Goal: Task Accomplishment & Management: Use online tool/utility

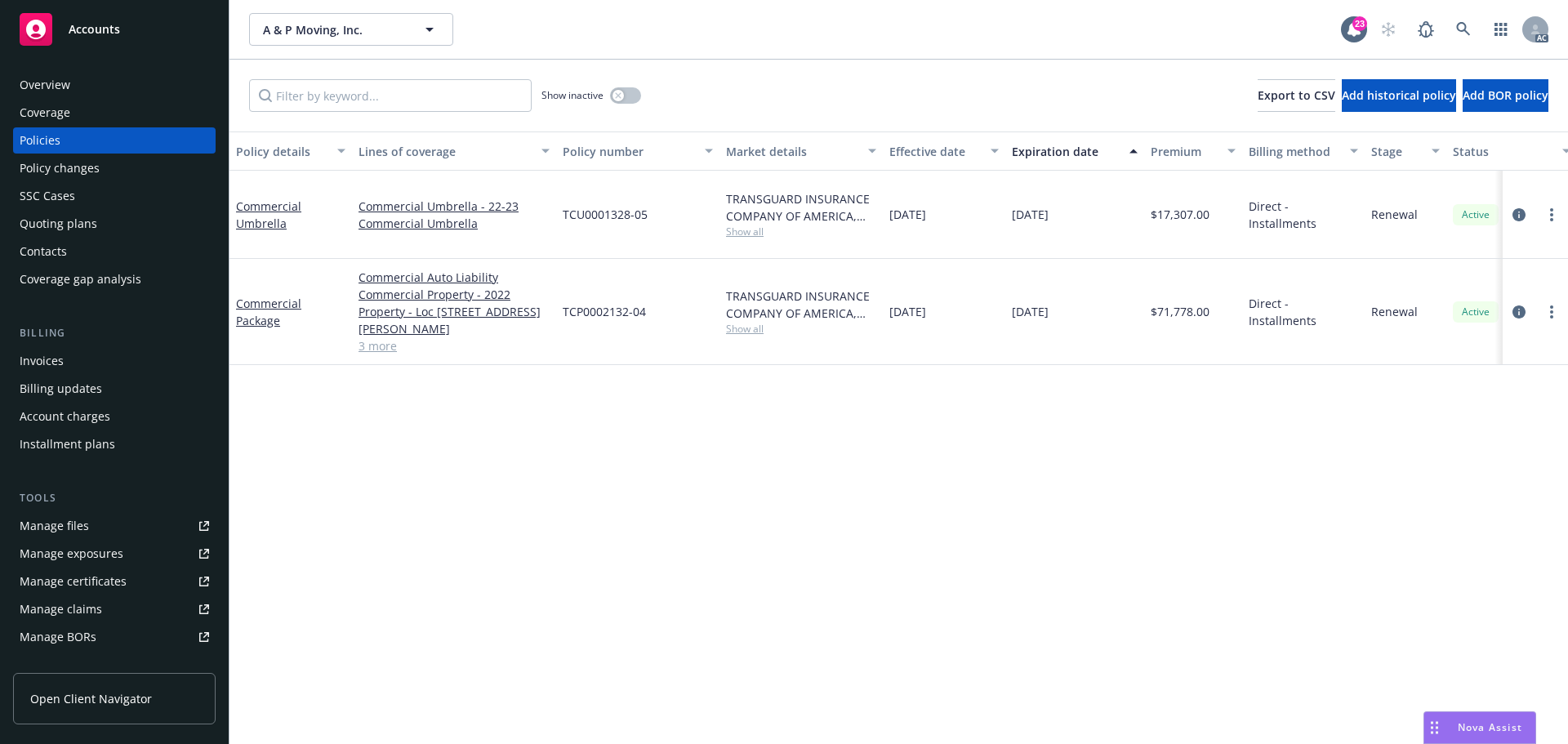
scroll to position [0, 238]
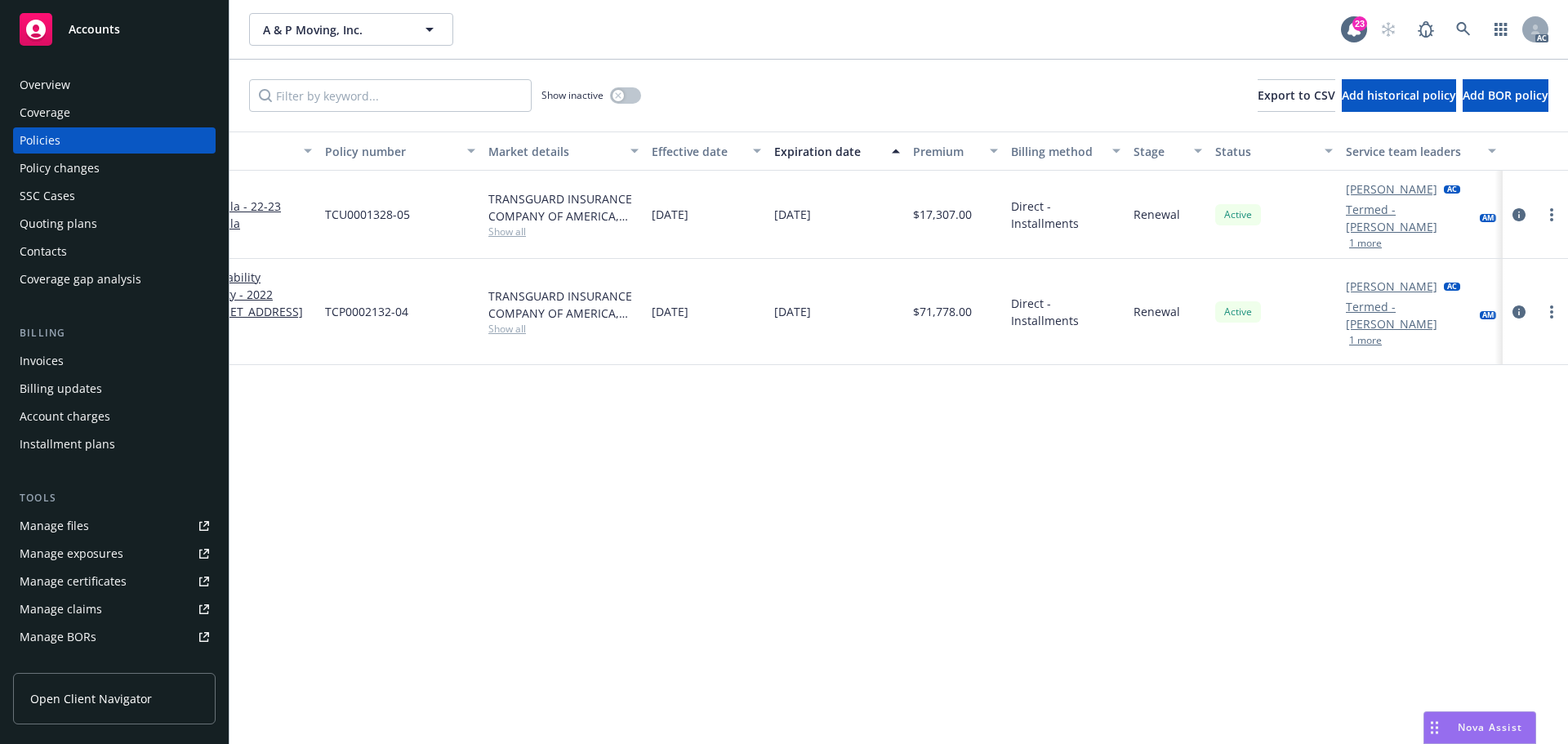
click at [1366, 248] on button "1 more" at bounding box center [1366, 243] width 33 height 10
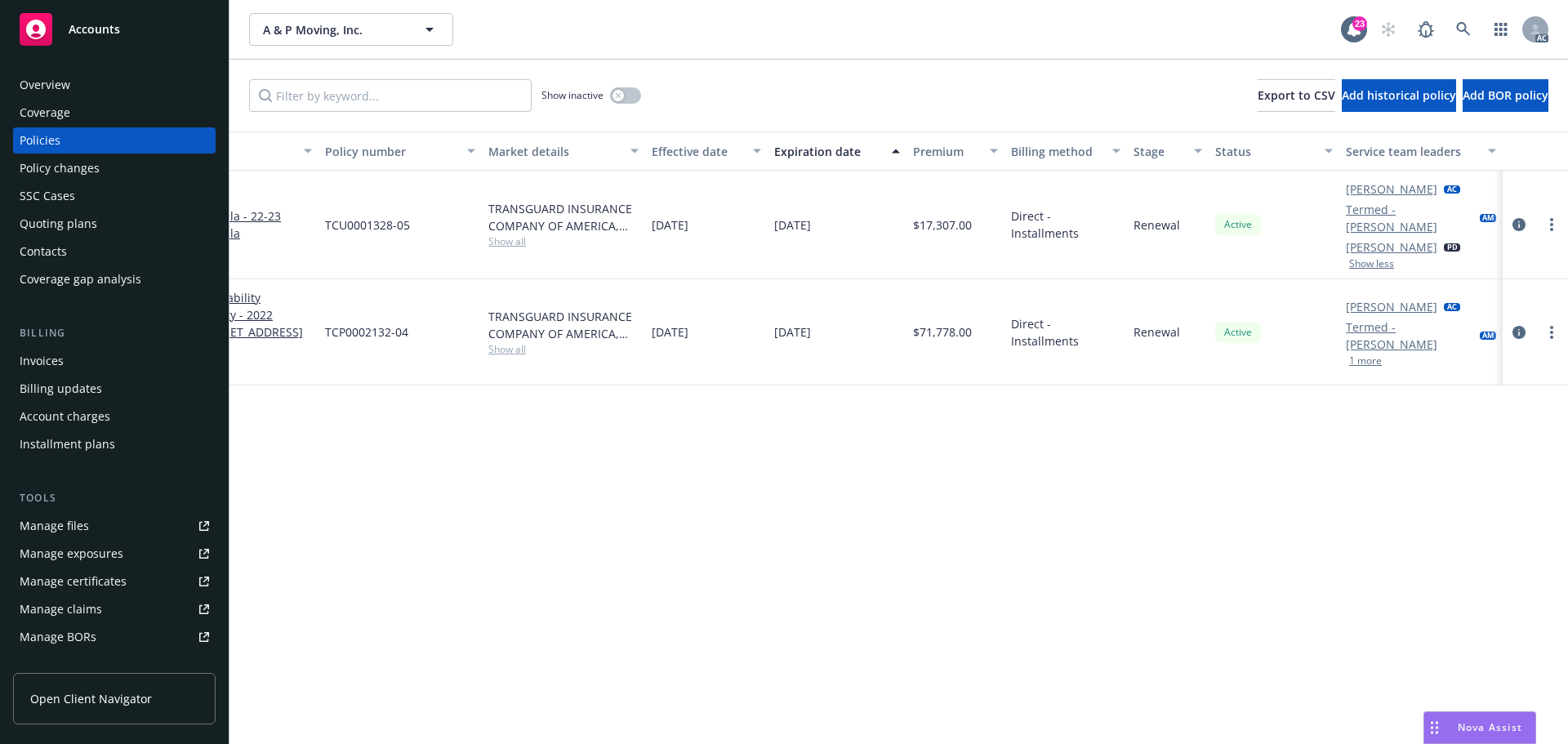
click at [1359, 356] on button "1 more" at bounding box center [1366, 361] width 33 height 10
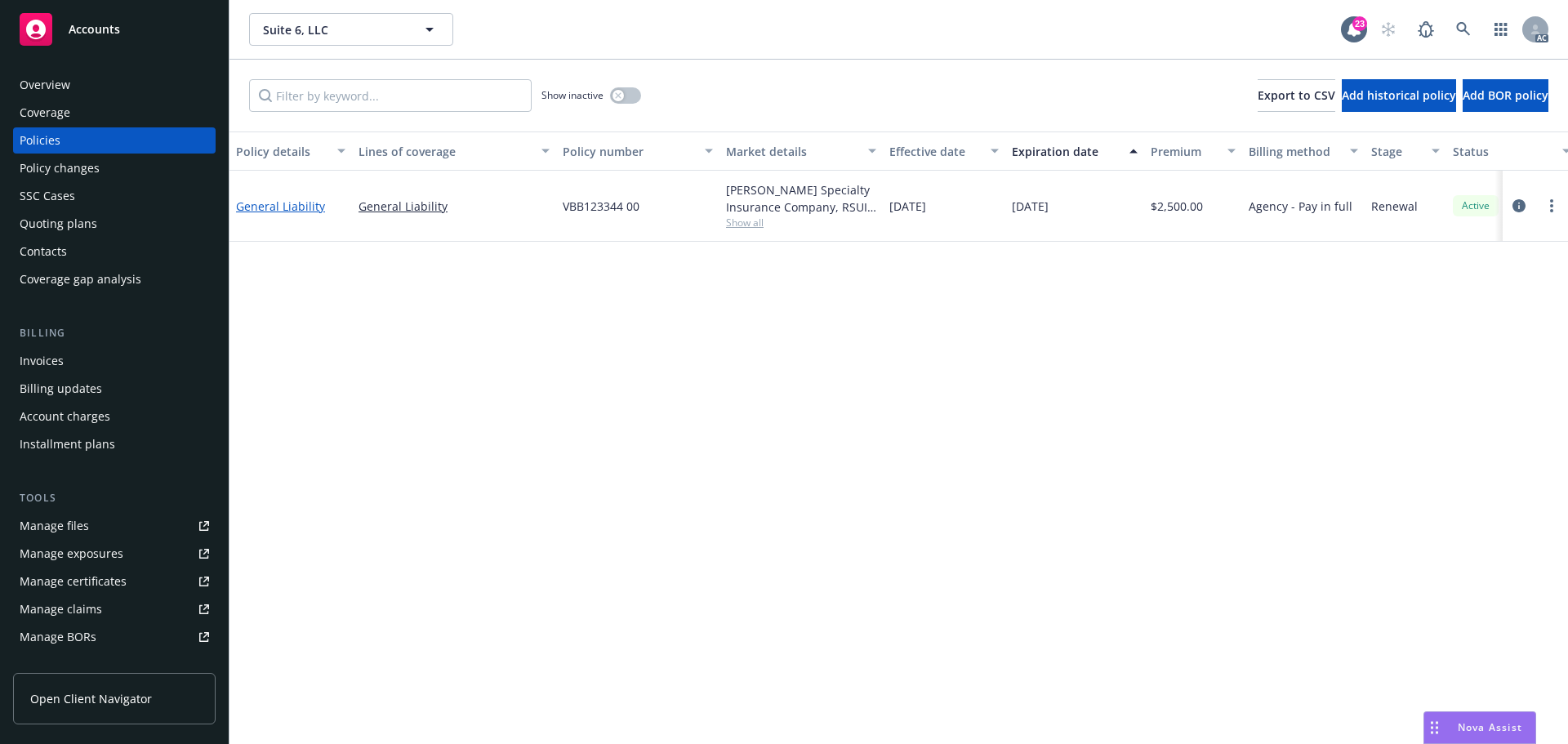
click at [277, 209] on link "General Liability" at bounding box center [280, 206] width 89 height 16
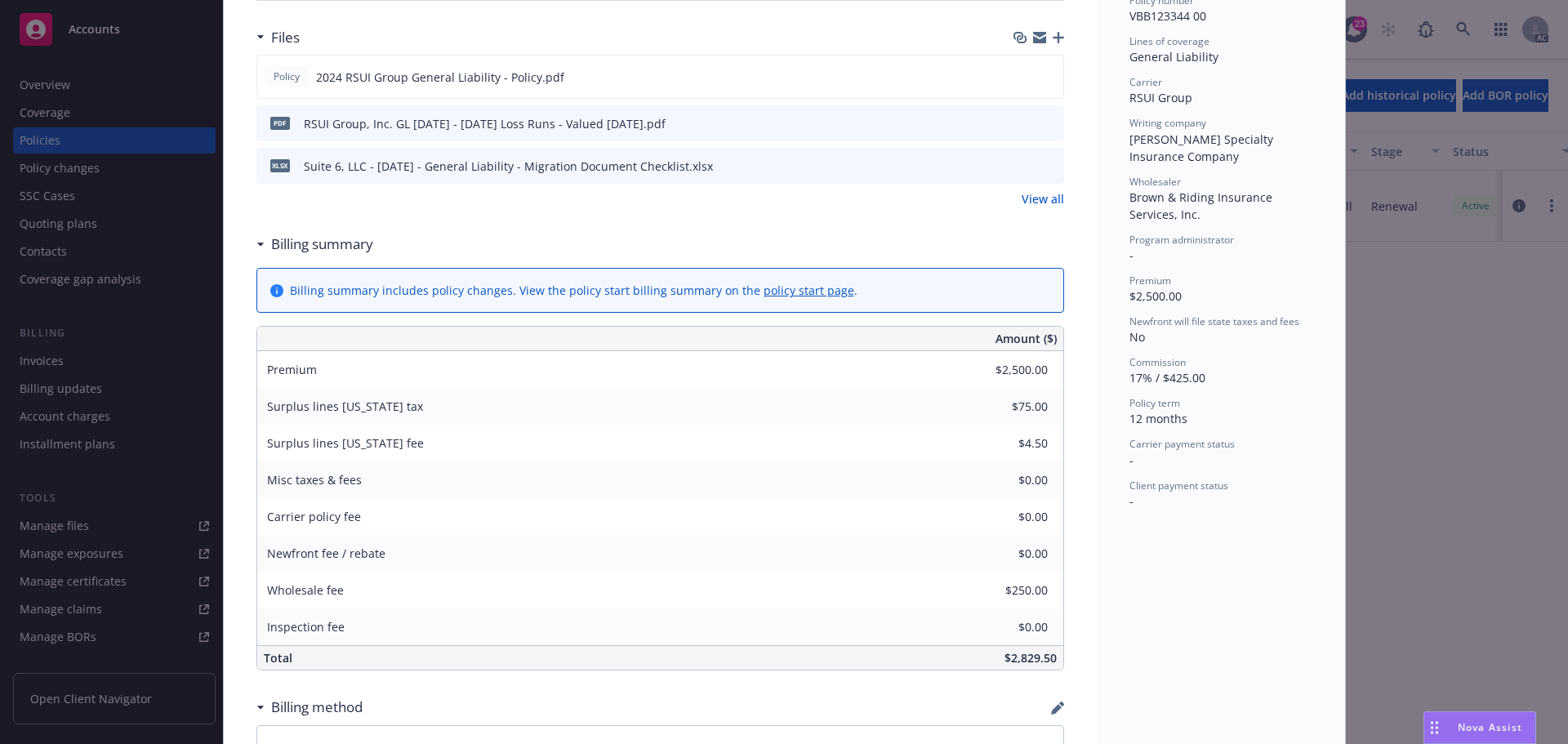
scroll to position [409, 0]
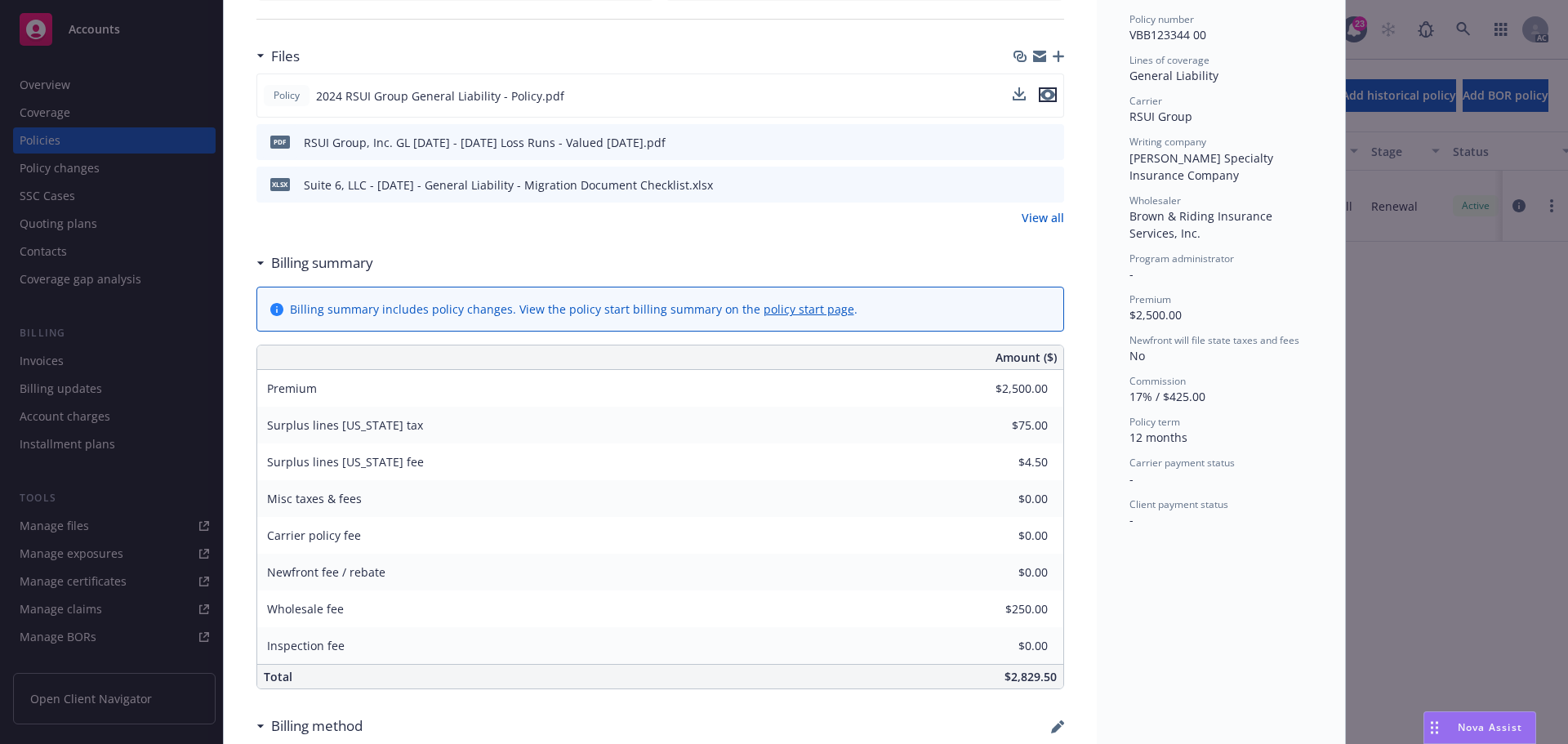
click at [1042, 93] on icon "preview file" at bounding box center [1047, 95] width 15 height 11
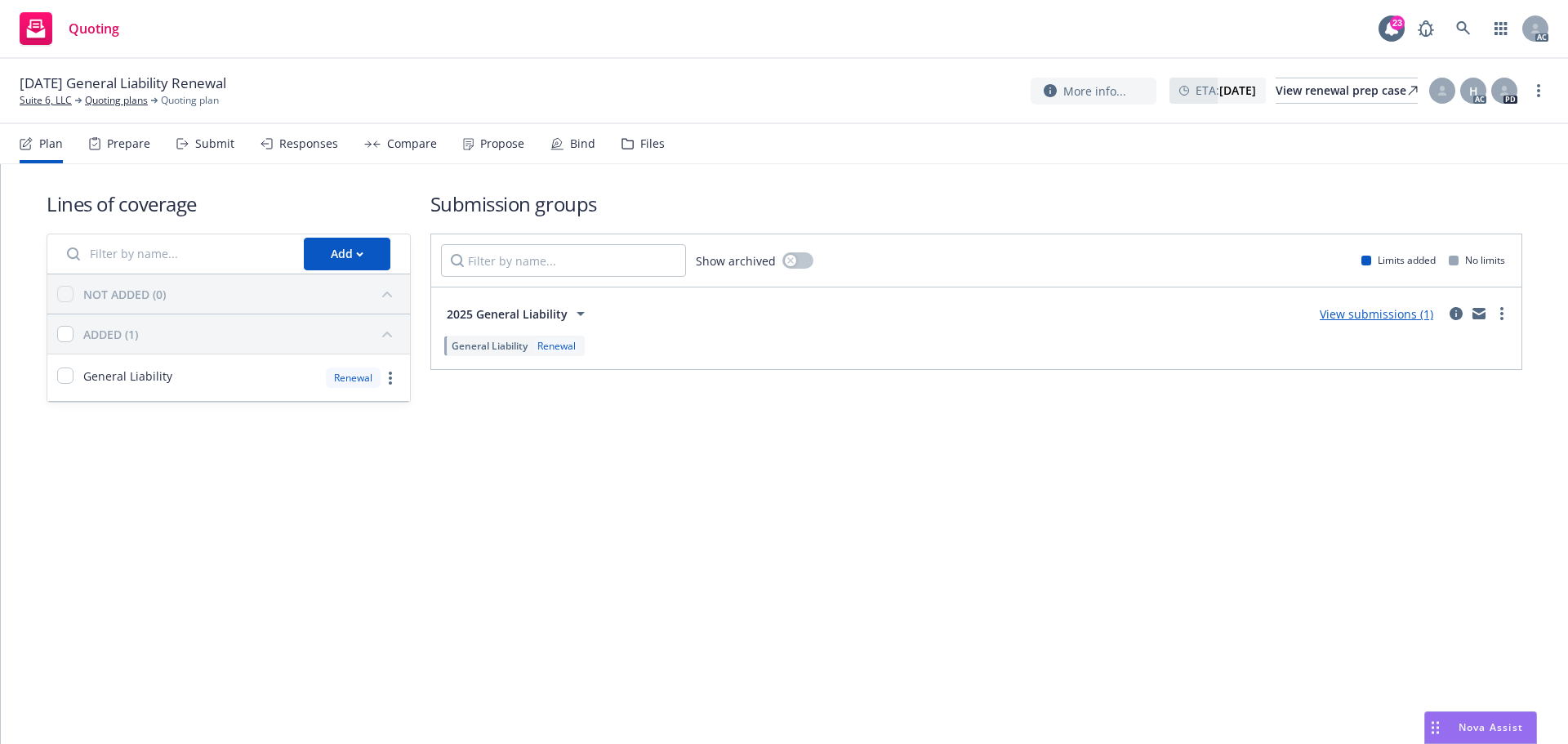
click at [216, 152] on div "Submit" at bounding box center [205, 143] width 58 height 39
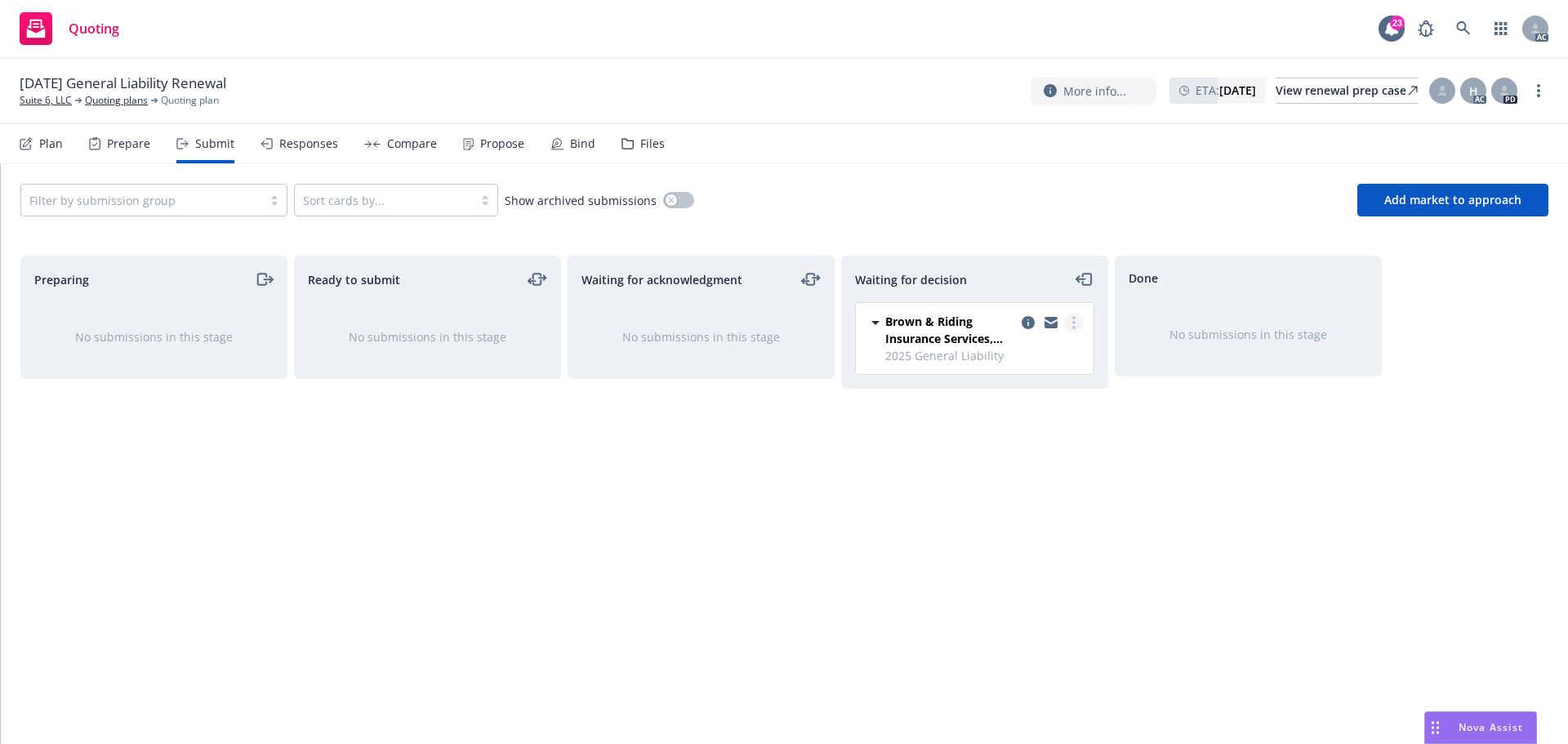
click at [1071, 323] on link "more" at bounding box center [1073, 322] width 19 height 19
click at [1042, 423] on span "Add accepted decision" at bounding box center [1002, 421] width 163 height 16
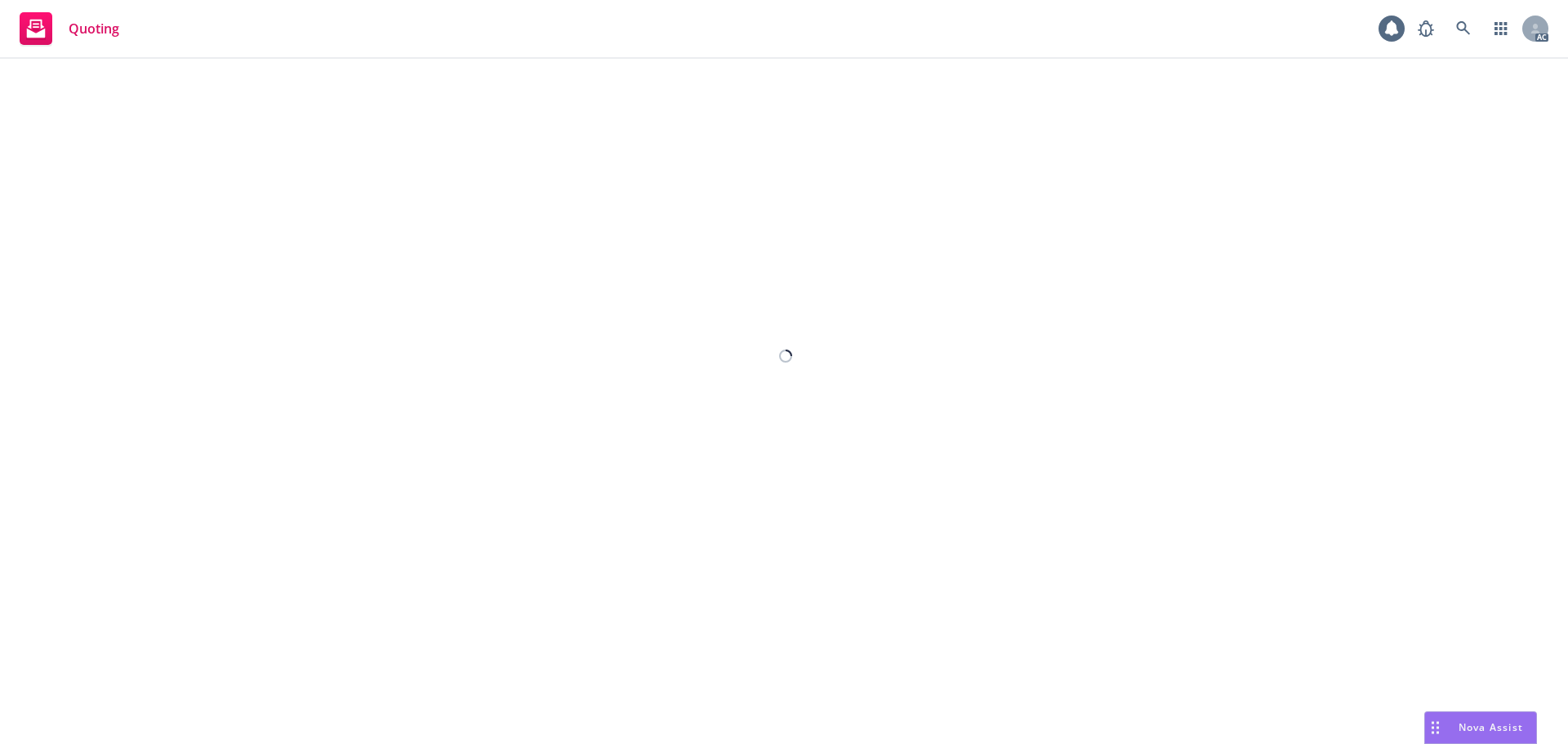
select select "12"
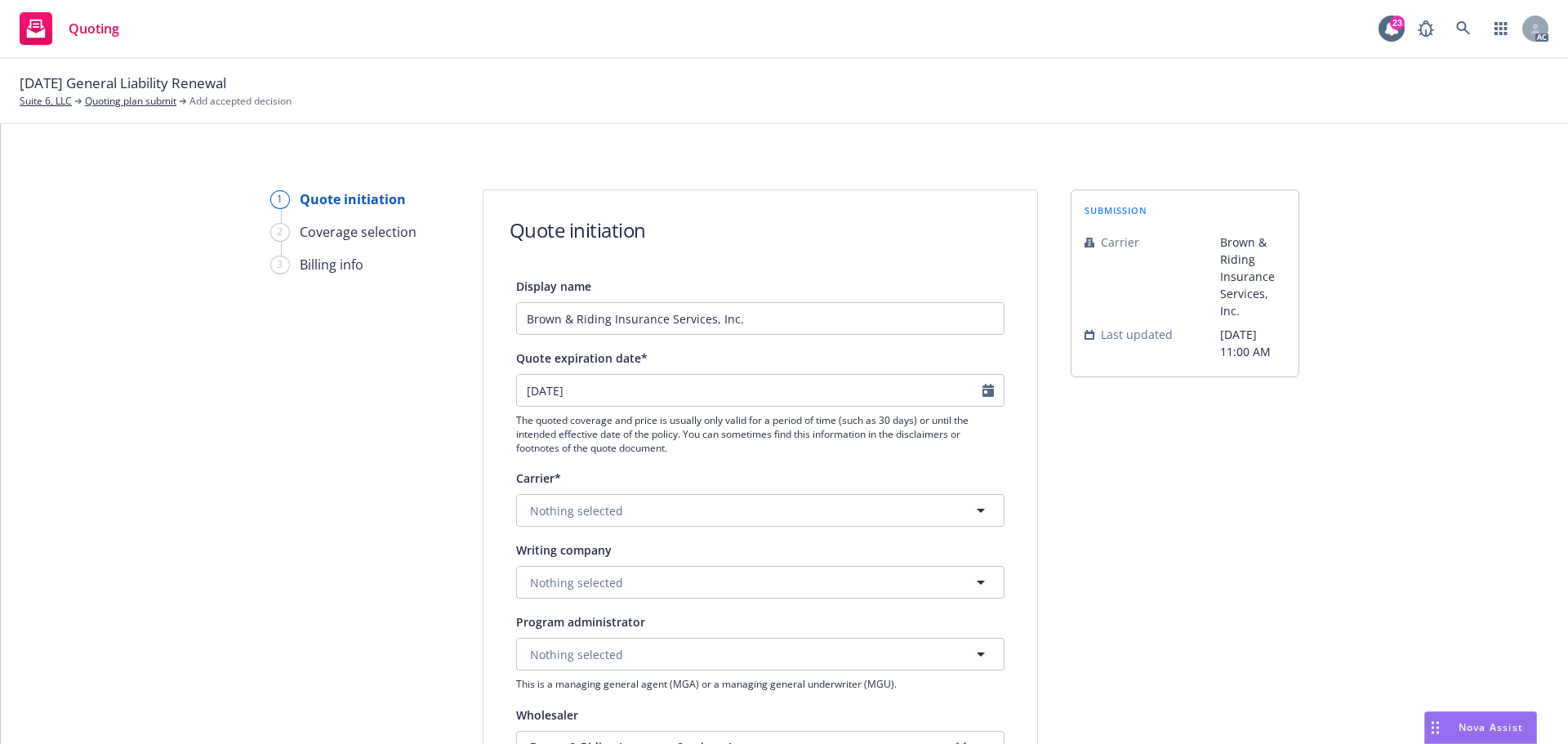
scroll to position [82, 0]
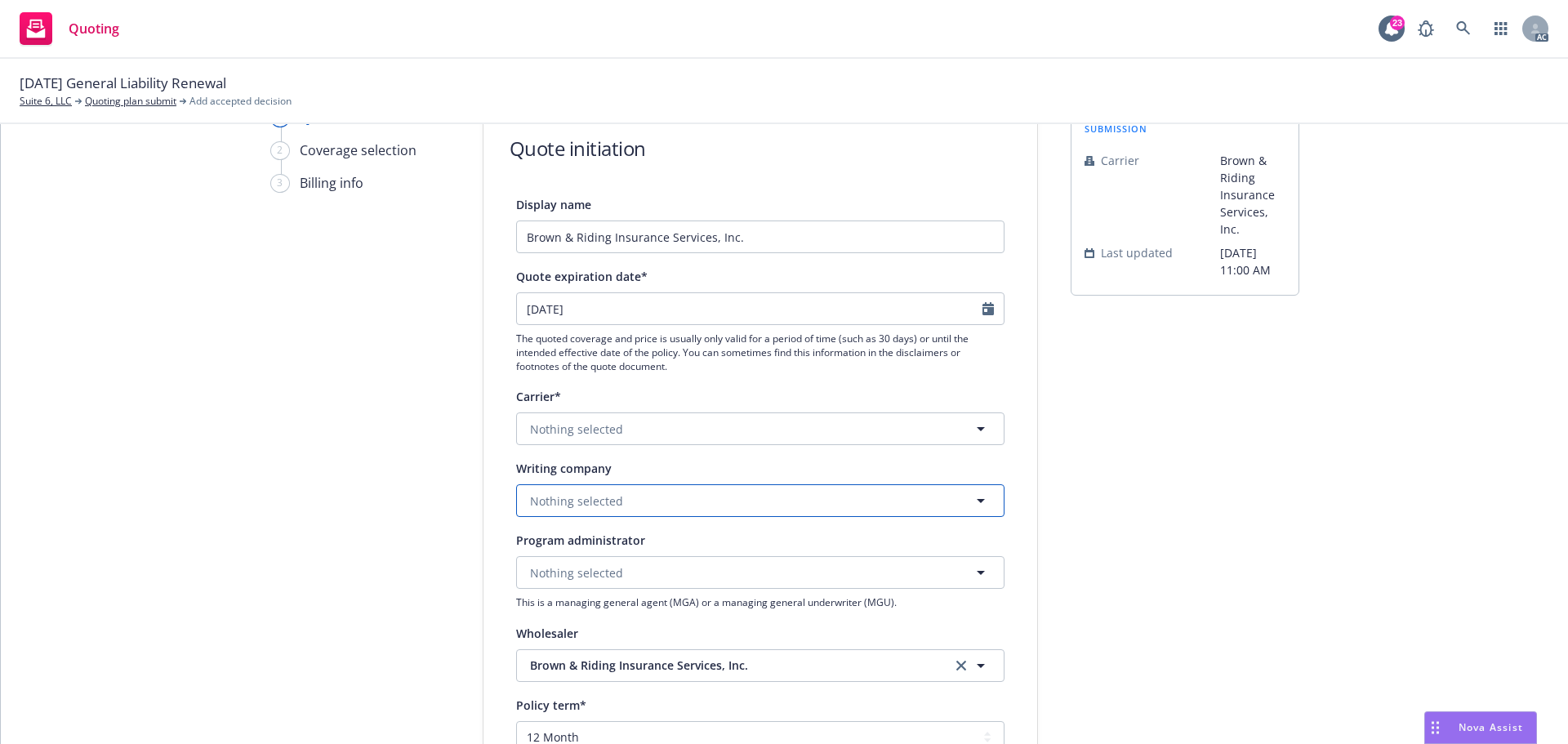
click at [548, 493] on span "Nothing selected" at bounding box center [576, 501] width 93 height 17
click at [611, 555] on strong "Allianz Versicherungs-Aktiengesellschaft" at bounding box center [647, 547] width 226 height 16
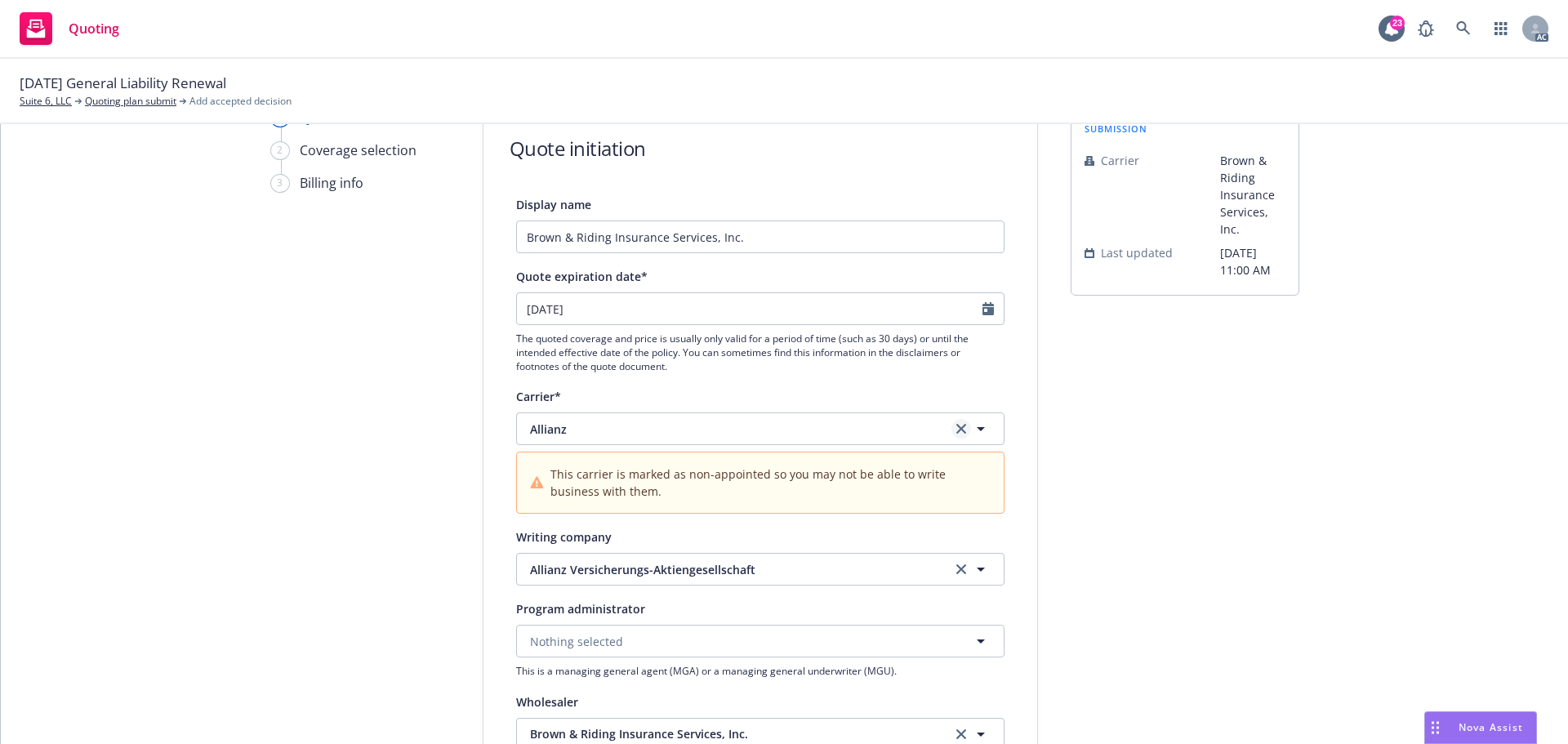
click at [955, 423] on link "clear selection" at bounding box center [960, 428] width 19 height 19
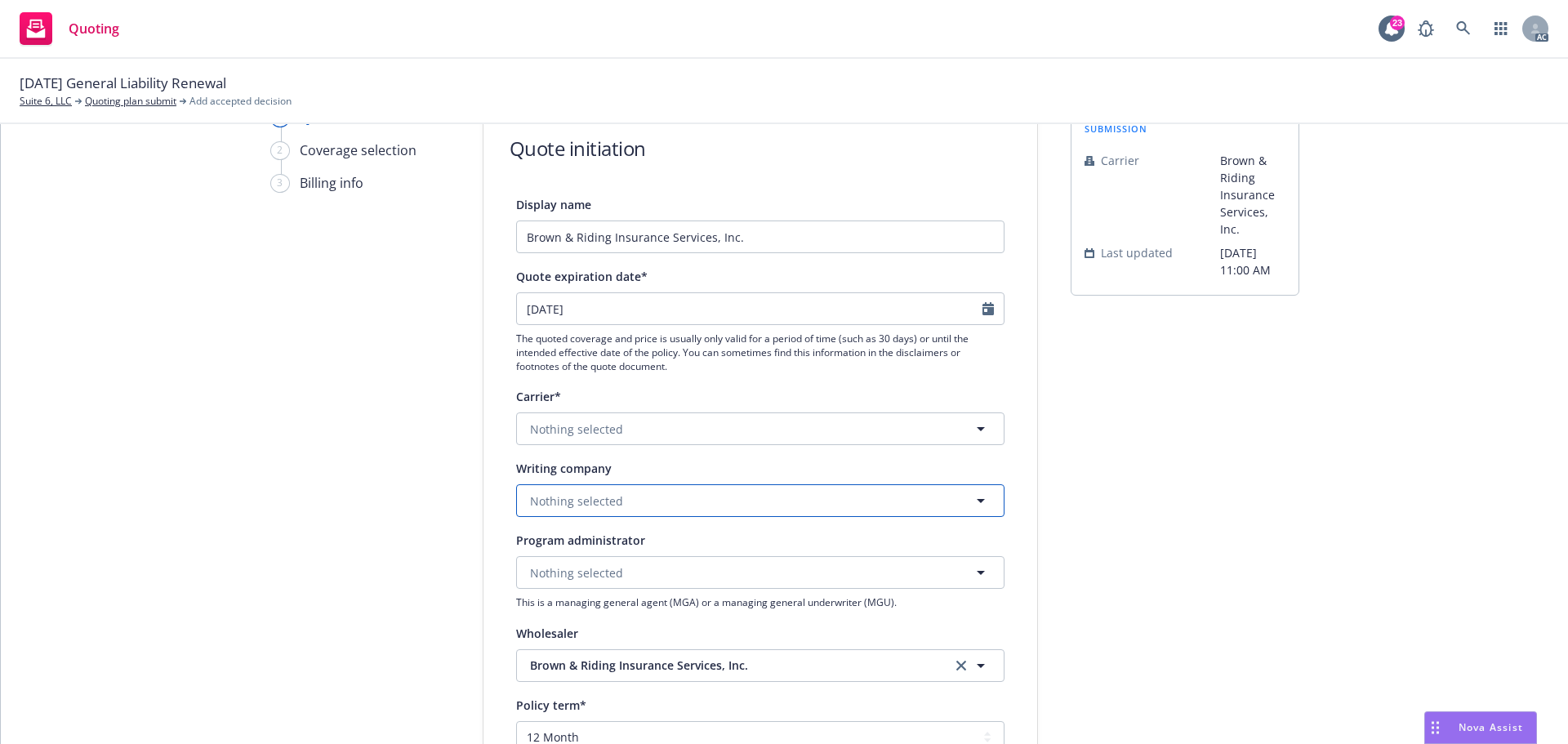
click at [601, 513] on button "Nothing selected" at bounding box center [760, 502] width 488 height 33
paste input "Covington Specialty Insurance Company"
type input "Covington Specialty Insurance Company"
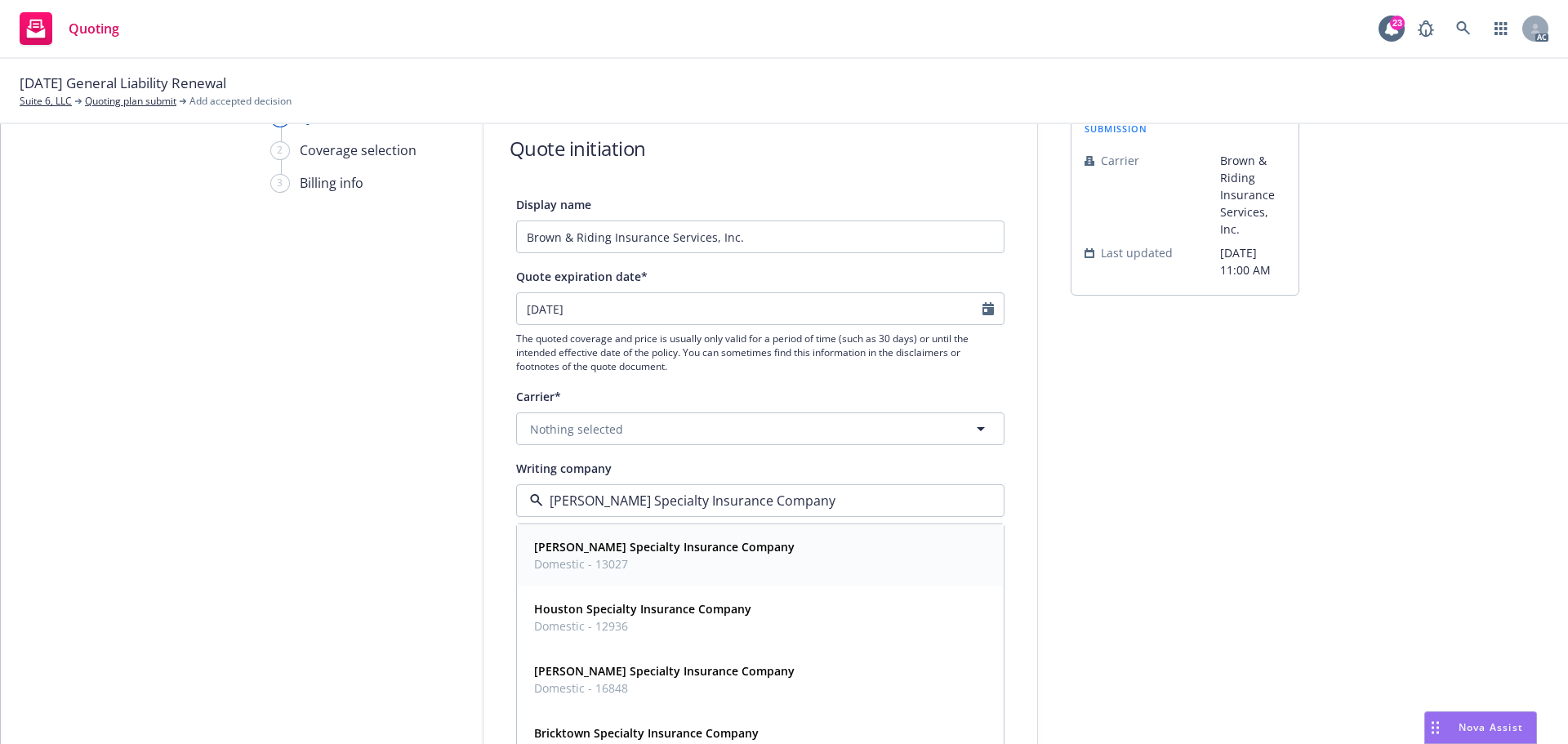
click at [628, 550] on strong "Covington Specialty Insurance Company" at bounding box center [665, 547] width 261 height 16
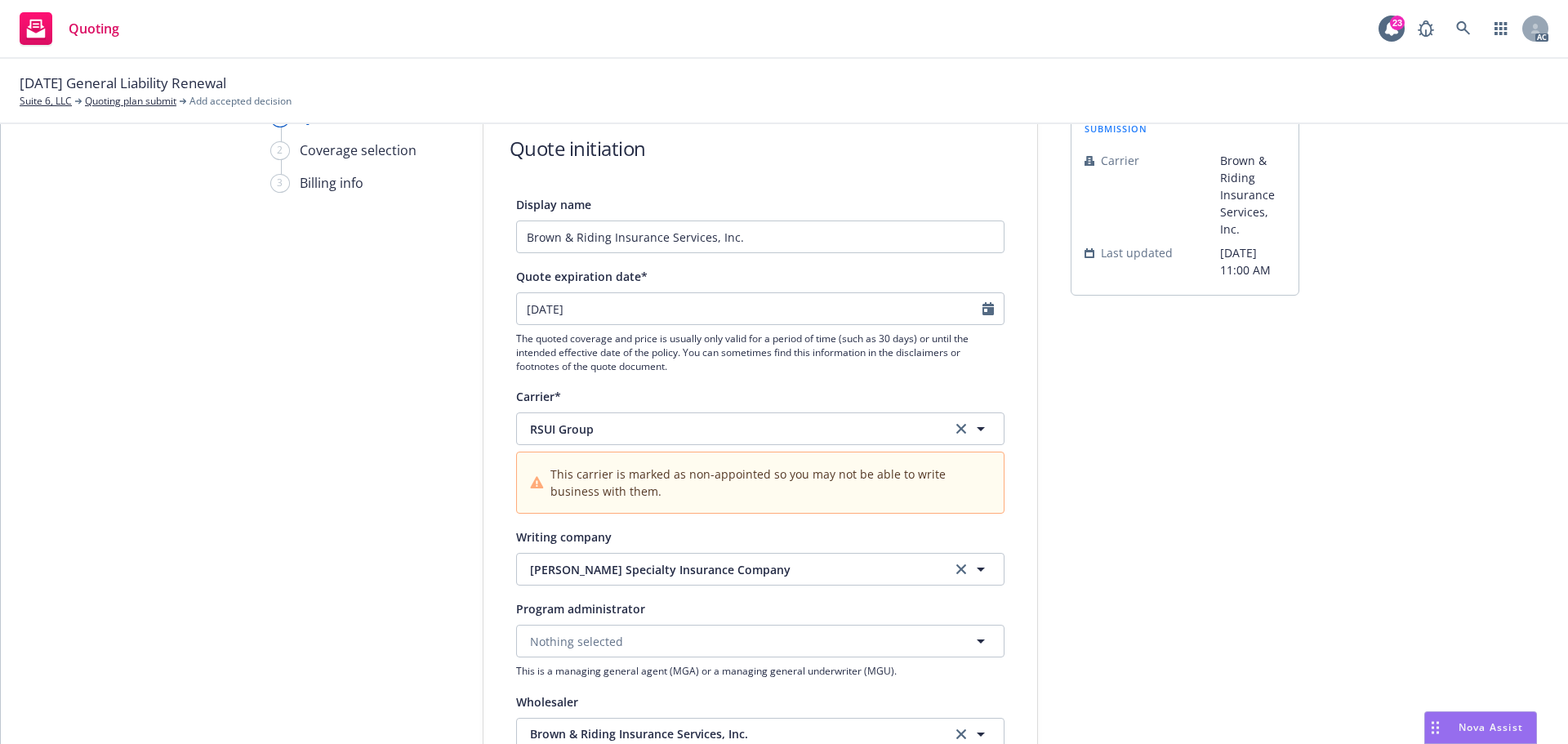
click at [1336, 523] on div "1 Quote initiation 2 Coverage selection 3 Billing info Quote initiation Display…" at bounding box center [784, 690] width 1528 height 1165
click at [982, 309] on icon "Calendar" at bounding box center [988, 309] width 11 height 13
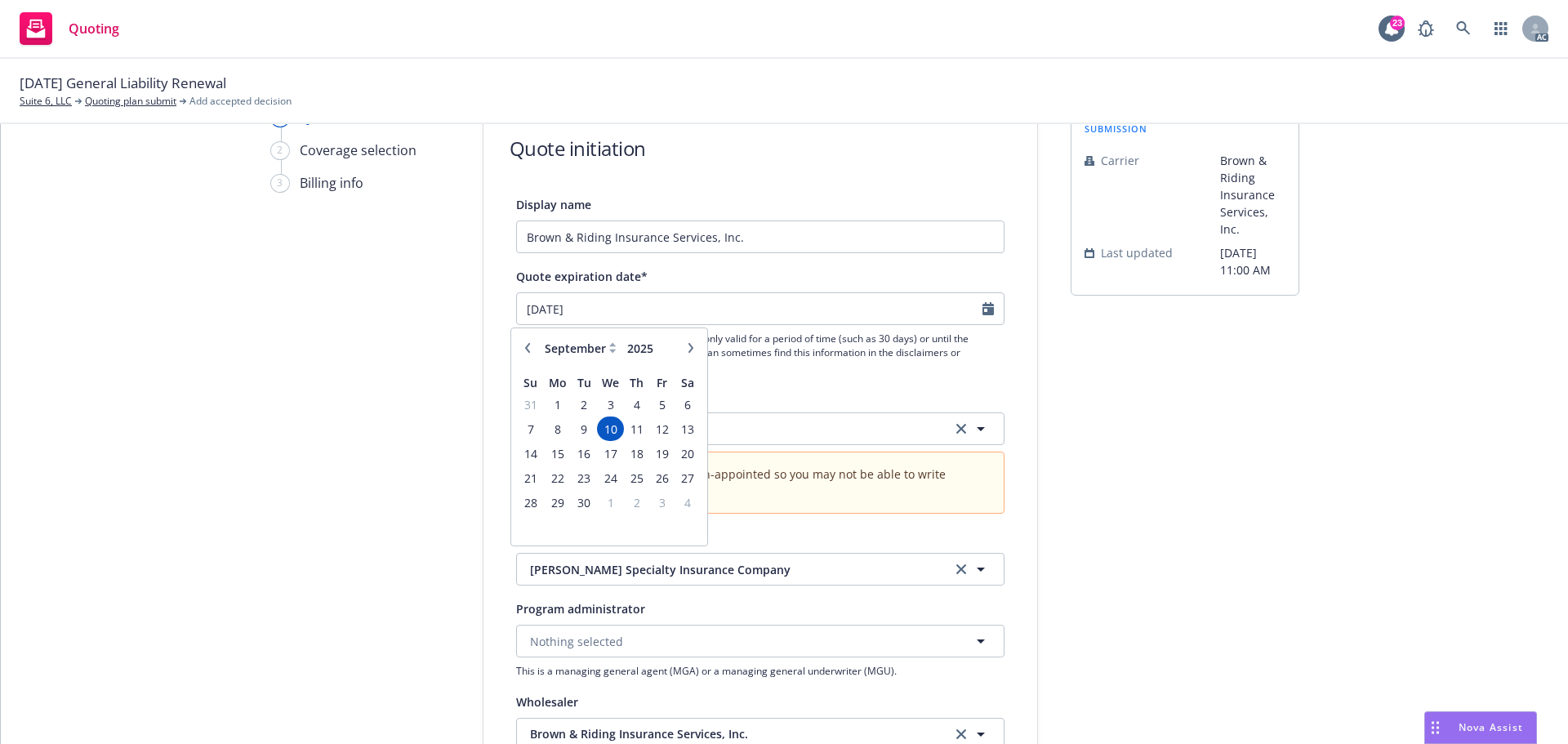
click at [686, 355] on button "button" at bounding box center [690, 347] width 19 height 19
click at [687, 355] on button "button" at bounding box center [690, 347] width 19 height 19
select select "11"
click at [633, 428] on span "6" at bounding box center [636, 429] width 22 height 20
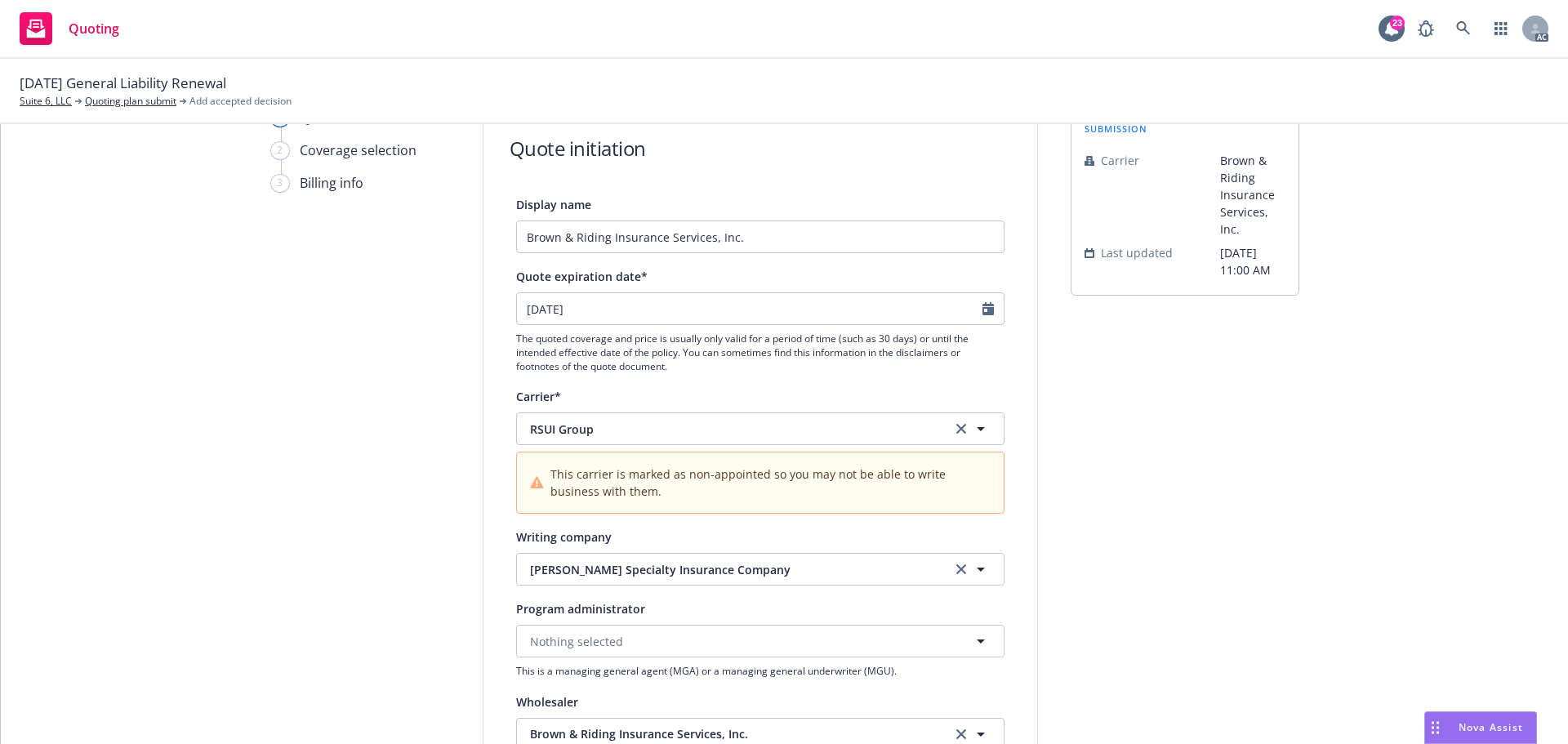
type input "11/06/2025"
drag, startPoint x: 1366, startPoint y: 552, endPoint x: 1100, endPoint y: 408, distance: 302.5
click at [1354, 551] on div "1 Quote initiation 2 Coverage selection 3 Billing info Quote initiation Display…" at bounding box center [784, 690] width 1528 height 1165
click at [973, 310] on input "11/06/2025" at bounding box center [749, 309] width 465 height 31
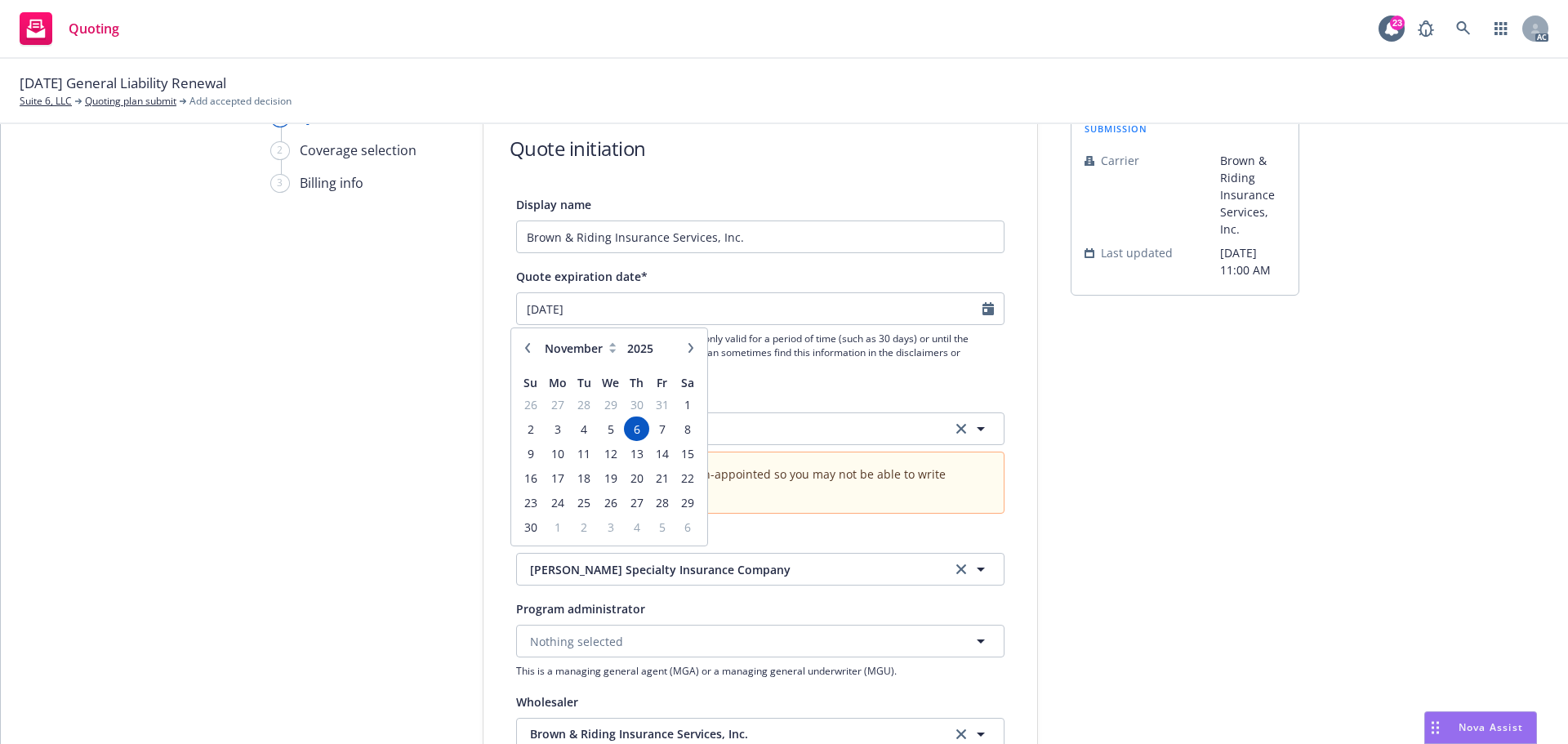
click at [527, 350] on icon "button" at bounding box center [527, 348] width 10 height 10
click at [528, 350] on icon "button" at bounding box center [527, 348] width 5 height 10
select select "9"
drag, startPoint x: 611, startPoint y: 433, endPoint x: 851, endPoint y: 463, distance: 241.9
click at [610, 433] on span "10" at bounding box center [610, 429] width 24 height 20
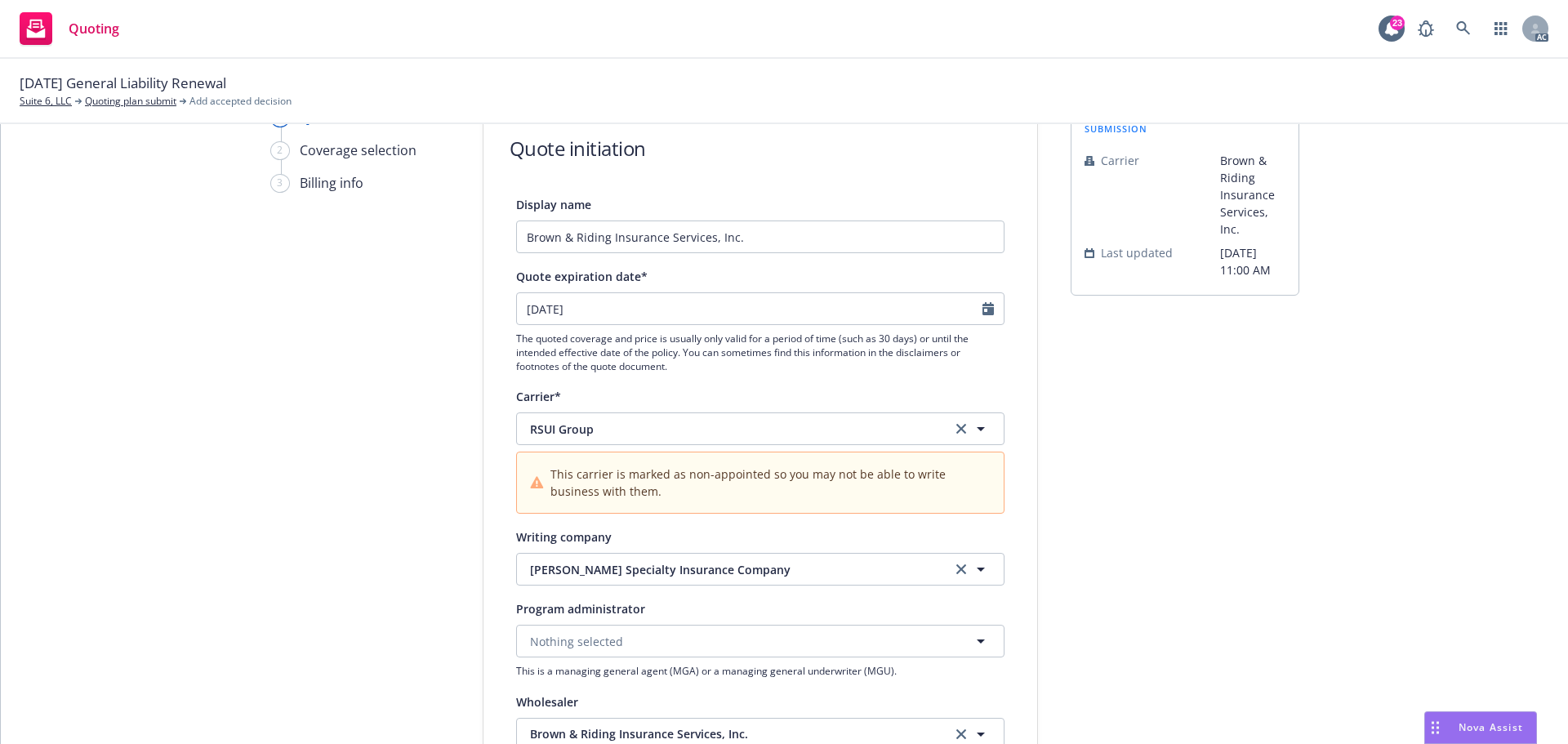
type input "09/10/2025"
drag, startPoint x: 1202, startPoint y: 486, endPoint x: 1174, endPoint y: 468, distance: 33.3
click at [1201, 486] on div "submission Carrier Brown & Riding Insurance Services, Inc. Last updated 6/5, 11…" at bounding box center [1184, 690] width 229 height 1165
drag, startPoint x: 1393, startPoint y: 461, endPoint x: 1381, endPoint y: 463, distance: 12.2
click at [1393, 461] on div "1 Quote initiation 2 Coverage selection 3 Billing info Quote initiation Display…" at bounding box center [784, 690] width 1528 height 1165
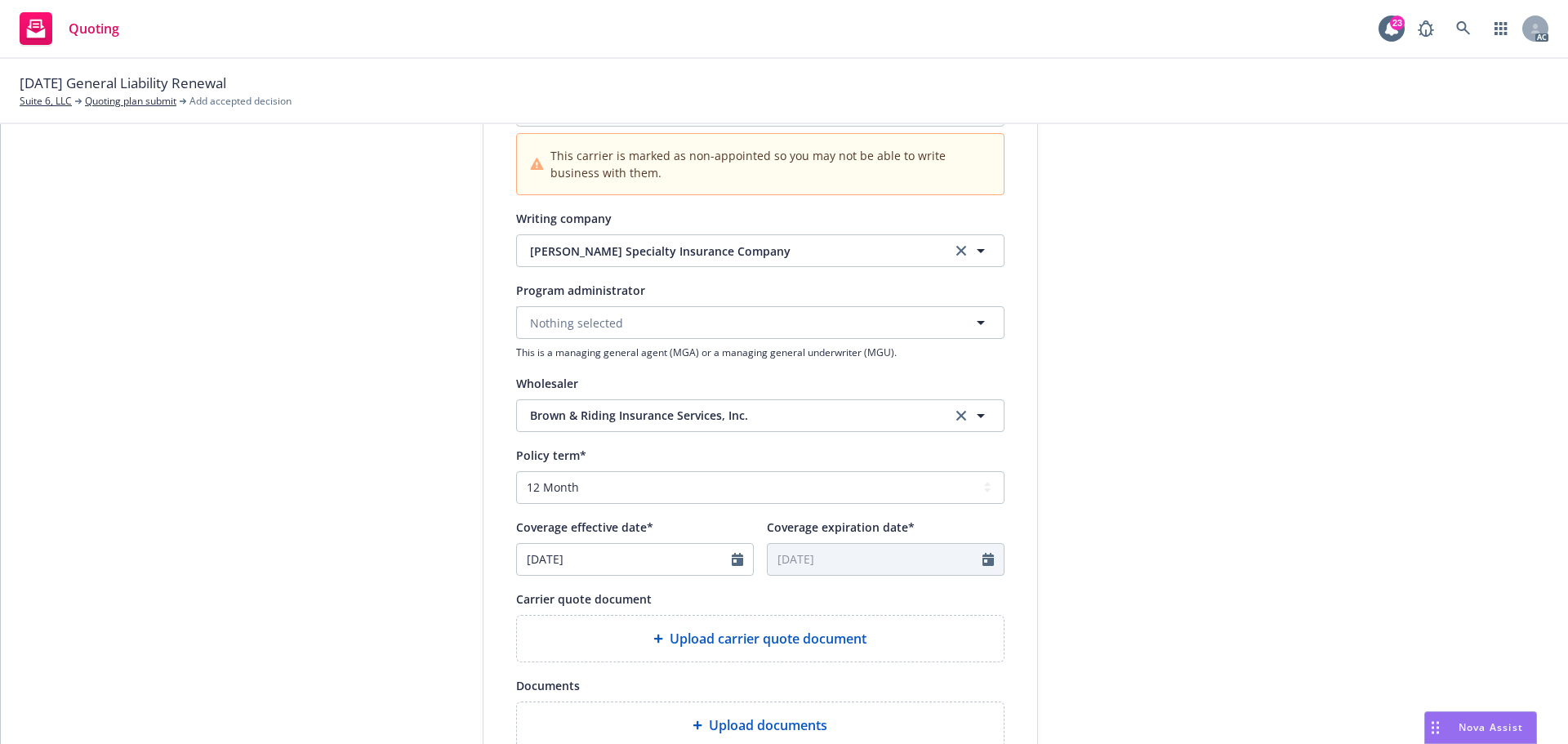
scroll to position [490, 0]
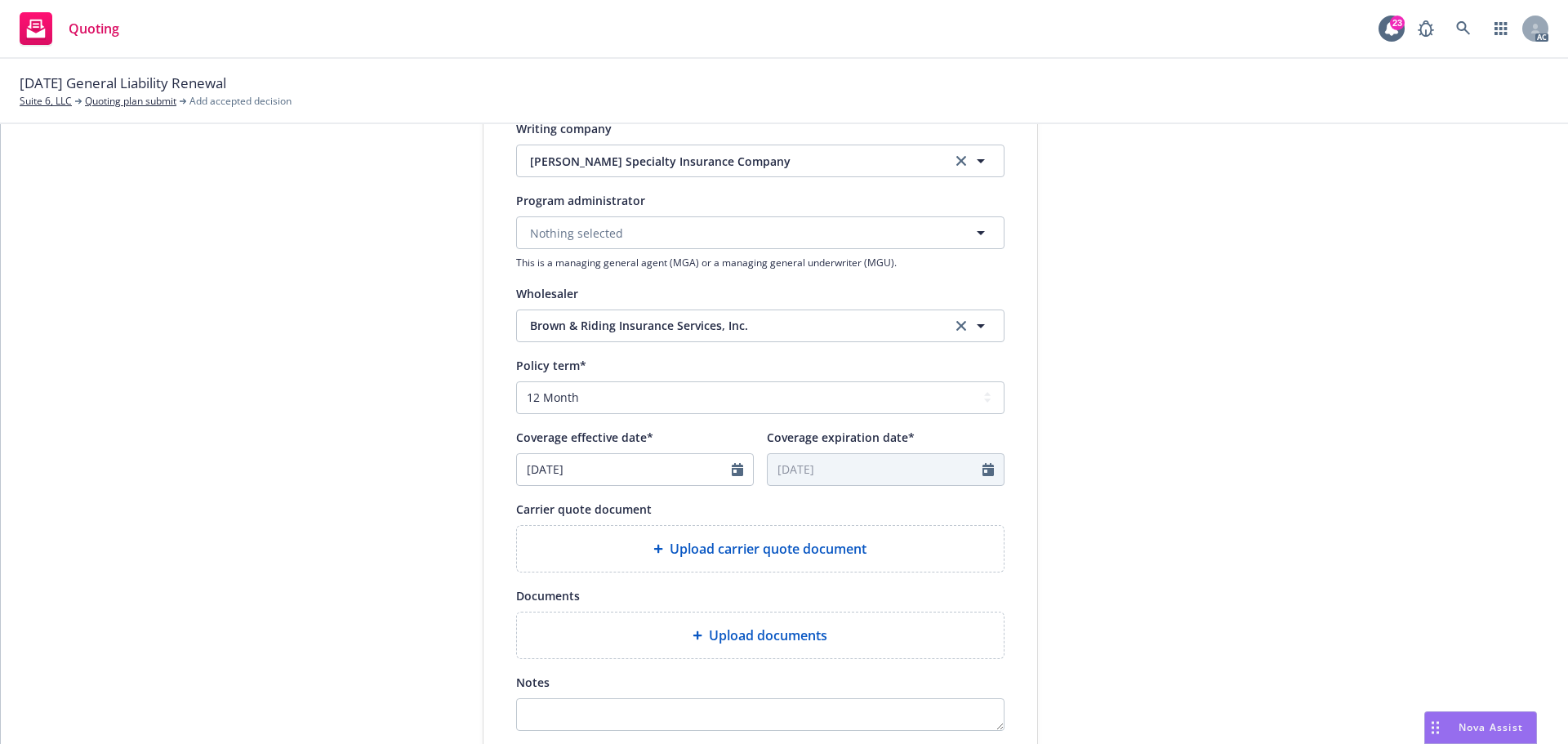
click at [825, 554] on span "Upload carrier quote document" at bounding box center [767, 548] width 196 height 19
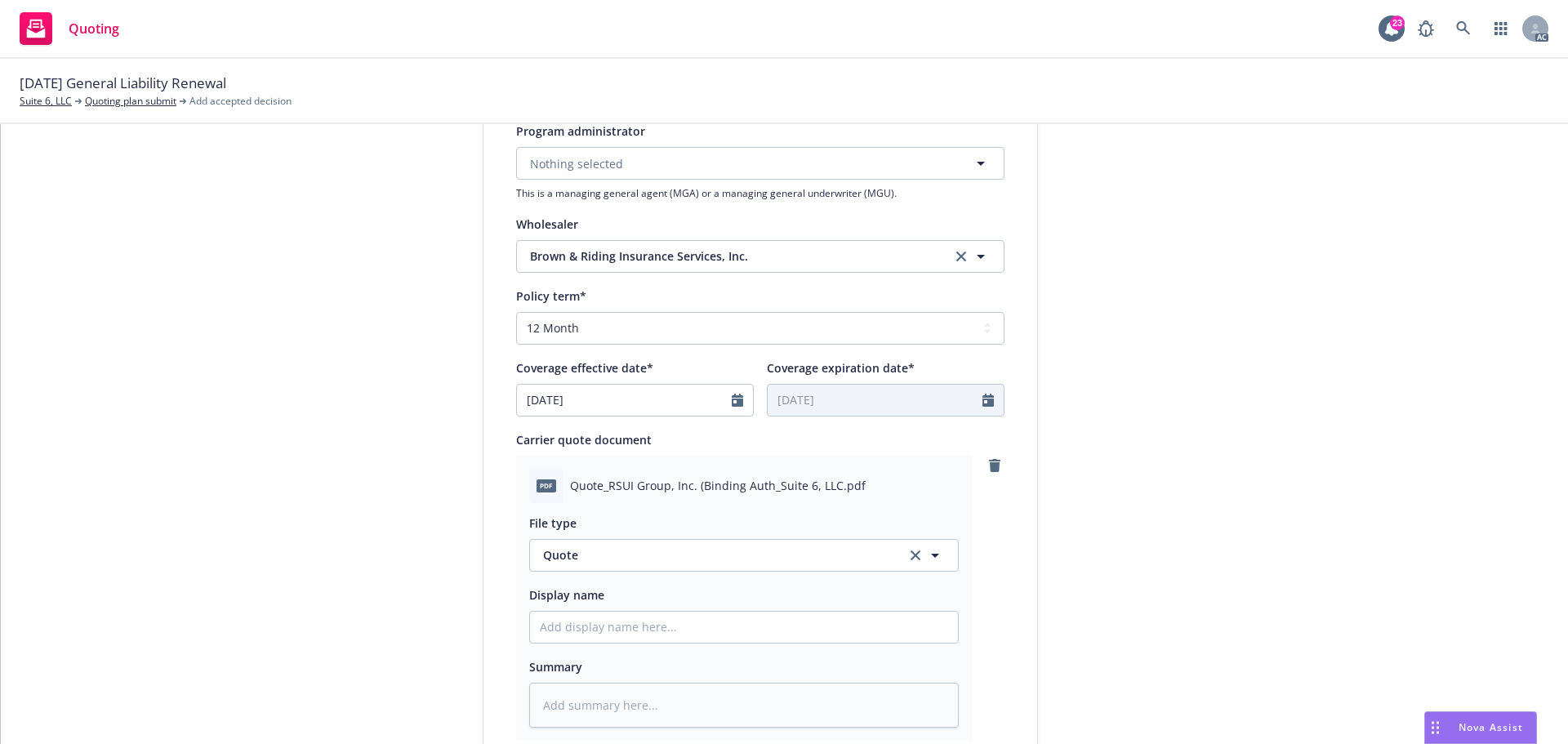
scroll to position [654, 0]
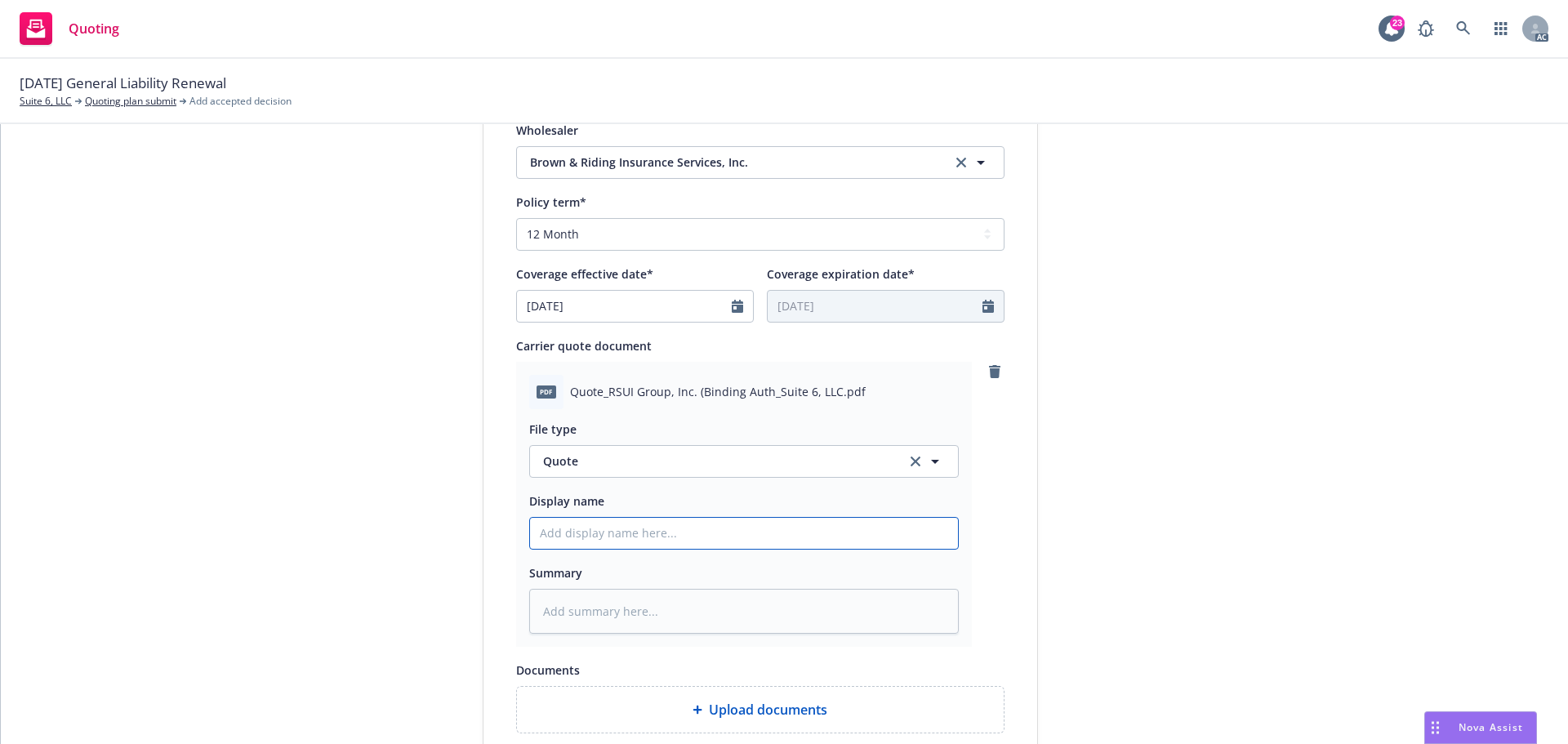
click at [615, 531] on input "Display name" at bounding box center [744, 534] width 428 height 31
type input "25-26 GL Quote"
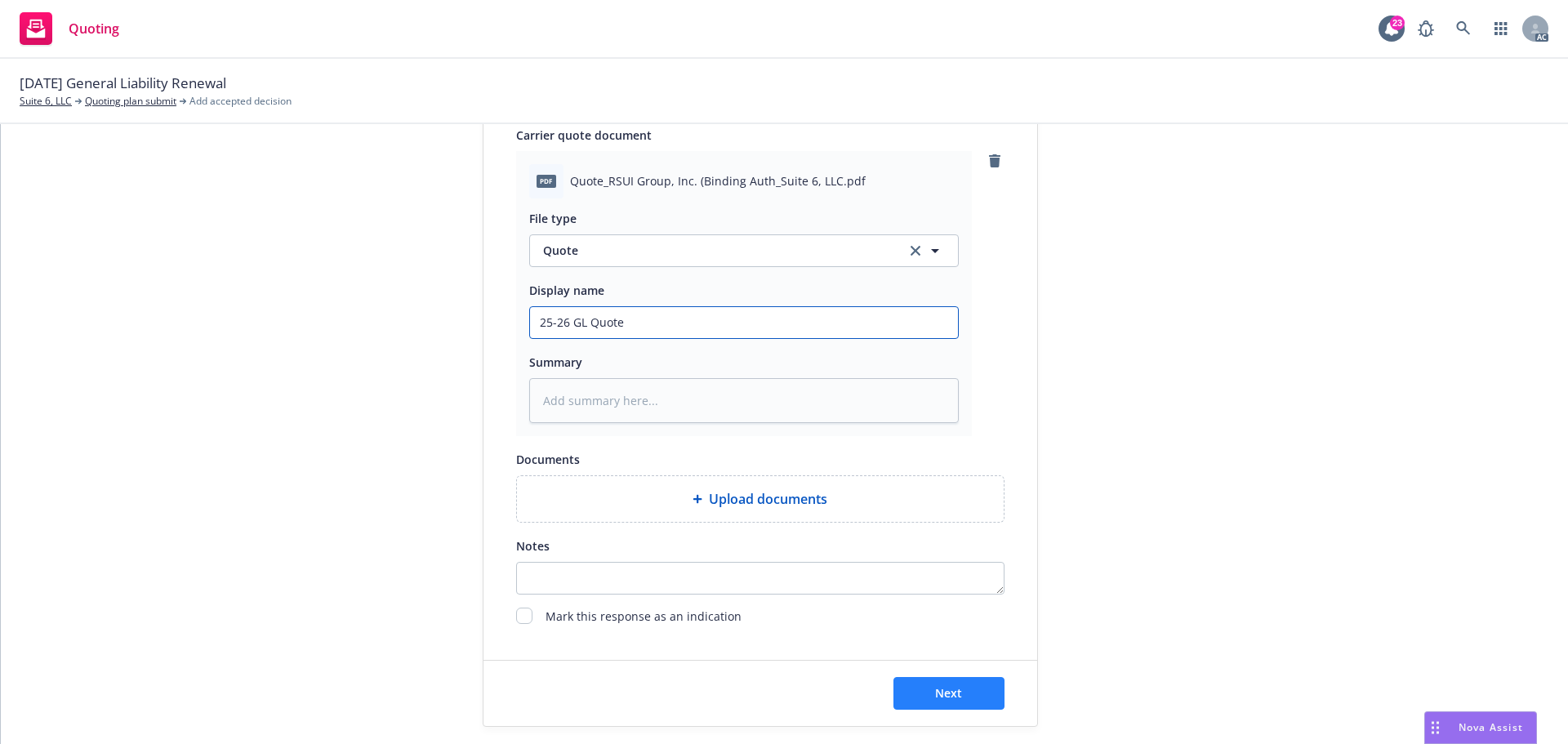
scroll to position [913, 0]
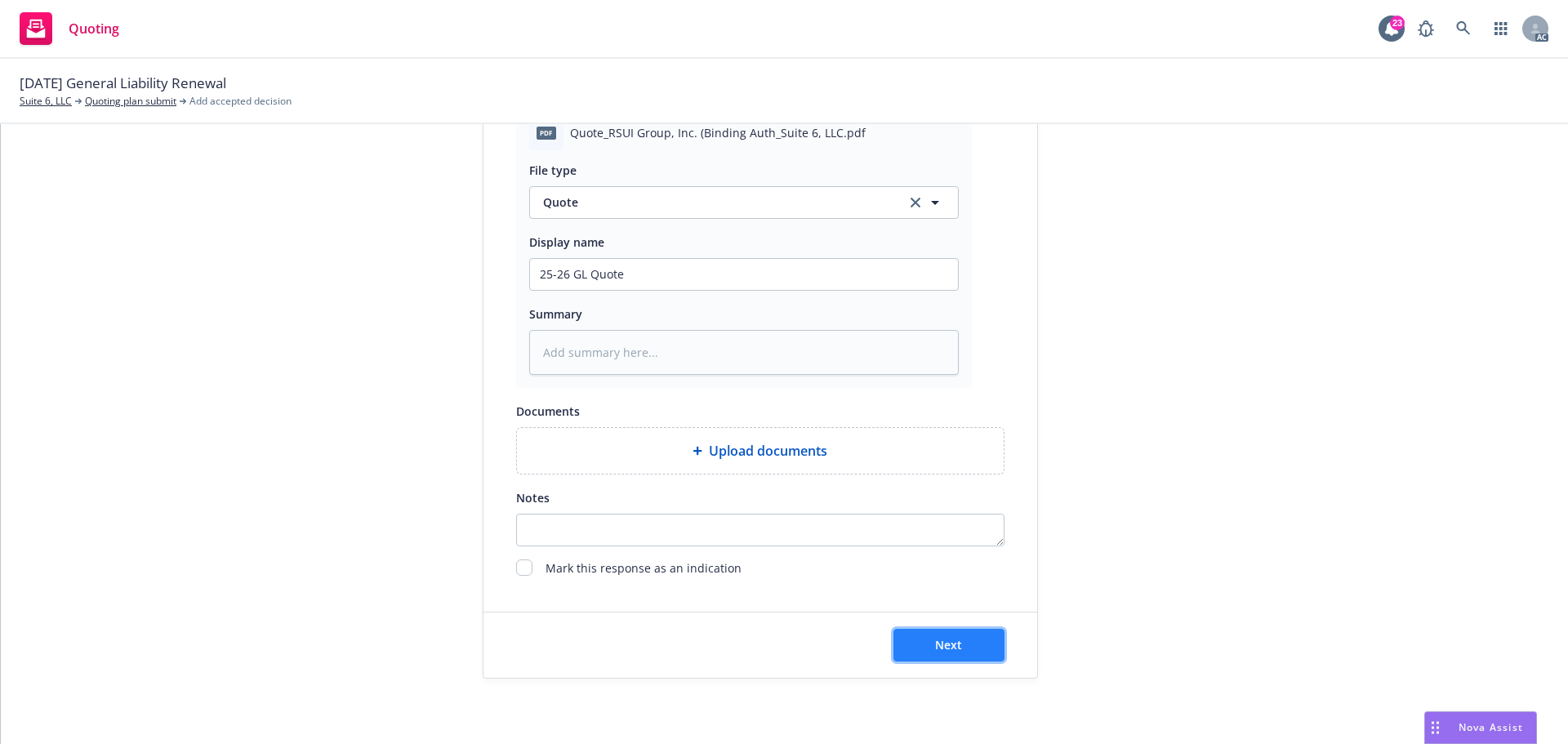
click at [958, 648] on button "Next" at bounding box center [948, 646] width 111 height 33
type textarea "x"
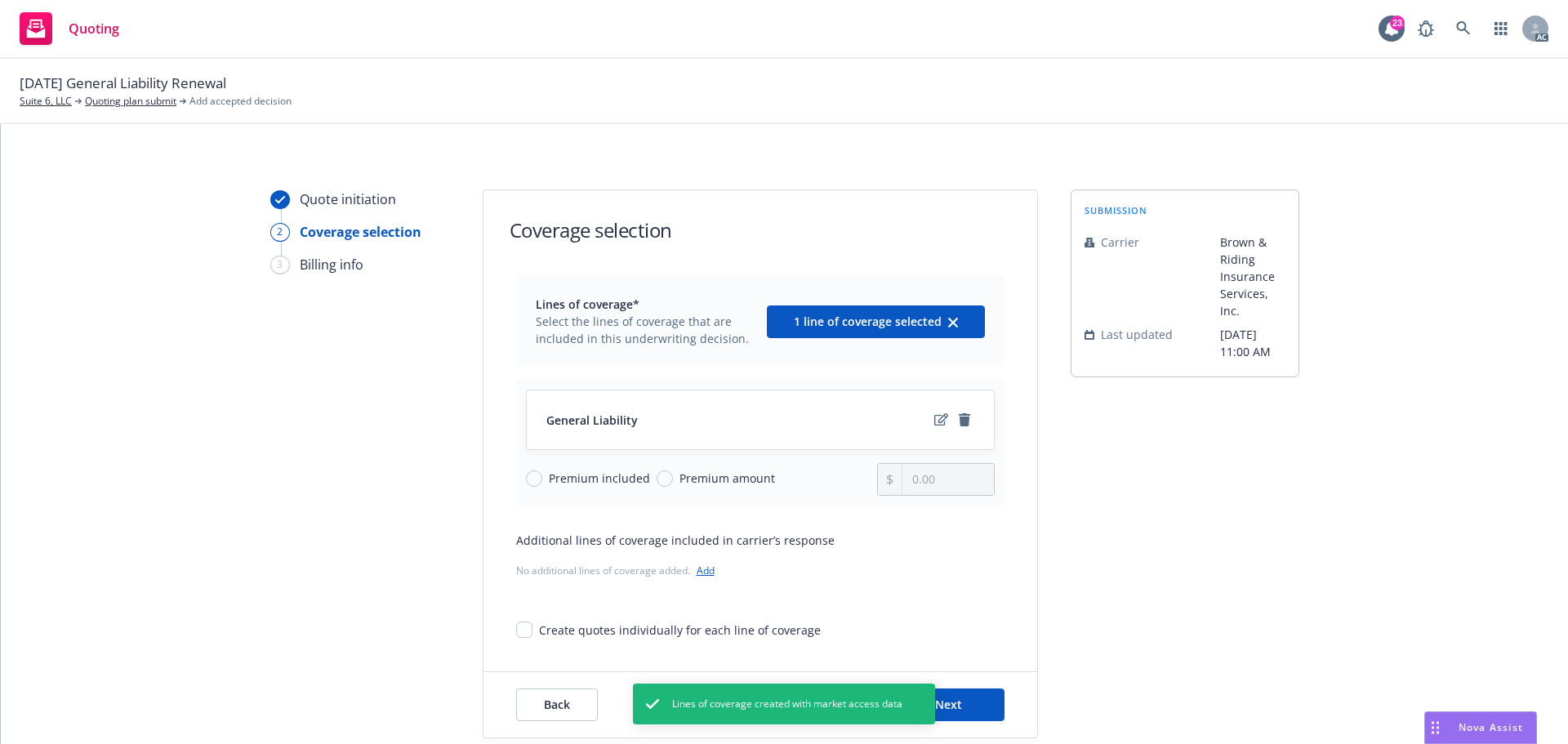
scroll to position [60, 0]
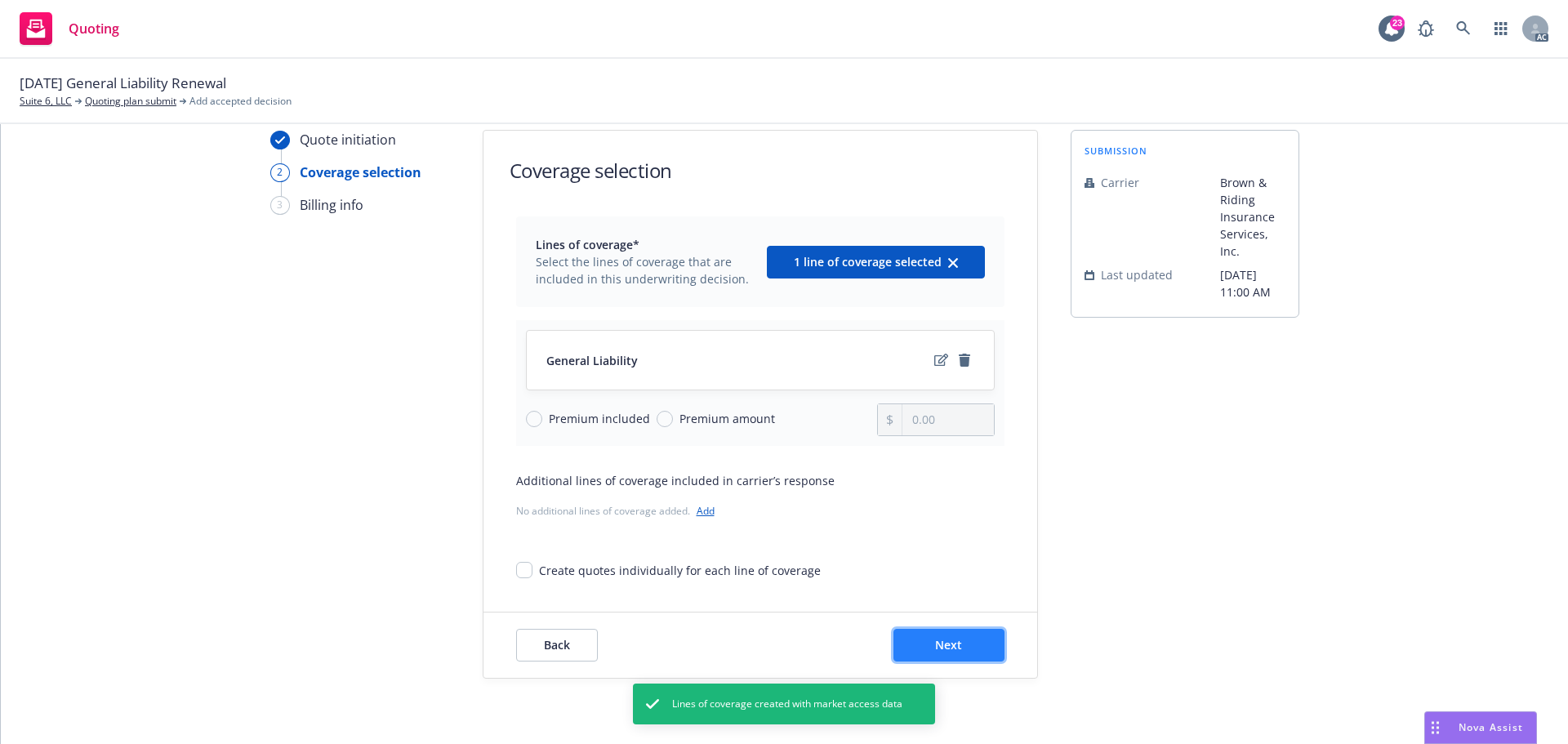
click at [976, 638] on button "Next" at bounding box center [948, 646] width 111 height 33
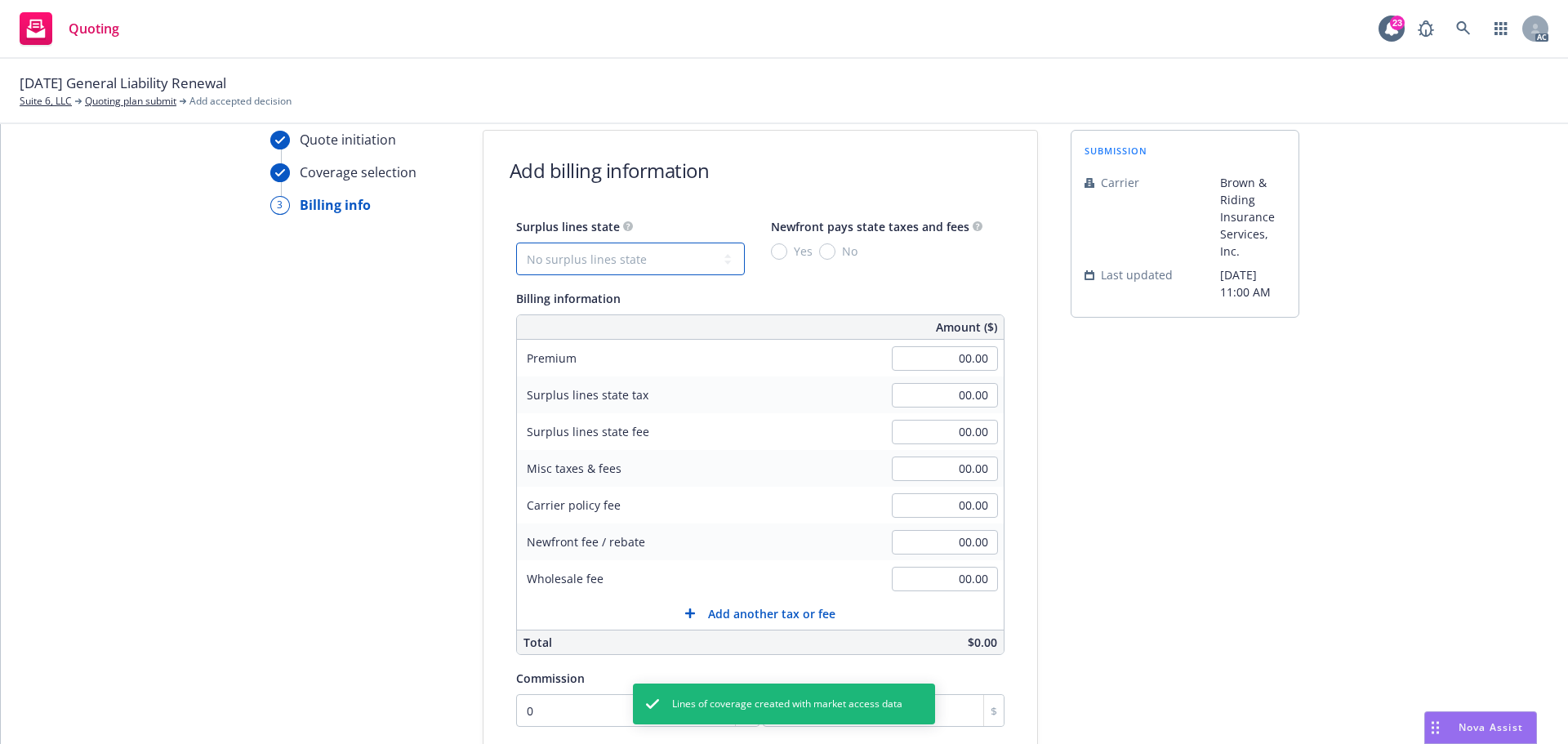
click at [655, 264] on select "No surplus lines state Alaska Alabama Arkansas Arizona California Colorado Conn…" at bounding box center [630, 259] width 229 height 33
select select "CA"
click at [516, 242] on select "No surplus lines state Alaska Alabama Arkansas Arizona California Colorado Conn…" at bounding box center [630, 259] width 229 height 33
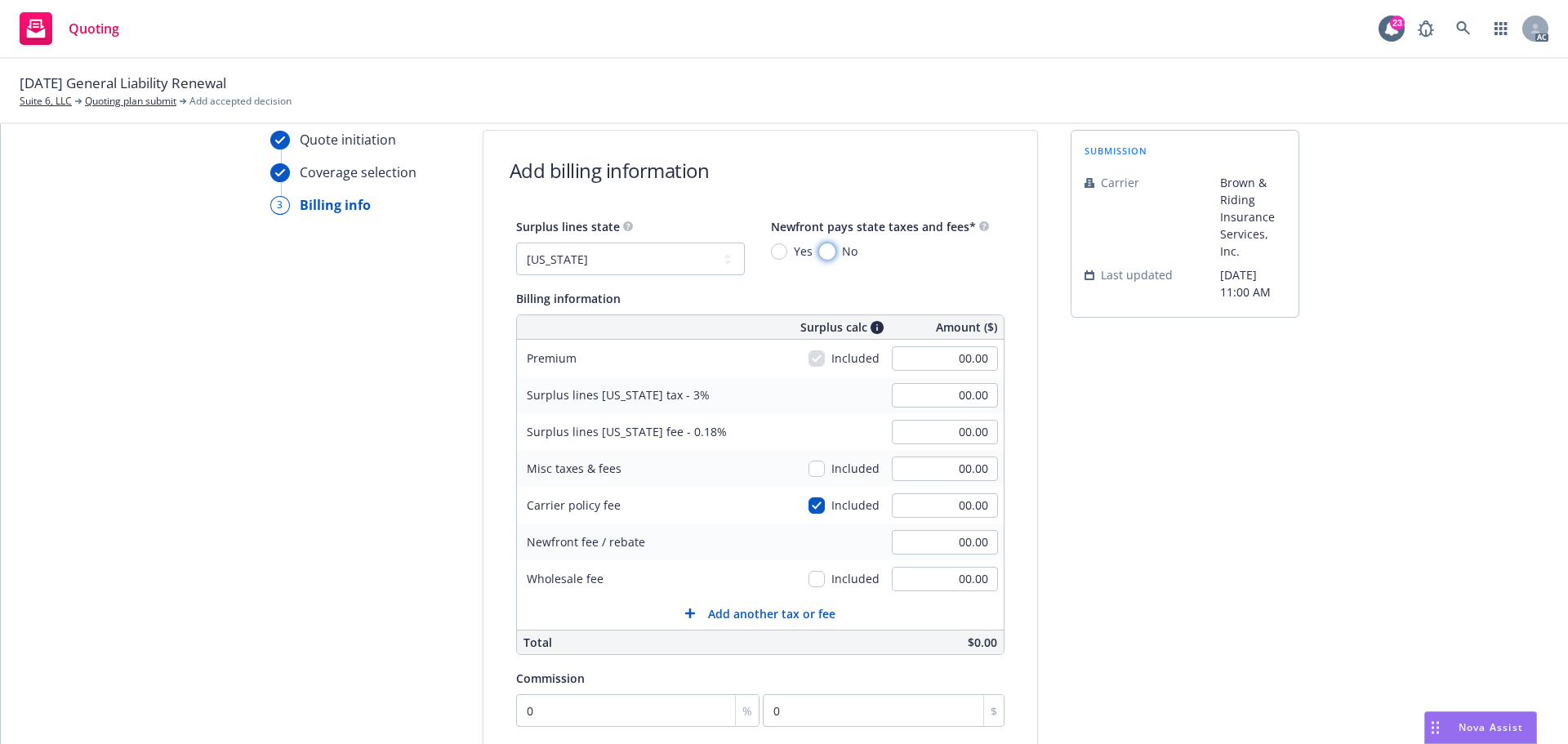
drag, startPoint x: 815, startPoint y: 257, endPoint x: 884, endPoint y: 330, distance: 100.4
click at [819, 256] on input "No" at bounding box center [827, 252] width 17 height 17
radio input "true"
click at [932, 363] on input "00.00" at bounding box center [945, 358] width 106 height 25
type input "2,500.00"
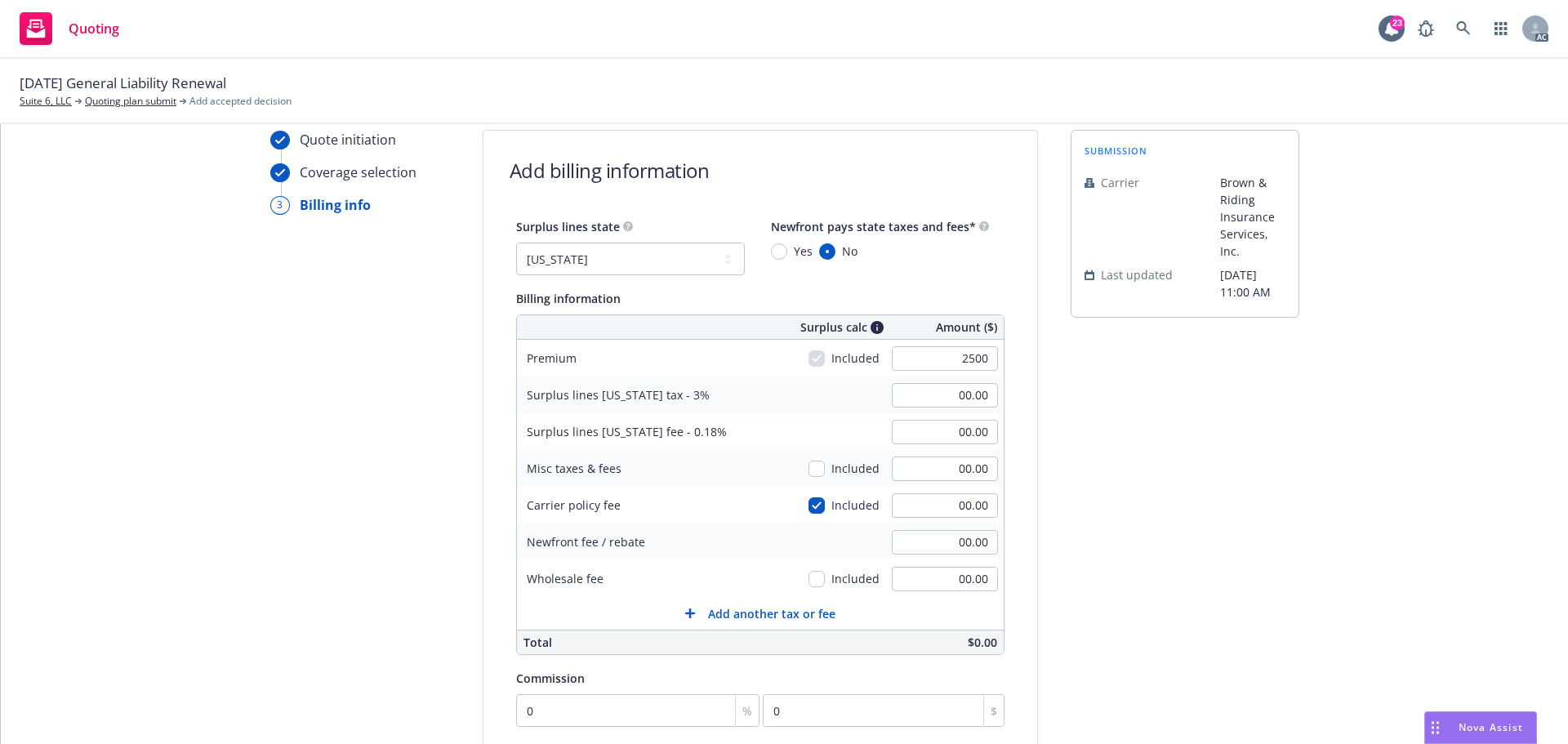
type input "75.00"
type input "4.50"
drag, startPoint x: 1338, startPoint y: 578, endPoint x: 1007, endPoint y: 598, distance: 331.6
click at [1327, 579] on div "Quote initiation Coverage selection 3 Billing info Add billing information Surp…" at bounding box center [784, 547] width 1528 height 836
click at [932, 582] on input "00.00" at bounding box center [945, 579] width 106 height 25
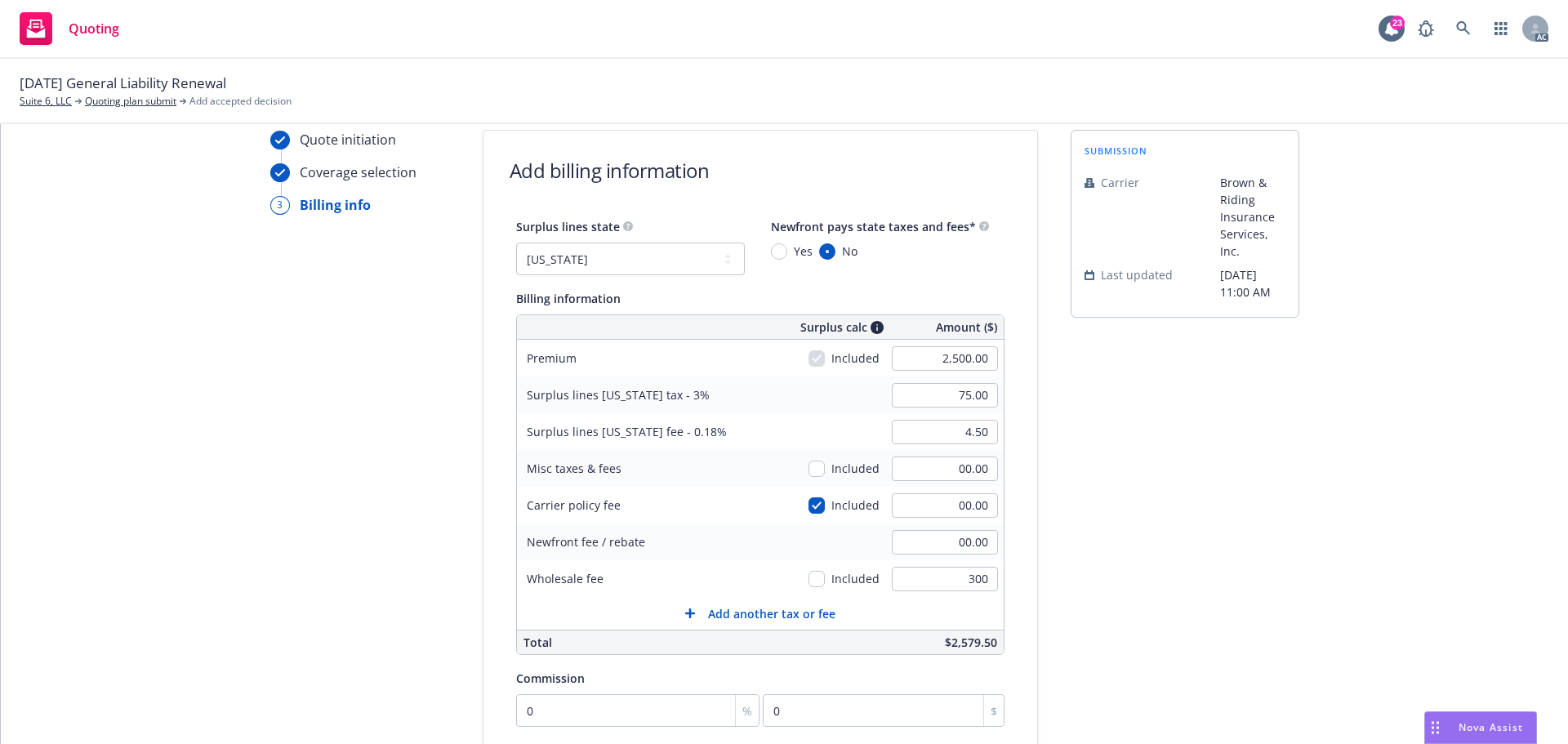
type input "300.00"
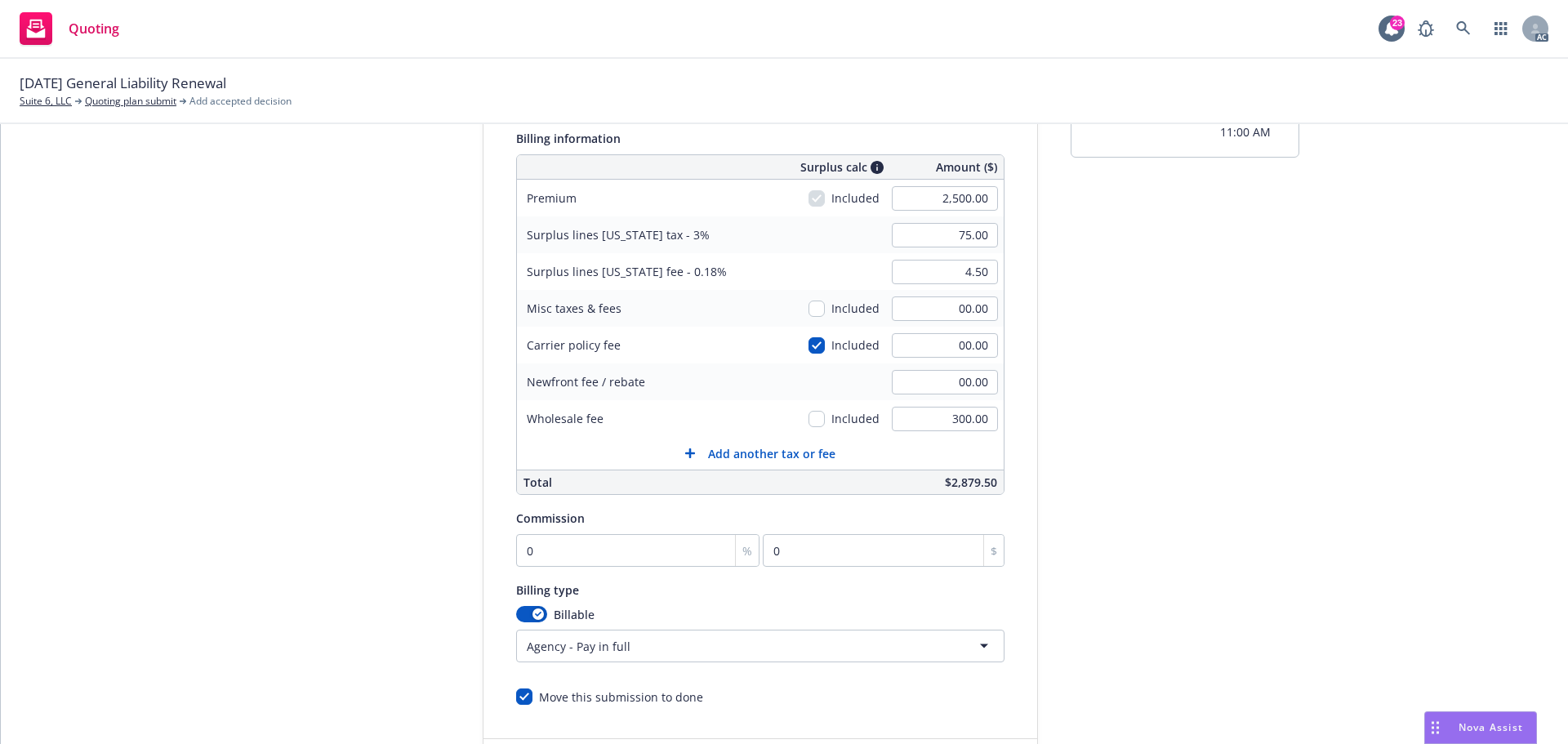
scroll to position [223, 0]
click at [566, 544] on input "0" at bounding box center [638, 547] width 244 height 33
type input "1"
type input "25"
type input "12"
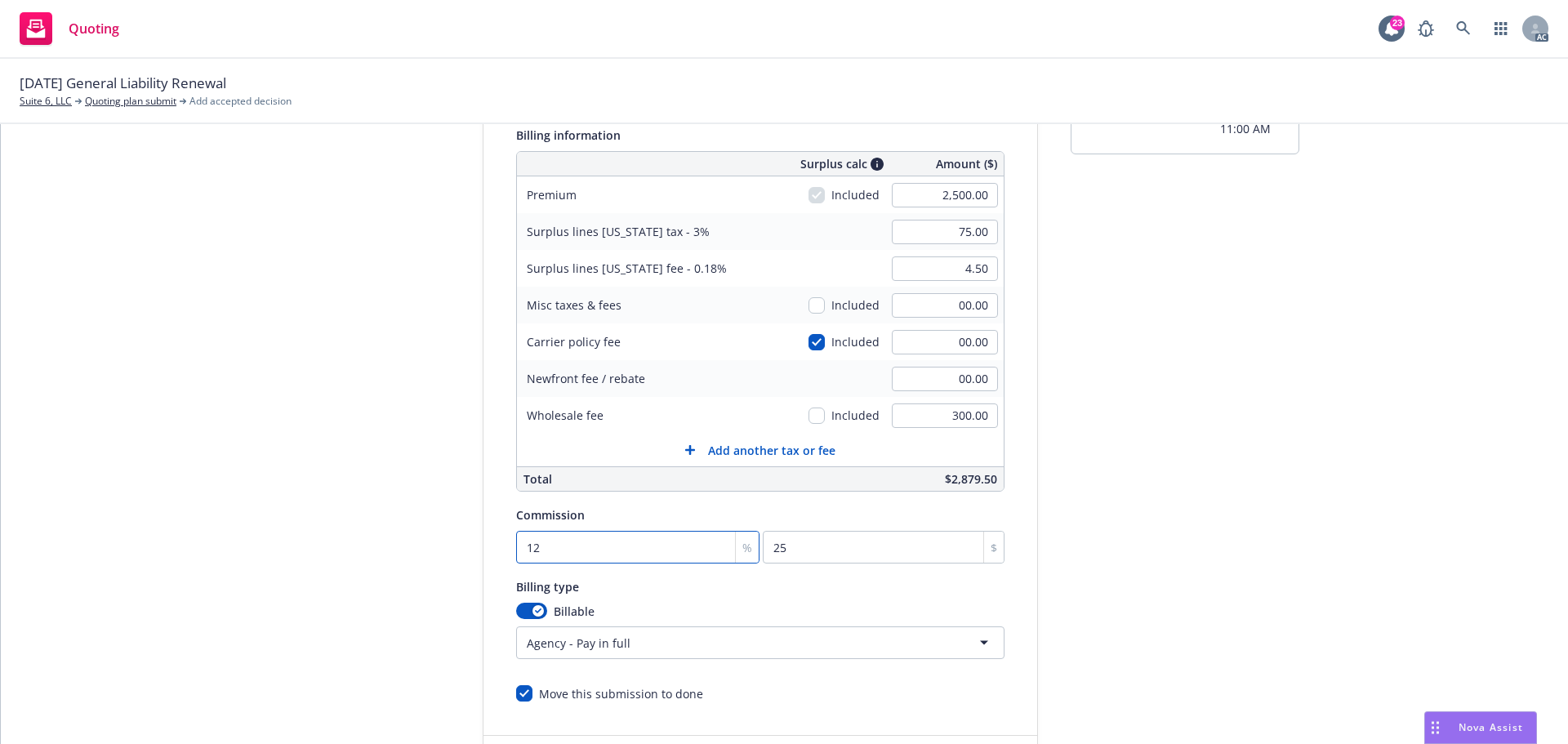
type input "300"
type input "12.5"
type input "312.5"
type input "12.5"
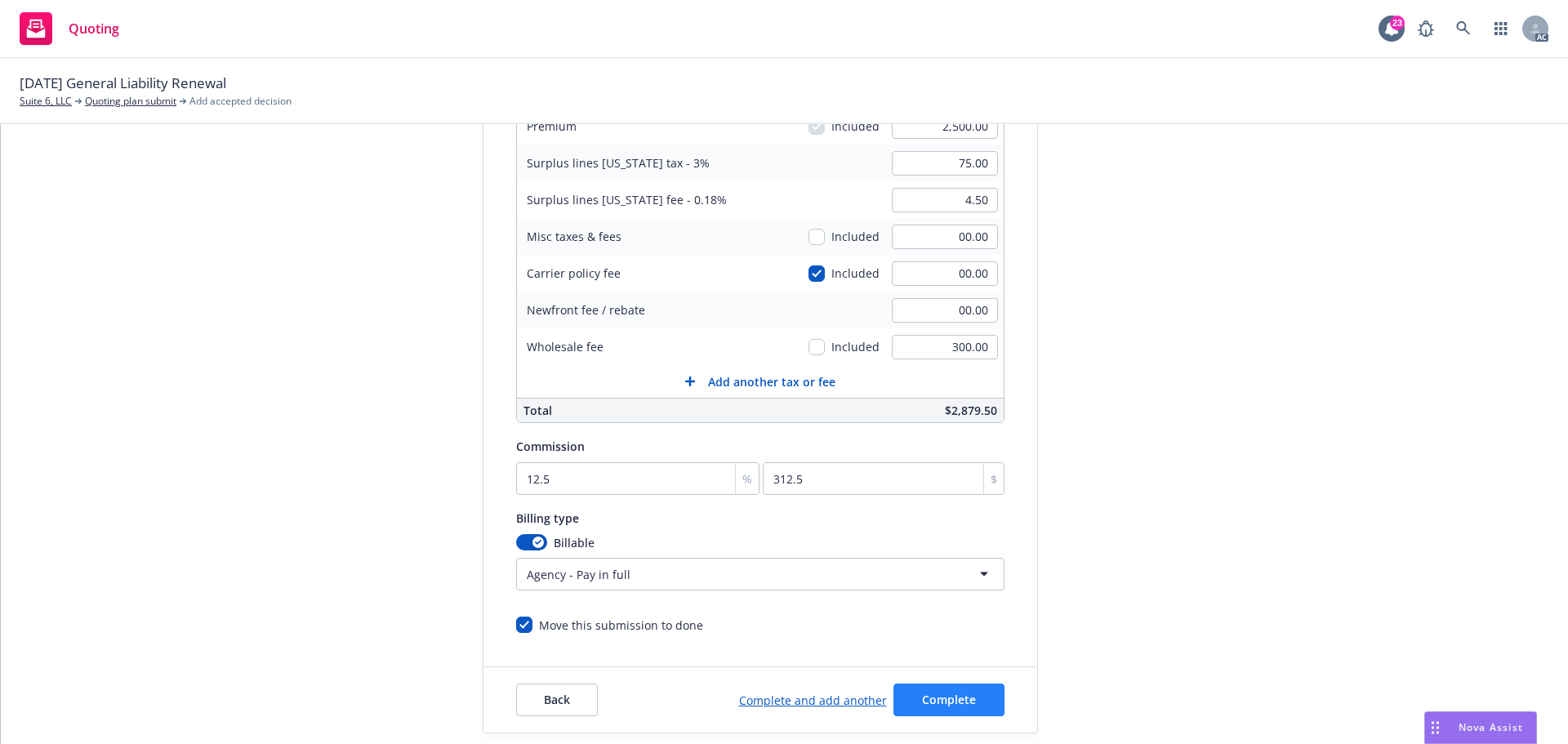
scroll to position [346, 0]
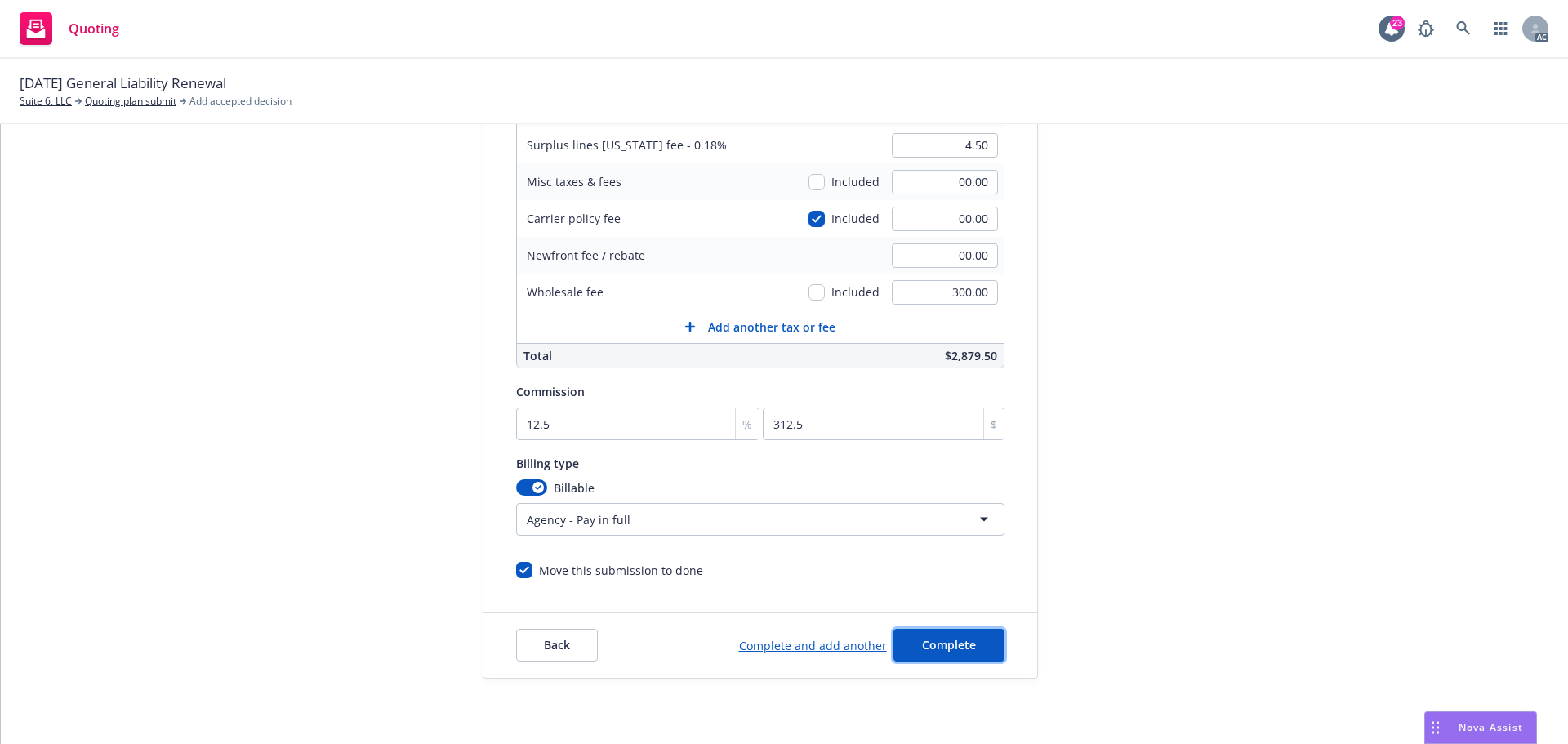
click at [965, 648] on button "Complete" at bounding box center [948, 646] width 111 height 33
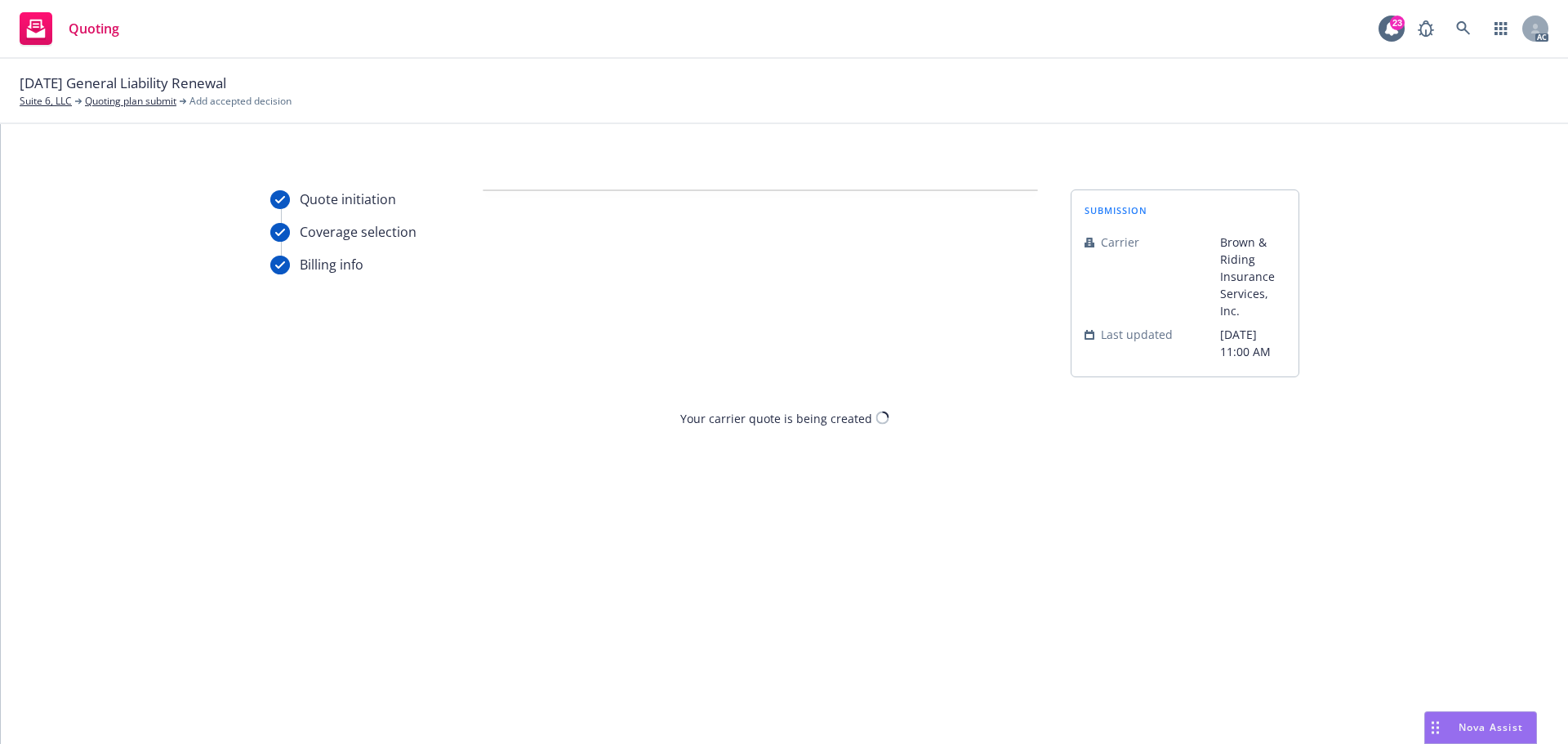
scroll to position [0, 0]
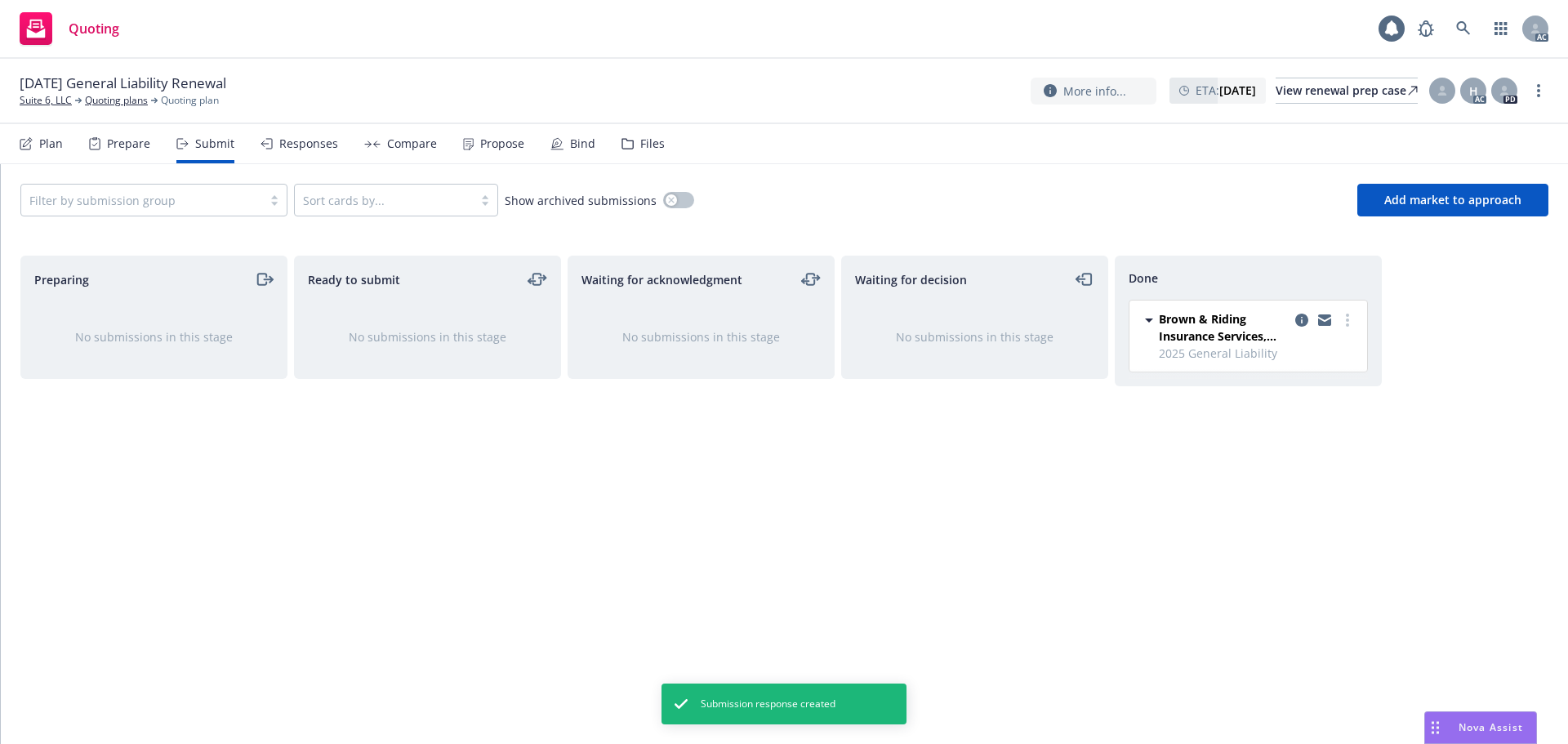
click at [492, 147] on div "Propose" at bounding box center [502, 143] width 44 height 13
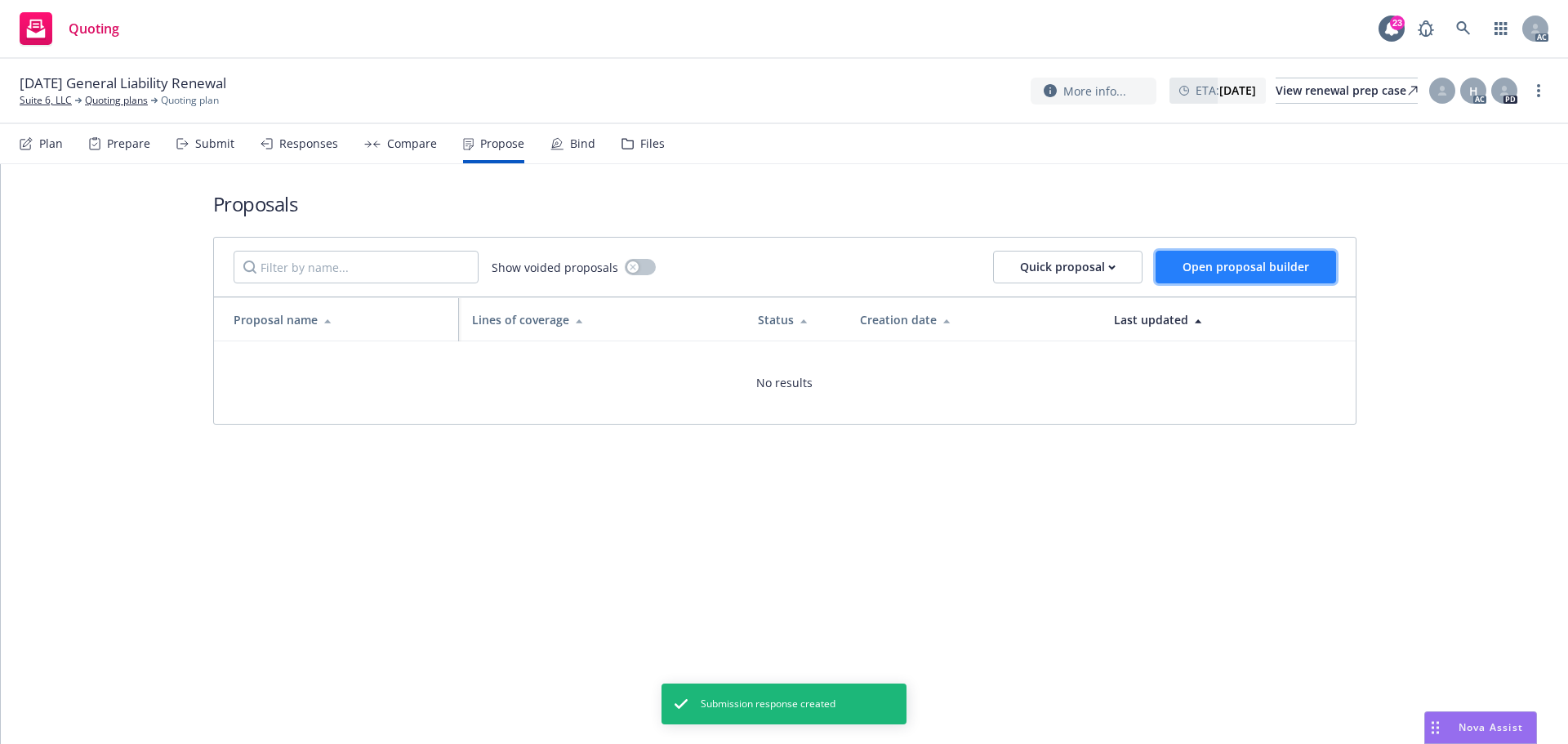
click at [1224, 263] on span "Open proposal builder" at bounding box center [1246, 266] width 127 height 16
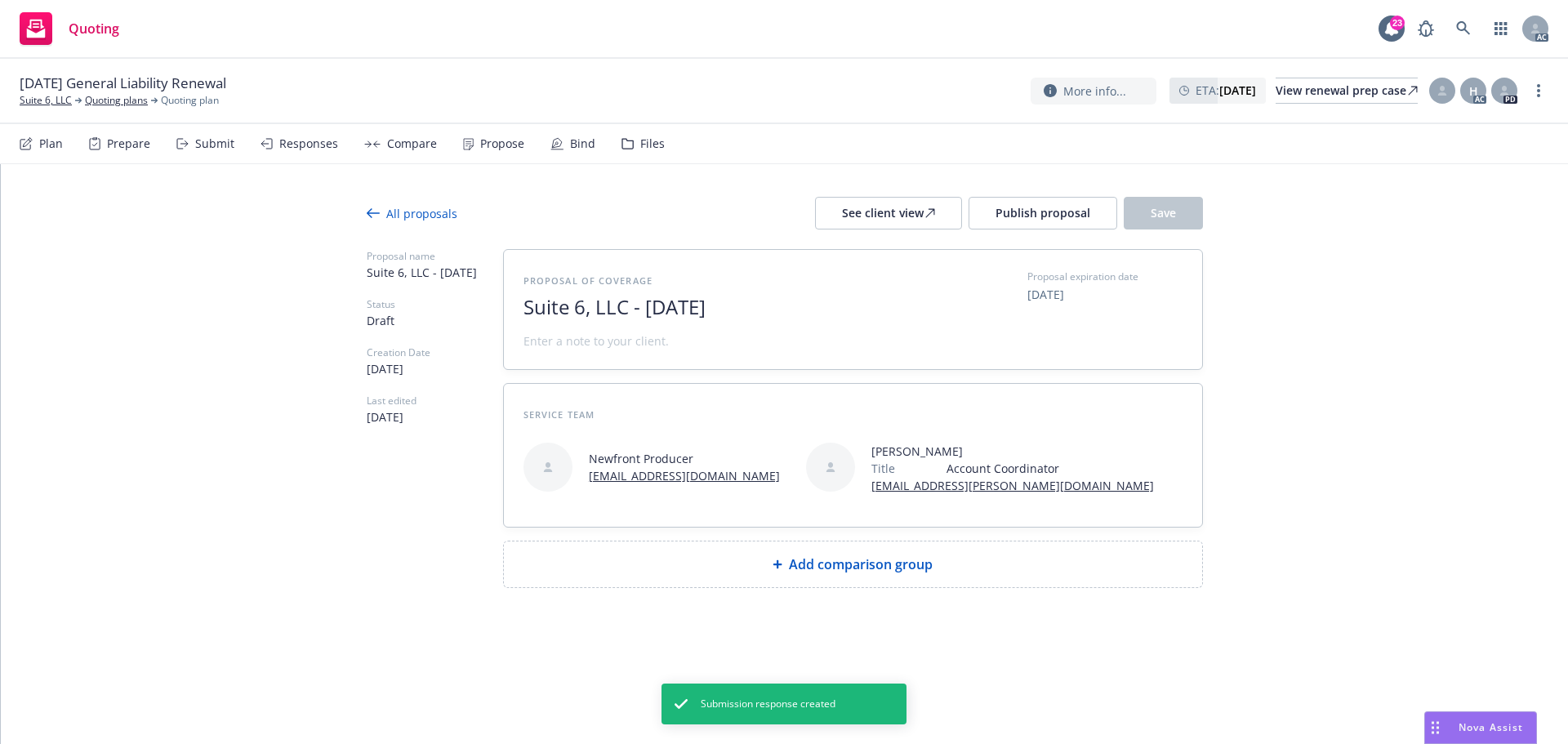
drag, startPoint x: 718, startPoint y: 310, endPoint x: 495, endPoint y: 313, distance: 223.0
click at [495, 313] on div "Proposal name Suite 6, LLC - August 2025 Status Draft Creation Date 08/11/2025 …" at bounding box center [784, 418] width 836 height 339
click at [647, 320] on div at bounding box center [723, 326] width 400 height 13
click at [633, 311] on span "2025" at bounding box center [723, 308] width 400 height 24
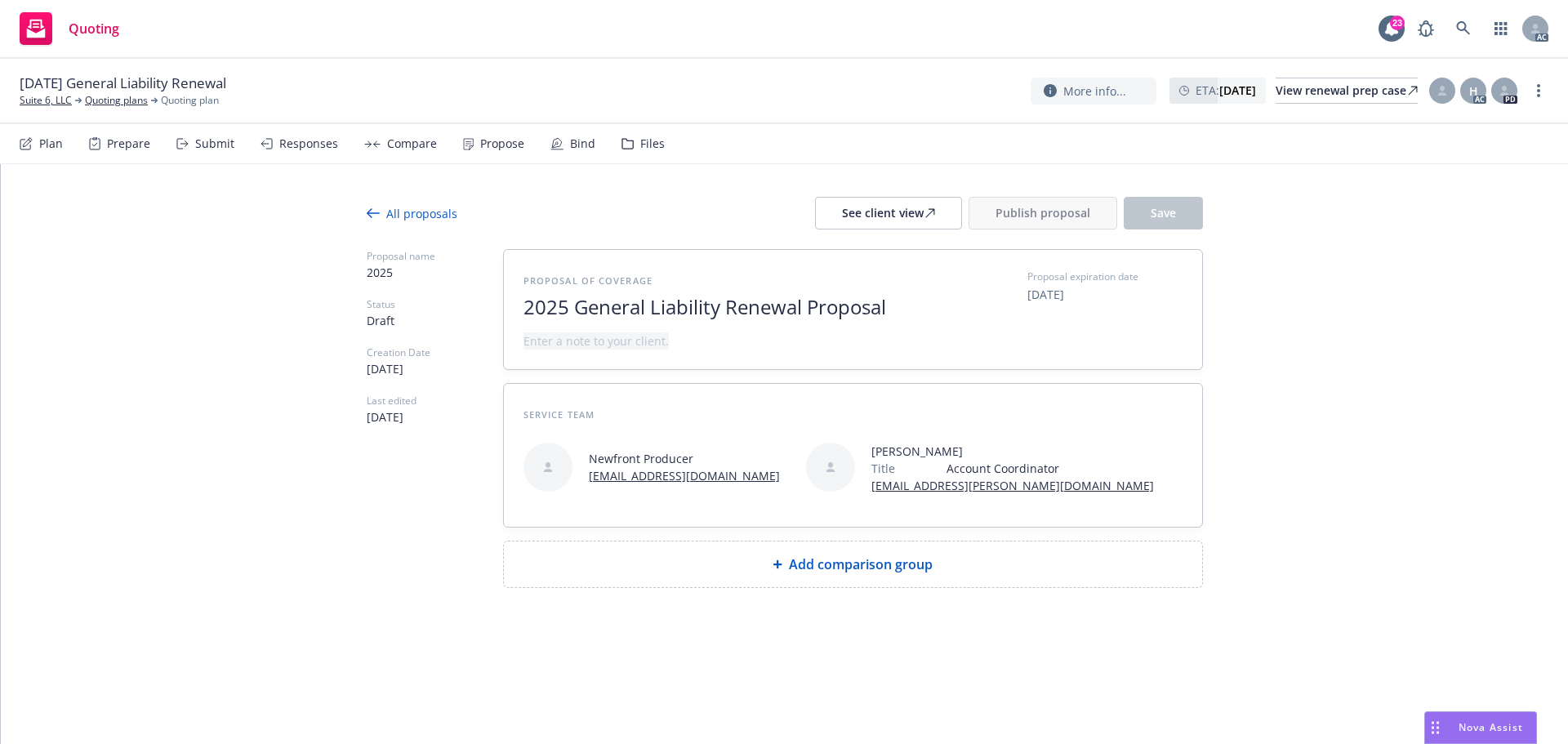
click at [579, 339] on div "Proposal of coverage 2025 General Liability Renewal Proposal" at bounding box center [723, 310] width 400 height 80
click at [579, 339] on span at bounding box center [596, 341] width 145 height 17
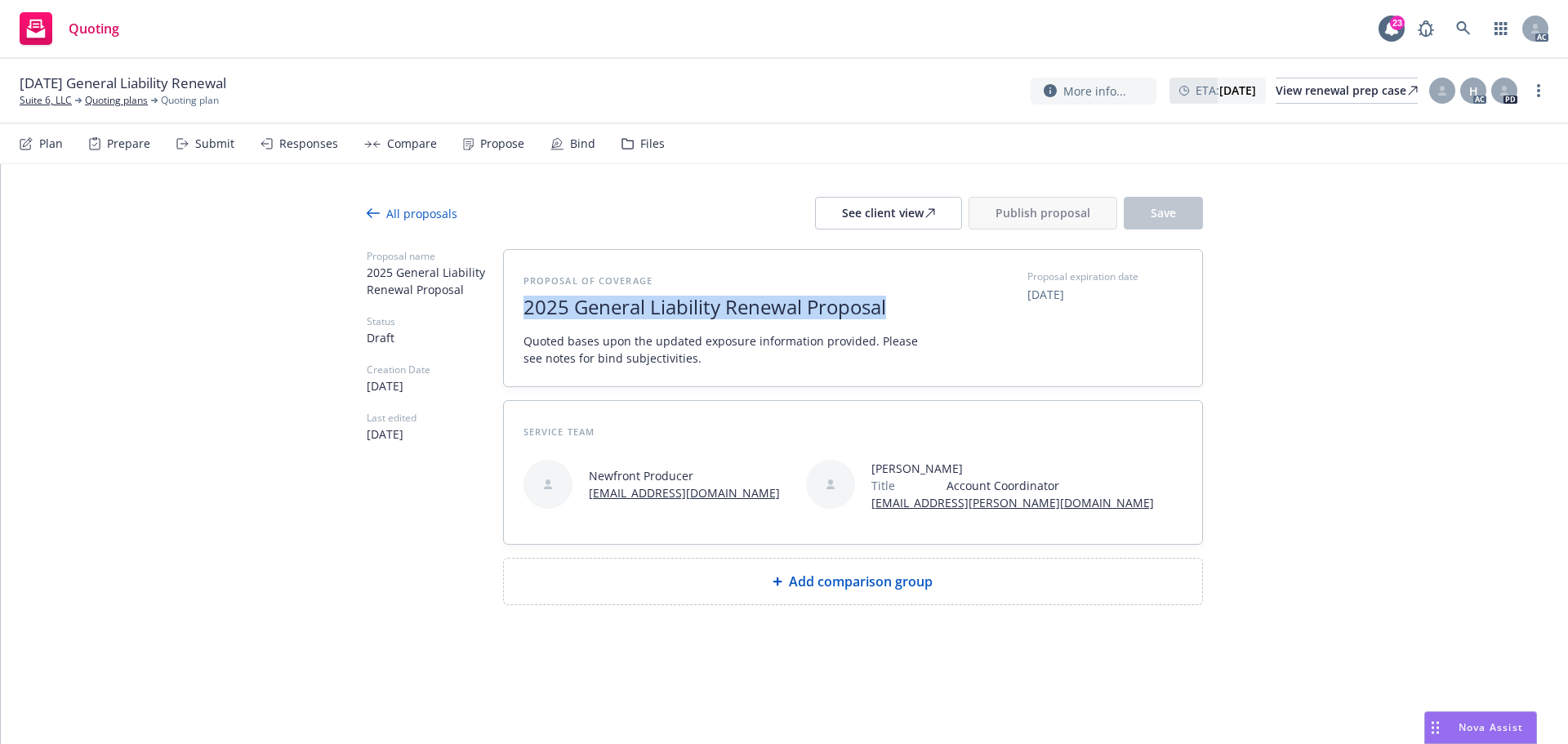
drag, startPoint x: 899, startPoint y: 309, endPoint x: 484, endPoint y: 316, distance: 415.1
click at [484, 316] on div "Proposal name 2025 General Liability Renewal Proposal Status Draft Creation Dat…" at bounding box center [784, 427] width 836 height 356
copy span "2025 General Liability Renewal Proposal"
click at [799, 588] on span "Add comparison group" at bounding box center [860, 581] width 144 height 19
type textarea "x"
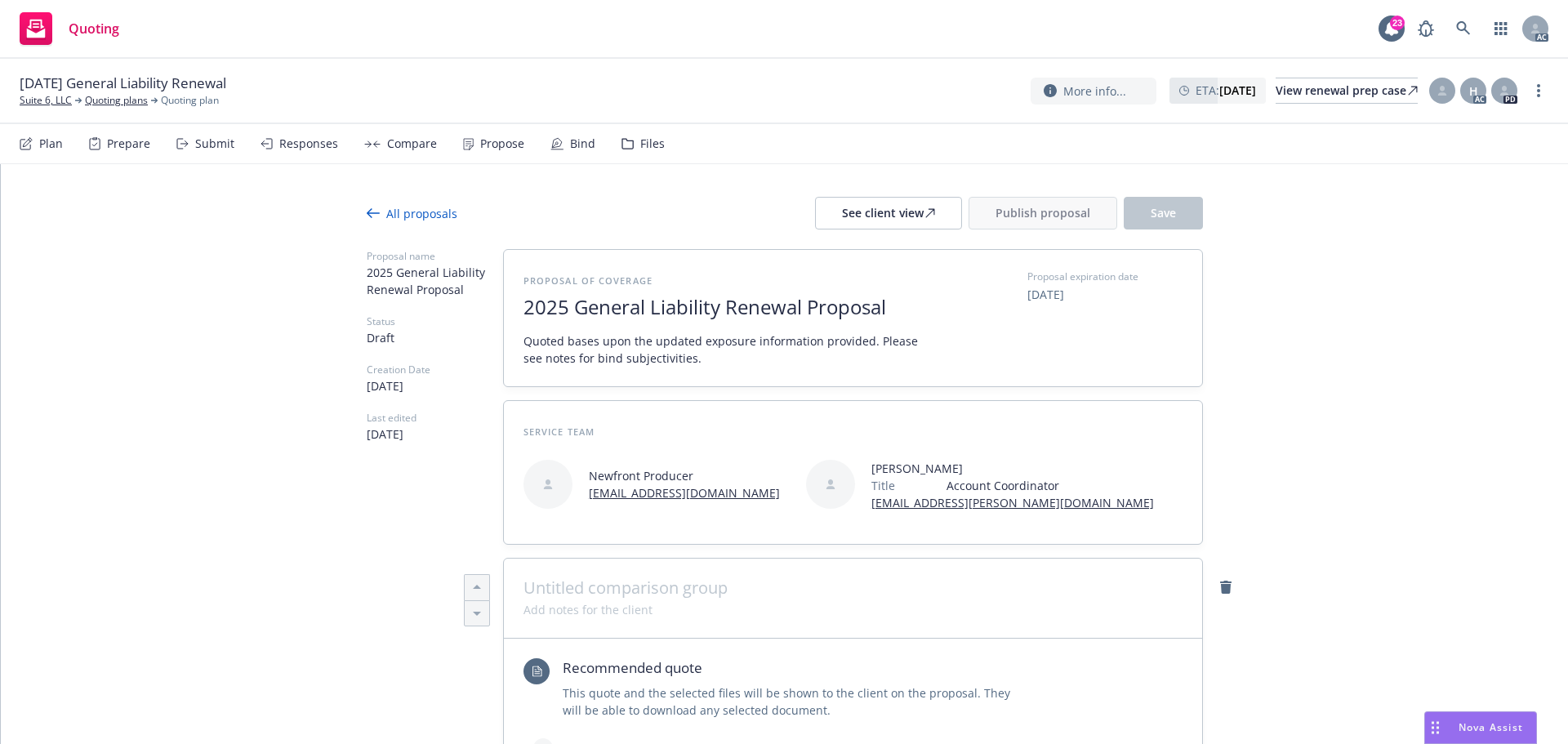
click at [734, 586] on span at bounding box center [853, 588] width 659 height 19
paste span
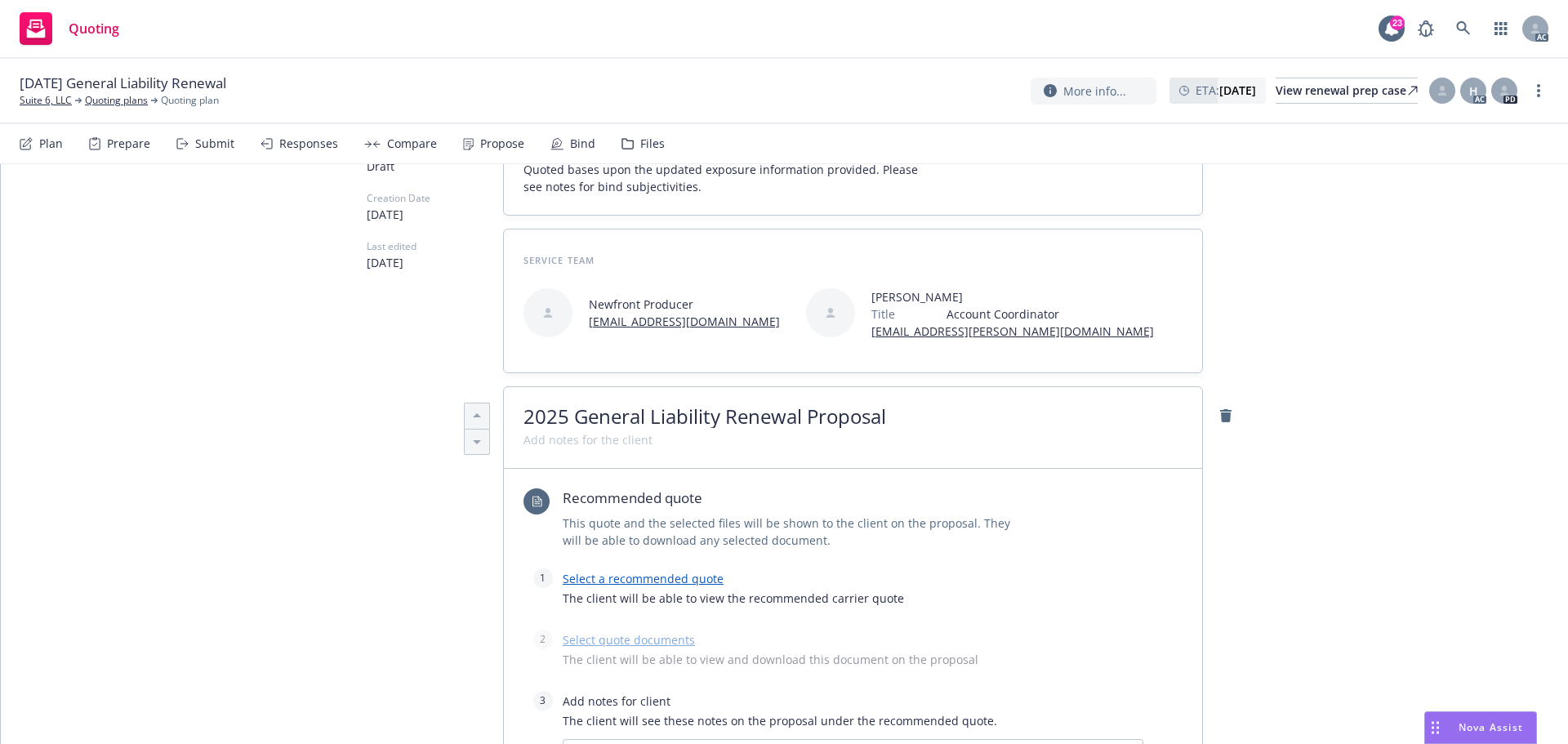
scroll to position [409, 0]
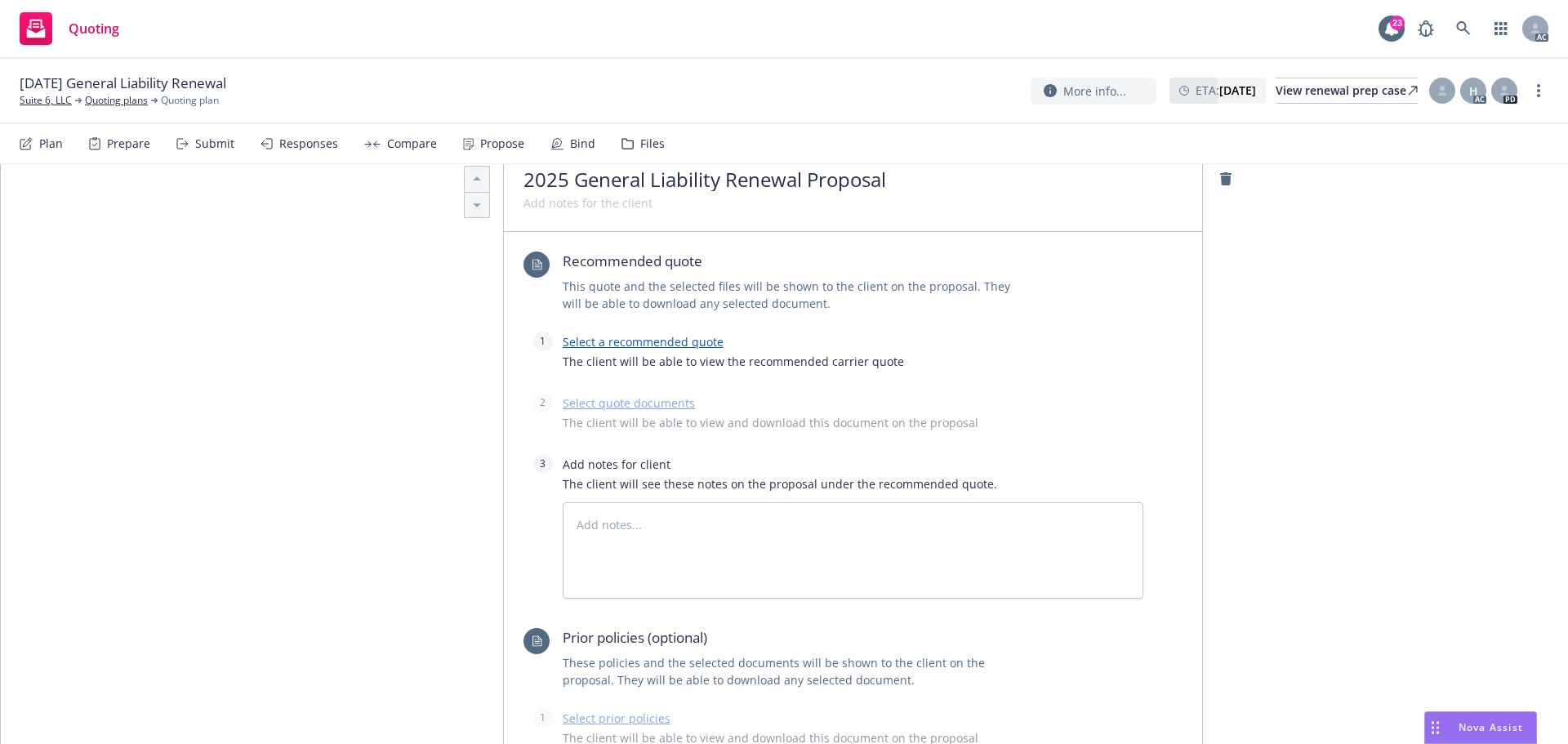
click at [671, 344] on link "Select a recommended quote" at bounding box center [643, 342] width 161 height 16
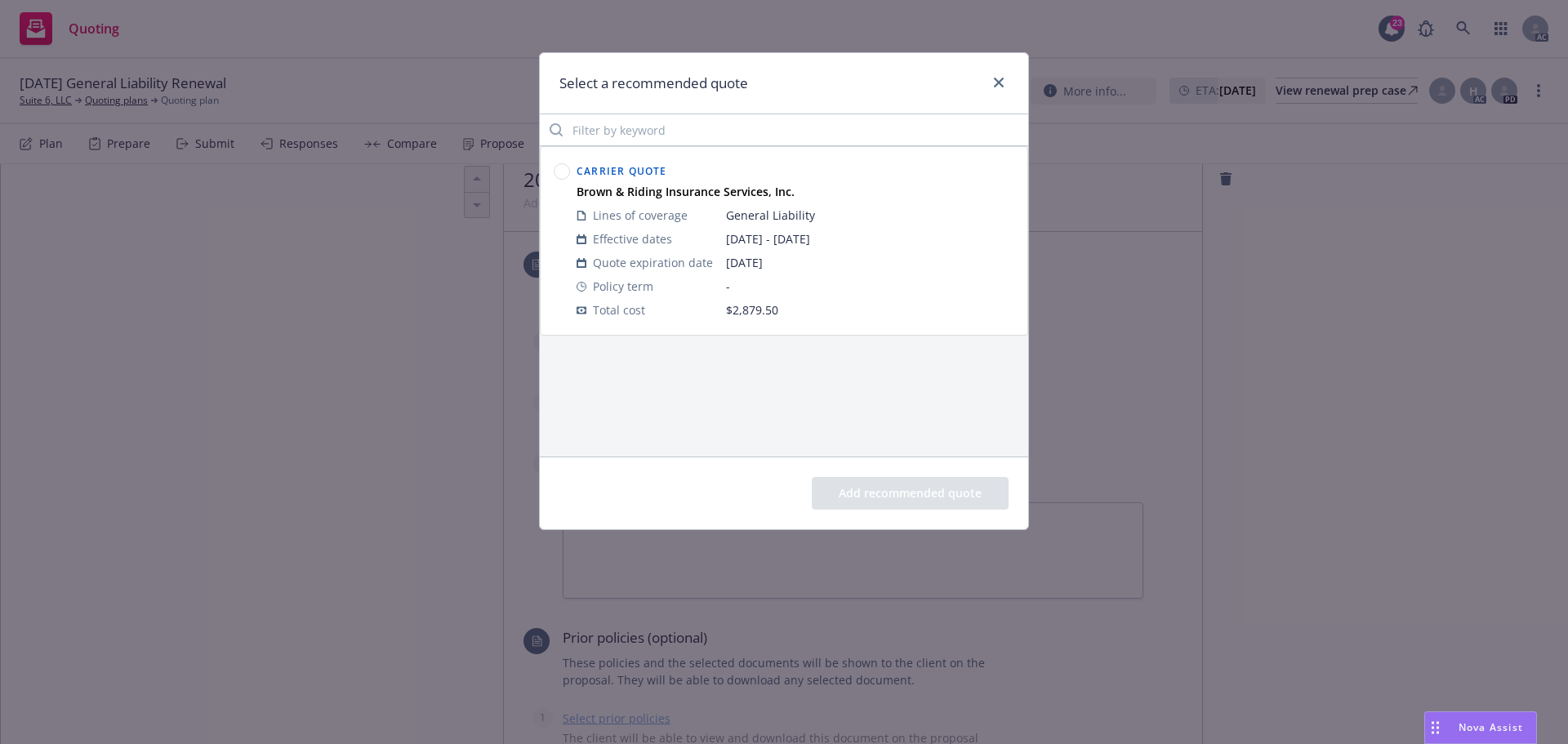
click at [560, 173] on circle at bounding box center [562, 172] width 16 height 16
click at [899, 493] on button "Add recommended quote" at bounding box center [910, 494] width 196 height 33
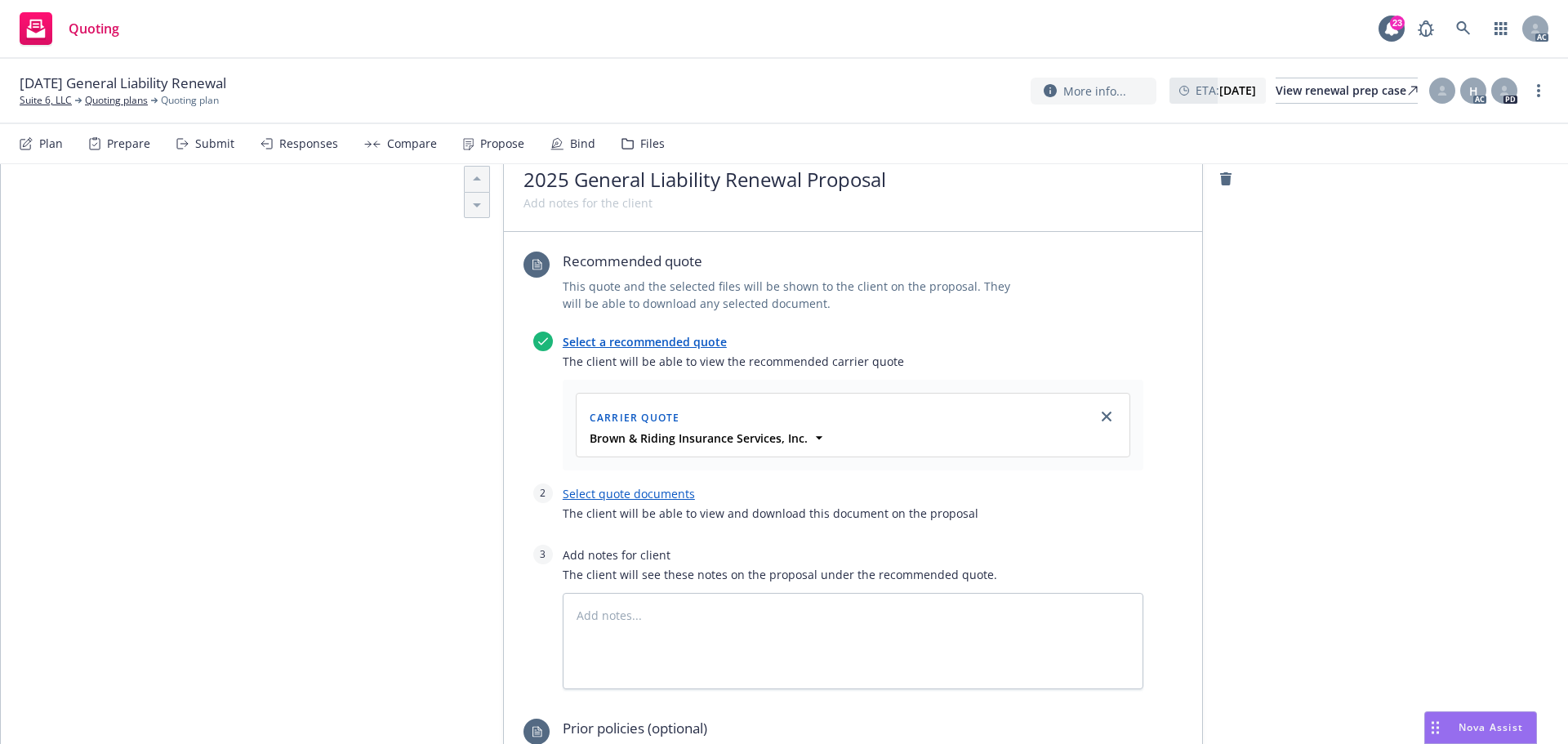
click at [681, 492] on link "Select quote documents" at bounding box center [629, 493] width 132 height 16
type textarea "x"
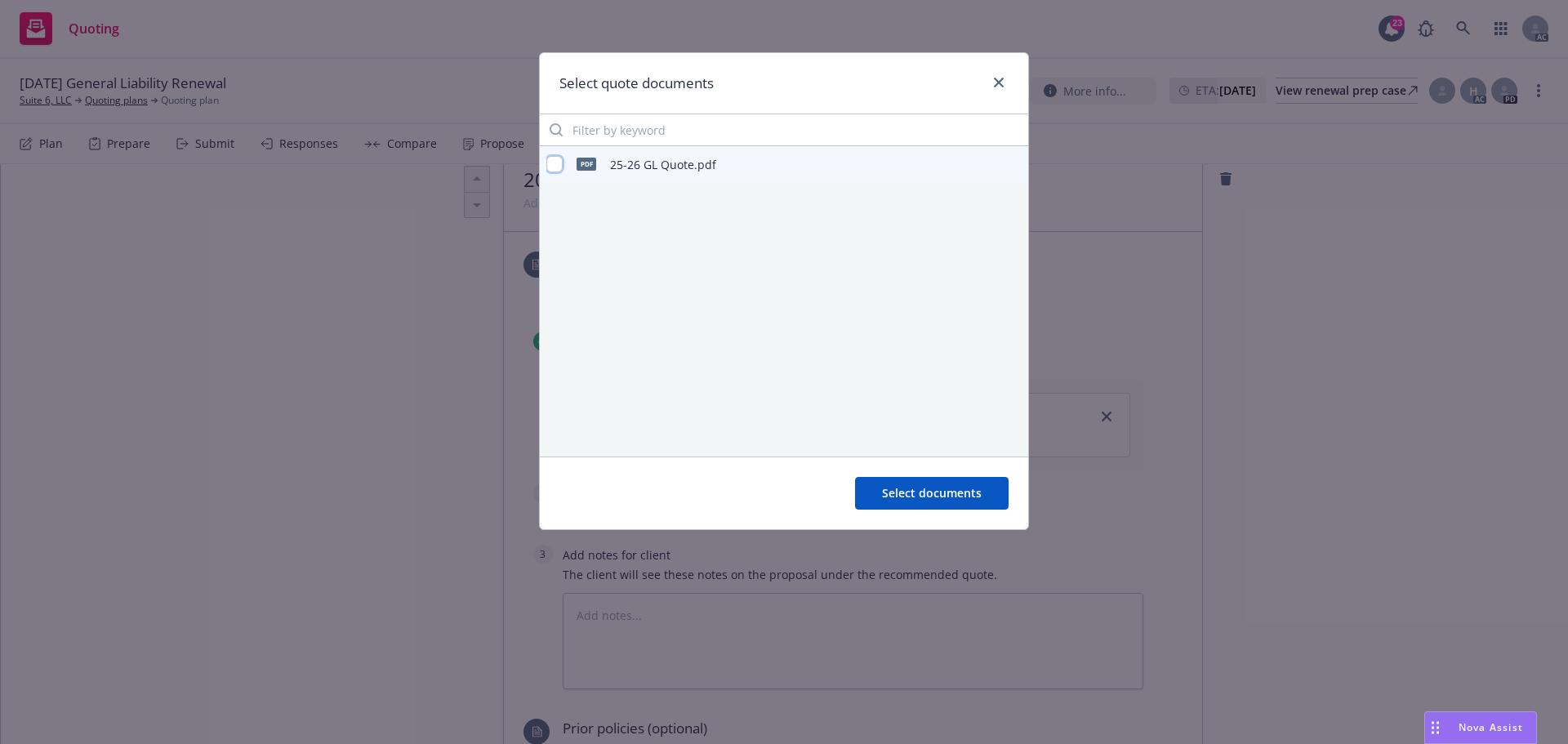
click at [552, 163] on input "checkbox" at bounding box center [554, 164] width 17 height 17
checkbox input "true"
click at [915, 499] on span "Select documents" at bounding box center [932, 492] width 100 height 16
type textarea "x"
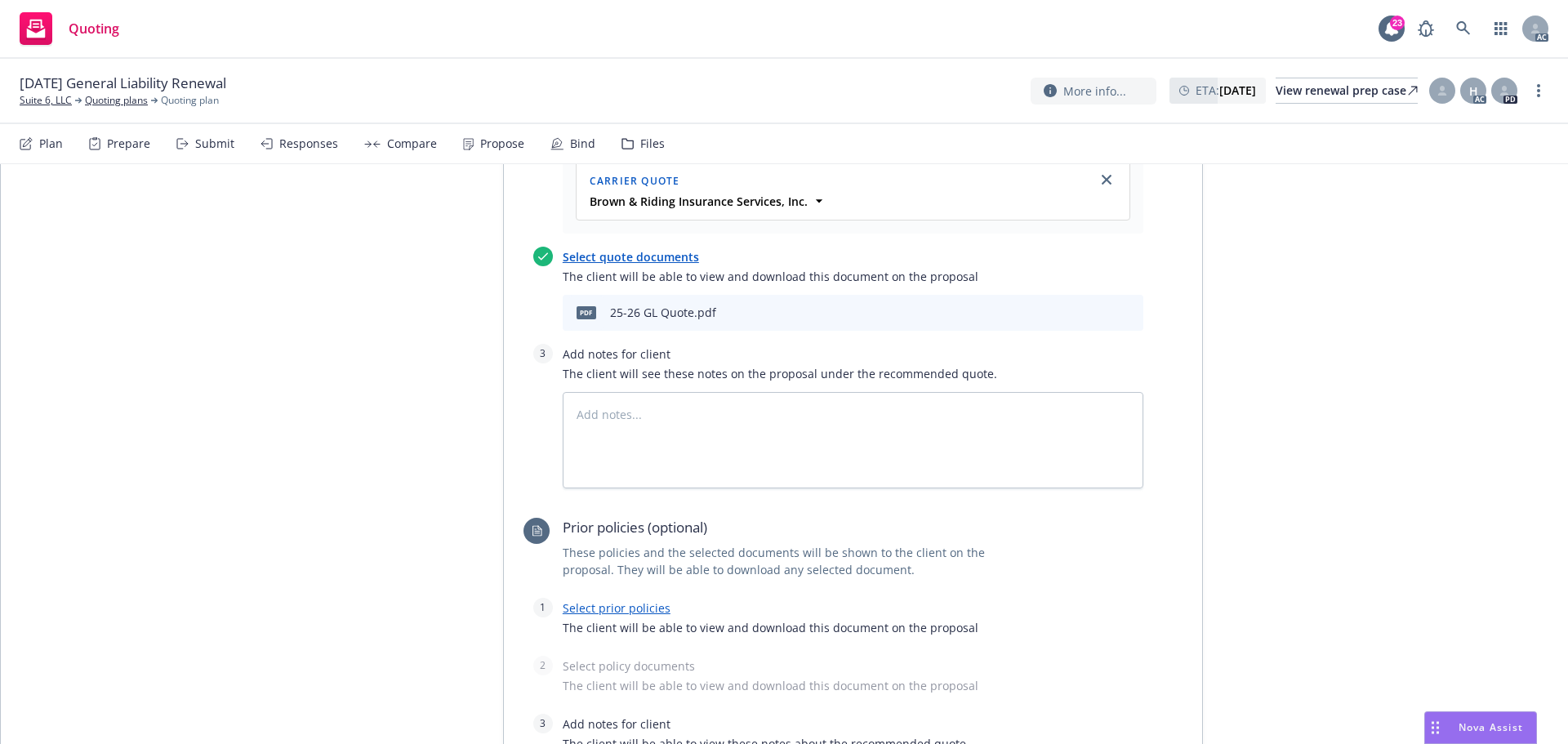
scroll to position [654, 0]
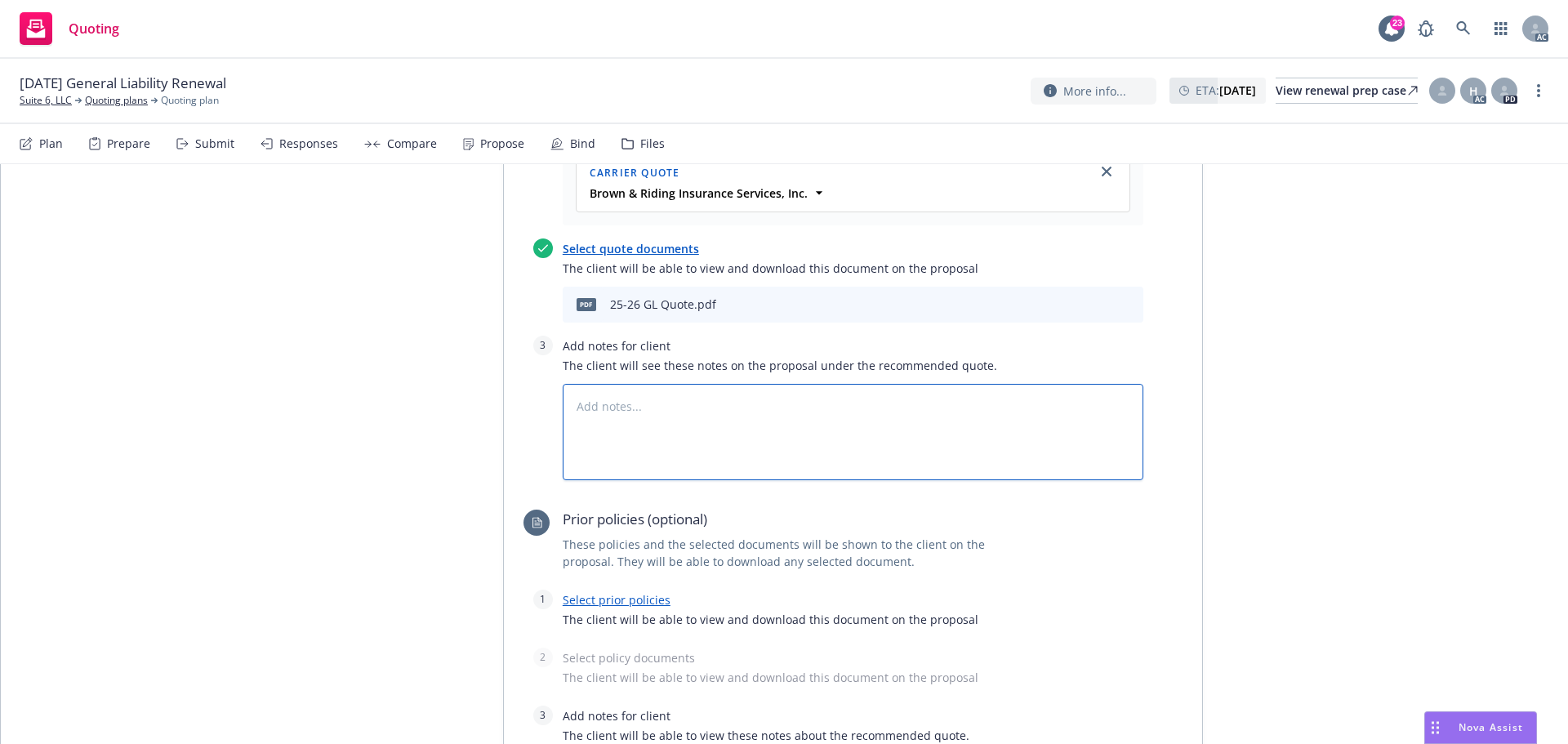
click at [610, 448] on textarea at bounding box center [853, 432] width 581 height 96
type textarea "B"
type textarea "x"
type textarea "Bi"
type textarea "x"
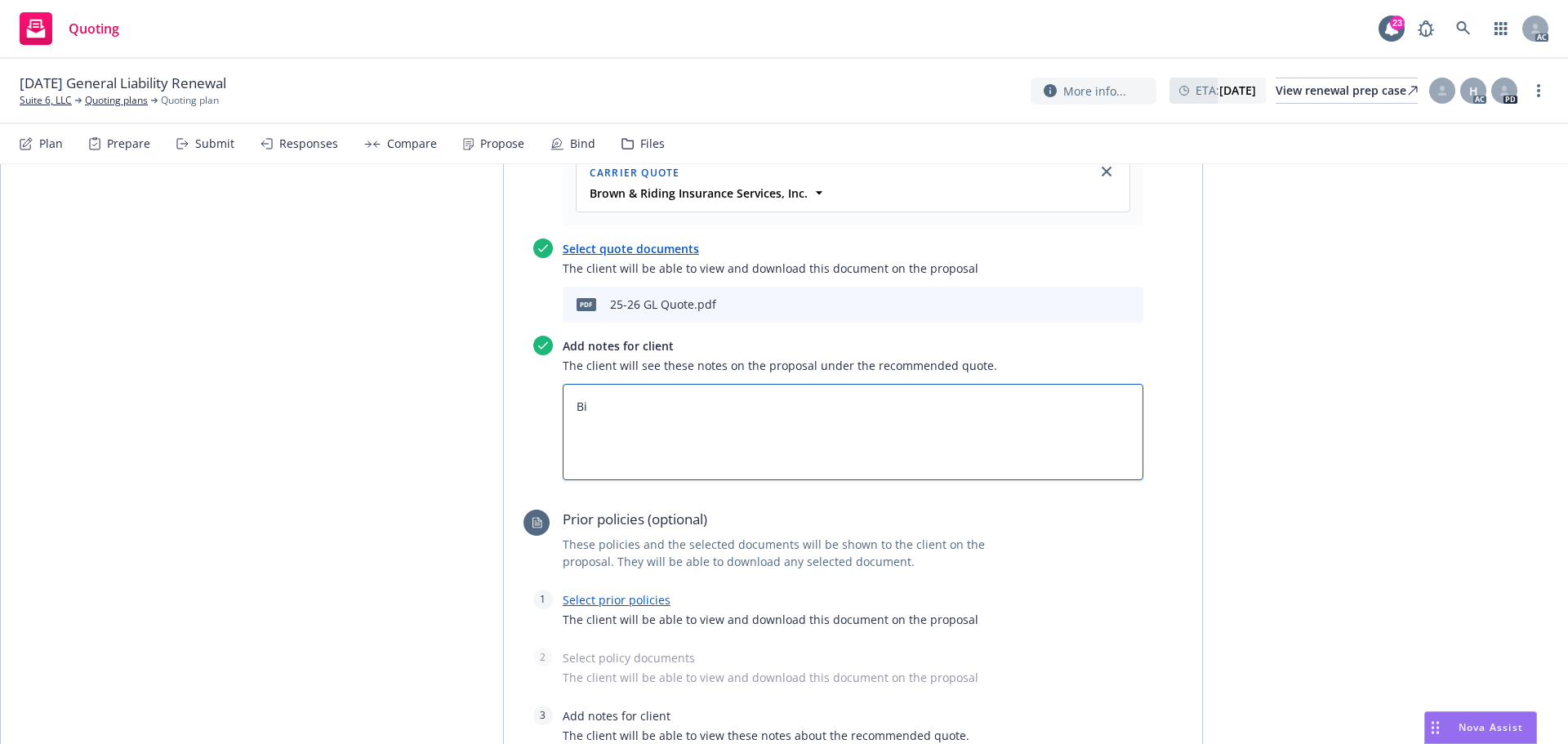
type textarea "Bin"
type textarea "x"
type textarea "Bind"
type textarea "x"
type textarea "Bind S"
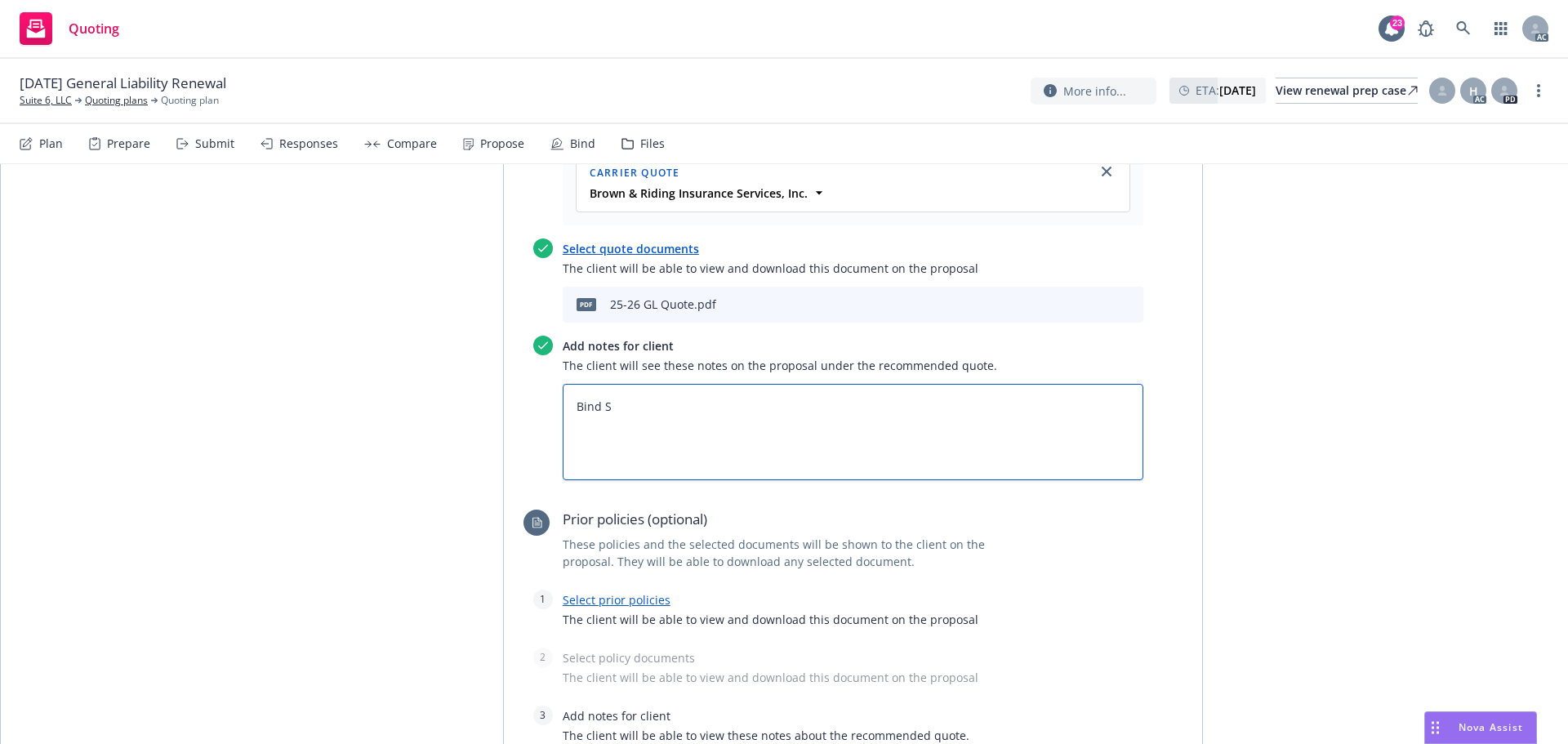
type textarea "x"
type textarea "Bind Su"
type textarea "x"
type textarea "Bind Suj"
type textarea "x"
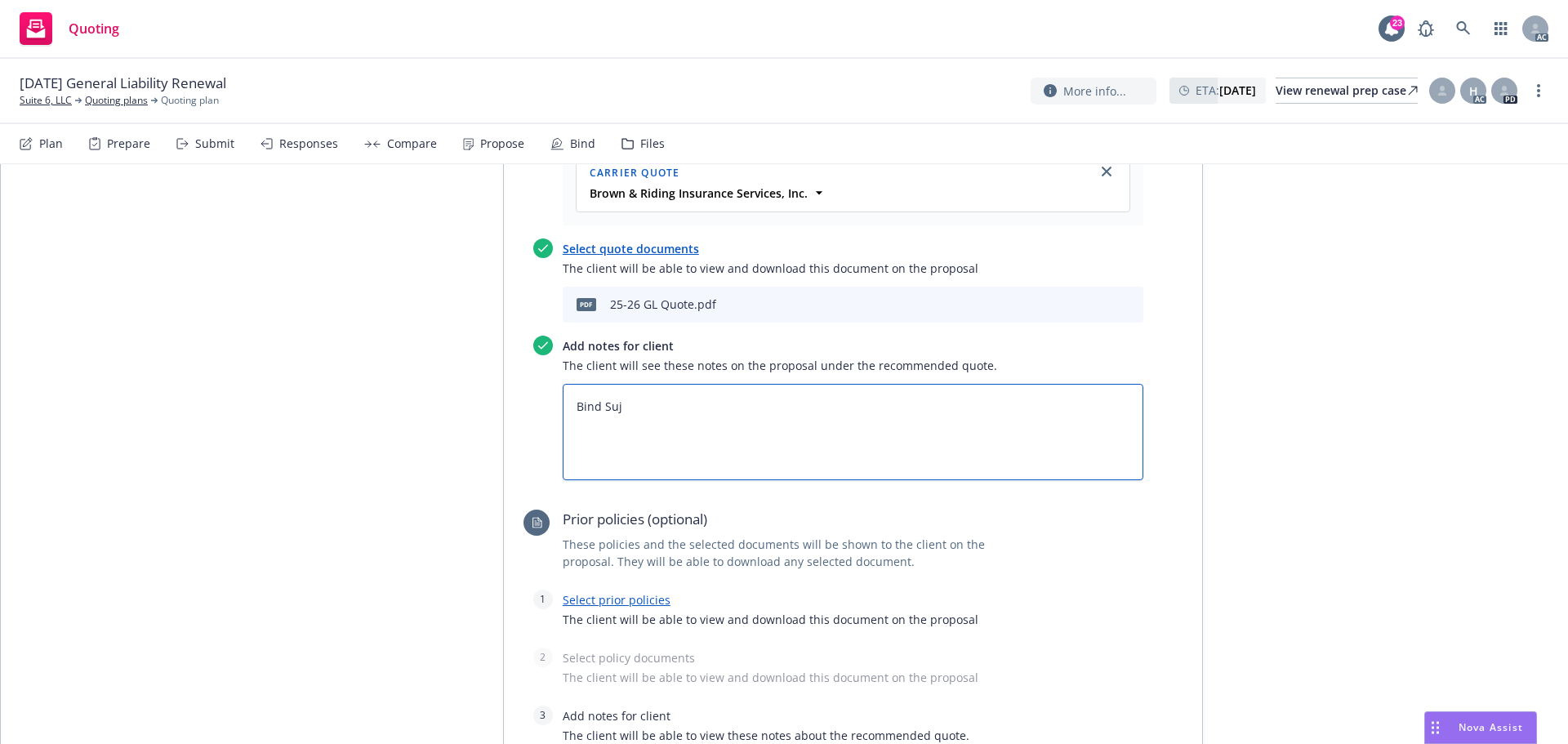
type textarea "Bind Suje"
type textarea "x"
type textarea "Bind Sujec"
type textarea "x"
type textarea "Bind Suject"
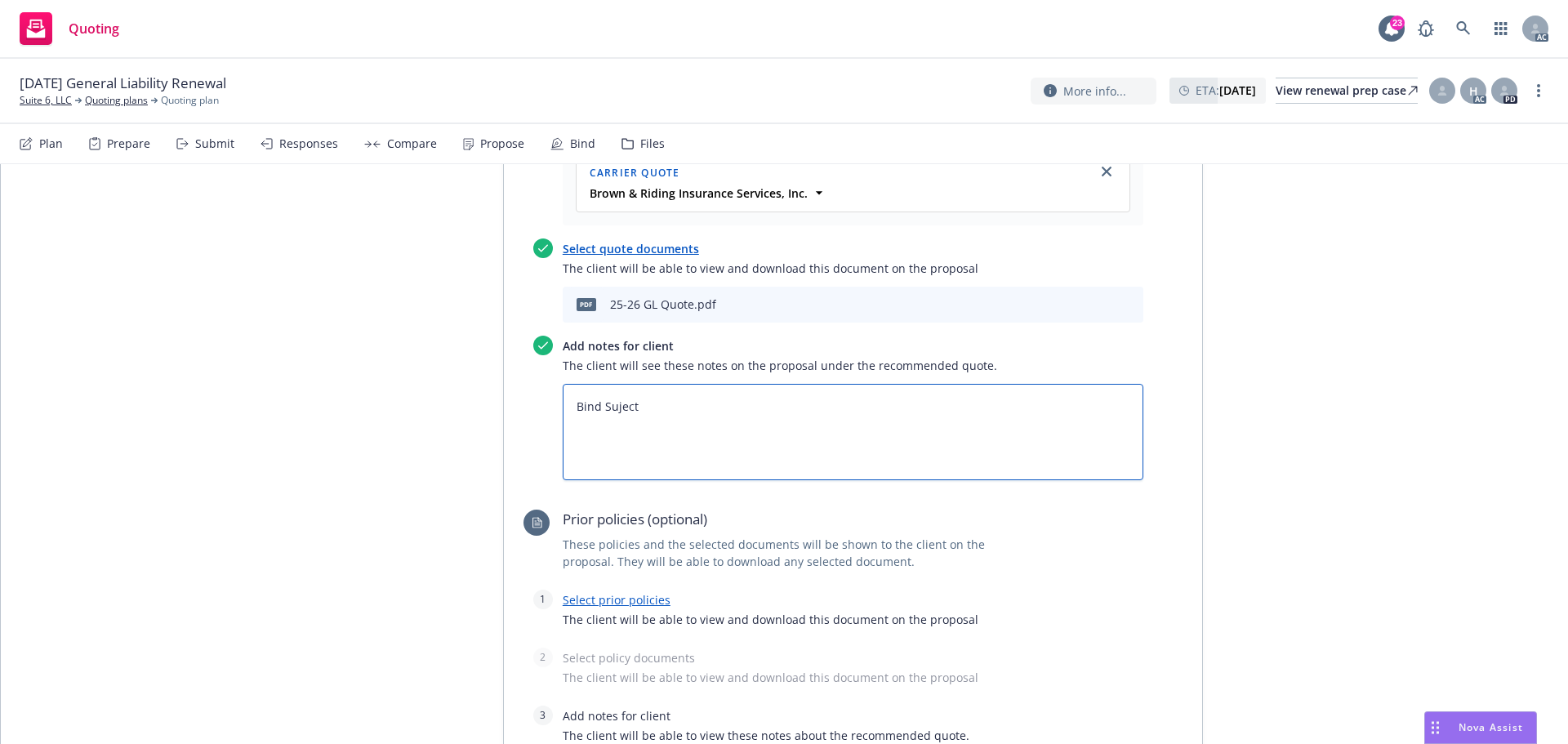
type textarea "x"
type textarea "Bind Sujecti"
type textarea "x"
type textarea "Bind Sujectiv"
type textarea "x"
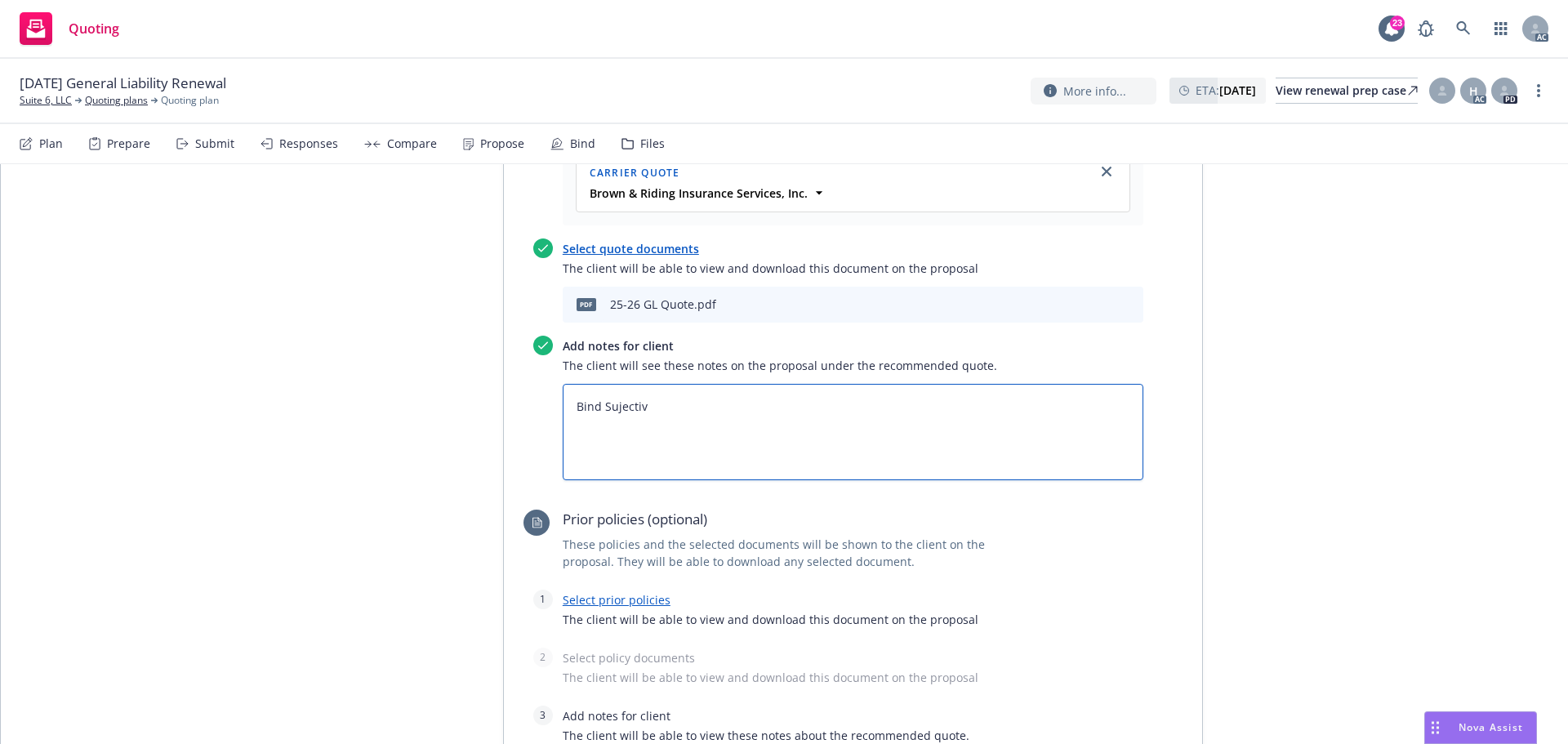
type textarea "Bind Sujectivi"
type textarea "x"
type textarea "Bind Sujectivit"
type textarea "x"
type textarea "Bind Sujectiviti"
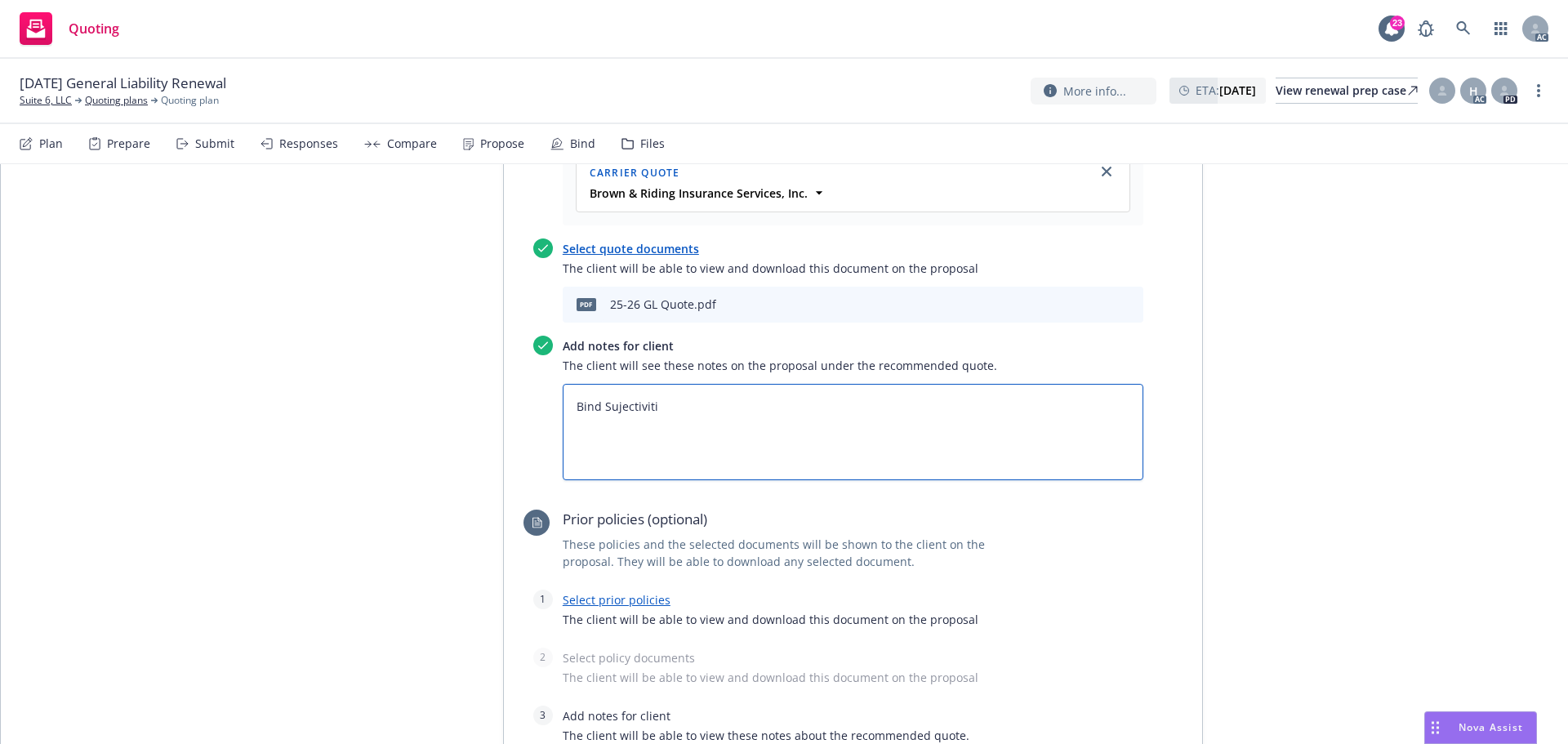
type textarea "x"
type textarea "Bind Sujectivitie"
type textarea "x"
type textarea "Bind Sujectivities"
type textarea "x"
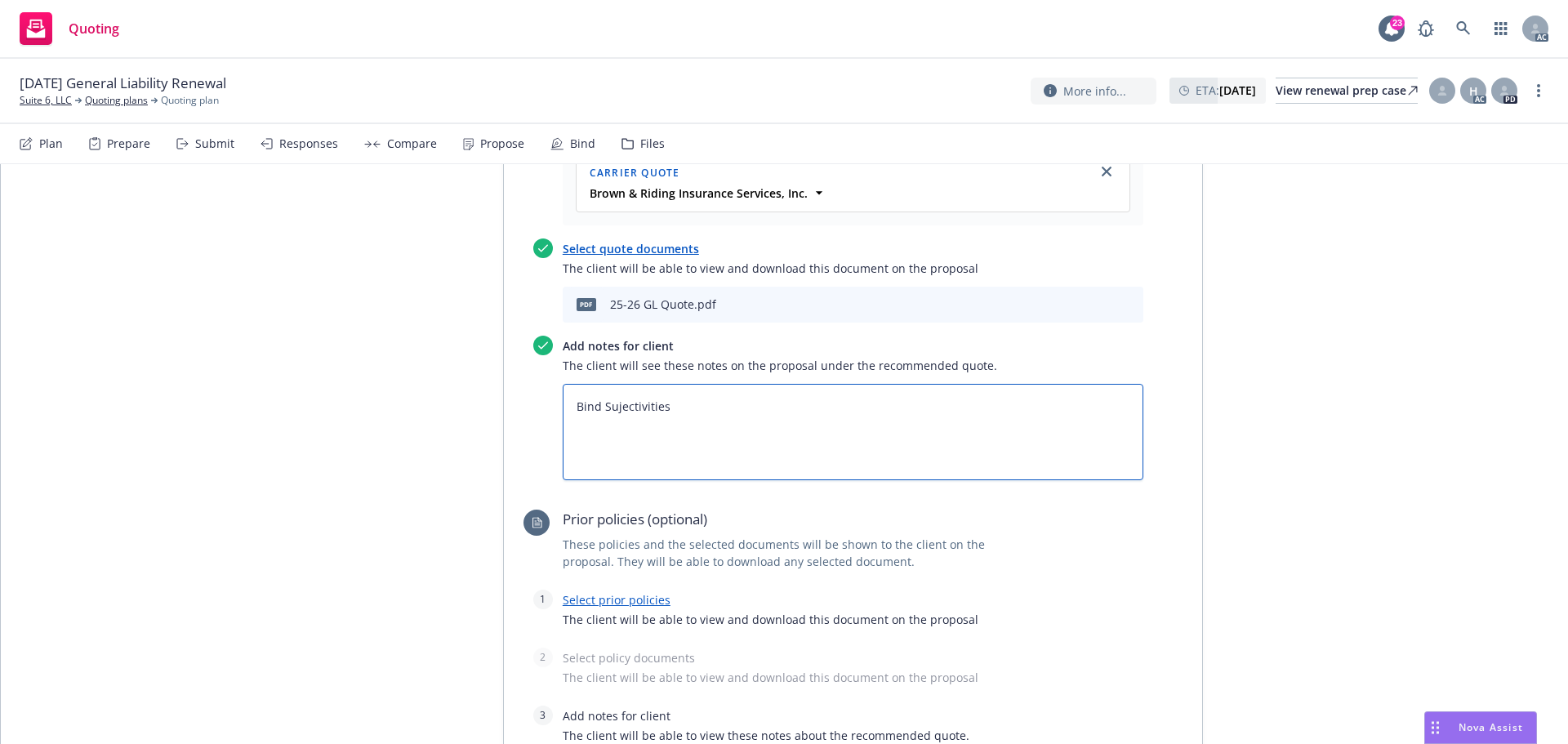
type textarea "Bind Sujectivities:"
type textarea "x"
type textarea "Bind Sujectivities:"
click at [633, 458] on textarea "Bind Sujectivities:" at bounding box center [853, 432] width 581 height 96
paste textarea "1. Signed TRIA Accepting or Rejecting Coverage. 2. Completed & Signed ACORD 125…"
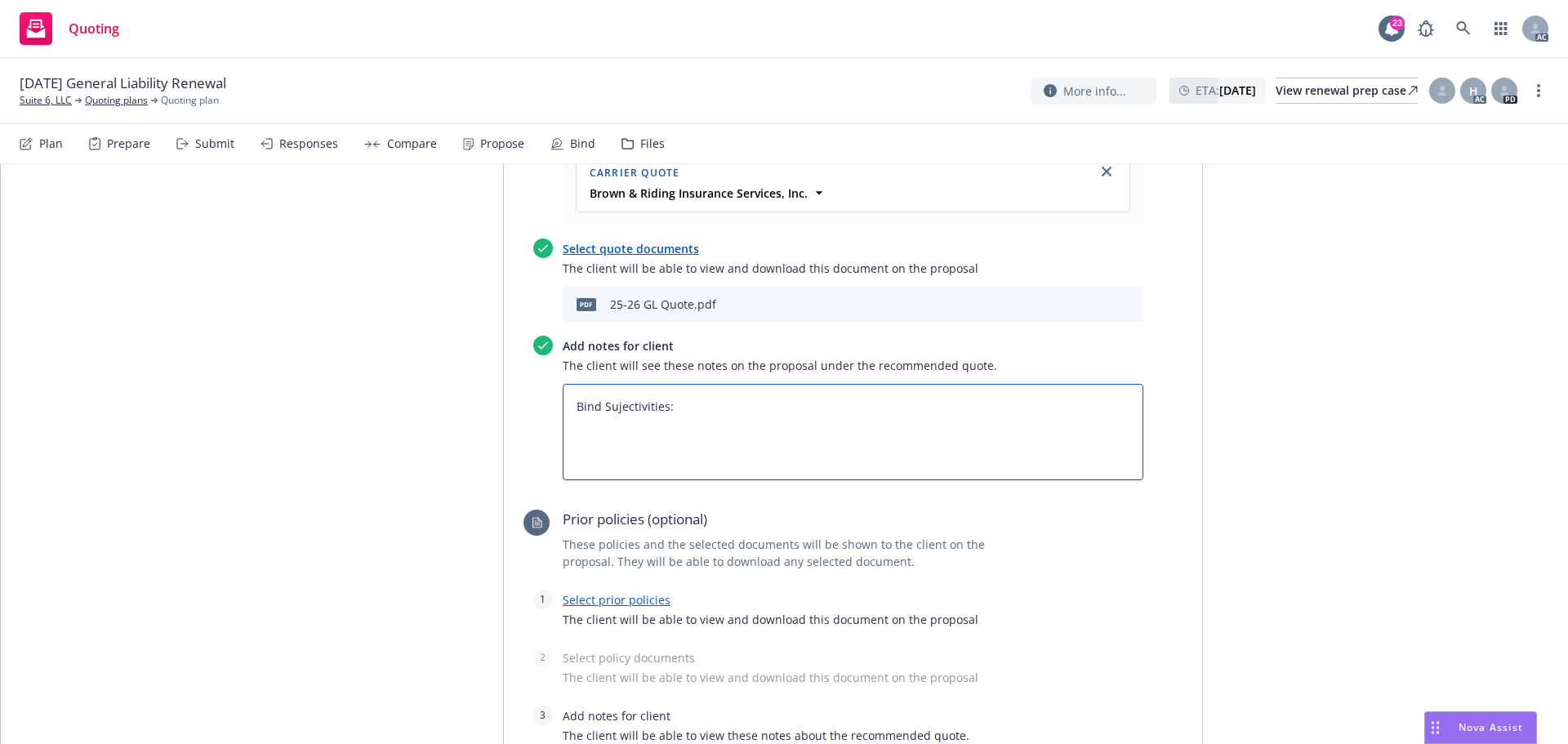
type textarea "x"
type textarea "Bind Sujectivities: 1. Signed TRIA Accepting or Rejecting Coverage. 2. Complete…"
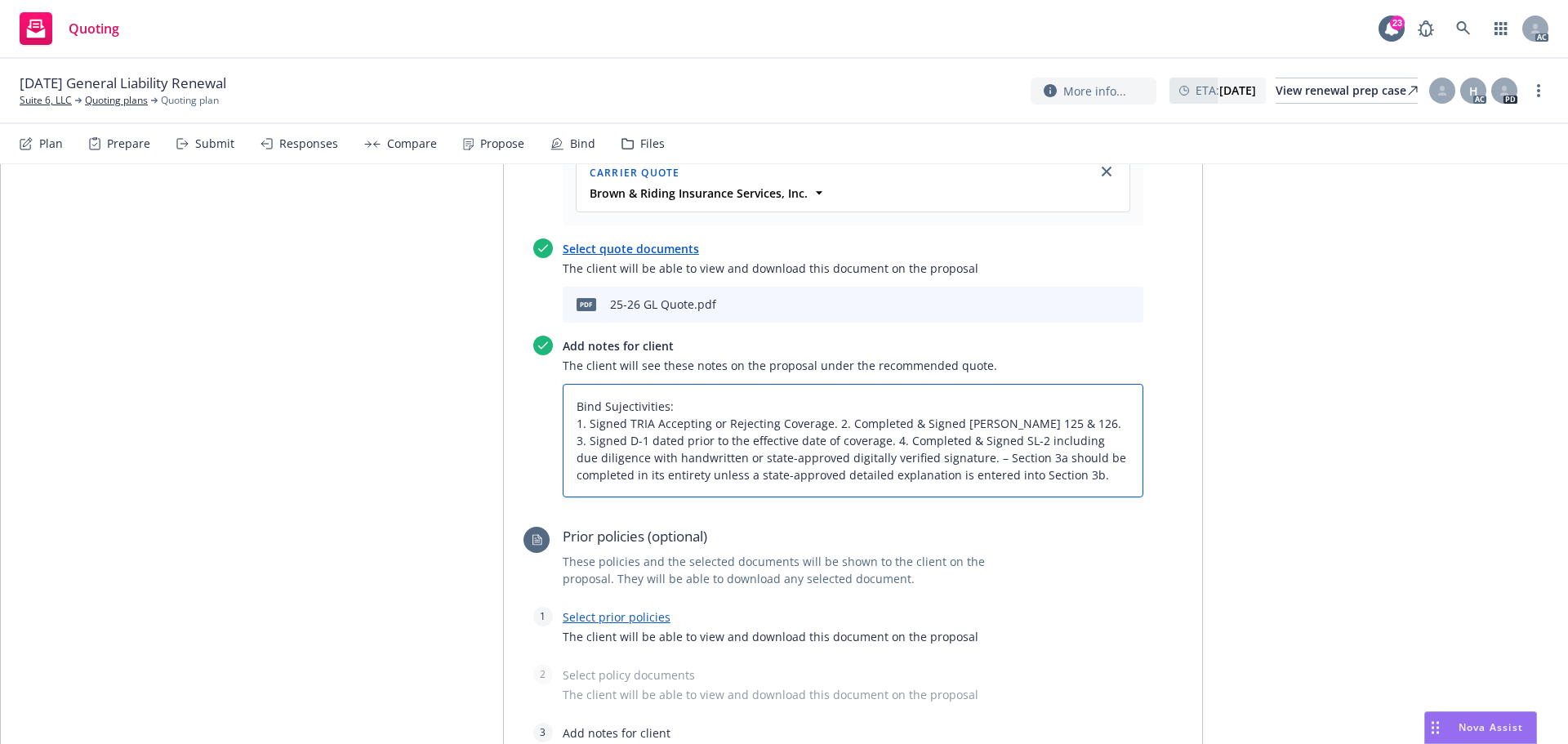
type textarea "x"
type textarea "Bind Subjectivities: 1. Signed TRIA Accepting or Rejecting Coverage. 2. Complet…"
click at [824, 426] on textarea "Bind Subjectivities: 1. Signed TRIA Accepting or Rejecting Coverage. 2. Complet…" at bounding box center [853, 441] width 581 height 114
type textarea "x"
type textarea "Bind Subjectivities: 1. Signed TRIA Accepting or Rejecting Coverage. 2. Complet…"
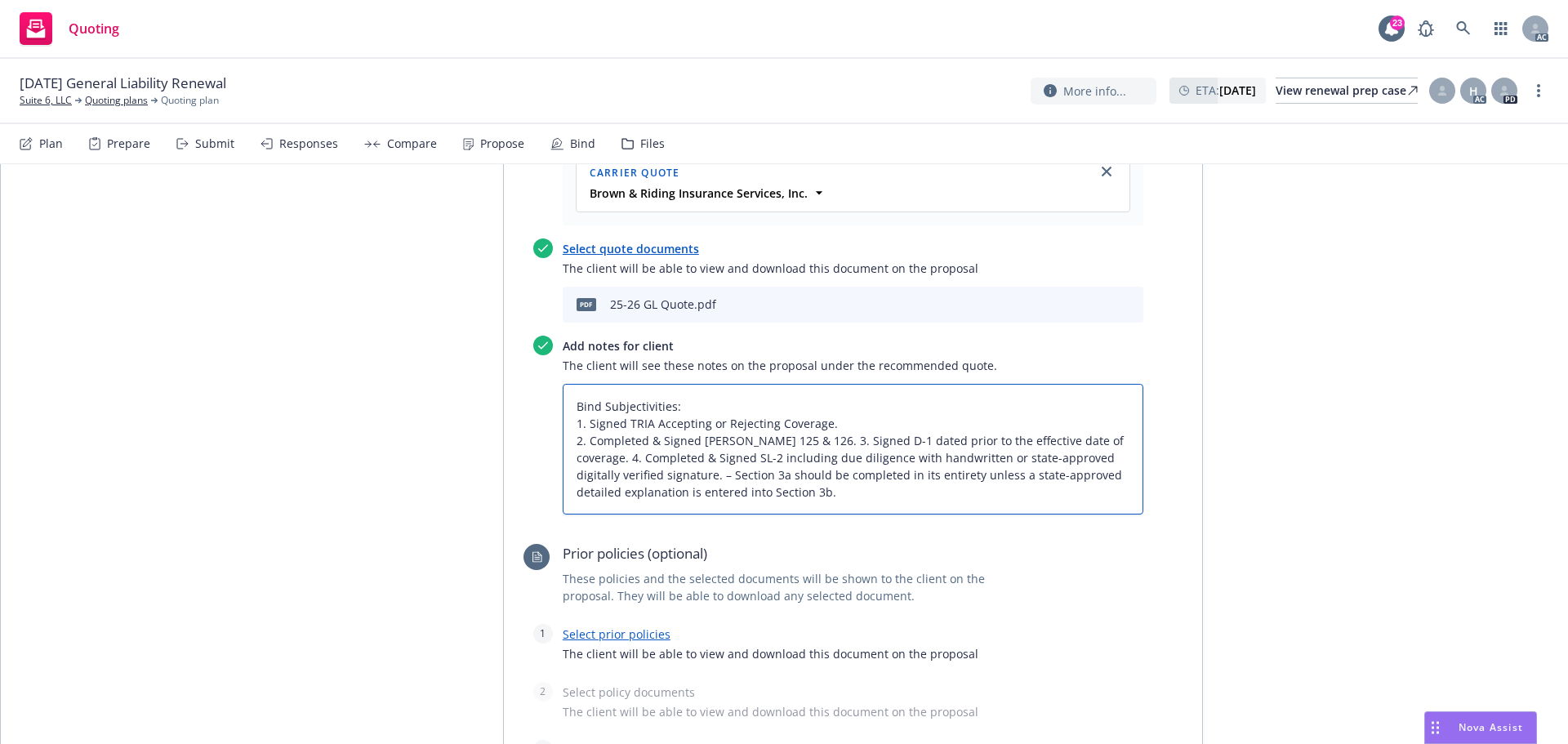
click at [794, 441] on textarea "Bind Subjectivities: 1. Signed TRIA Accepting or Rejecting Coverage. 2. Complet…" at bounding box center [853, 449] width 581 height 130
type textarea "x"
type textarea "Bind Subjectivities: 1. Signed TRIA Accepting or Rejecting Coverage. 2. Complet…"
click at [884, 461] on textarea "Bind Subjectivities: 1. Signed TRIA Accepting or Rejecting Coverage. 2. Complet…" at bounding box center [853, 449] width 581 height 130
type textarea "x"
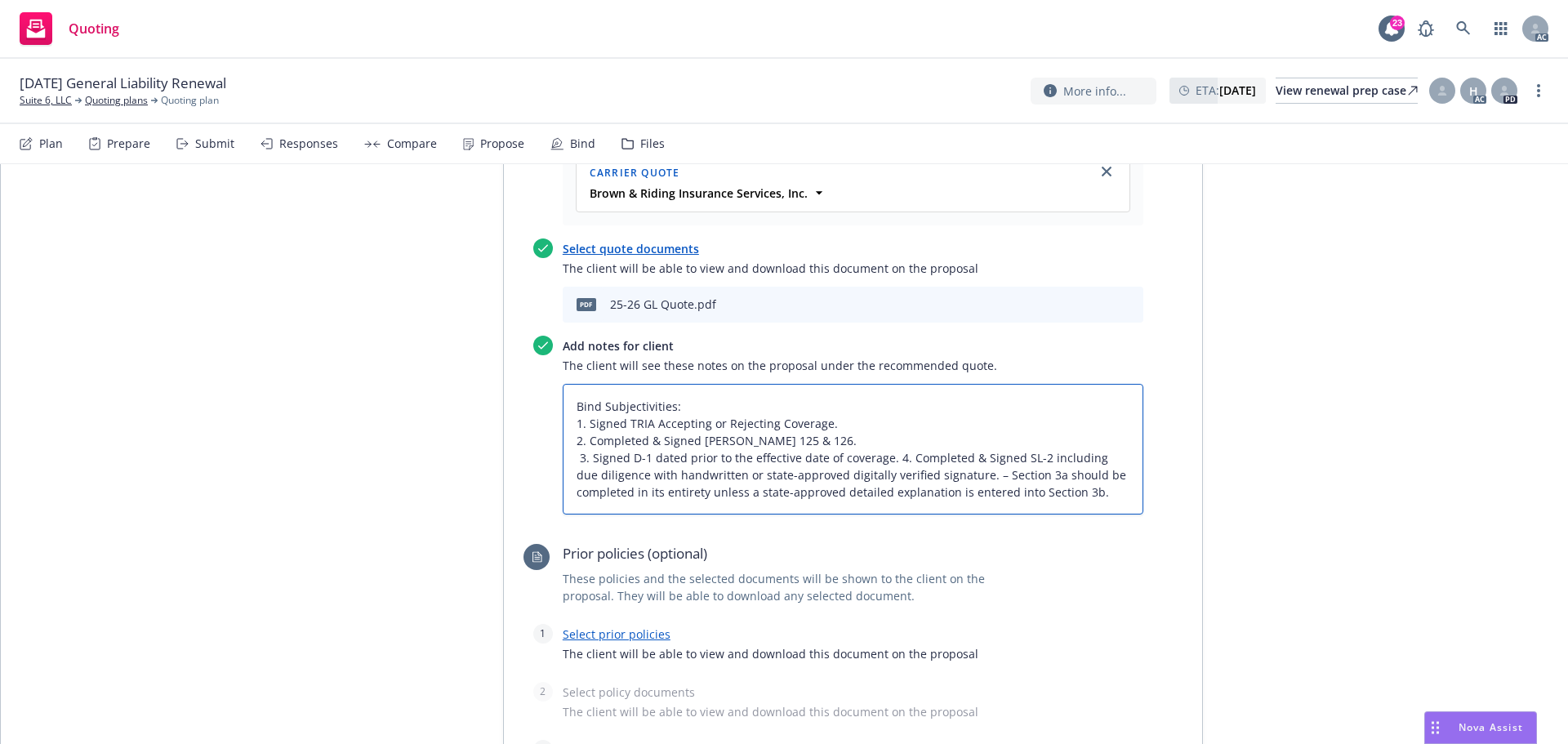
type textarea "Bind Subjectivities: 1. Signed TRIA Accepting or Rejecting Coverage. 2. Complet…"
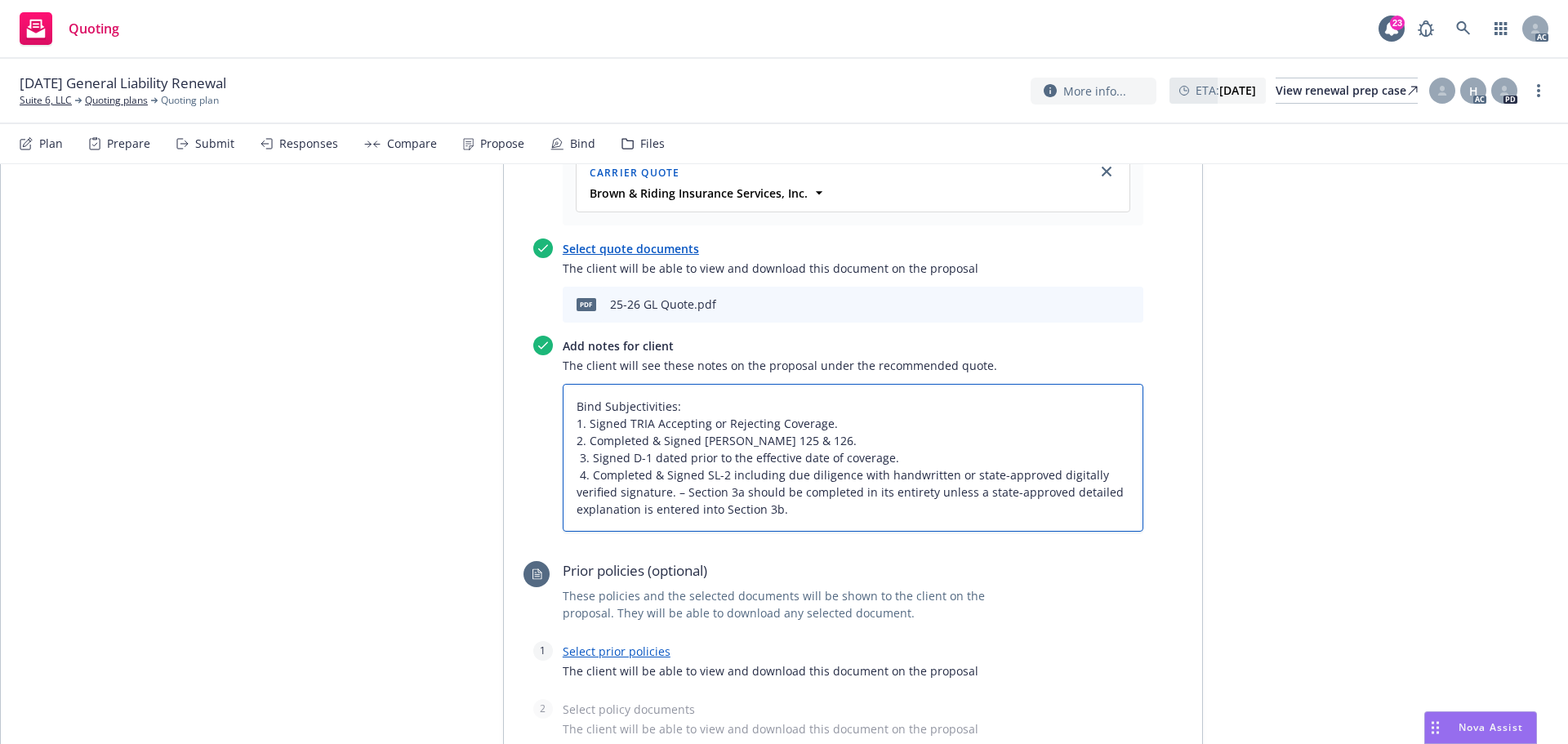
type textarea "x"
type textarea "Bind Subjectivities: 1. Signed TRIA Accepting or Rejecting Coverage. 2. Complet…"
drag, startPoint x: 573, startPoint y: 463, endPoint x: 565, endPoint y: 468, distance: 9.4
click at [574, 463] on textarea "Bind Subjectivities: 1. Signed TRIA Accepting or Rejecting Coverage. 2. Complet…" at bounding box center [853, 457] width 581 height 148
type textarea "x"
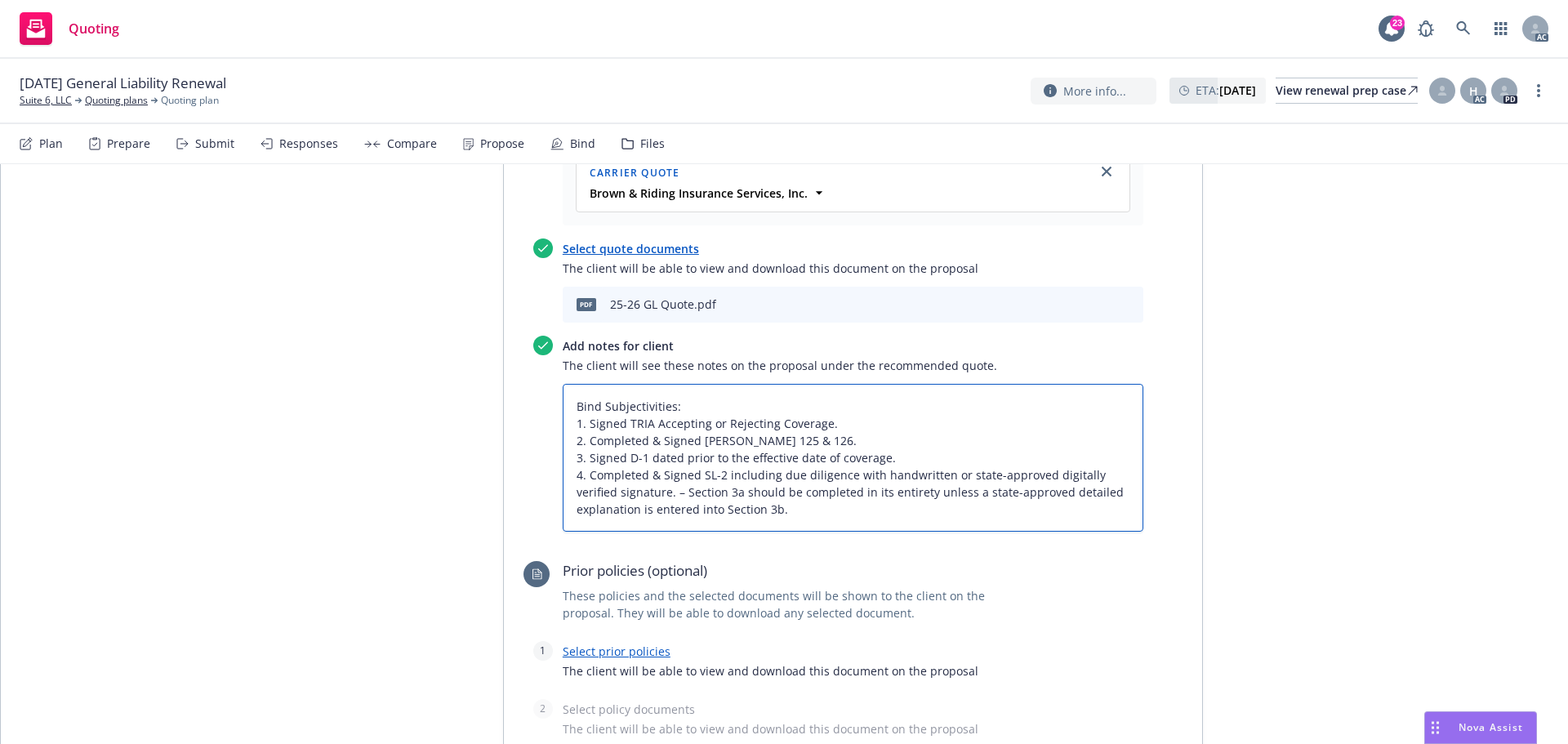
type textarea "Bind Subjectivities: 1. Signed TRIA Accepting or Rejecting Coverage. 2. Complet…"
click at [647, 656] on link "Select prior policies" at bounding box center [616, 651] width 107 height 16
type textarea "x"
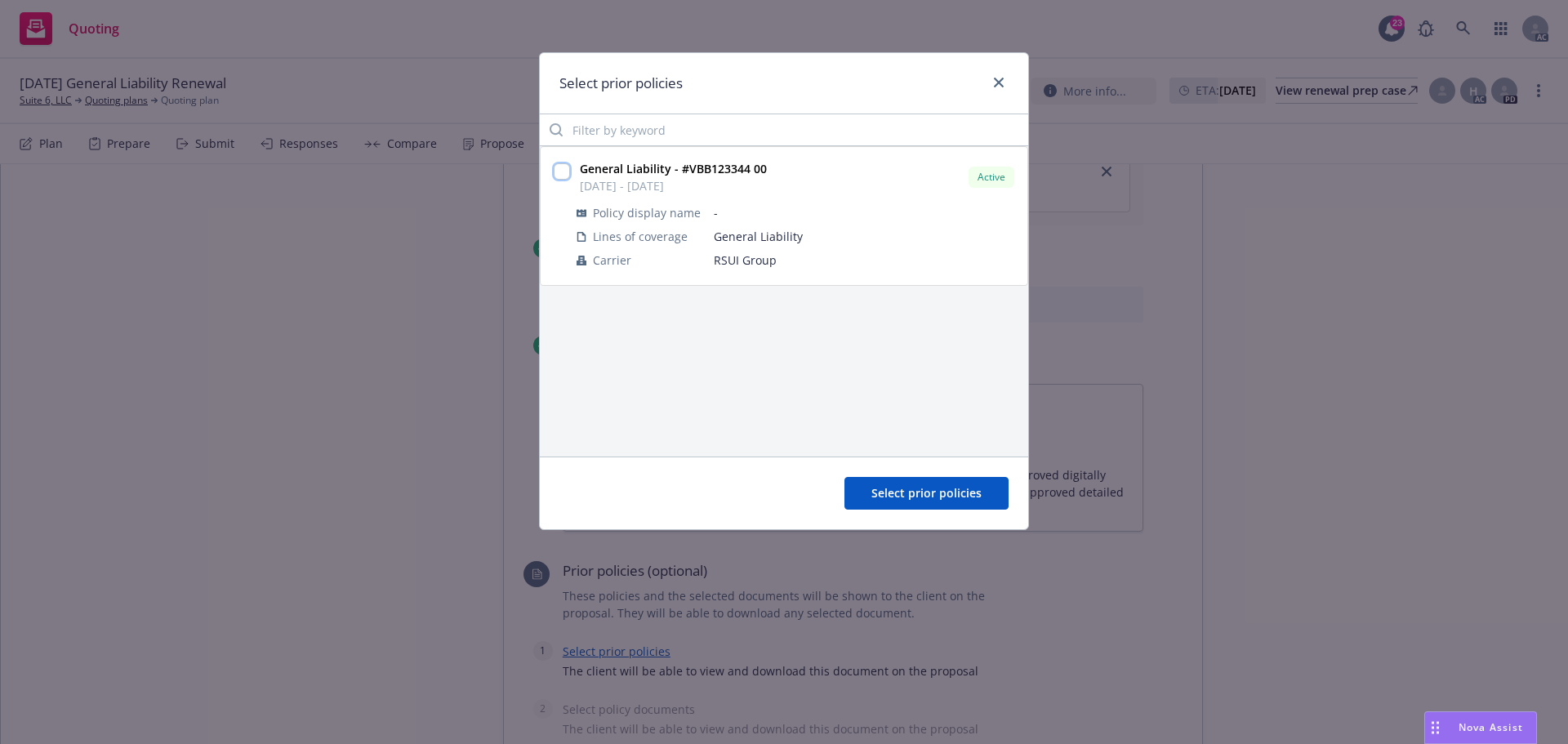
click at [561, 180] on input "checkbox" at bounding box center [562, 172] width 17 height 17
checkbox input "true"
click at [918, 489] on span "Select prior policies" at bounding box center [926, 492] width 110 height 16
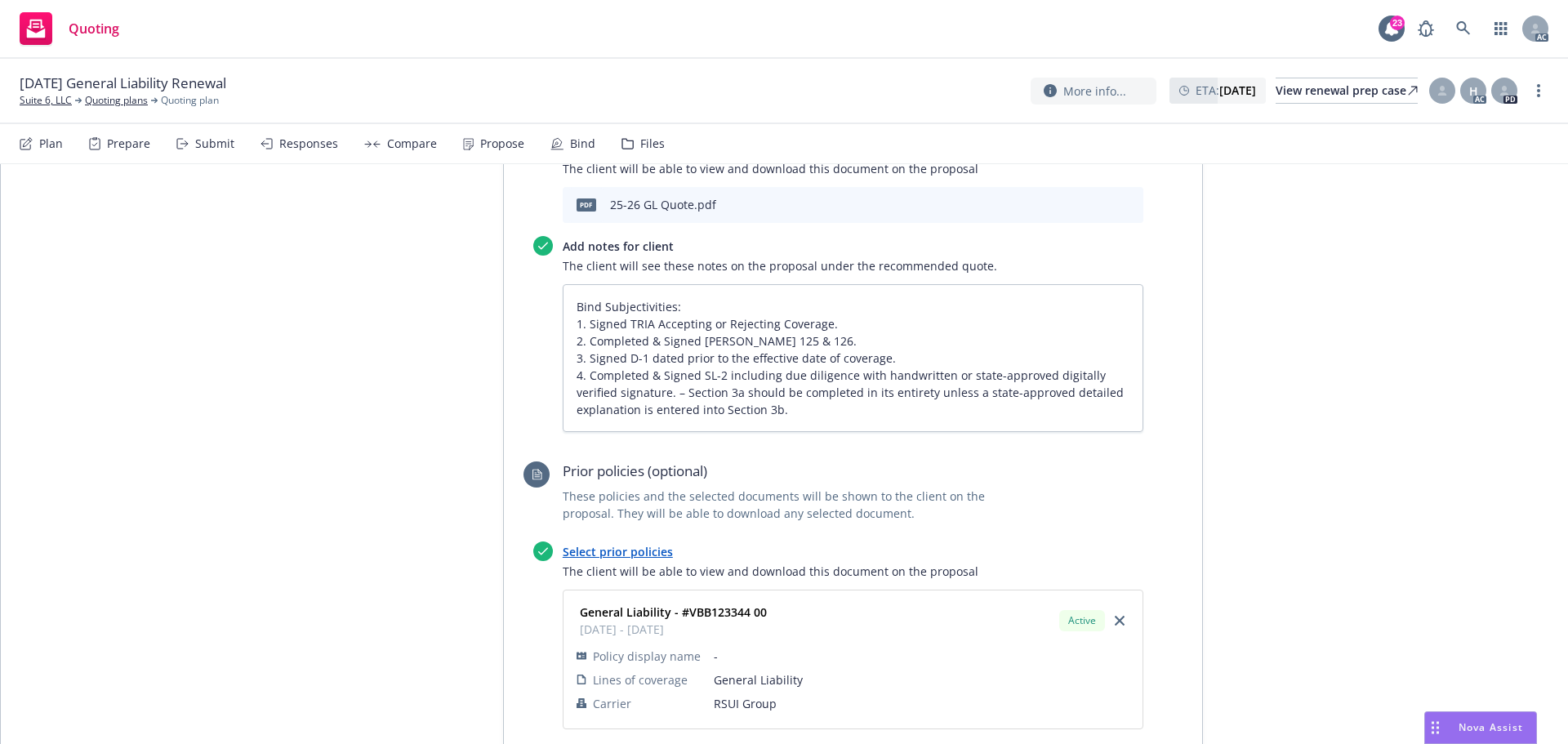
scroll to position [981, 0]
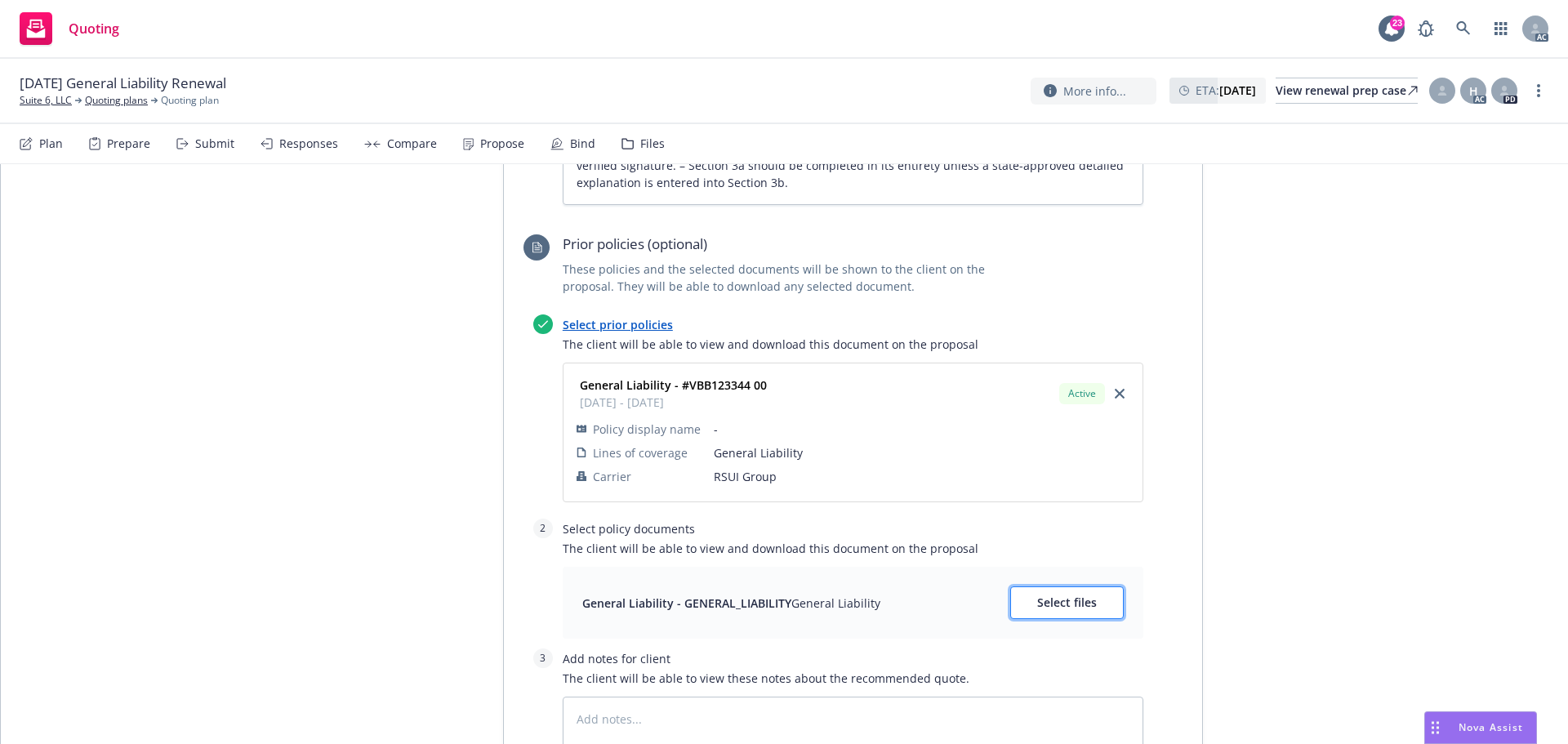
click at [1097, 602] on button "Select files" at bounding box center [1067, 603] width 114 height 33
type textarea "x"
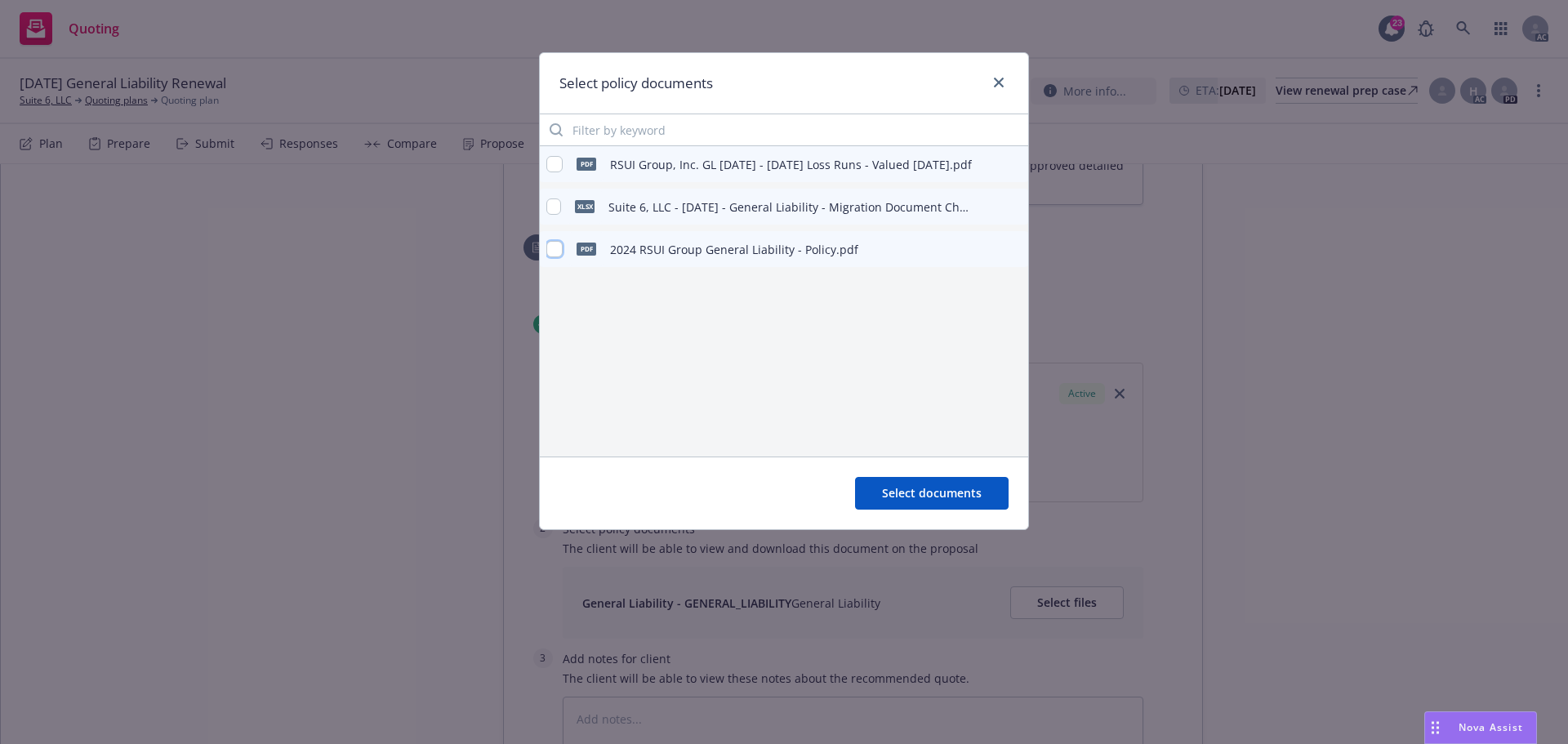
click at [555, 252] on input "checkbox" at bounding box center [554, 249] width 17 height 17
checkbox input "true"
click at [965, 492] on span "Select documents" at bounding box center [932, 492] width 100 height 16
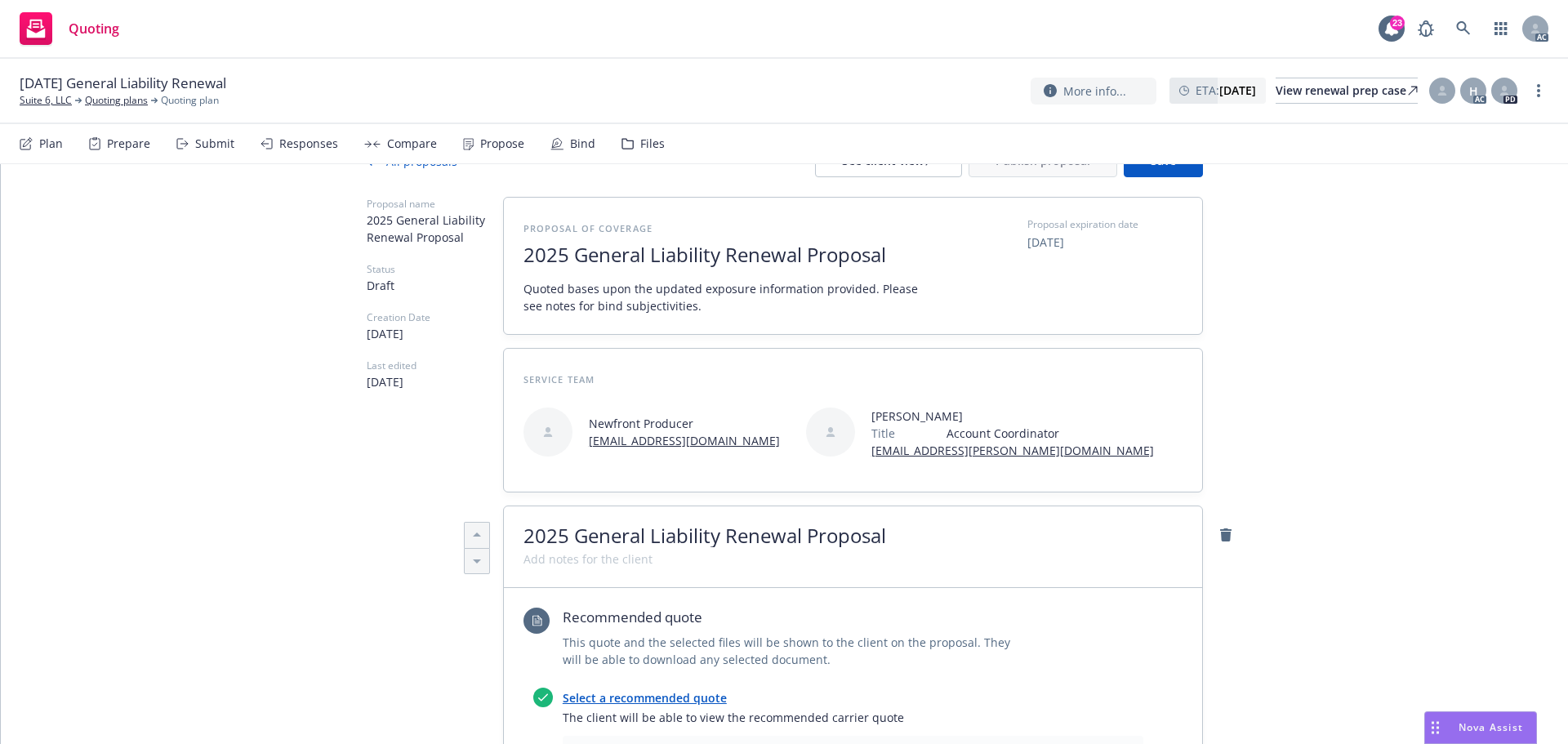
scroll to position [0, 0]
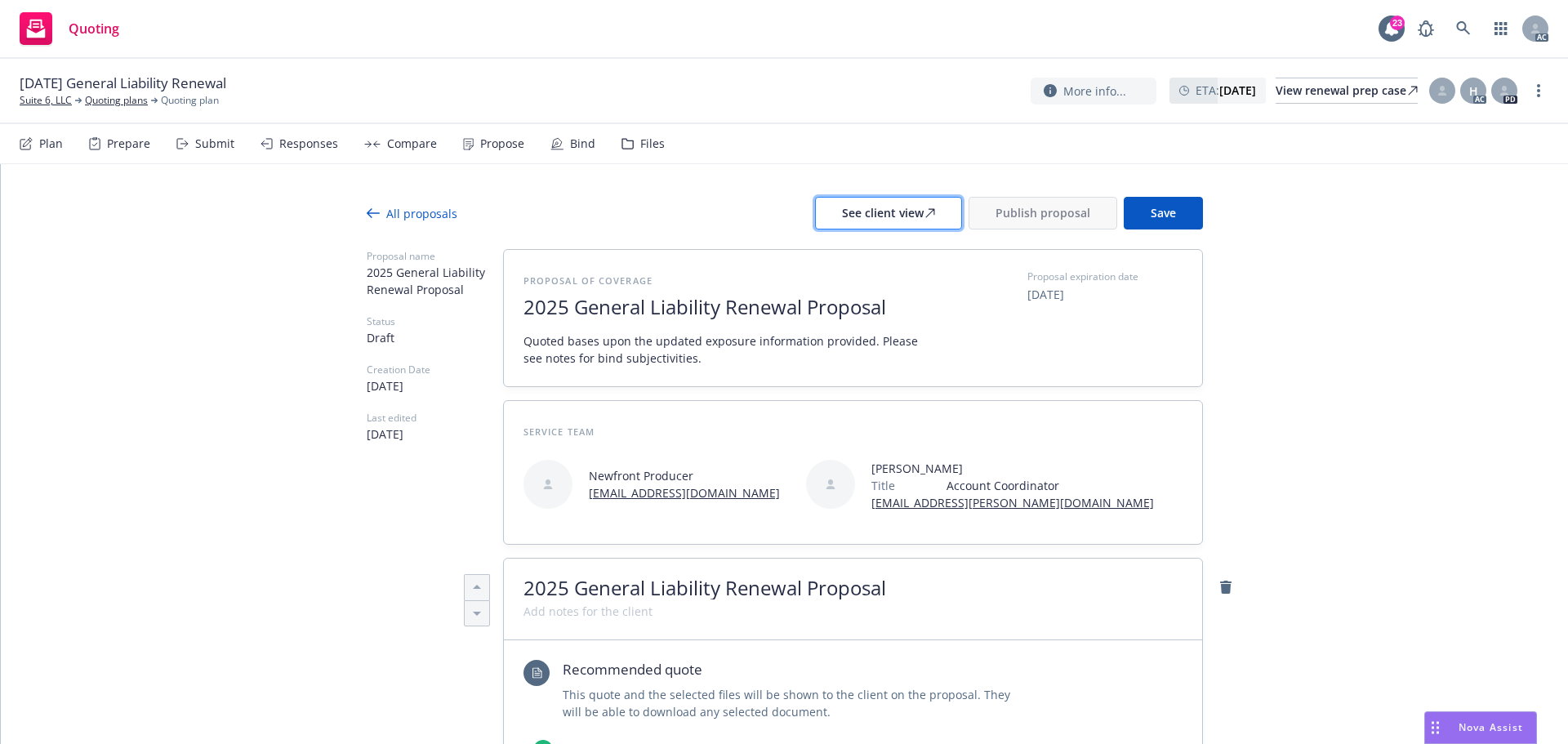
click at [893, 224] on div "See client view" at bounding box center [888, 213] width 93 height 31
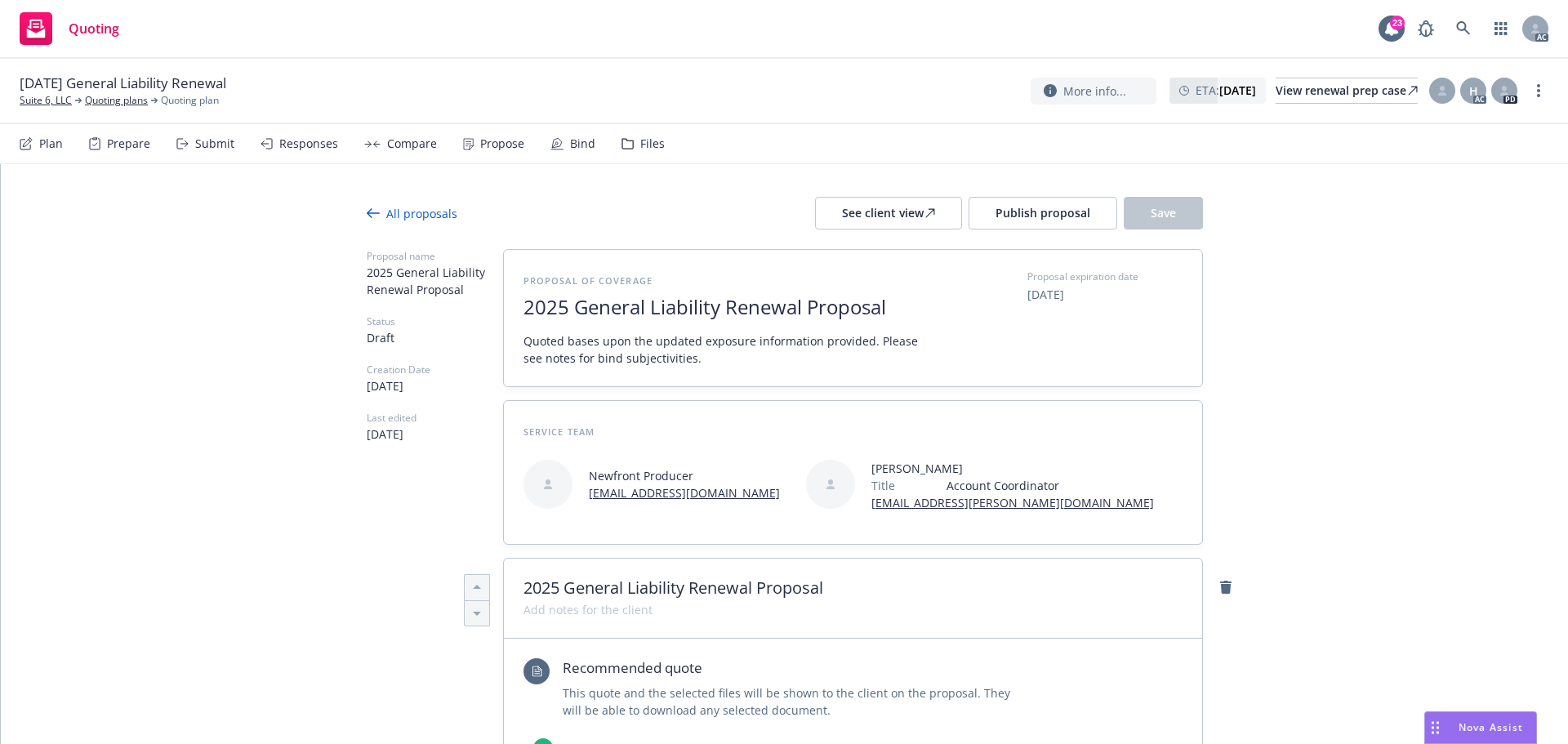
click at [286, 148] on div "Responses" at bounding box center [308, 143] width 59 height 13
type textarea "x"
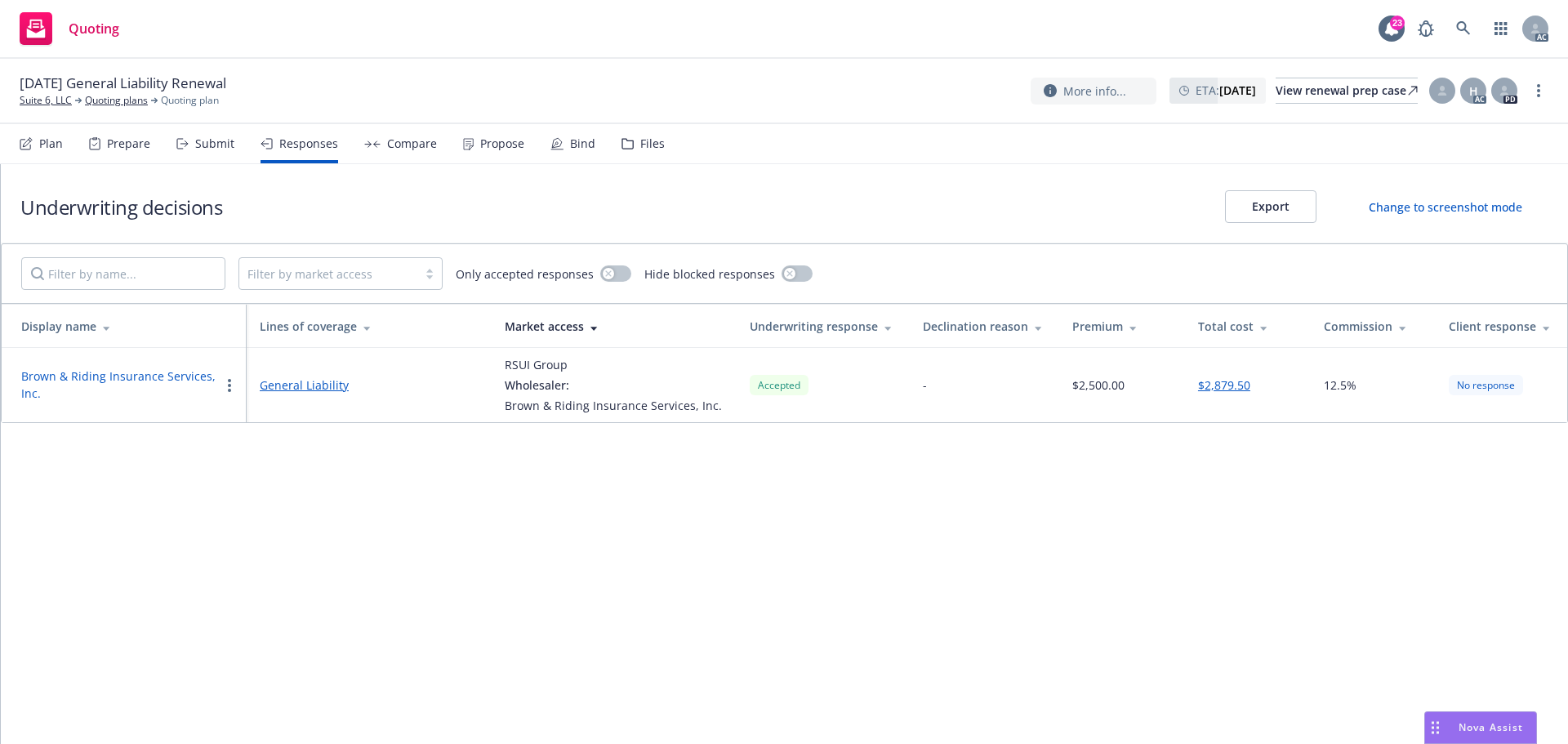
click at [75, 371] on button "Brown & Riding Insurance Services, Inc." at bounding box center [120, 384] width 198 height 34
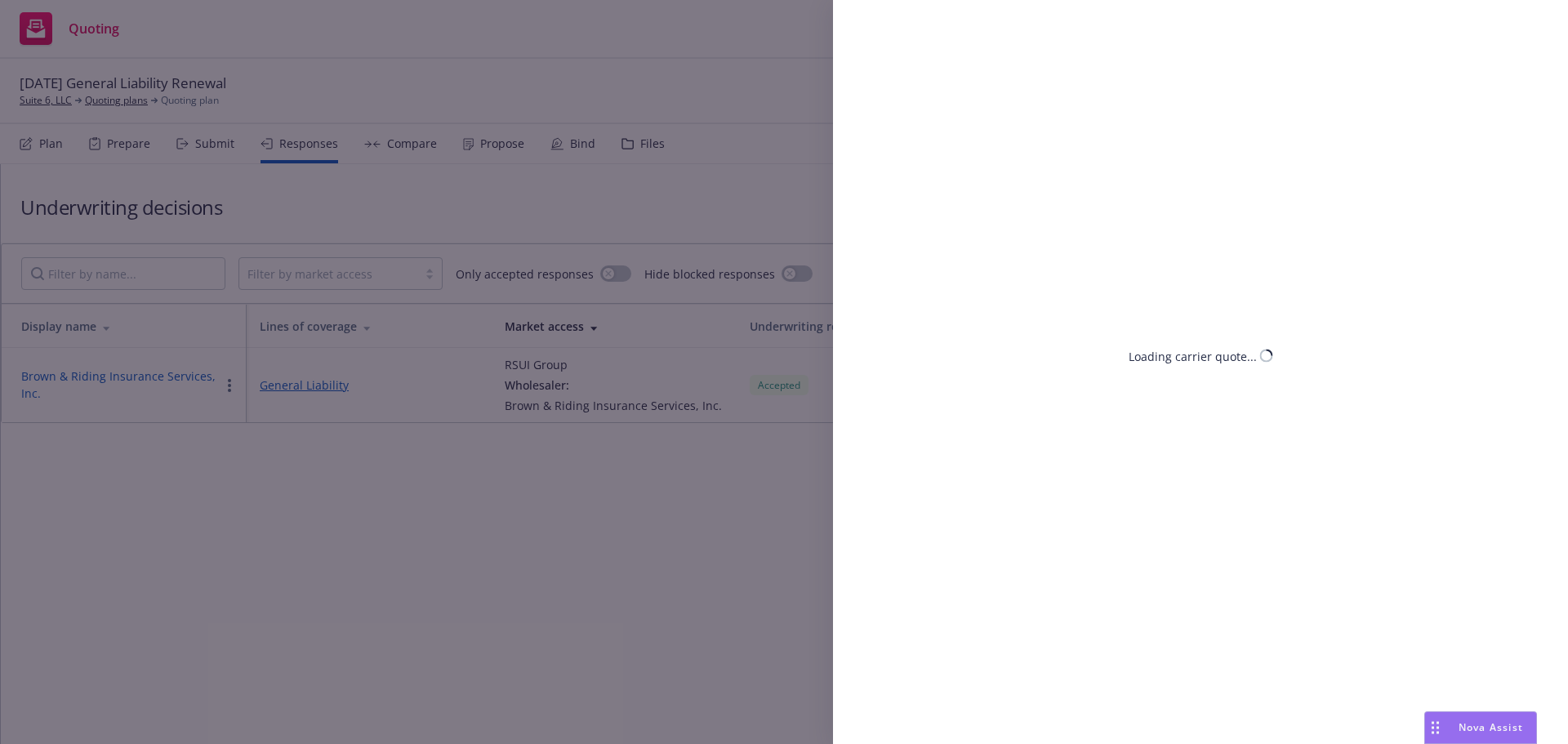
select select "CA"
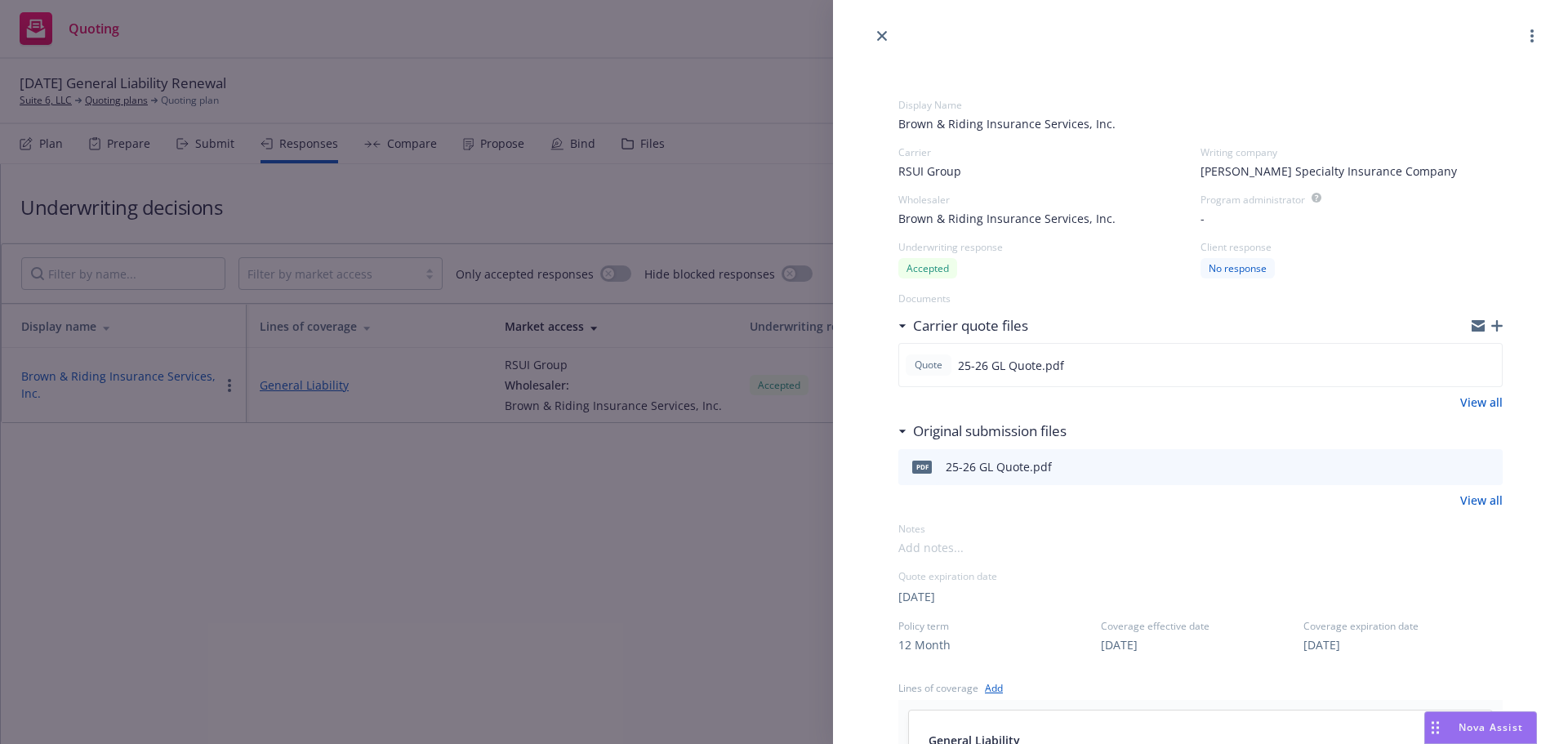
drag, startPoint x: 1343, startPoint y: 577, endPoint x: 1290, endPoint y: 561, distance: 55.4
click at [1343, 577] on div "Quote expiration date" at bounding box center [1201, 576] width 604 height 14
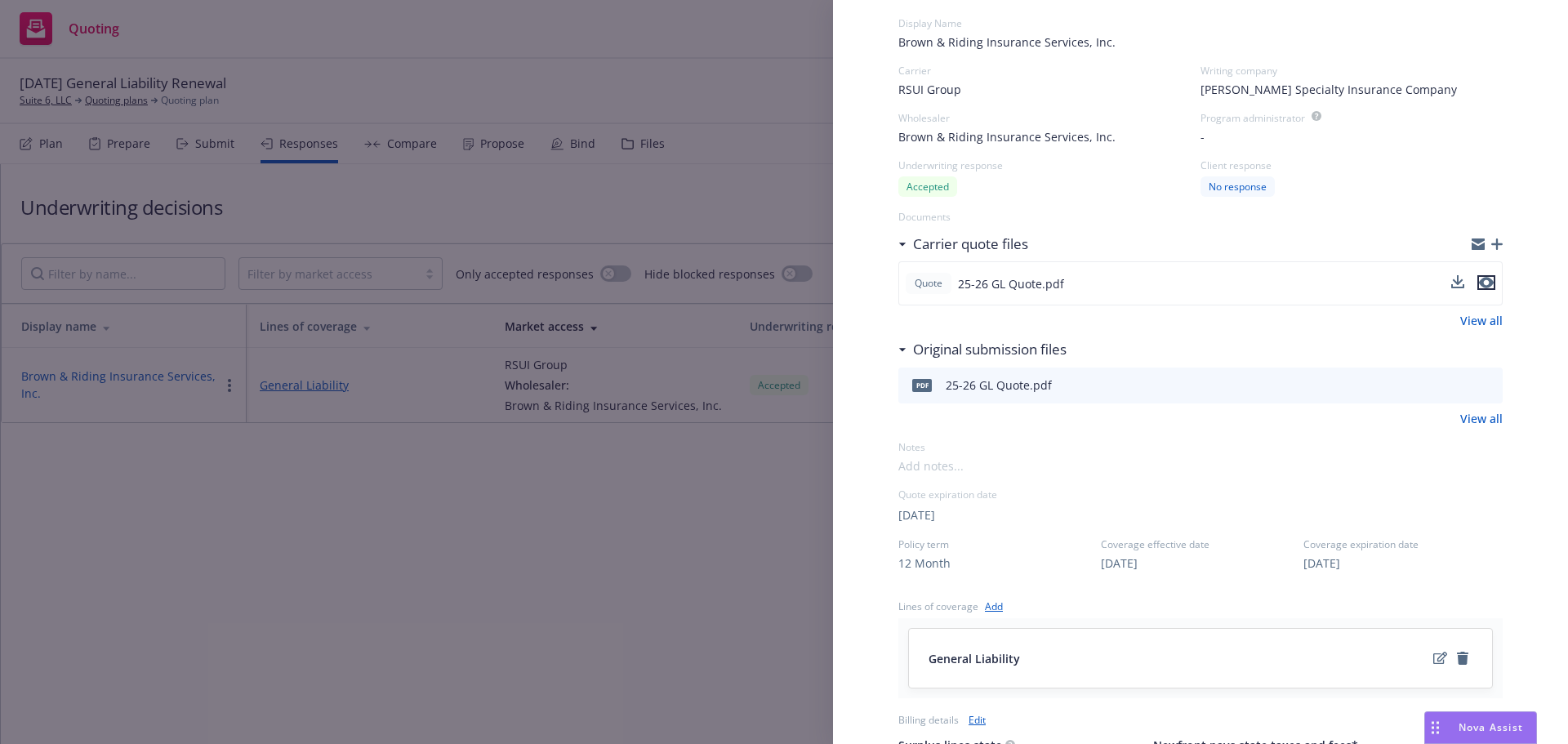
click at [1479, 283] on icon "preview file" at bounding box center [1486, 283] width 15 height 11
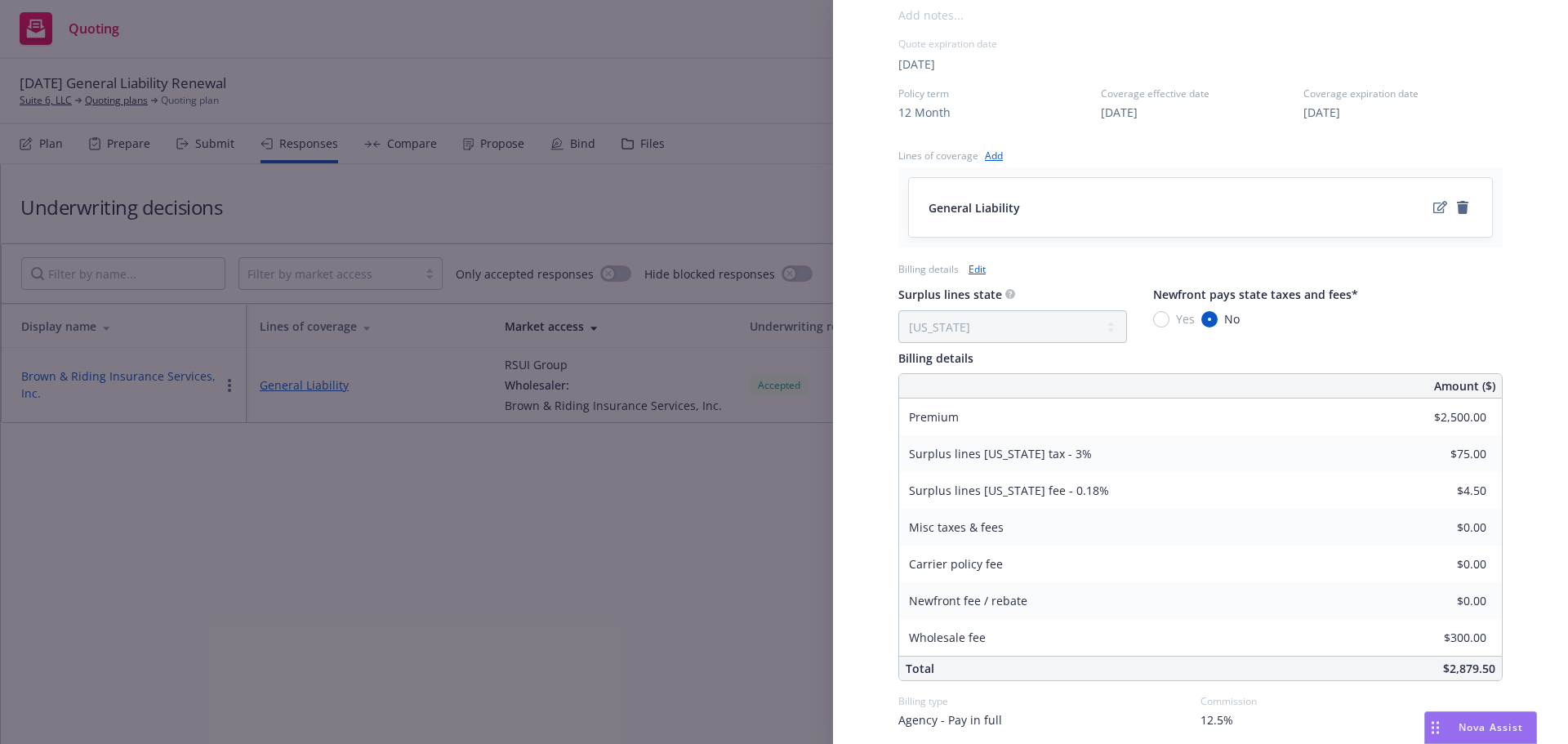
scroll to position [572, 0]
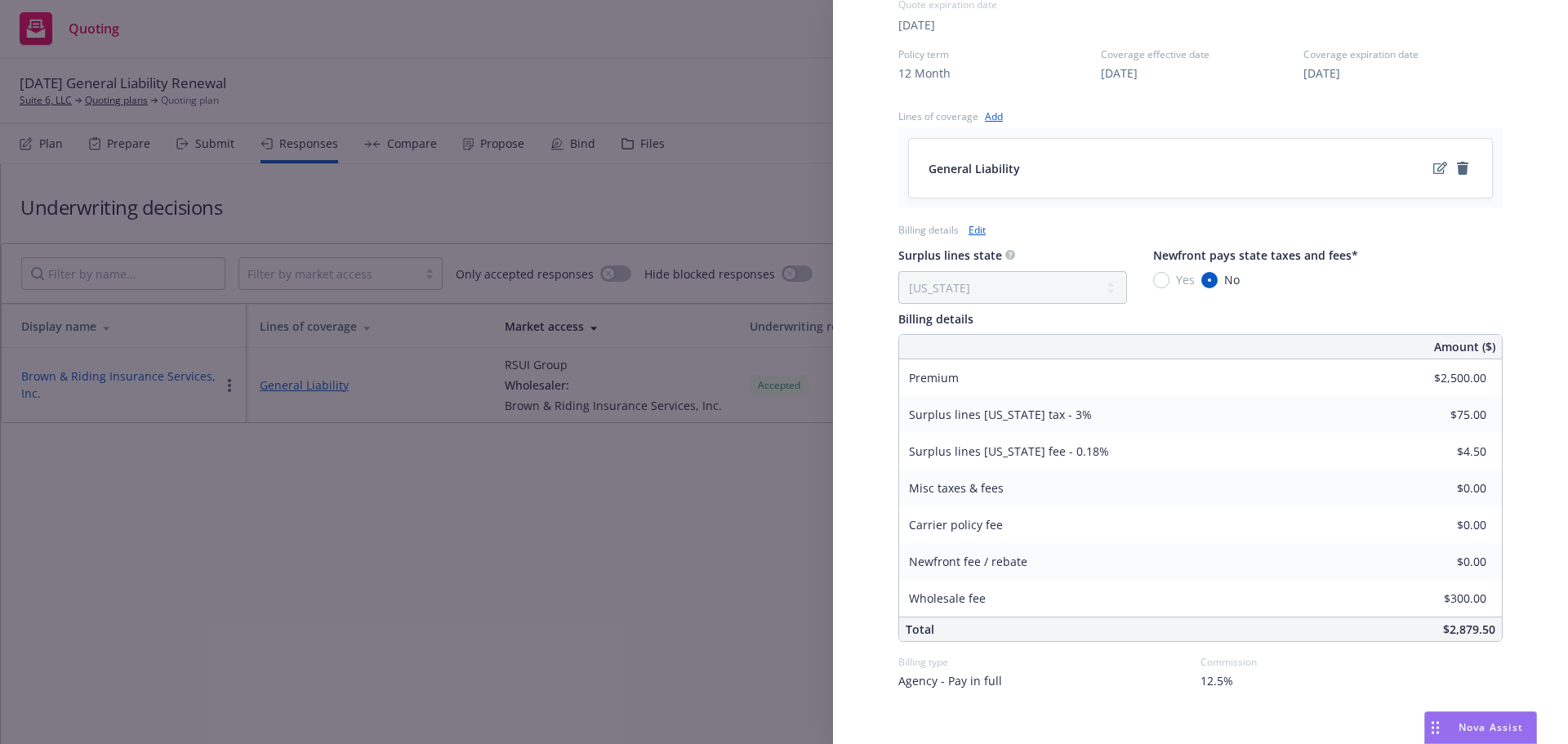
click at [596, 531] on div "Display Name Brown & Riding Insurance Services, Inc. Carrier RSUI Group Writing…" at bounding box center [784, 372] width 1568 height 744
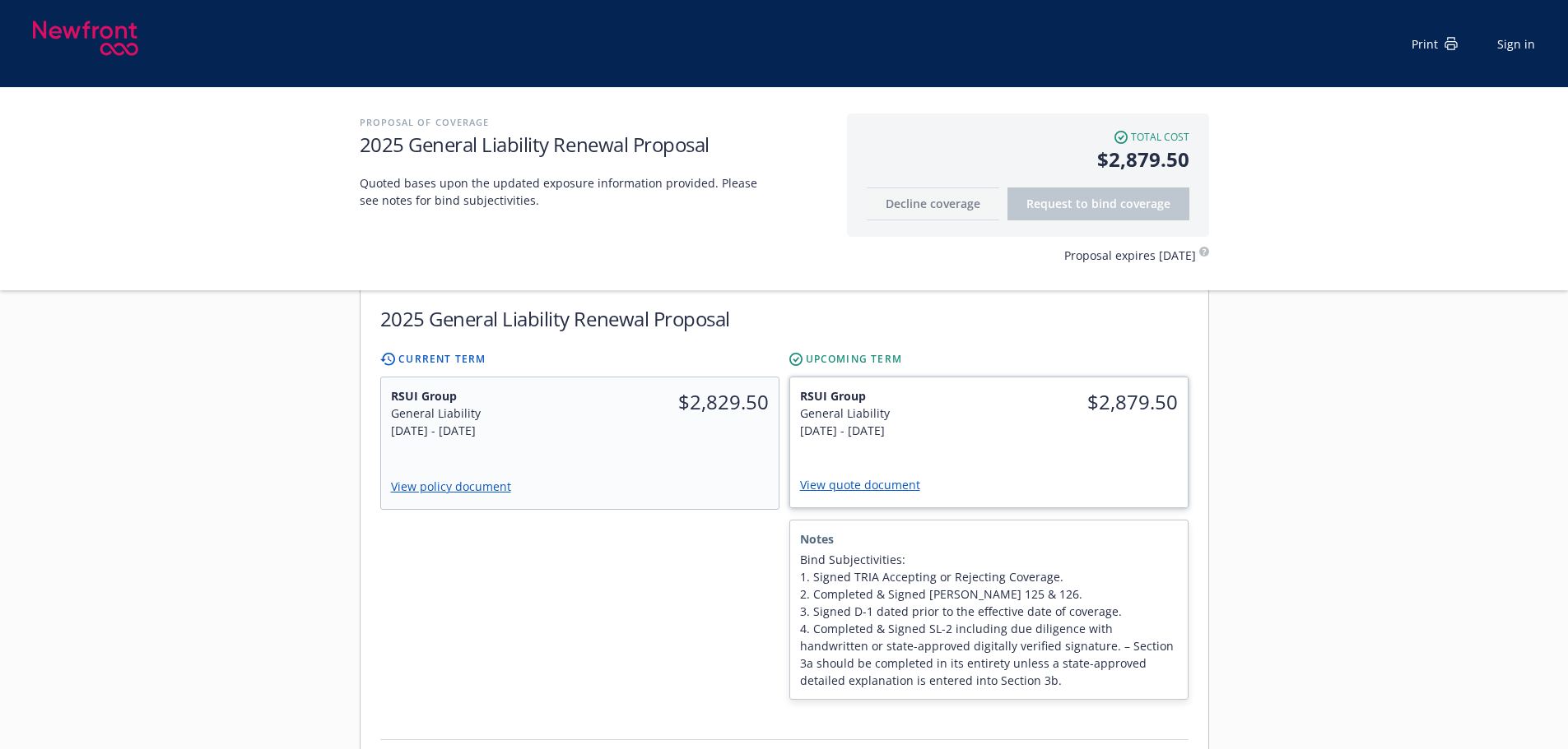
scroll to position [411, 0]
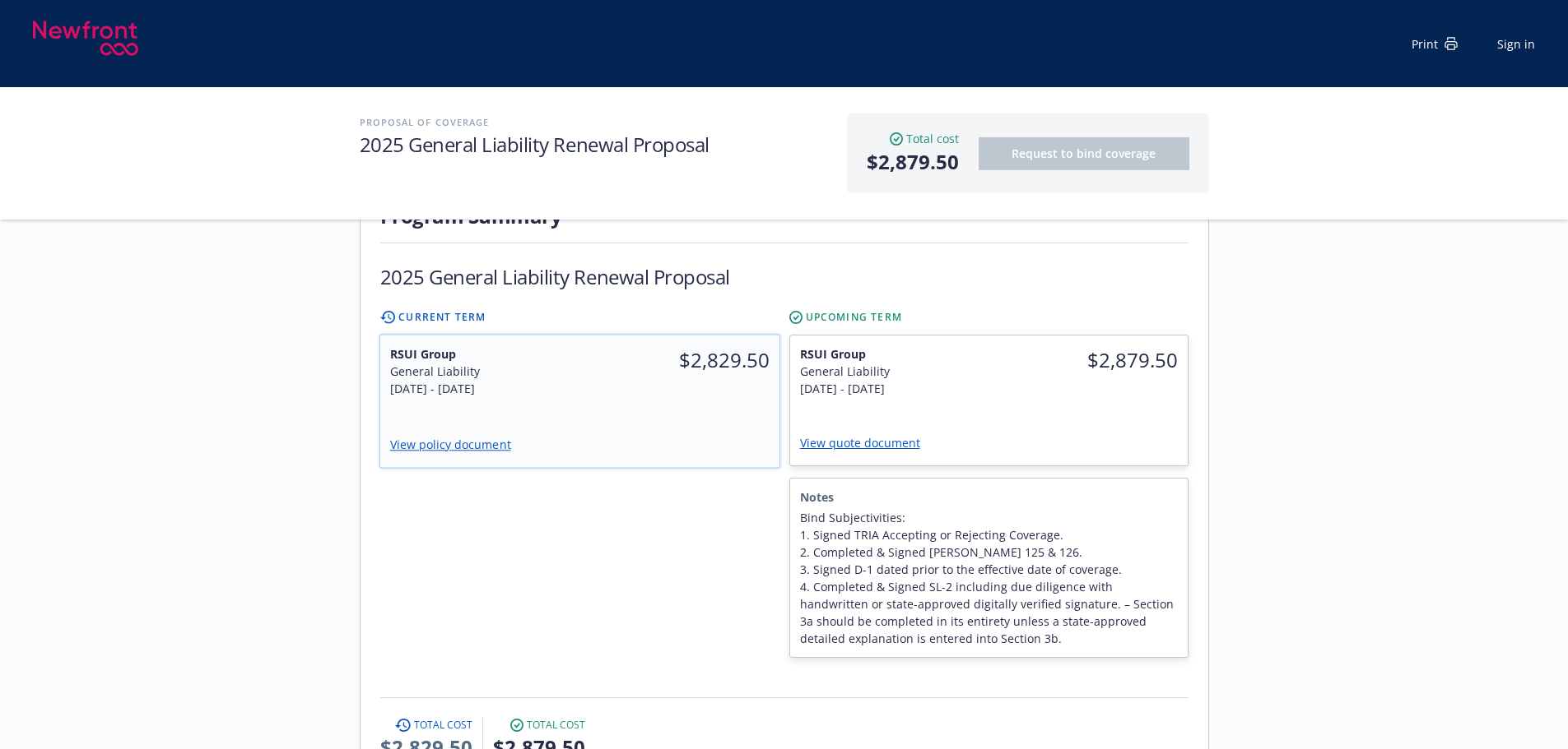
click at [667, 353] on div "$2,829.50" at bounding box center [679, 371] width 200 height 71
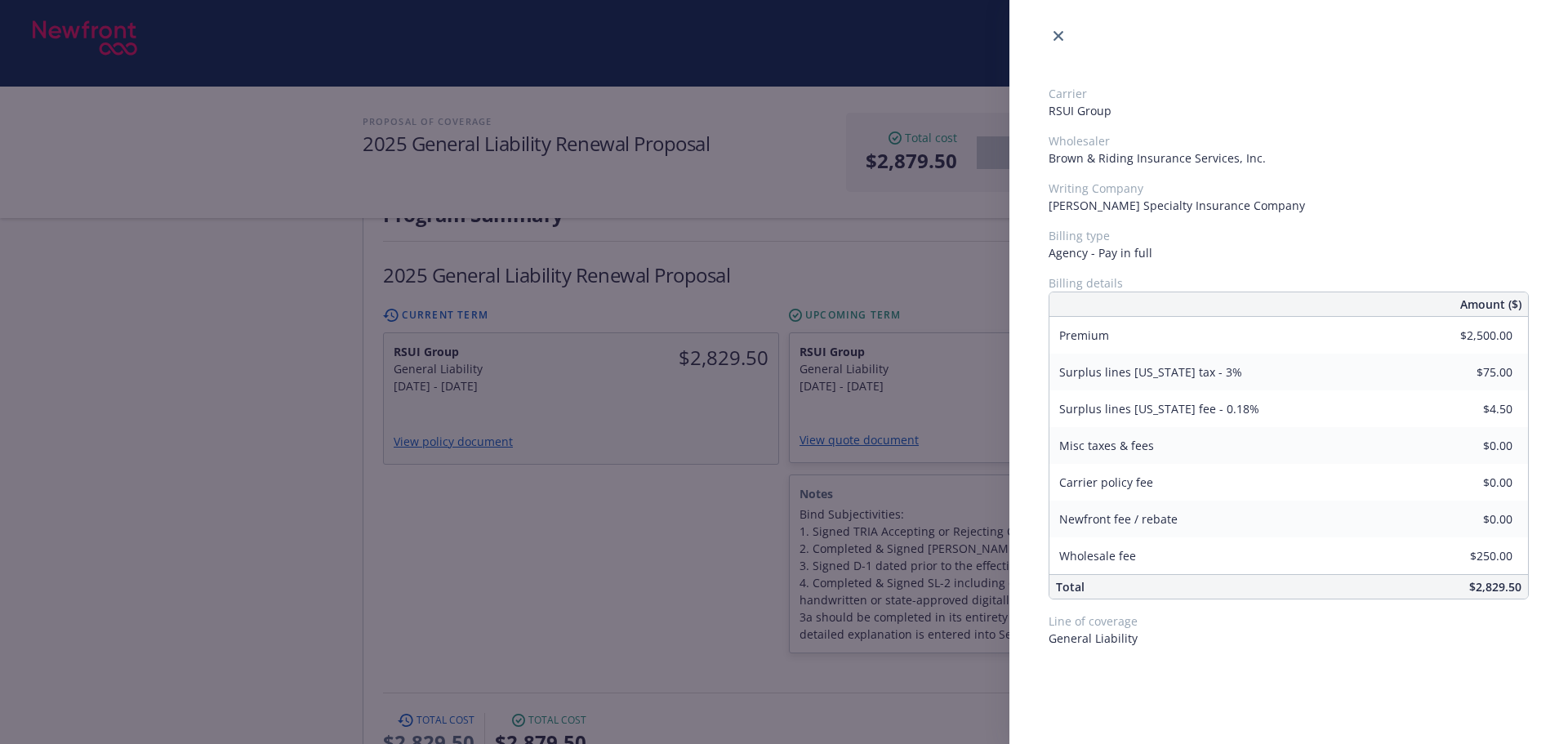
drag, startPoint x: 706, startPoint y: 553, endPoint x: 717, endPoint y: 533, distance: 22.8
click at [706, 545] on div "Carrier RSUI Group Wholesaler Brown & Riding Insurance Services, Inc. Writing C…" at bounding box center [784, 372] width 1568 height 744
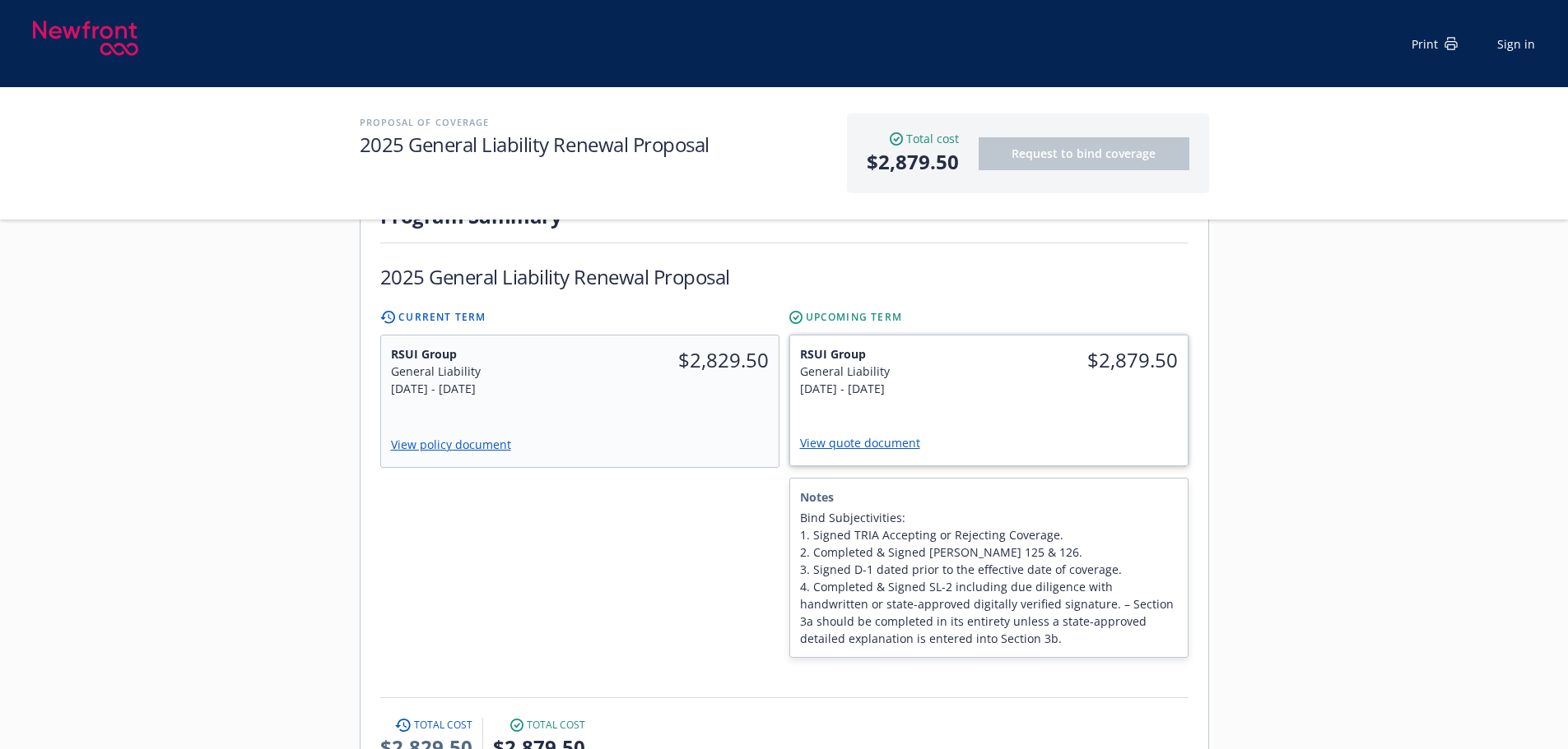
click at [989, 368] on div "$2,879.50" at bounding box center [1087, 371] width 199 height 71
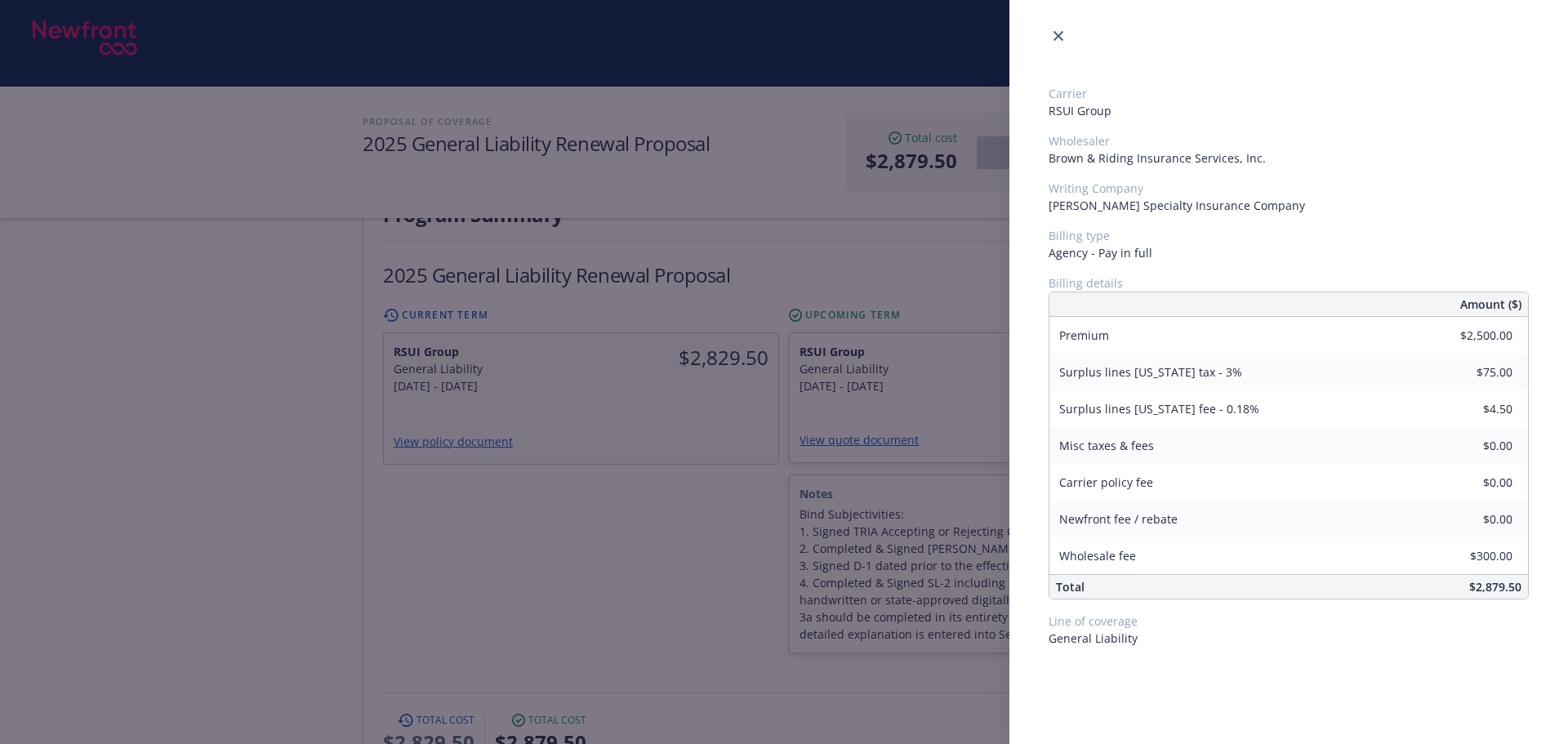
click at [648, 521] on div "Carrier RSUI Group Wholesaler Brown & Riding Insurance Services, Inc. Writing C…" at bounding box center [784, 372] width 1568 height 744
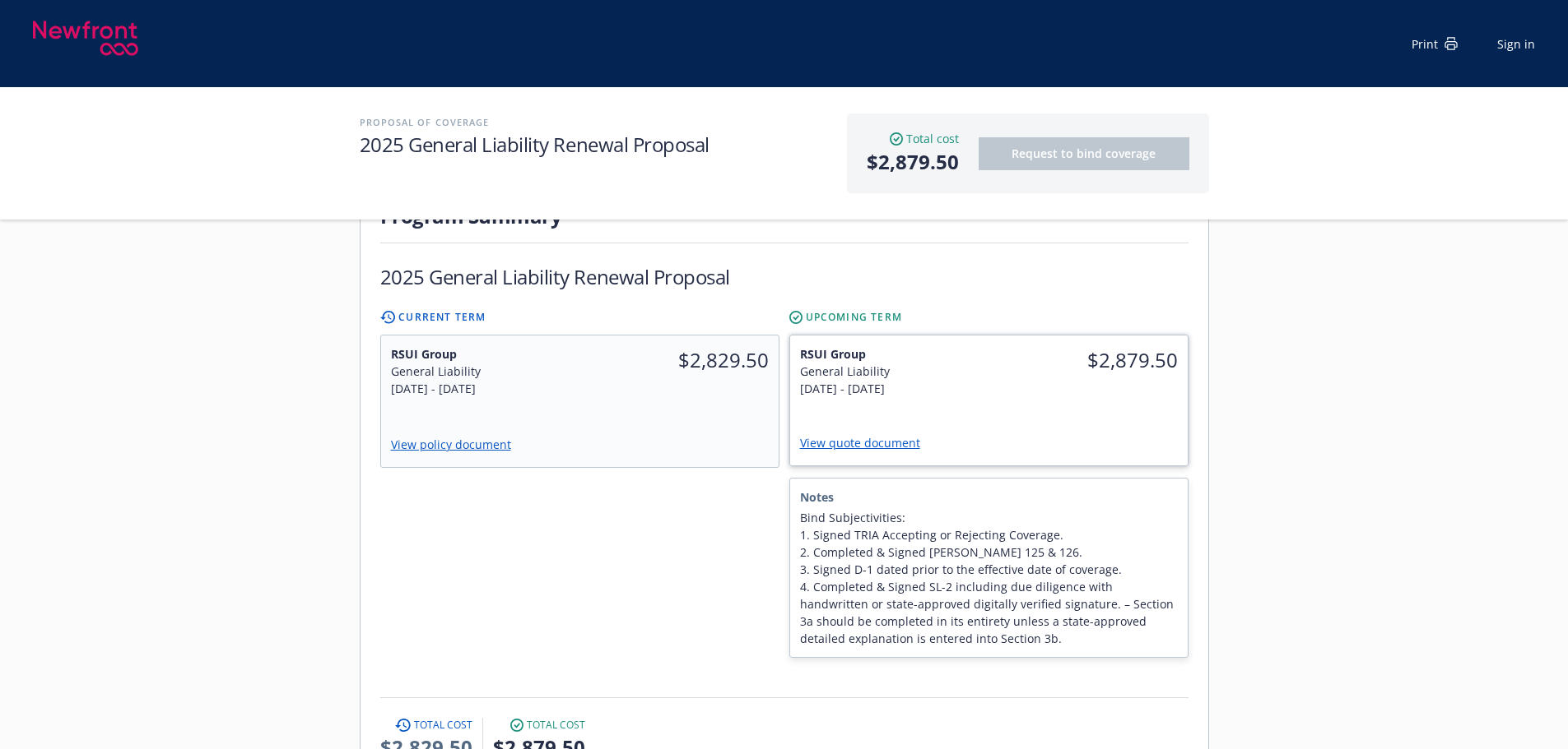
click at [1079, 377] on div "RSUI Group General Liability 9/10/2025 - 9/10/2026 $2,879.50 View quote document" at bounding box center [989, 400] width 398 height 130
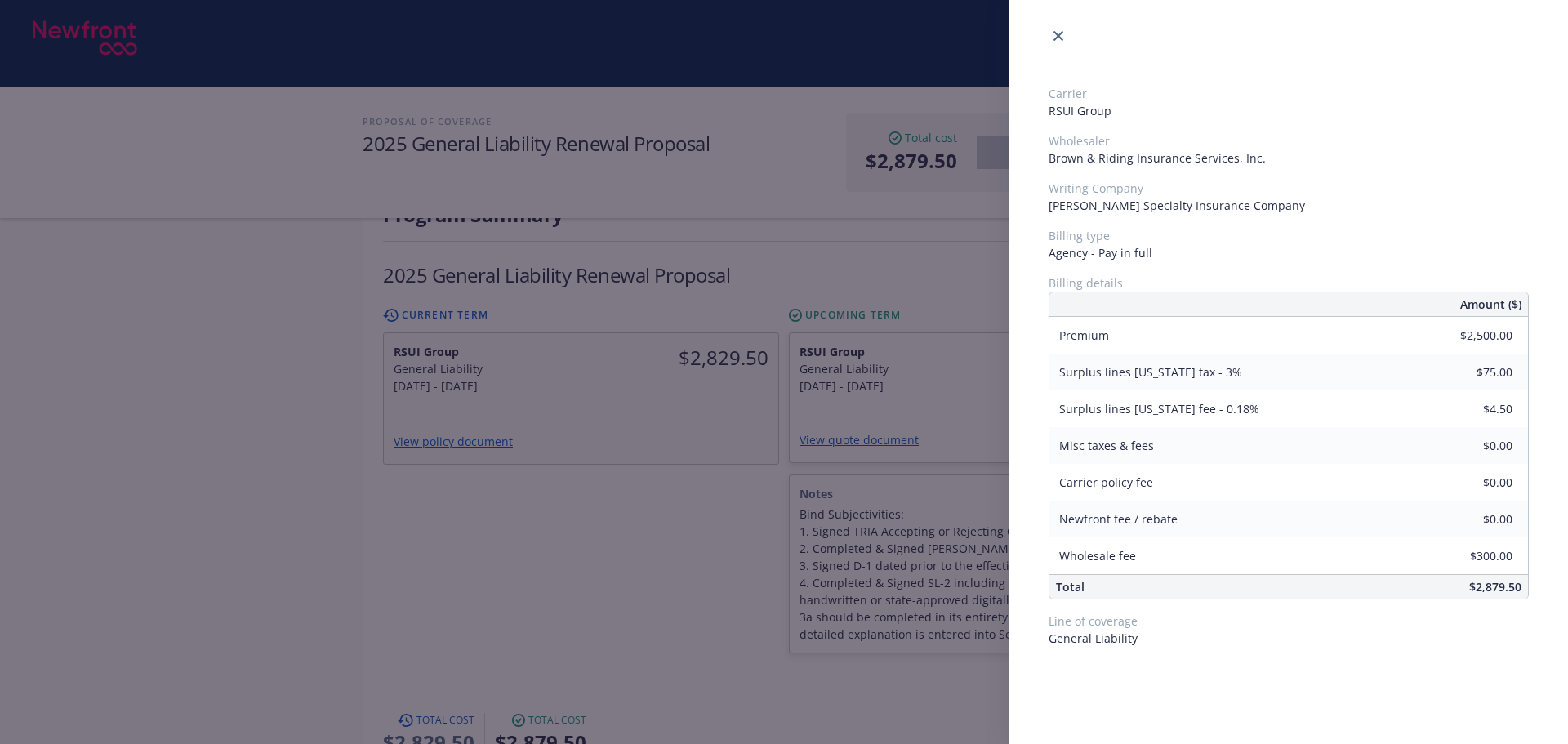
click at [545, 536] on div "Carrier RSUI Group Wholesaler Brown & Riding Insurance Services, Inc. Writing C…" at bounding box center [784, 372] width 1568 height 744
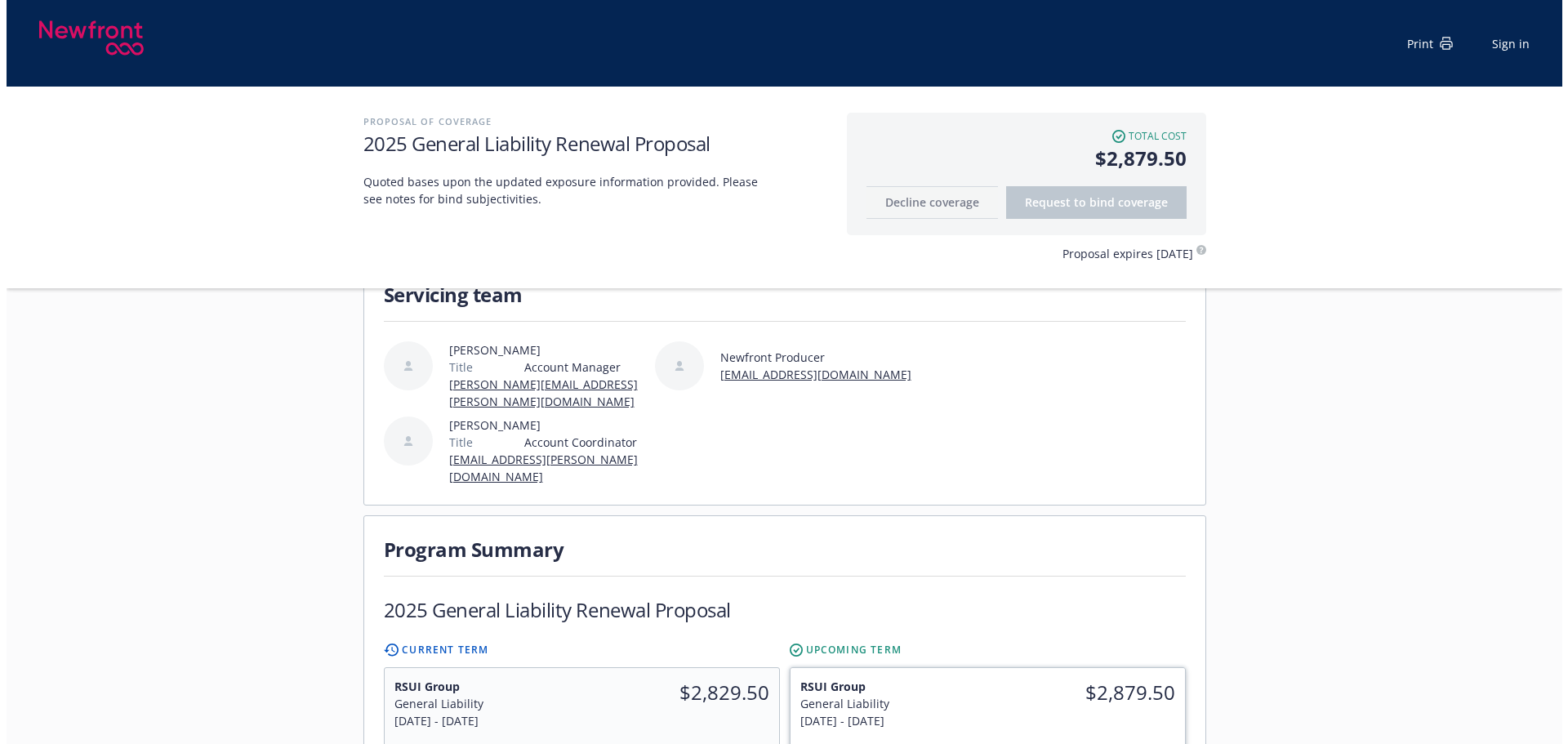
scroll to position [163, 0]
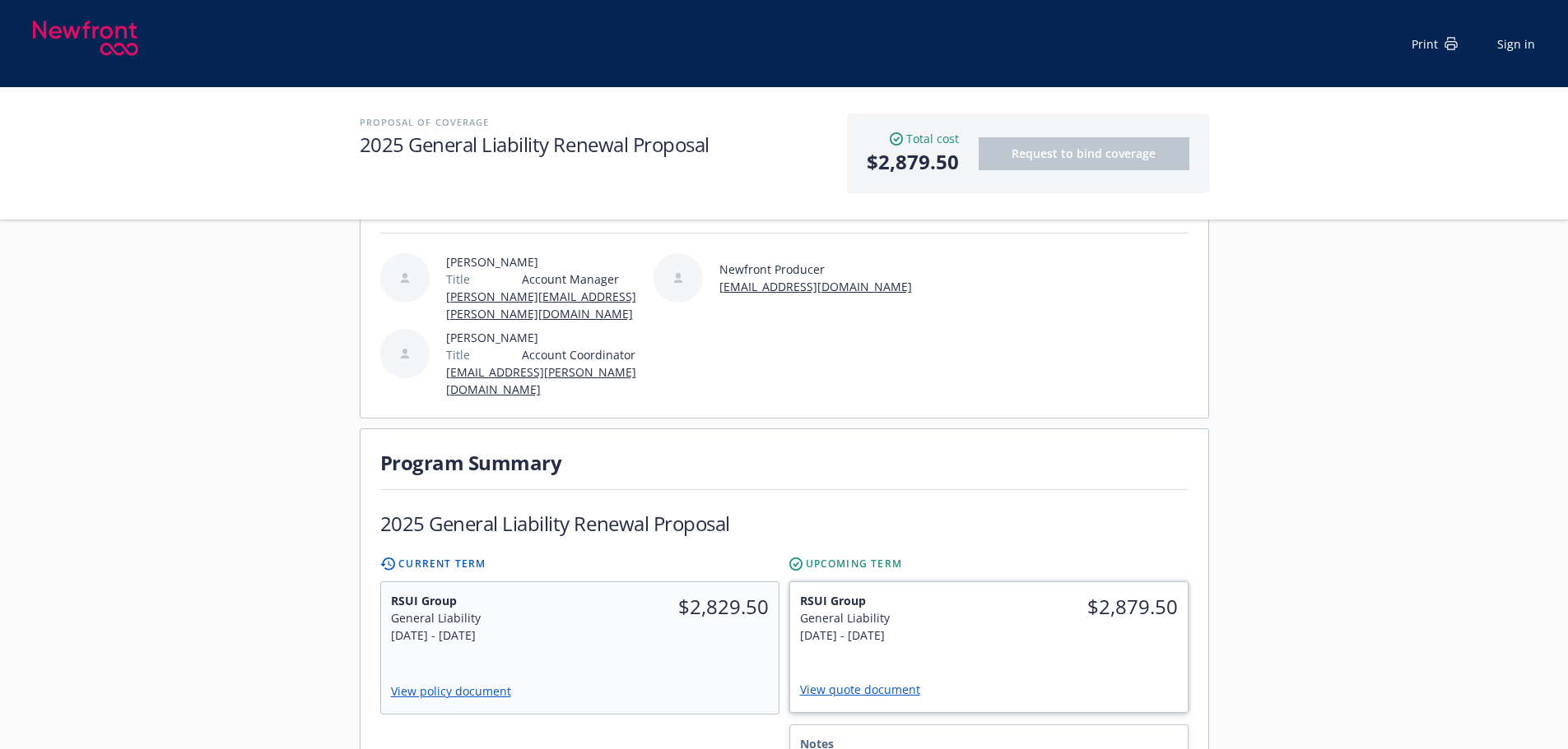
click at [1057, 607] on div "$2,879.50" at bounding box center [1087, 618] width 199 height 71
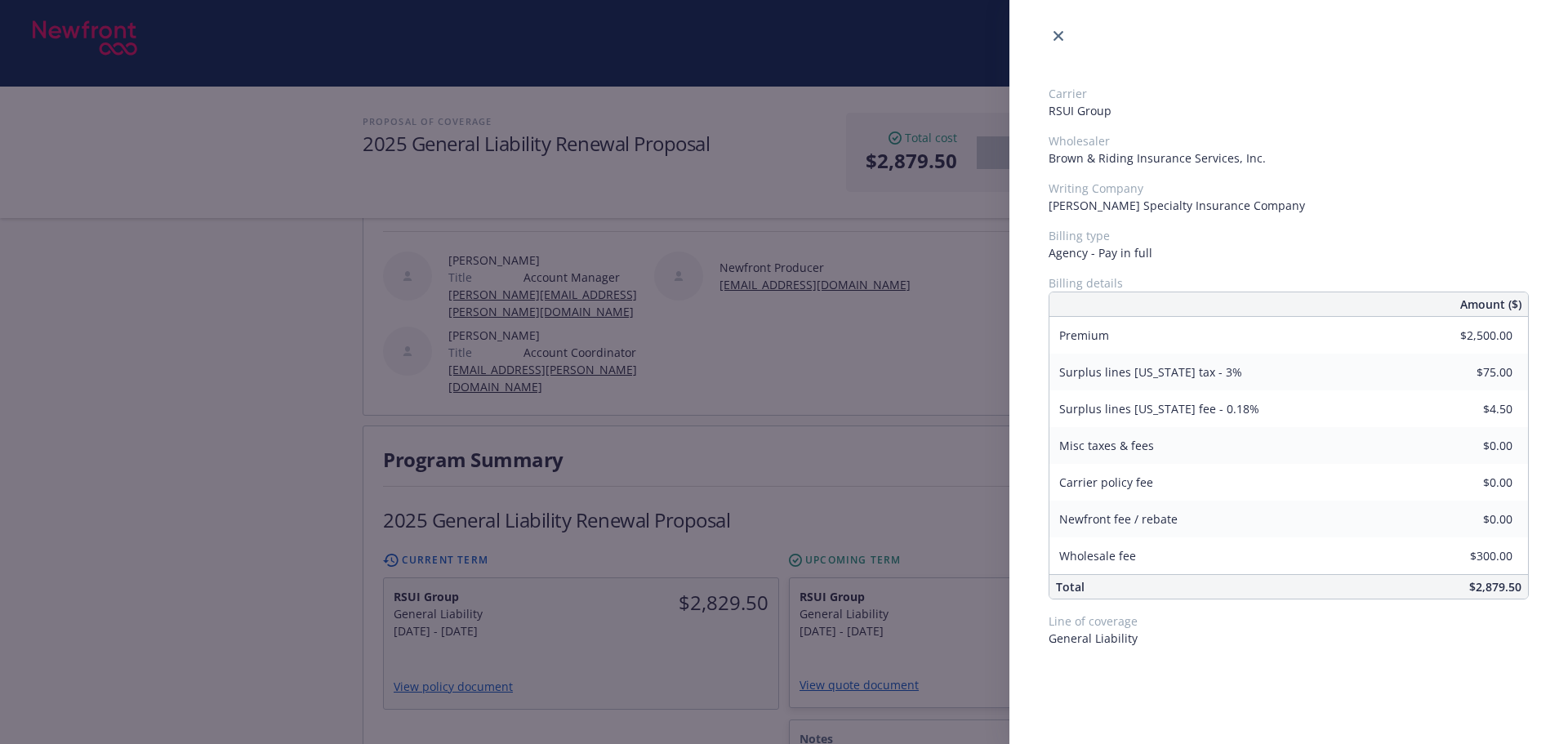
click at [705, 601] on div "Carrier RSUI Group Wholesaler Brown & Riding Insurance Services, Inc. Writing C…" at bounding box center [784, 372] width 1568 height 744
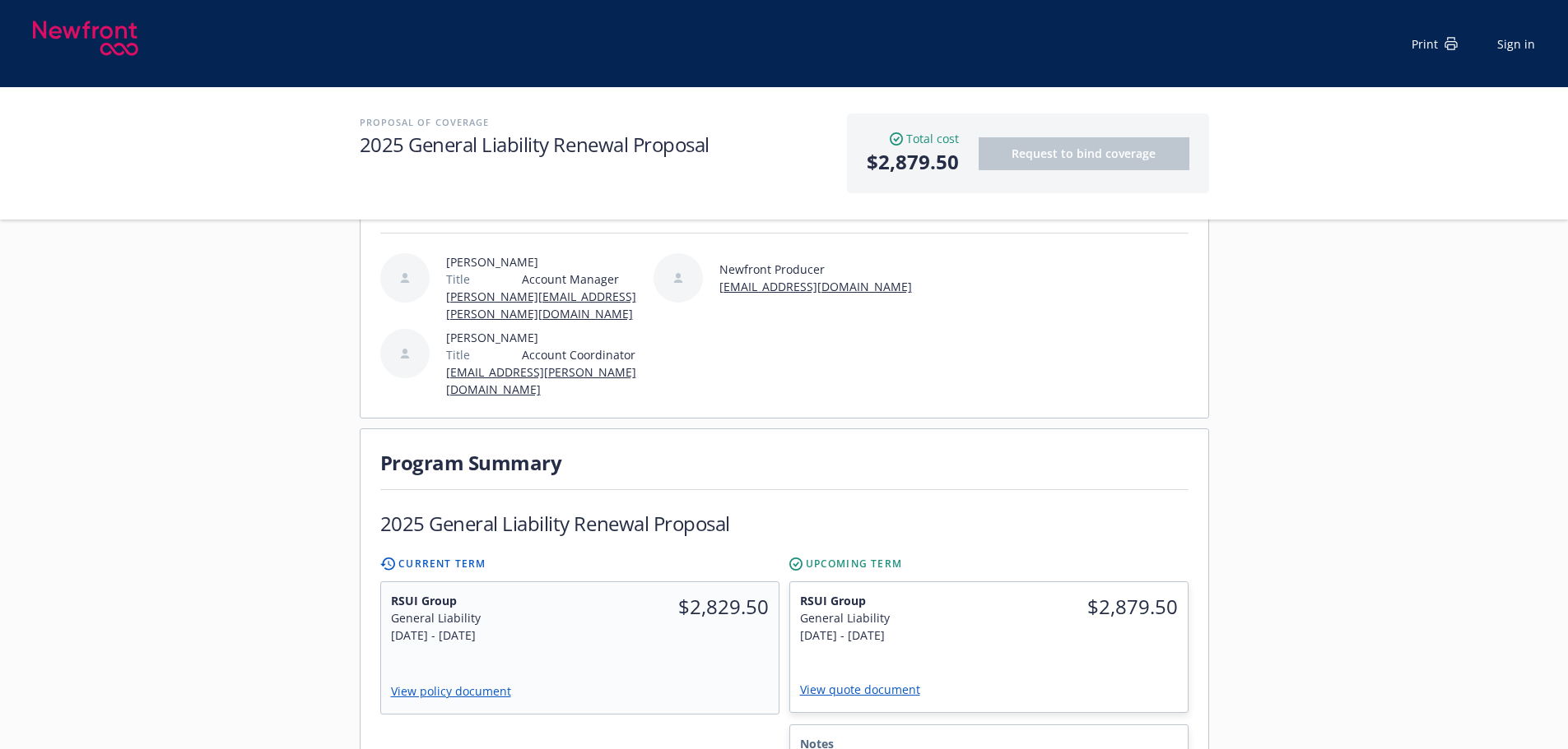
click at [710, 605] on div "$2,829.50" at bounding box center [678, 618] width 199 height 71
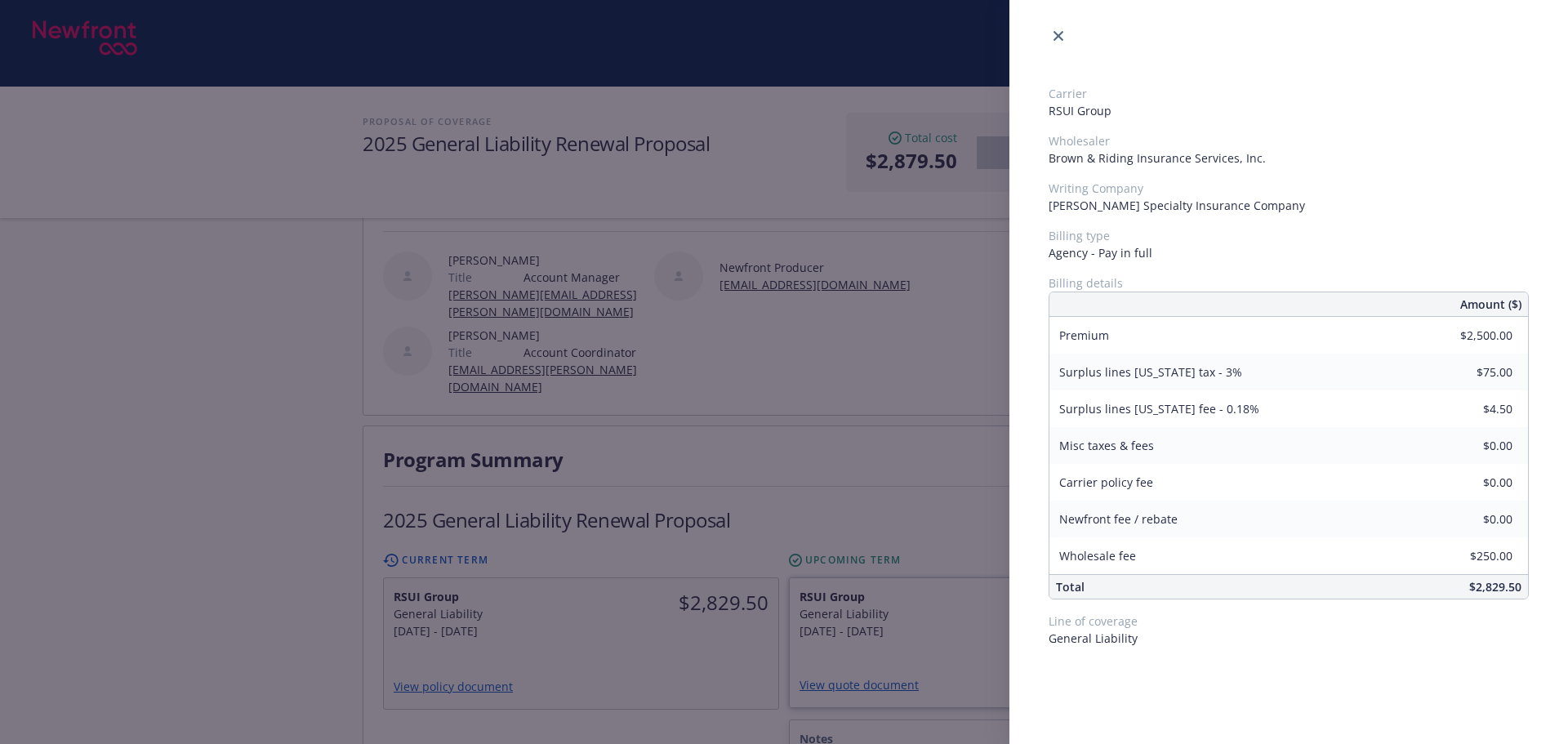
click at [890, 600] on div "Carrier RSUI Group Wholesaler Brown & Riding Insurance Services, Inc. Writing C…" at bounding box center [784, 372] width 1568 height 744
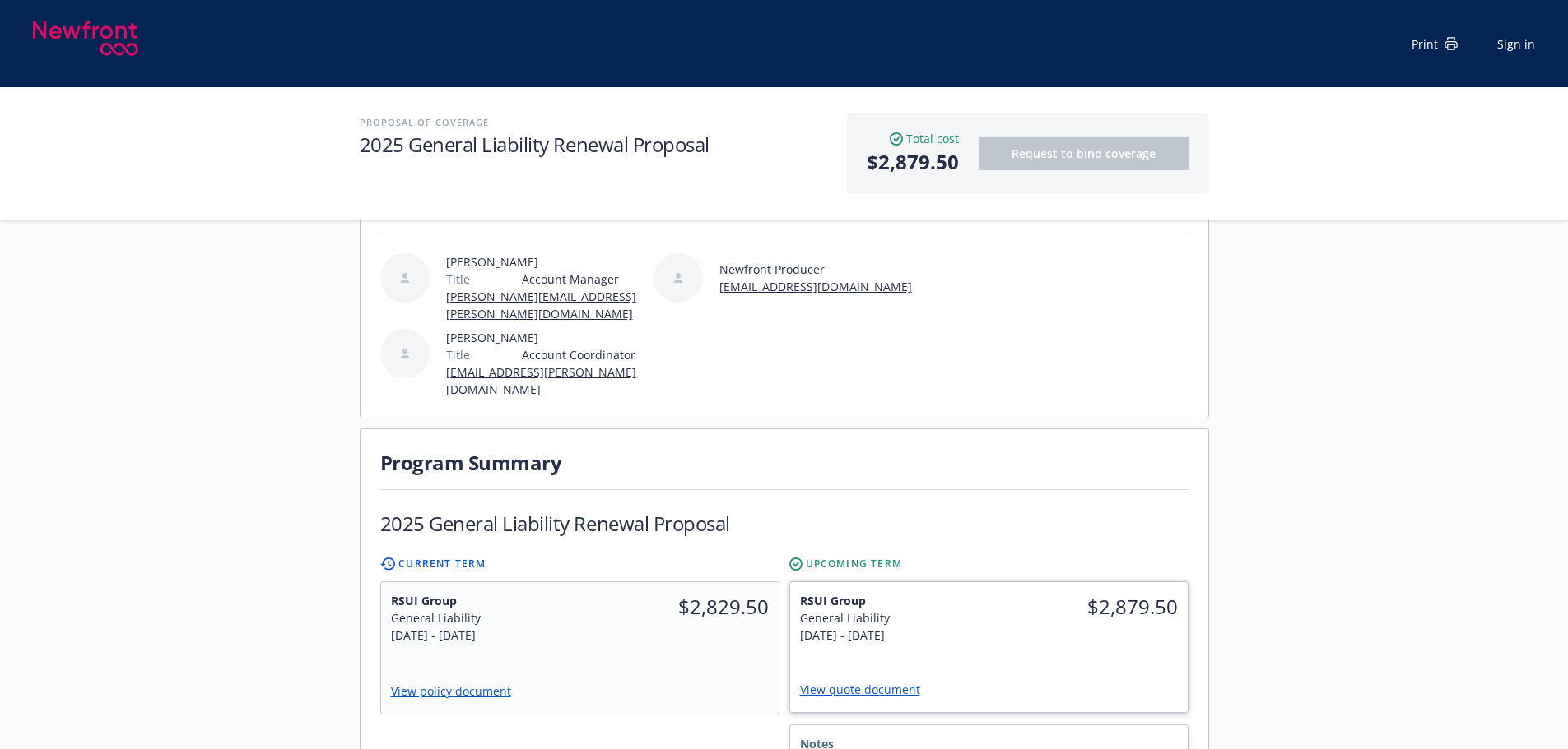
click at [1001, 604] on div "$2,879.50" at bounding box center [1087, 618] width 199 height 71
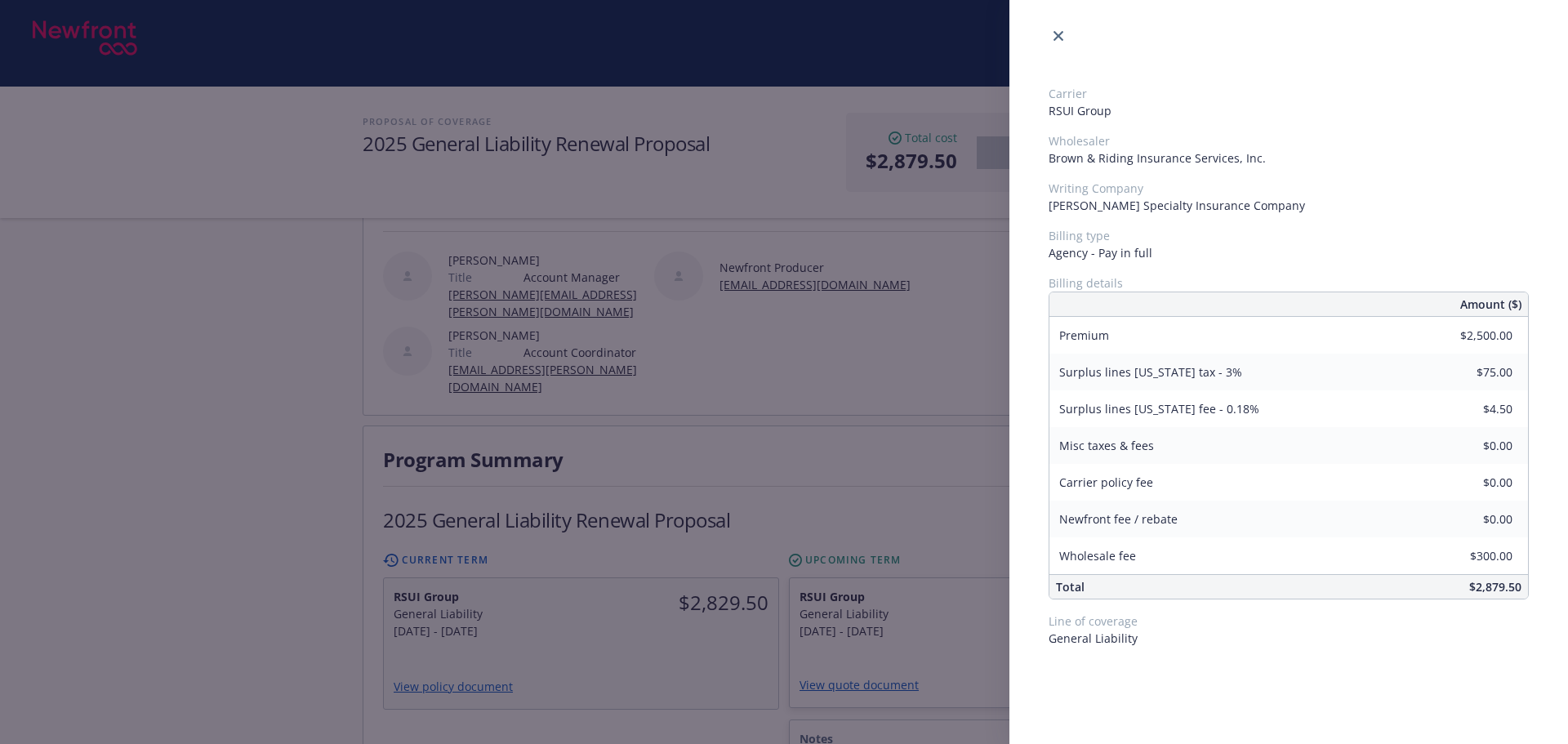
click at [685, 647] on div "Carrier RSUI Group Wholesaler Brown & Riding Insurance Services, Inc. Writing C…" at bounding box center [784, 372] width 1568 height 744
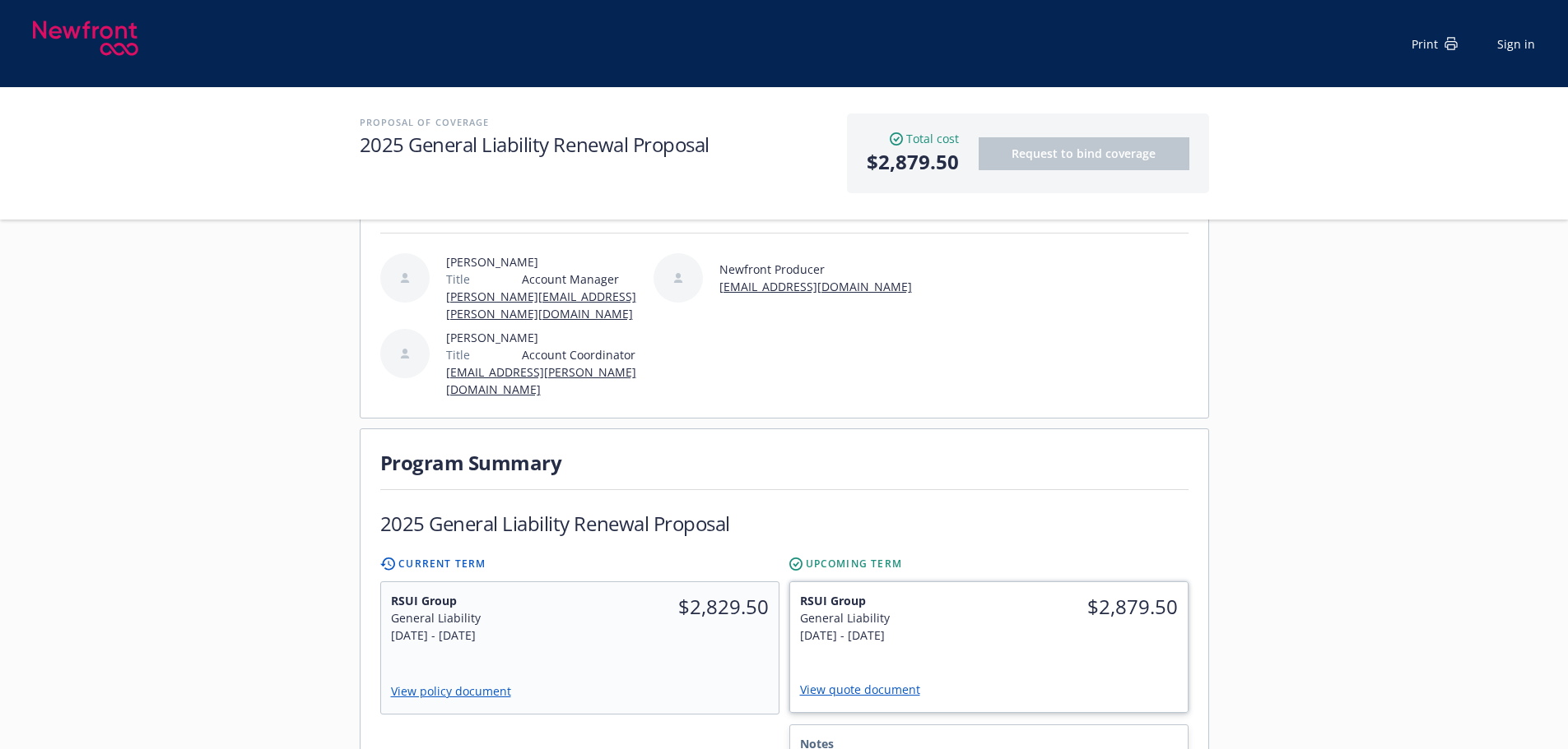
click at [989, 624] on div "RSUI Group General Liability 9/10/2025 - 9/10/2026 $2,879.50 View quote document" at bounding box center [989, 647] width 398 height 130
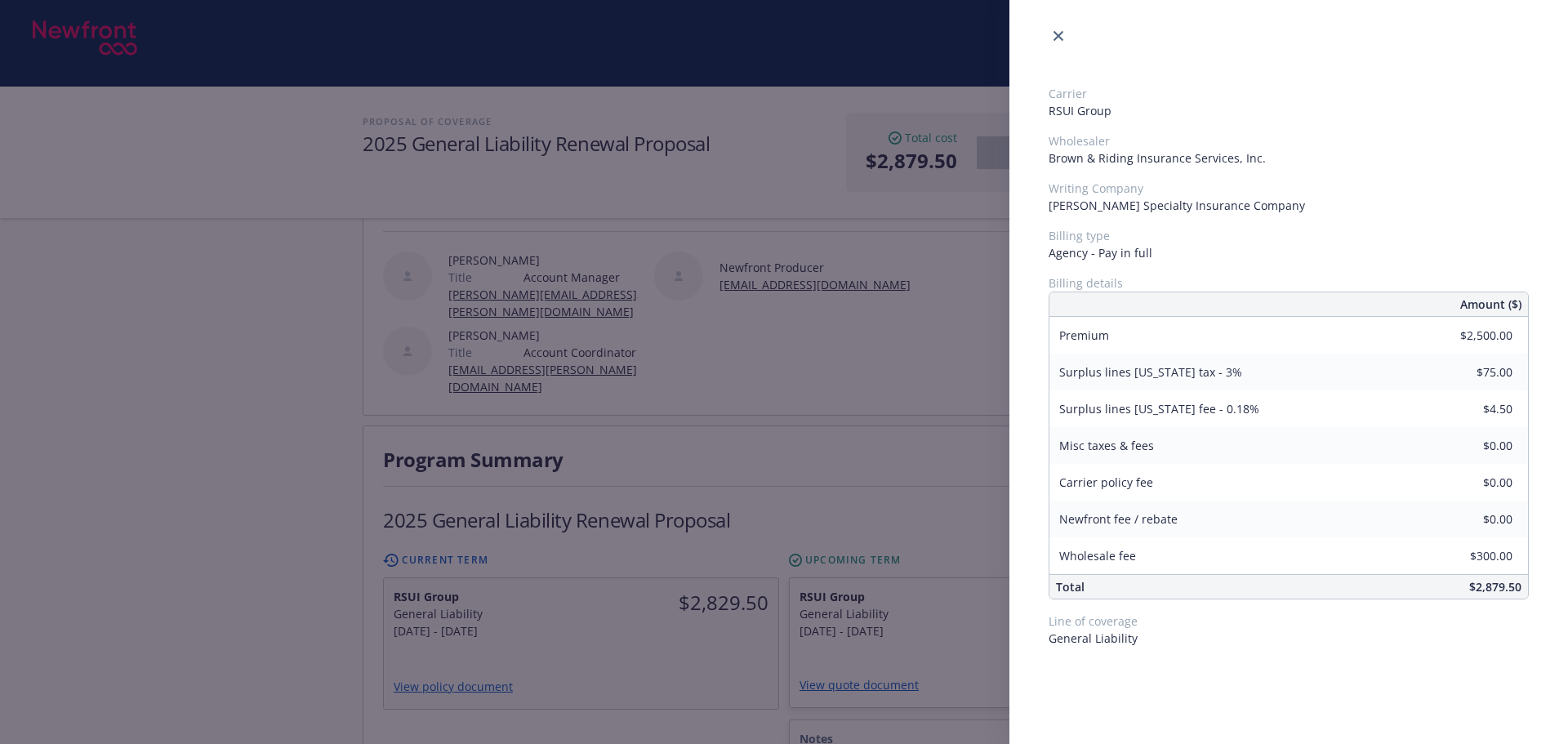
click at [798, 399] on div "Carrier RSUI Group Wholesaler Brown & Riding Insurance Services, Inc. Writing C…" at bounding box center [784, 372] width 1568 height 744
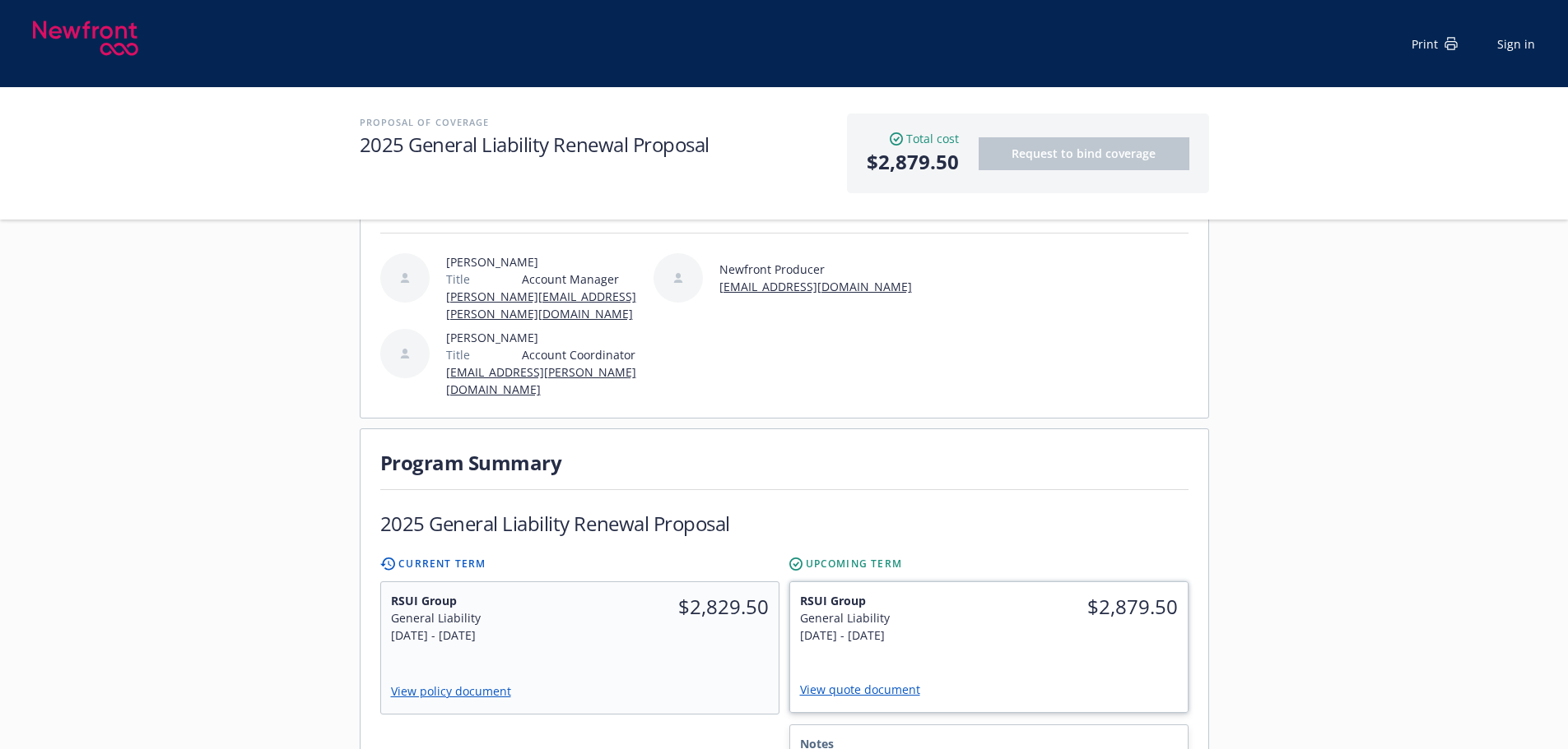
click at [1010, 620] on div "RSUI Group General Liability 9/10/2025 - 9/10/2026 $2,879.50 View quote document" at bounding box center [989, 647] width 398 height 130
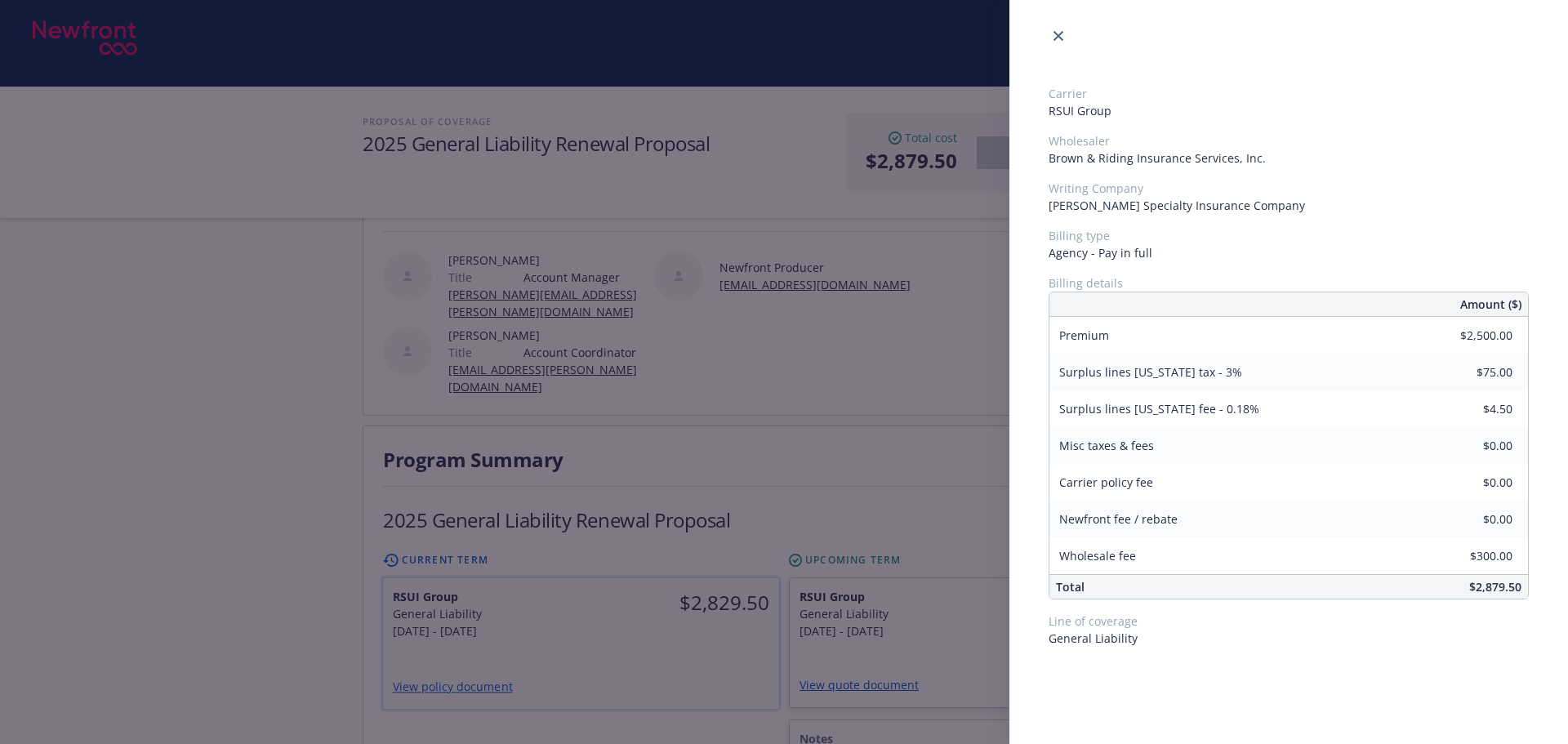
click at [661, 581] on div "Carrier RSUI Group Wholesaler Brown & Riding Insurance Services, Inc. Writing C…" at bounding box center [784, 372] width 1568 height 744
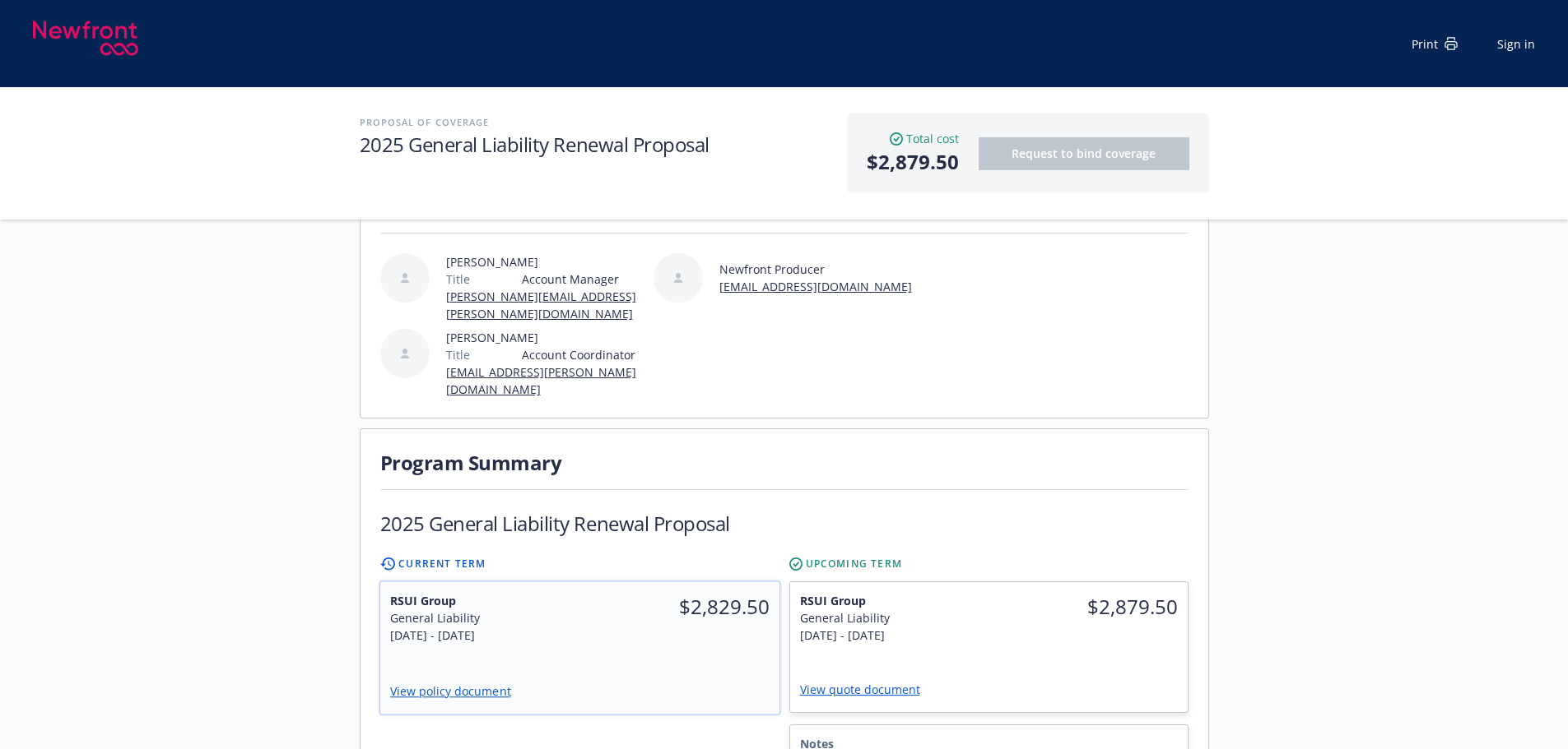
click at [666, 593] on span "$2,829.50" at bounding box center [679, 608] width 180 height 30
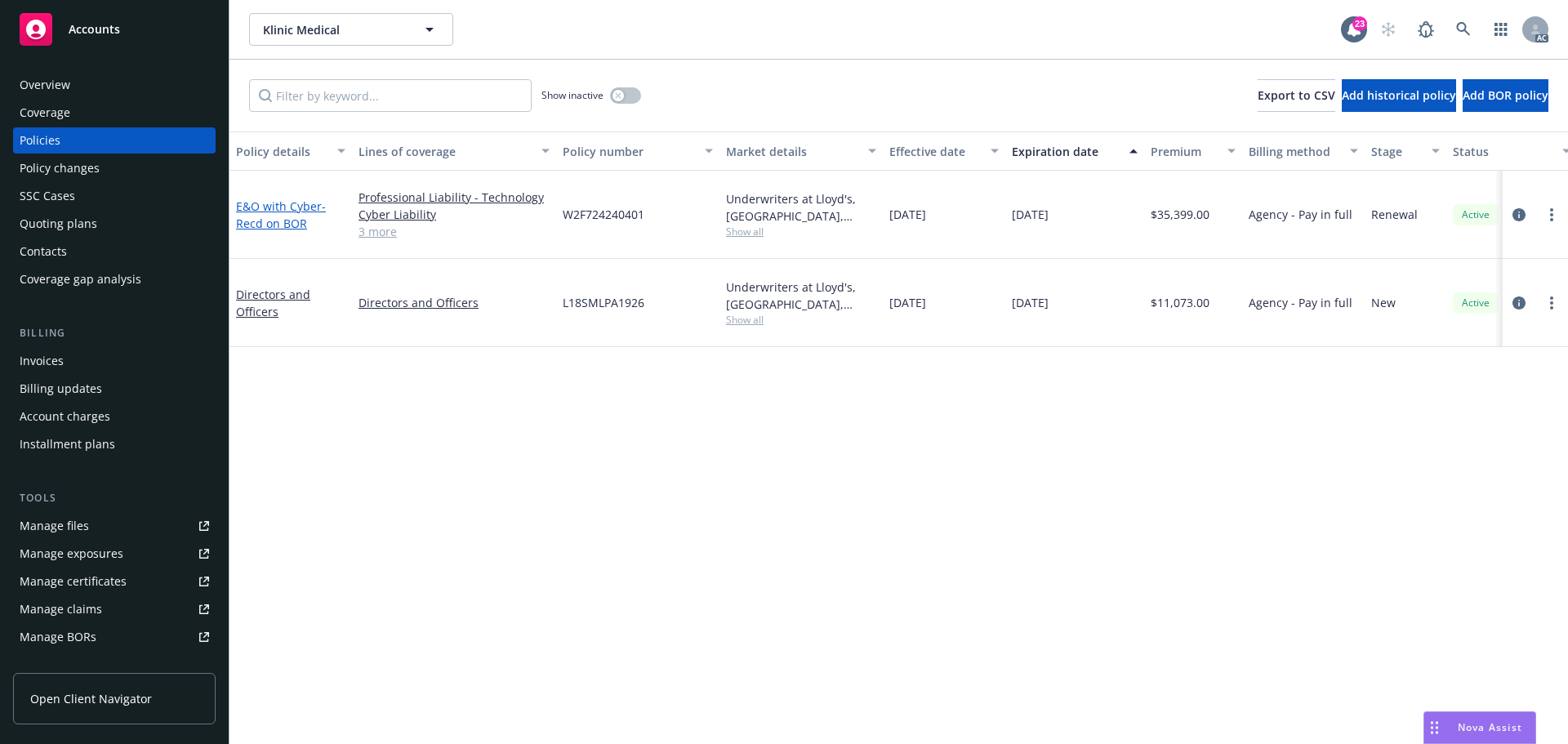
click at [286, 209] on link "E&O with Cyber - Recd on BOR" at bounding box center [281, 215] width 90 height 33
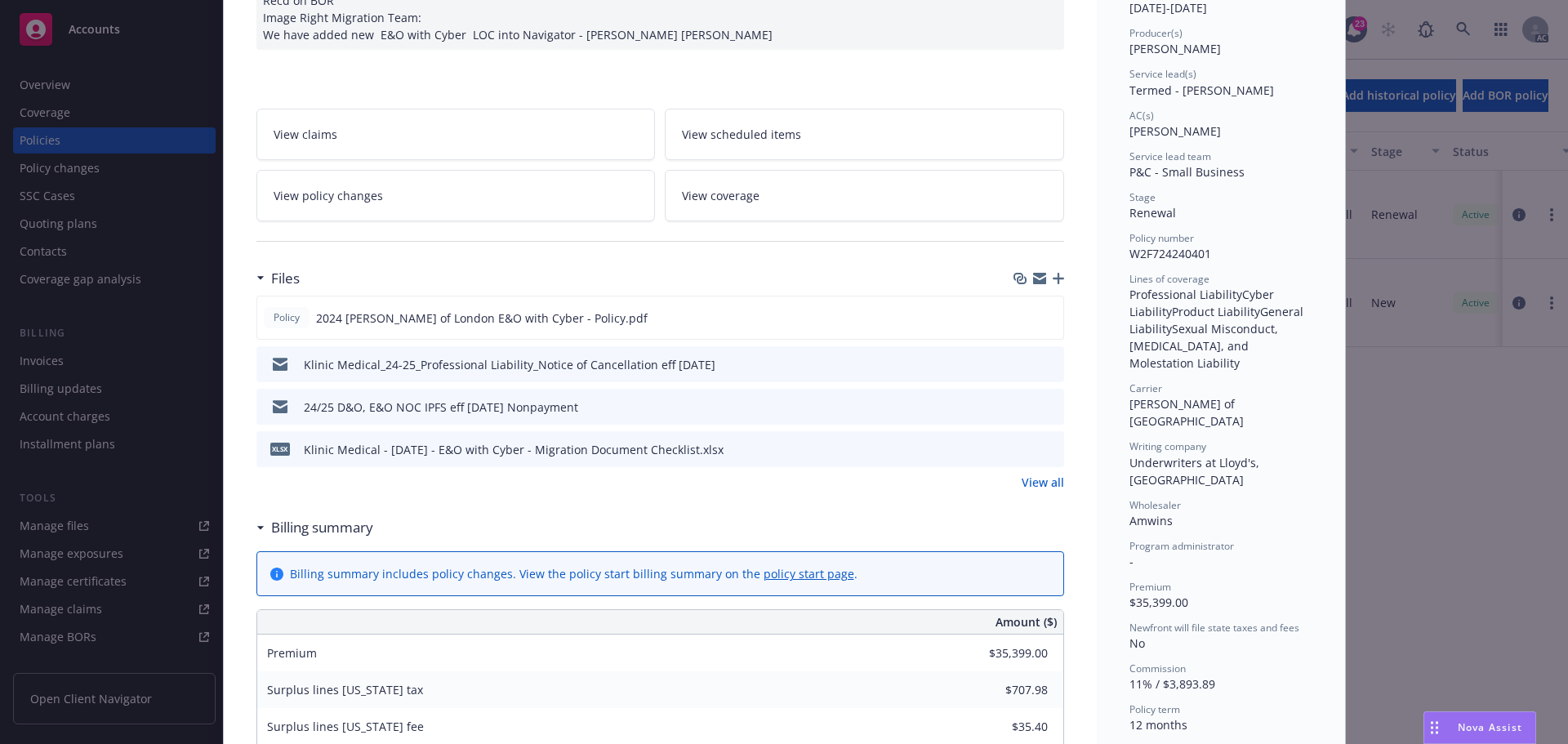
scroll to position [245, 0]
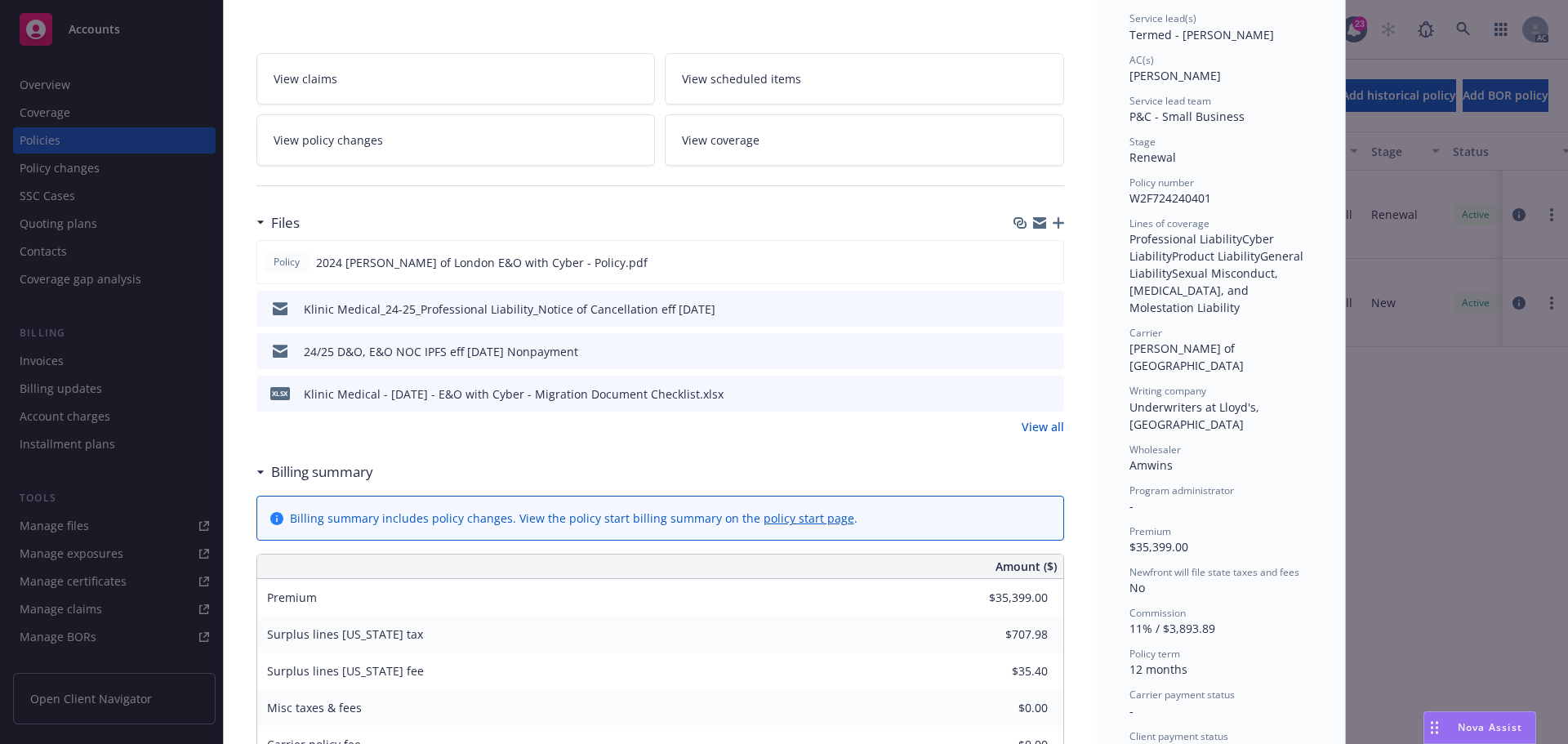
click at [1435, 726] on icon "Drag to move" at bounding box center [1435, 728] width 7 height 13
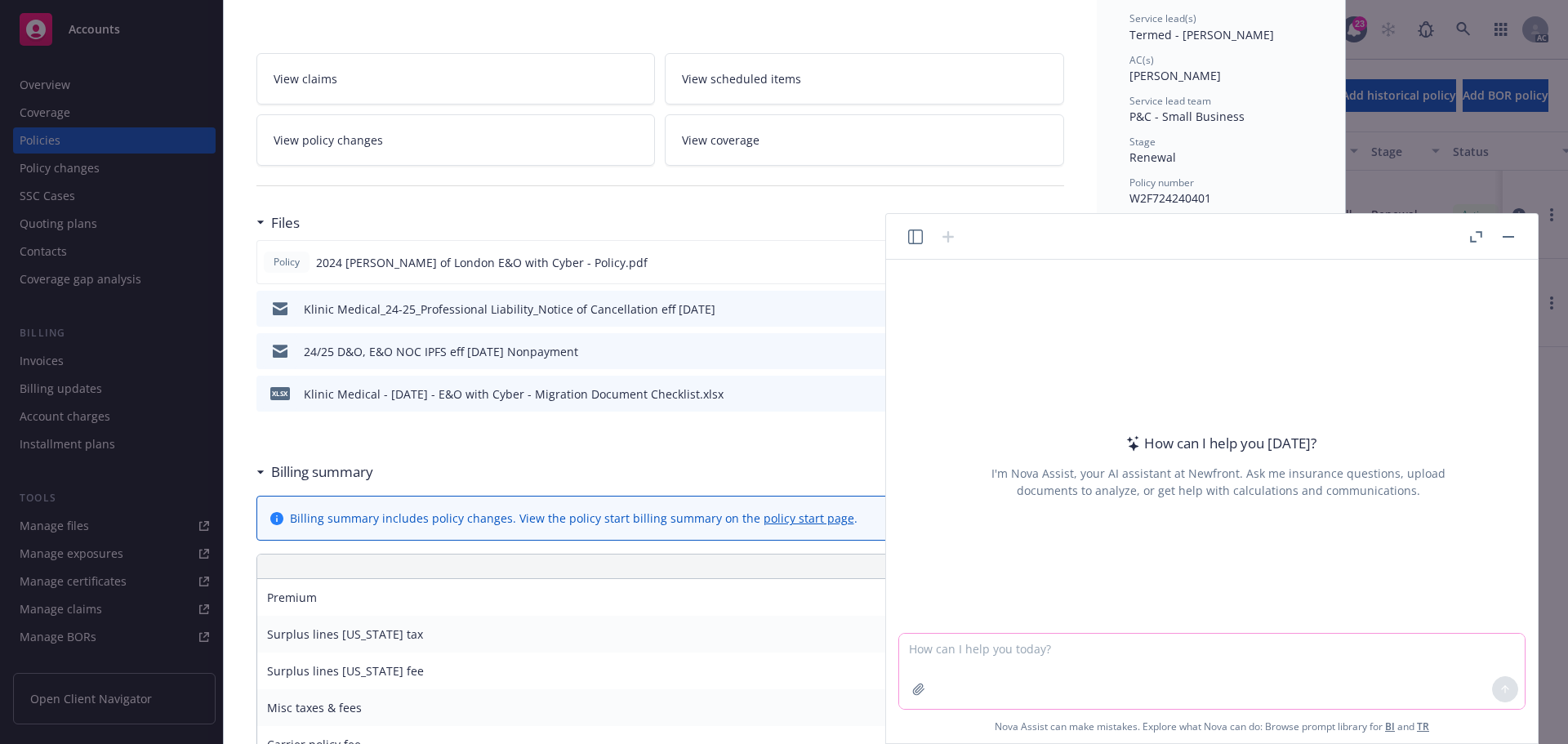
click at [918, 695] on icon "button" at bounding box center [919, 690] width 13 height 13
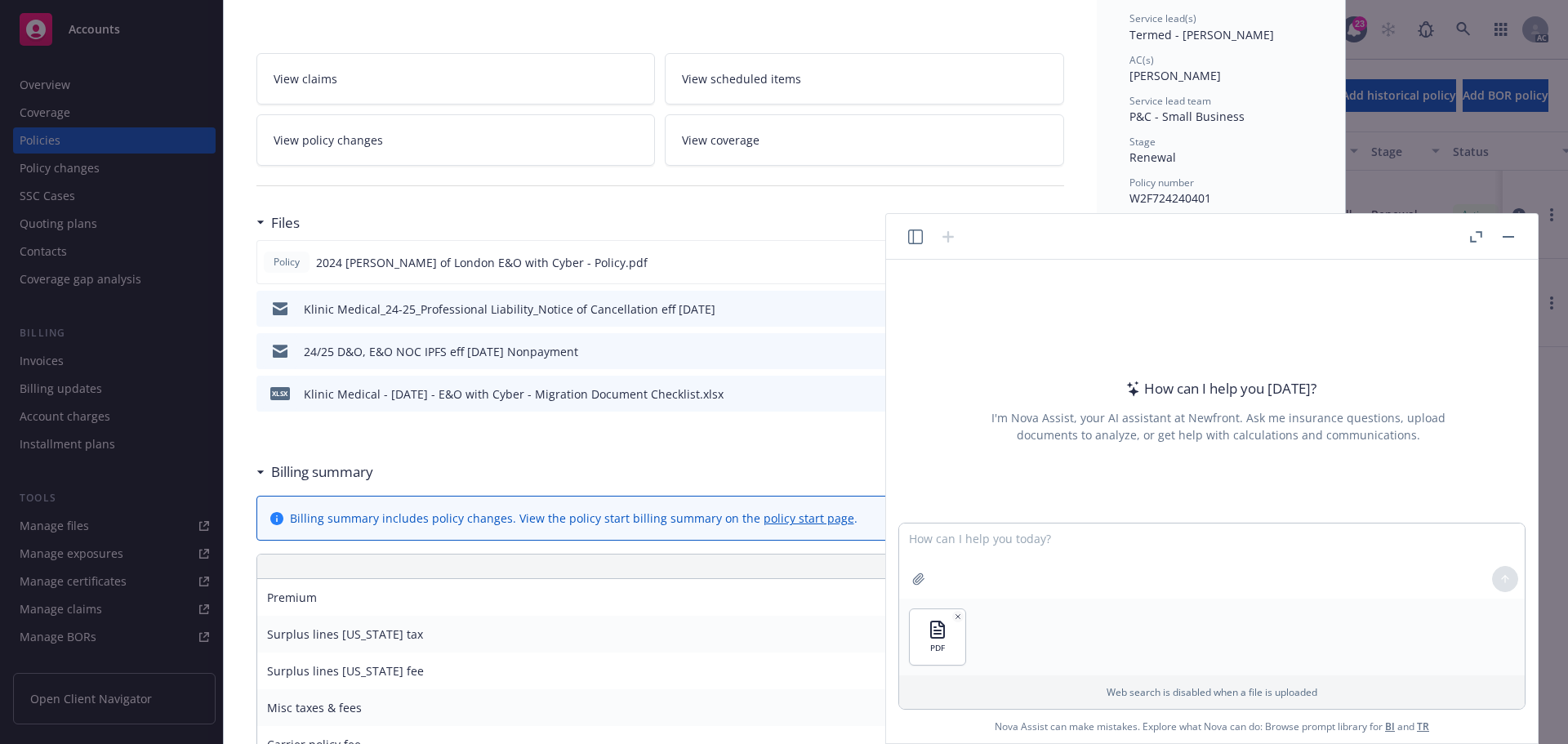
click at [932, 569] on div at bounding box center [918, 579] width 39 height 39
click at [931, 535] on textarea at bounding box center [1211, 561] width 625 height 75
type textarea "please find the writing company, bind subjectivities, premium"
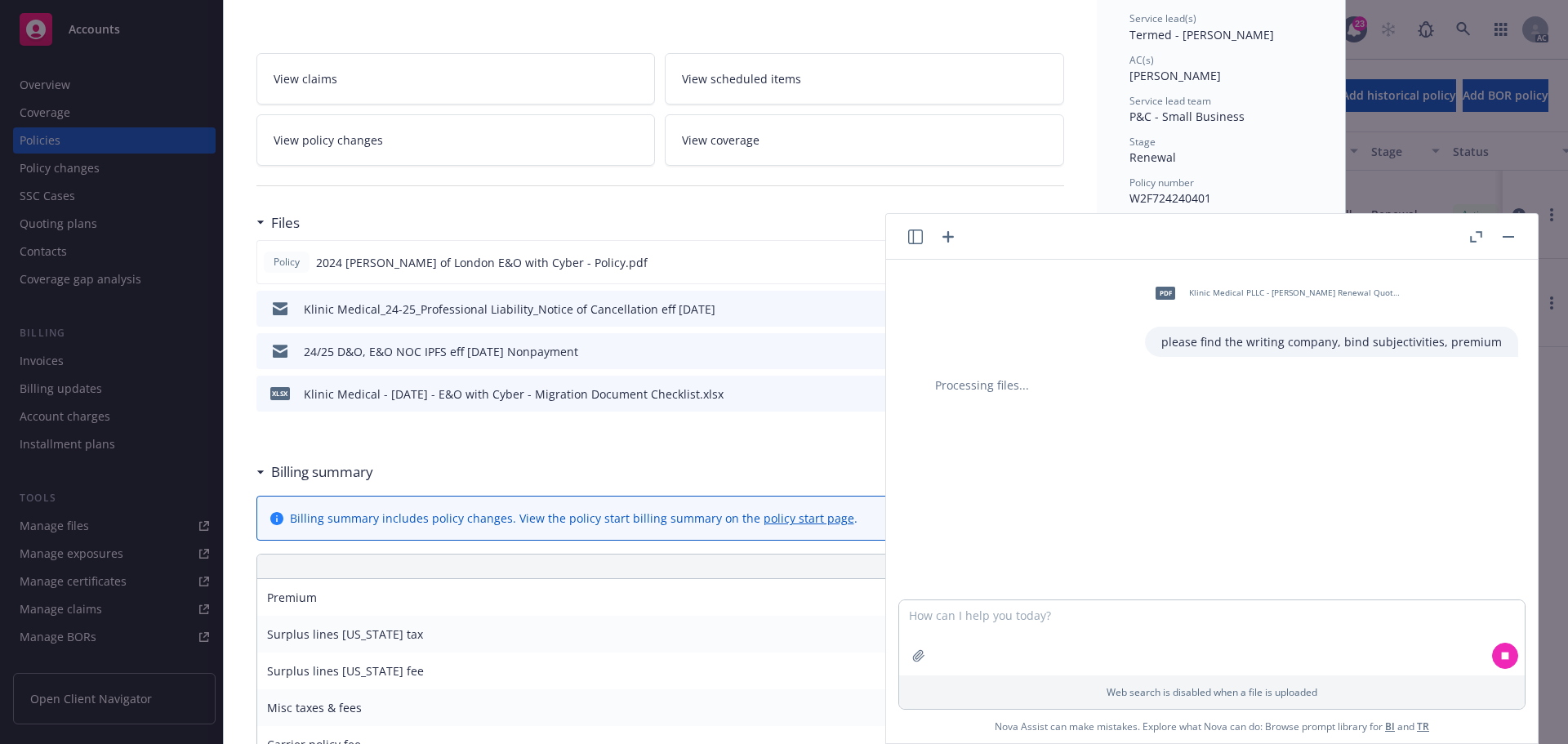
click at [1505, 243] on button "button" at bounding box center [1507, 236] width 19 height 19
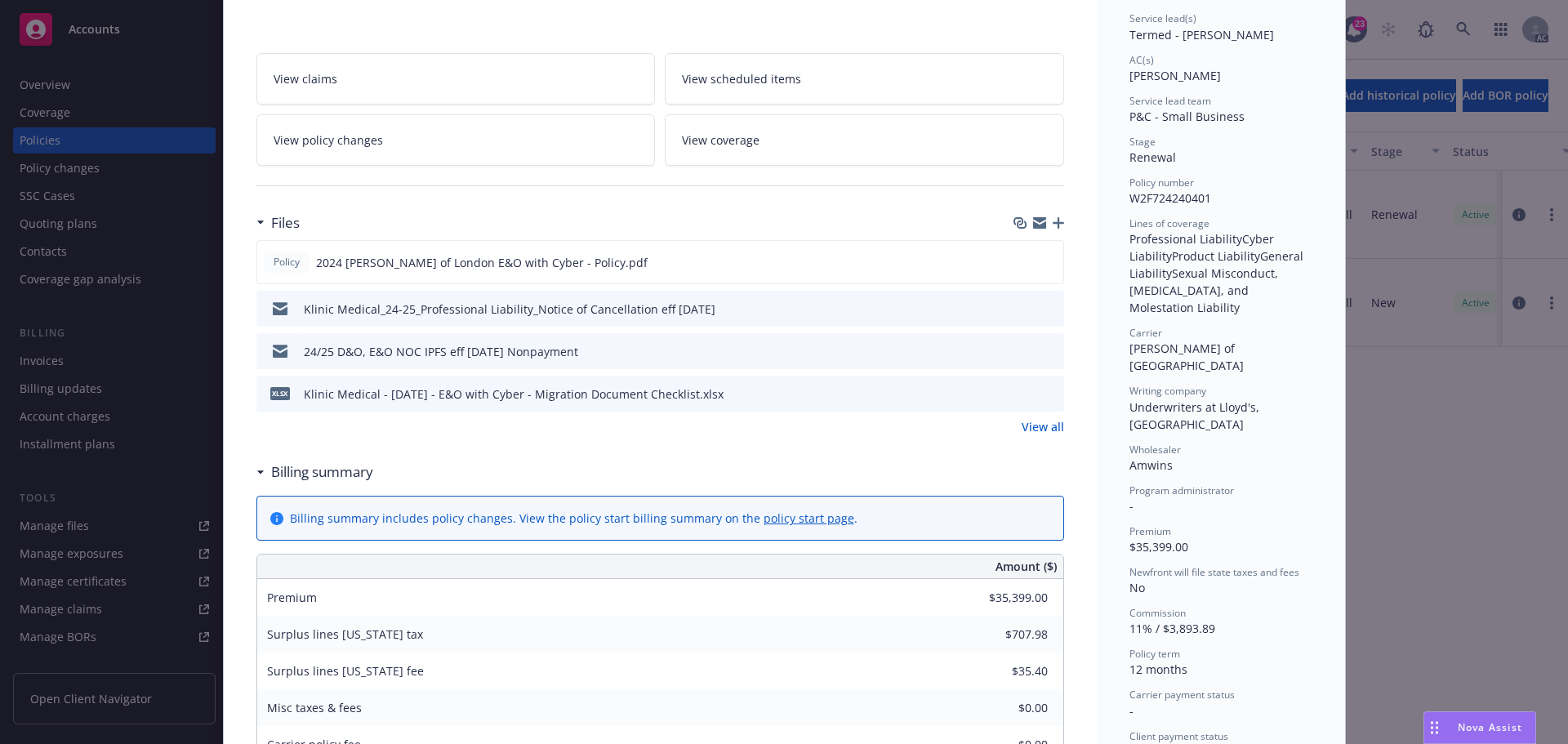
click at [1424, 722] on div "Drag to move" at bounding box center [1434, 728] width 20 height 31
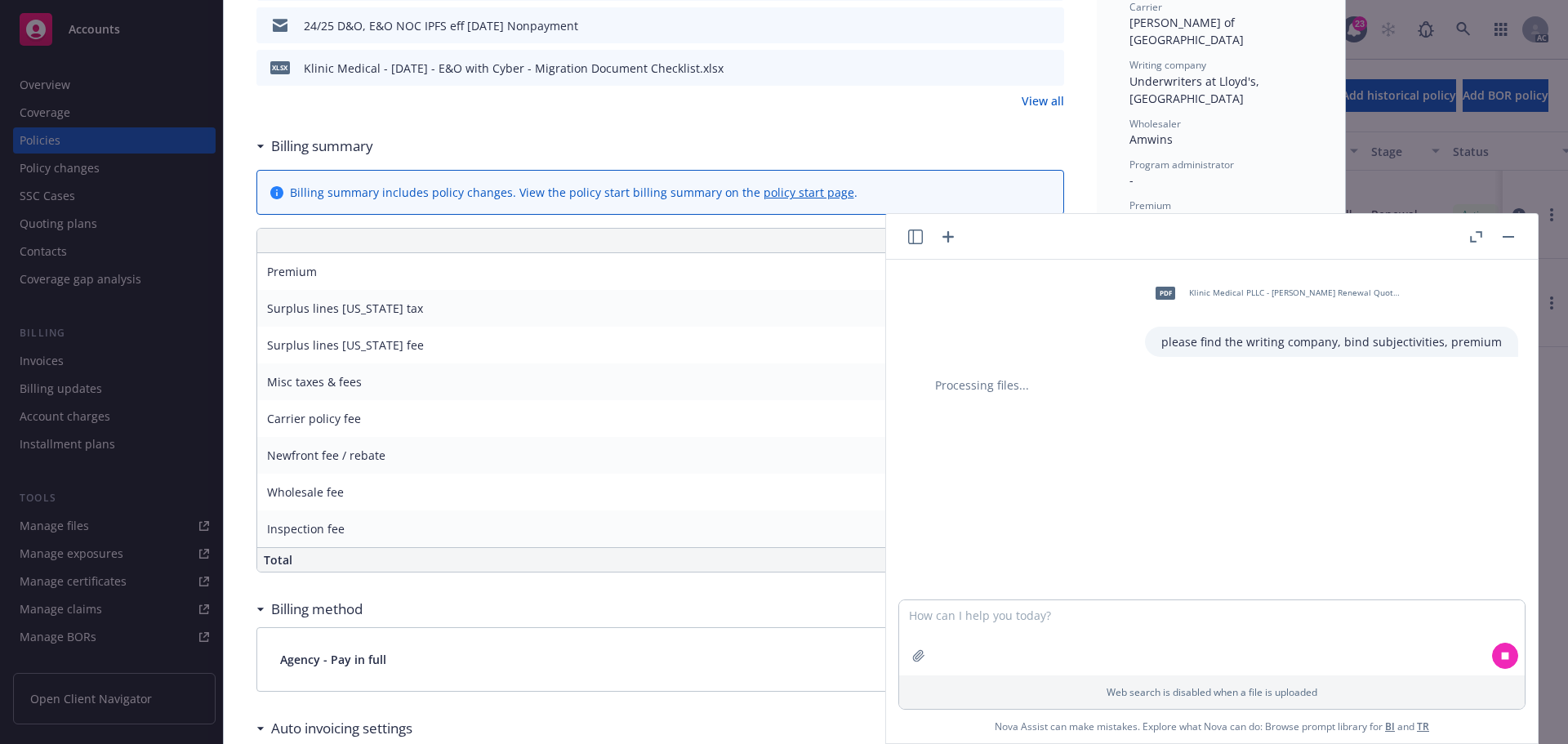
scroll to position [572, 0]
click at [1509, 241] on button "button" at bounding box center [1507, 236] width 19 height 19
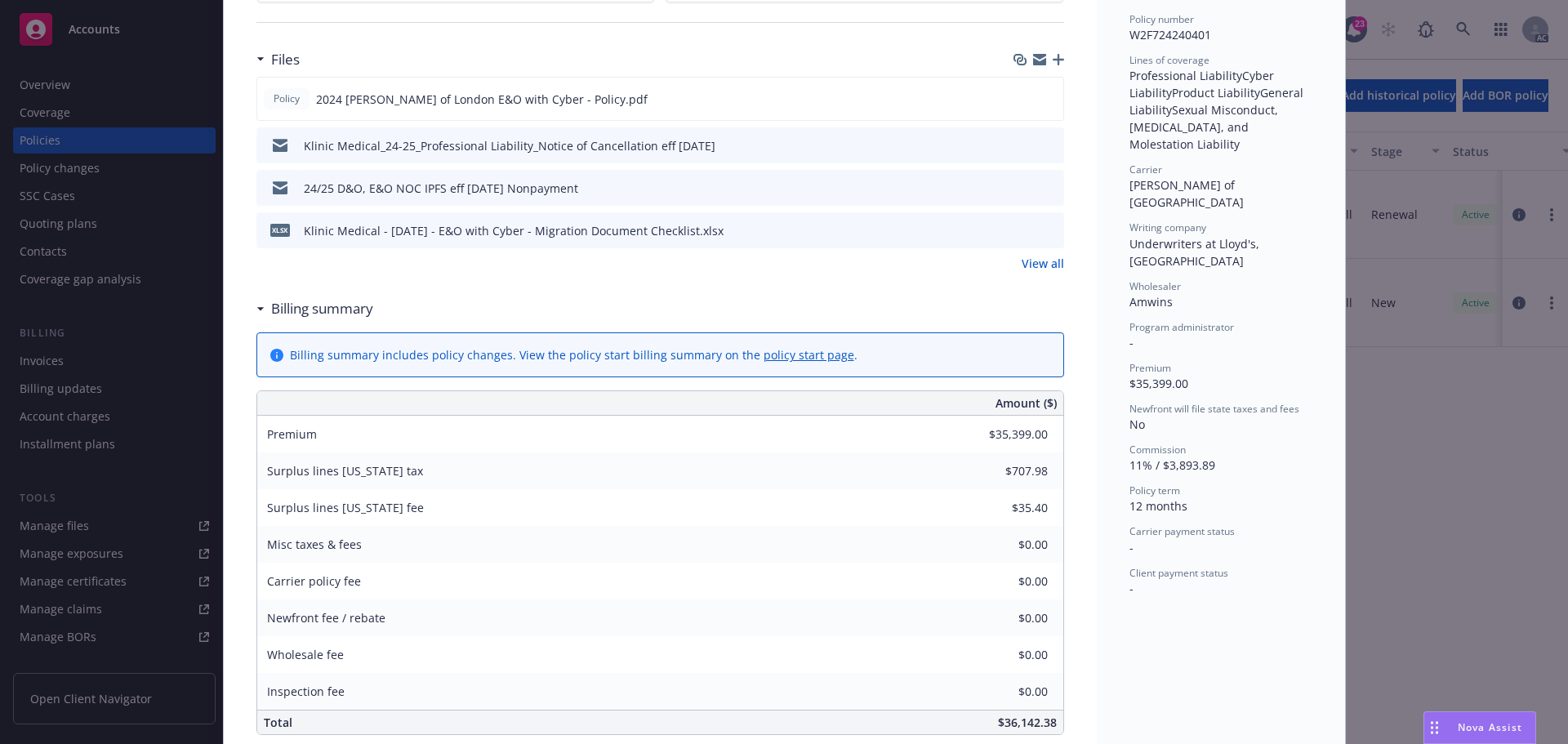
scroll to position [0, 0]
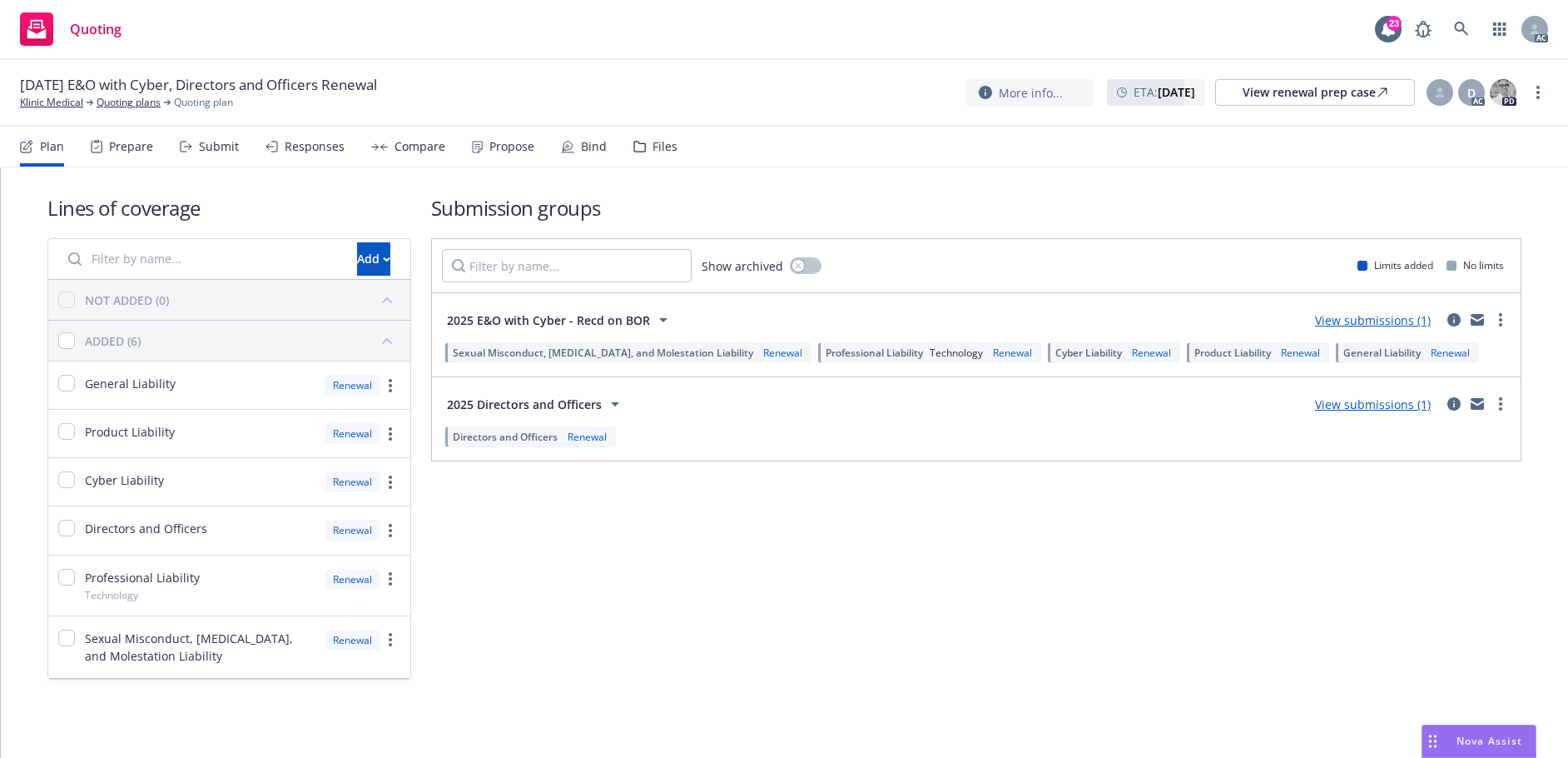
click at [206, 147] on div "Submit" at bounding box center [219, 146] width 40 height 13
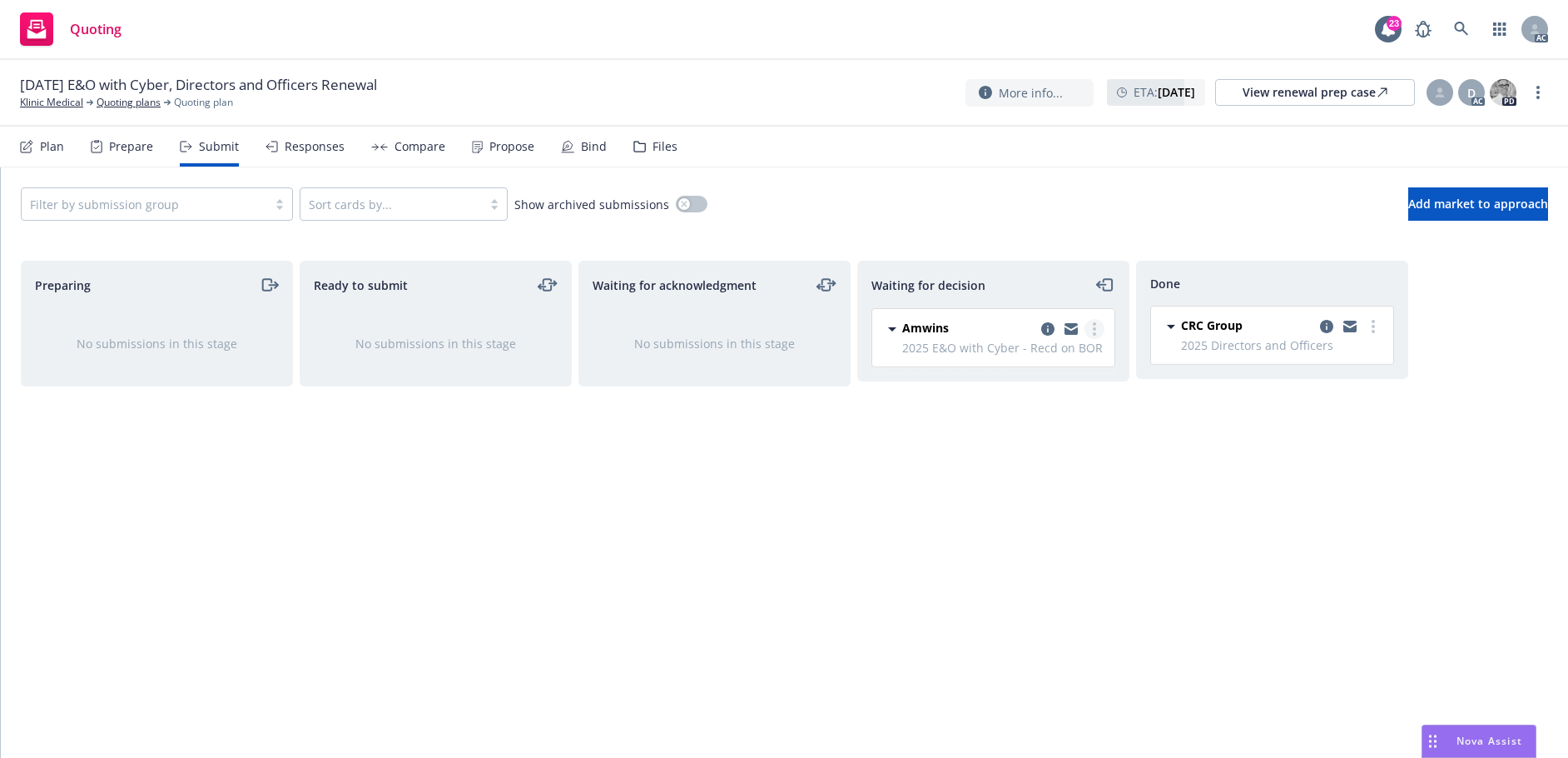
click at [1091, 322] on link "more" at bounding box center [1094, 328] width 20 height 20
click at [1030, 428] on span "Add accepted decision" at bounding box center [1021, 429] width 167 height 16
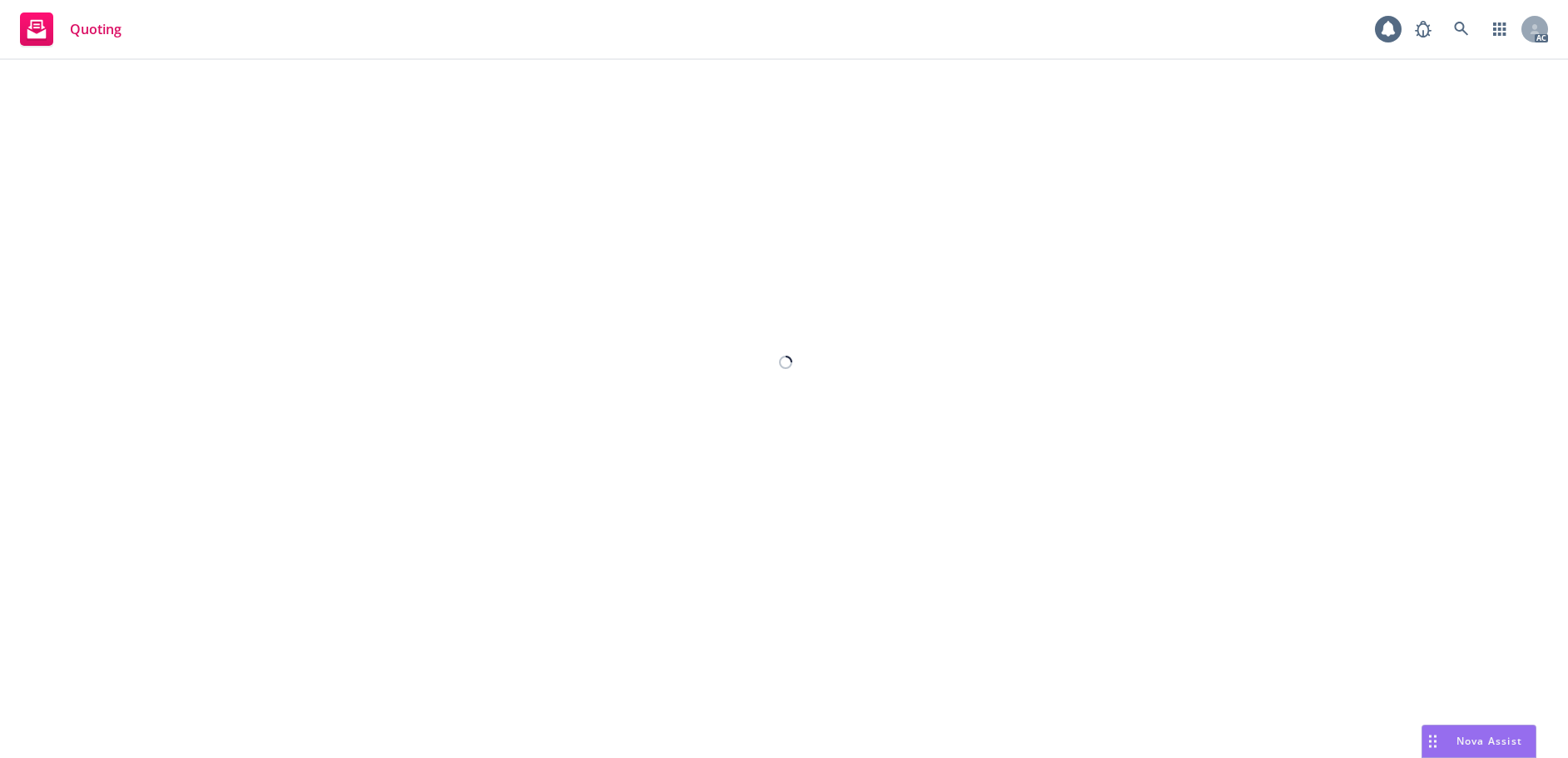
select select "12"
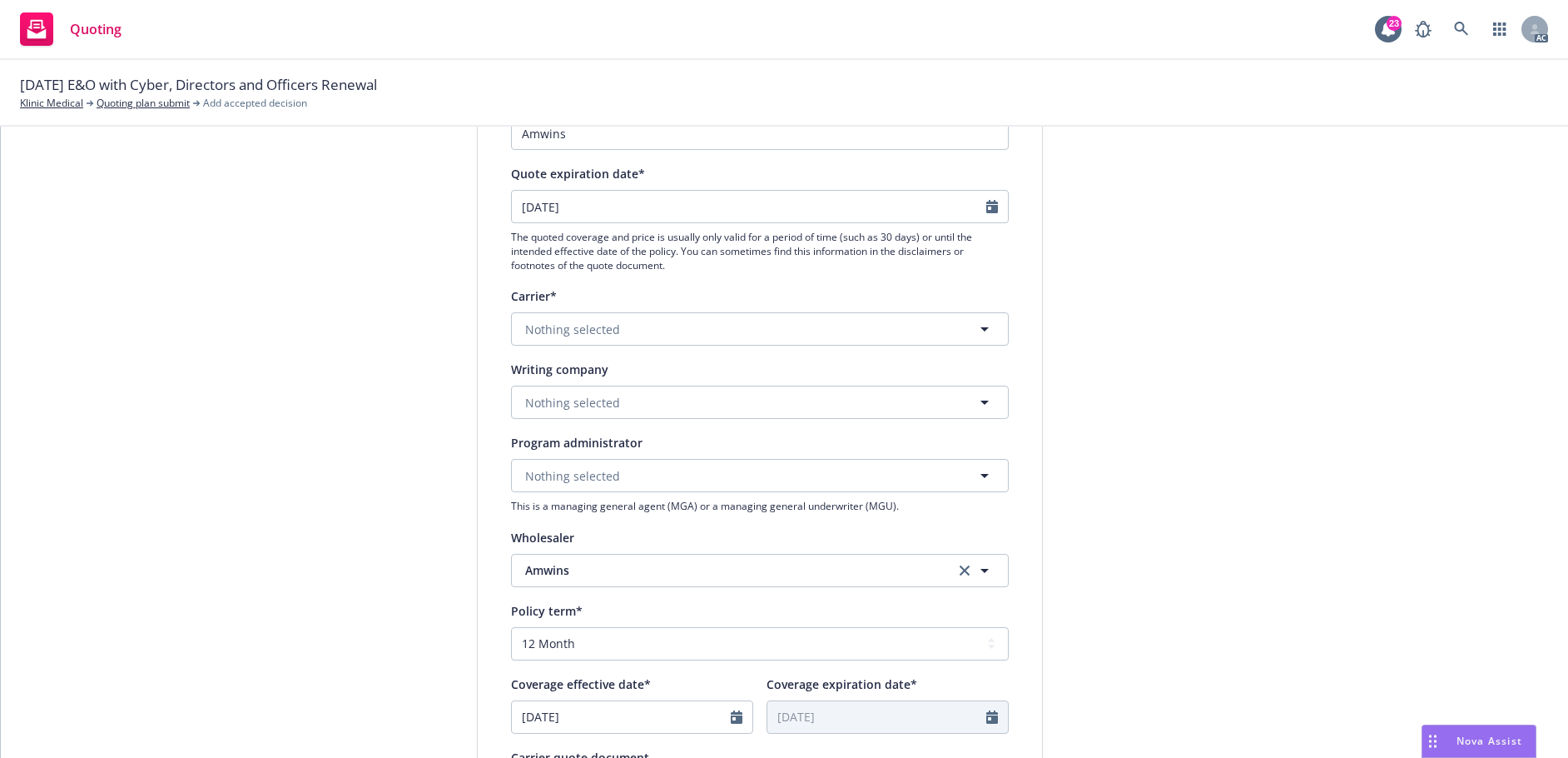
scroll to position [250, 0]
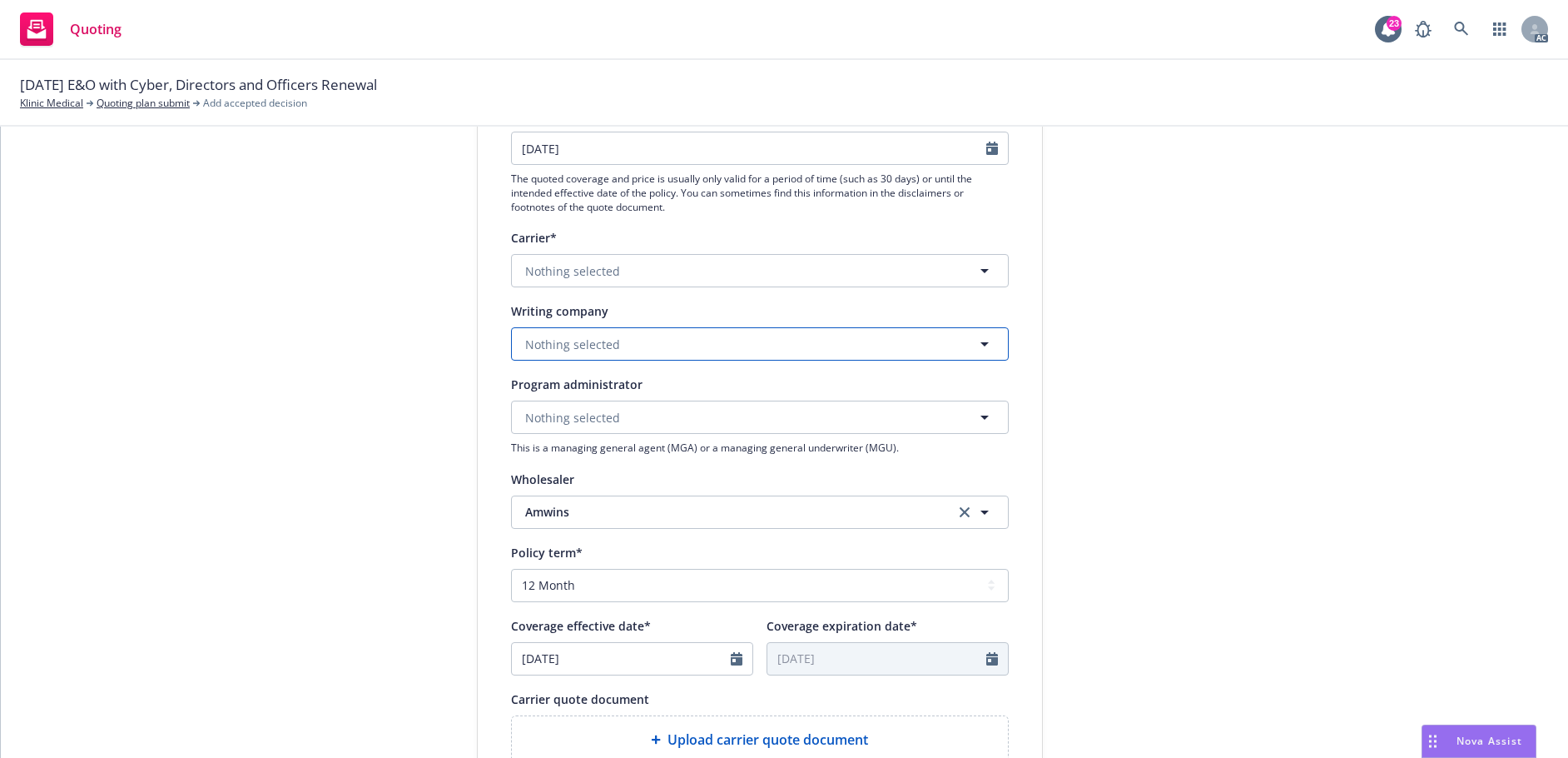
click at [589, 344] on span "Nothing selected" at bounding box center [572, 344] width 94 height 18
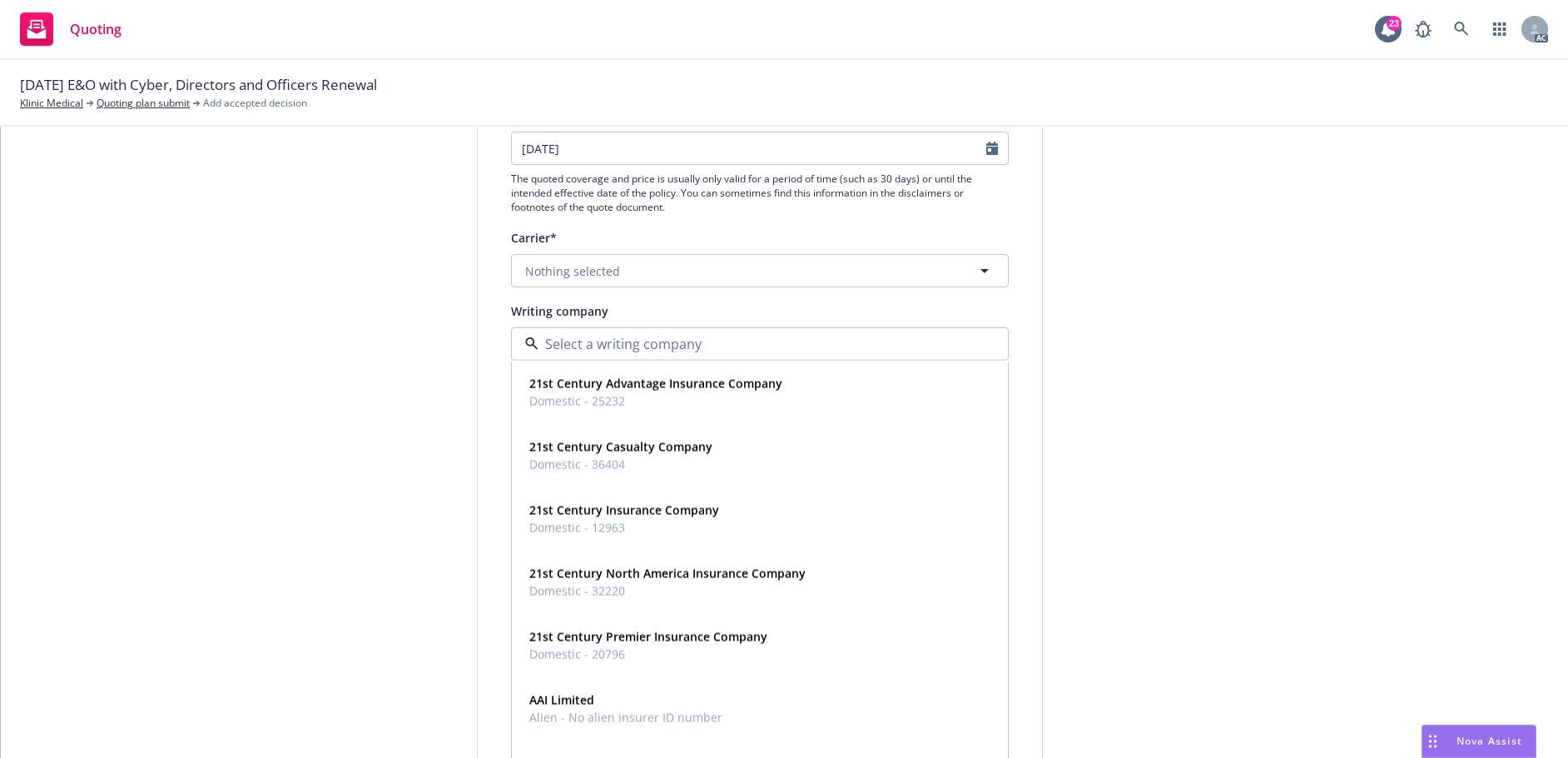
paste input "Beazley paper"
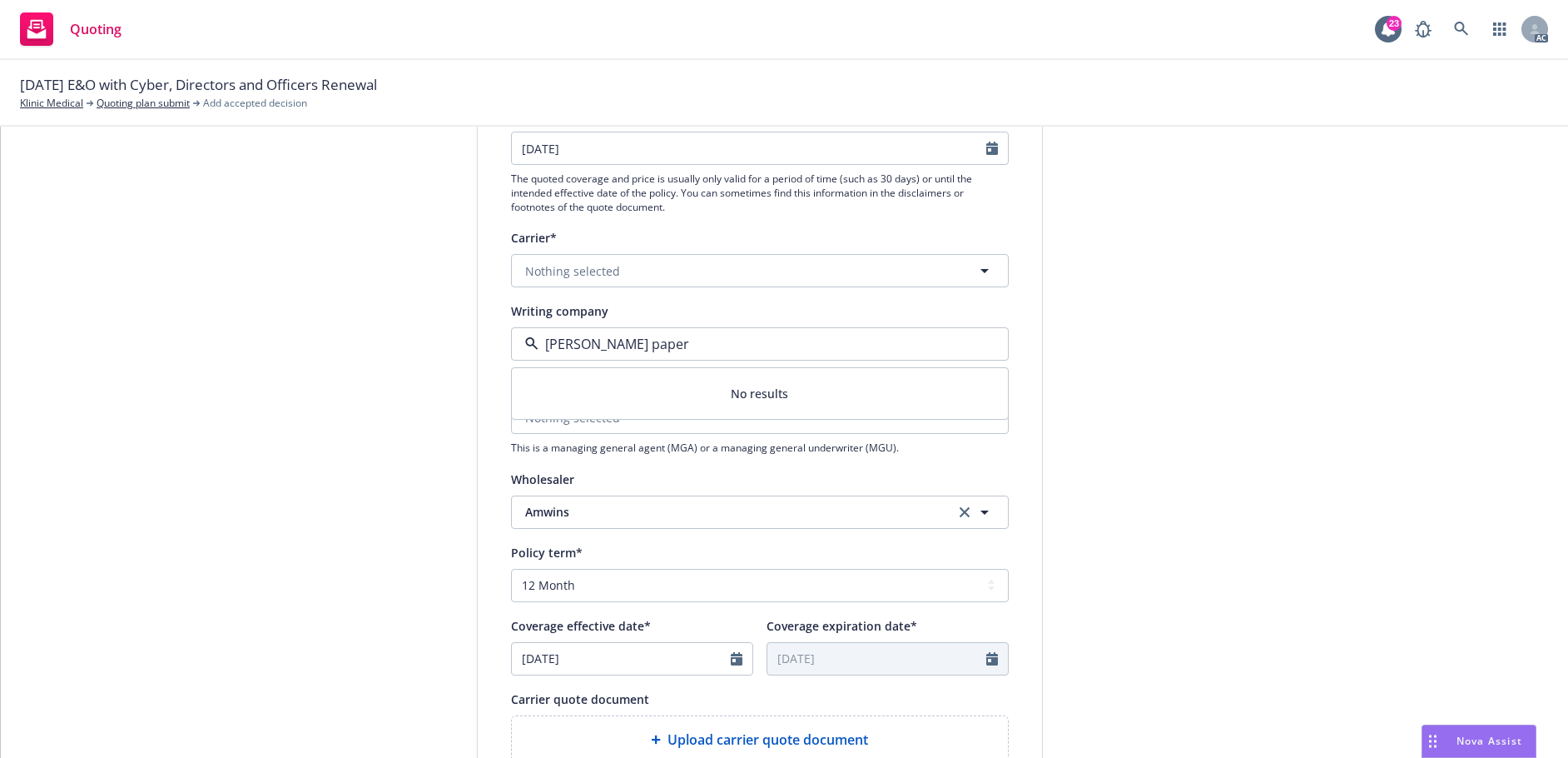
scroll to position [0, 0]
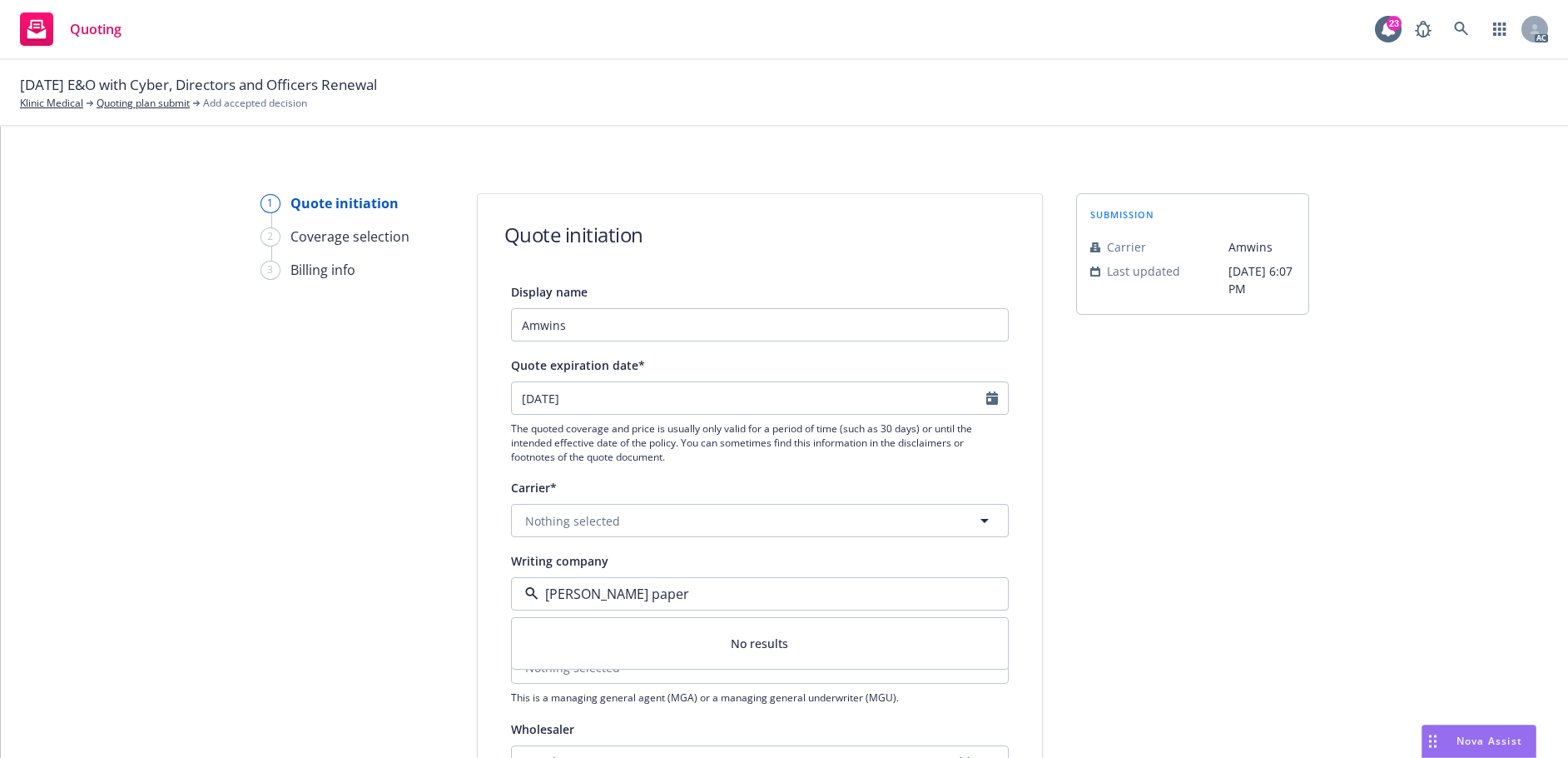
type input "Beazley paper"
click at [986, 397] on icon "Calendar" at bounding box center [992, 398] width 11 height 13
select select "9"
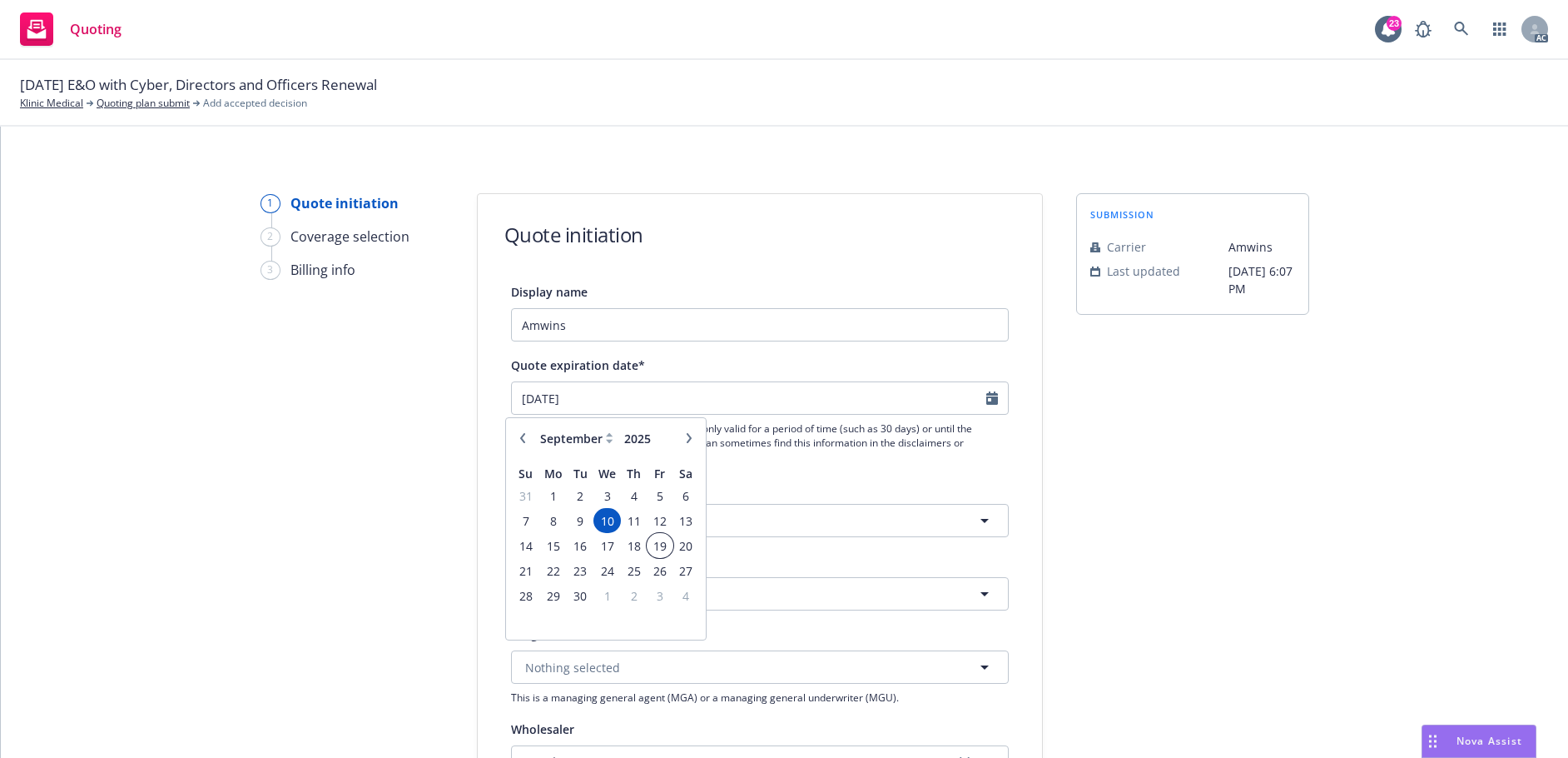
click at [659, 551] on span "19" at bounding box center [660, 546] width 22 height 21
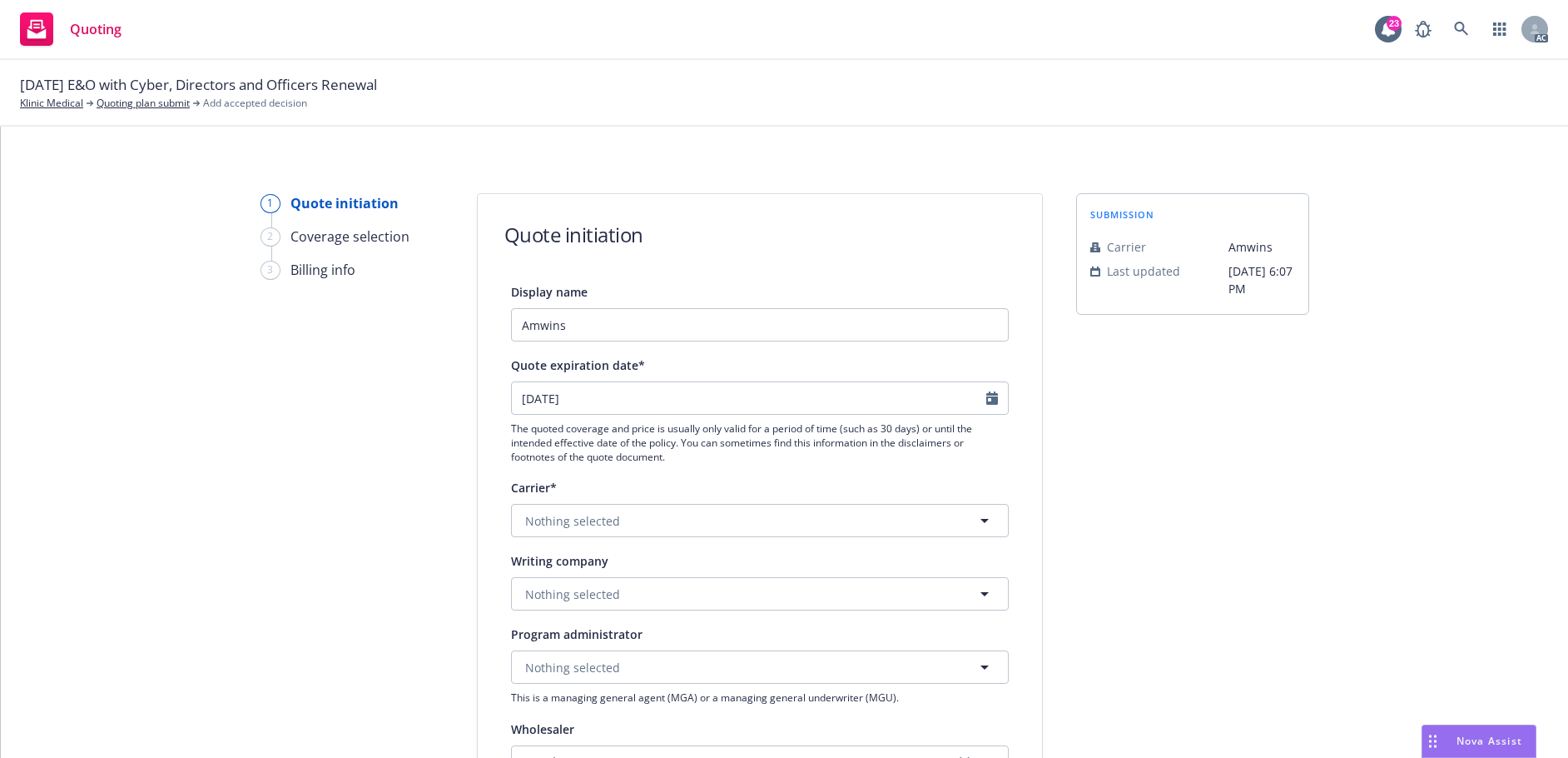
type input "09/19/2025"
click at [550, 582] on button "Nothing selected" at bounding box center [760, 593] width 498 height 34
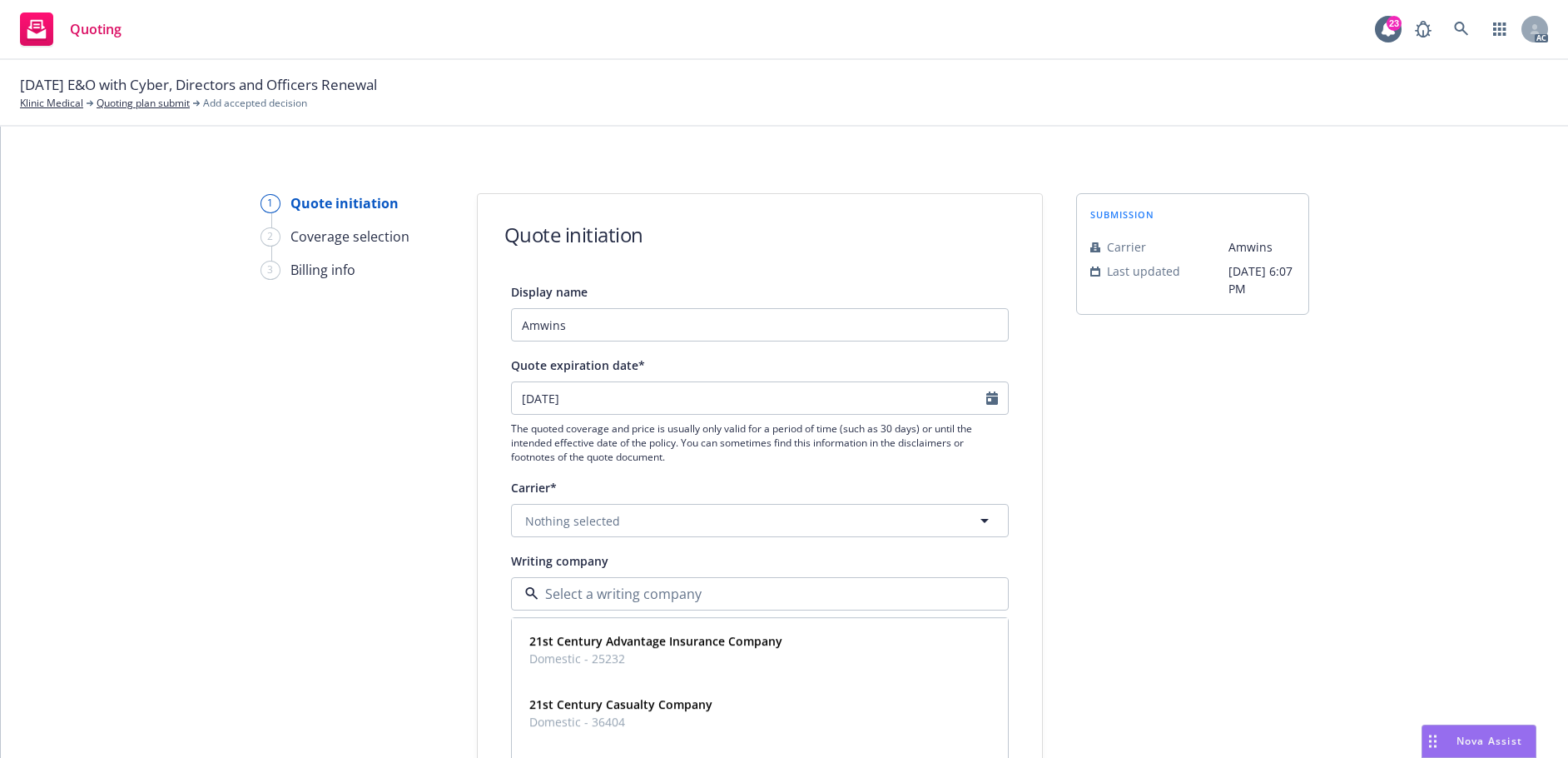
paste input "Beazley Virtual Care"
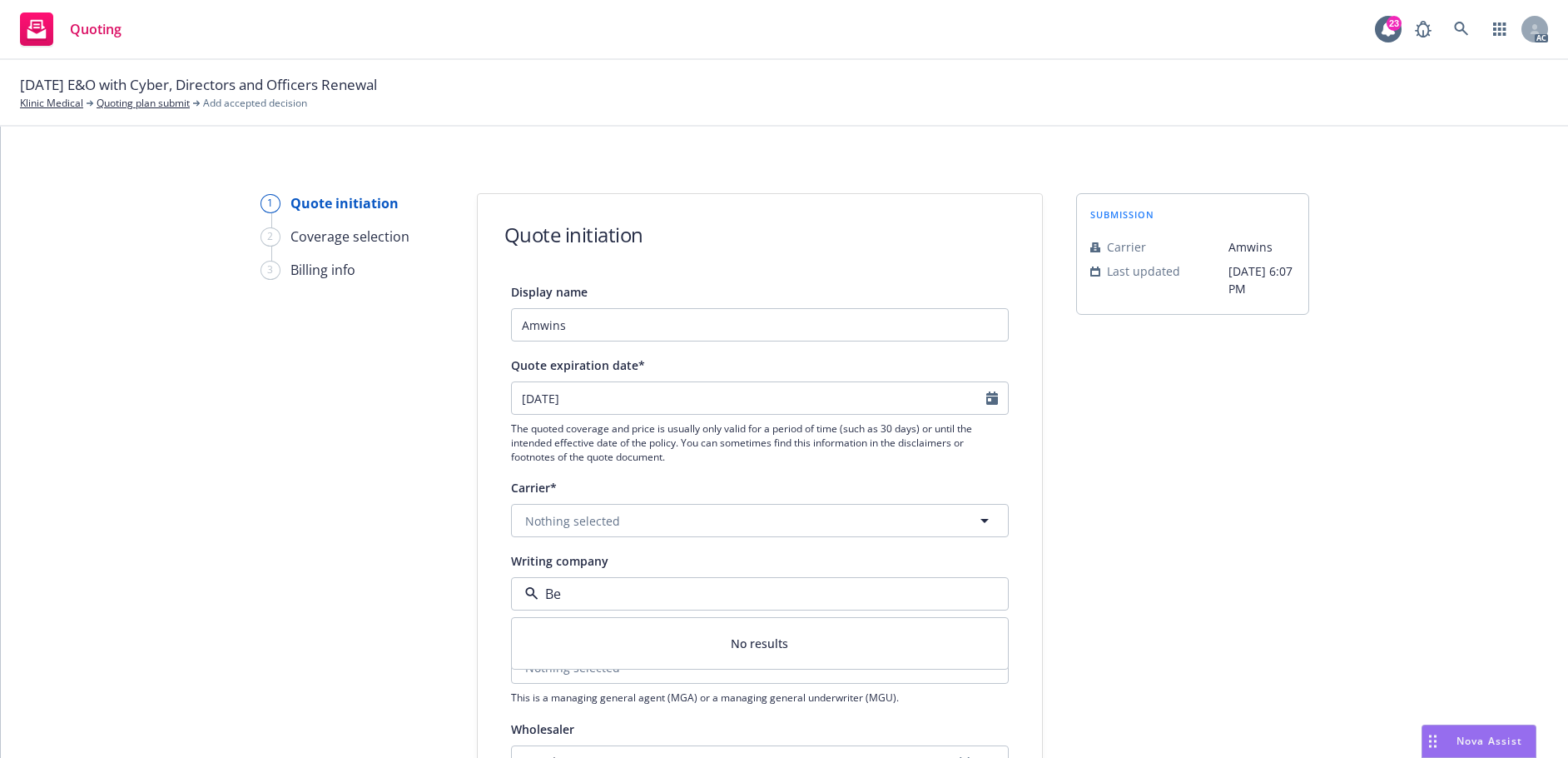
type input "B"
click at [570, 605] on button "Nothing selected" at bounding box center [760, 593] width 498 height 34
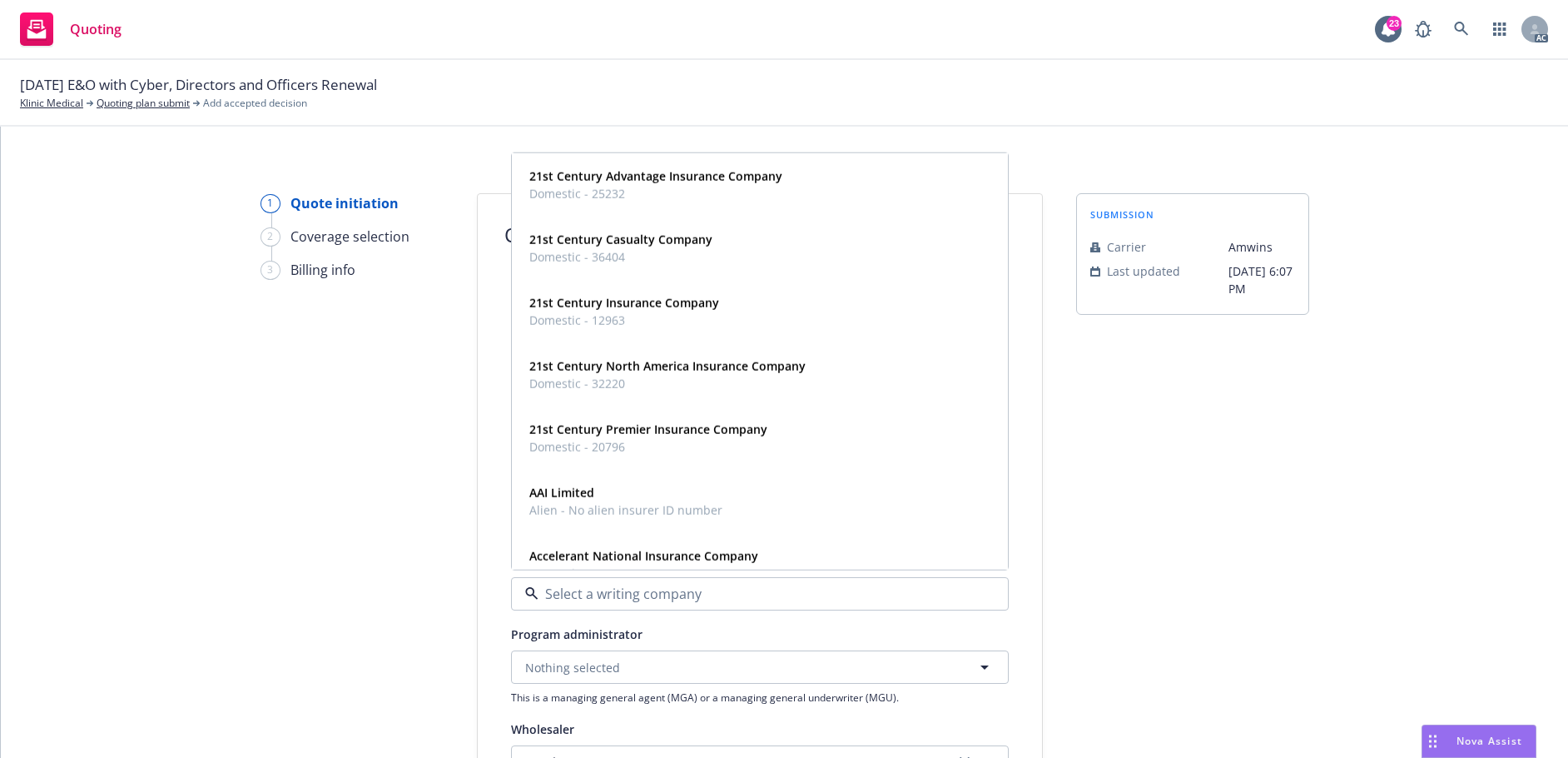
paste input "Beazley Virtual Care"
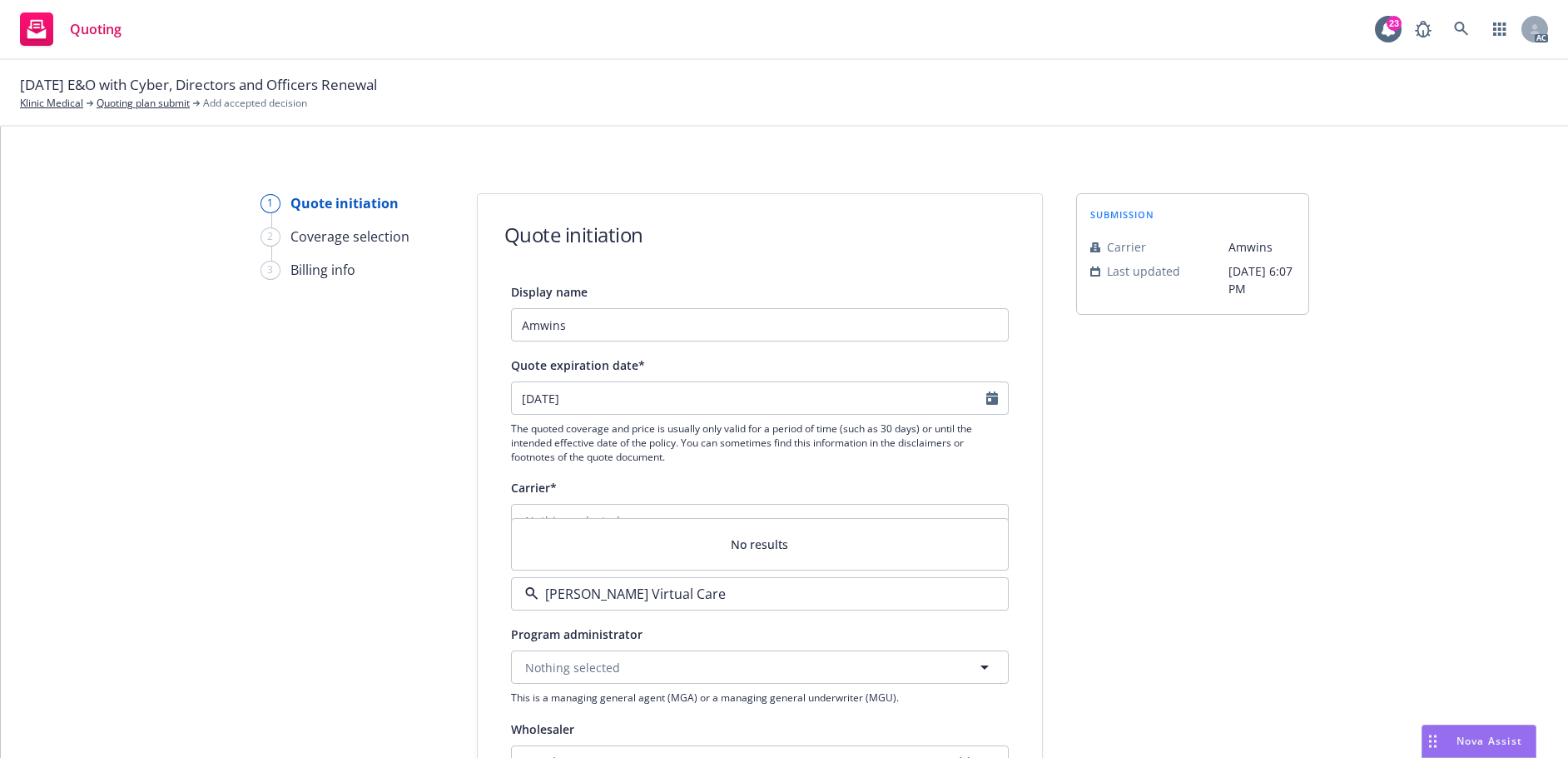
type input "Beazley Virtual Care"
click at [937, 674] on button "Nothing selected" at bounding box center [760, 667] width 498 height 34
drag, startPoint x: 1390, startPoint y: 583, endPoint x: 1380, endPoint y: 583, distance: 10.0
click at [1389, 583] on div "1 Quote initiation 2 Coverage selection 3 Billing info Quote initiation Display…" at bounding box center [784, 751] width 1527 height 1116
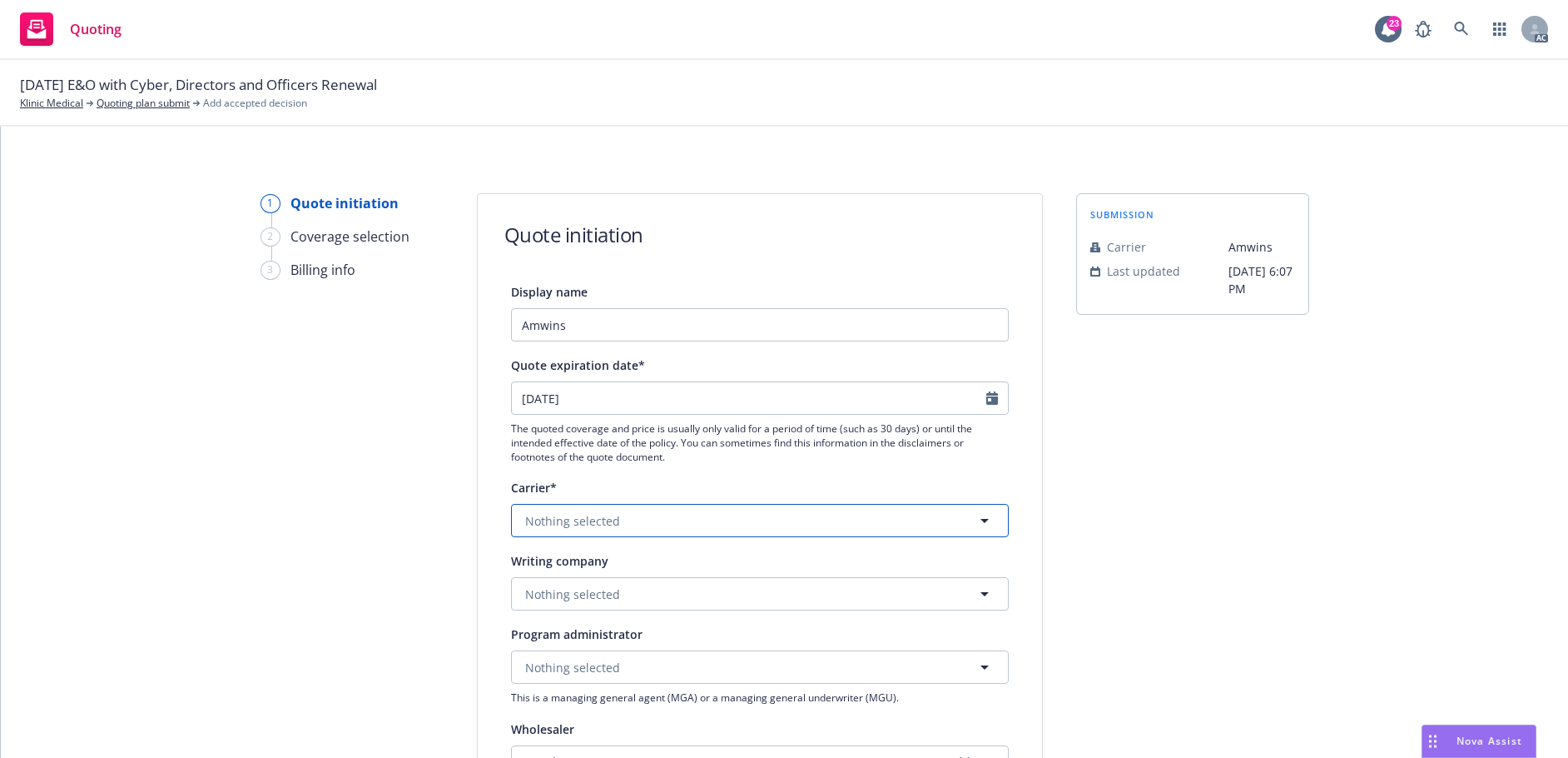
click at [618, 517] on button "Nothing selected" at bounding box center [760, 520] width 498 height 34
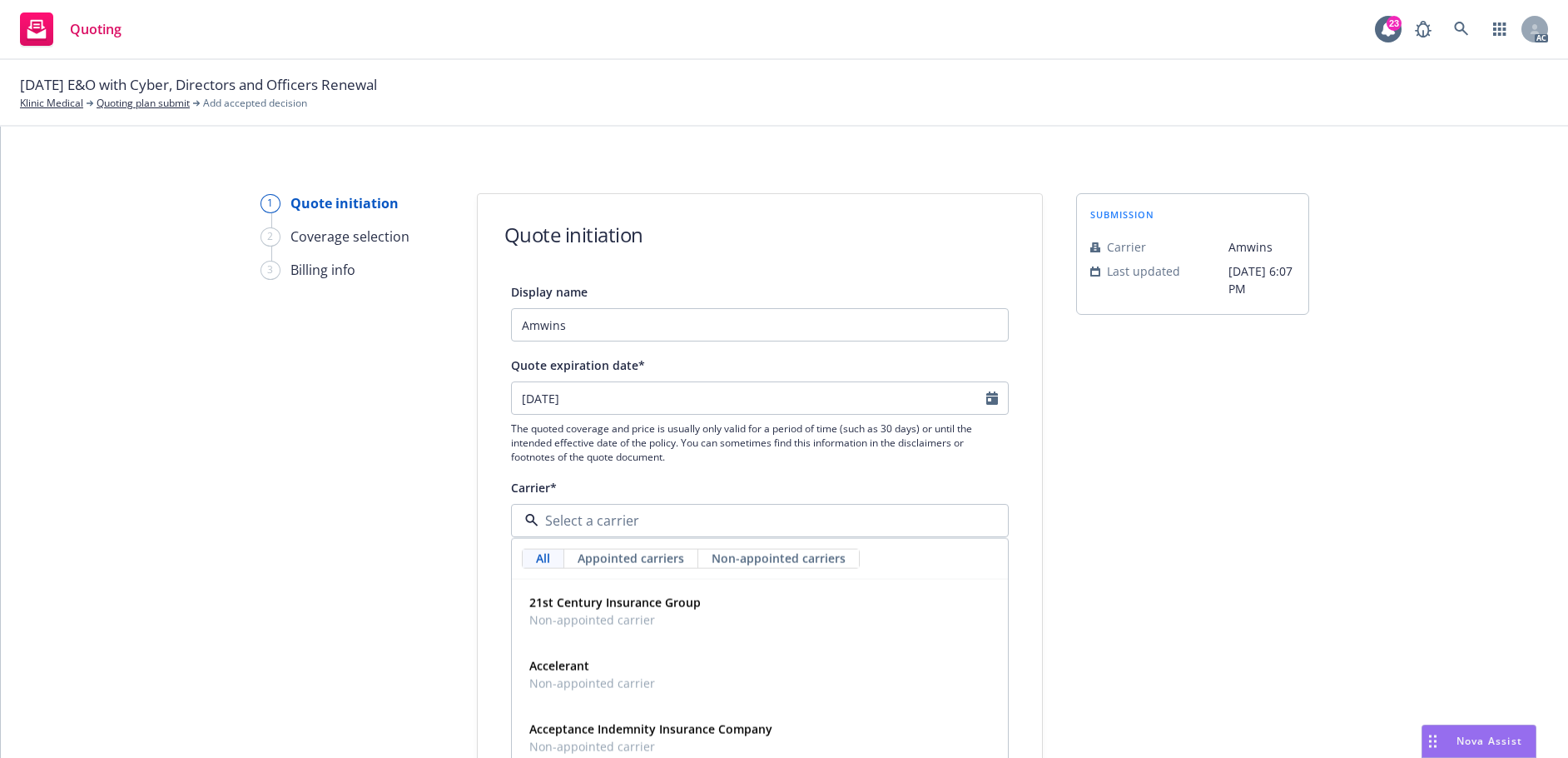
paste input "Beazley Virtual Care"
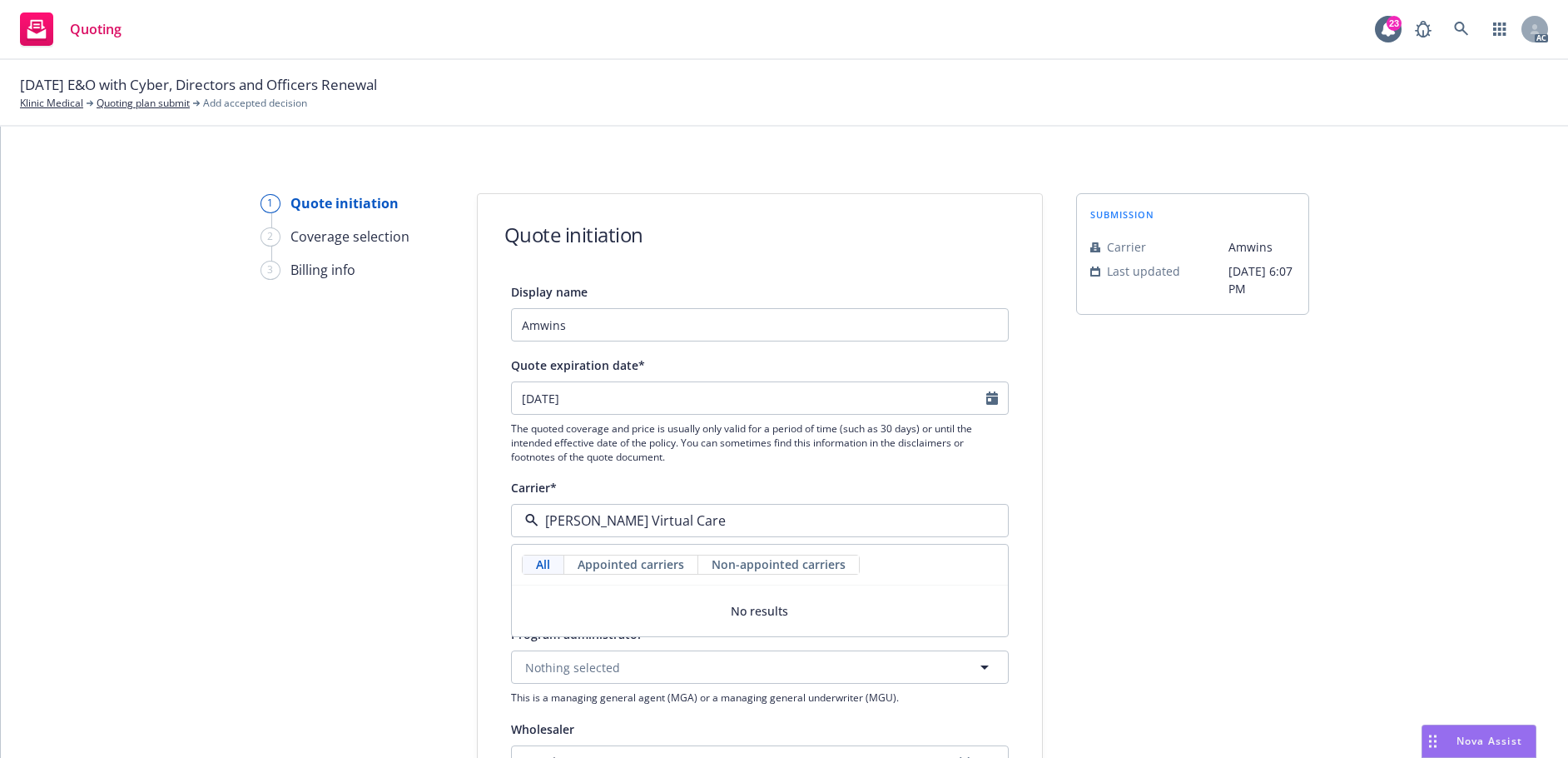
type input "Beazley Virtual Care"
click at [1291, 575] on div "submission Carrier Amwins Last updated 5/22, 6:07 PM" at bounding box center [1192, 751] width 233 height 1116
click at [630, 672] on button "Nothing selected" at bounding box center [760, 667] width 498 height 34
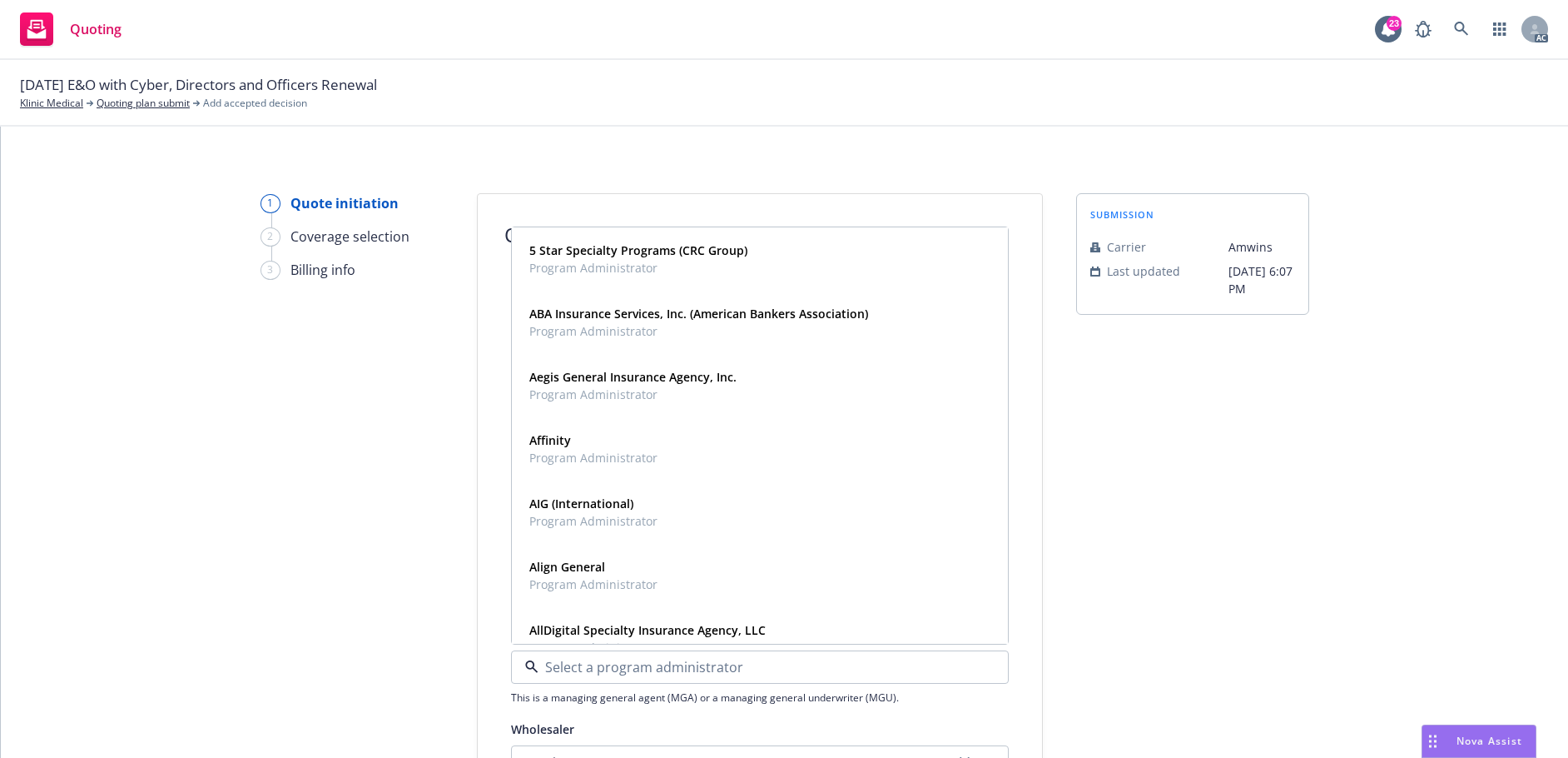
paste input "Beazley Virtual Care"
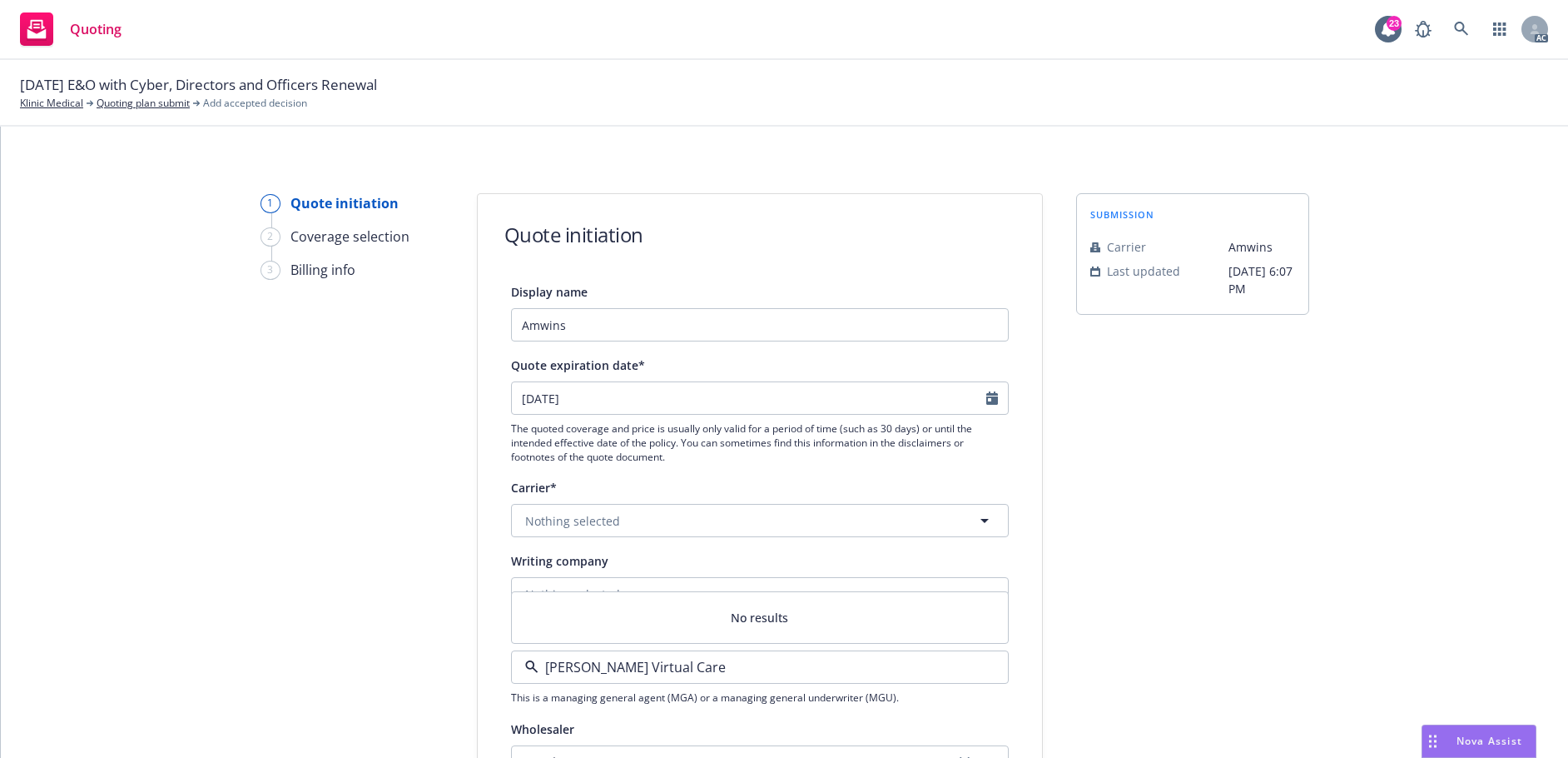
type input "Beazley Virtual Care"
drag, startPoint x: 1202, startPoint y: 662, endPoint x: 1115, endPoint y: 651, distance: 87.7
click at [1167, 655] on div "submission Carrier Amwins Last updated 5/22, 6:07 PM" at bounding box center [1192, 751] width 233 height 1116
click at [607, 593] on span "Nothing selected" at bounding box center [572, 593] width 94 height 18
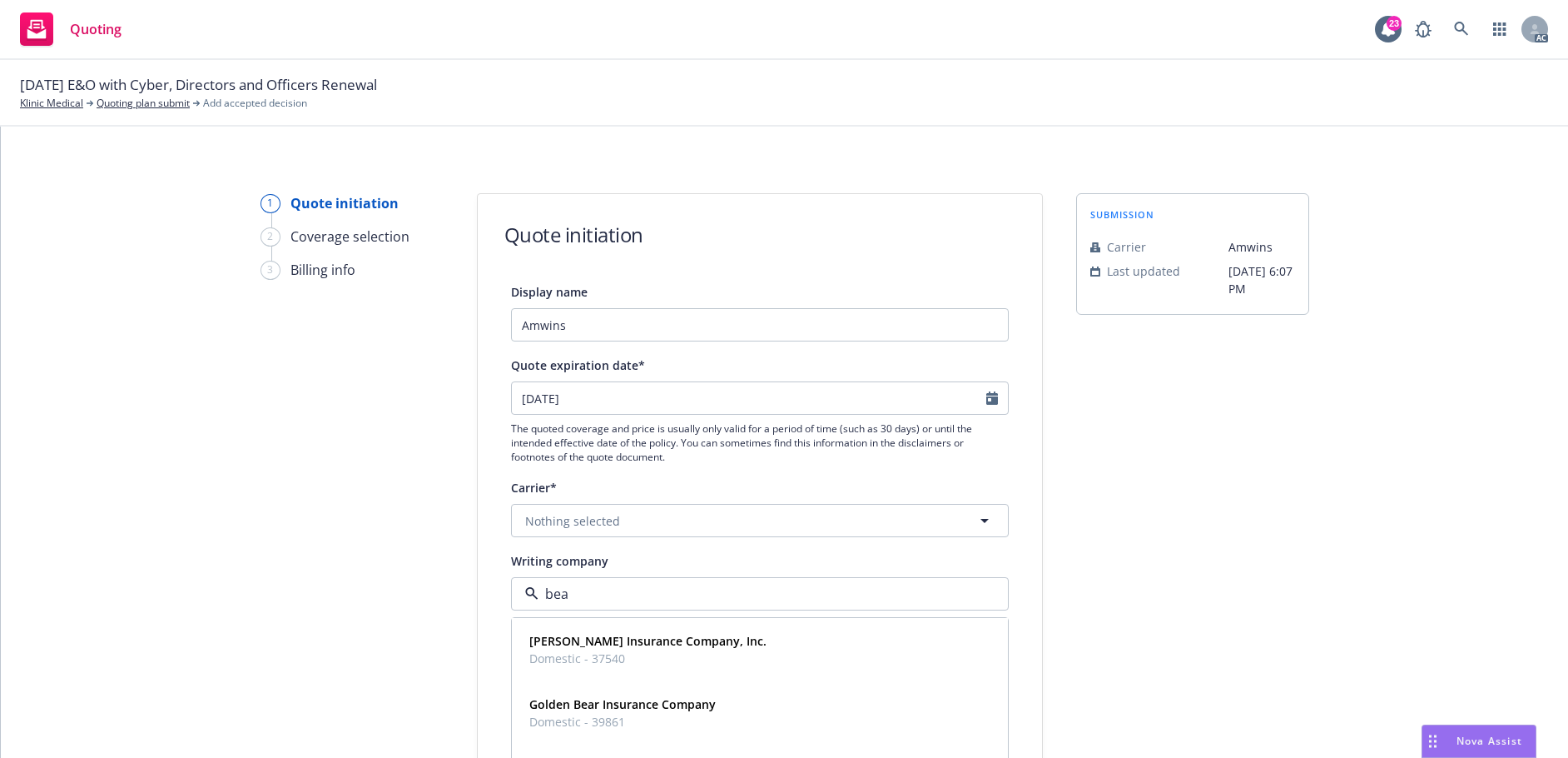
type input "beaz"
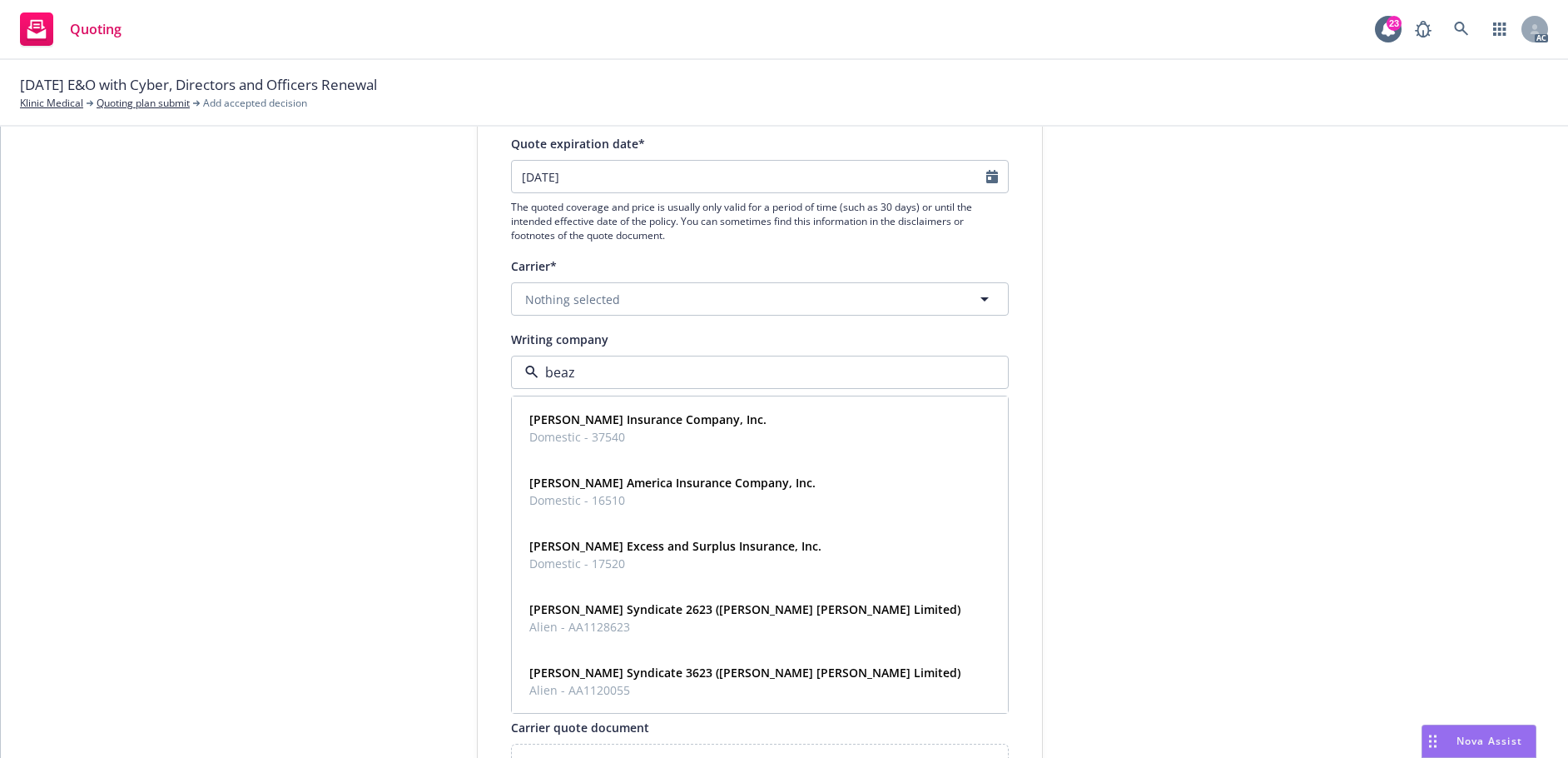
scroll to position [250, 0]
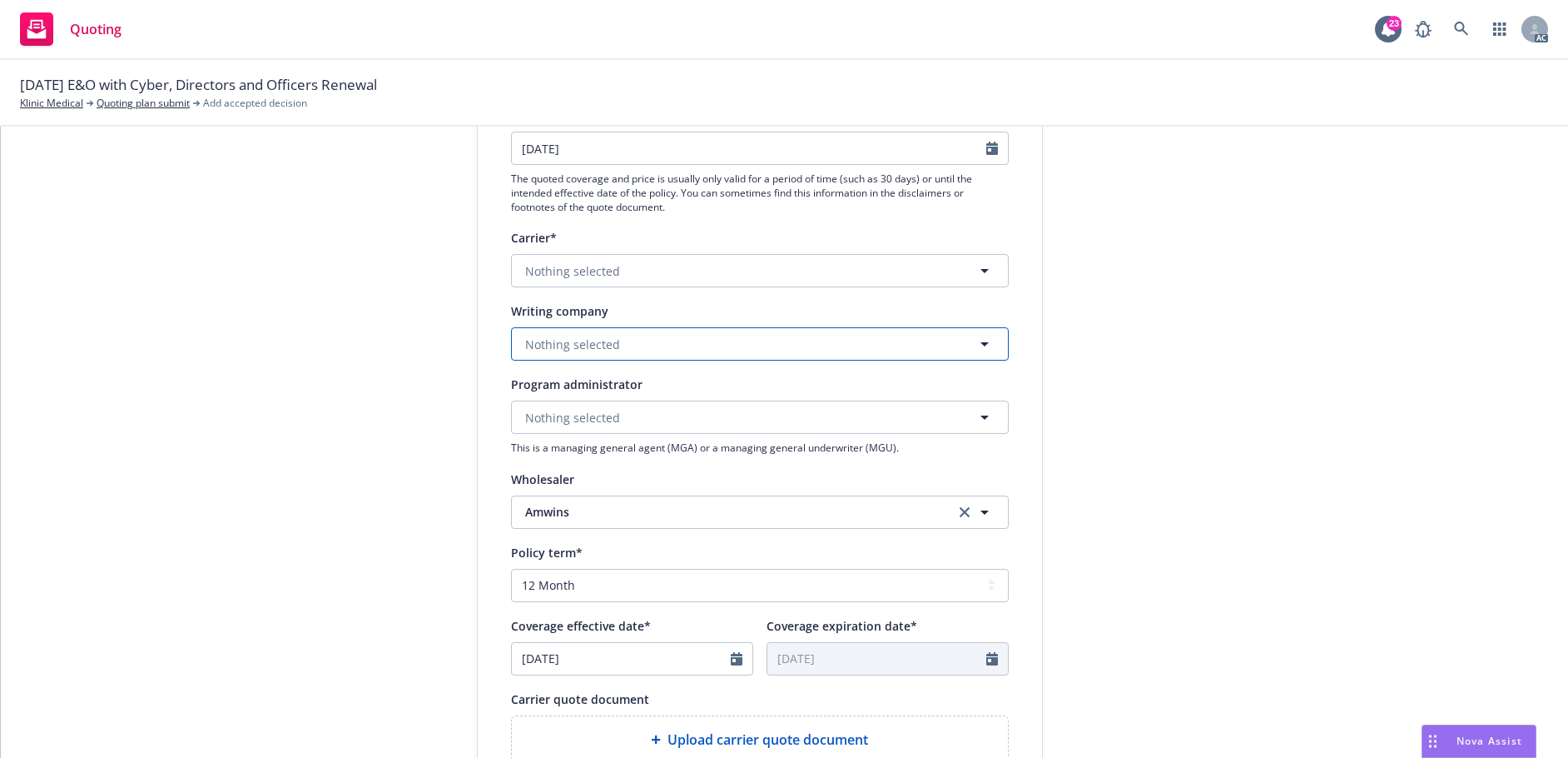
click at [553, 343] on span "Nothing selected" at bounding box center [572, 344] width 94 height 18
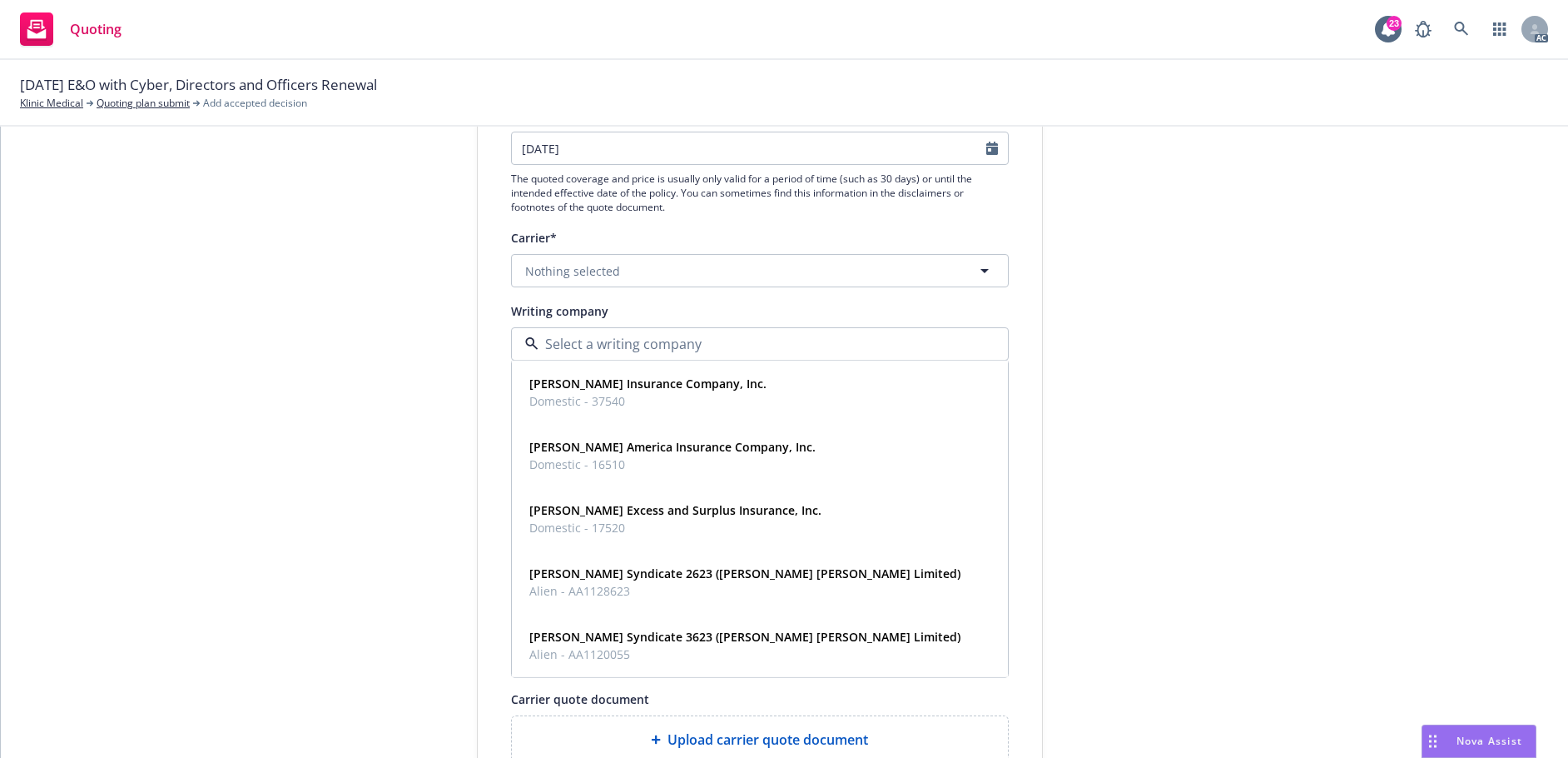
paste input "BEAZLEY EXCESS AND SURPLUS INSURANCE"
type input "BEAZLEY EXCESS AND SURPLUS INSURANCE"
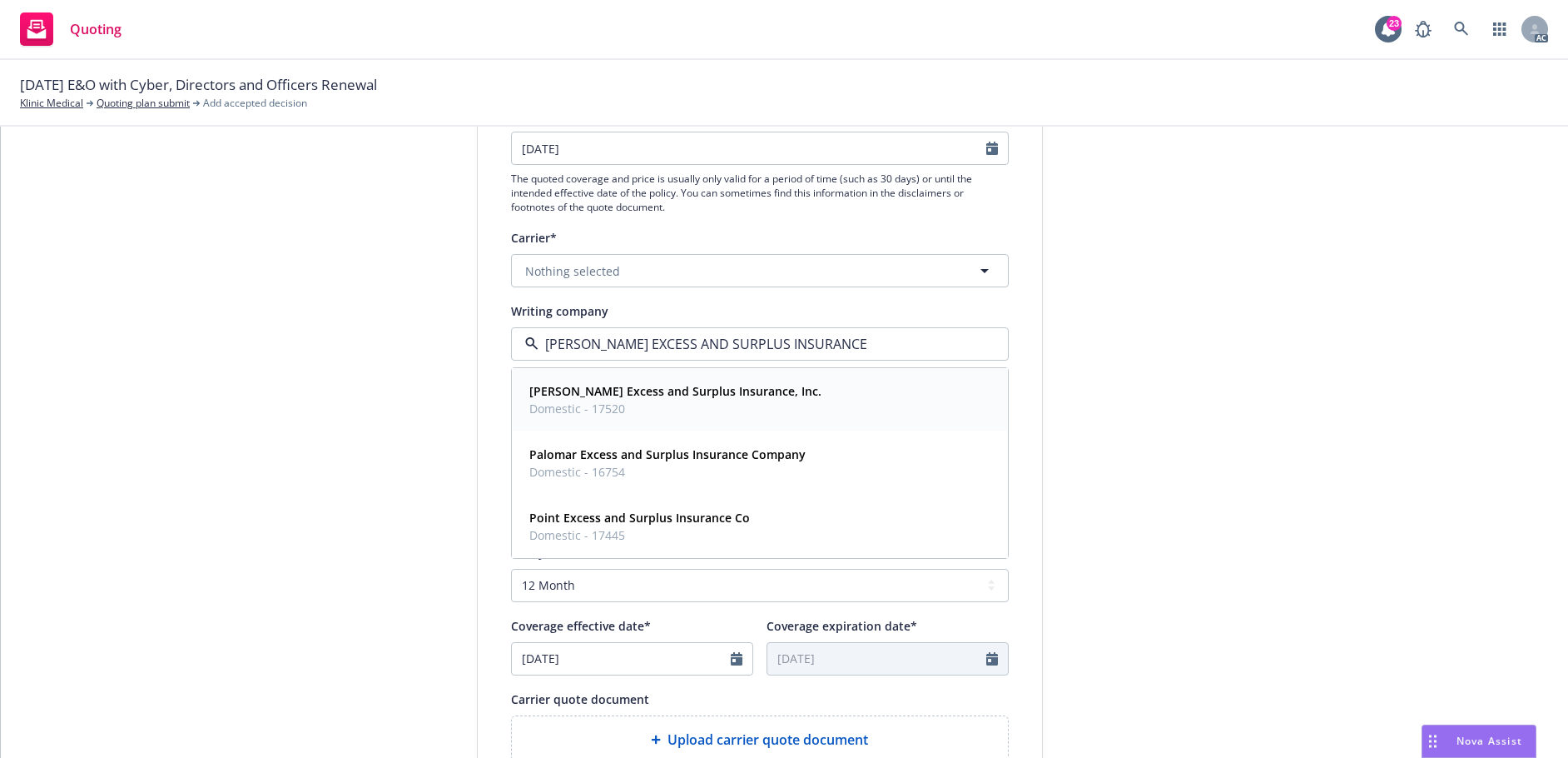
click at [710, 401] on span "Domestic - 17520" at bounding box center [675, 408] width 292 height 18
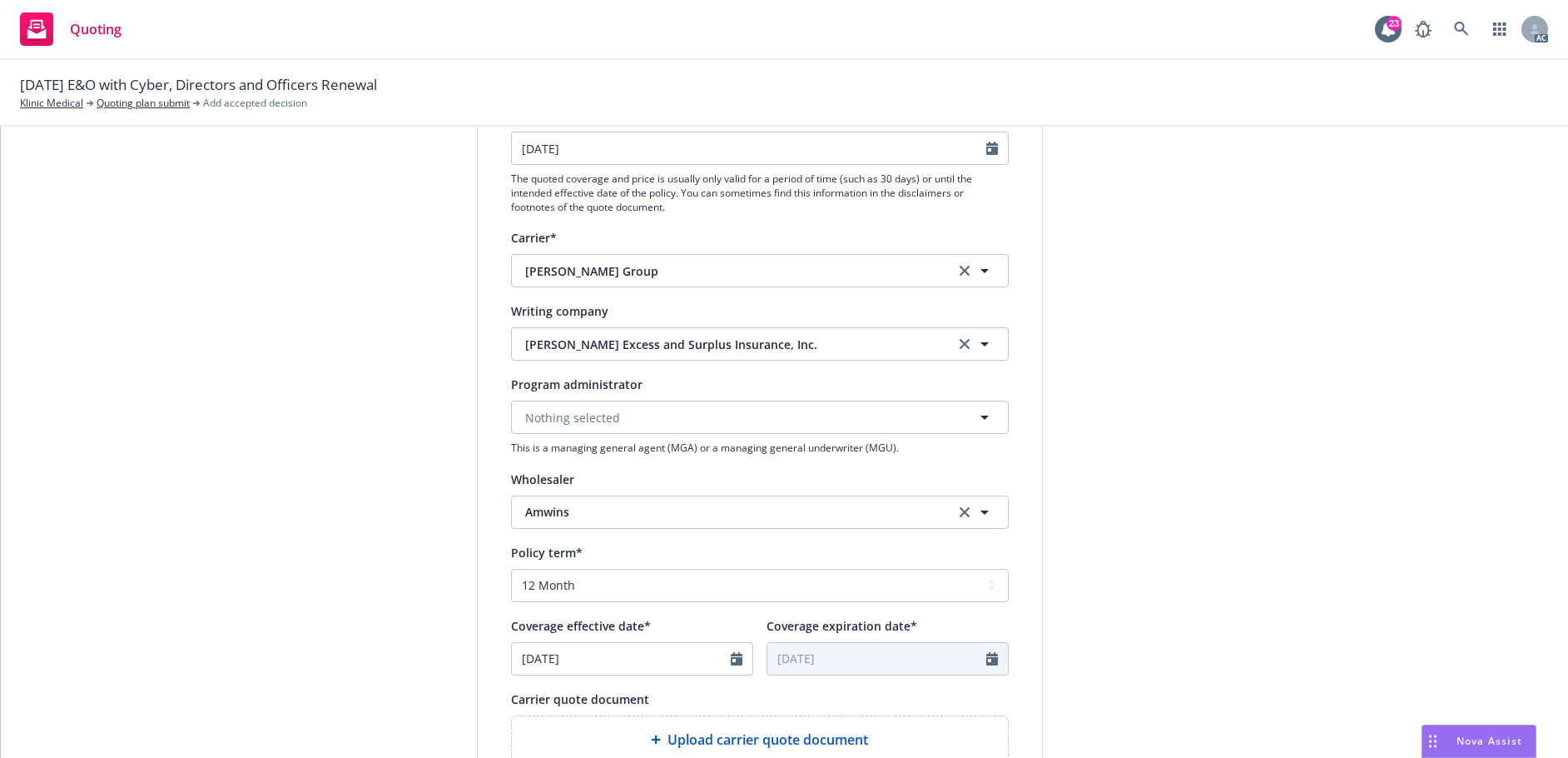
click at [1253, 414] on div "submission Carrier Amwins Last updated 5/22, 6:07 PM" at bounding box center [1192, 502] width 233 height 1116
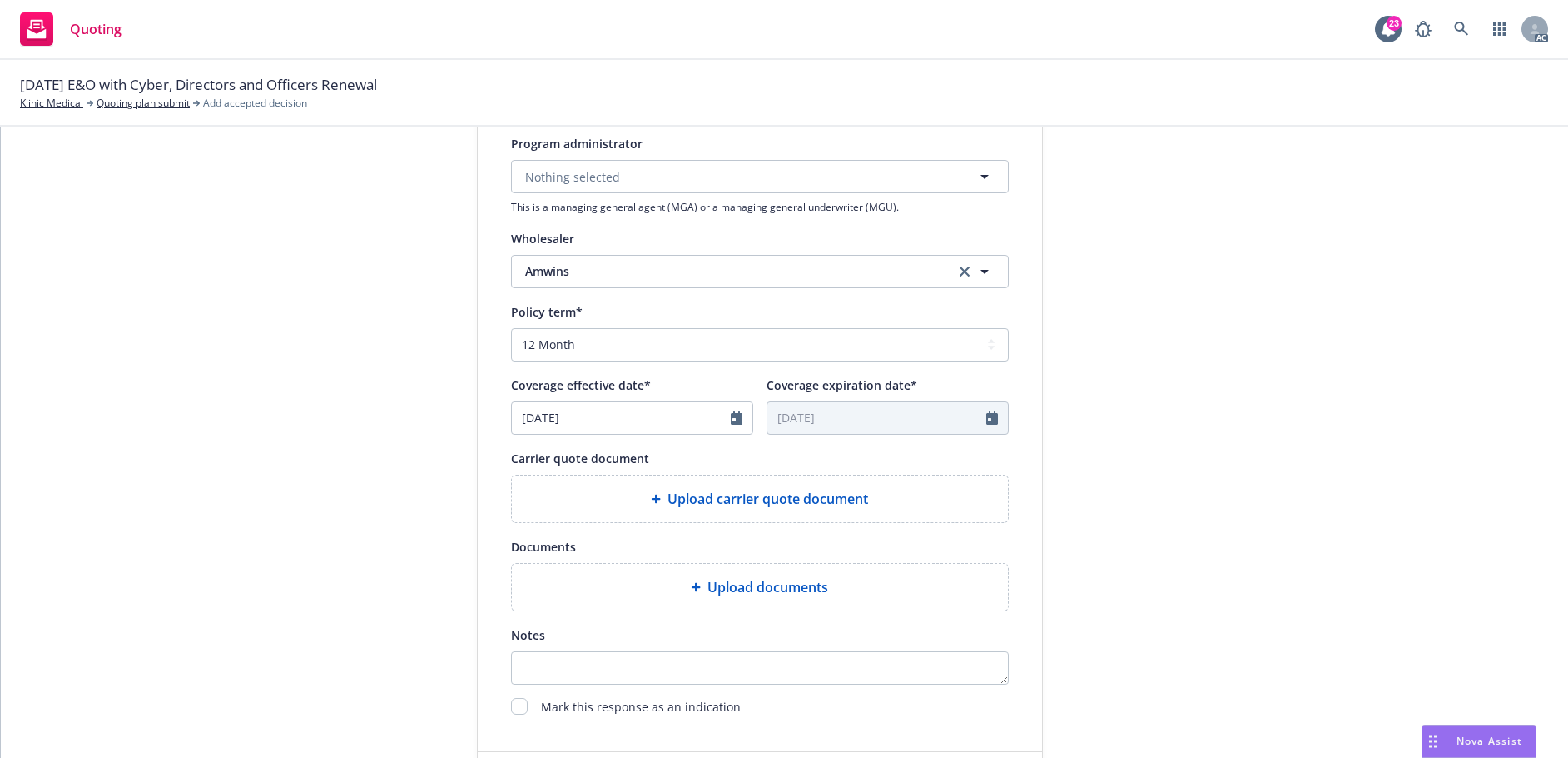
scroll to position [500, 0]
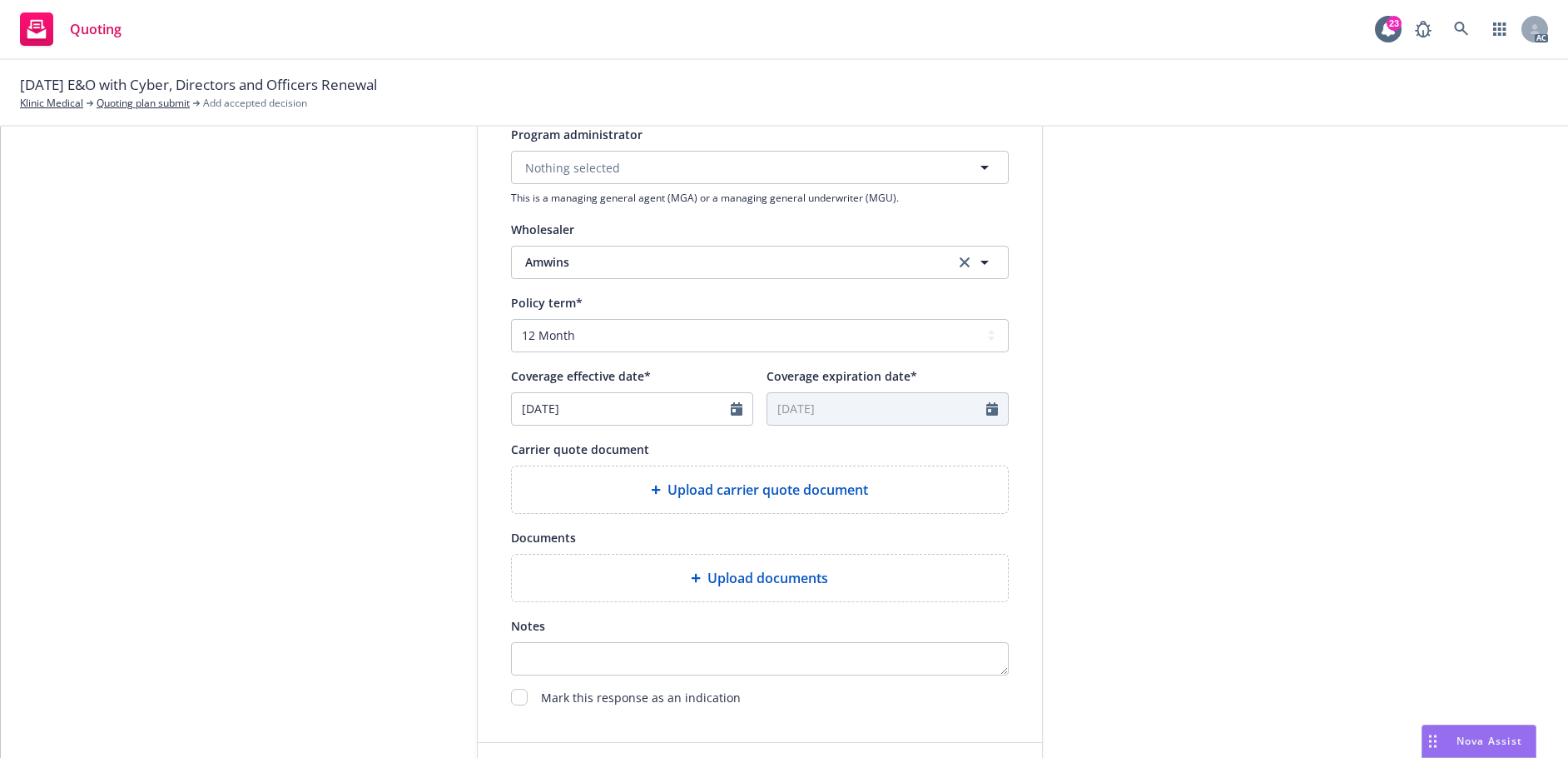
click at [770, 498] on span "Upload carrier quote document" at bounding box center [767, 488] width 200 height 20
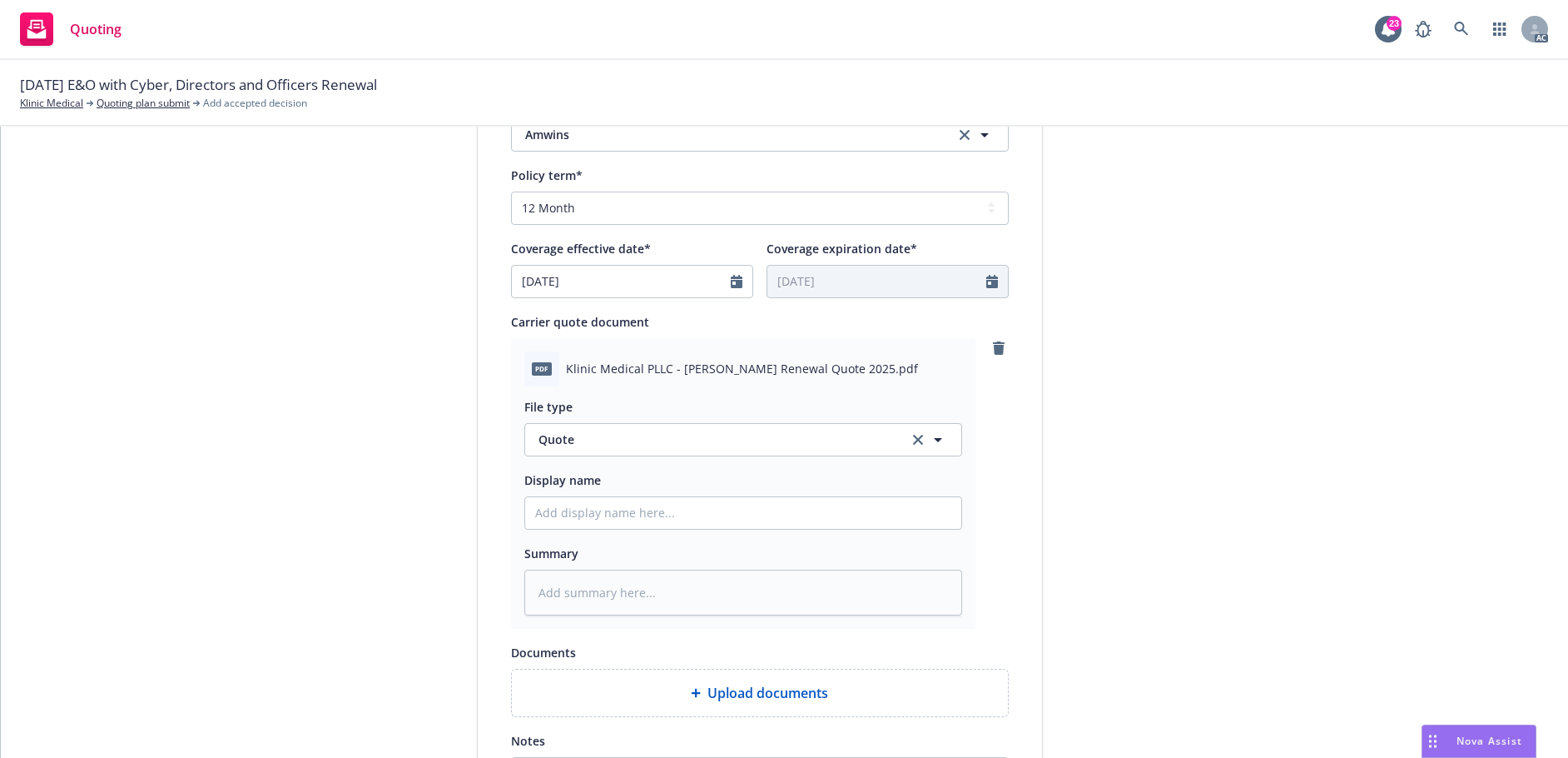
scroll to position [666, 0]
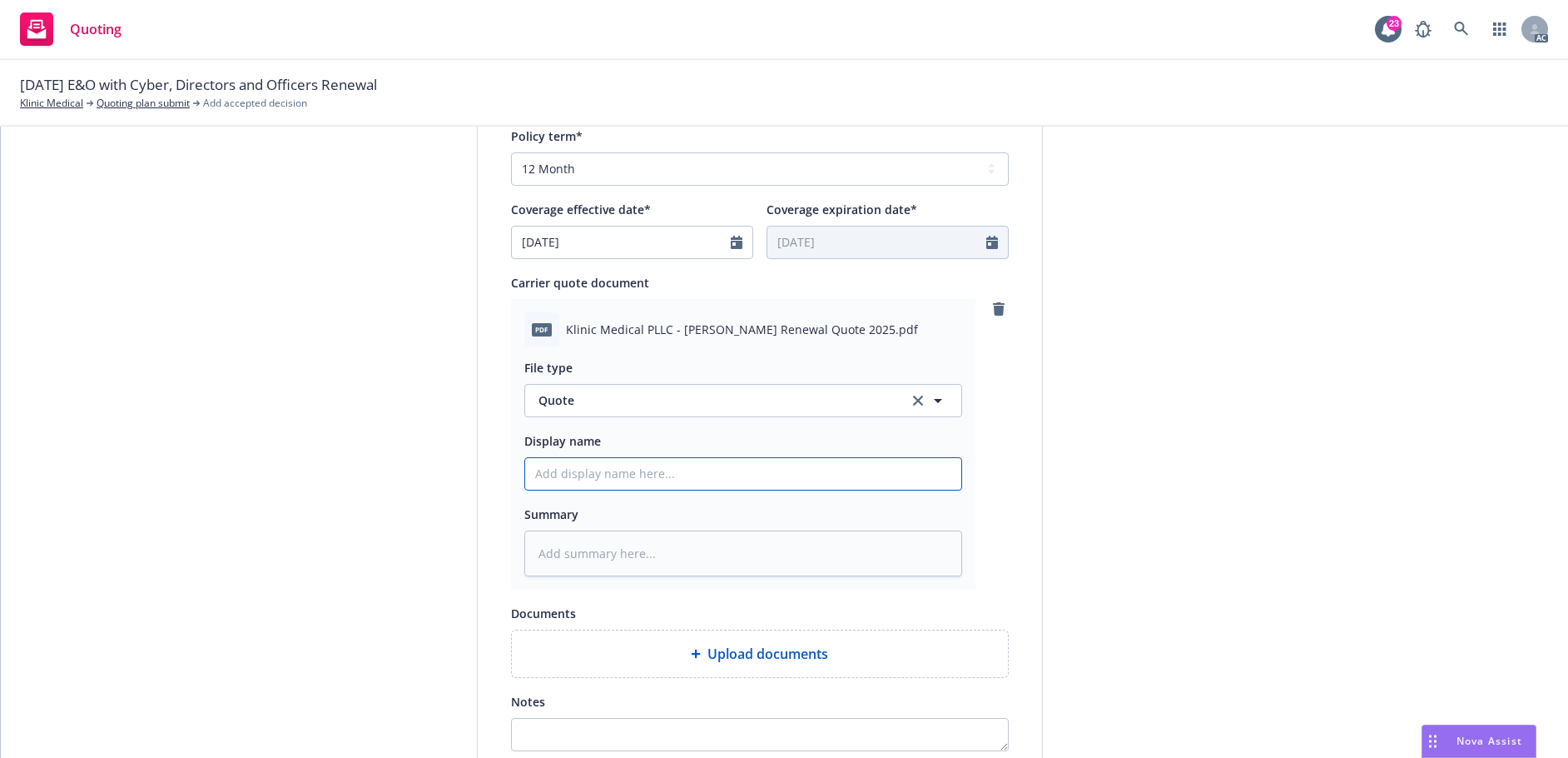
click at [740, 467] on input "Display name" at bounding box center [743, 474] width 436 height 32
type input "25-26 E&O with Cyber Quote"
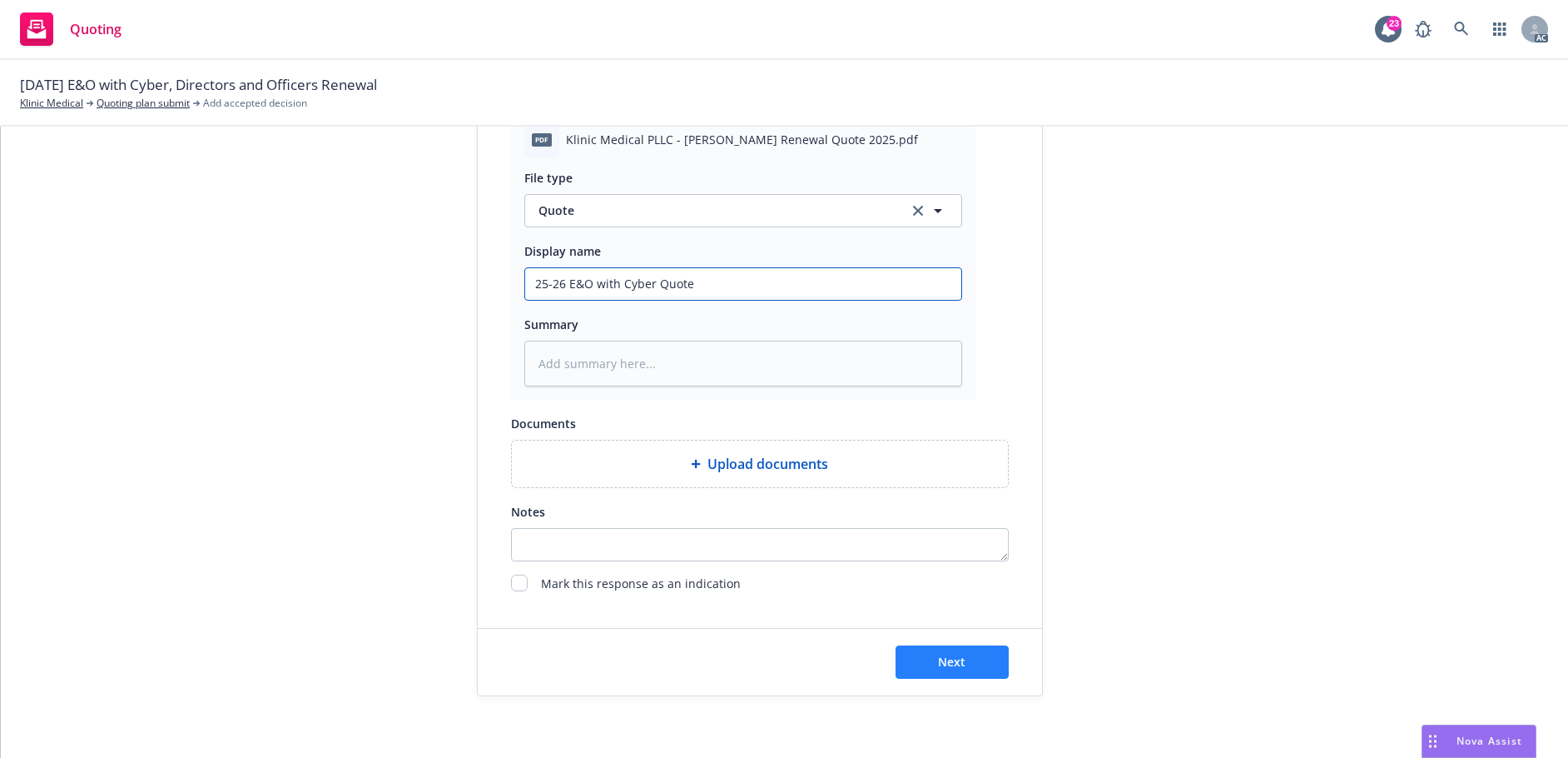
scroll to position [861, 0]
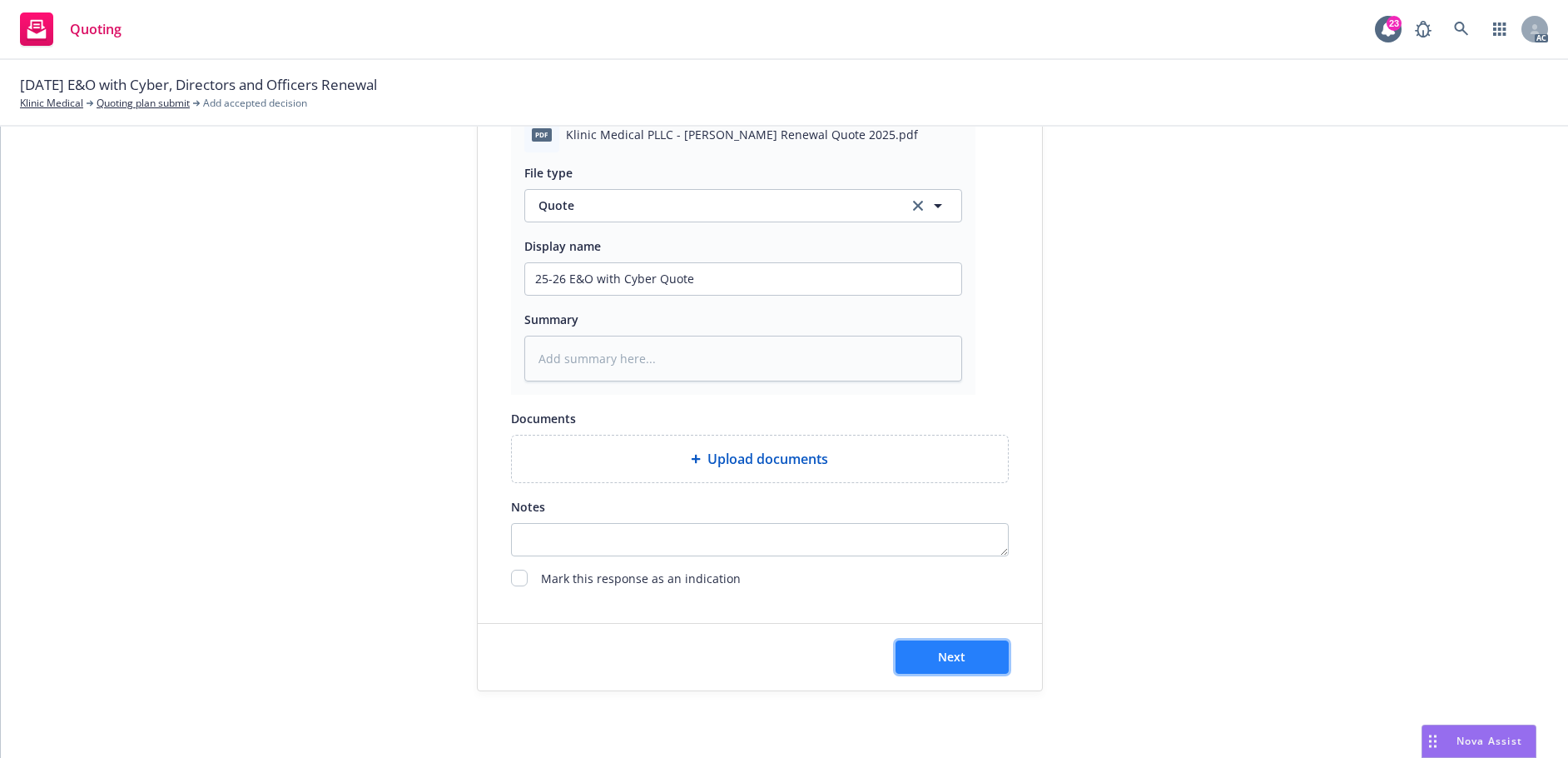
click at [950, 659] on span "Next" at bounding box center [951, 656] width 27 height 16
type textarea "x"
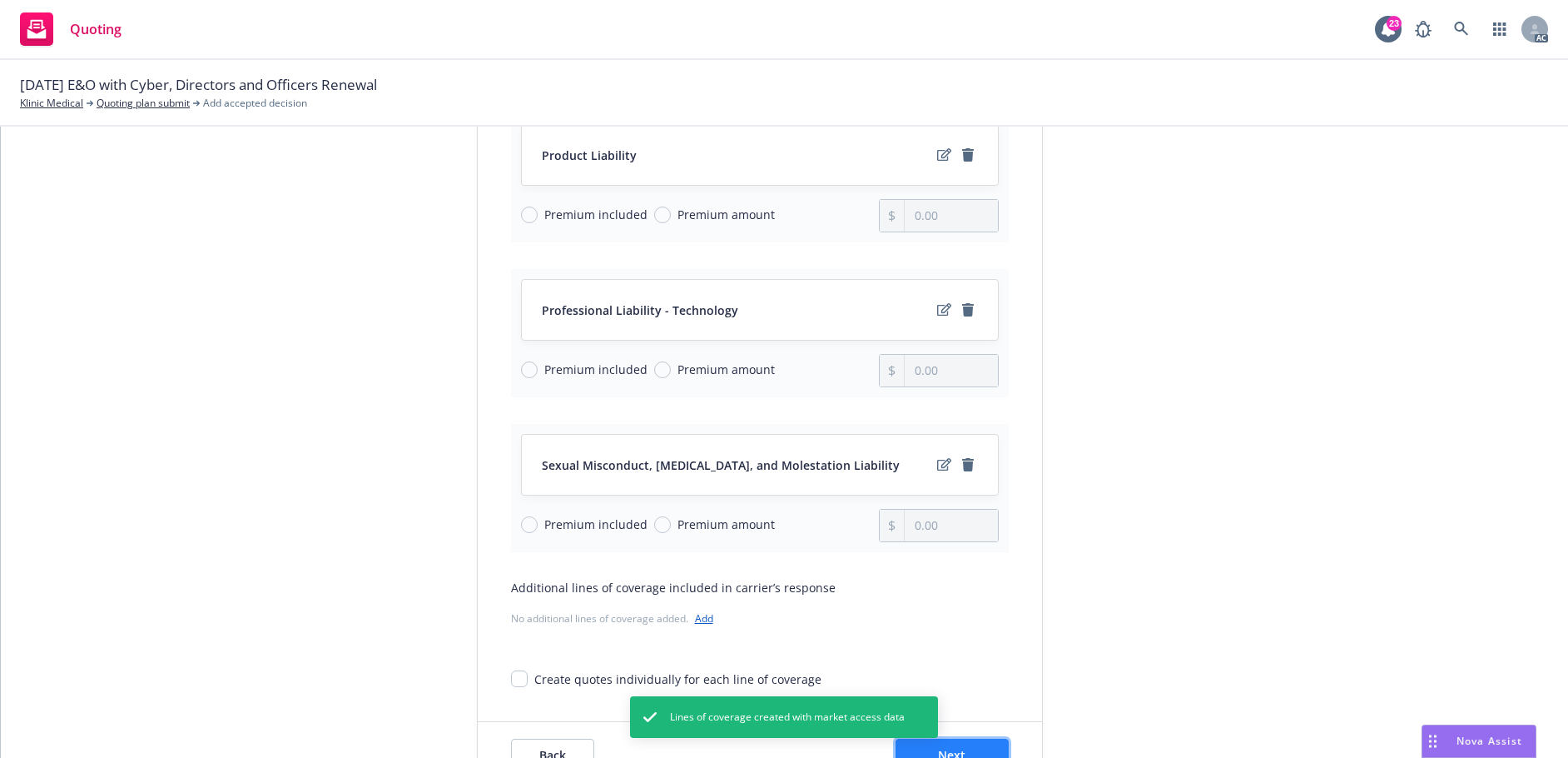
click at [976, 750] on button "Next" at bounding box center [951, 755] width 113 height 34
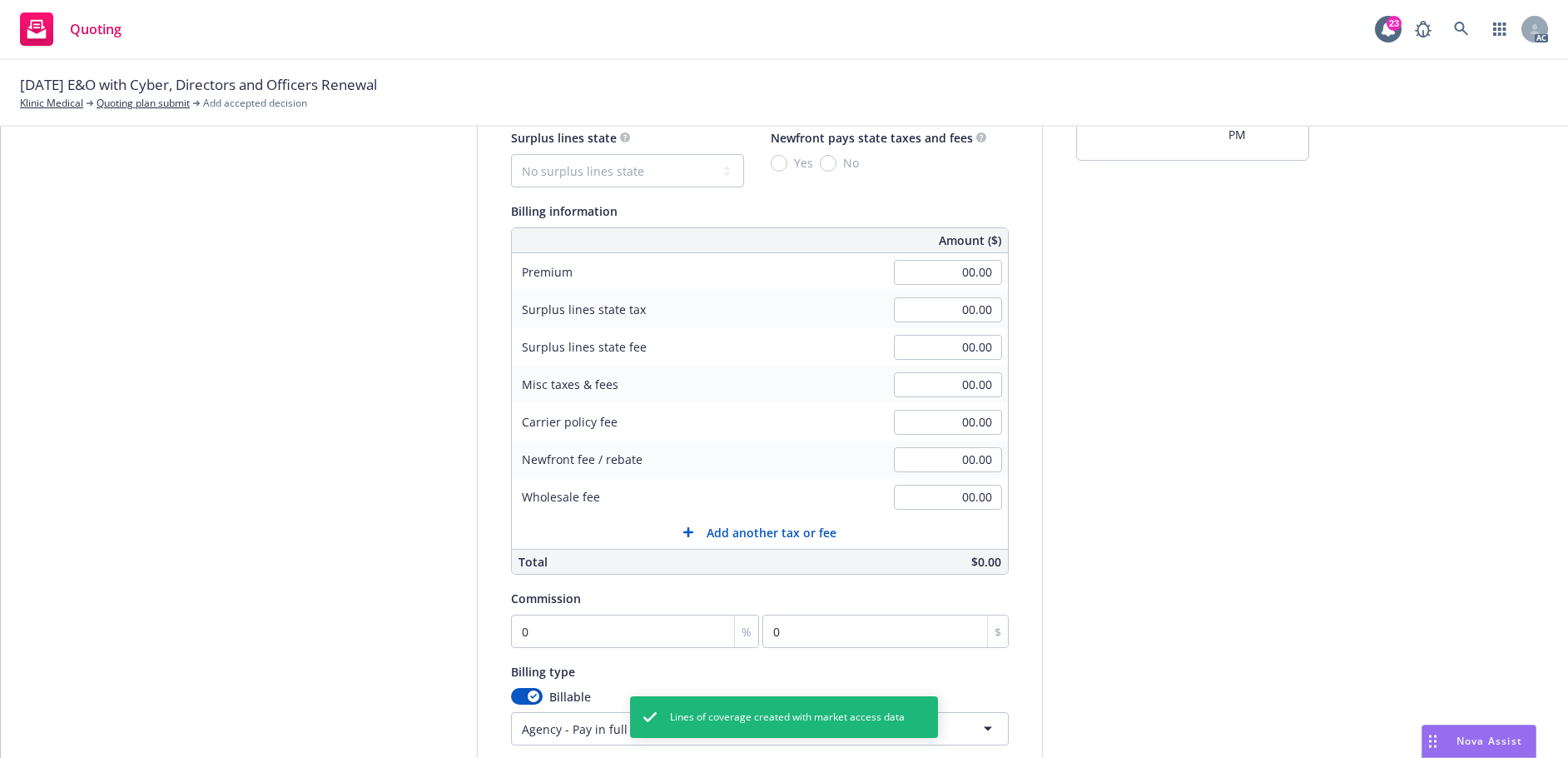
scroll to position [21, 0]
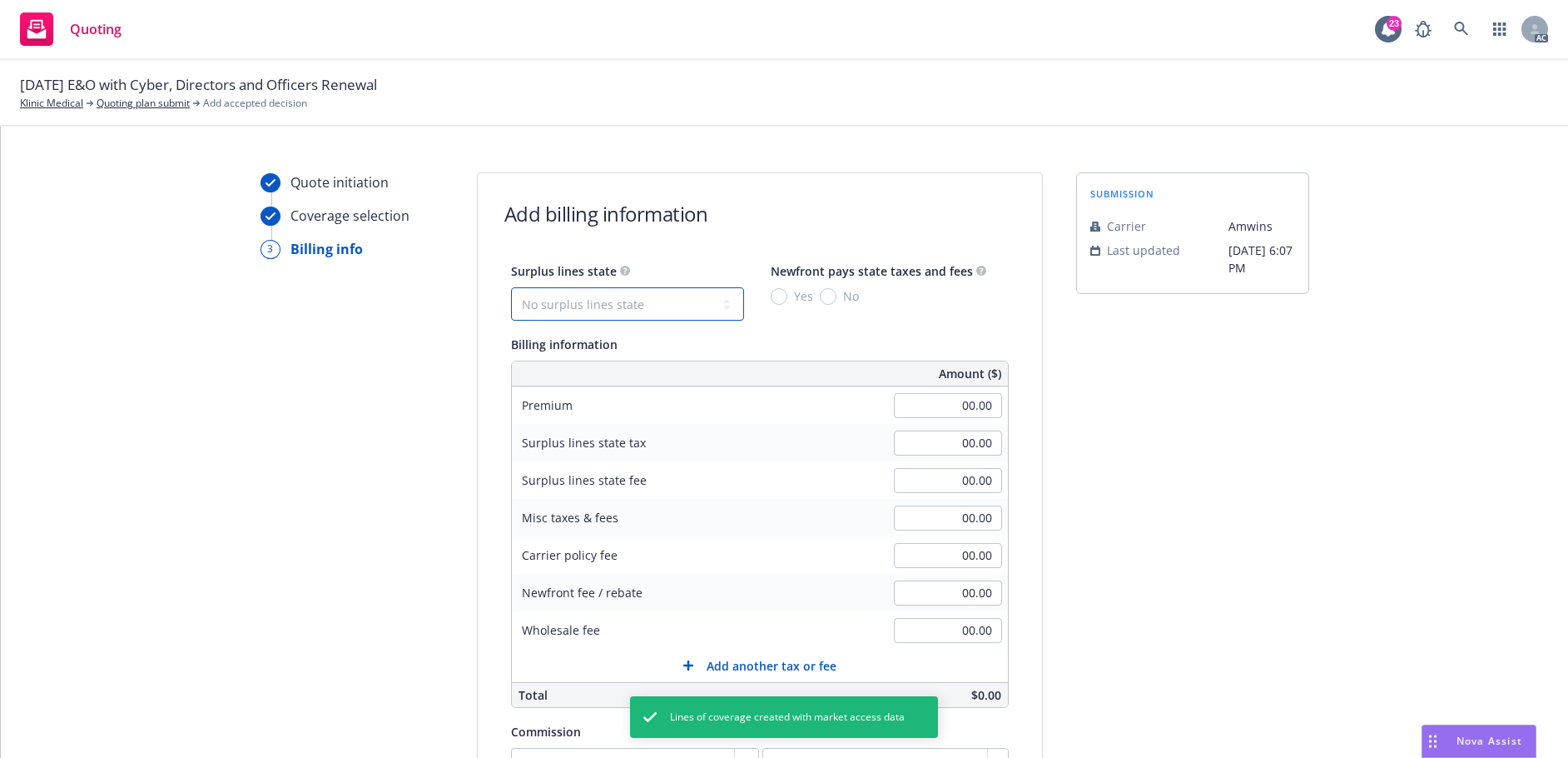
drag, startPoint x: 600, startPoint y: 307, endPoint x: 569, endPoint y: 317, distance: 32.6
click at [600, 307] on select "No surplus lines state Alaska Alabama Arkansas Arizona California Colorado Conn…" at bounding box center [627, 304] width 233 height 34
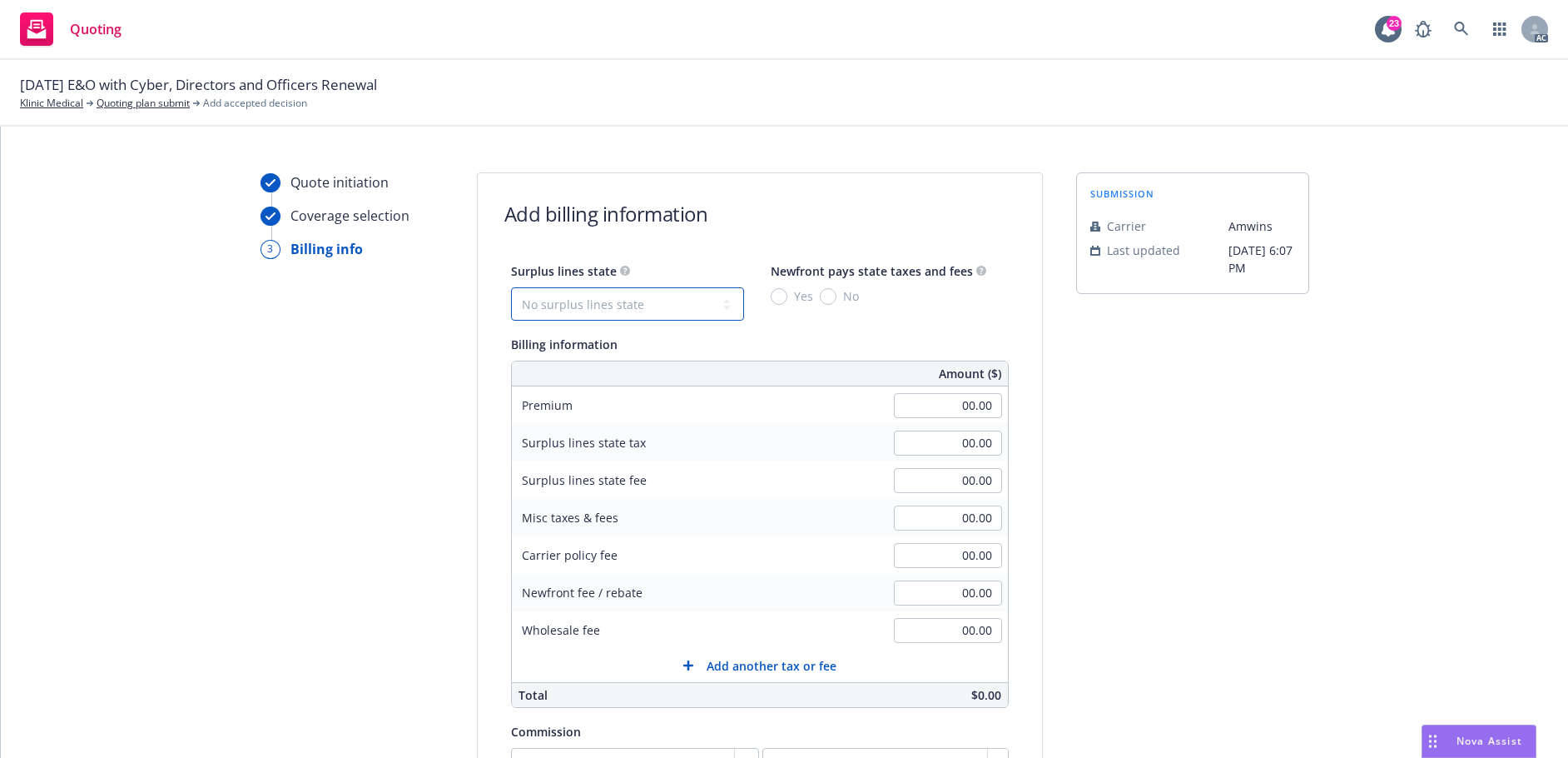
select select "WA"
click at [511, 287] on select "No surplus lines state Alaska Alabama Arkansas Arizona California Colorado Conn…" at bounding box center [627, 304] width 233 height 34
click at [922, 426] on div "00.00" at bounding box center [948, 443] width 120 height 36
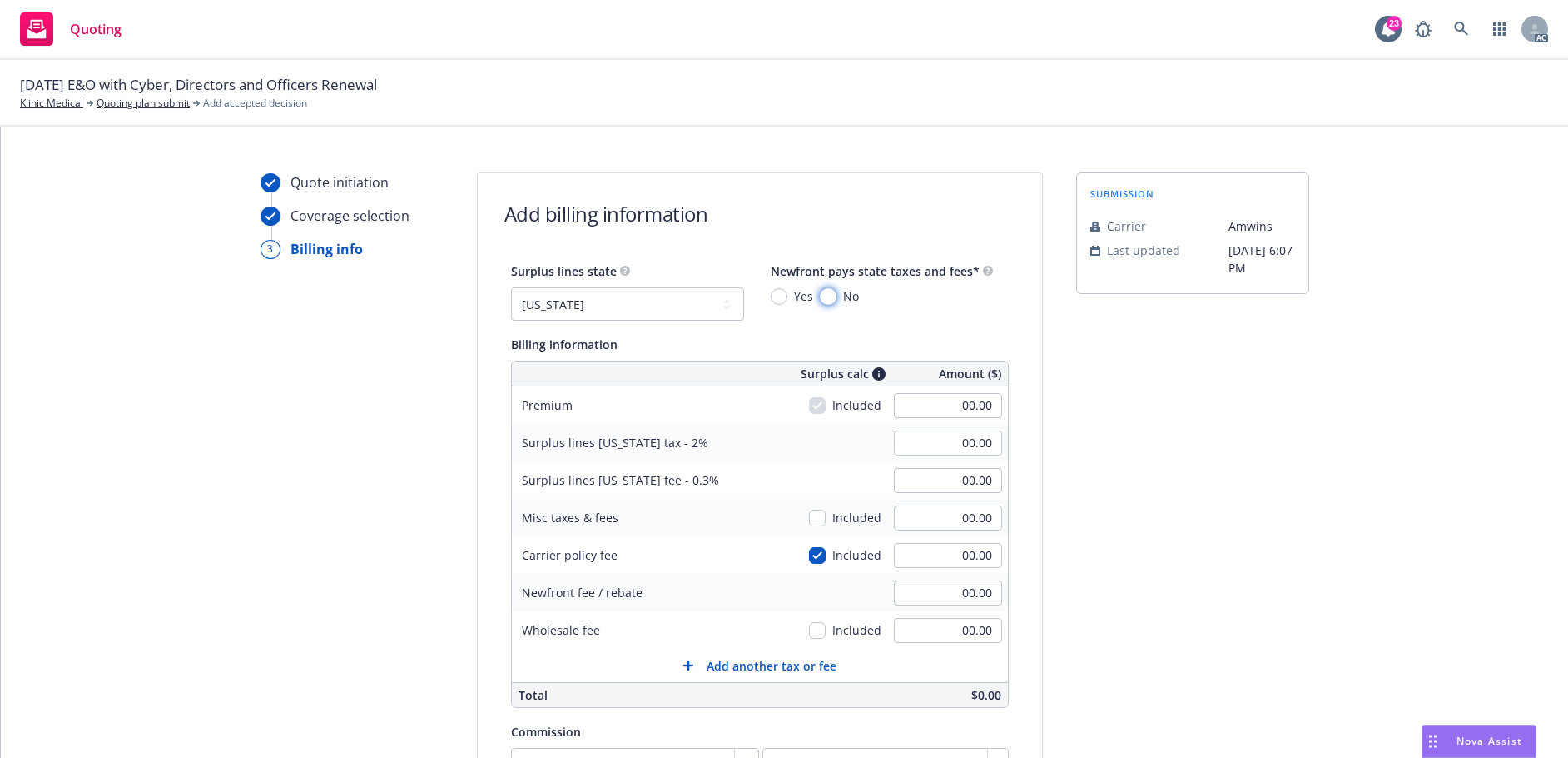
click at [820, 295] on input "No" at bounding box center [828, 297] width 17 height 17
radio input "true"
type input "35,000.00"
type input "700.00"
type input "105.00"
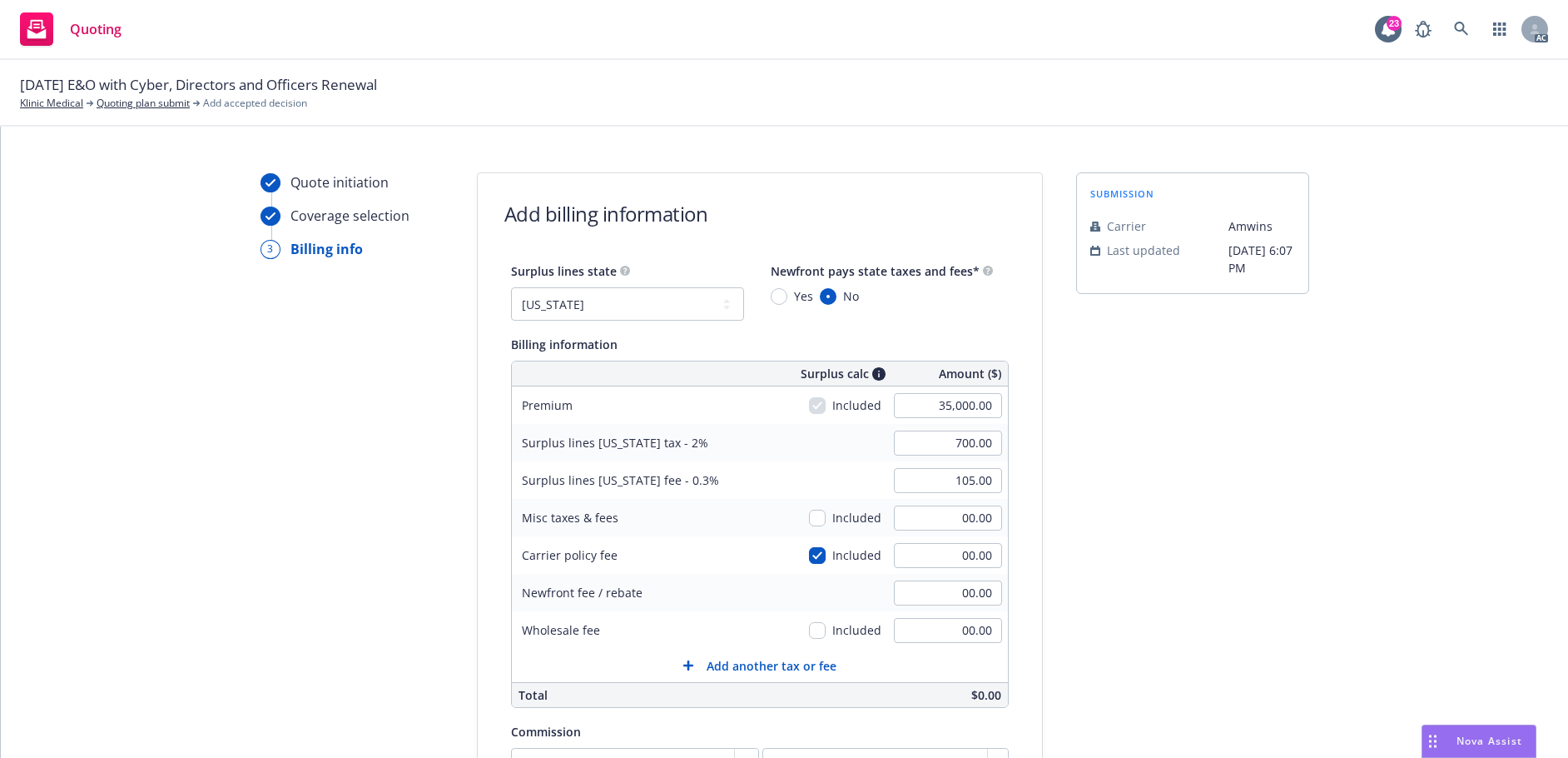
click at [1237, 402] on div "submission Carrier Amwins Last updated 5/22, 6:07 PM" at bounding box center [1192, 598] width 233 height 852
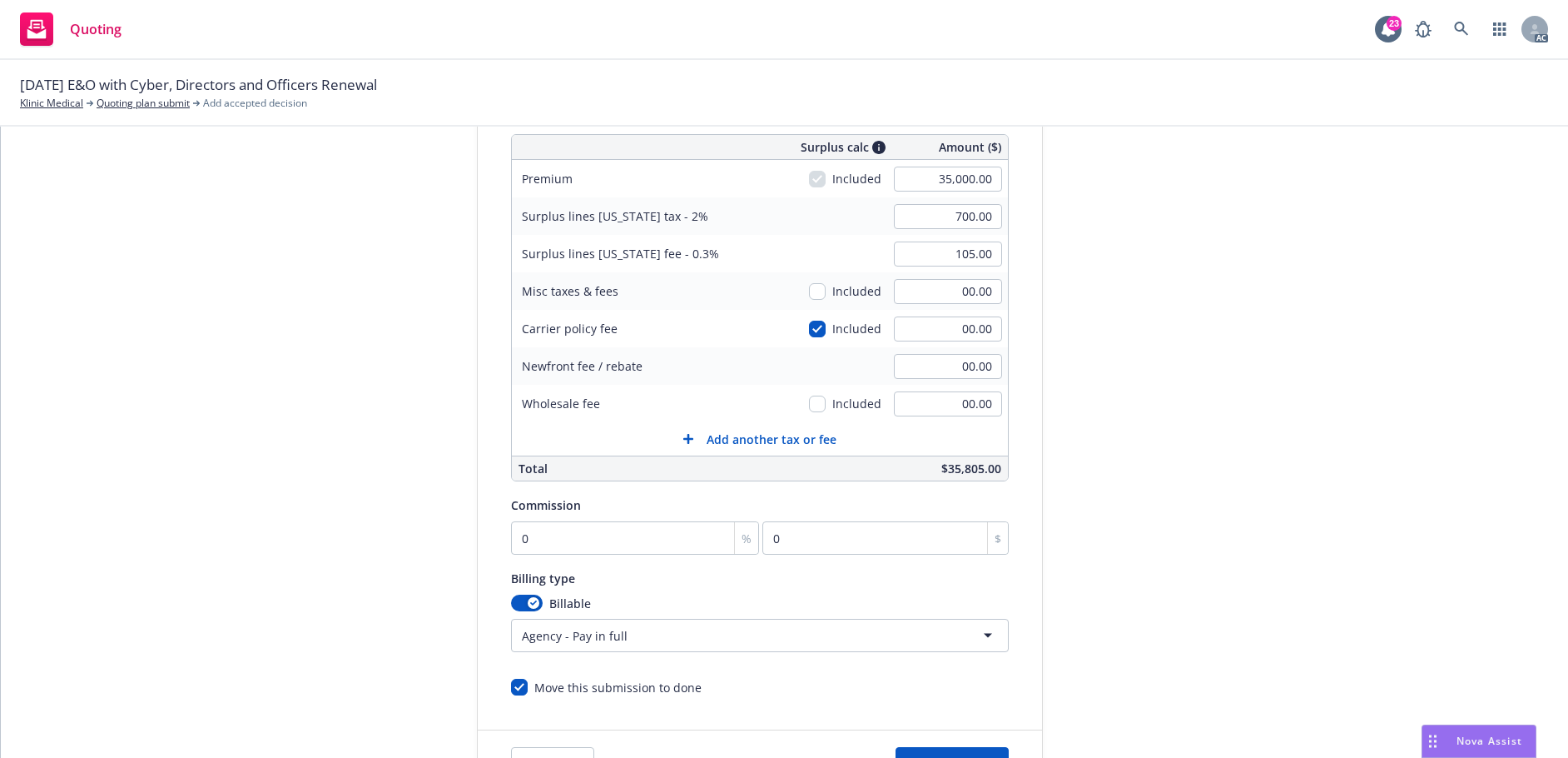
scroll to position [270, 0]
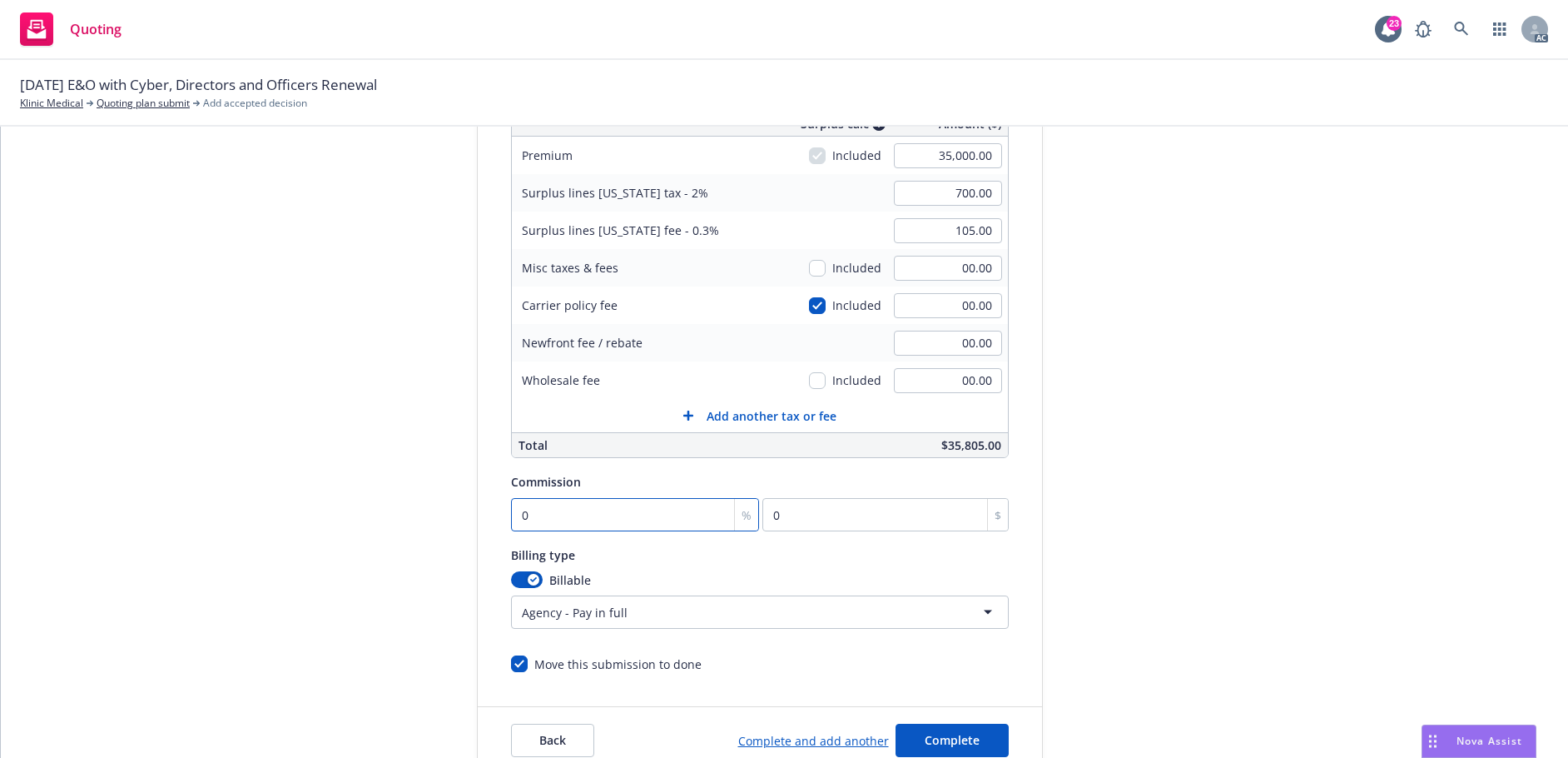
click at [551, 514] on input "0" at bounding box center [635, 515] width 249 height 34
type input "1"
type input "350"
type input "11"
type input "3850"
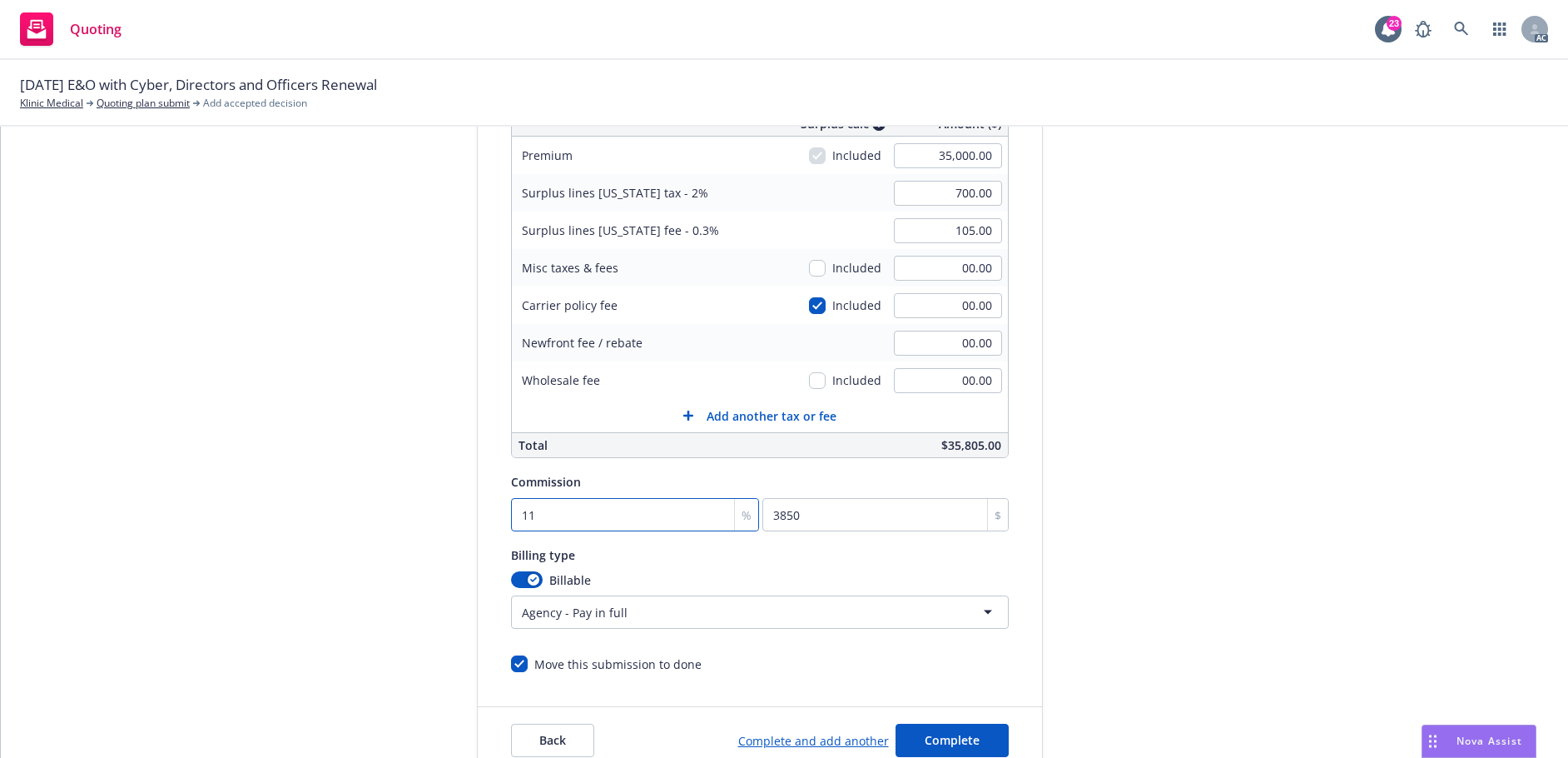
type input "11"
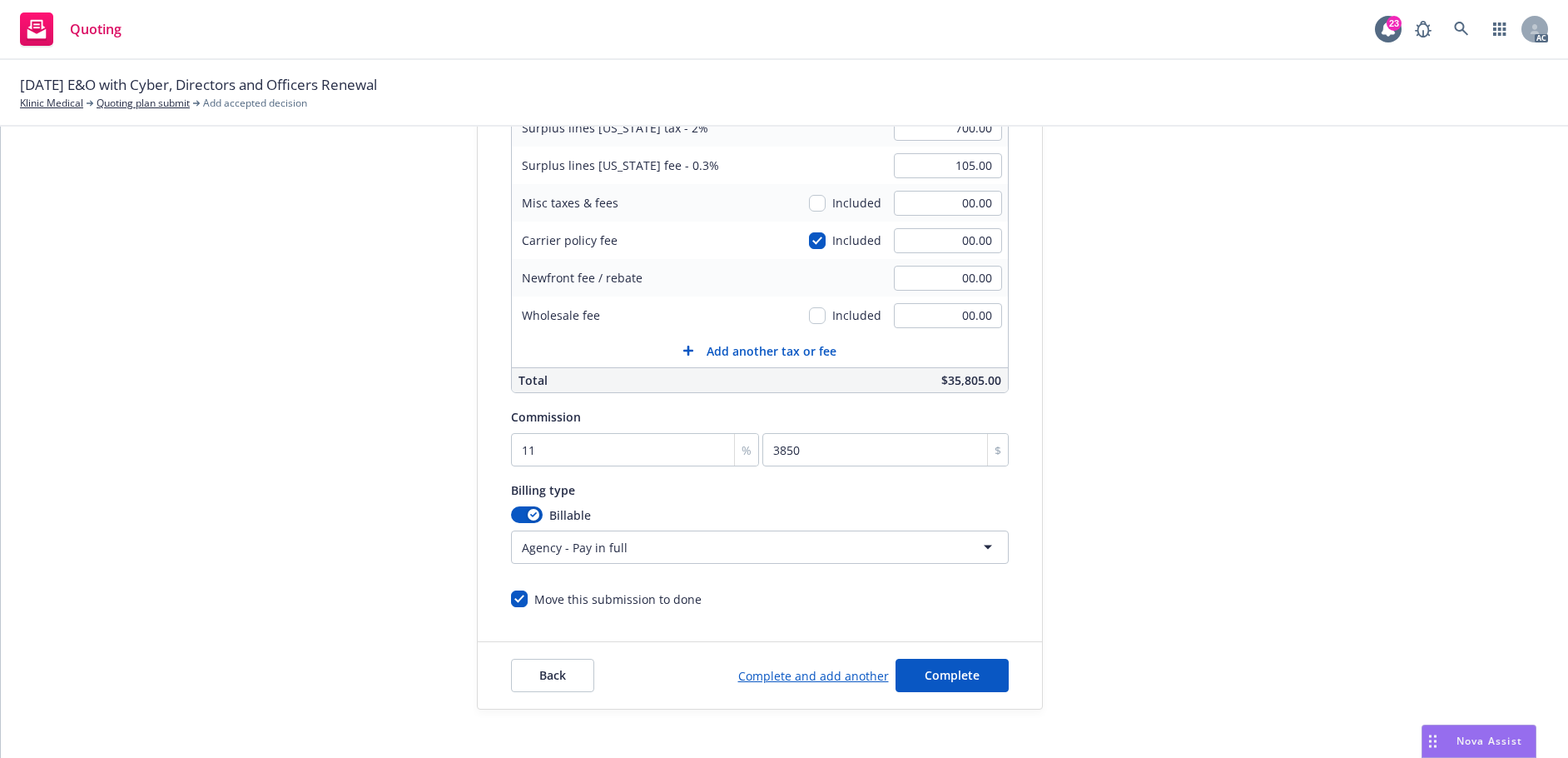
scroll to position [354, 0]
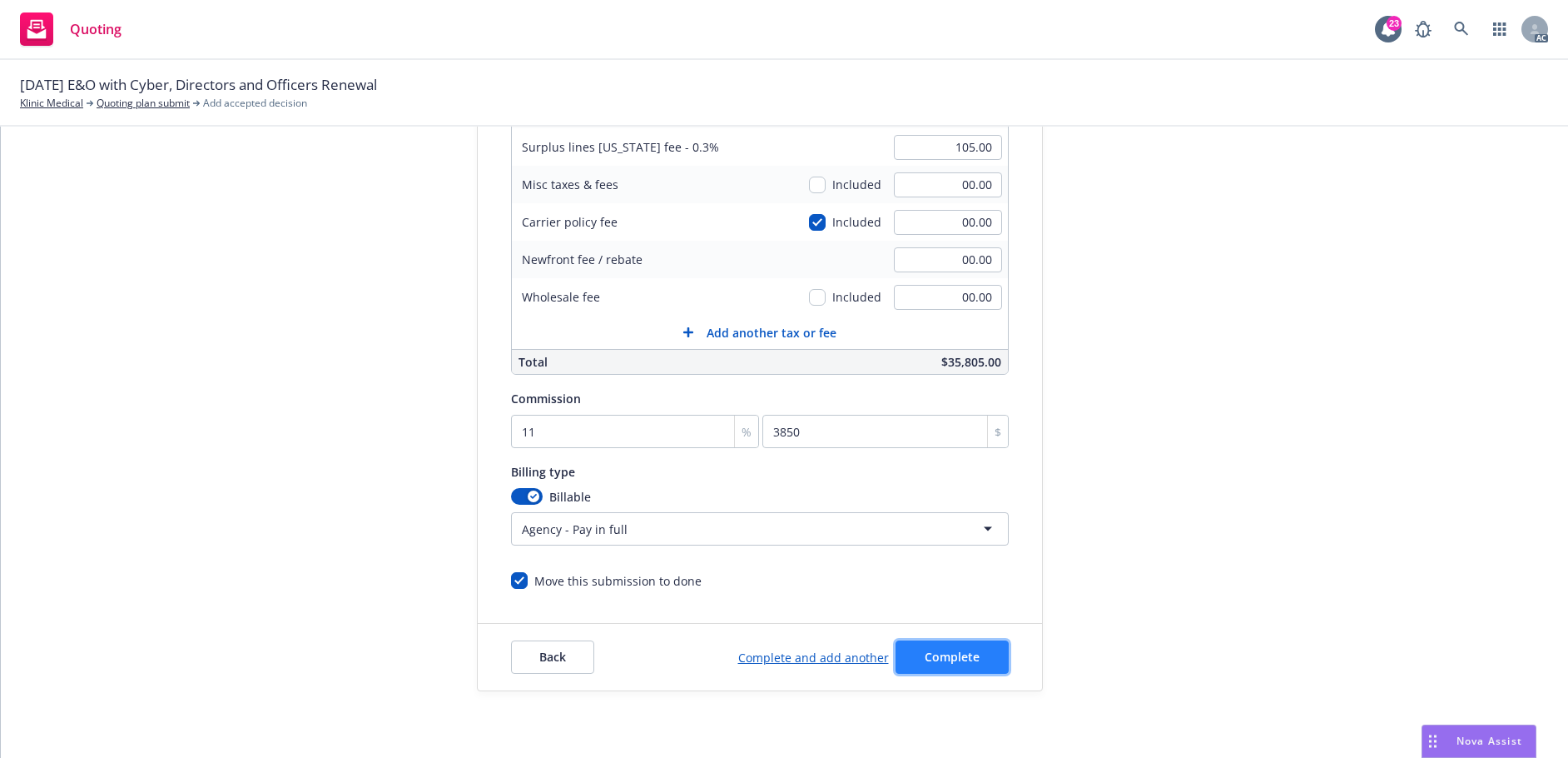
click at [944, 660] on span "Complete" at bounding box center [951, 656] width 55 height 16
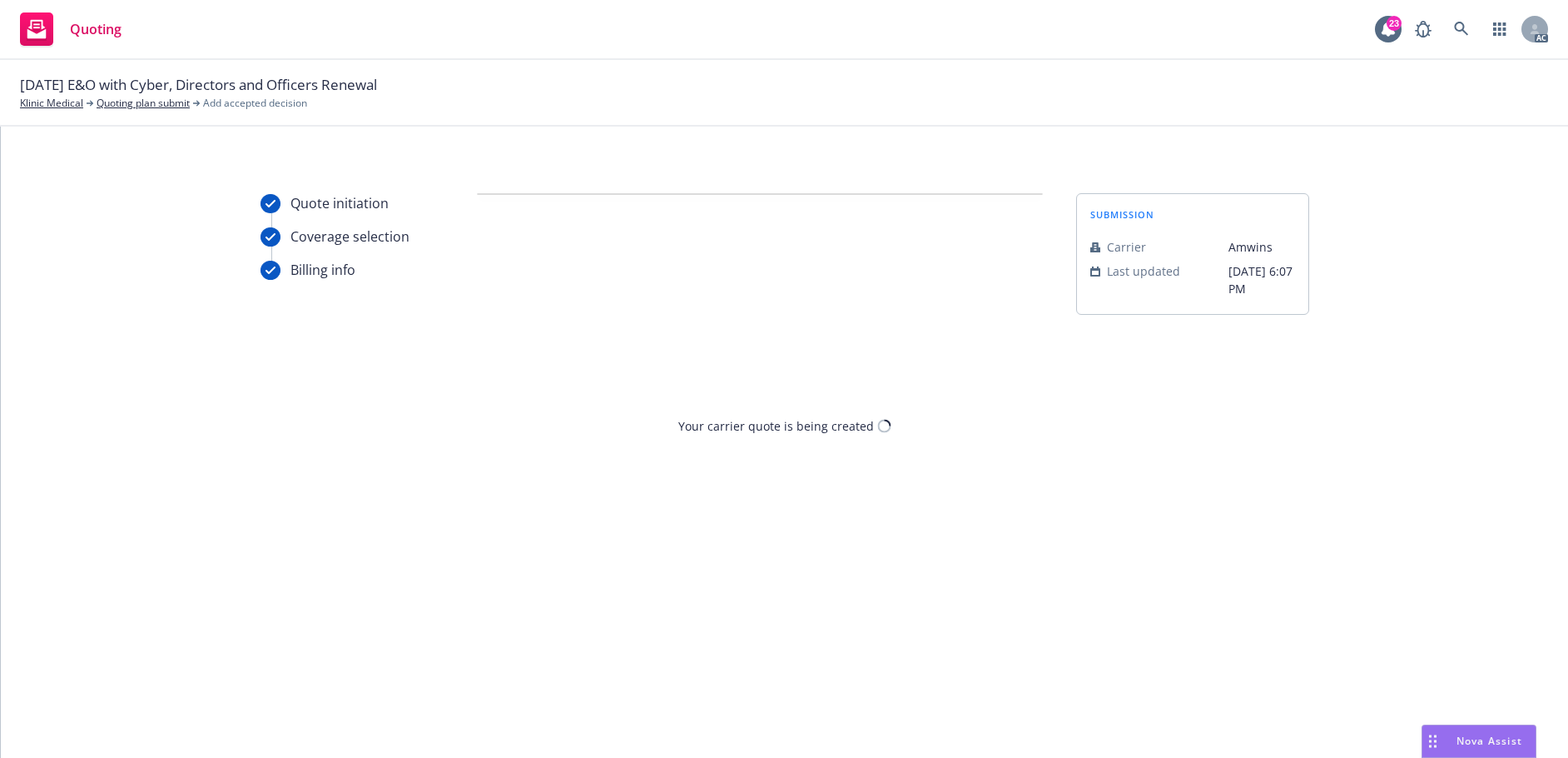
scroll to position [0, 0]
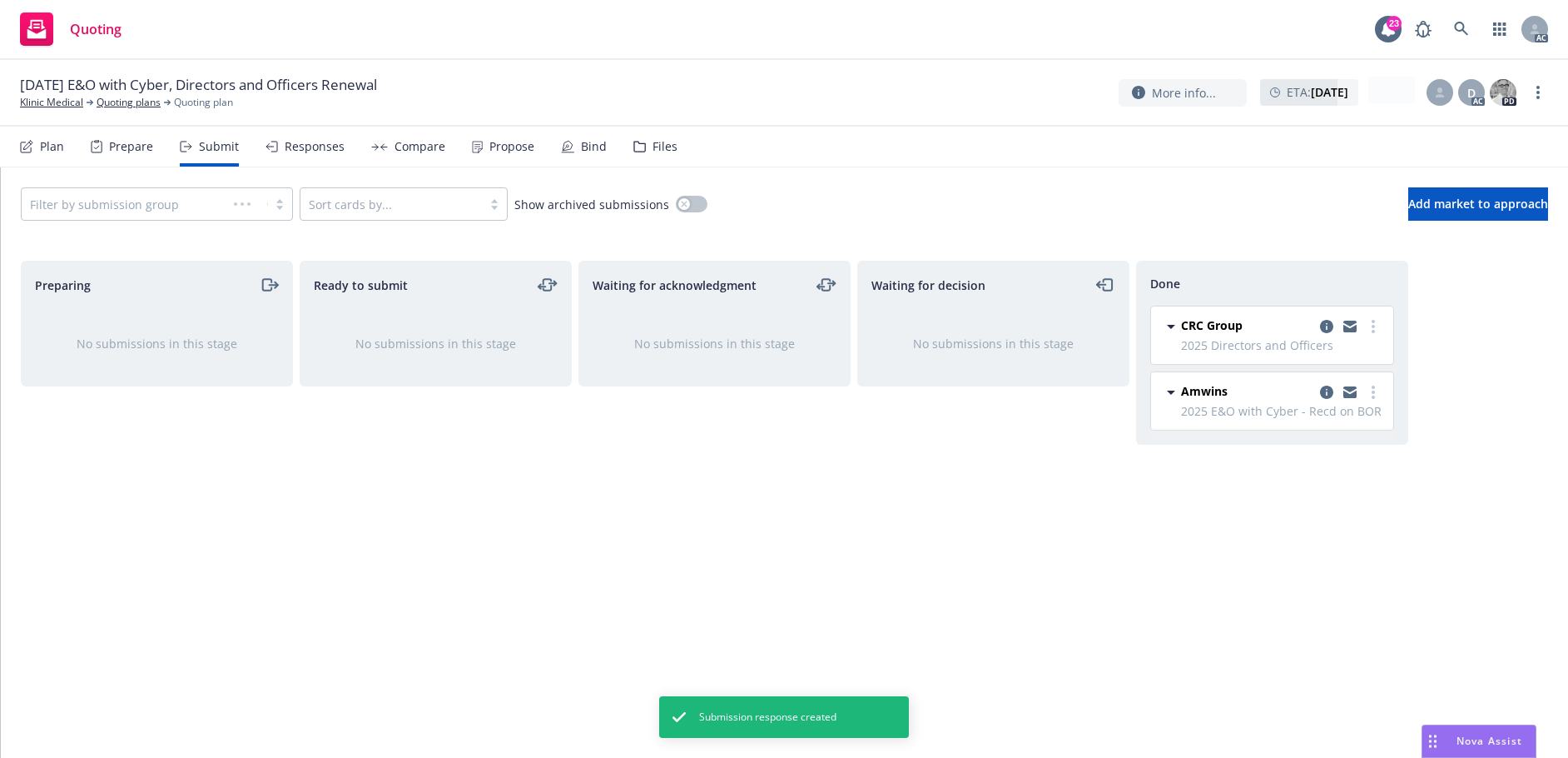
click at [489, 145] on div "Propose" at bounding box center [512, 146] width 45 height 13
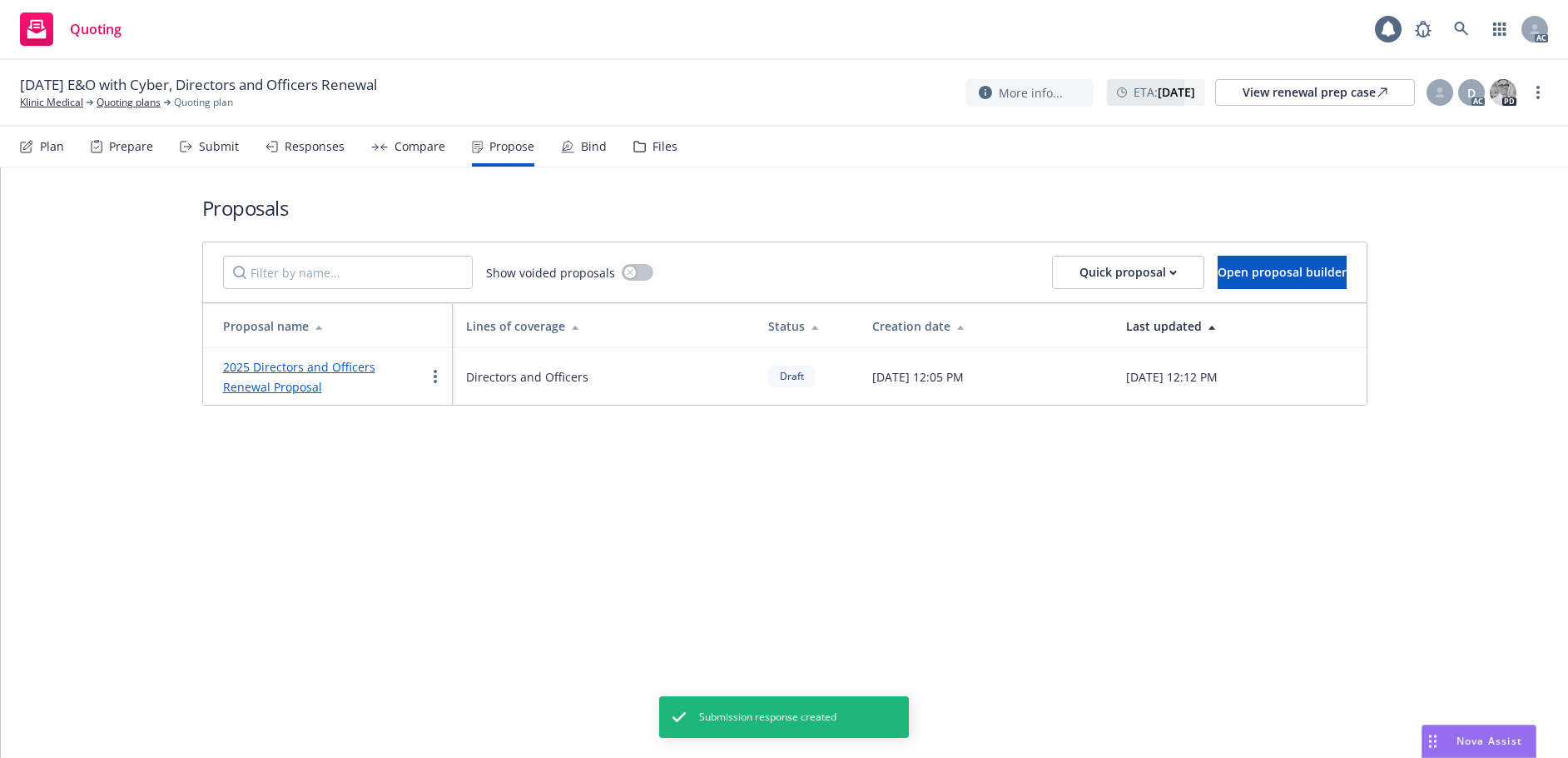
click at [364, 371] on link "2025 Directors and Officers Renewal Proposal" at bounding box center [298, 376] width 152 height 36
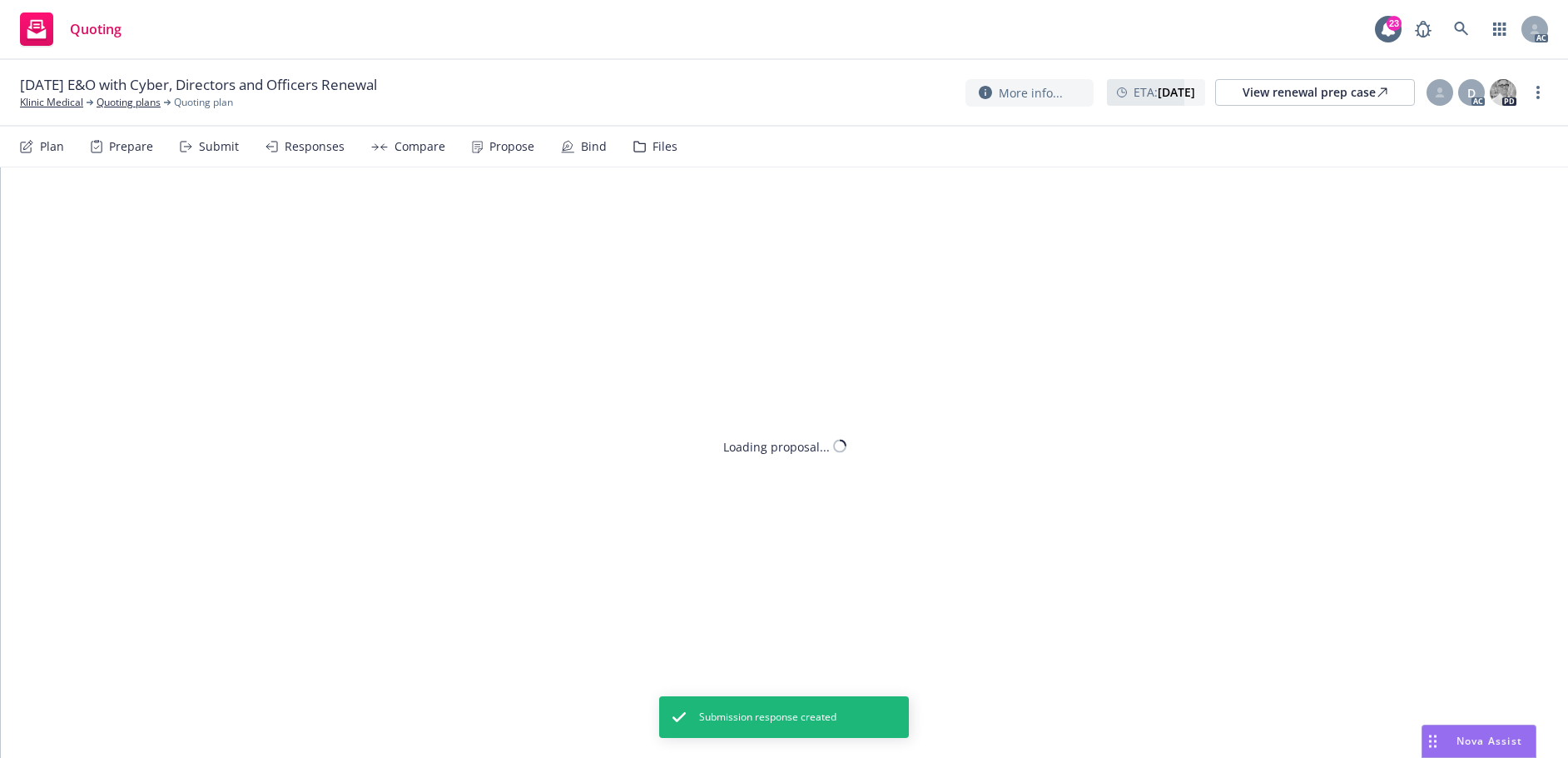
type textarea "x"
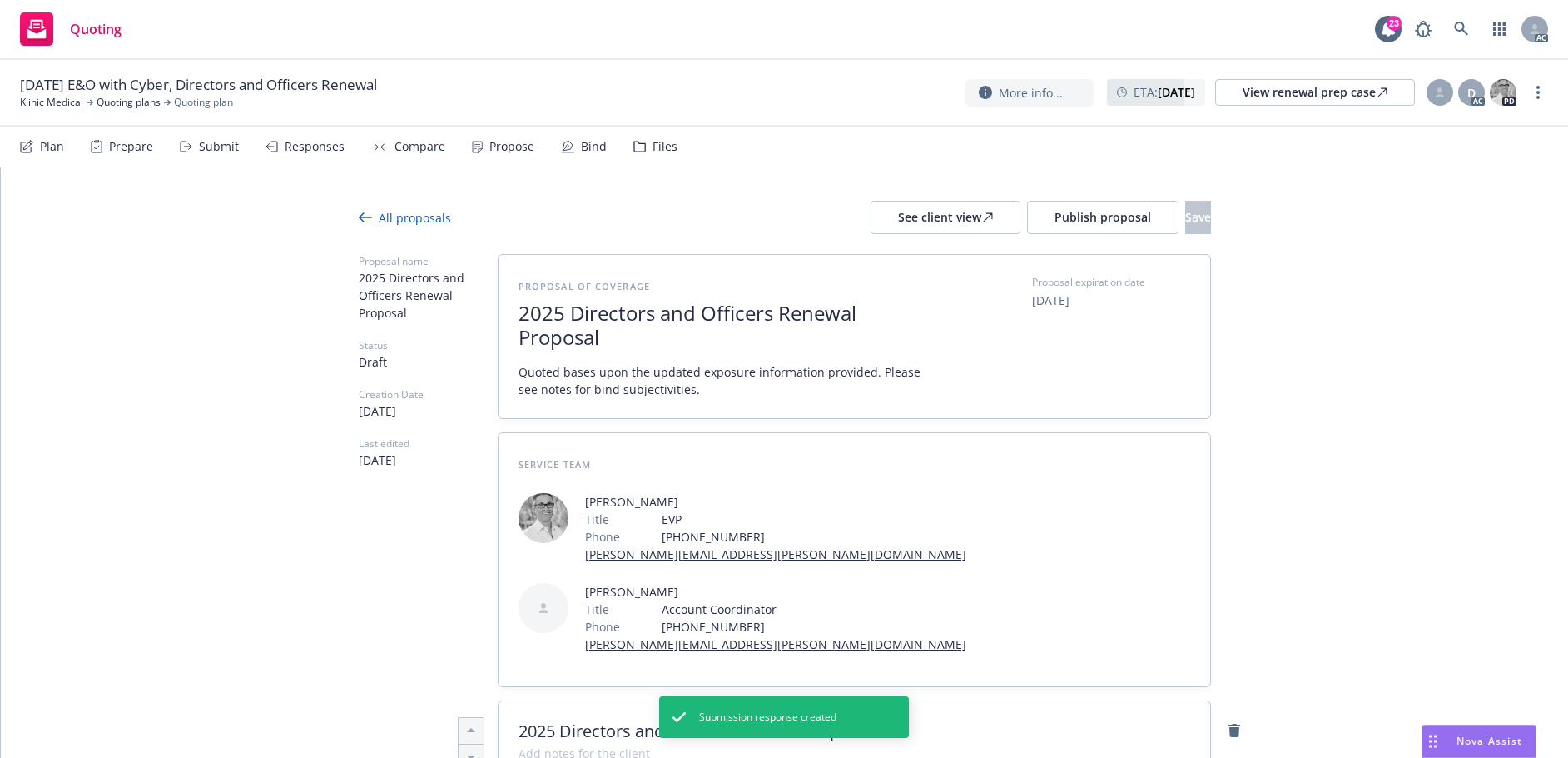
click at [770, 320] on span "2025 Directors and Officers Renewal Proposal" at bounding box center [722, 326] width 408 height 49
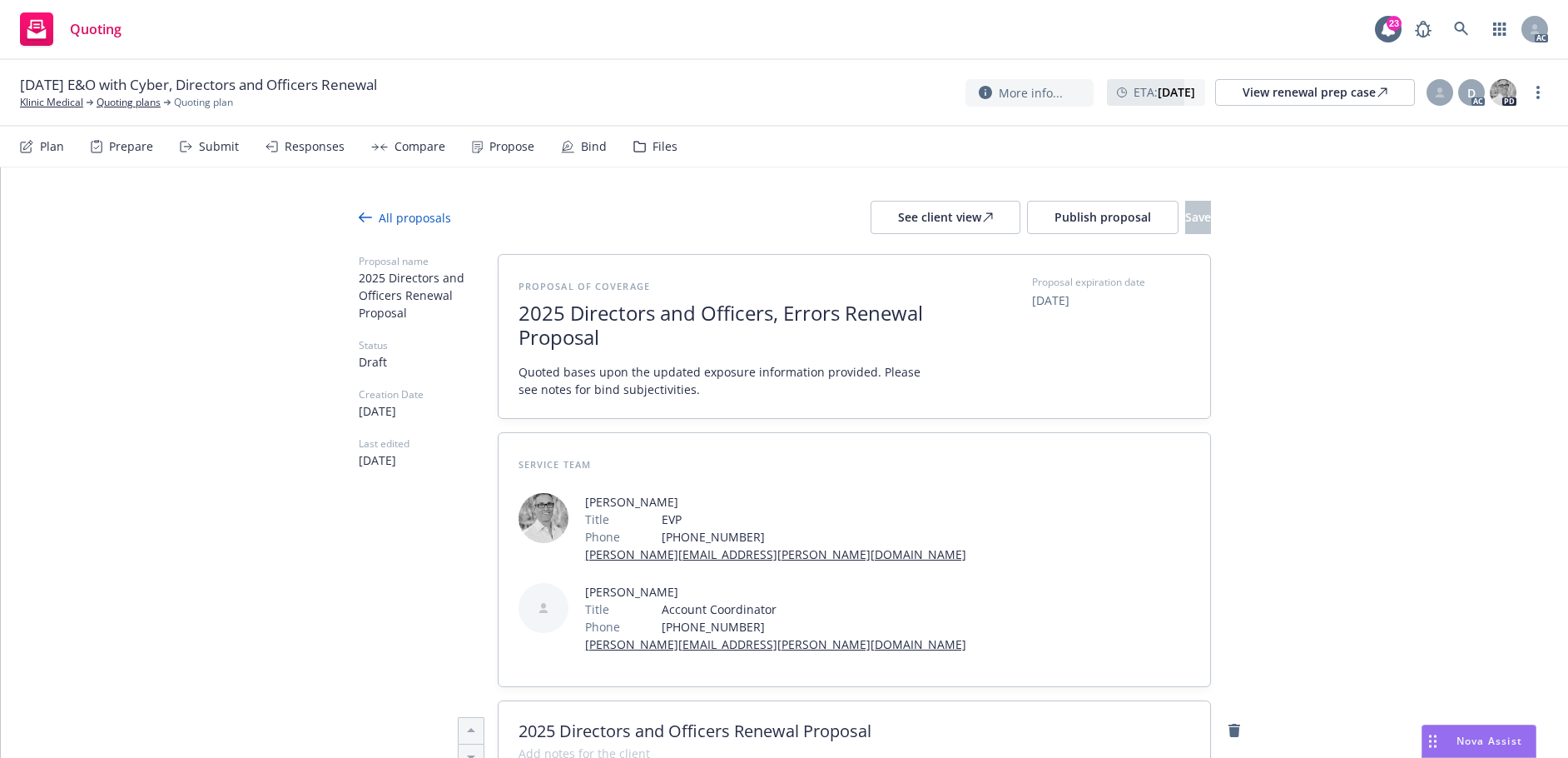
scroll to position [1, 0]
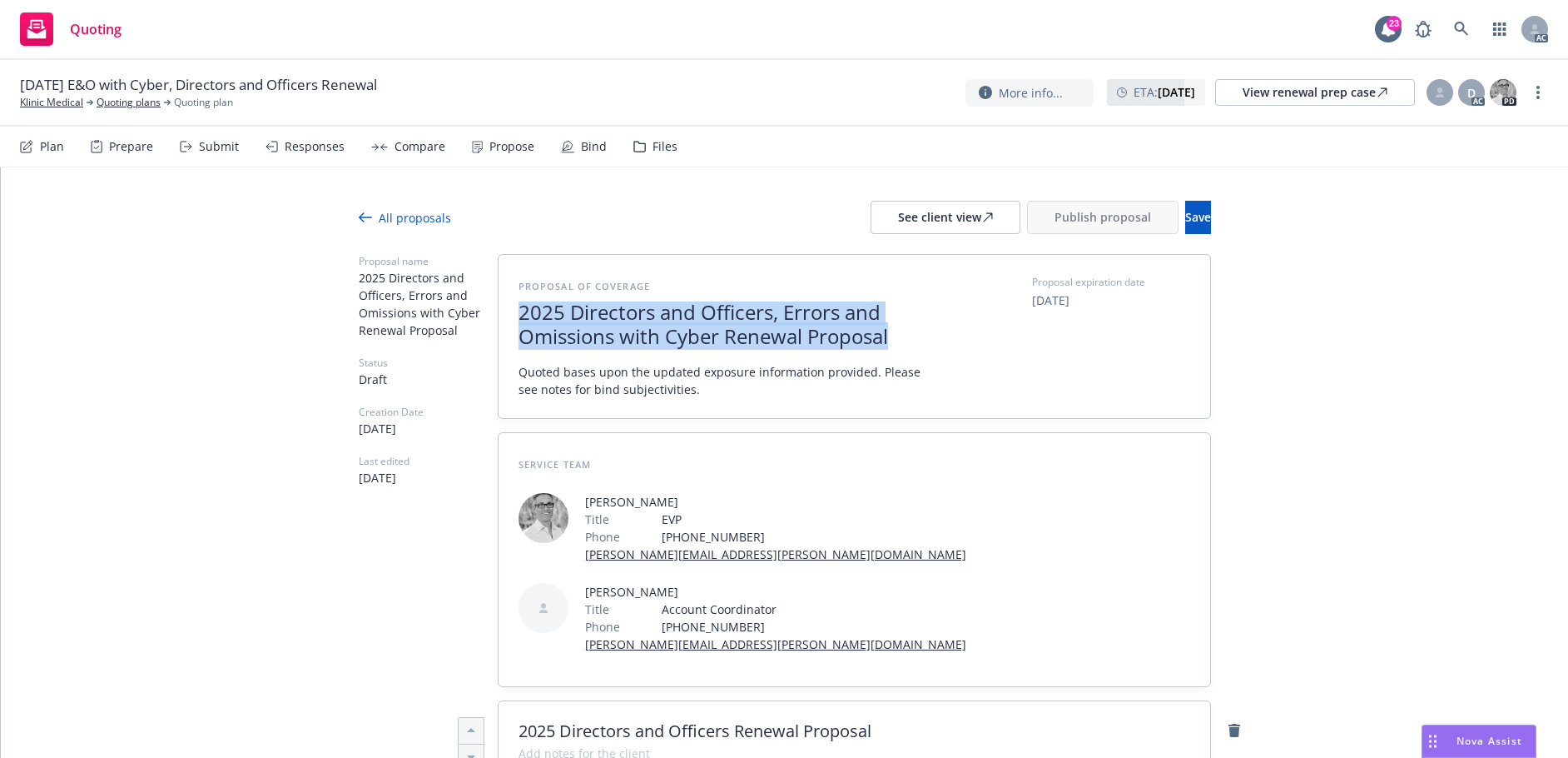
drag, startPoint x: 922, startPoint y: 332, endPoint x: 532, endPoint y: 325, distance: 390.1
click at [532, 325] on div "Proposal of coverage 2025 Directors and Officers, Errors and Omissions with Cyb…" at bounding box center [854, 337] width 672 height 124
drag, startPoint x: 511, startPoint y: 313, endPoint x: 959, endPoint y: 340, distance: 448.8
click at [959, 340] on div "Proposal of coverage 2025 Directors and Officers, Errors and Omissions with Cyb…" at bounding box center [854, 336] width 712 height 163
copy div "2025 Directors and Officers, Errors and Omissions with Cyber Renewal Proposal"
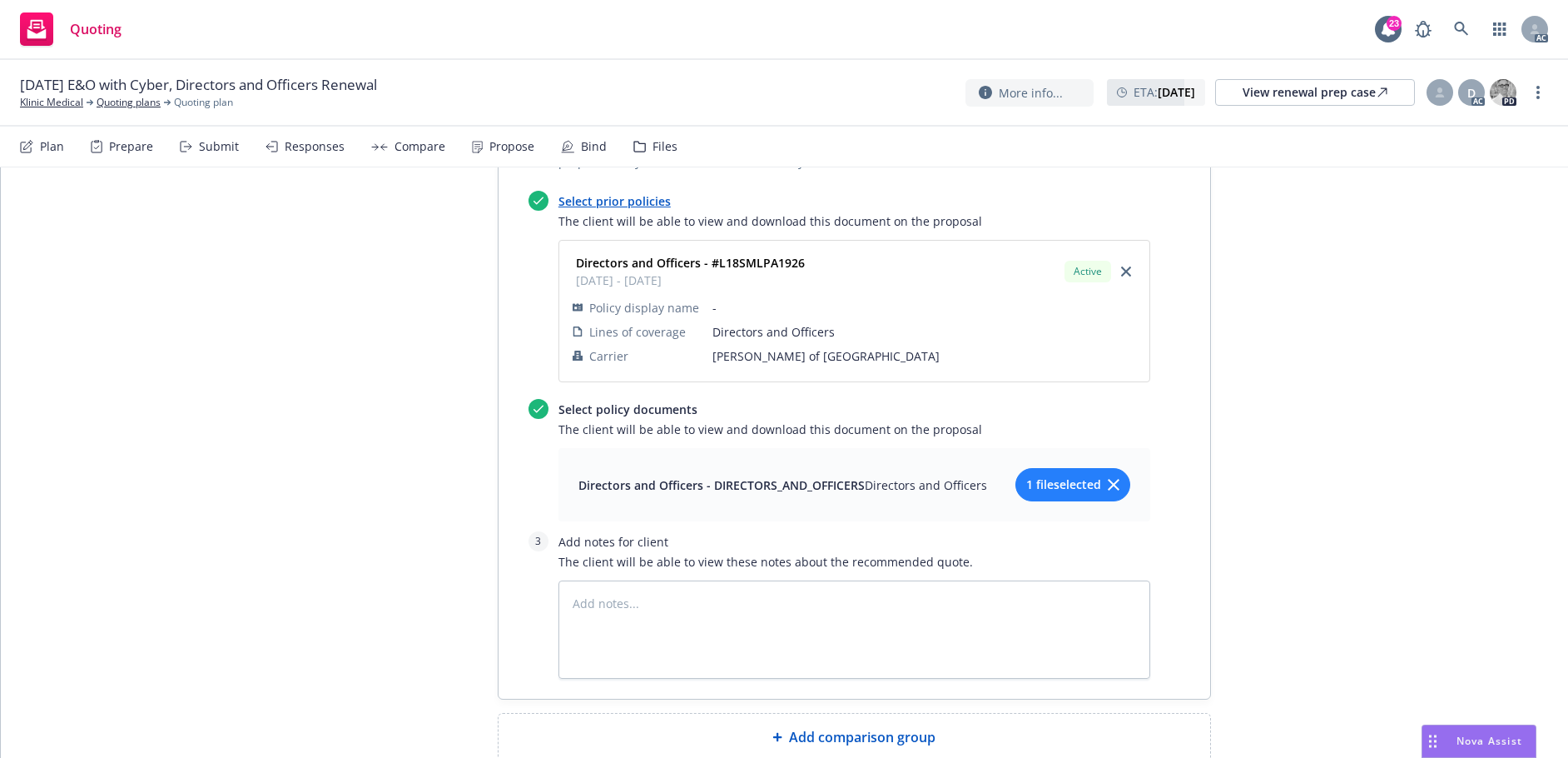
scroll to position [1307, 0]
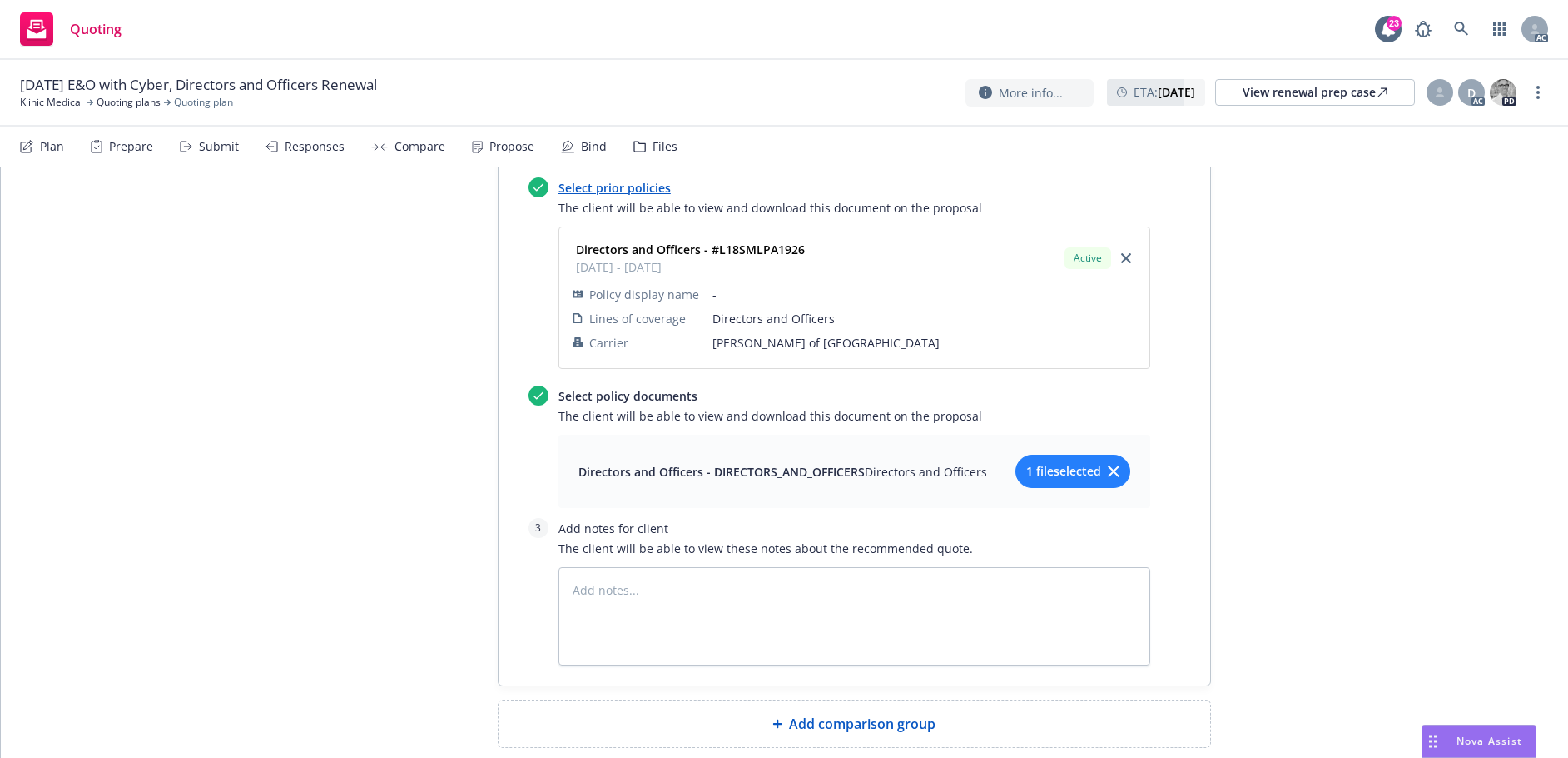
click at [848, 713] on span "Add comparison group" at bounding box center [862, 722] width 147 height 20
type textarea "x"
click at [721, 721] on span at bounding box center [854, 730] width 672 height 20
paste span
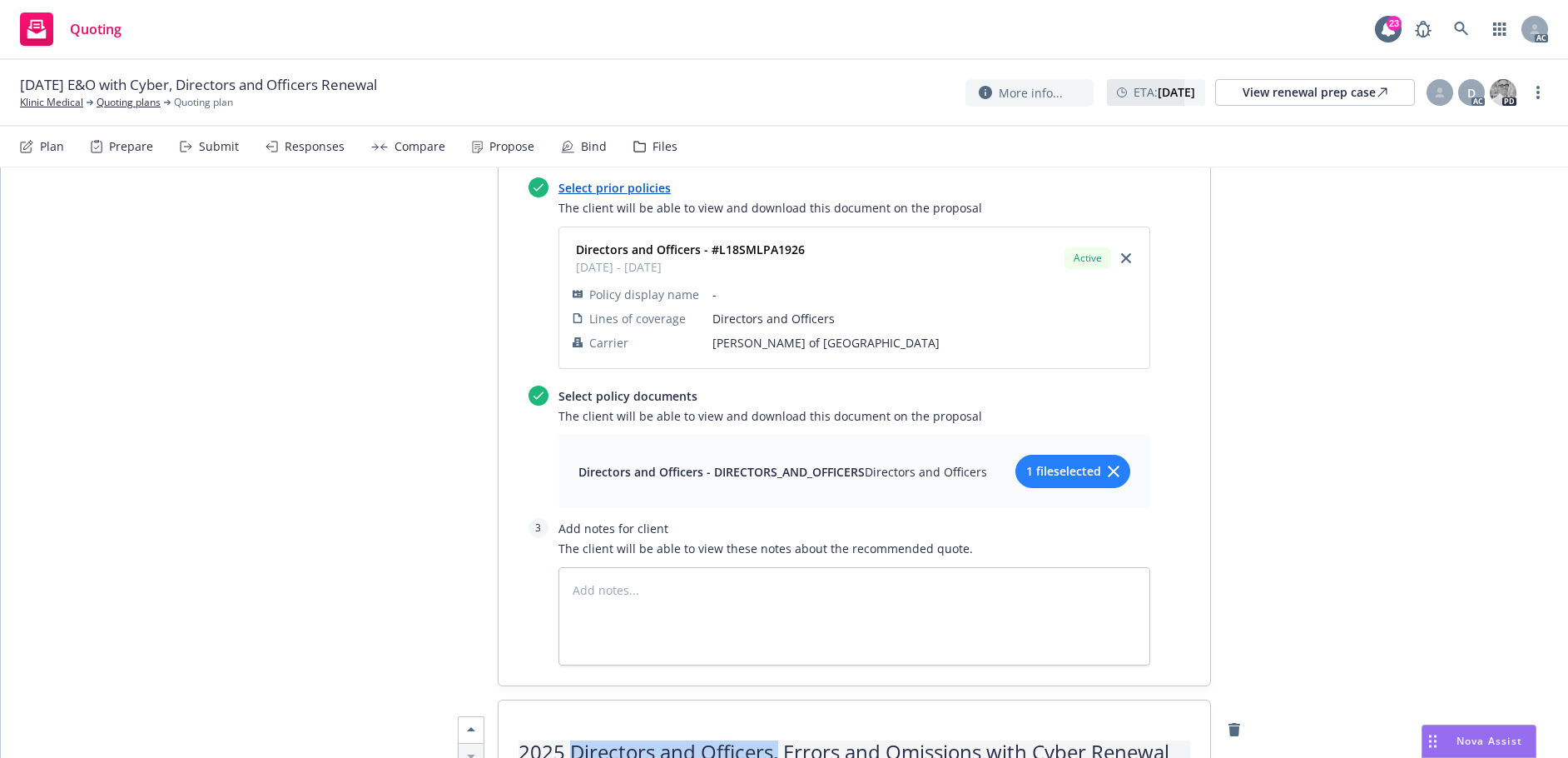
drag, startPoint x: 563, startPoint y: 654, endPoint x: 771, endPoint y: 663, distance: 208.2
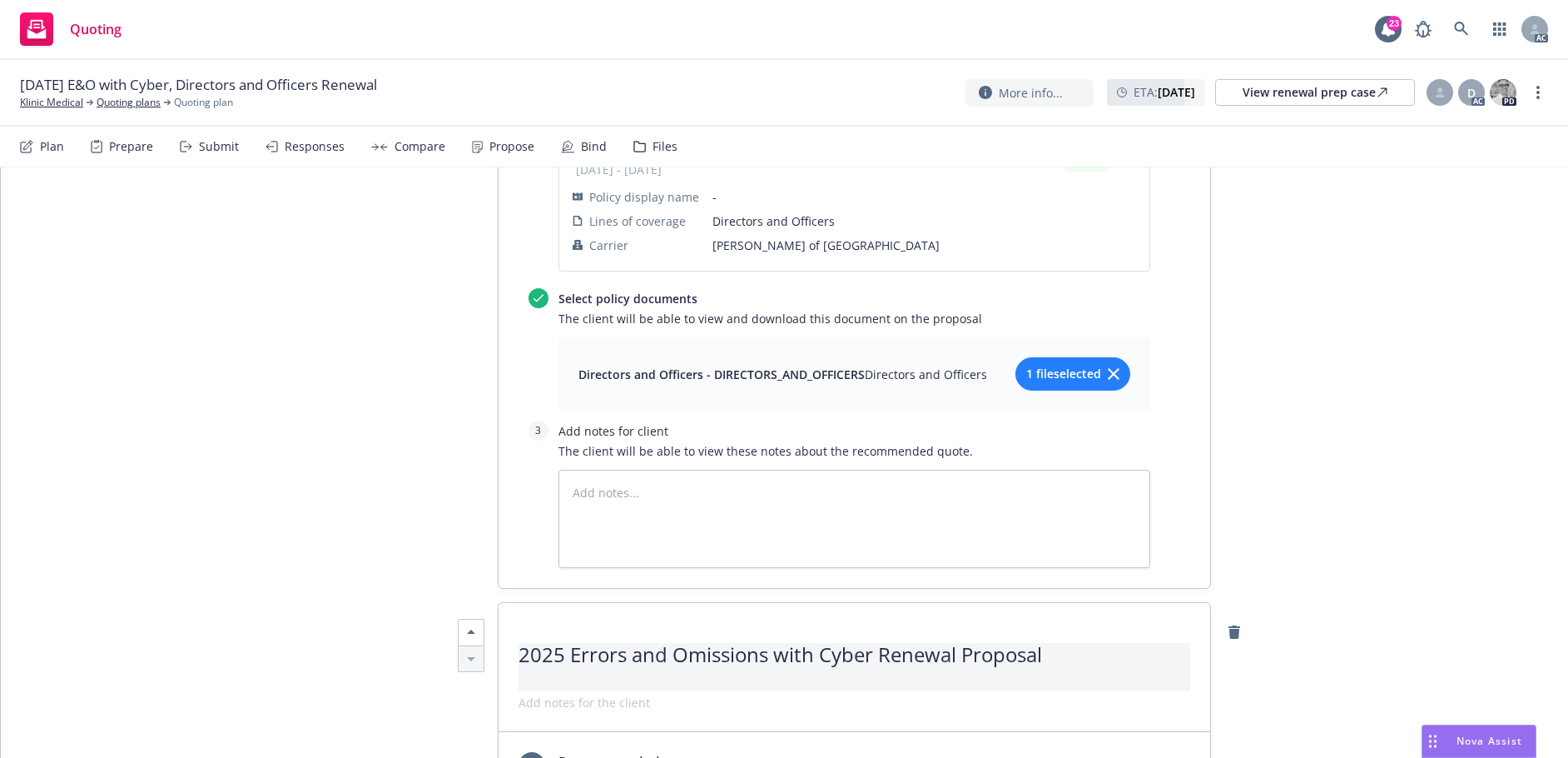
scroll to position [1806, 0]
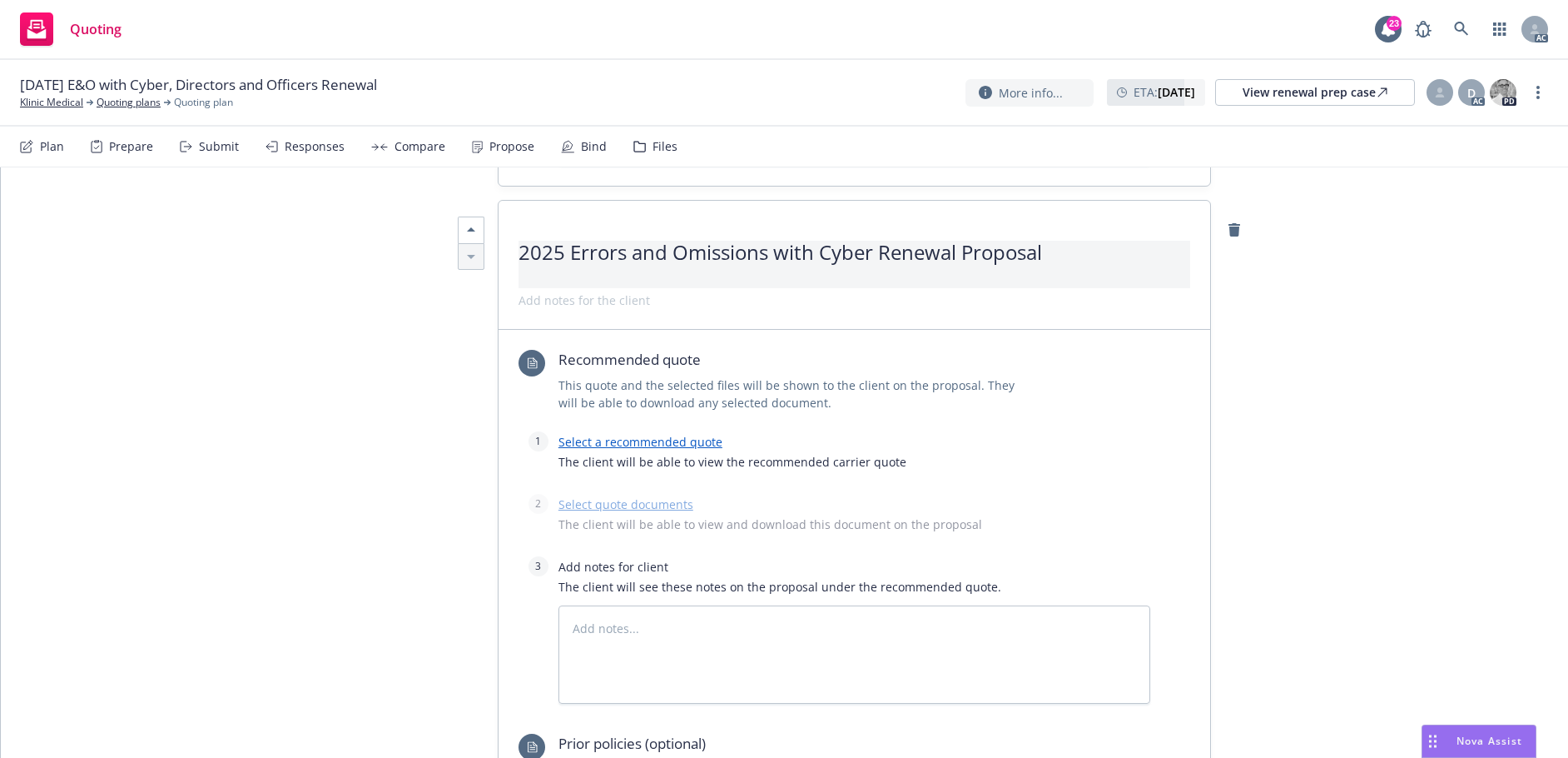
click at [625, 433] on link "Select a recommended quote" at bounding box center [640, 441] width 164 height 16
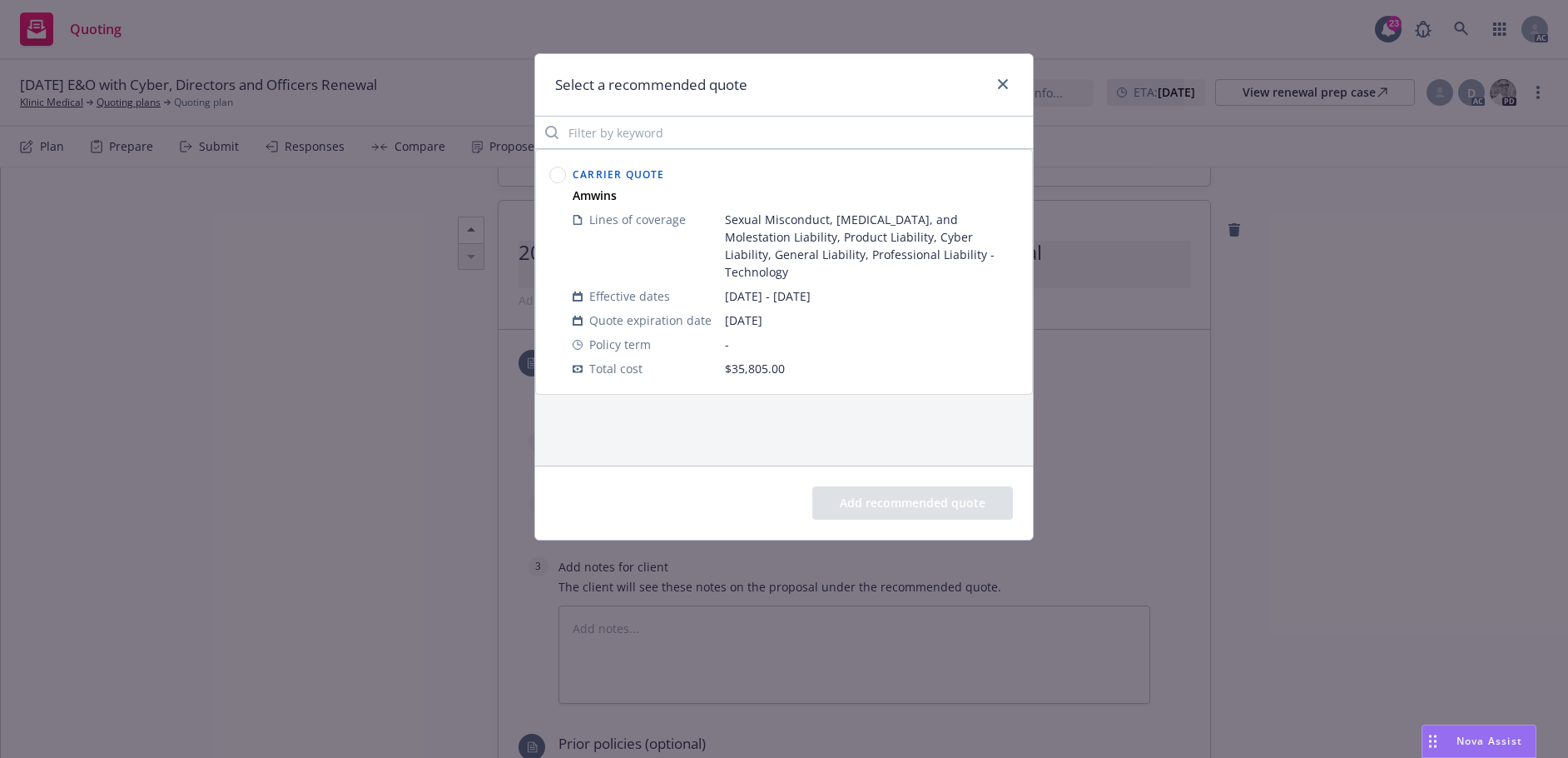
click at [560, 173] on circle at bounding box center [558, 175] width 16 height 16
click at [894, 508] on button "Add recommended quote" at bounding box center [912, 503] width 200 height 34
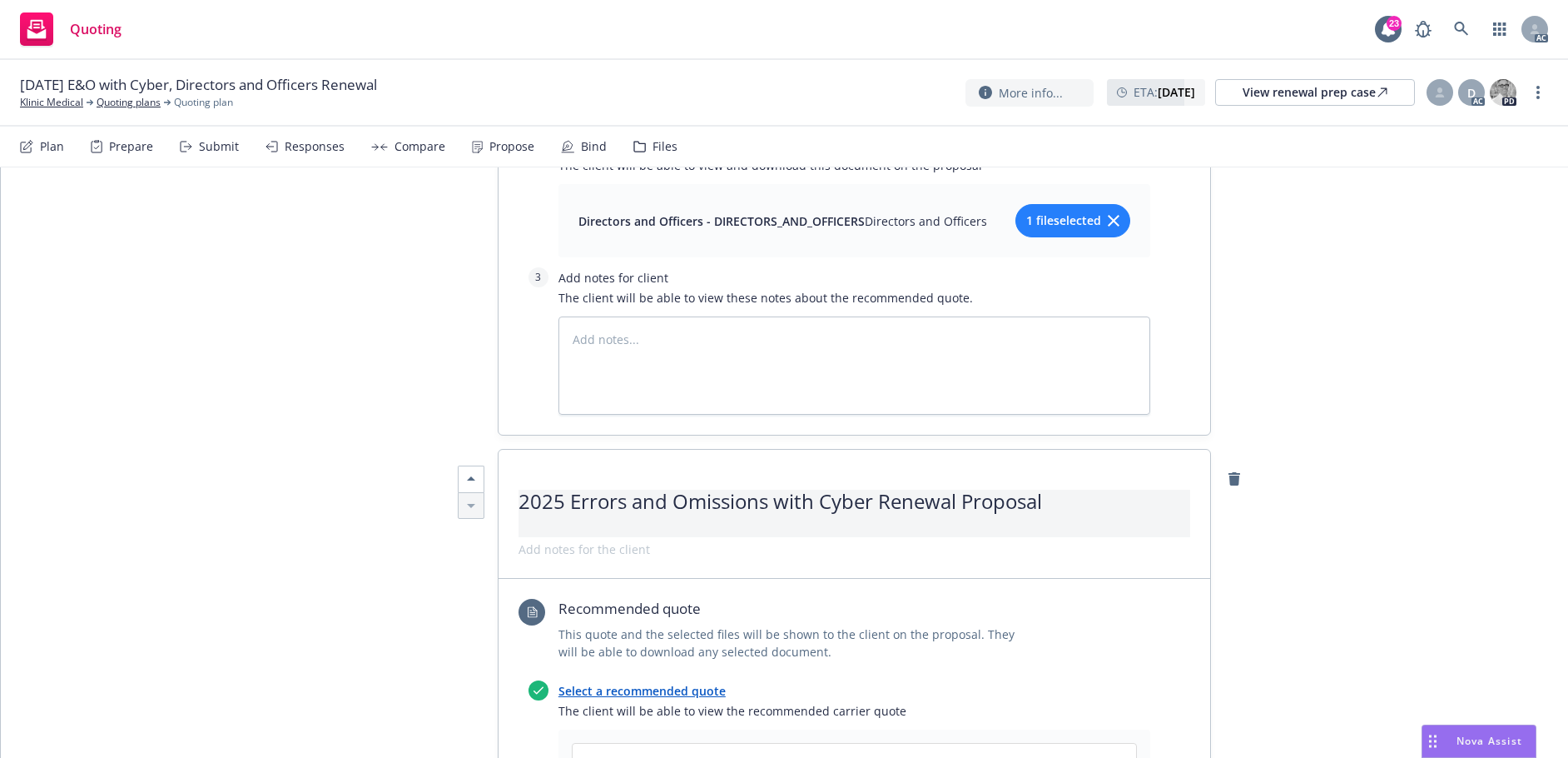
scroll to position [1557, 0]
click at [658, 683] on link "Select a recommended quote" at bounding box center [642, 691] width 167 height 16
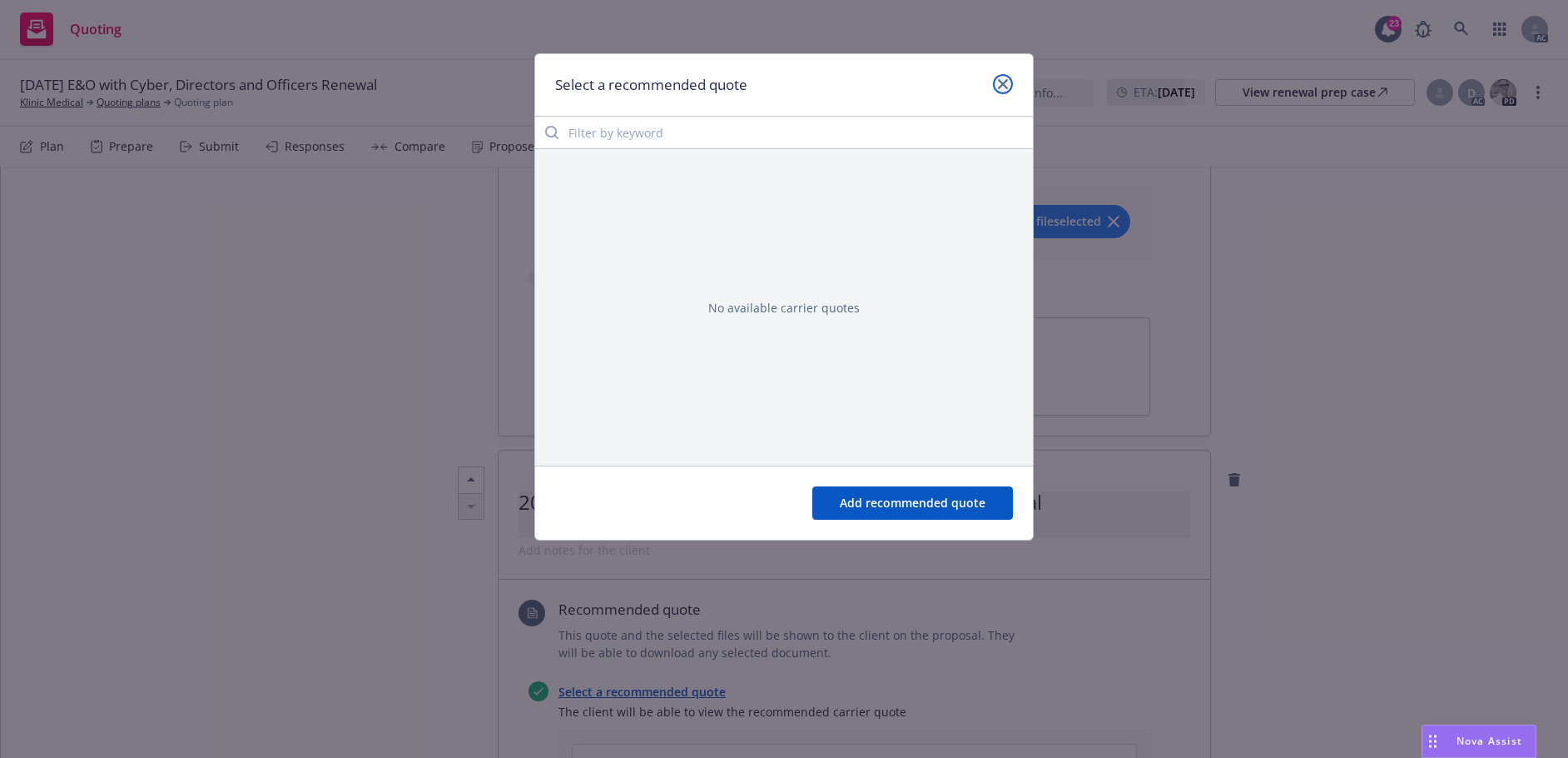
click at [1001, 75] on link "close" at bounding box center [1002, 83] width 20 height 20
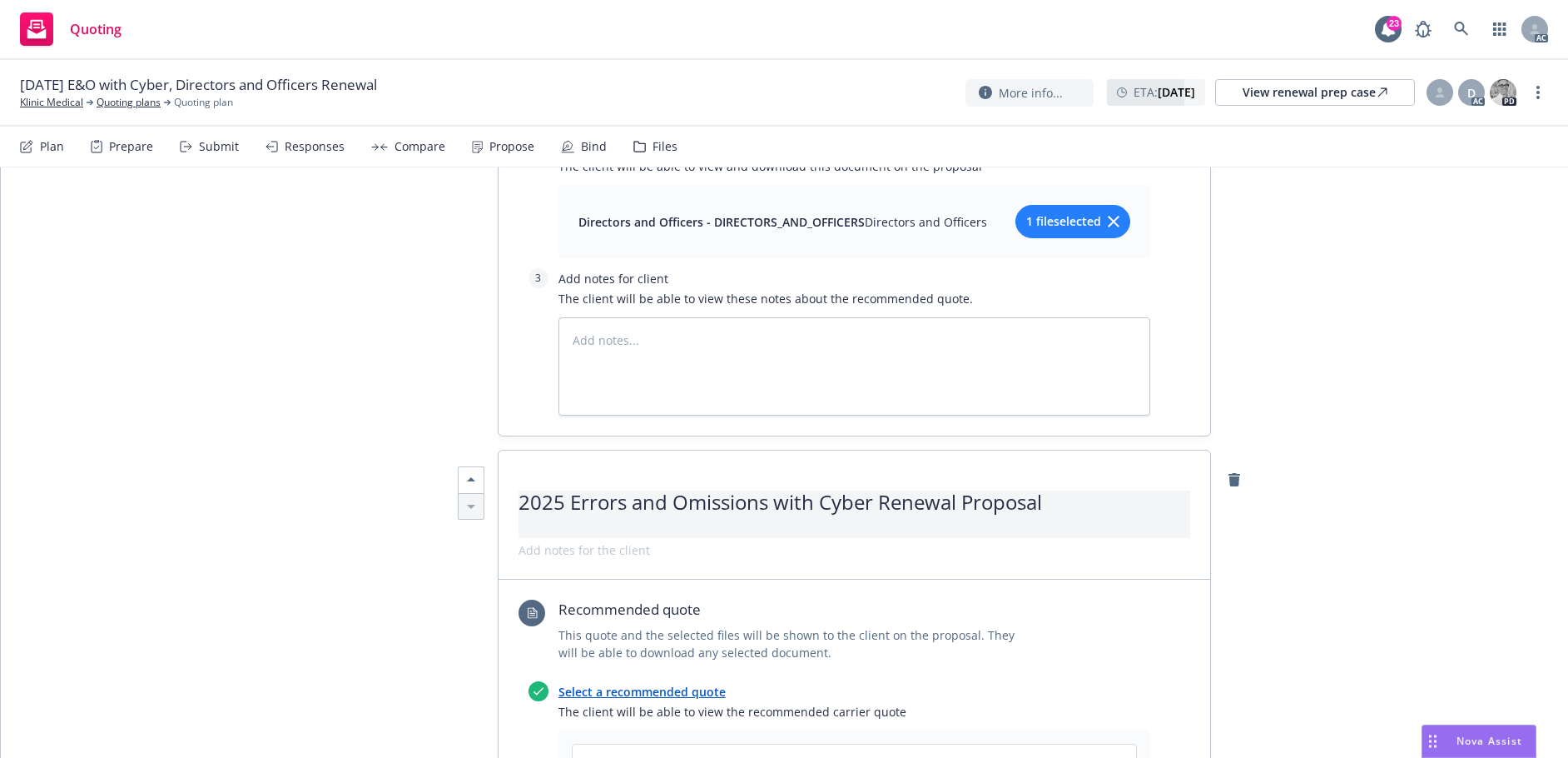
click at [946, 490] on span "2025 Errors and Omissions with Cyber Renewal Proposal" at bounding box center [854, 515] width 672 height 49
click at [1090, 490] on span "2025 Errors and Omissions with Cyber Renewal Proposal" at bounding box center [854, 515] width 672 height 49
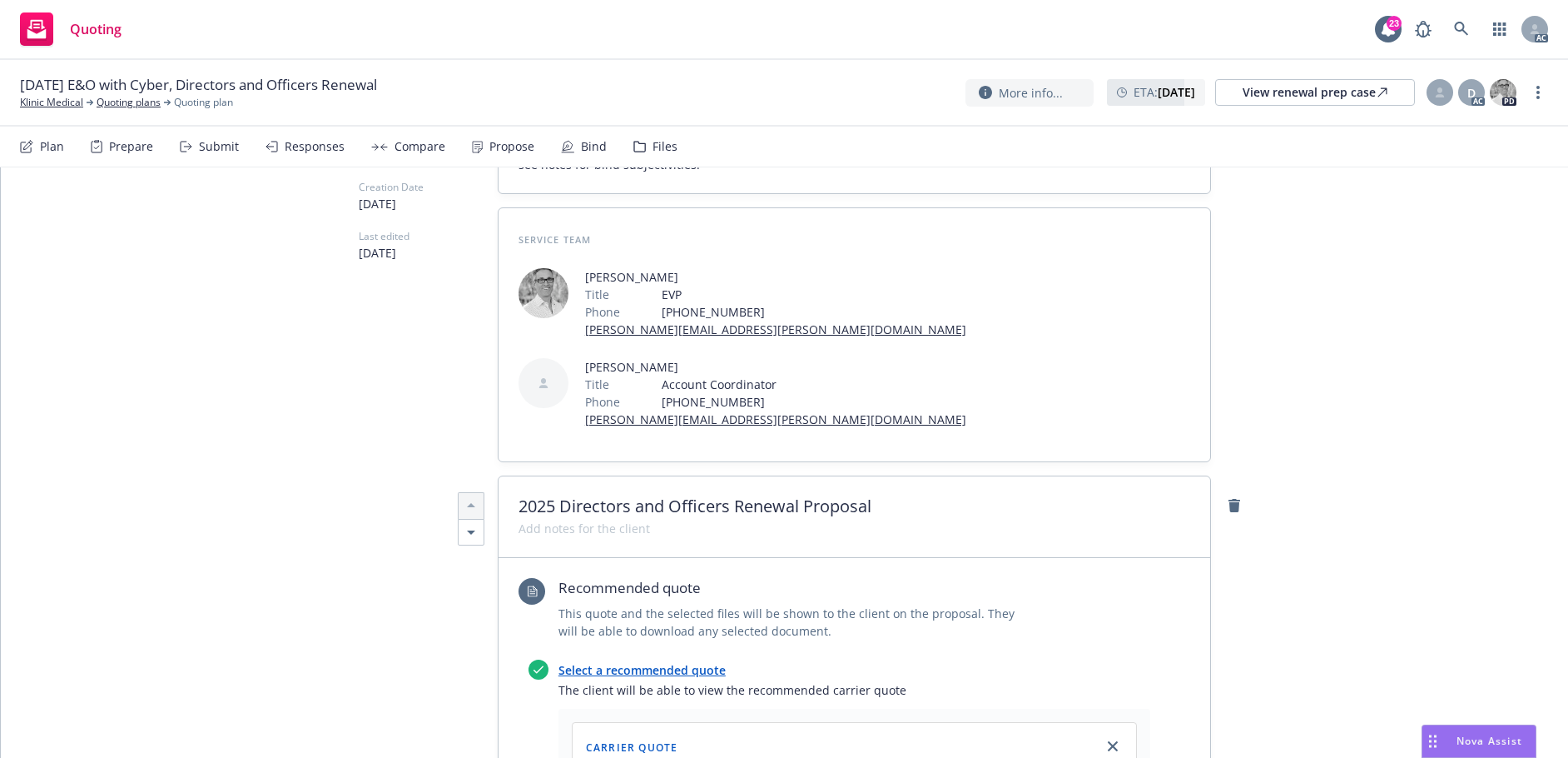
scroll to position [0, 0]
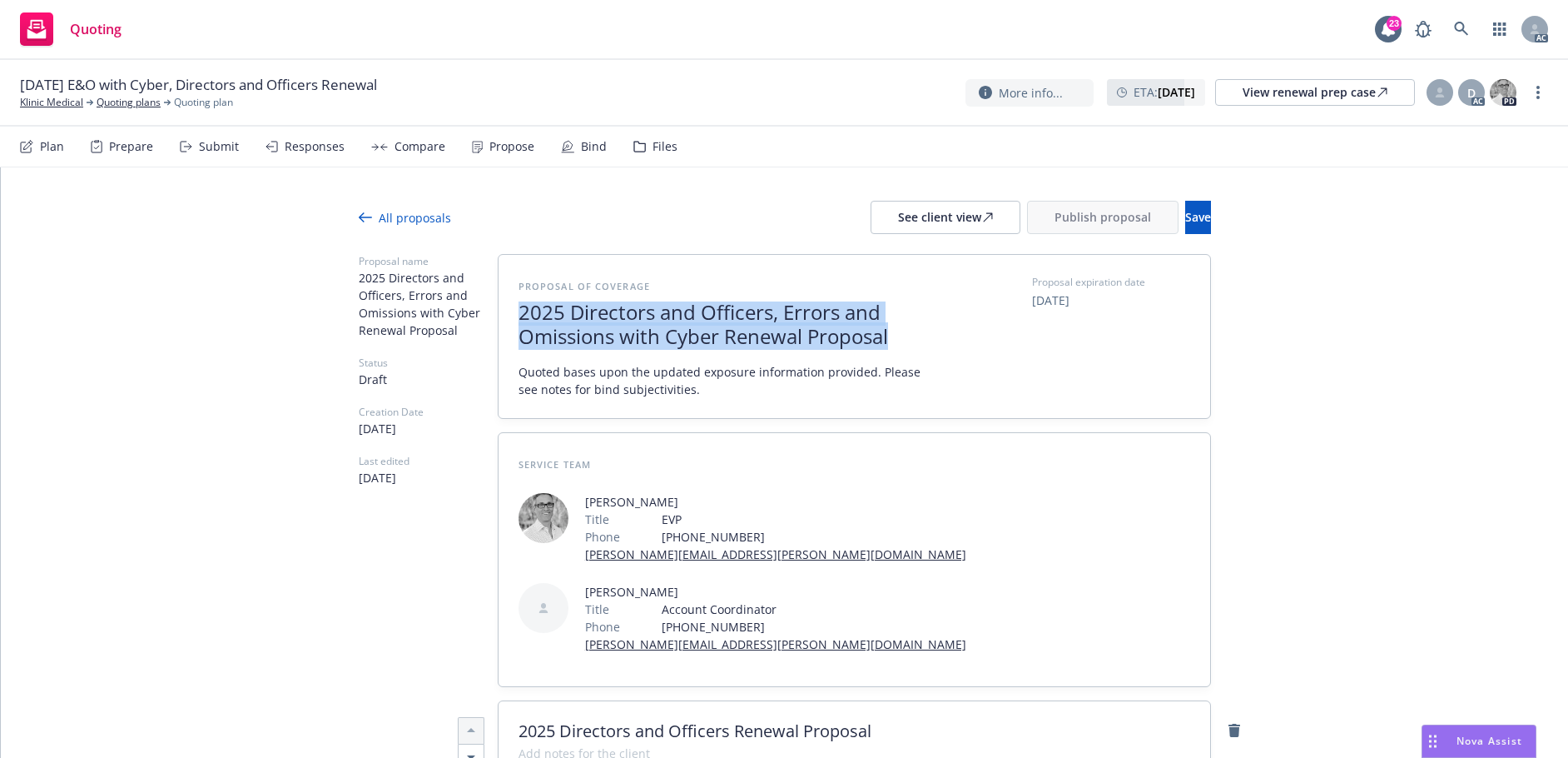
drag, startPoint x: 514, startPoint y: 312, endPoint x: 893, endPoint y: 332, distance: 379.5
click at [893, 332] on span "2025 Directors and Officers, Errors and Omissions with Cyber Renewal Proposal" at bounding box center [722, 325] width 408 height 49
copy span "2025 Directors and Officers, Errors and Omissions with Cyber Renewal Proposal"
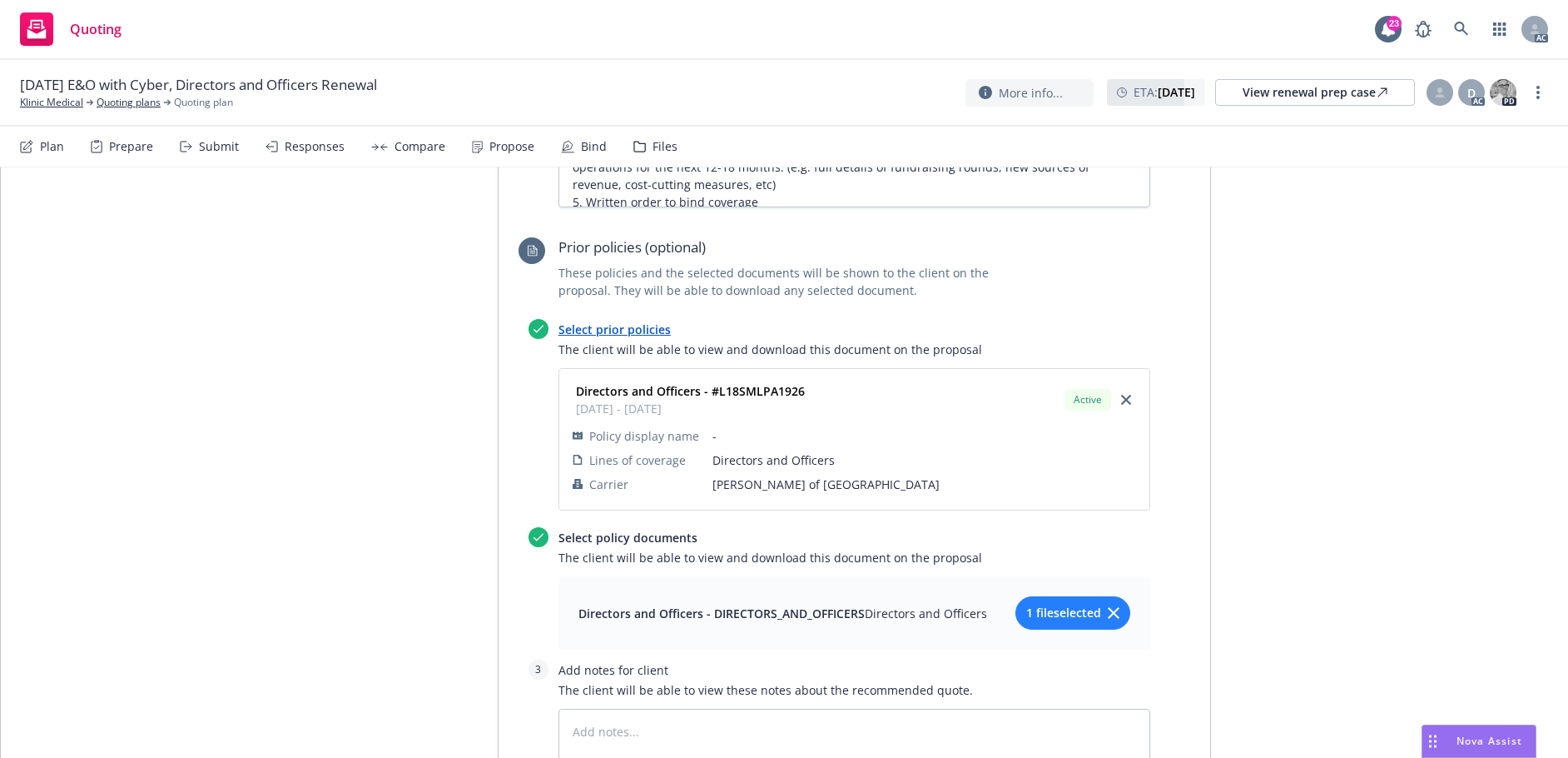
scroll to position [1582, 0]
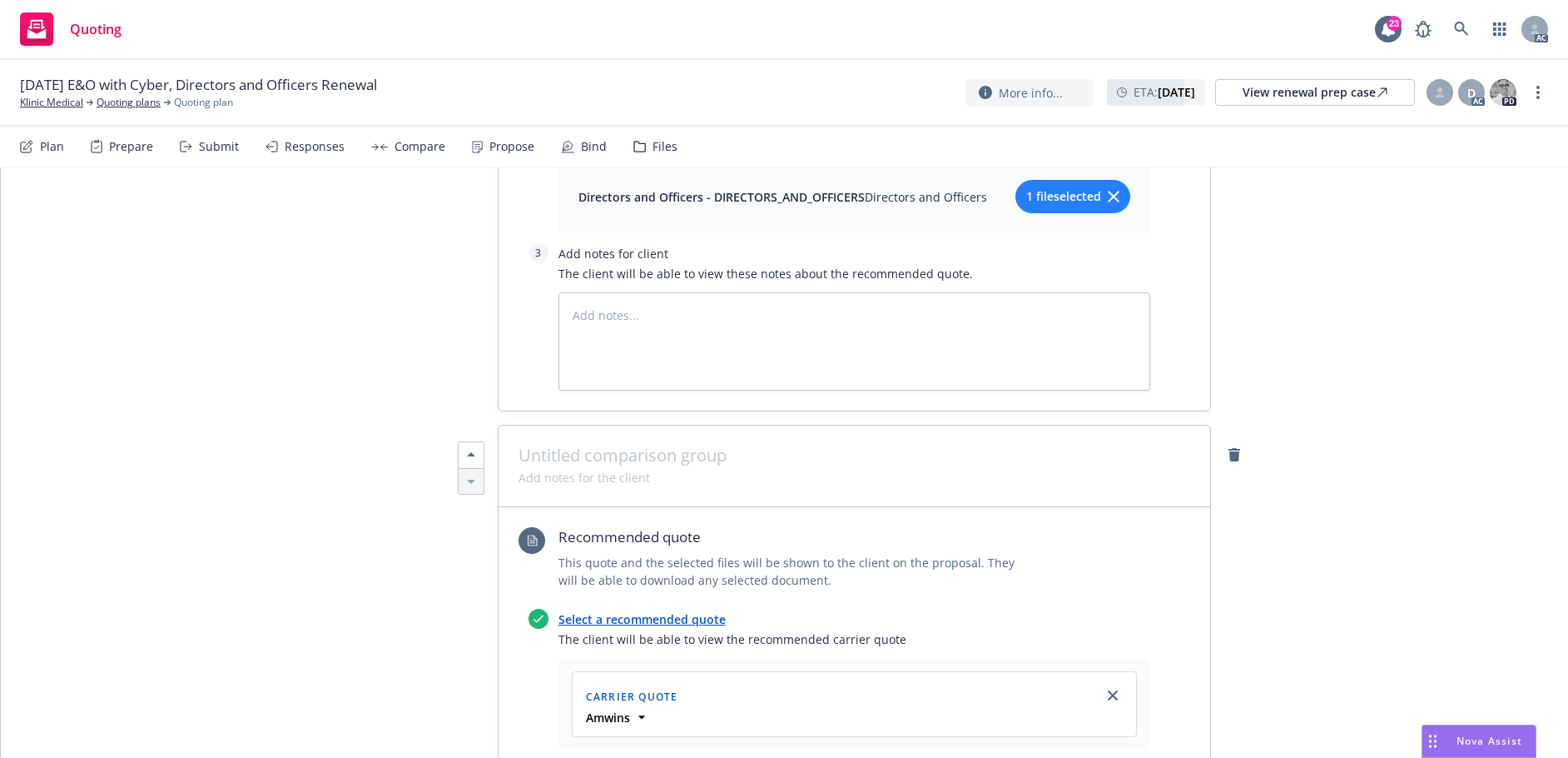
click at [588, 426] on div at bounding box center [854, 466] width 712 height 81
click at [589, 445] on span at bounding box center [854, 455] width 672 height 20
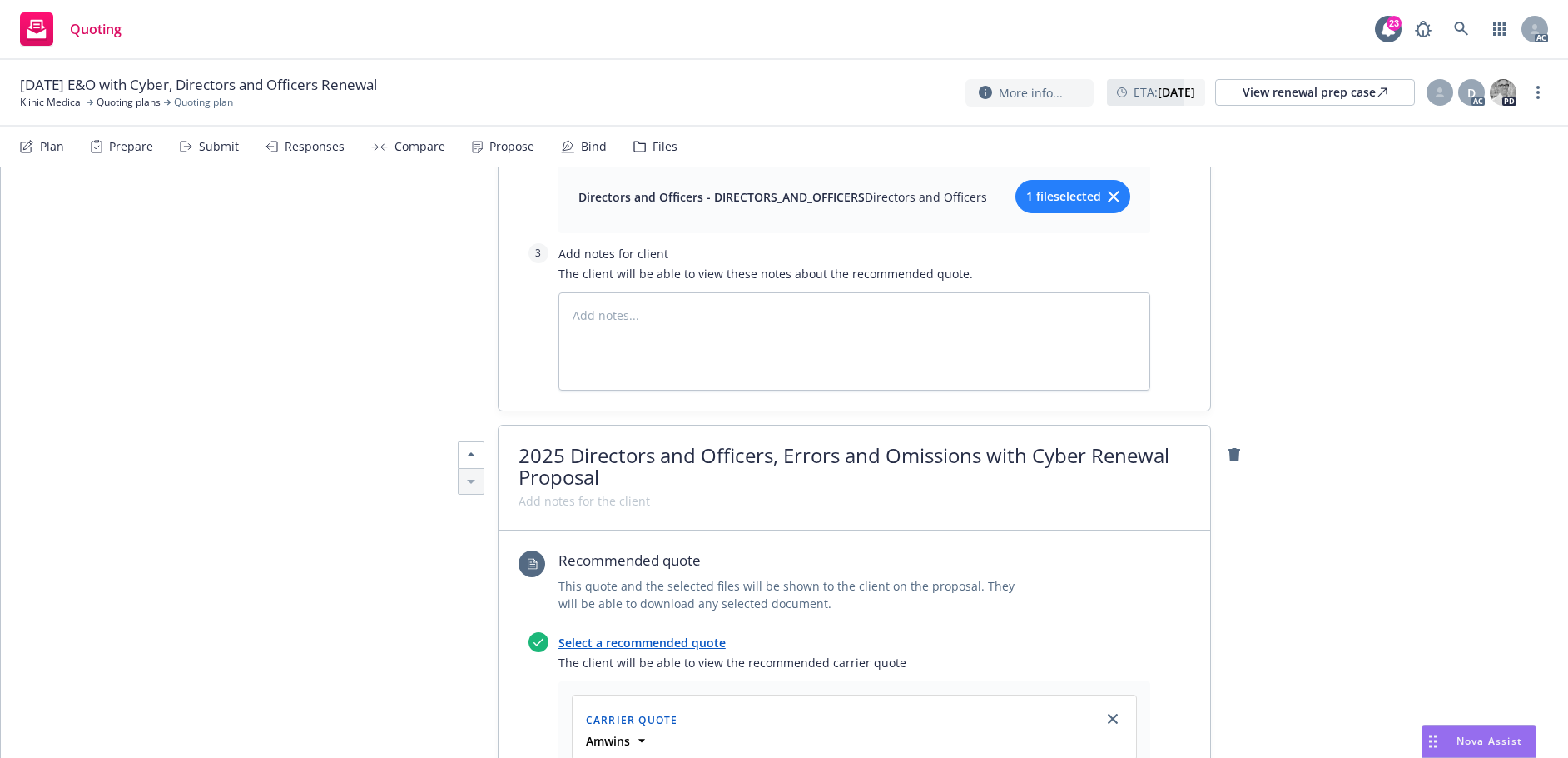
scroll to position [2, 0]
drag, startPoint x: 568, startPoint y: 366, endPoint x: 771, endPoint y: 368, distance: 203.0
click at [771, 440] on span "2025 Directors and Officers, Errors and Omissions with Cyber Renewal Proposal" at bounding box center [844, 464] width 651 height 49
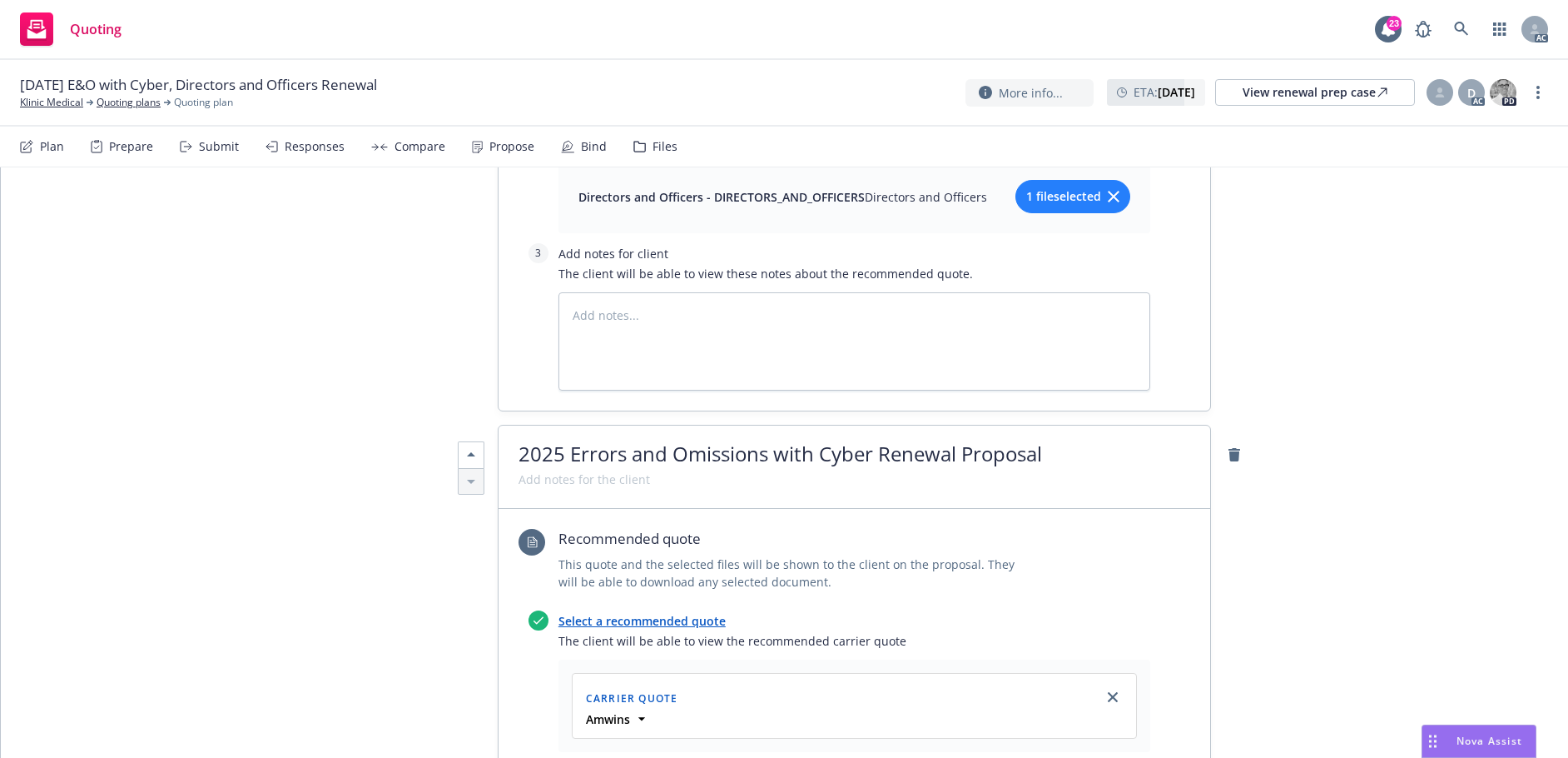
click at [637, 613] on link "Select a recommended quote" at bounding box center [642, 620] width 167 height 16
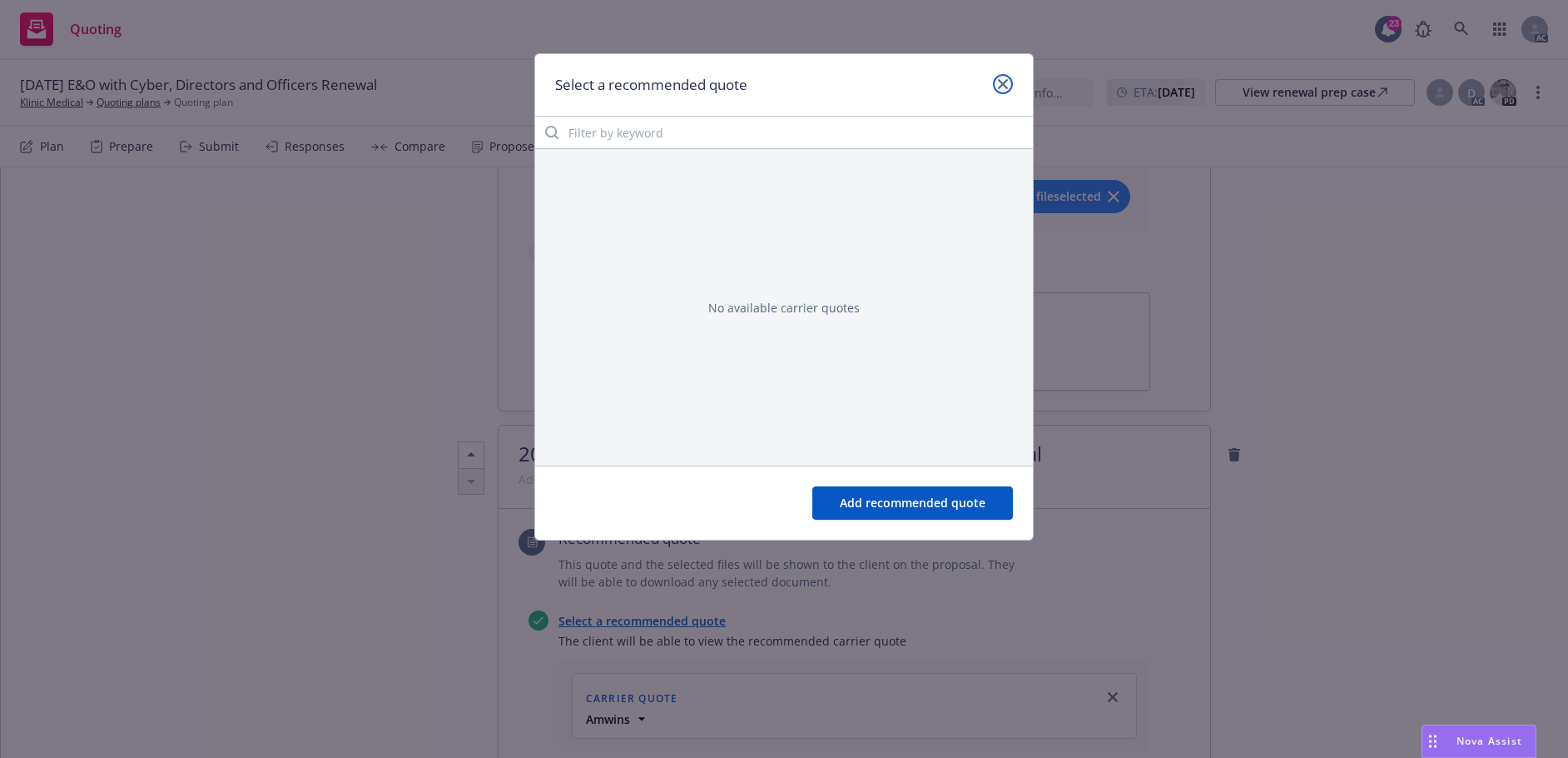
click at [1004, 89] on link "close" at bounding box center [1002, 83] width 20 height 20
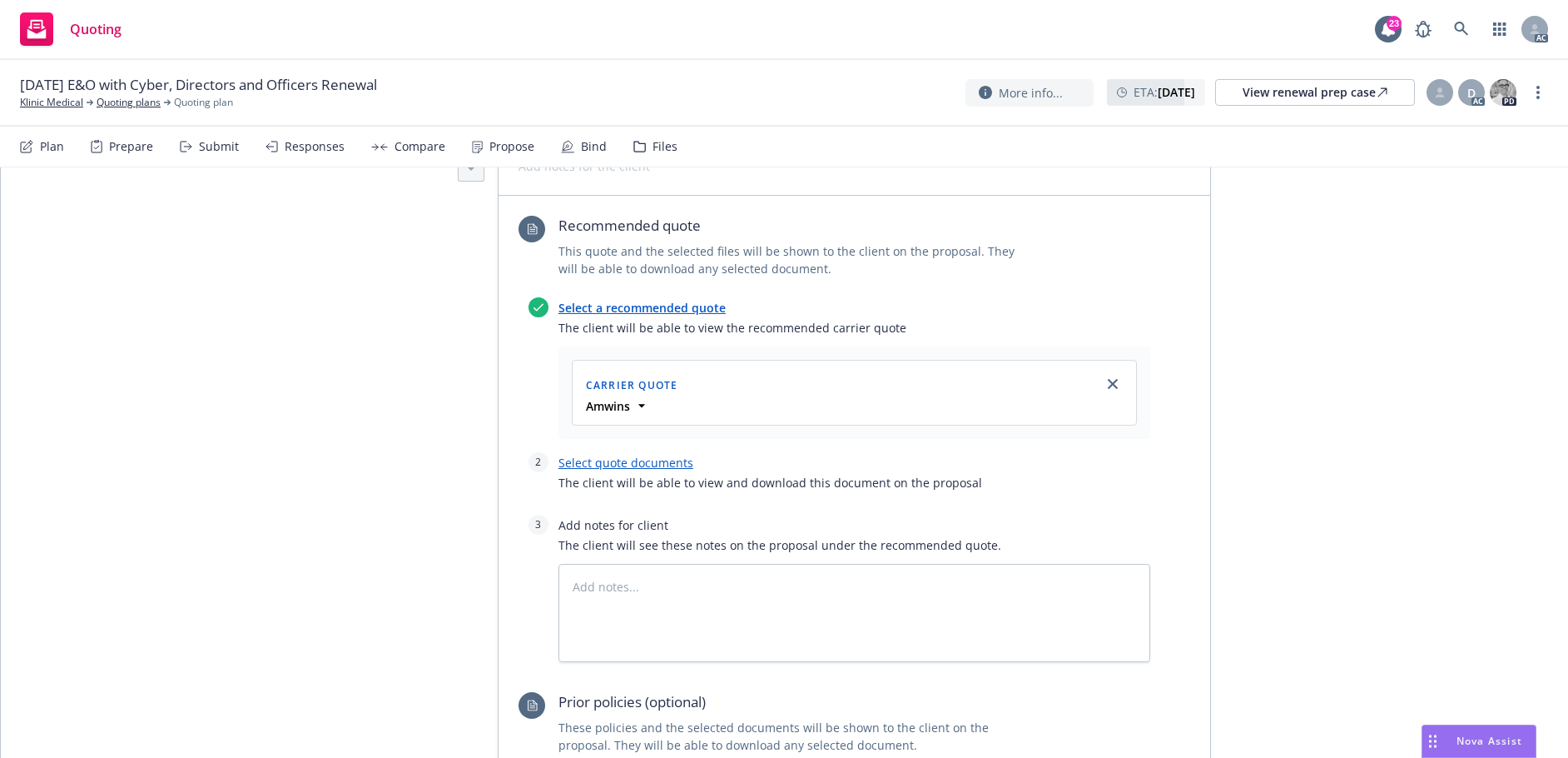
scroll to position [1915, 0]
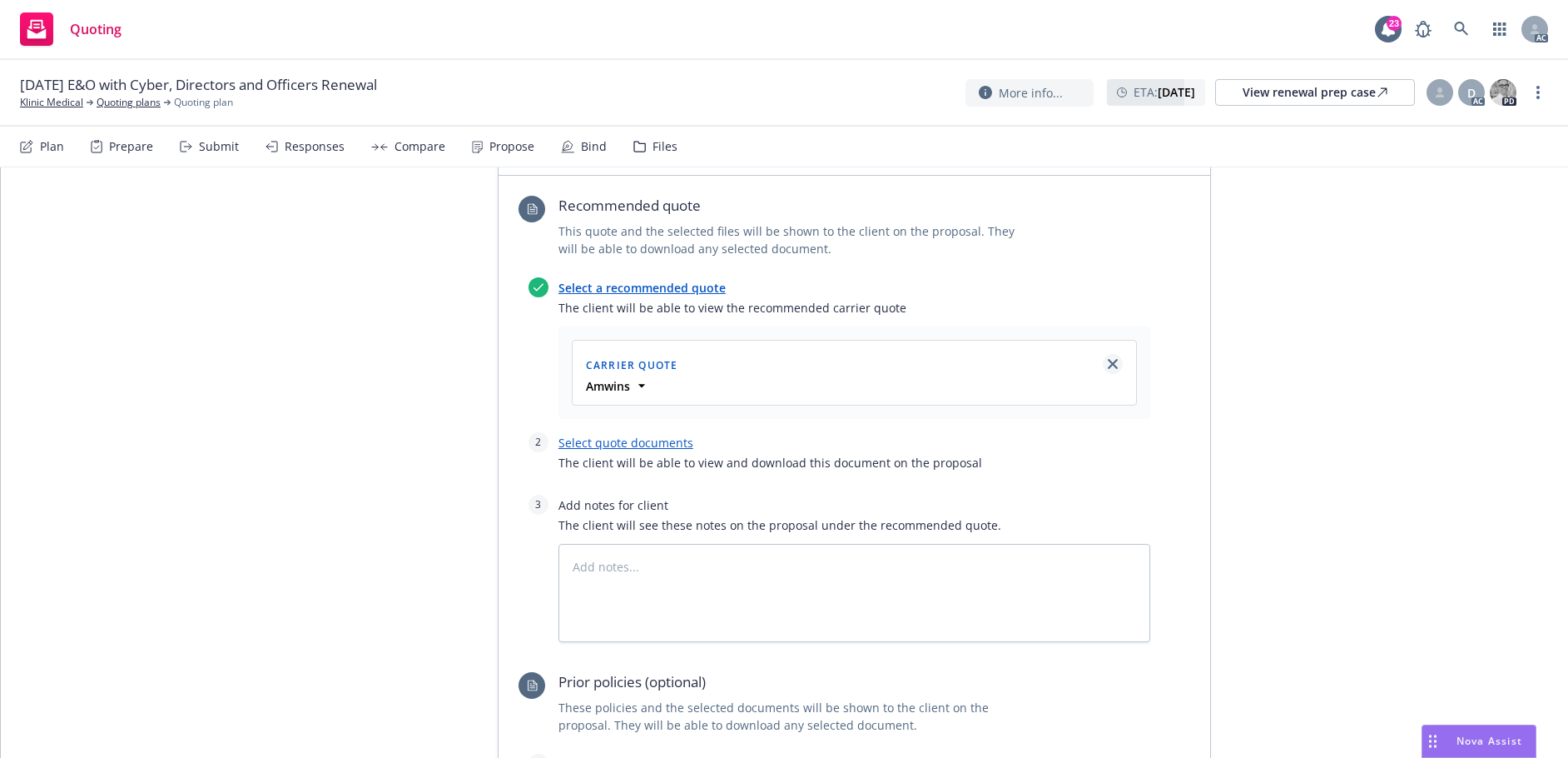
click at [1108, 358] on icon "close" at bounding box center [1112, 363] width 10 height 10
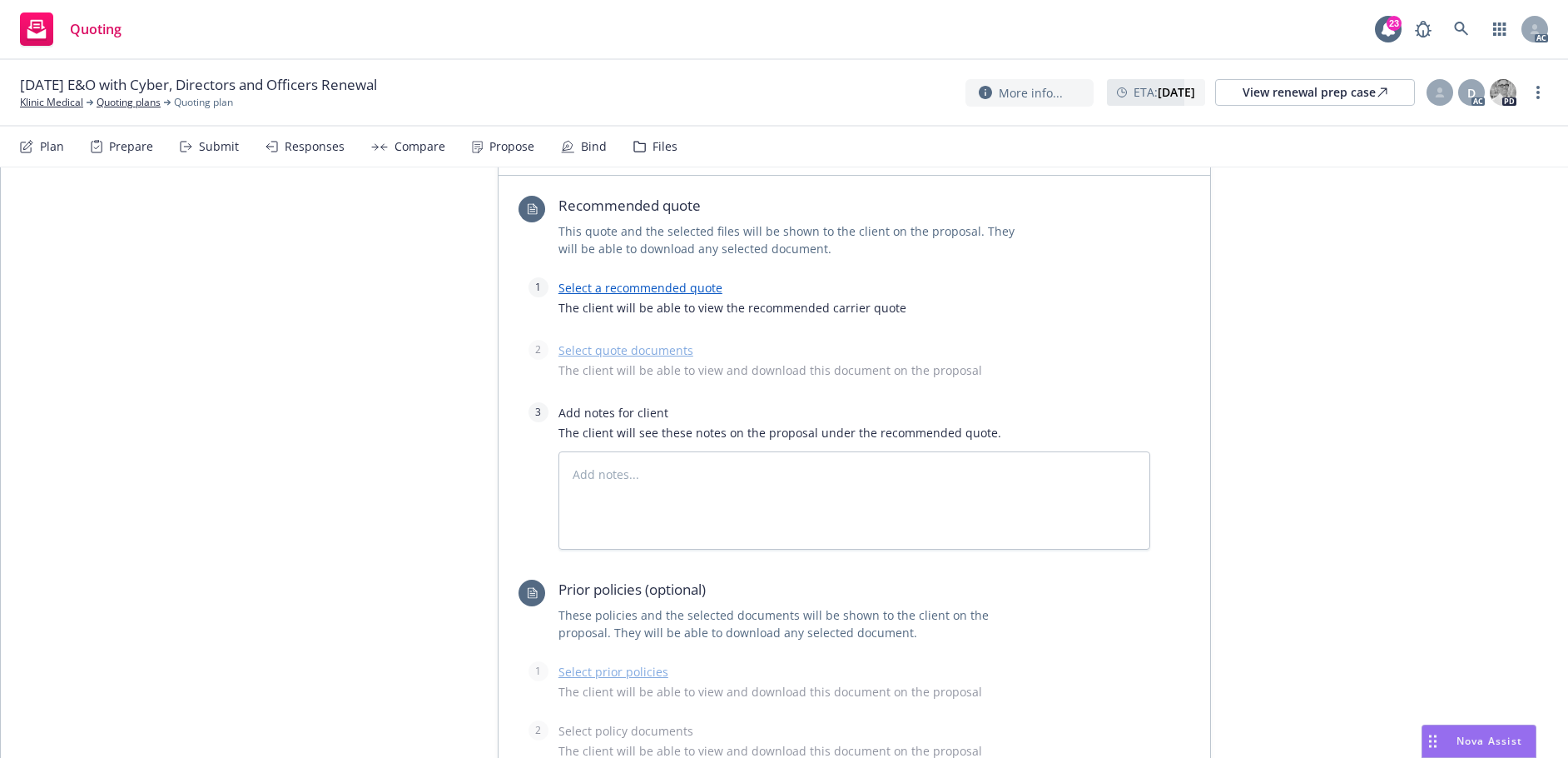
click at [669, 280] on link "Select a recommended quote" at bounding box center [640, 287] width 164 height 16
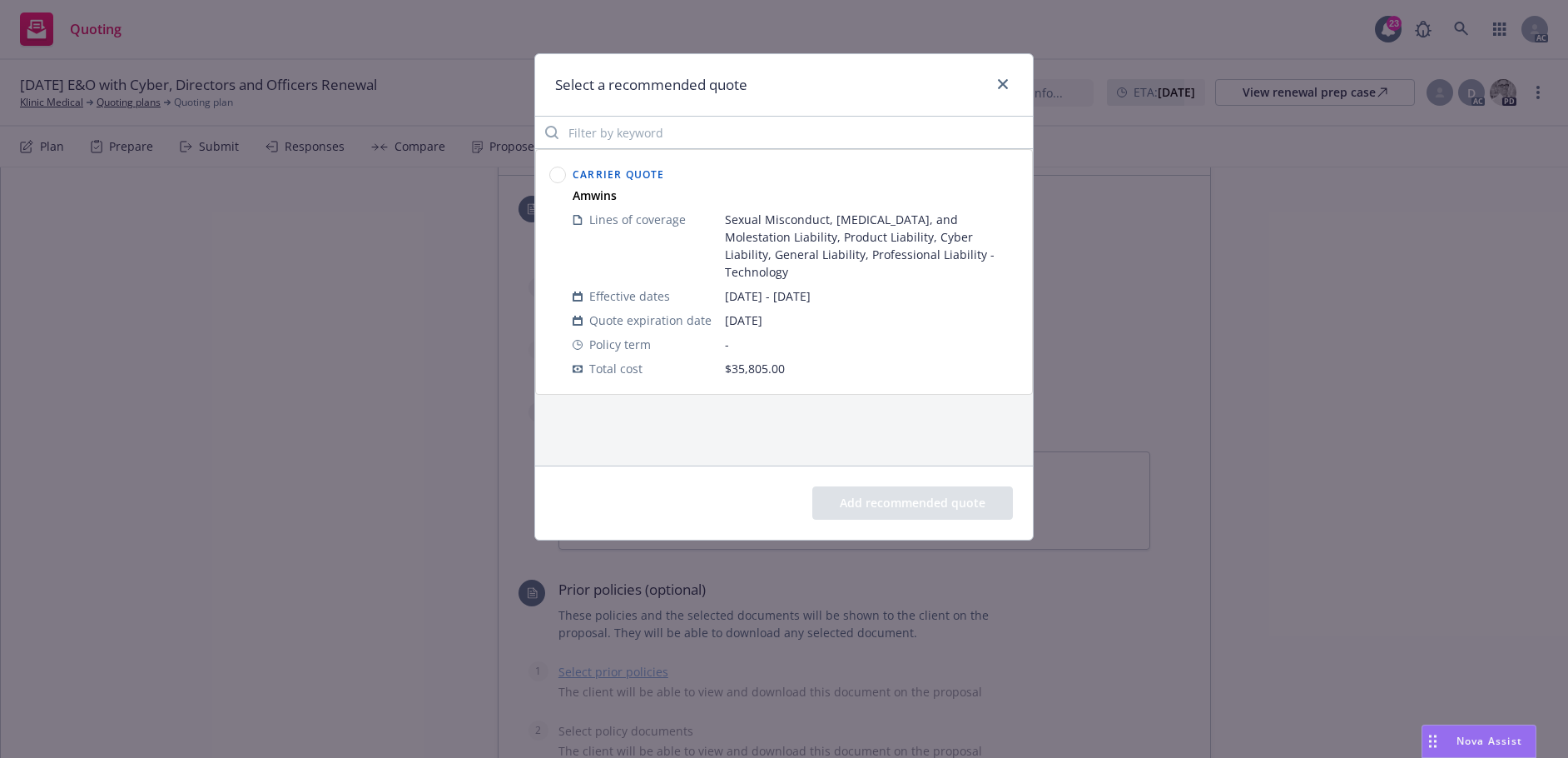
click at [561, 175] on circle at bounding box center [558, 175] width 16 height 16
click at [901, 503] on button "Add recommended quote" at bounding box center [912, 503] width 200 height 34
type textarea "x"
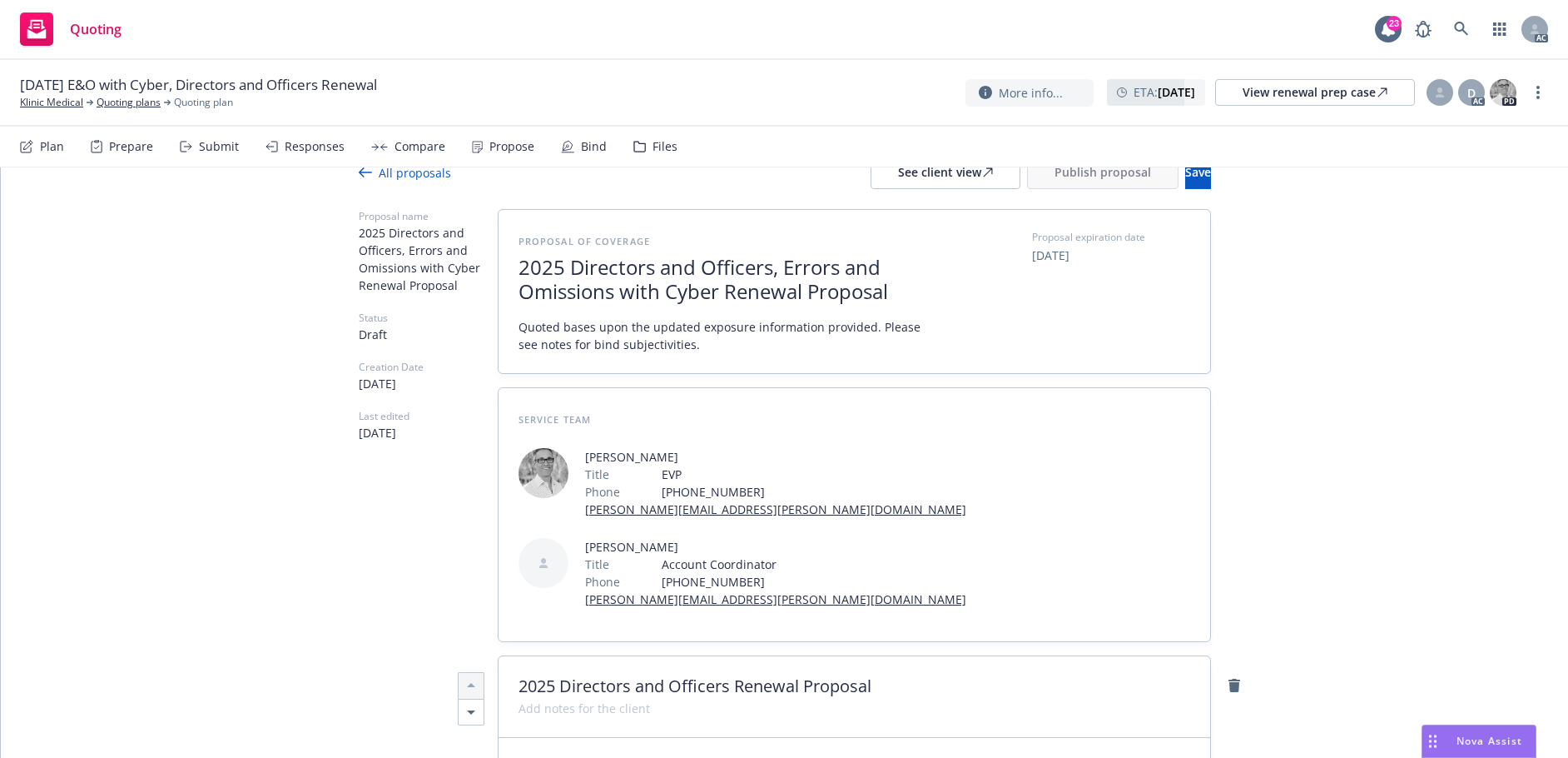
scroll to position [0, 0]
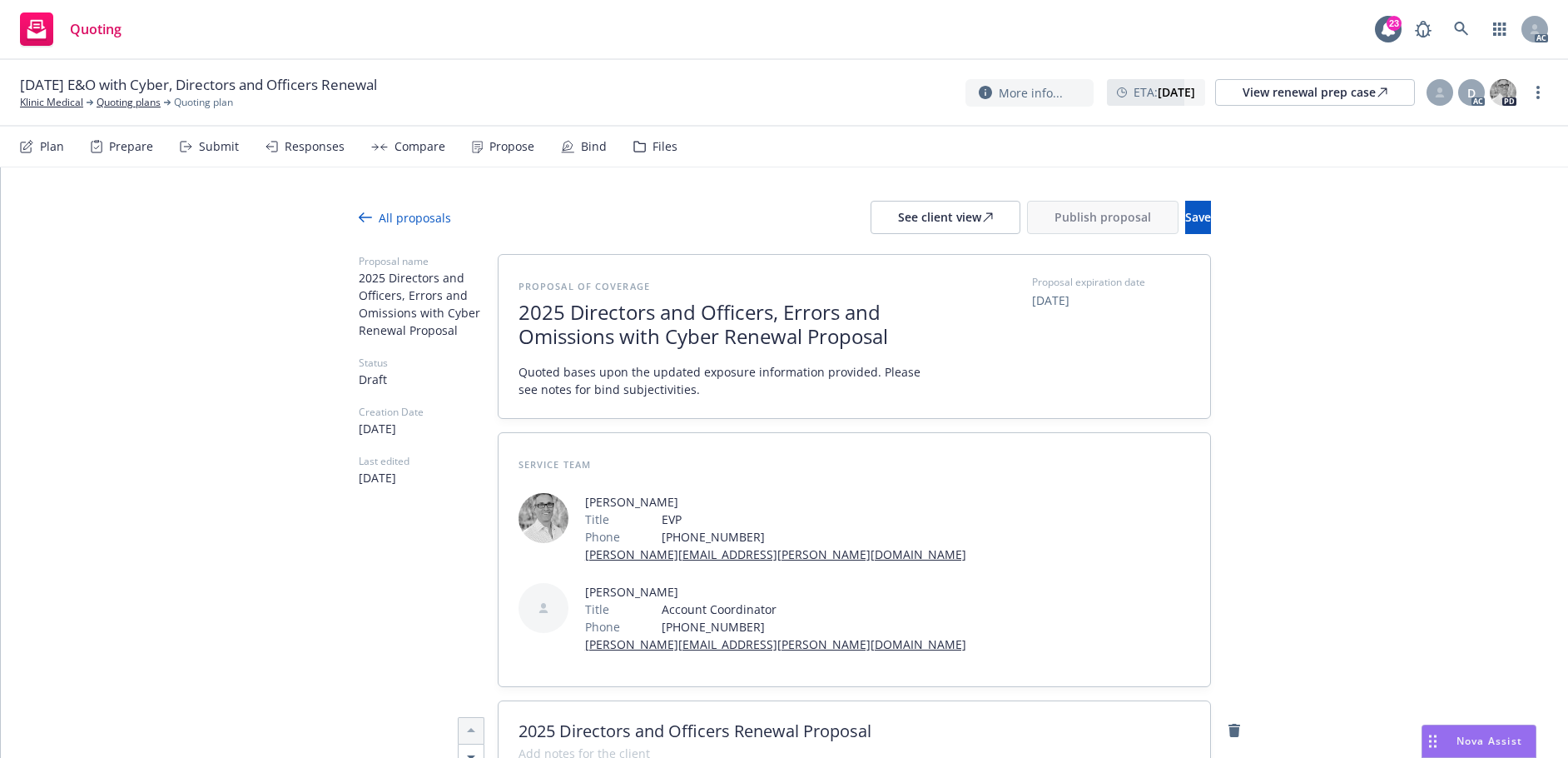
click at [510, 153] on div "Propose" at bounding box center [512, 146] width 45 height 13
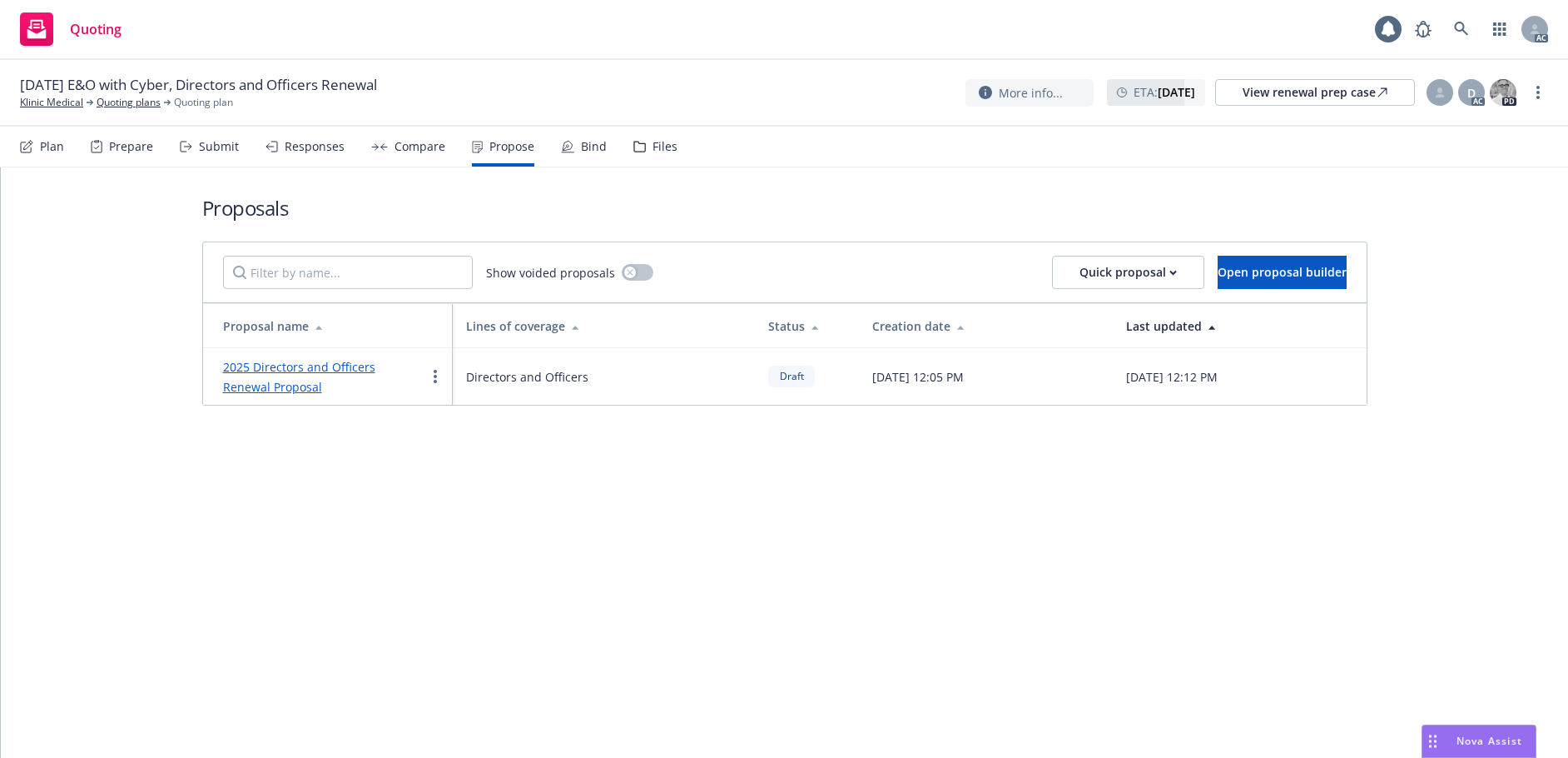
click at [304, 145] on div "Responses" at bounding box center [314, 146] width 60 height 13
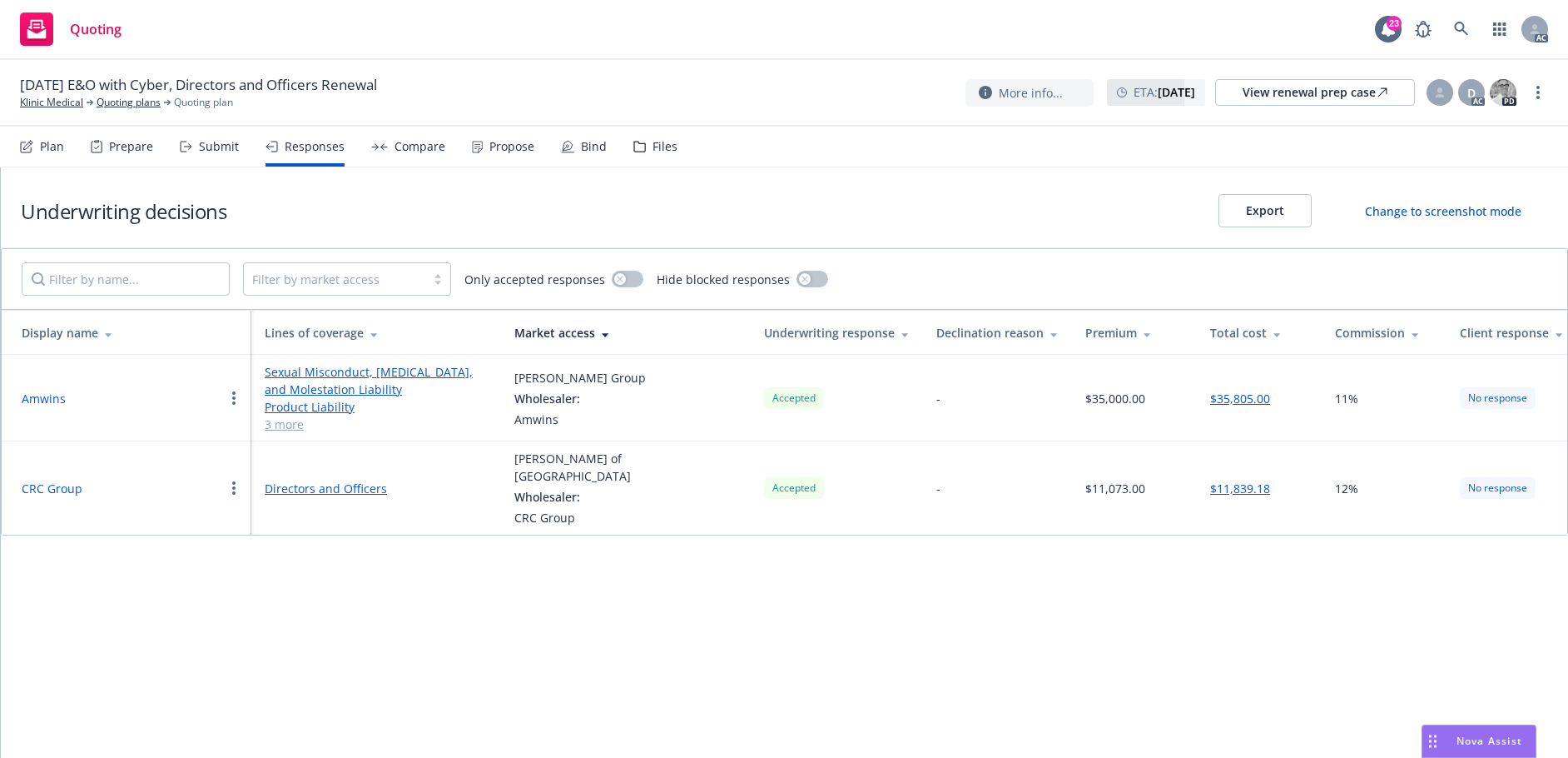
click at [215, 154] on div "Submit" at bounding box center [209, 146] width 59 height 40
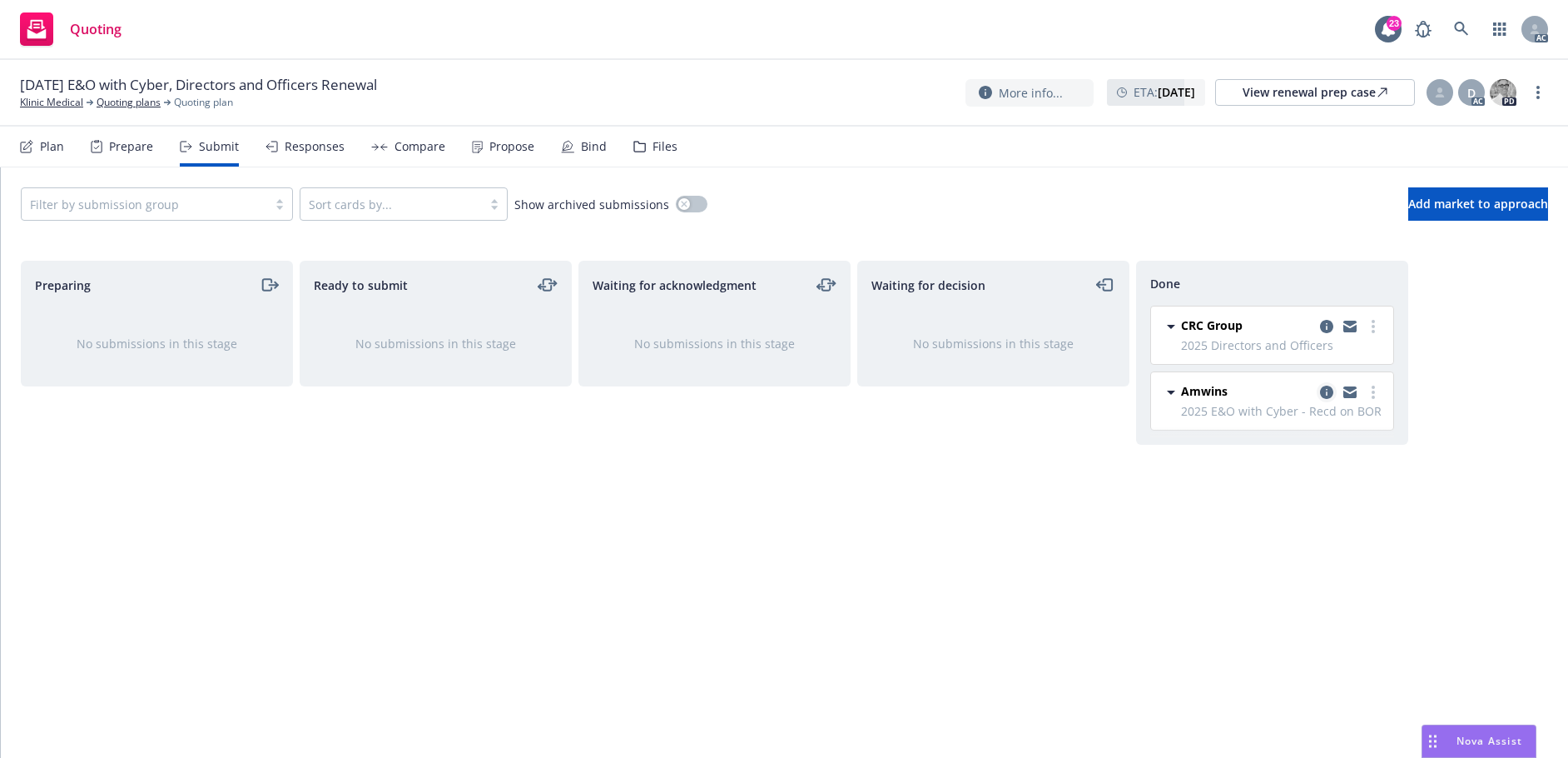
click at [1323, 391] on icon "copy logging email" at bounding box center [1327, 392] width 13 height 13
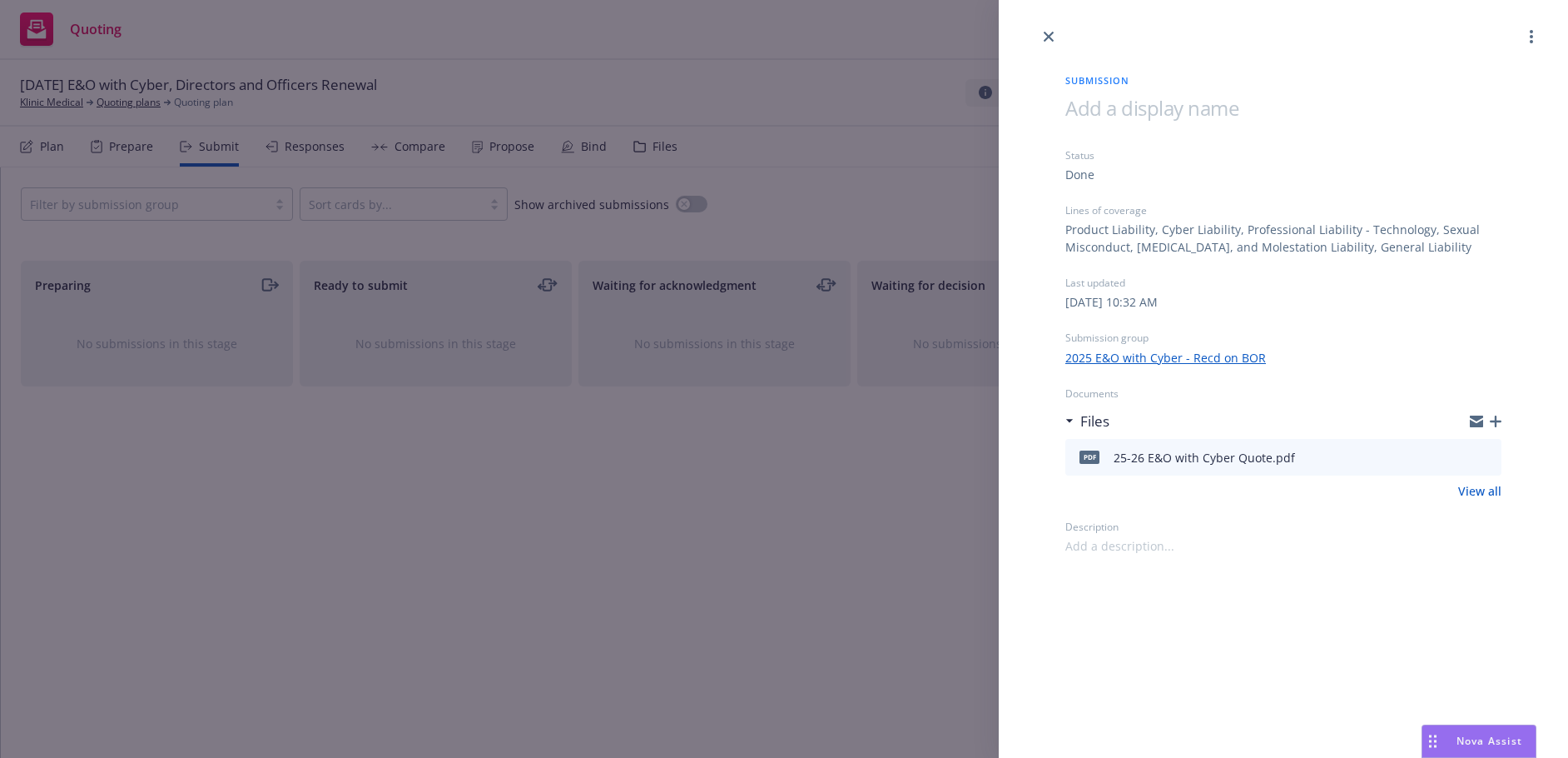
click at [562, 564] on div "Submission Status Done Lines of coverage Product Liability, Cyber Liability, Pr…" at bounding box center [784, 379] width 1568 height 758
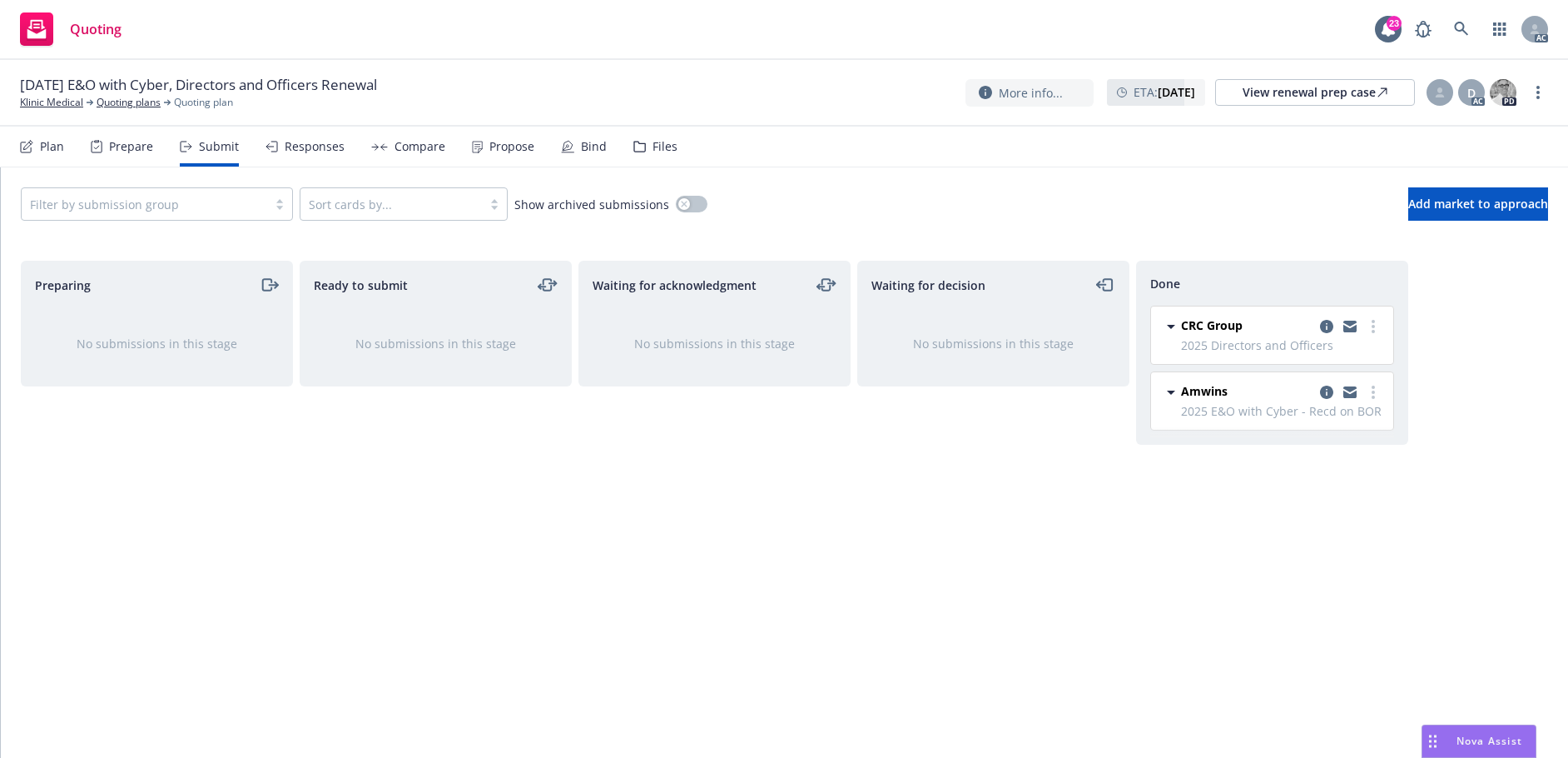
click at [309, 153] on div "Responses" at bounding box center [314, 146] width 60 height 13
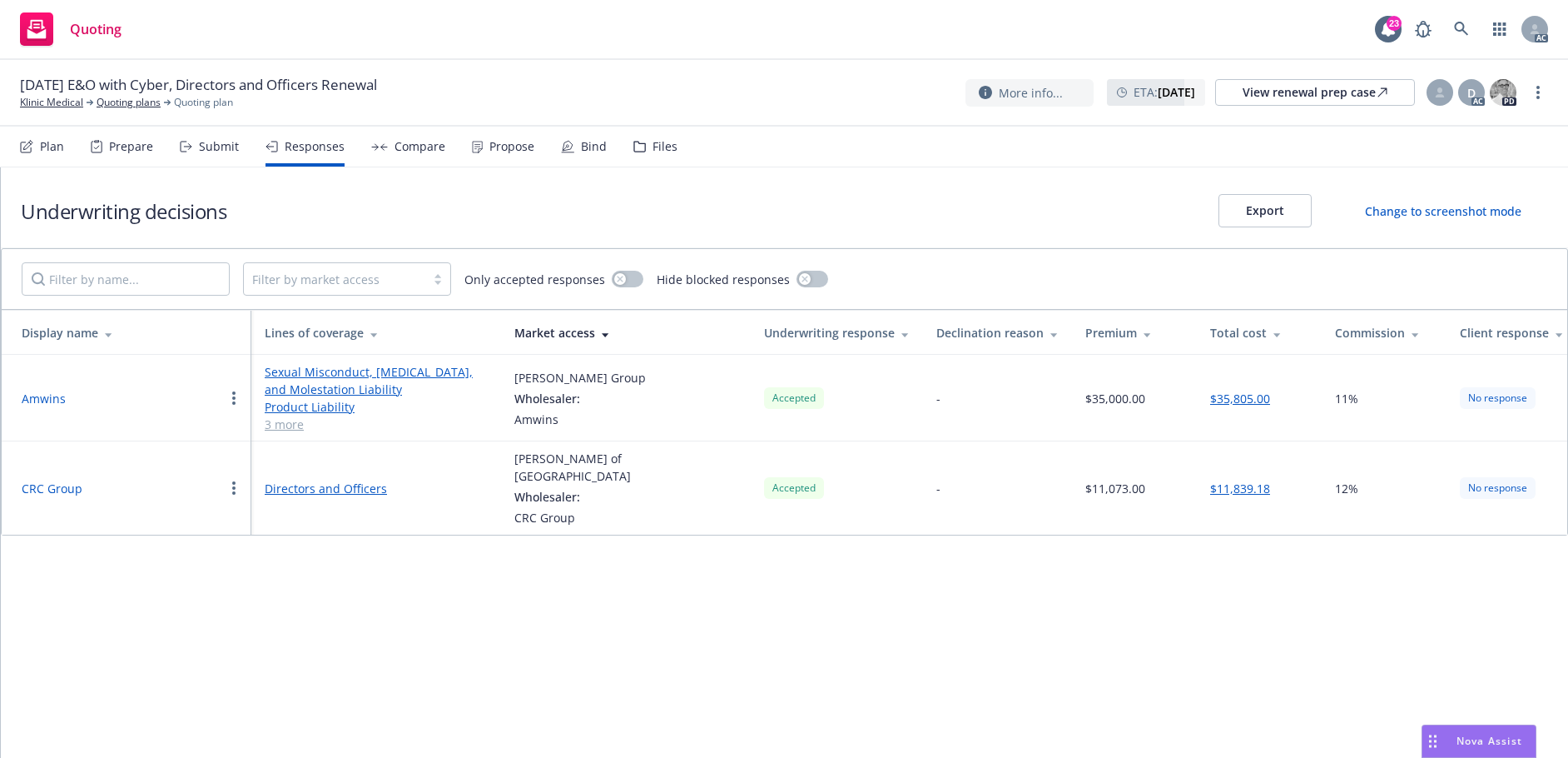
click at [46, 398] on button "Amwins" at bounding box center [43, 398] width 44 height 18
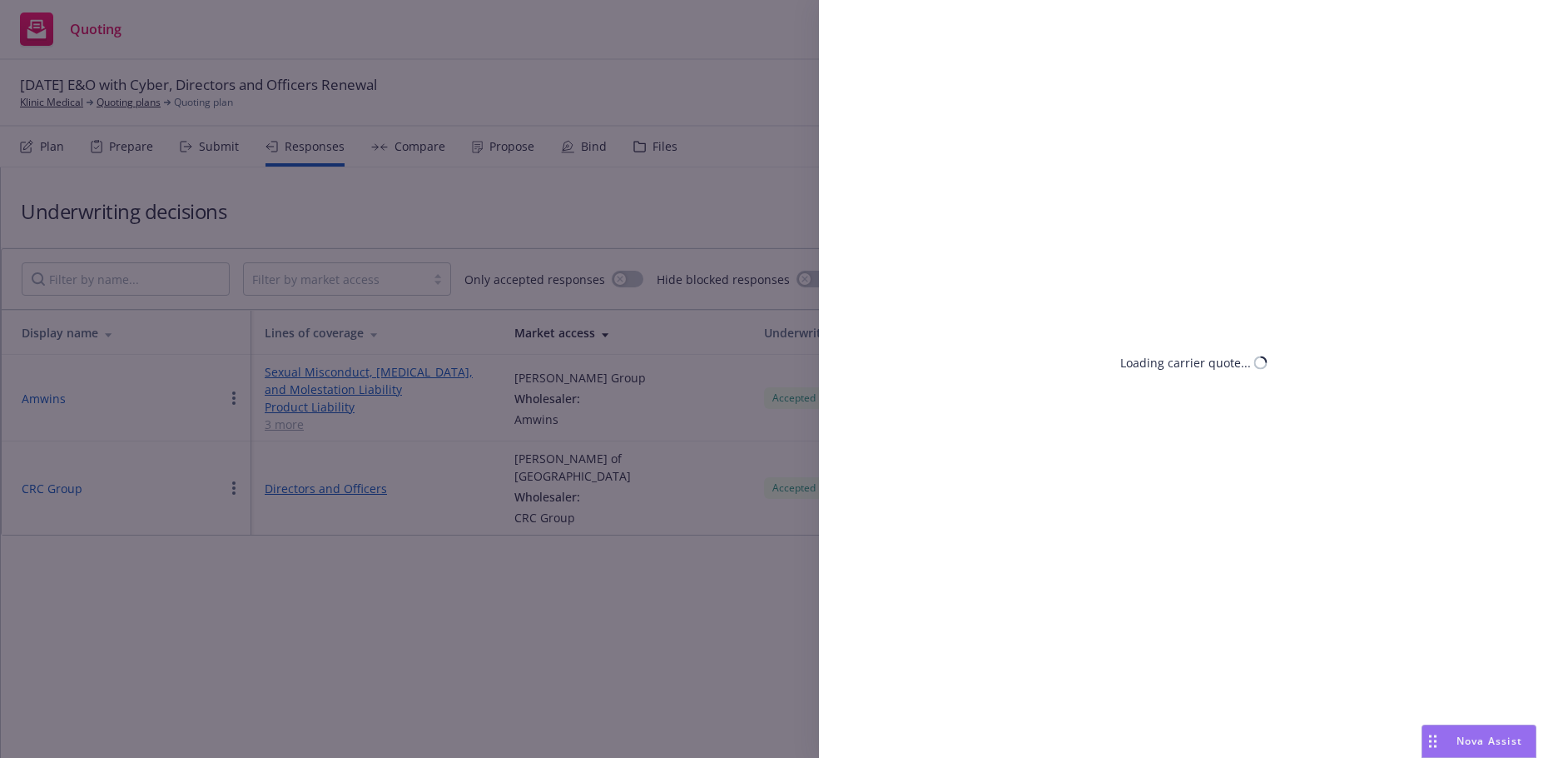
select select "WA"
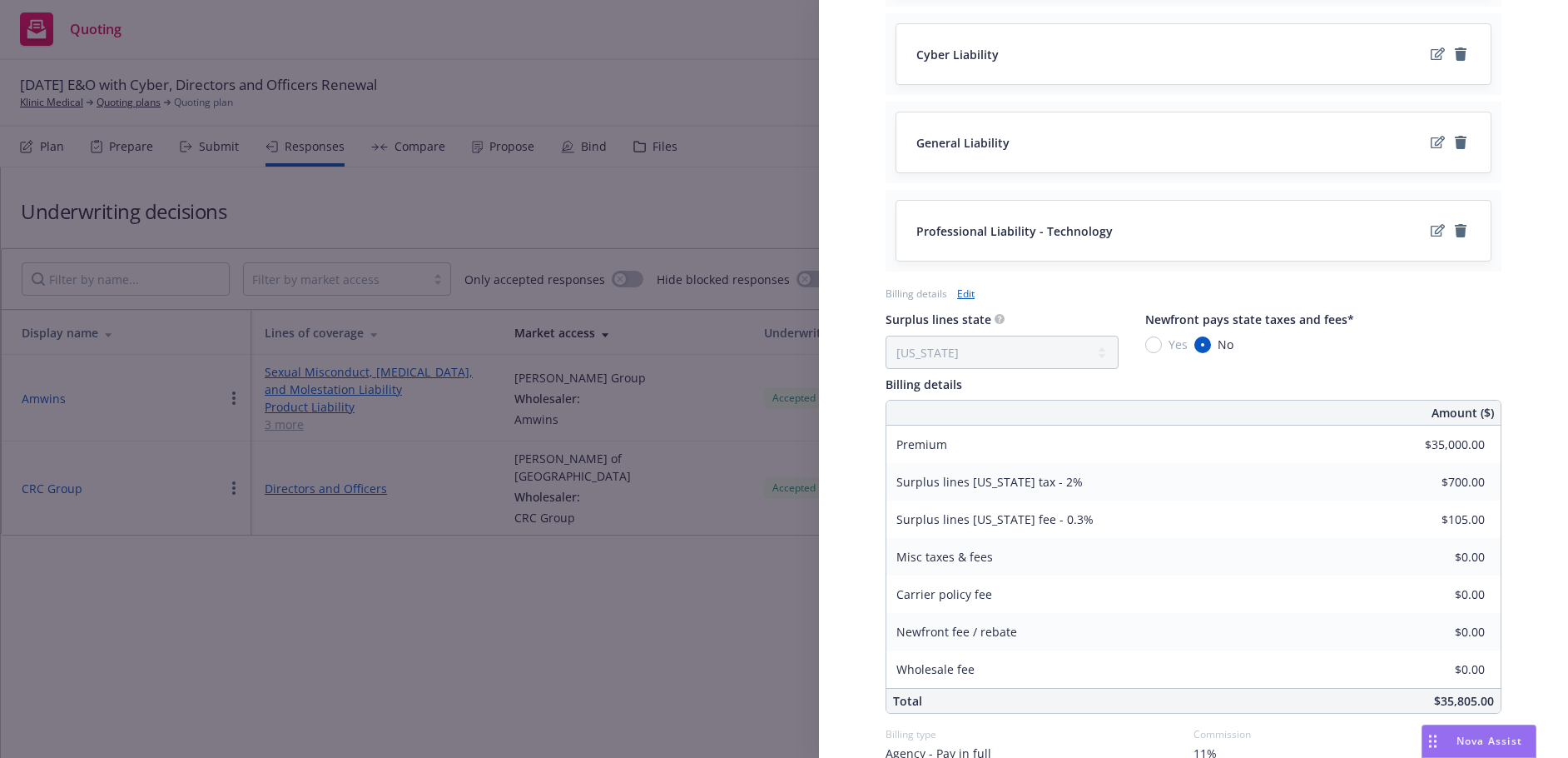
scroll to position [961, 0]
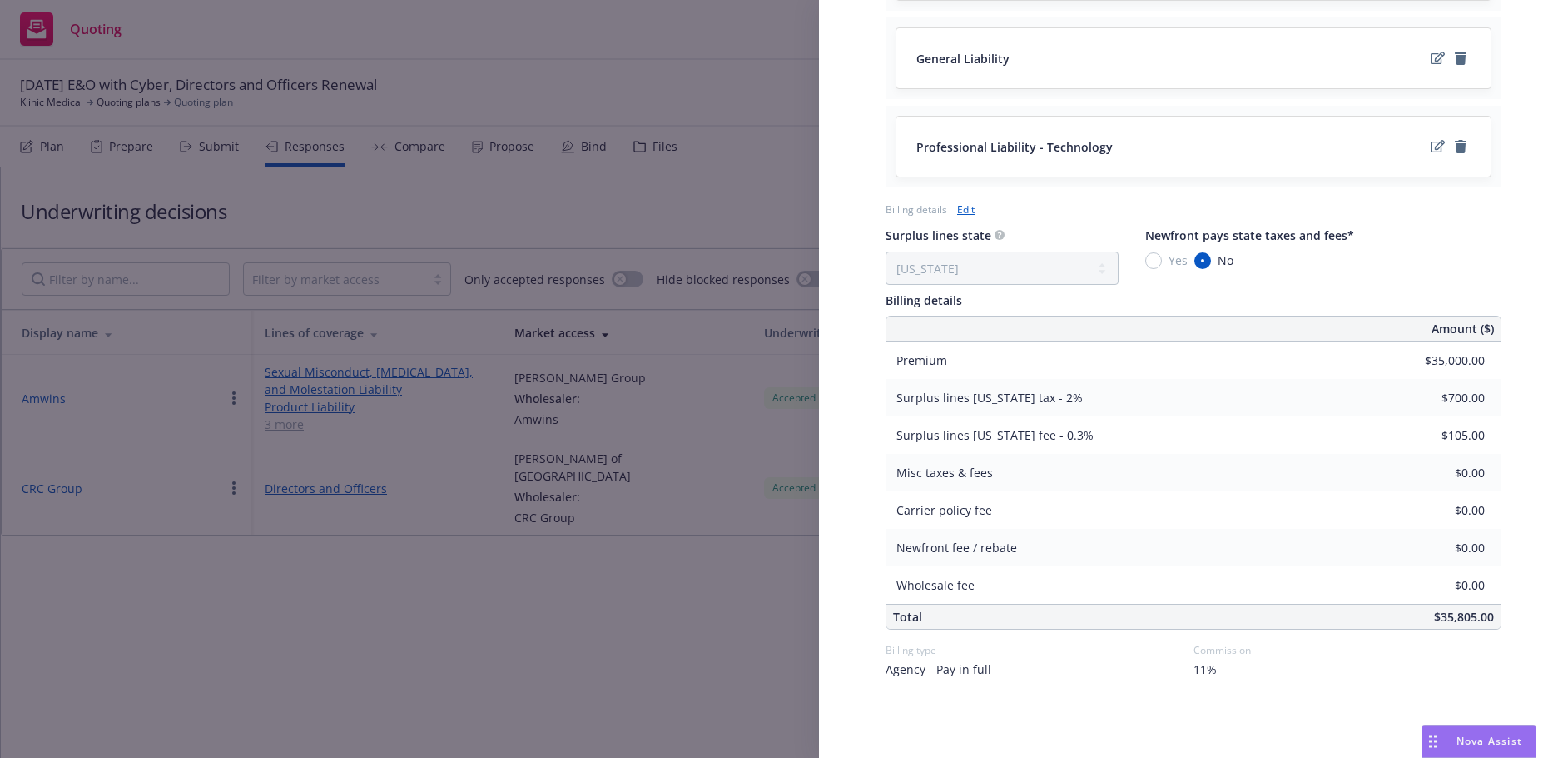
click at [663, 590] on div "Display Name Amwins Carrier Beazley Group Writing company Beazley Excess and Su…" at bounding box center [784, 379] width 1568 height 758
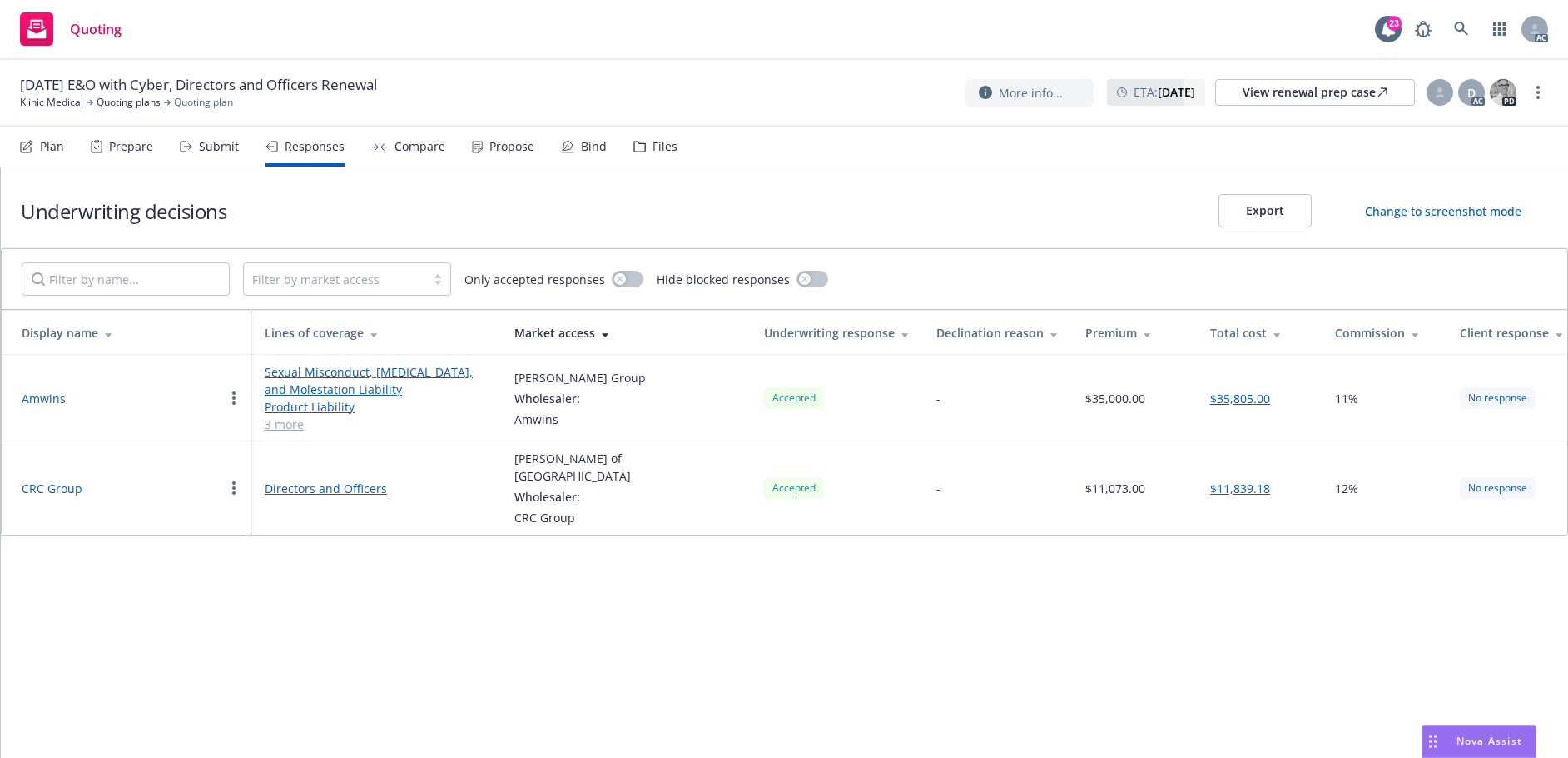
click at [505, 154] on div "Propose" at bounding box center [502, 146] width 63 height 40
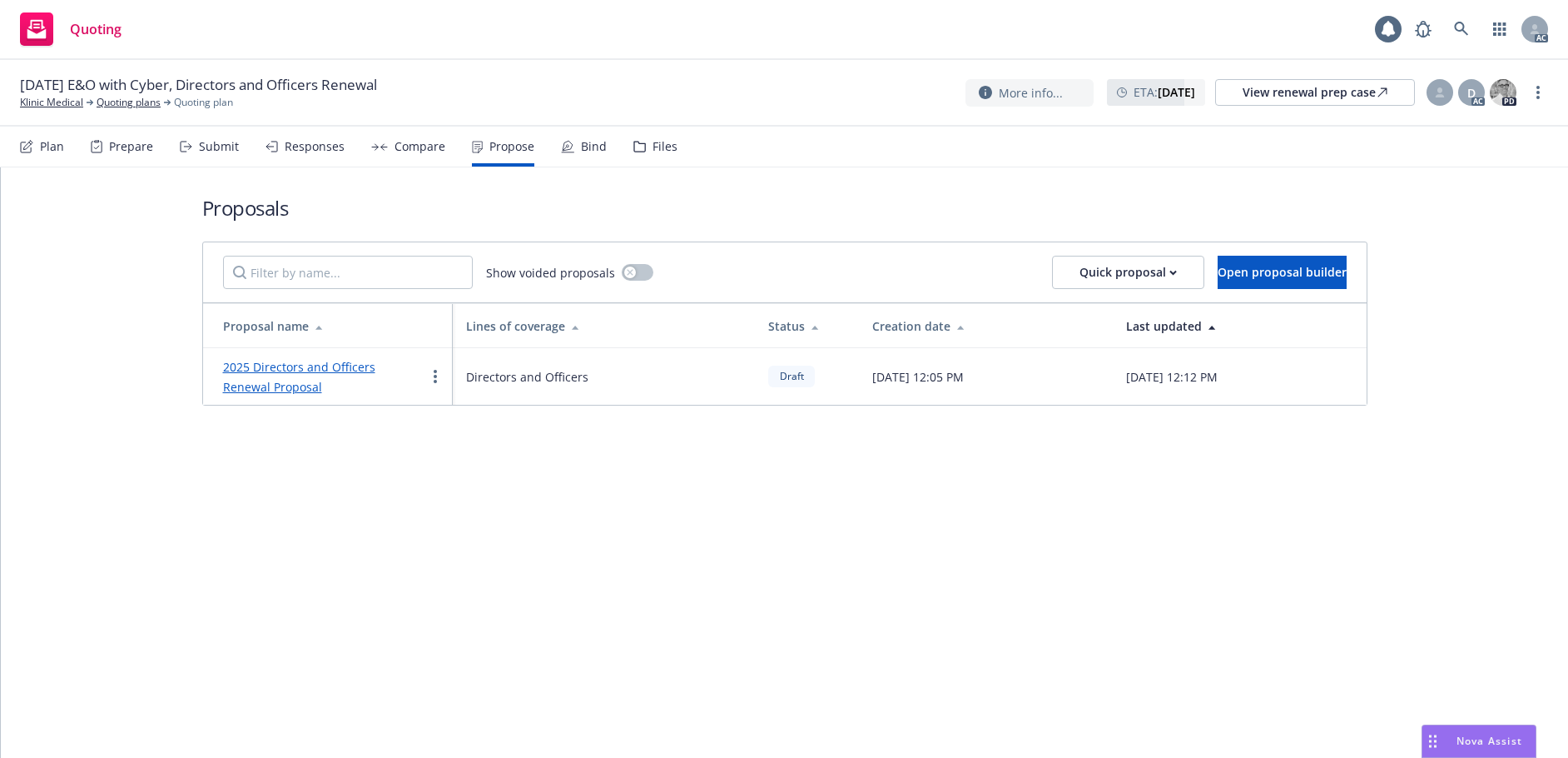
click at [360, 357] on div "2025 Directors and Officers Renewal Proposal" at bounding box center [324, 376] width 202 height 40
click at [362, 368] on link "2025 Directors and Officers Renewal Proposal" at bounding box center [298, 376] width 152 height 36
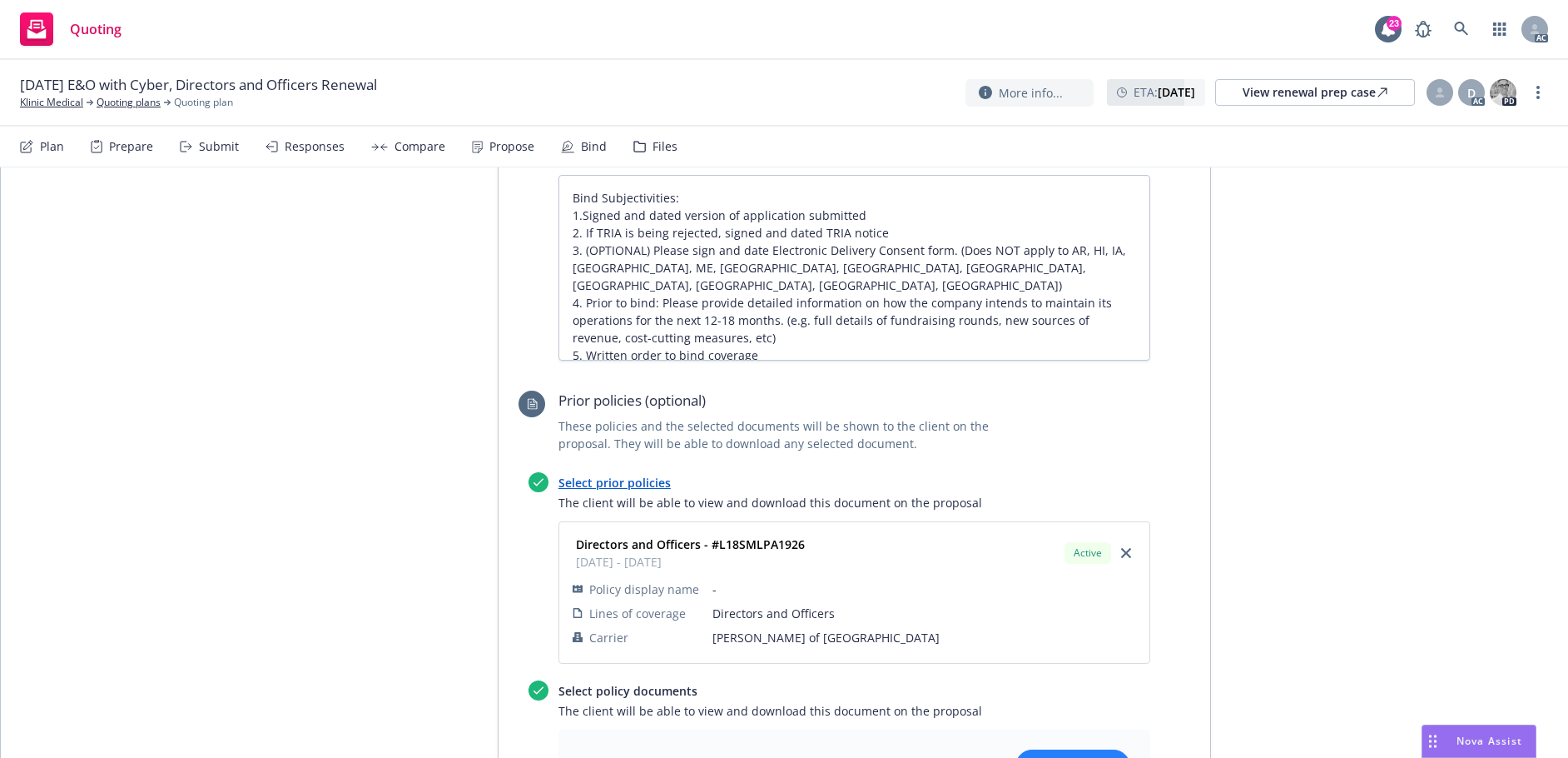
scroll to position [1307, 0]
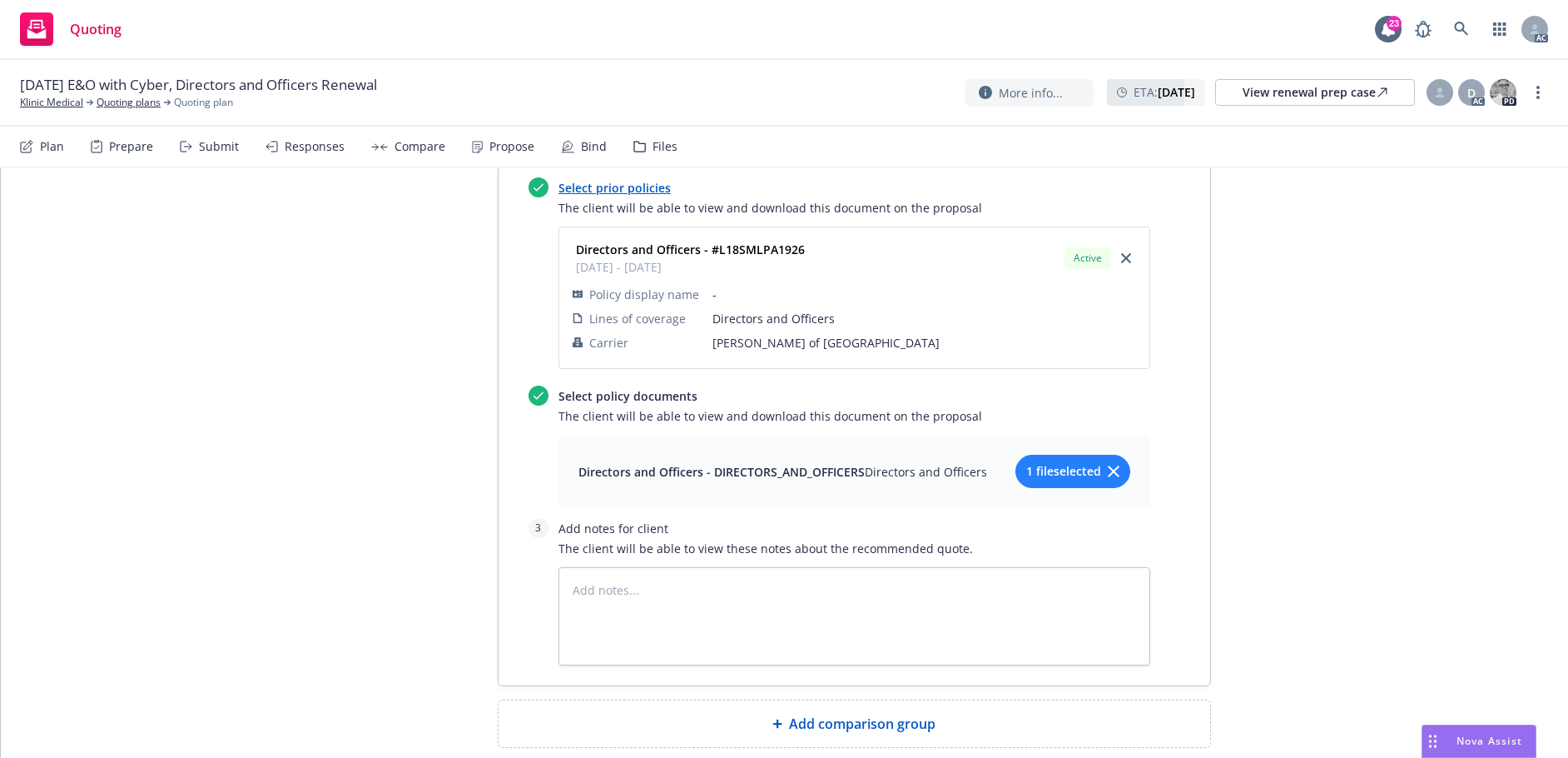
click at [846, 713] on span "Add comparison group" at bounding box center [862, 722] width 147 height 20
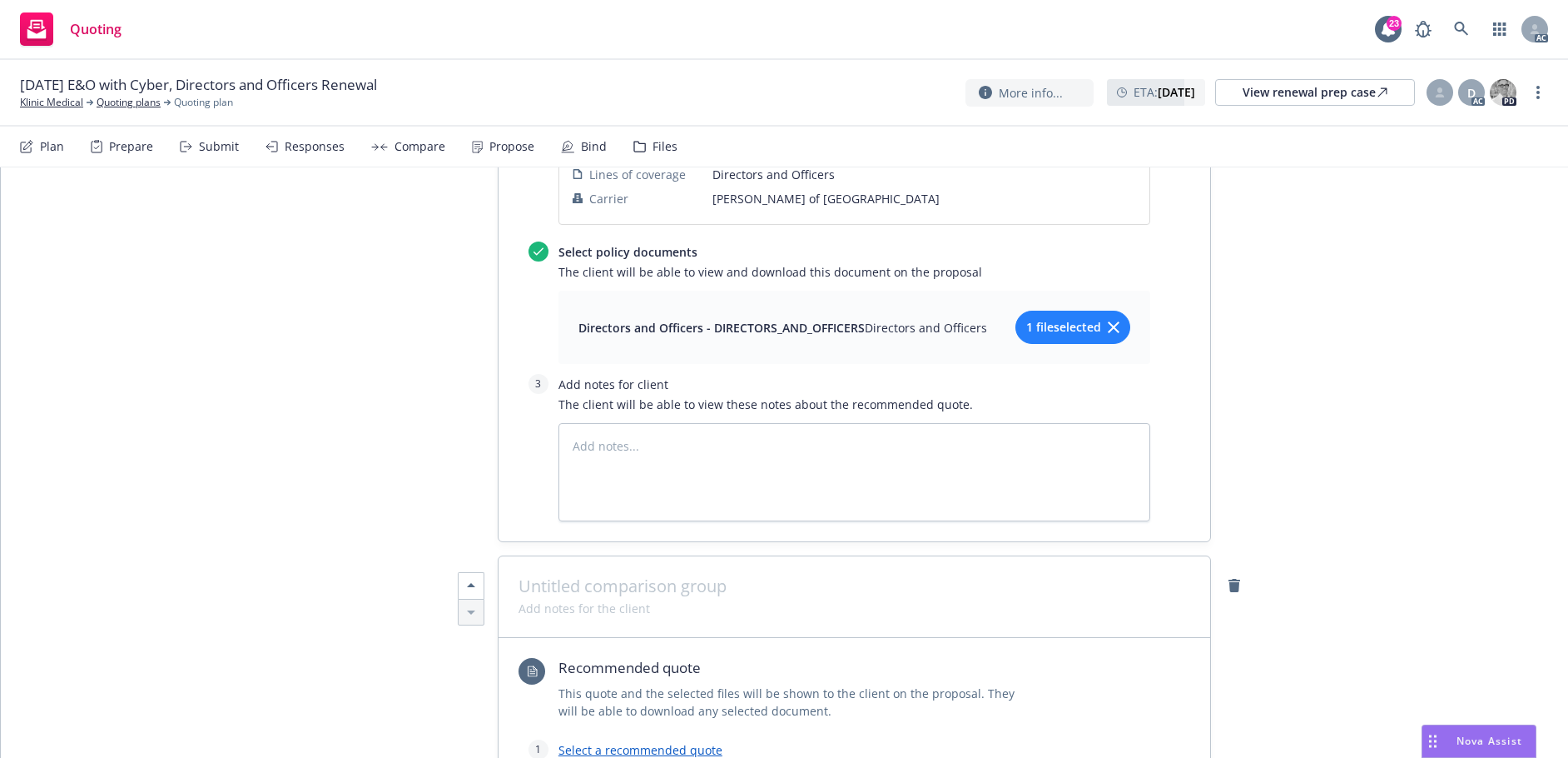
scroll to position [1723, 0]
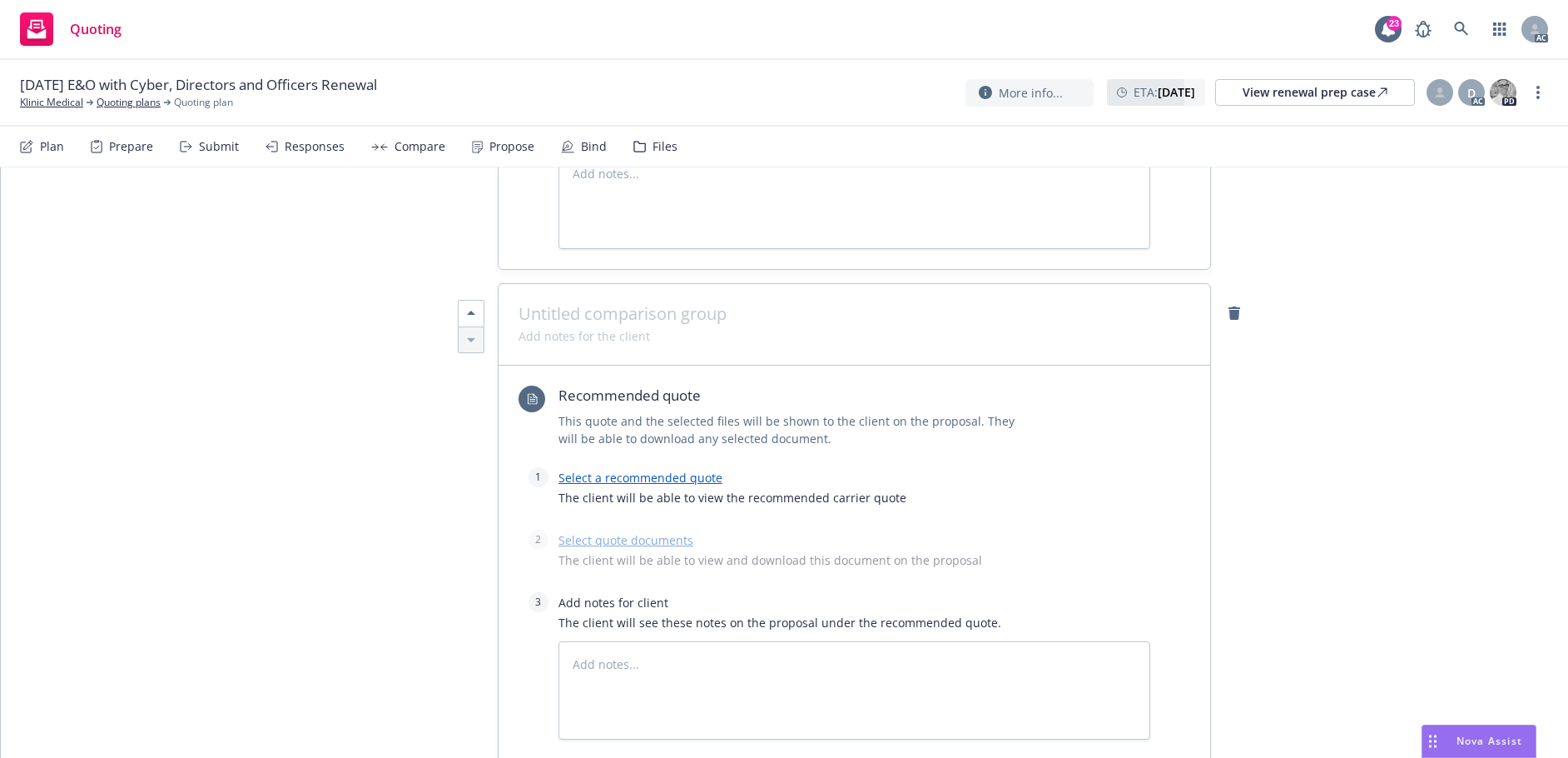
click at [643, 470] on link "Select a recommended quote" at bounding box center [640, 477] width 164 height 16
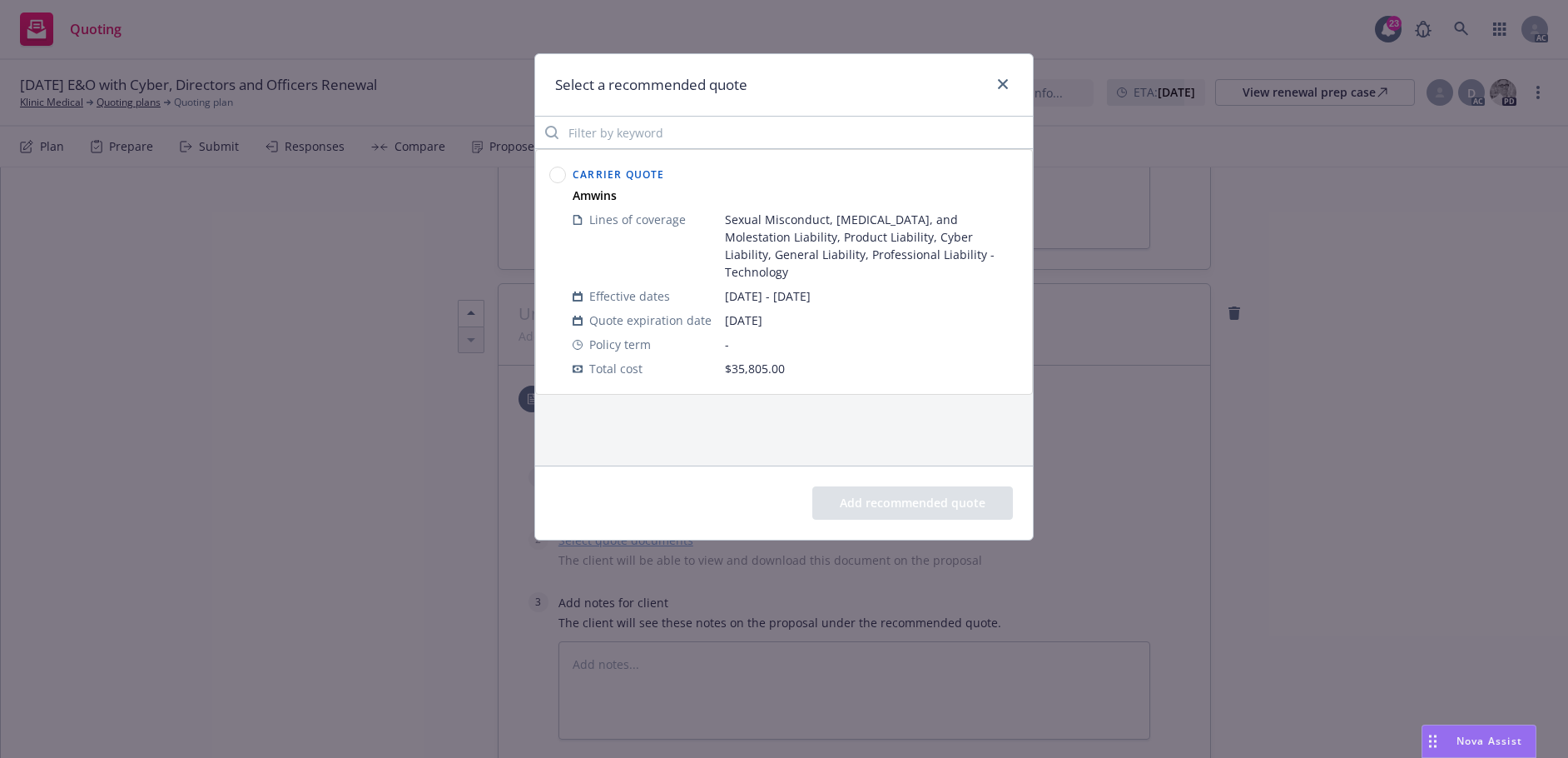
click at [566, 179] on div at bounding box center [558, 271] width 23 height 224
click at [558, 178] on circle at bounding box center [558, 175] width 16 height 16
click at [916, 501] on button "Add recommended quote" at bounding box center [912, 503] width 200 height 34
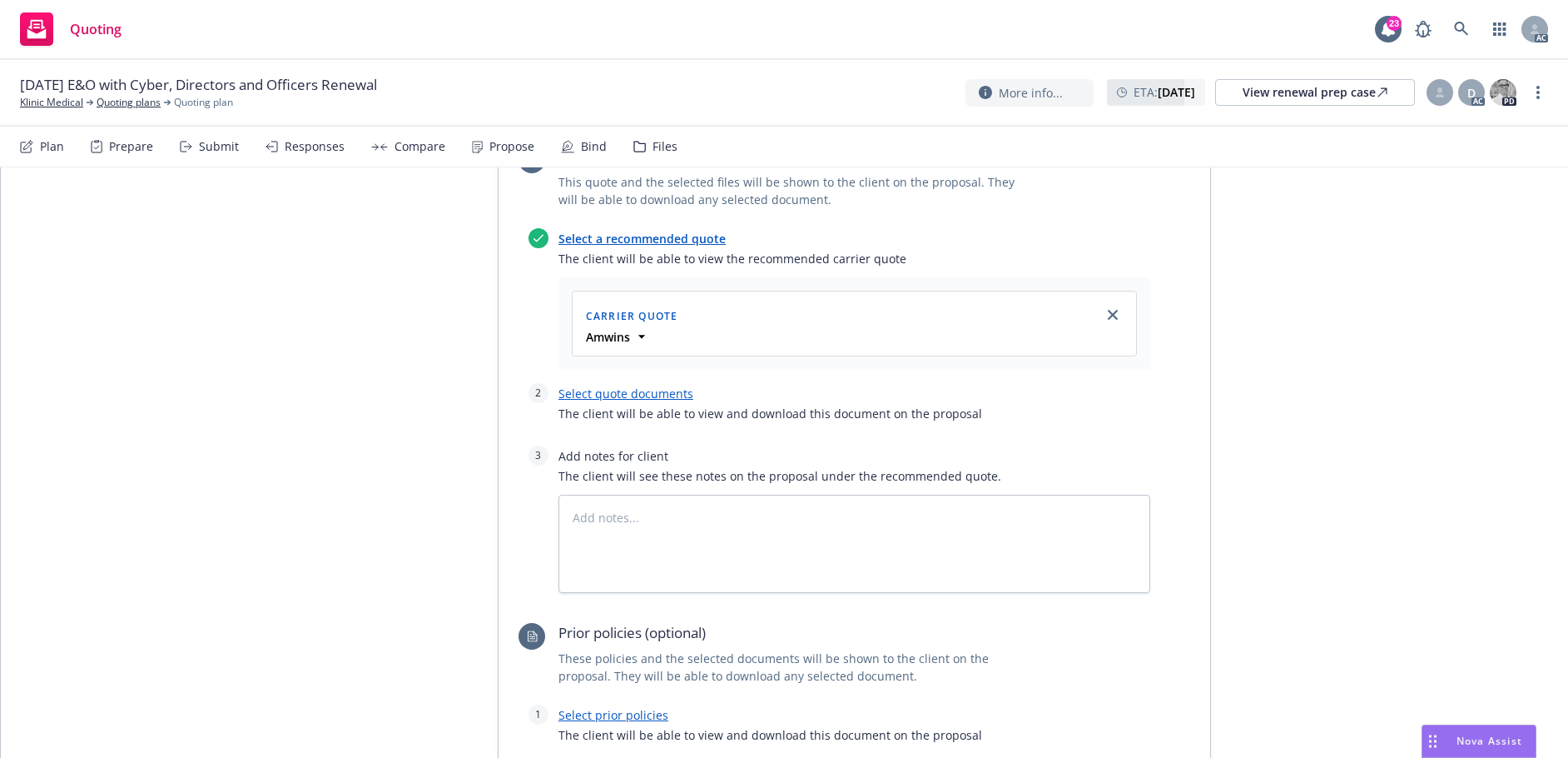
scroll to position [1973, 0]
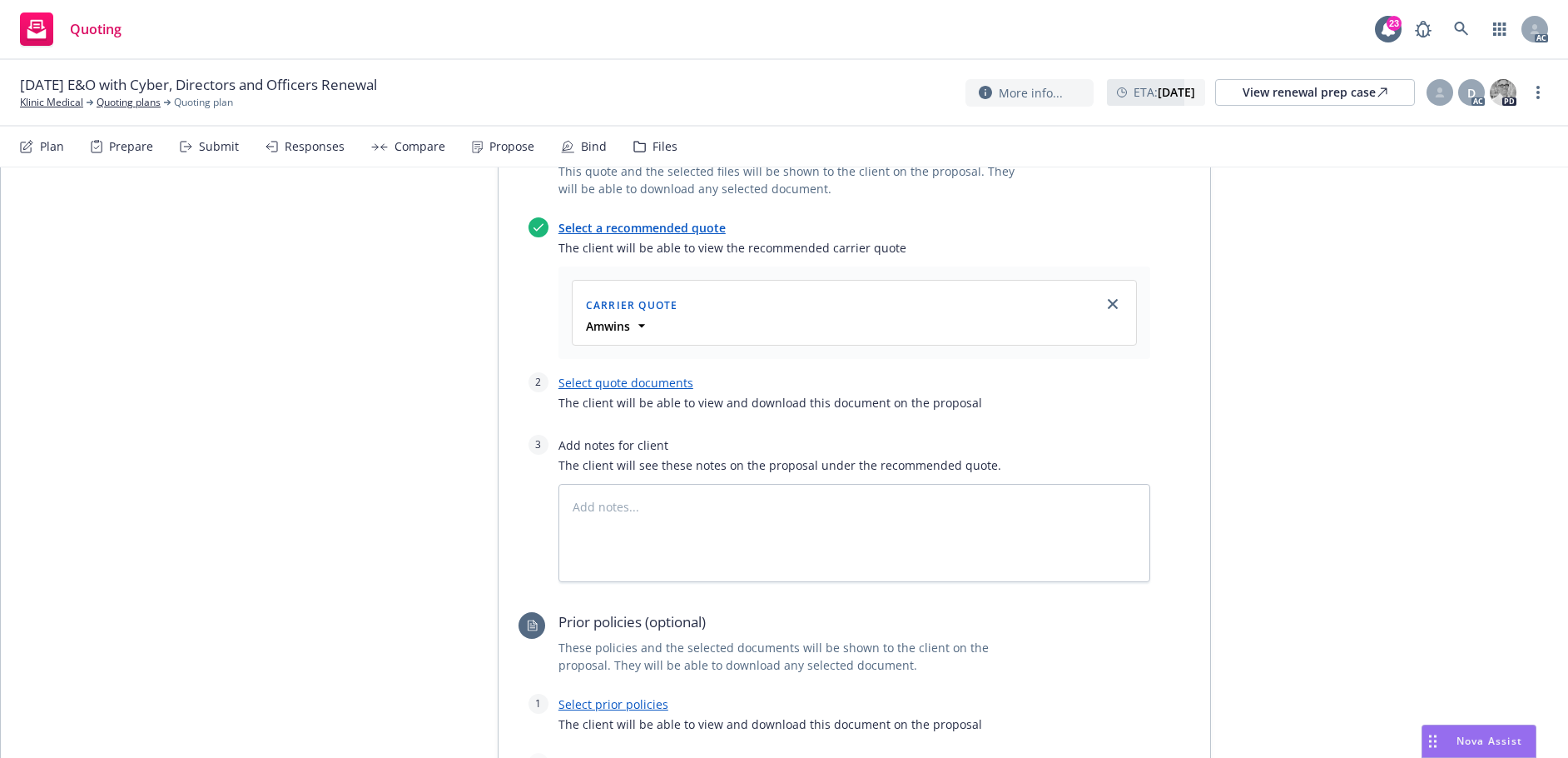
click at [661, 374] on link "Select quote documents" at bounding box center [626, 382] width 135 height 16
type textarea "x"
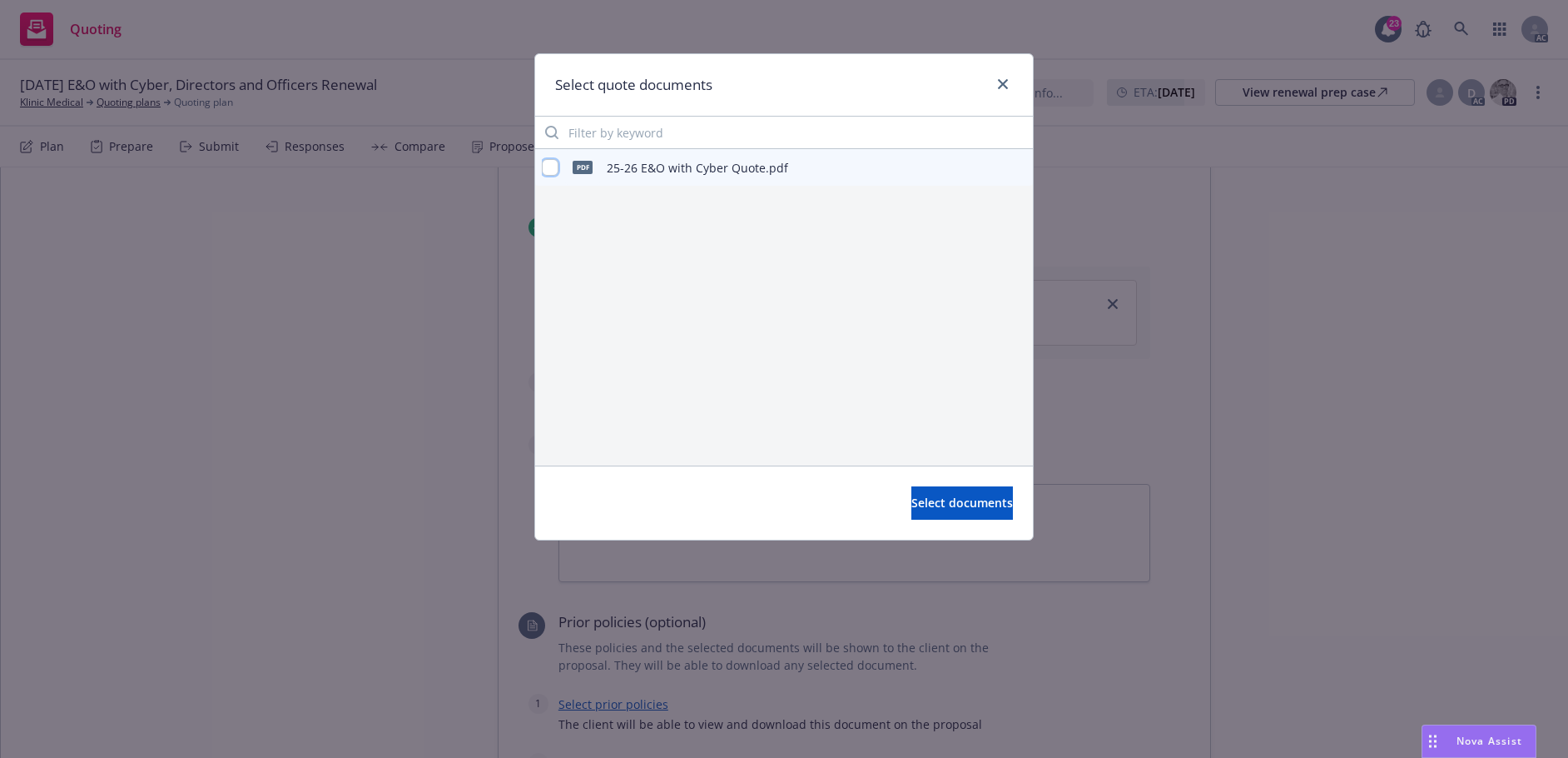
click at [552, 166] on input "checkbox" at bounding box center [550, 168] width 17 height 17
checkbox input "true"
click at [914, 514] on button "Select documents" at bounding box center [962, 503] width 102 height 34
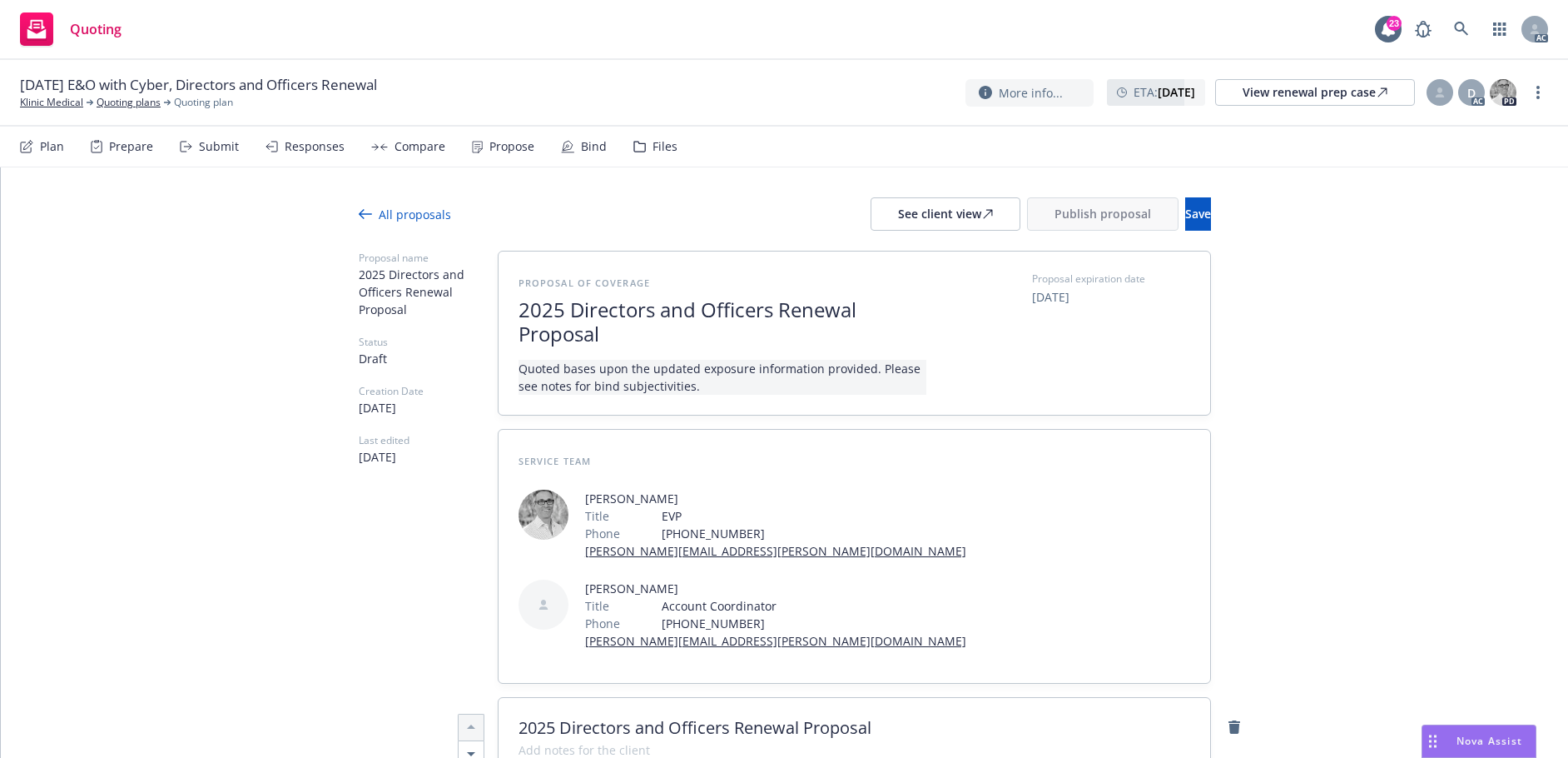
scroll to position [0, 0]
click at [764, 314] on span "2025 Directors and Officers Renewal Proposal" at bounding box center [722, 326] width 408 height 49
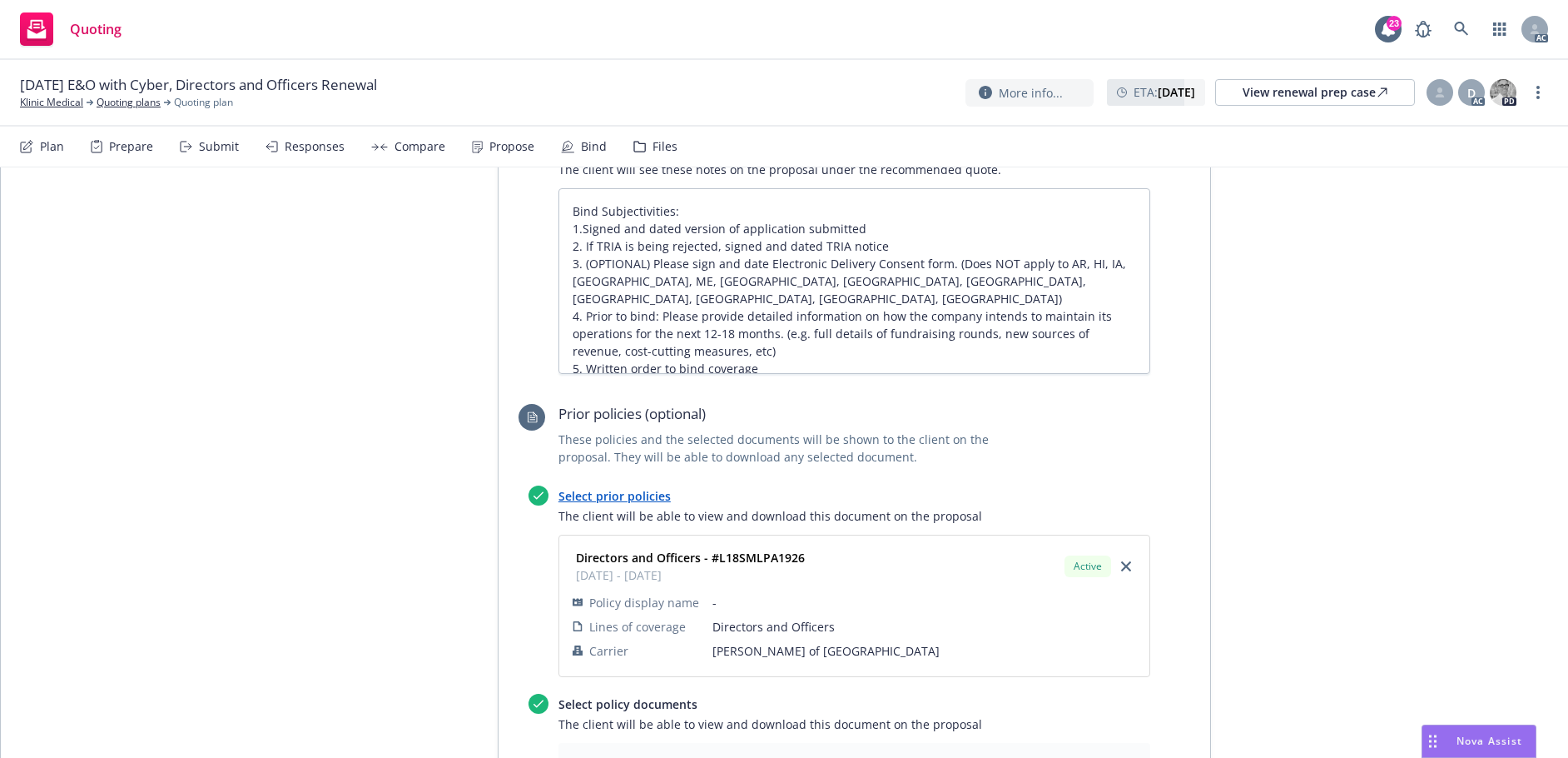
scroll to position [1498, 0]
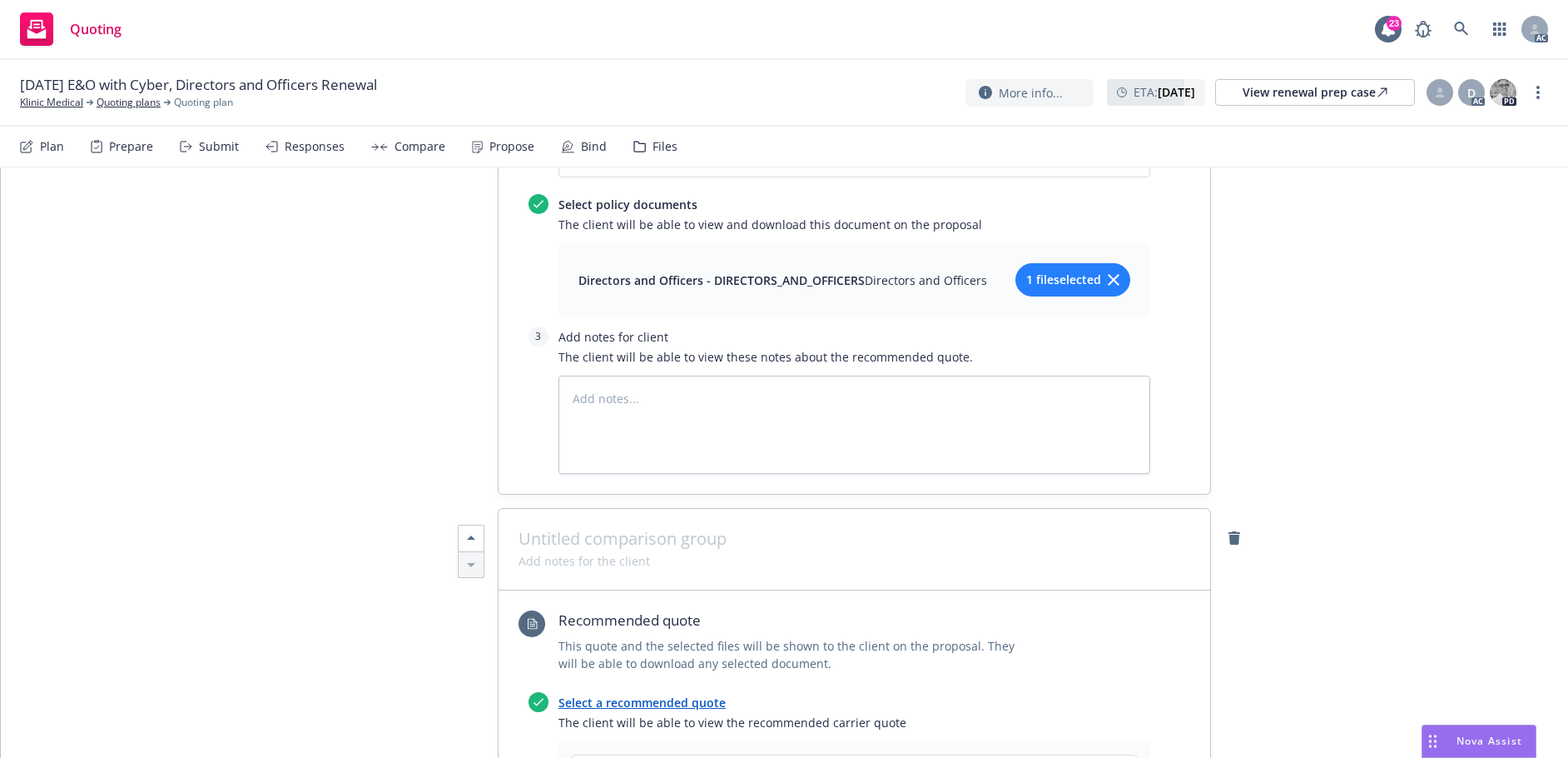
type textarea "x"
click at [622, 529] on span at bounding box center [854, 538] width 672 height 20
paste span
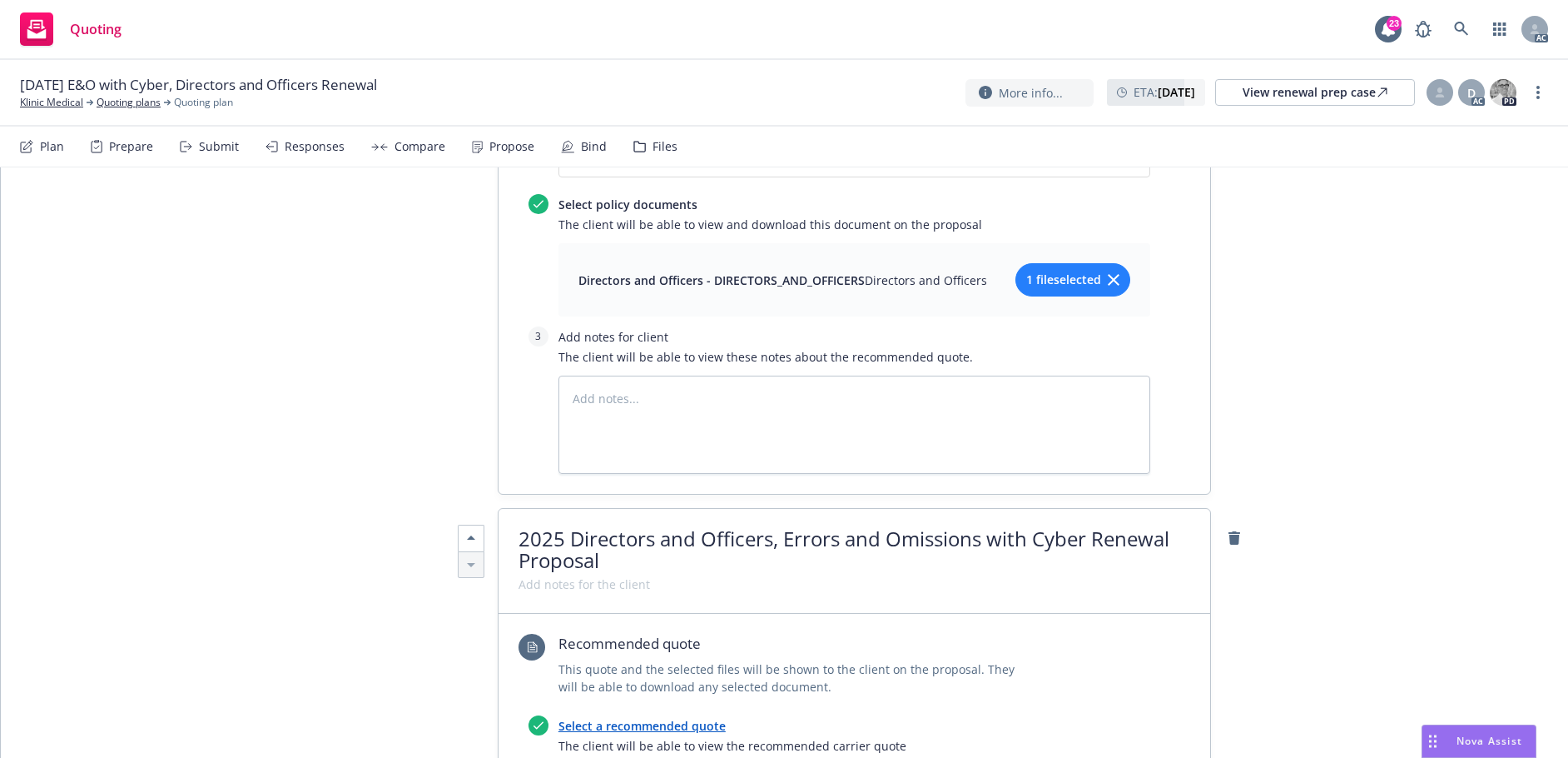
scroll to position [2, 0]
drag, startPoint x: 569, startPoint y: 450, endPoint x: 725, endPoint y: 448, distance: 156.0
click at [725, 523] on span "2025 Directors and Officers, Errors and Omissions with Cyber Renewal Proposal" at bounding box center [844, 547] width 651 height 49
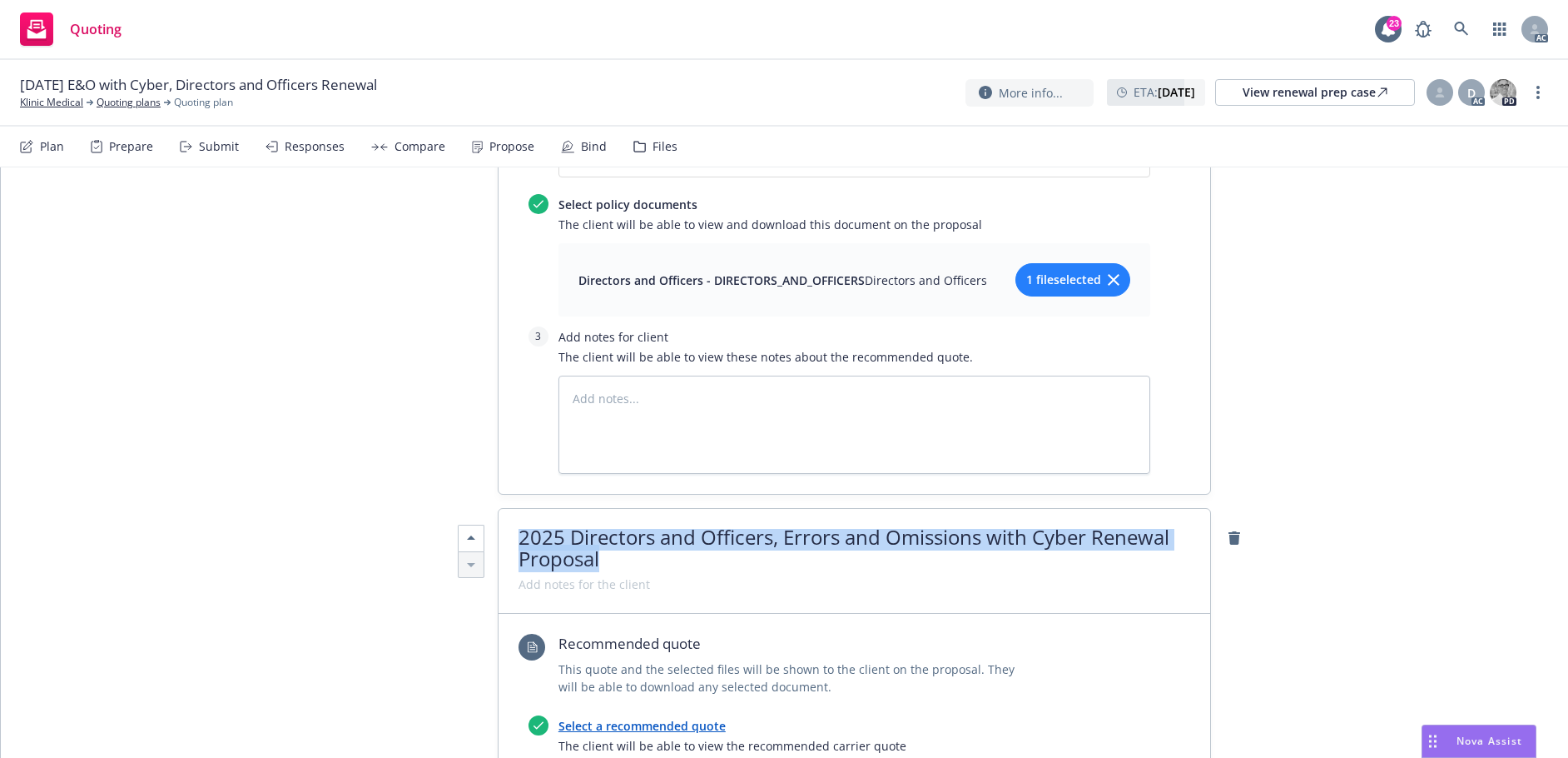
drag, startPoint x: 628, startPoint y: 474, endPoint x: 494, endPoint y: 438, distance: 138.8
click at [499, 509] on div "2025 Directors and Officers, Errors and Omissions with Cyber Renewal Proposal" at bounding box center [854, 561] width 712 height 105
copy span "2025 Directors and Officers, Errors and Omissions with Cyber Renewal Proposal"
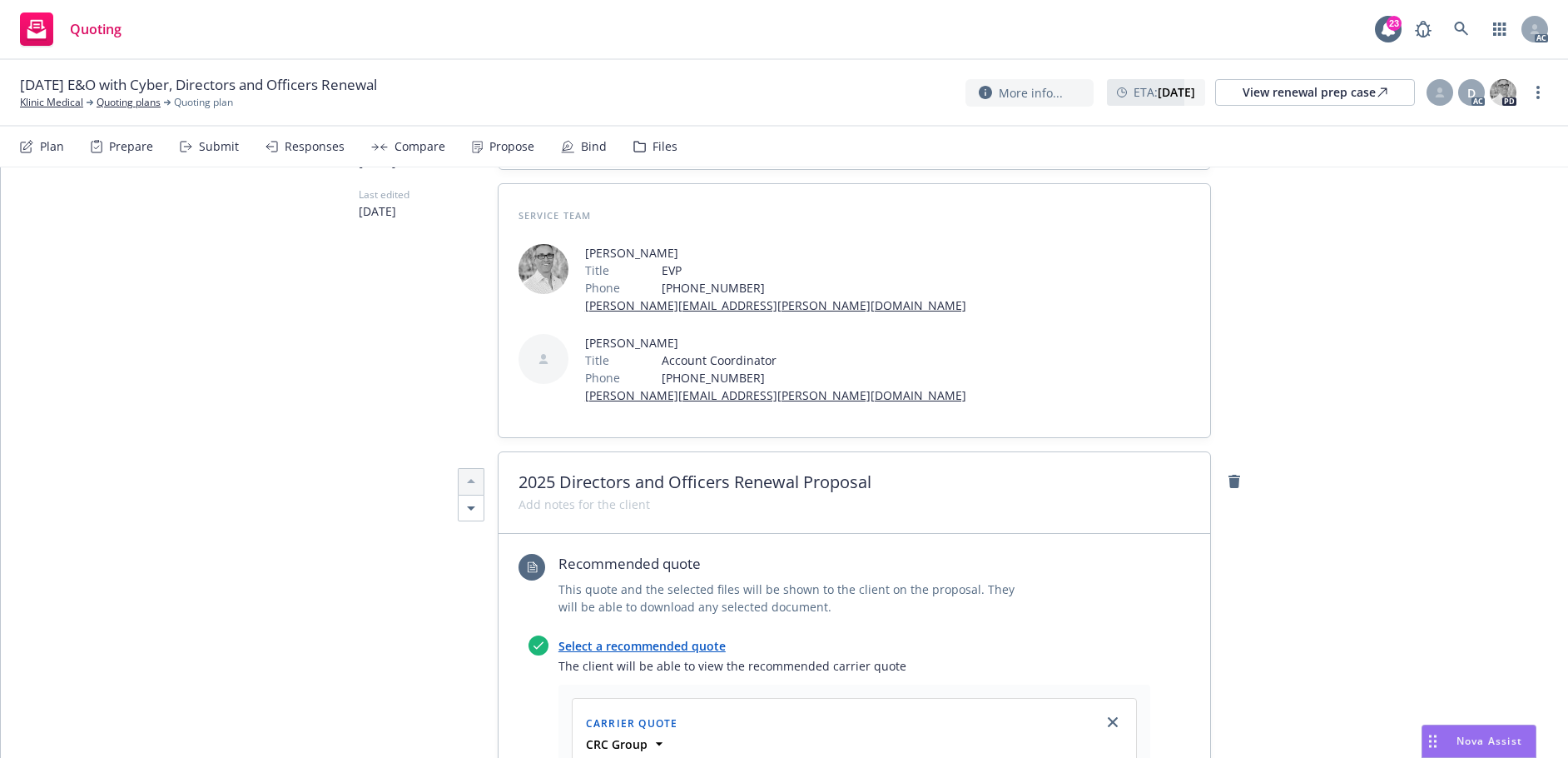
scroll to position [0, 0]
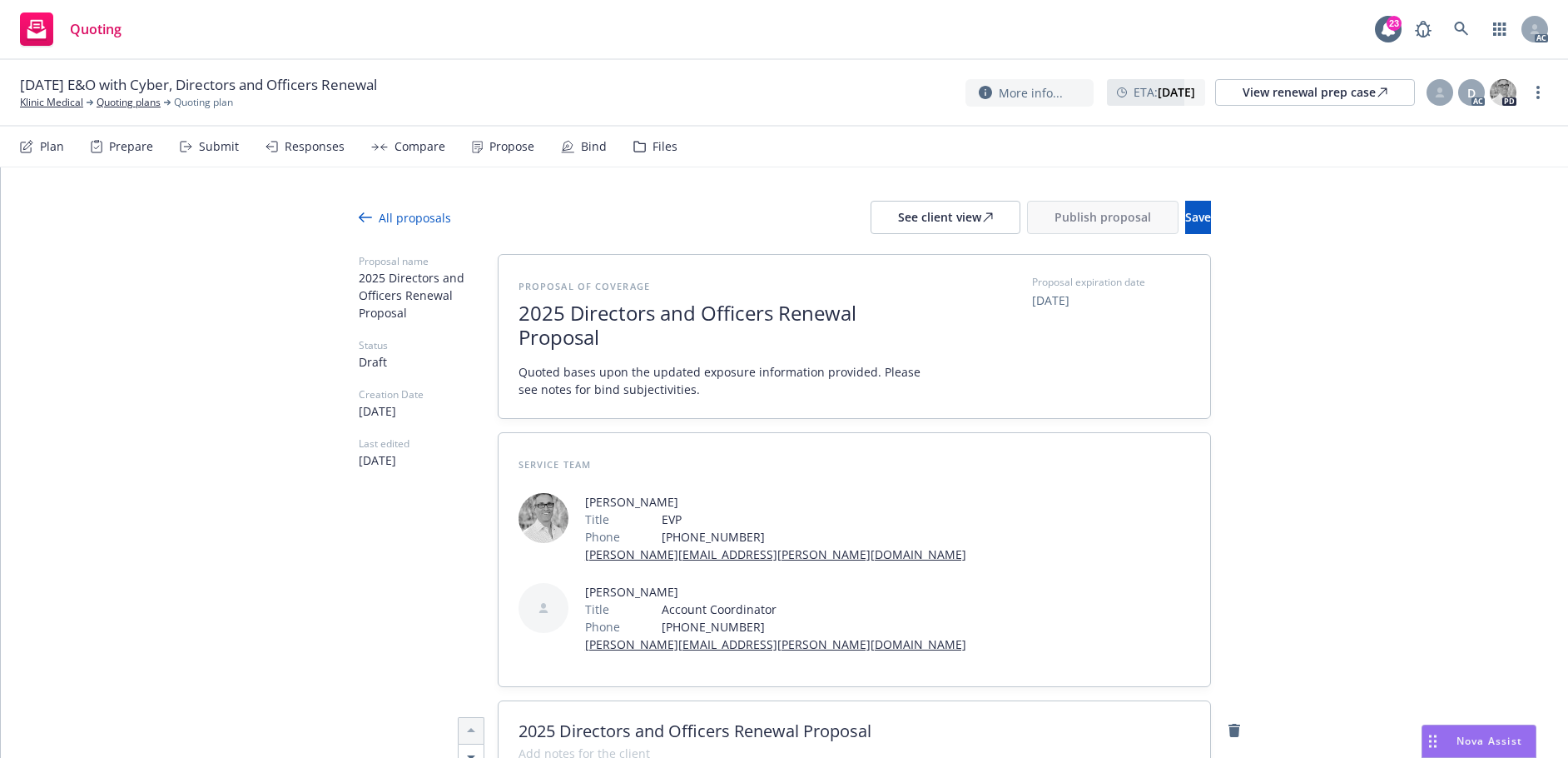
type textarea "x"
drag, startPoint x: 593, startPoint y: 343, endPoint x: 484, endPoint y: 298, distance: 117.9
paste span
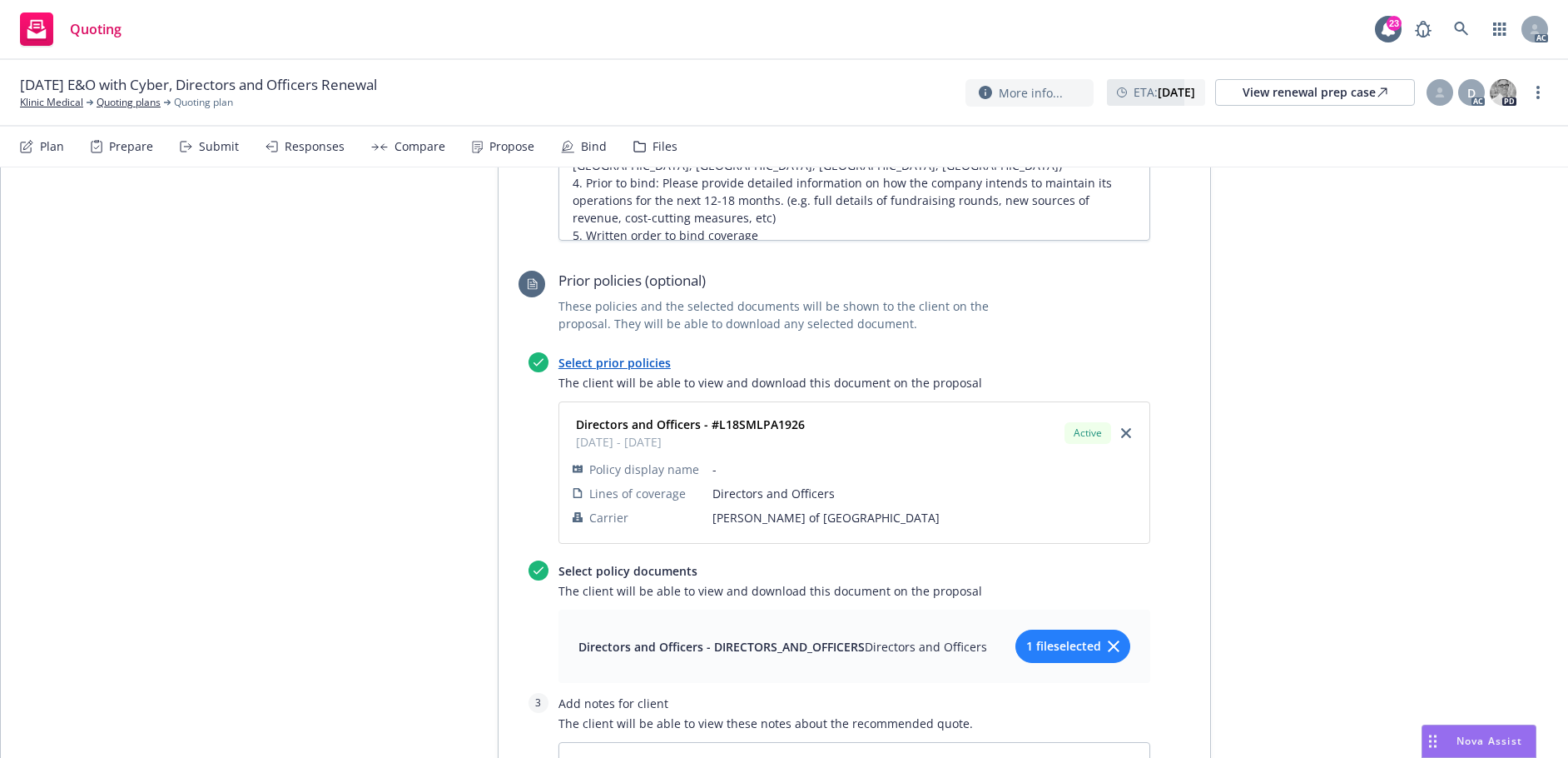
scroll to position [1415, 0]
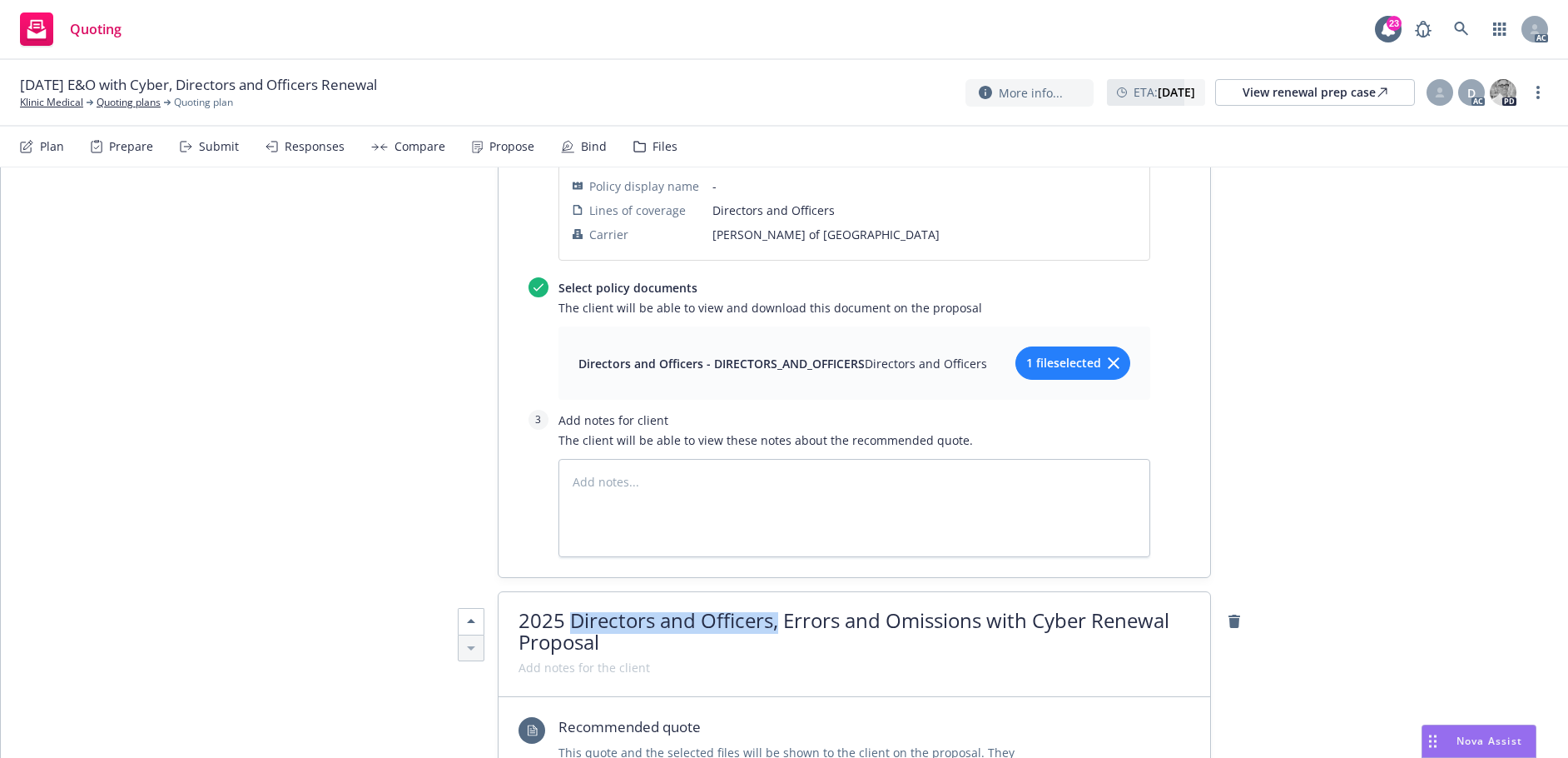
drag, startPoint x: 573, startPoint y: 525, endPoint x: 773, endPoint y: 538, distance: 200.4
click at [773, 606] on span "2025 Directors and Officers, Errors and Omissions with Cyber Renewal Proposal" at bounding box center [844, 631] width 651 height 49
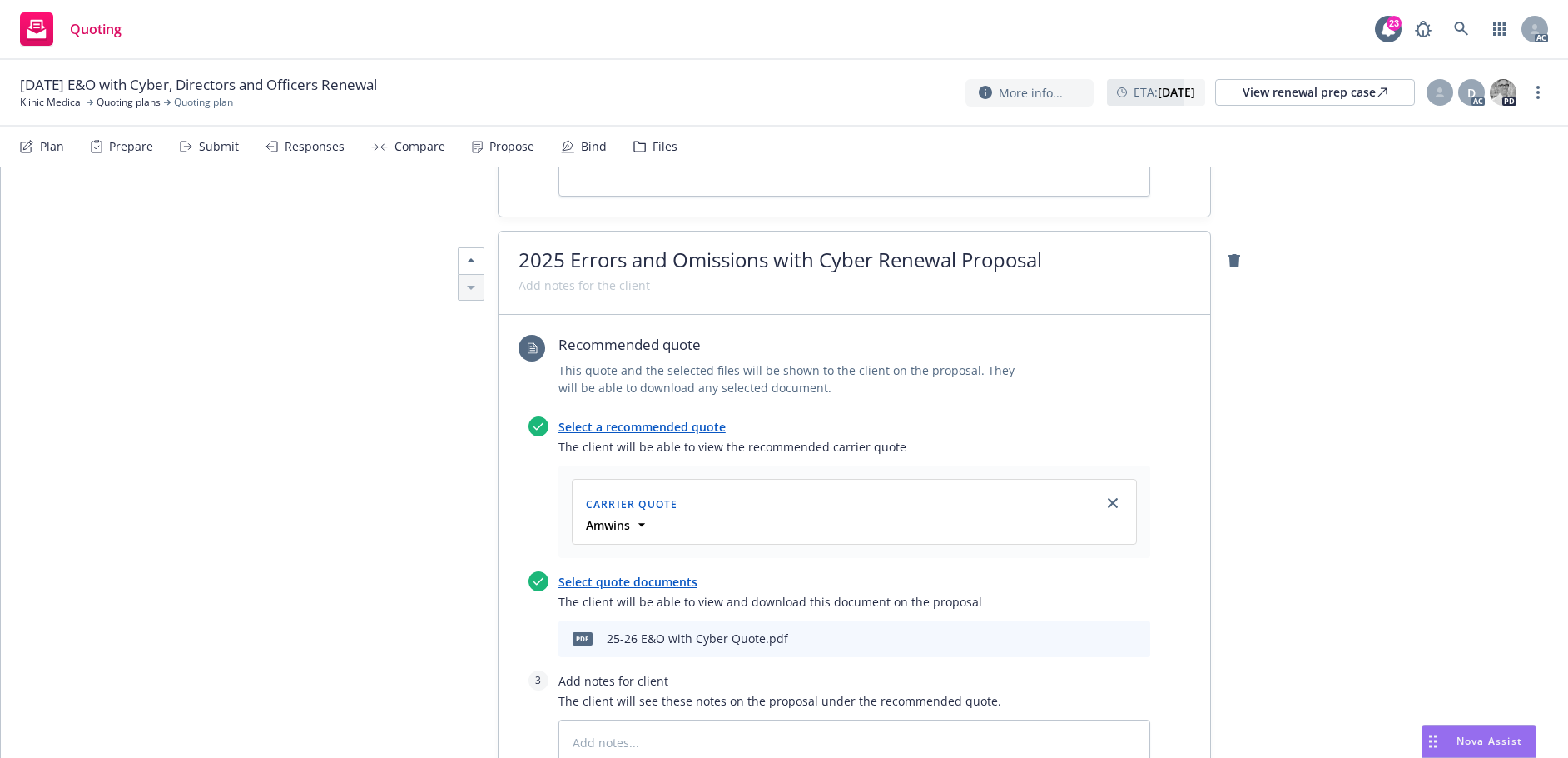
scroll to position [1831, 0]
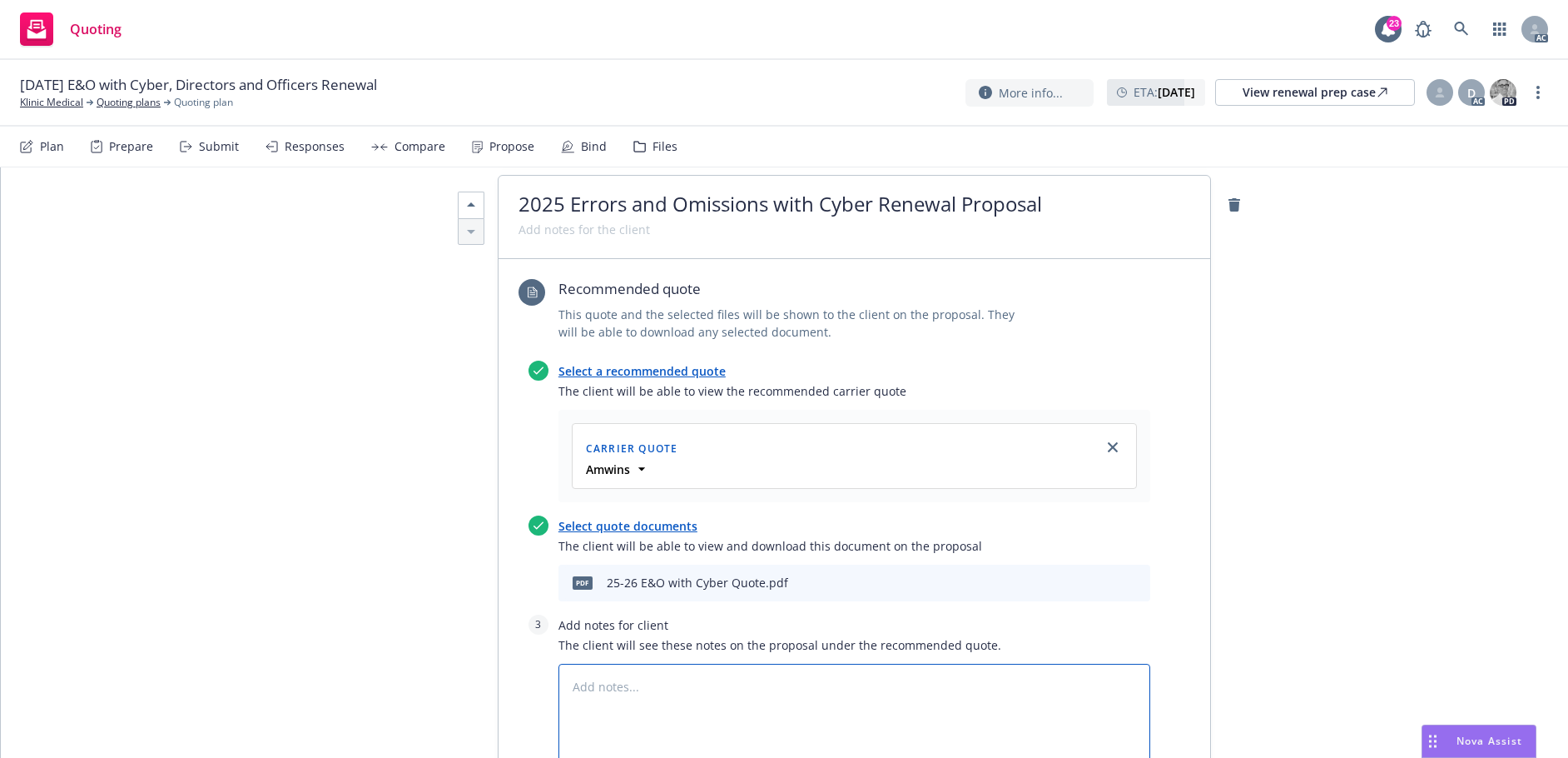
click at [634, 663] on textarea at bounding box center [854, 712] width 592 height 98
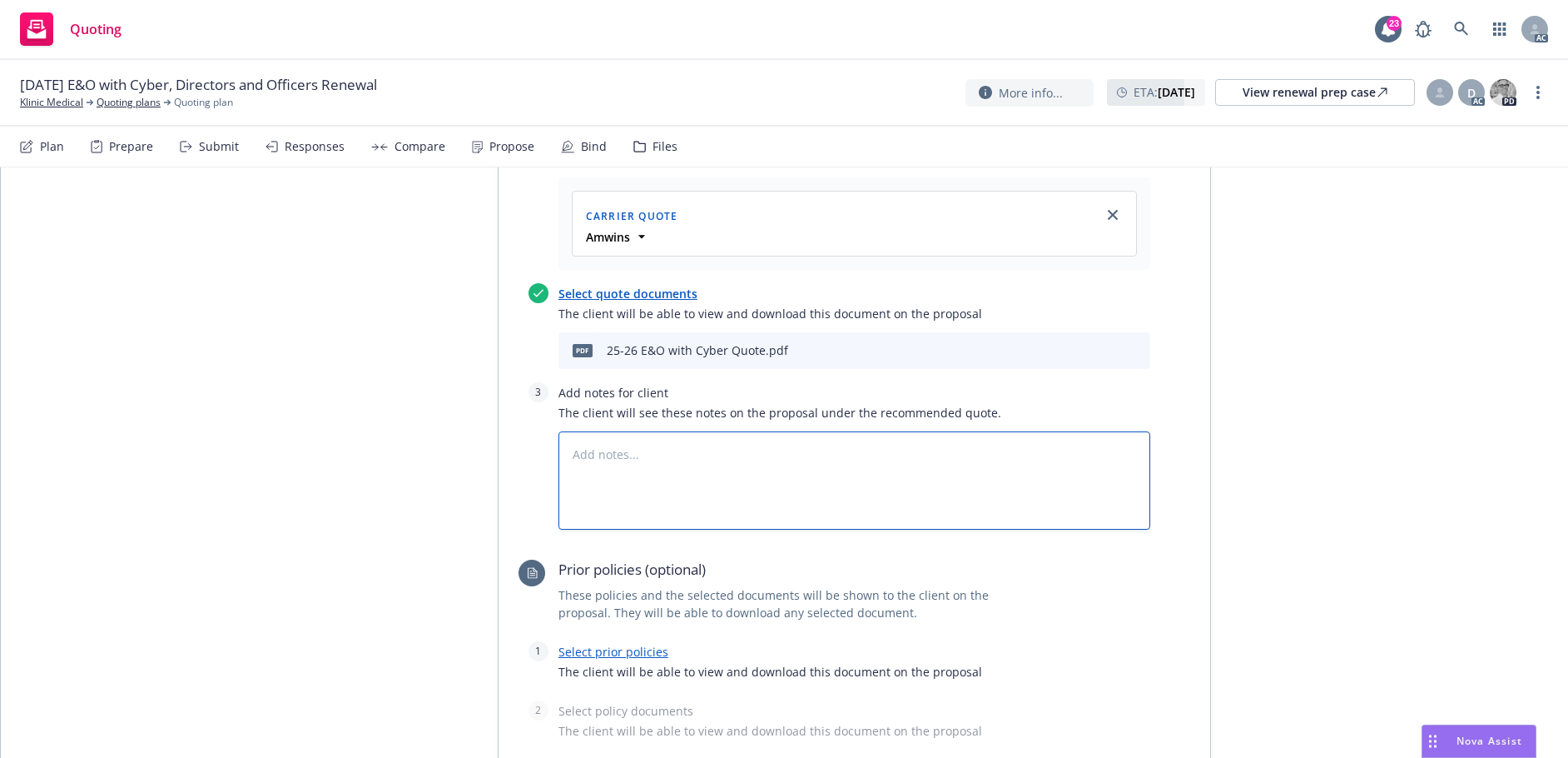
scroll to position [2081, 0]
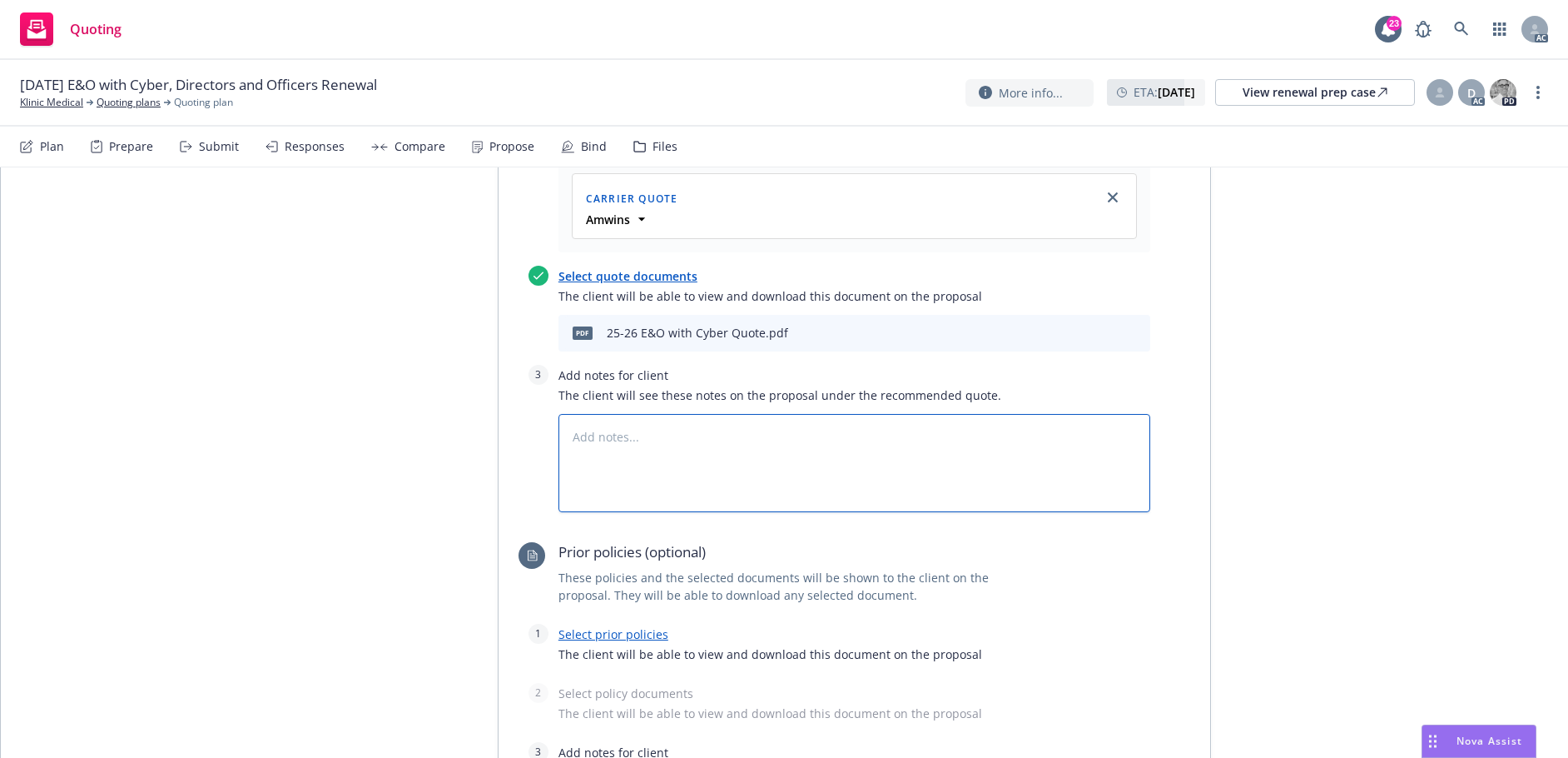
type textarea "x"
type textarea "B"
type textarea "x"
type textarea "Bi"
type textarea "x"
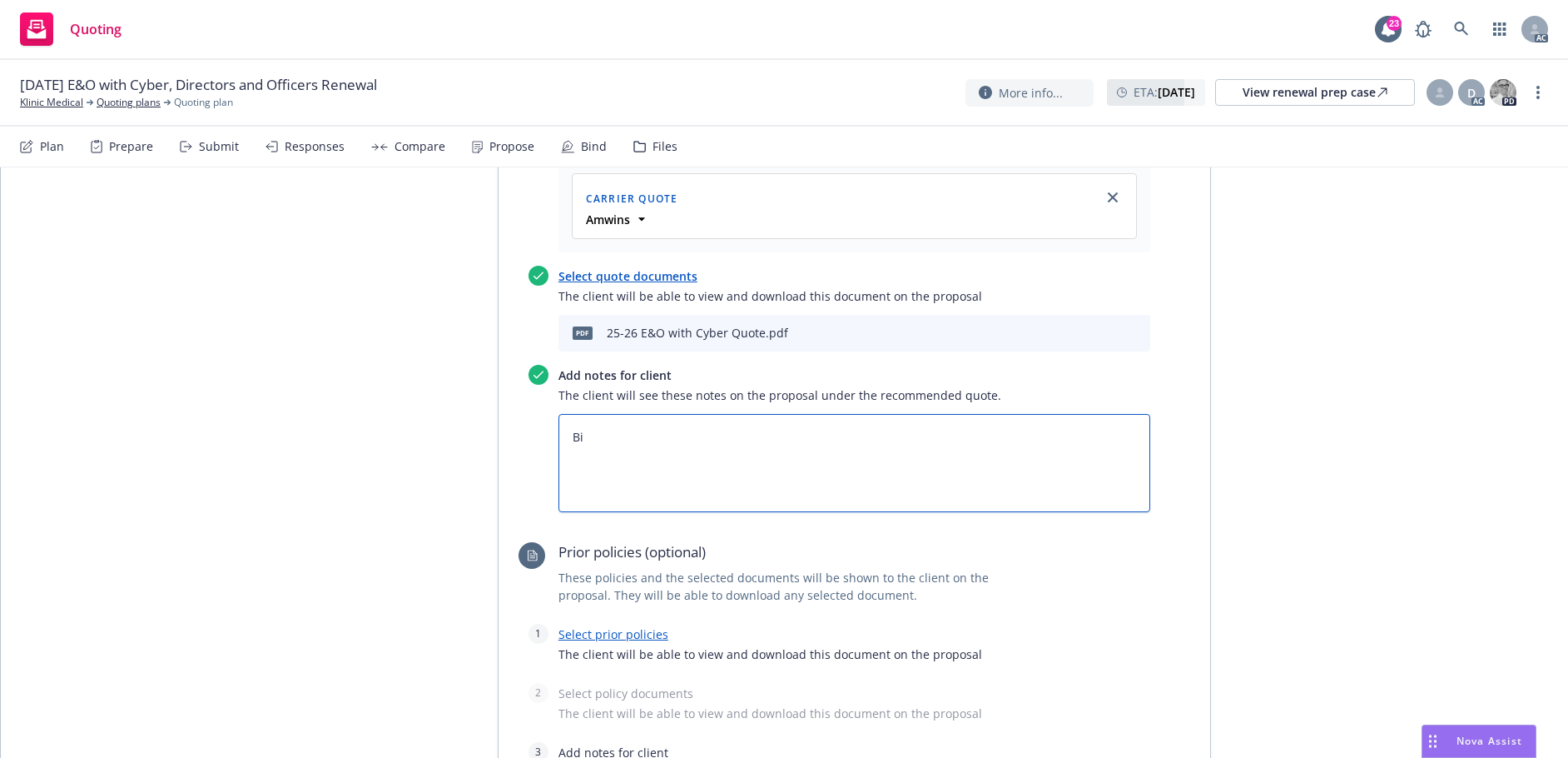
type textarea "Bin"
type textarea "x"
type textarea "Bind"
type textarea "x"
type textarea "Bind S"
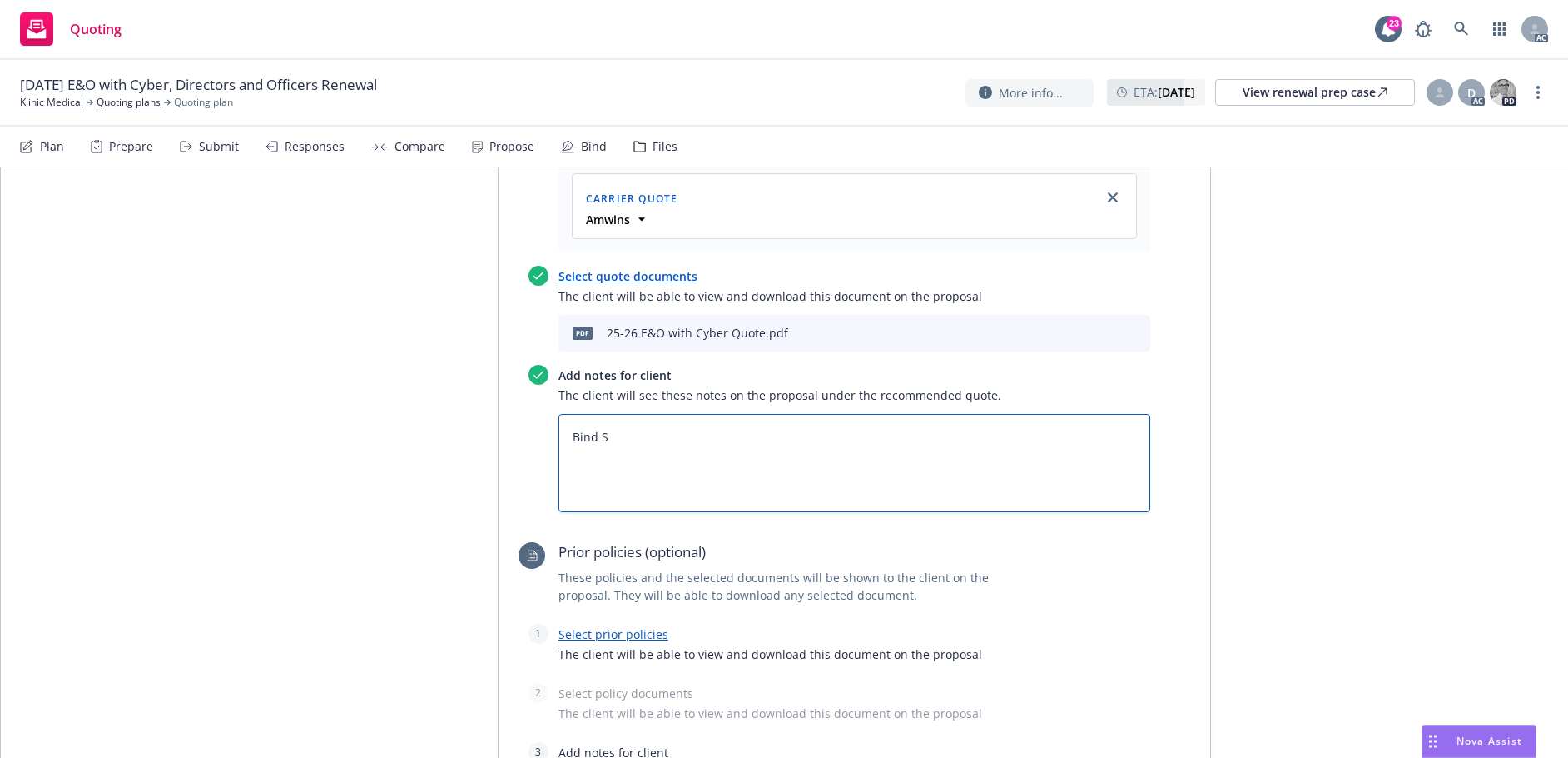
type textarea "x"
type textarea "Bind Su"
type textarea "x"
type textarea "Bind Sub"
type textarea "x"
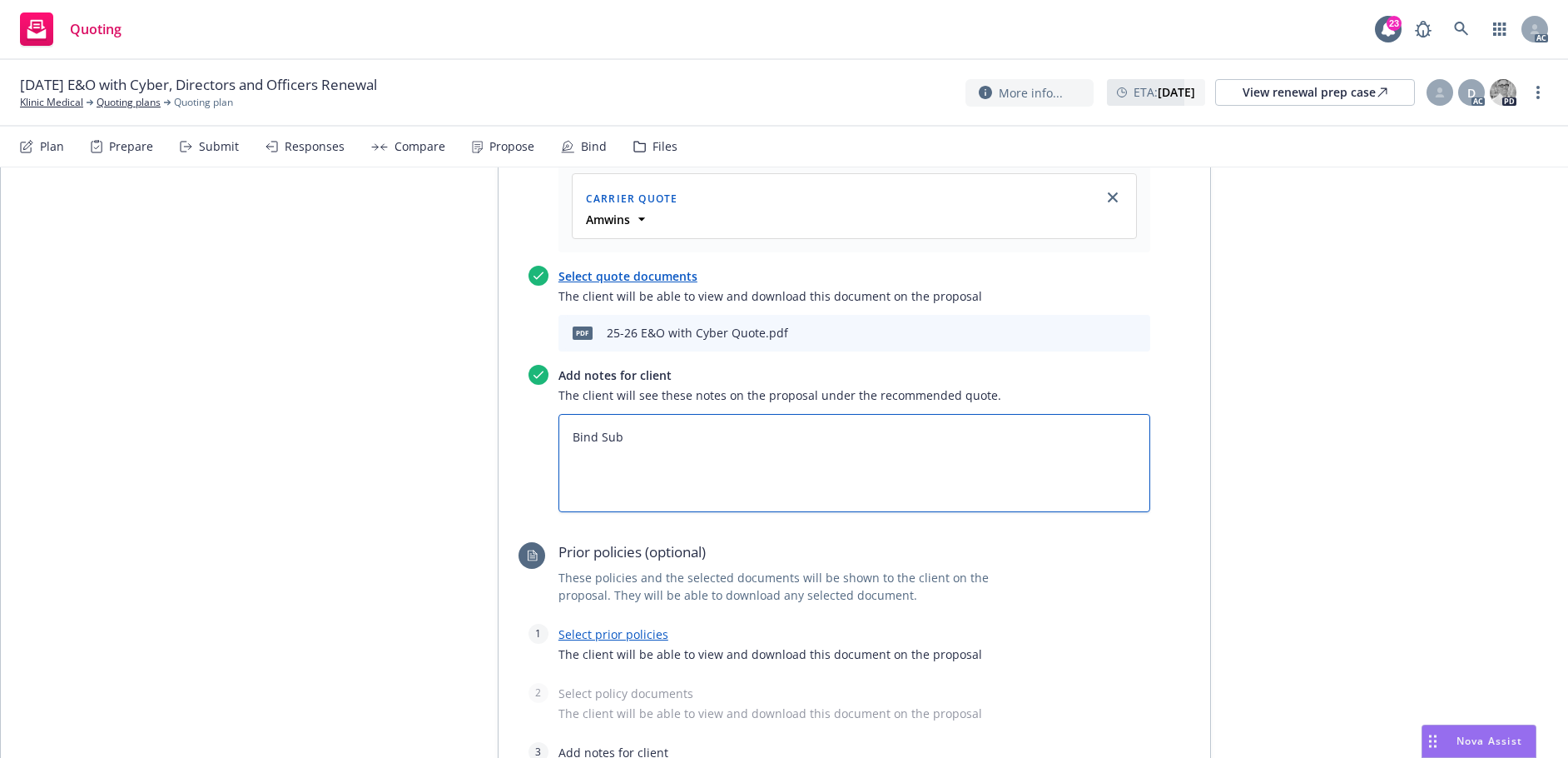
type textarea "Bind Subj"
type textarea "x"
type textarea "Bind Subje"
type textarea "x"
type textarea "Bind Subjec"
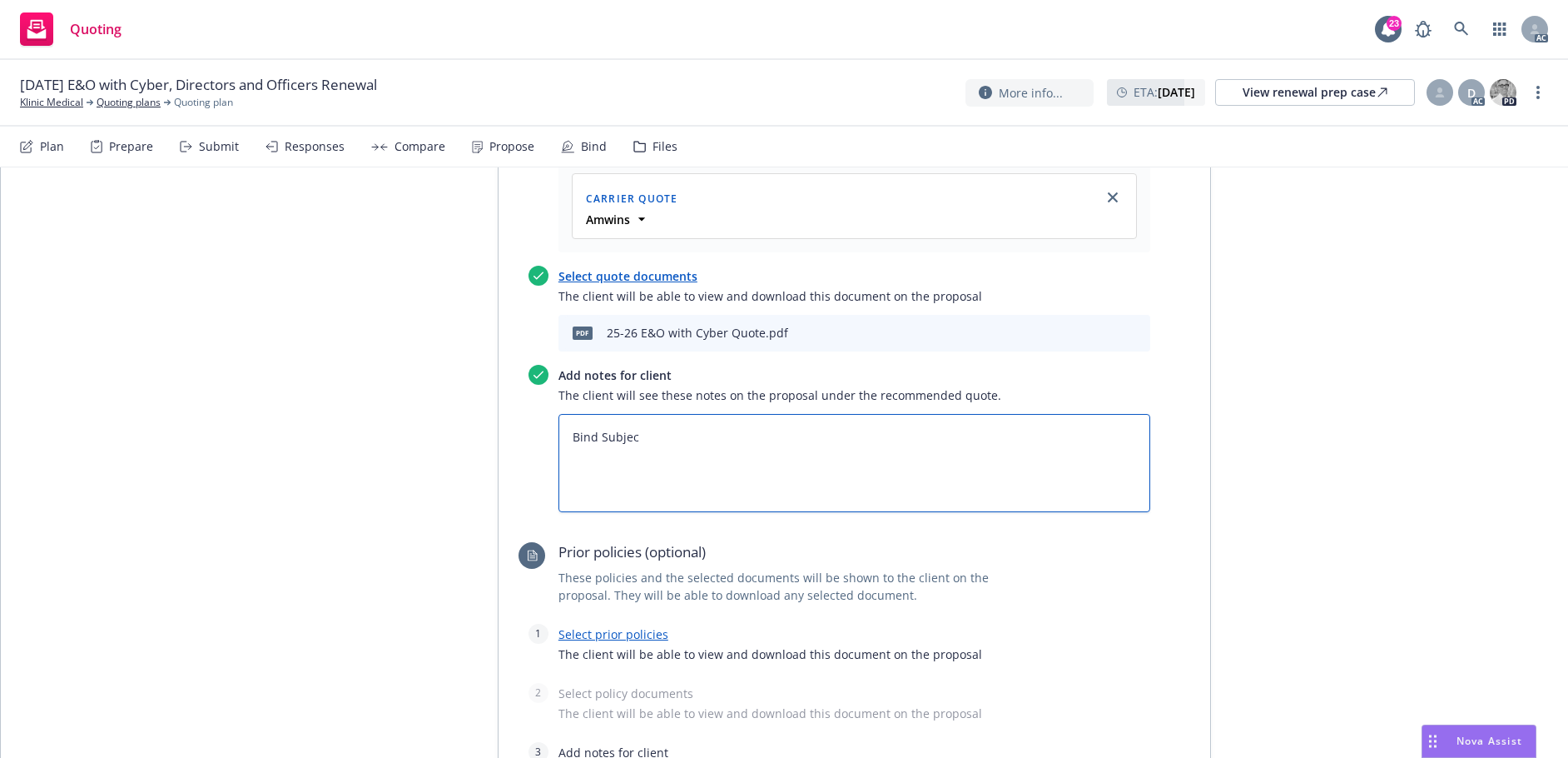
type textarea "x"
type textarea "Bind Subject"
type textarea "x"
type textarea "Bind Subjecti"
type textarea "x"
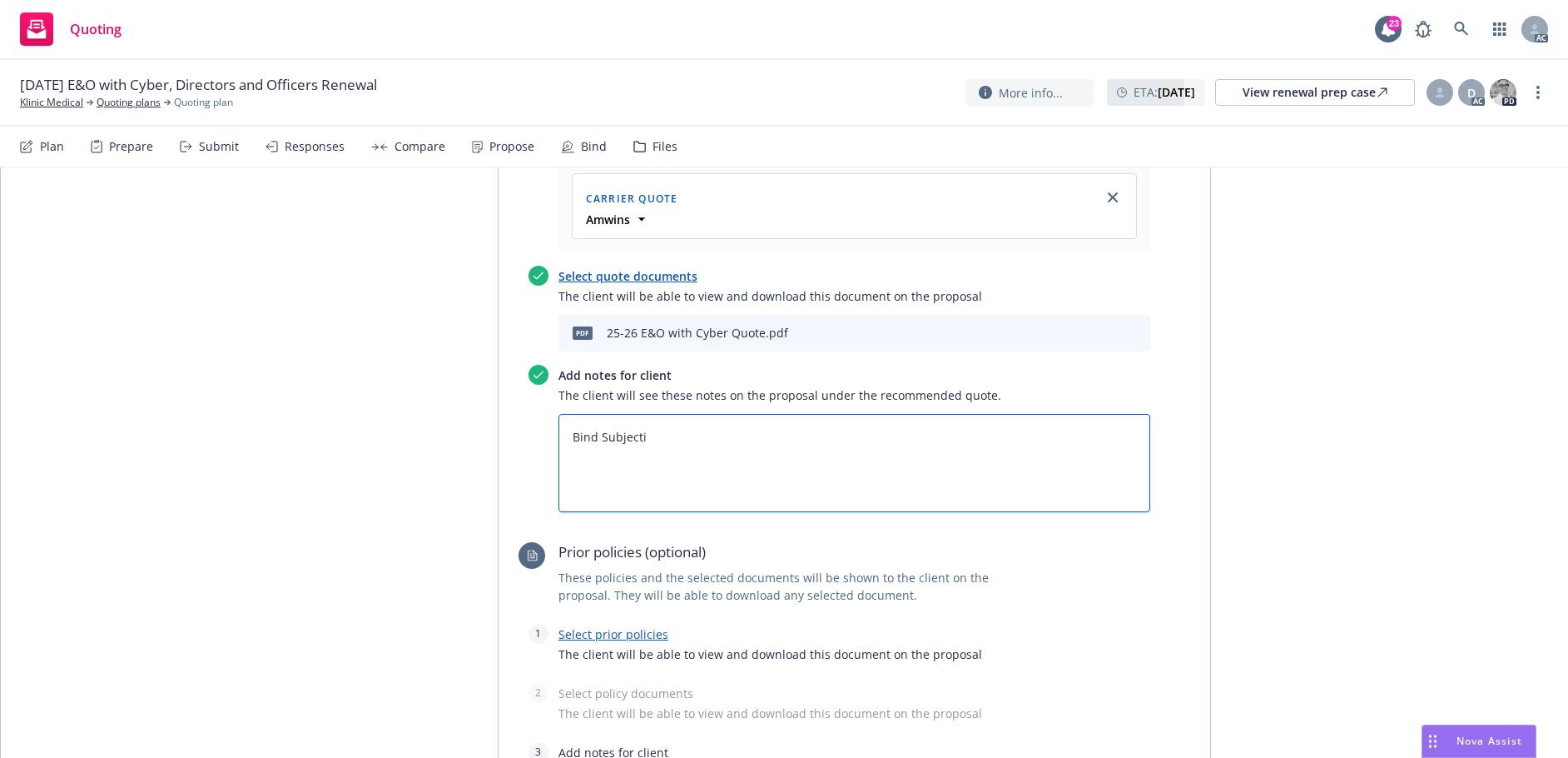
type textarea "Bind Subjectiv"
type textarea "x"
type textarea "Bind Subjectivi"
type textarea "x"
type textarea "Bind Subjectivit"
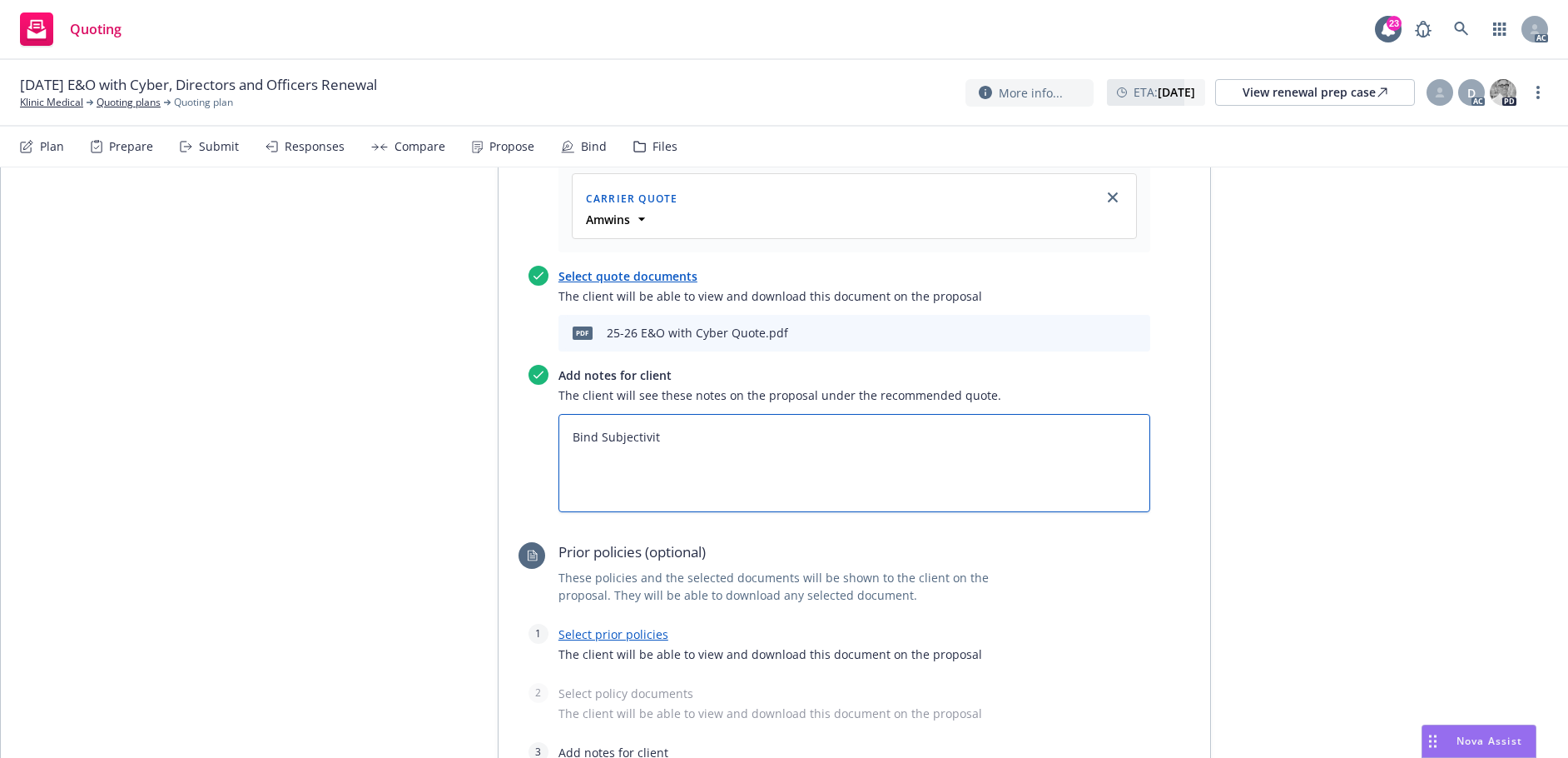
type textarea "x"
type textarea "Bind Subjectivitie"
type textarea "x"
type textarea "Bind Subjectivities"
type textarea "x"
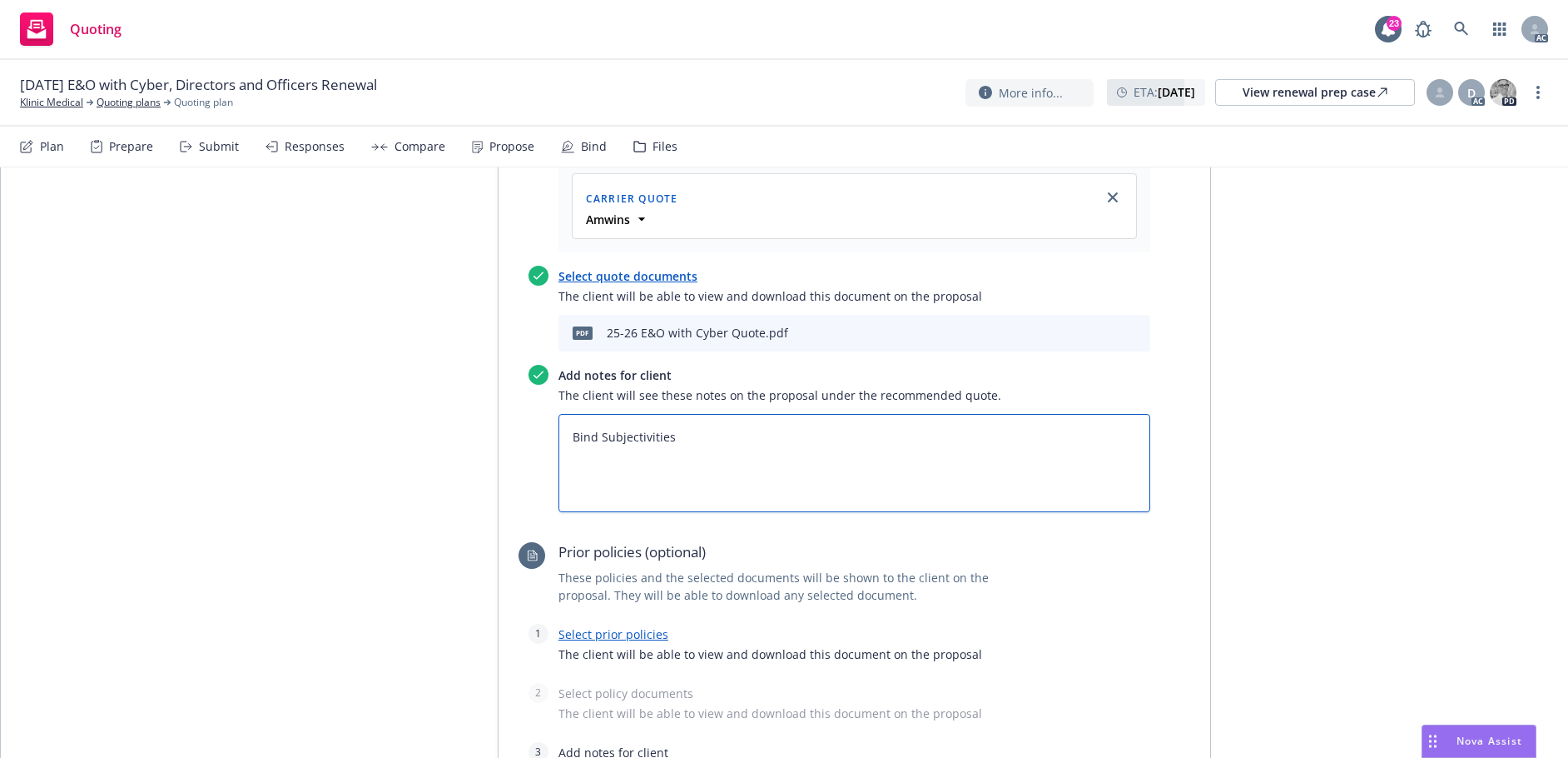
type textarea "Bind Subjectivities:"
type textarea "x"
type textarea "Bind Subjectivities:"
click at [720, 414] on textarea "Bind Subjectivities:" at bounding box center [854, 462] width 592 height 98
type textarea "x"
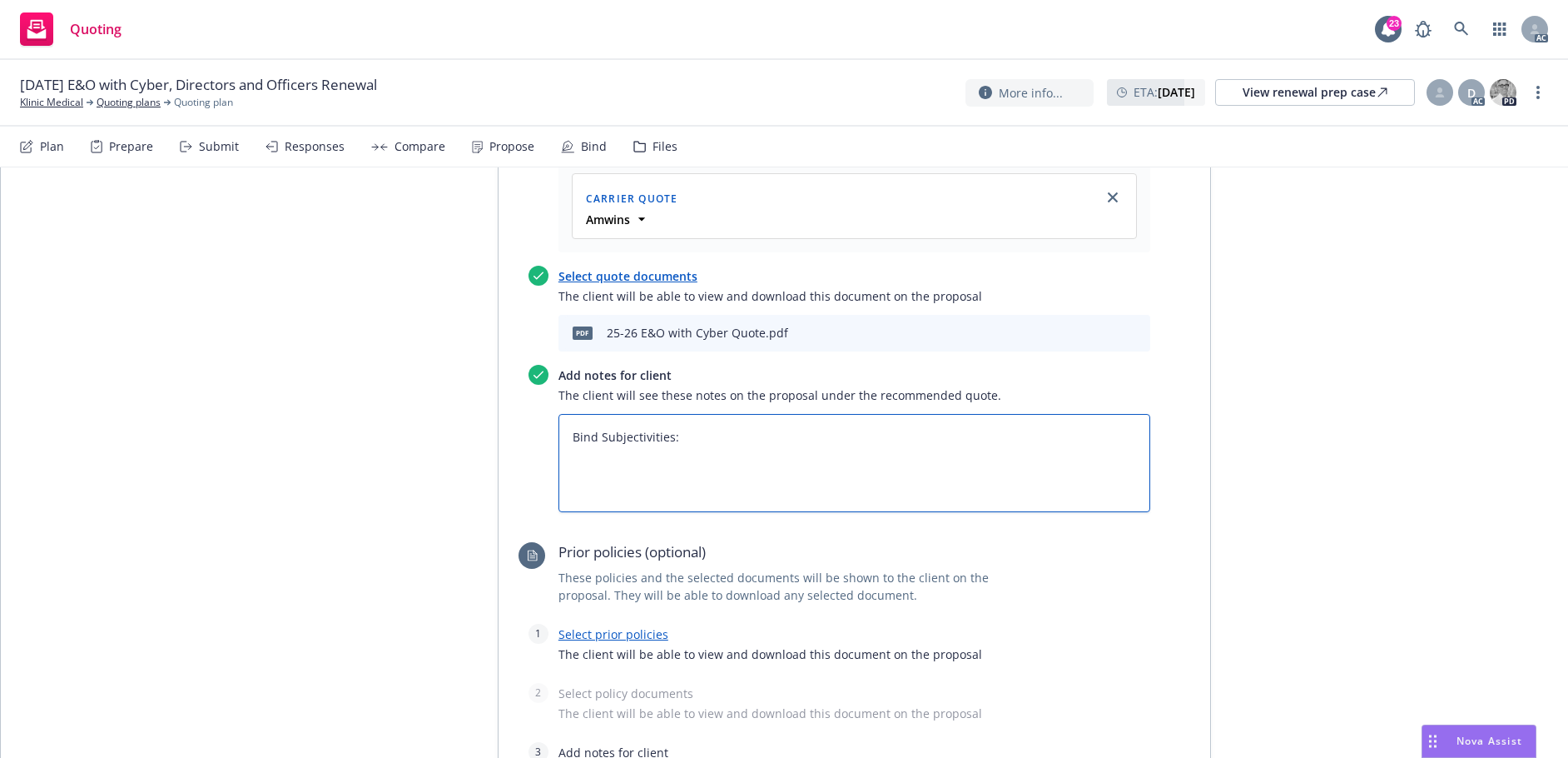
type textarea "Bind Subjectivities:"
click at [716, 414] on textarea "Bind Subjectivities:" at bounding box center [854, 462] width 592 height 98
type textarea "x"
type textarea "Bind Subjectivities:"
paste textarea "A currently signed and dated completed Terrorism Form (TRIA) Marketing summary:"
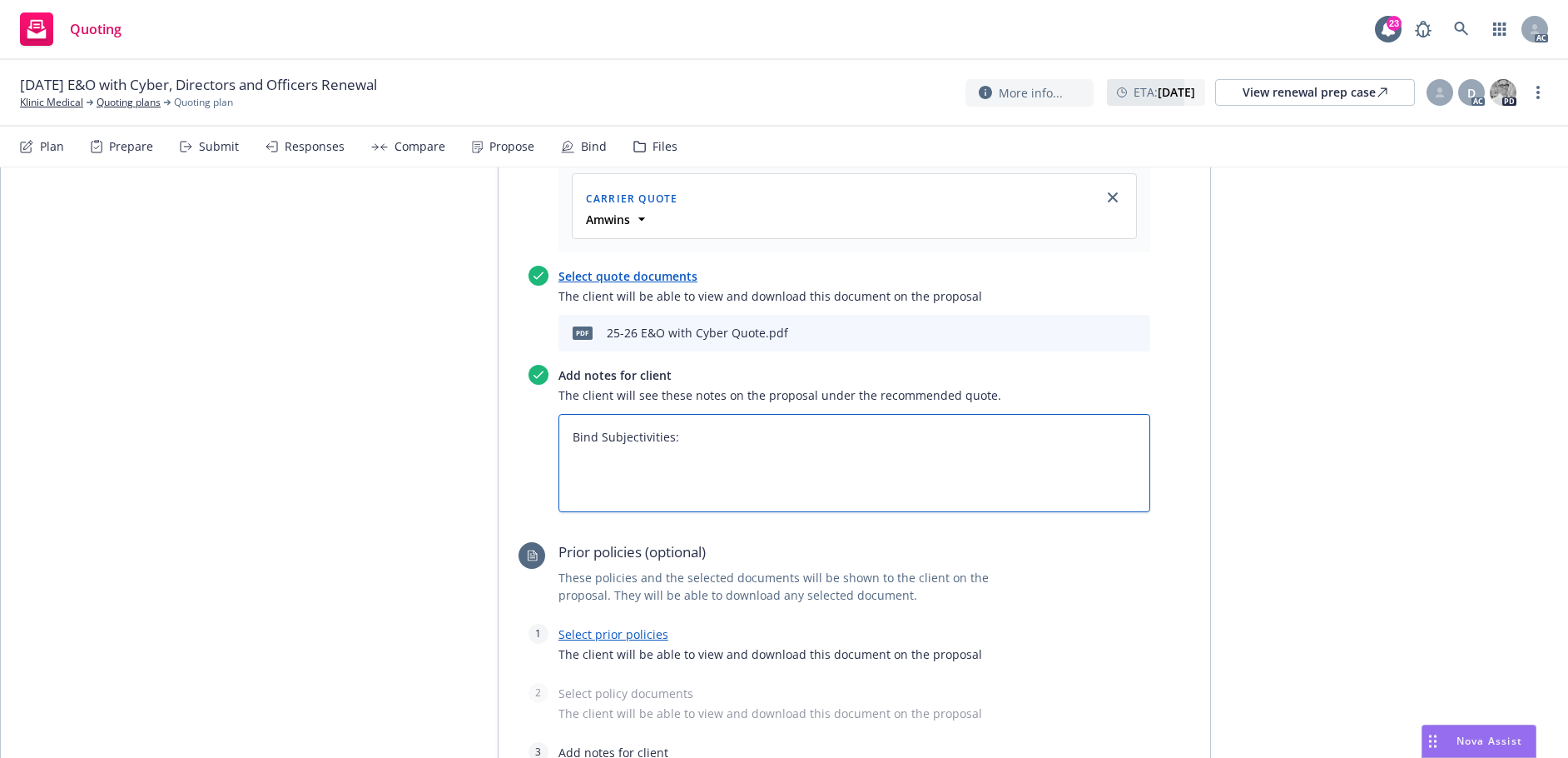
type textarea "x"
type textarea "Bind Subjectivities: A currently signed and dated completed Terrorism Form (TRI…"
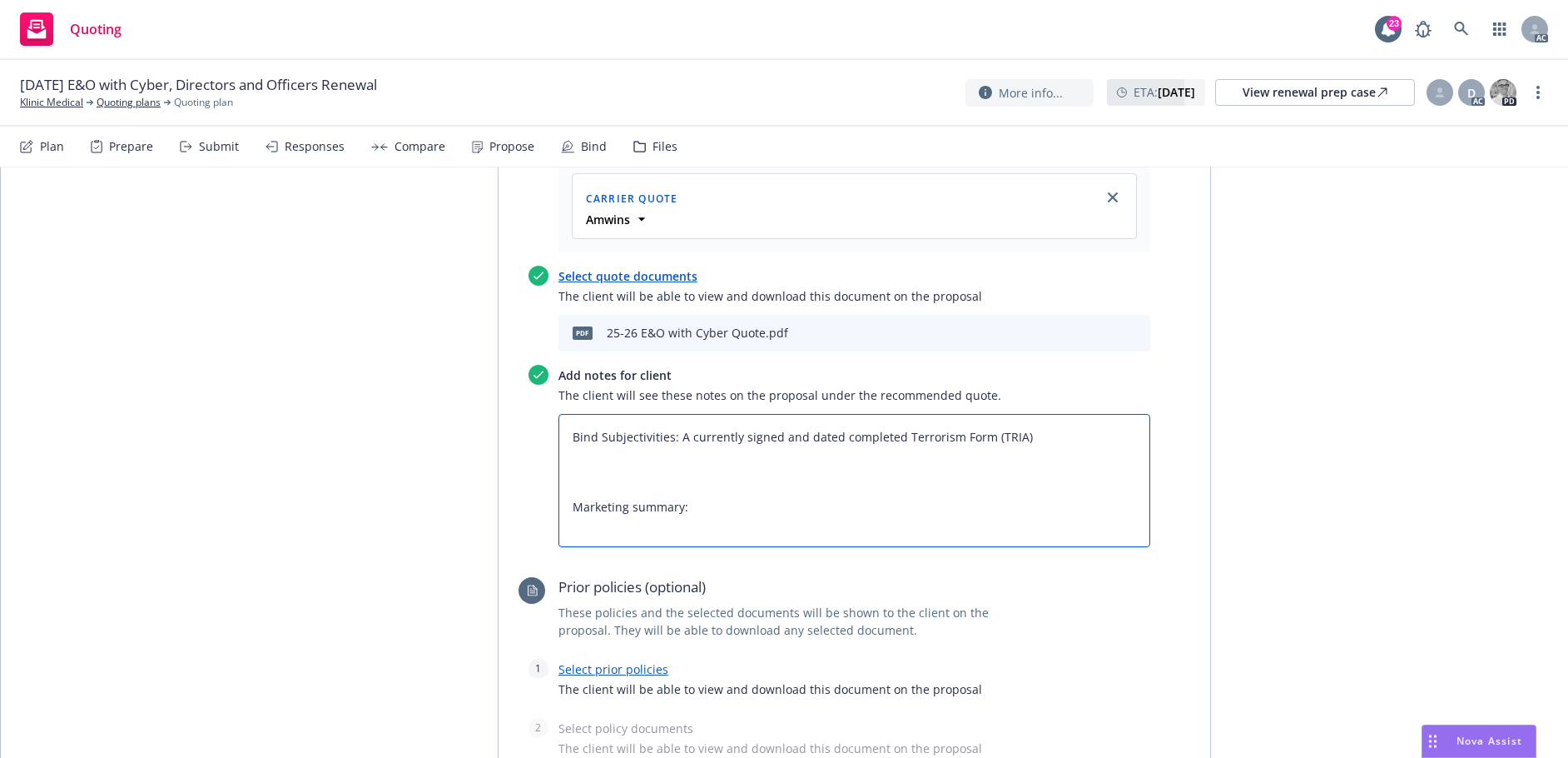
drag, startPoint x: 629, startPoint y: 426, endPoint x: 569, endPoint y: 424, distance: 60.0
click at [569, 424] on textarea "Bind Subjectivities: A currently signed and dated completed Terrorism Form (TRI…" at bounding box center [854, 480] width 592 height 133
type textarea "x"
type textarea "Bind Subjectivities: A currently signed and dated completed Terrorism Form (TRI…"
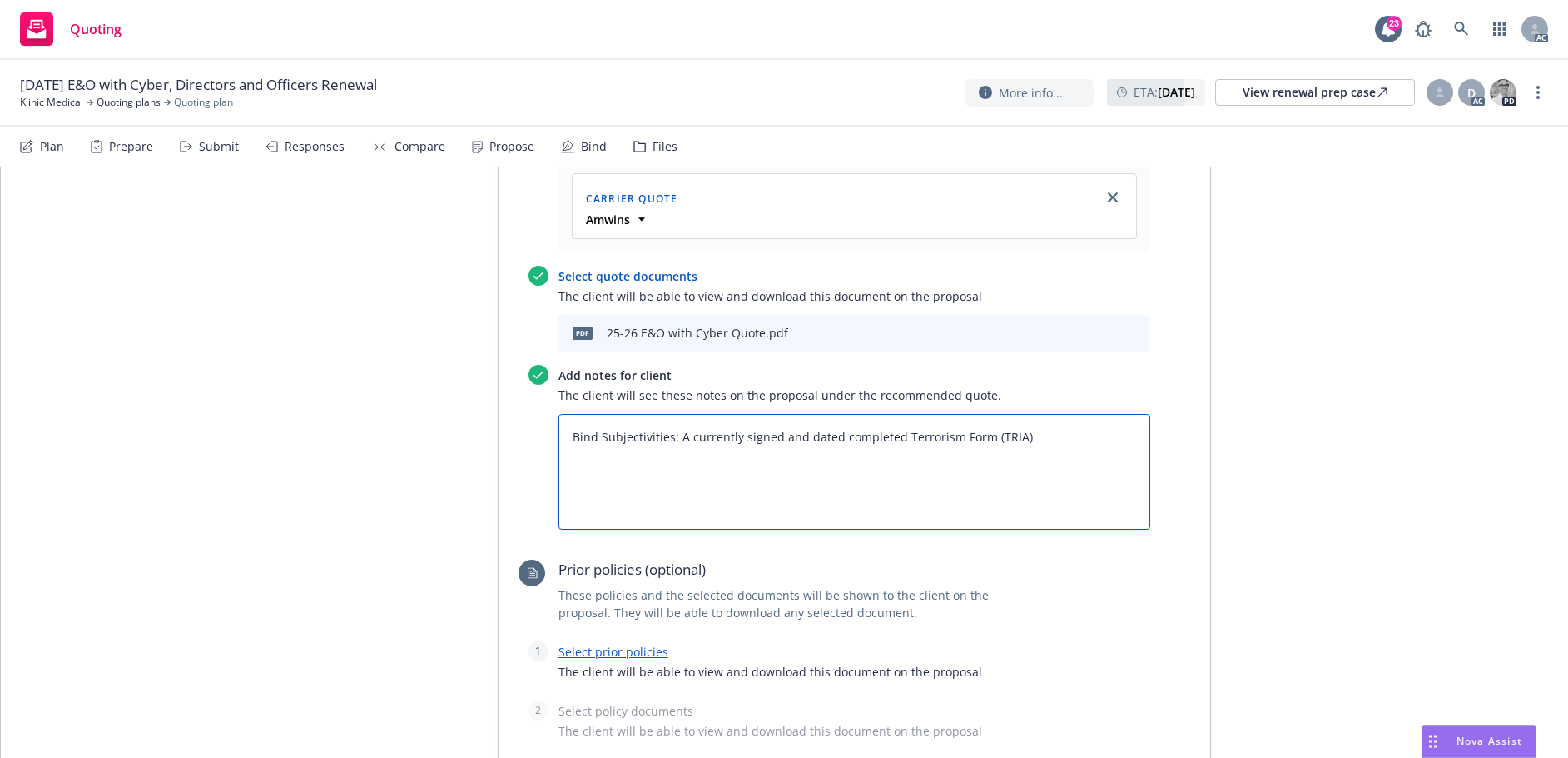
type textarea "x"
type textarea "Bind Subjectivities: A currently signed and dated completed Terrorism Form (TRI…"
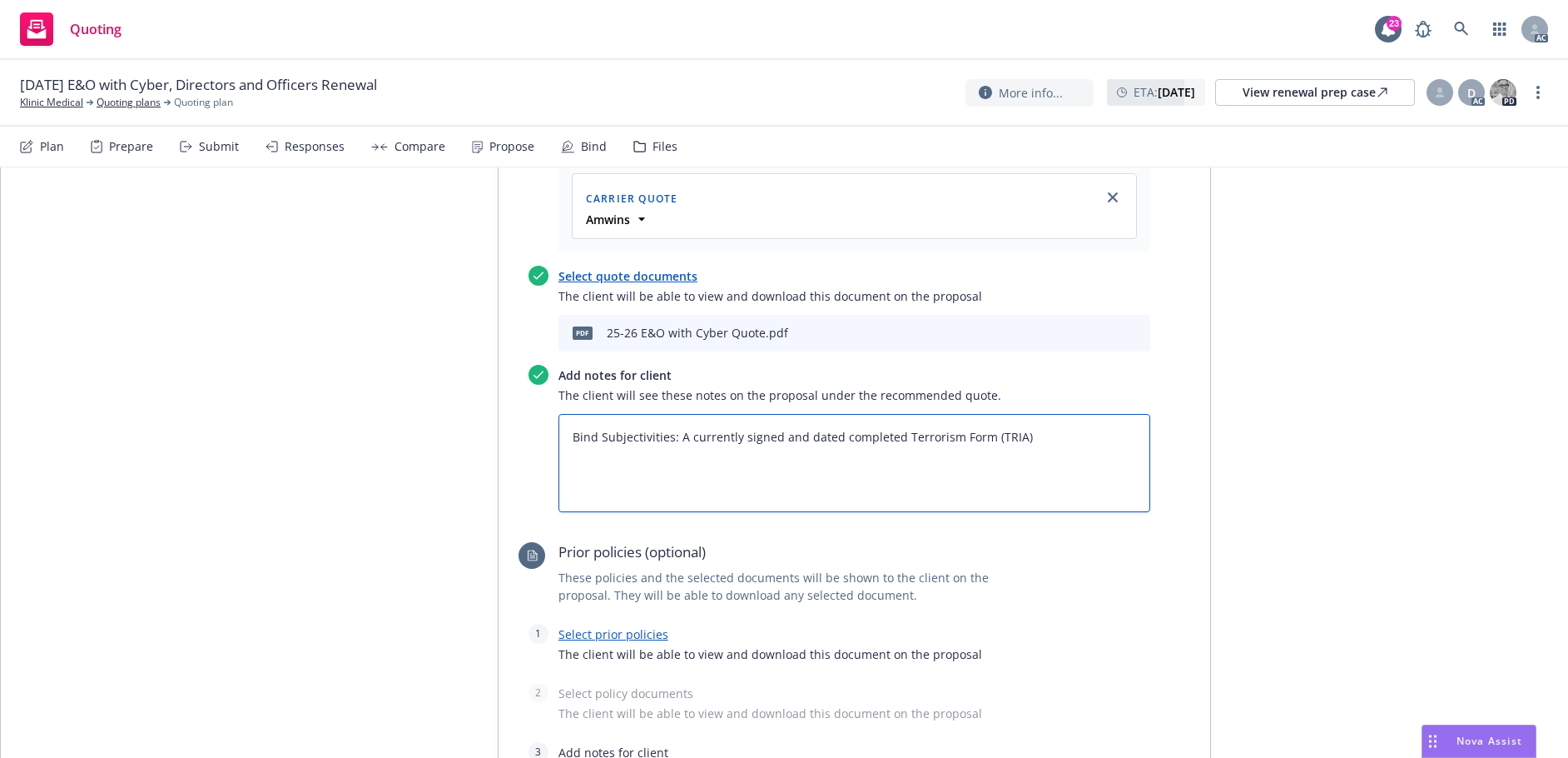
type textarea "x"
type textarea "Bind Subjectivities: A currently signed and dated completed Terrorism Form (TRI…"
type textarea "x"
type textarea "Bind Subjectivities: A currently signed and dated completed Terrorism Form (TRI…"
click at [632, 626] on link "Select prior policies" at bounding box center [613, 634] width 109 height 16
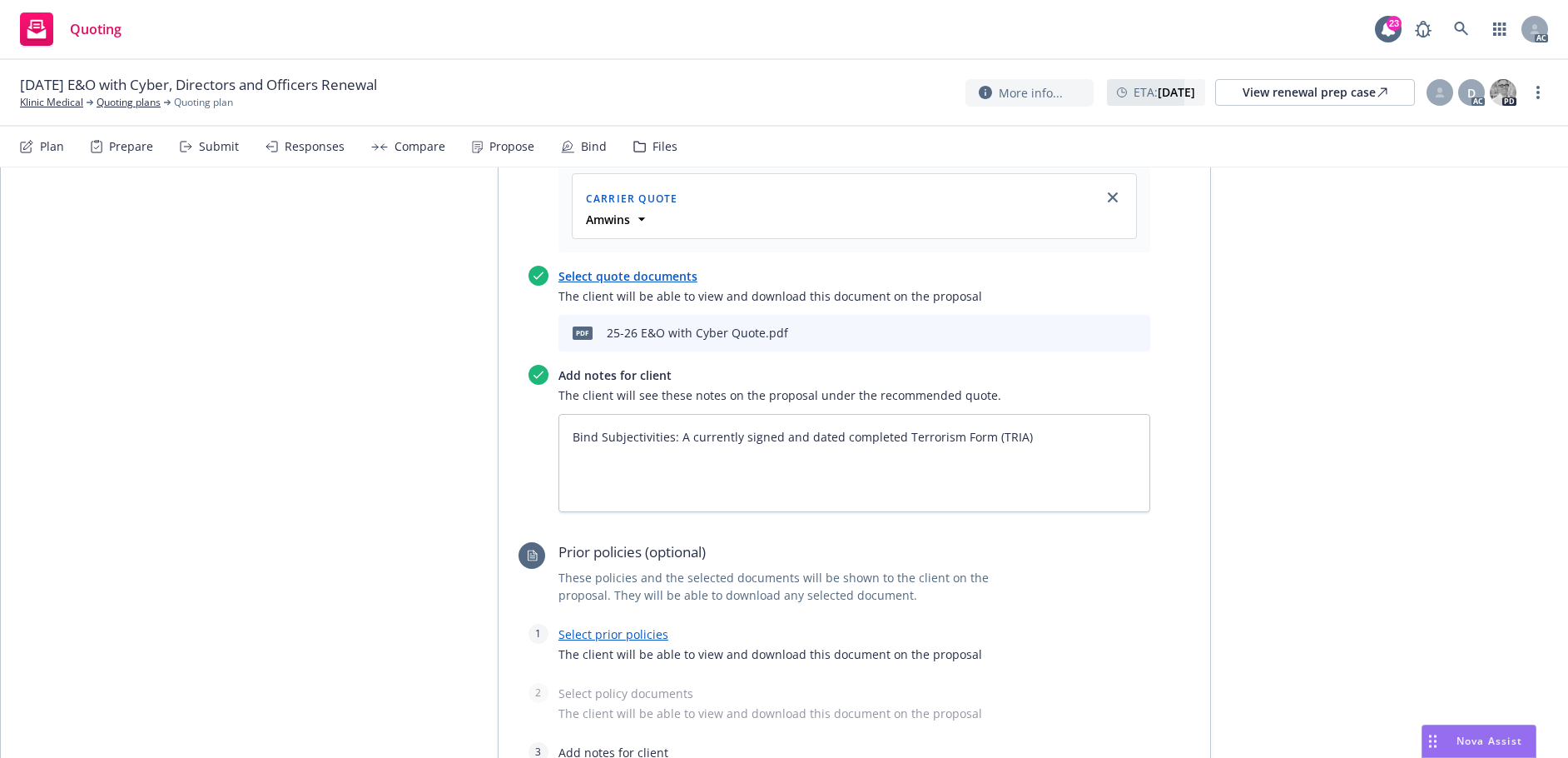
type textarea "x"
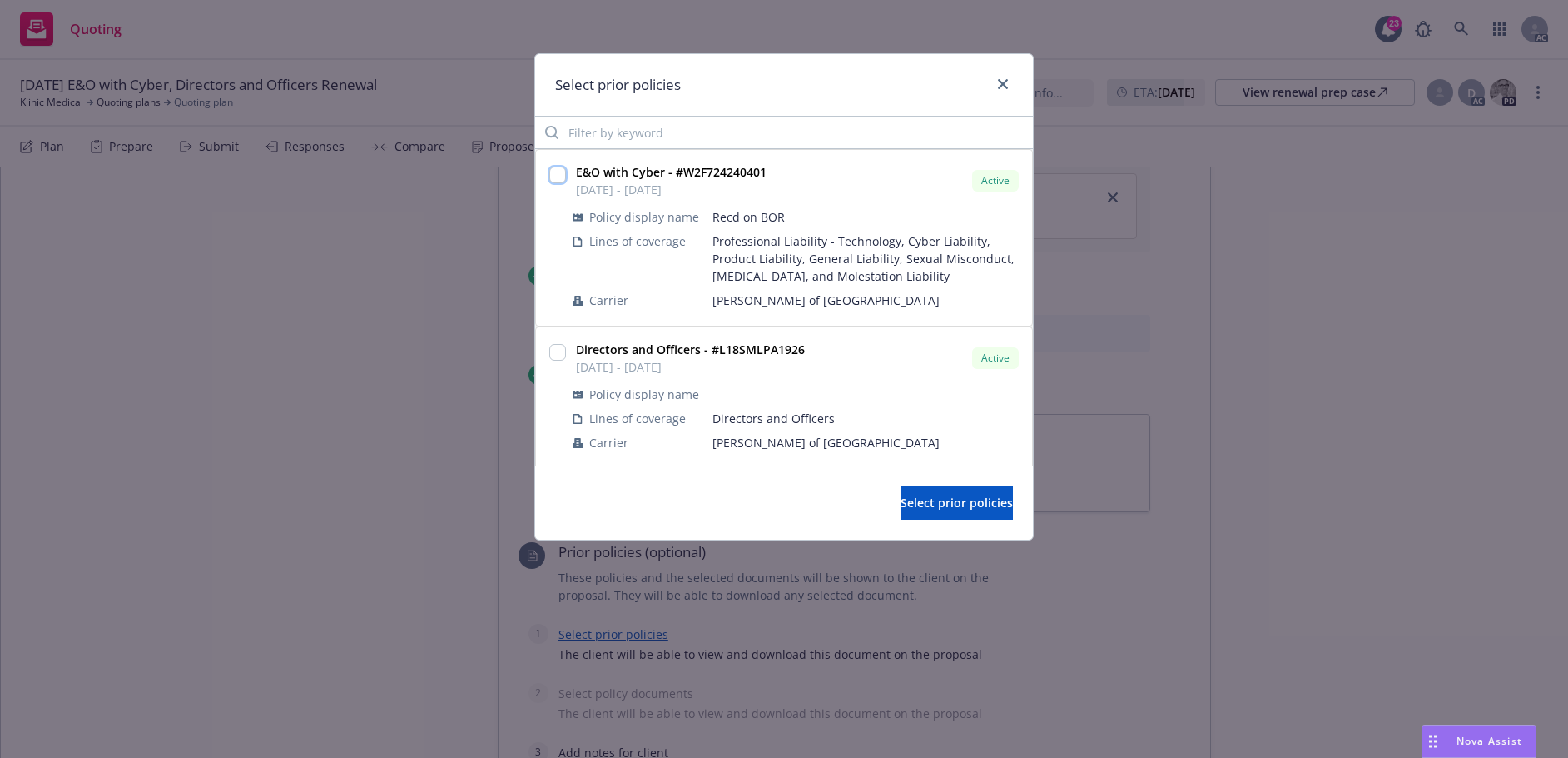
click at [556, 169] on input "checkbox" at bounding box center [558, 175] width 17 height 17
checkbox input "true"
click at [902, 503] on span "Select prior policies" at bounding box center [957, 502] width 112 height 16
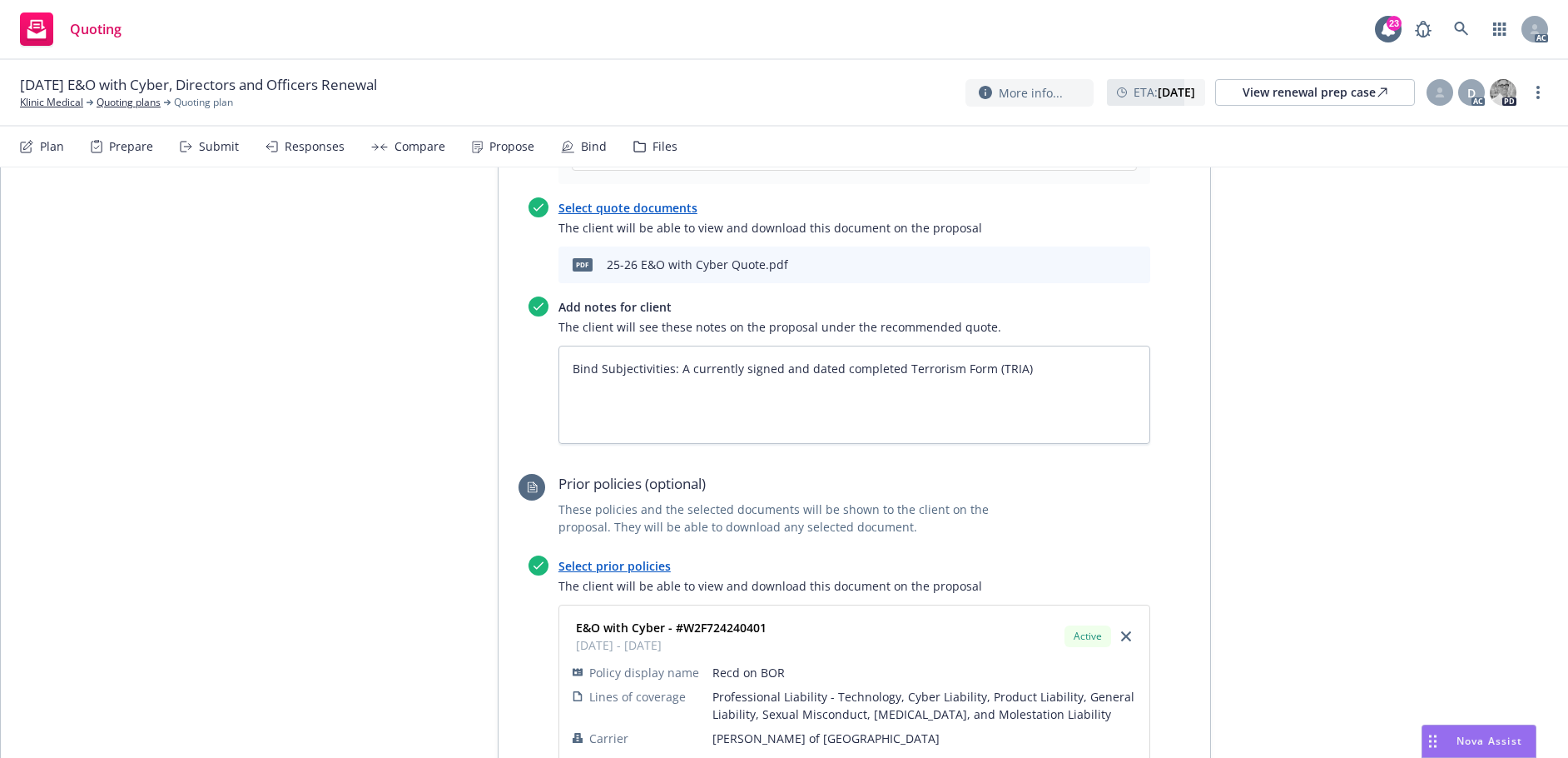
scroll to position [2414, 0]
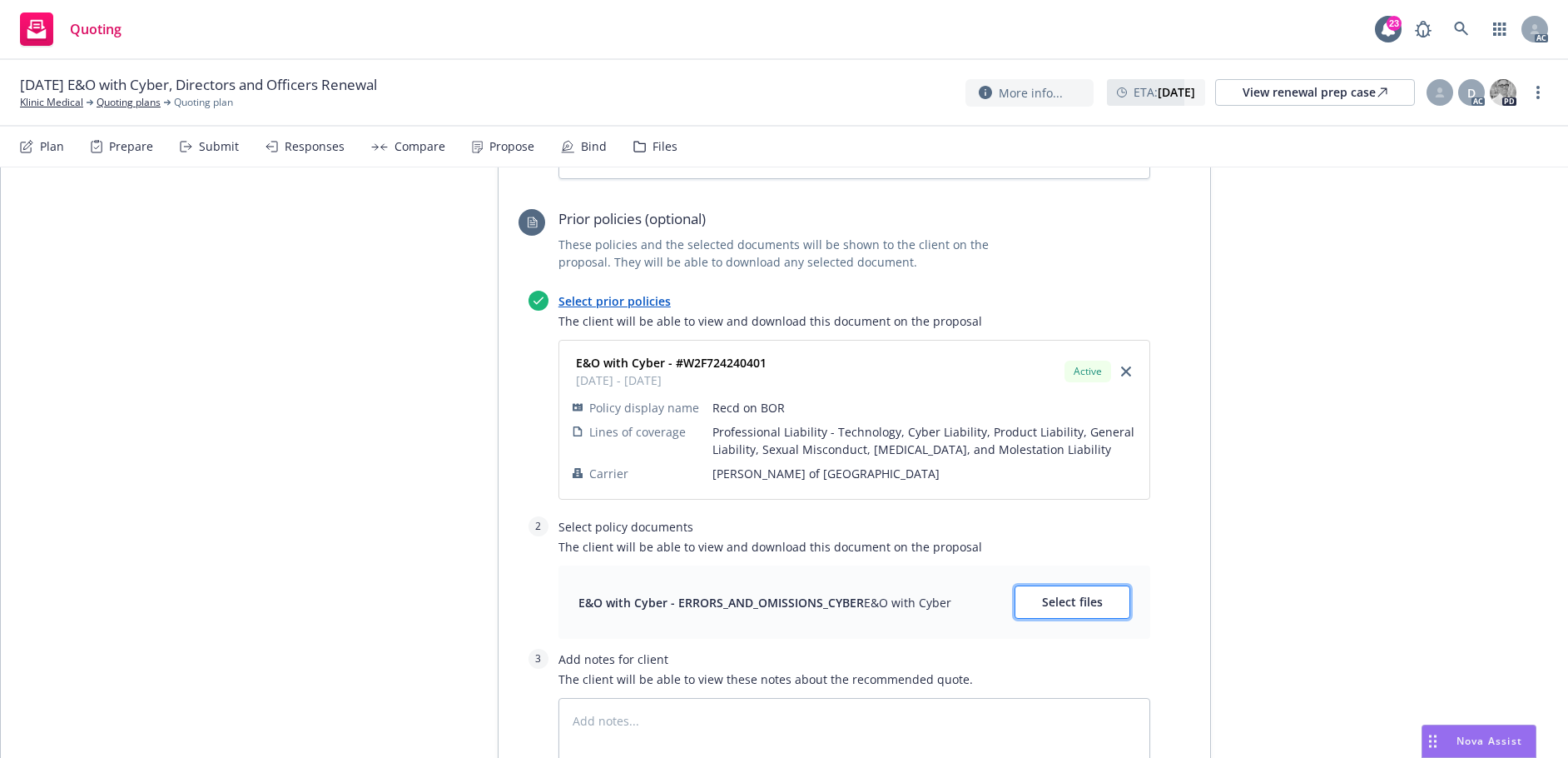
click at [1058, 593] on span "Select files" at bounding box center [1072, 601] width 61 height 16
type textarea "x"
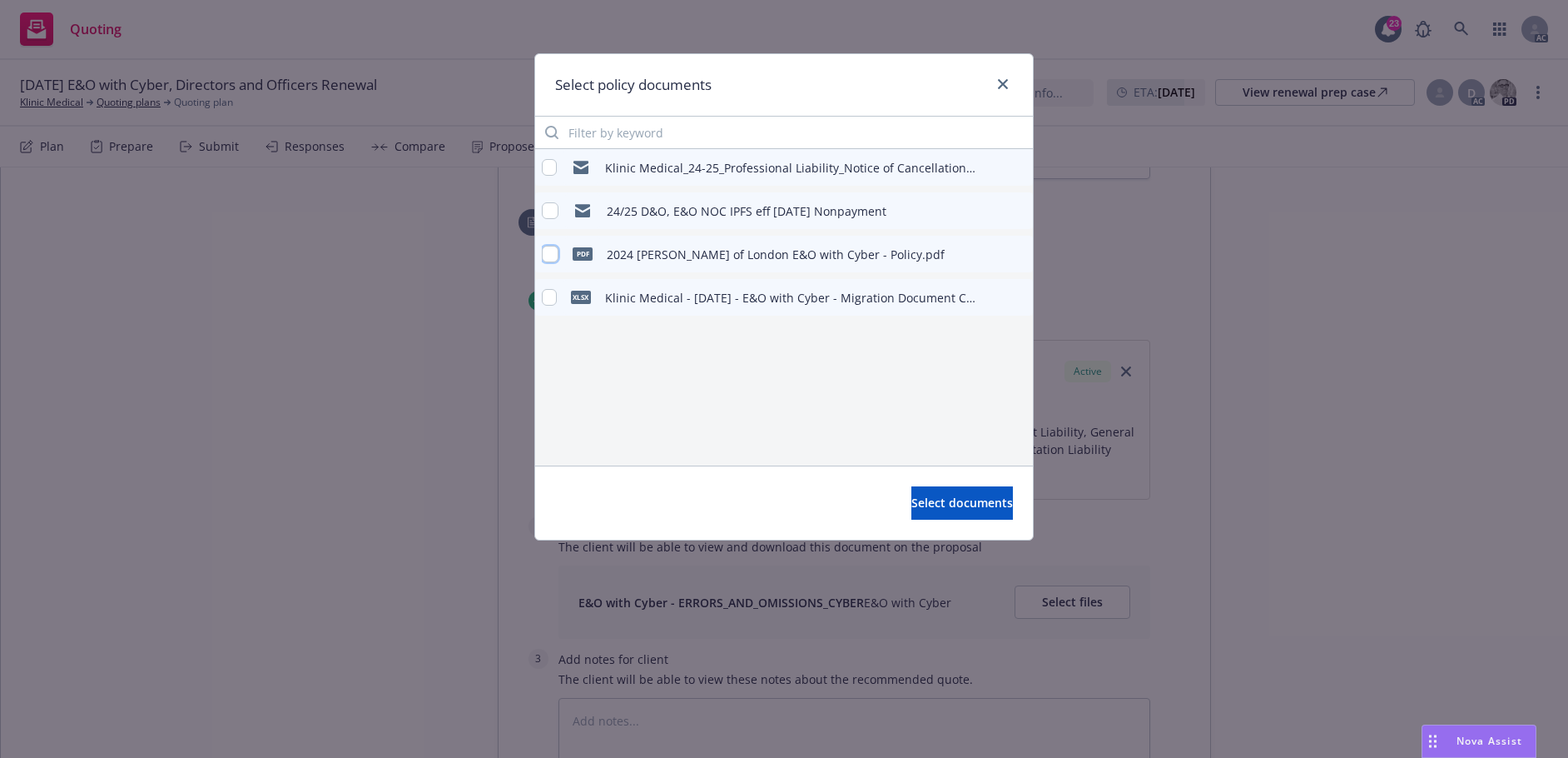
click at [548, 253] on input "checkbox" at bounding box center [550, 254] width 17 height 17
checkbox input "true"
click at [920, 504] on span "Select documents" at bounding box center [962, 502] width 102 height 16
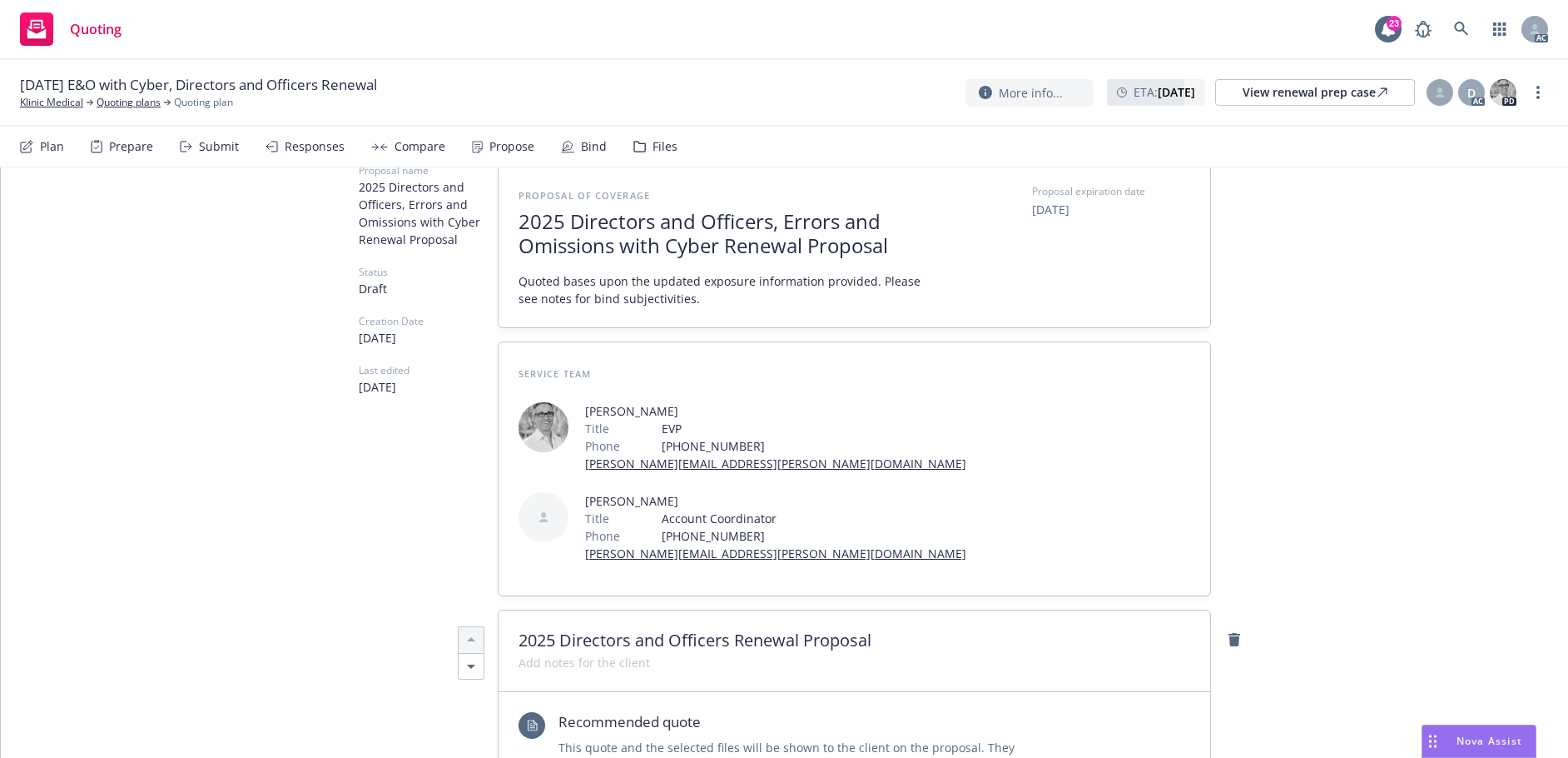
scroll to position [0, 0]
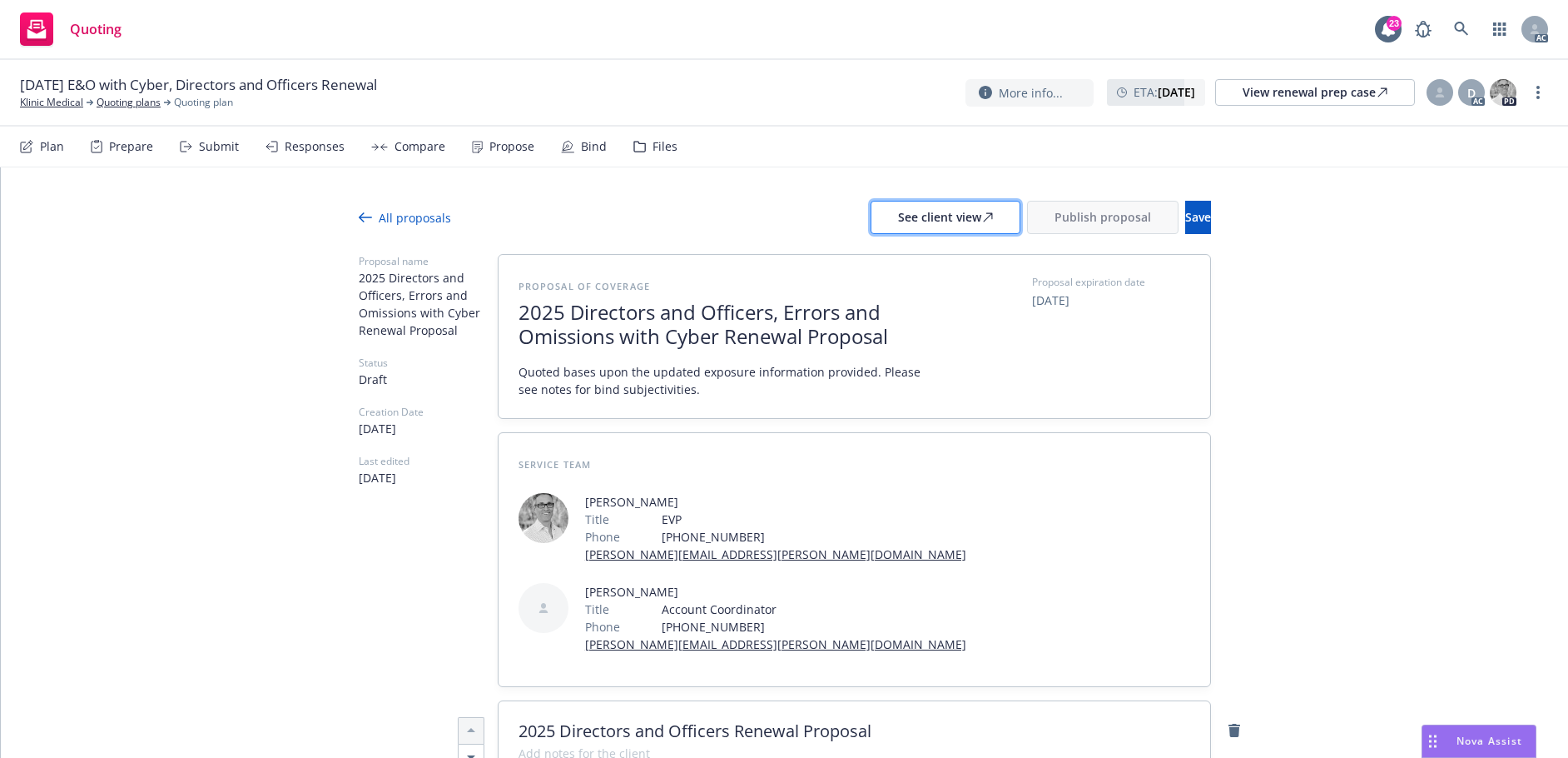
click at [898, 216] on div "See client view" at bounding box center [945, 217] width 94 height 32
type textarea "x"
click at [284, 141] on div "Responses" at bounding box center [314, 146] width 60 height 13
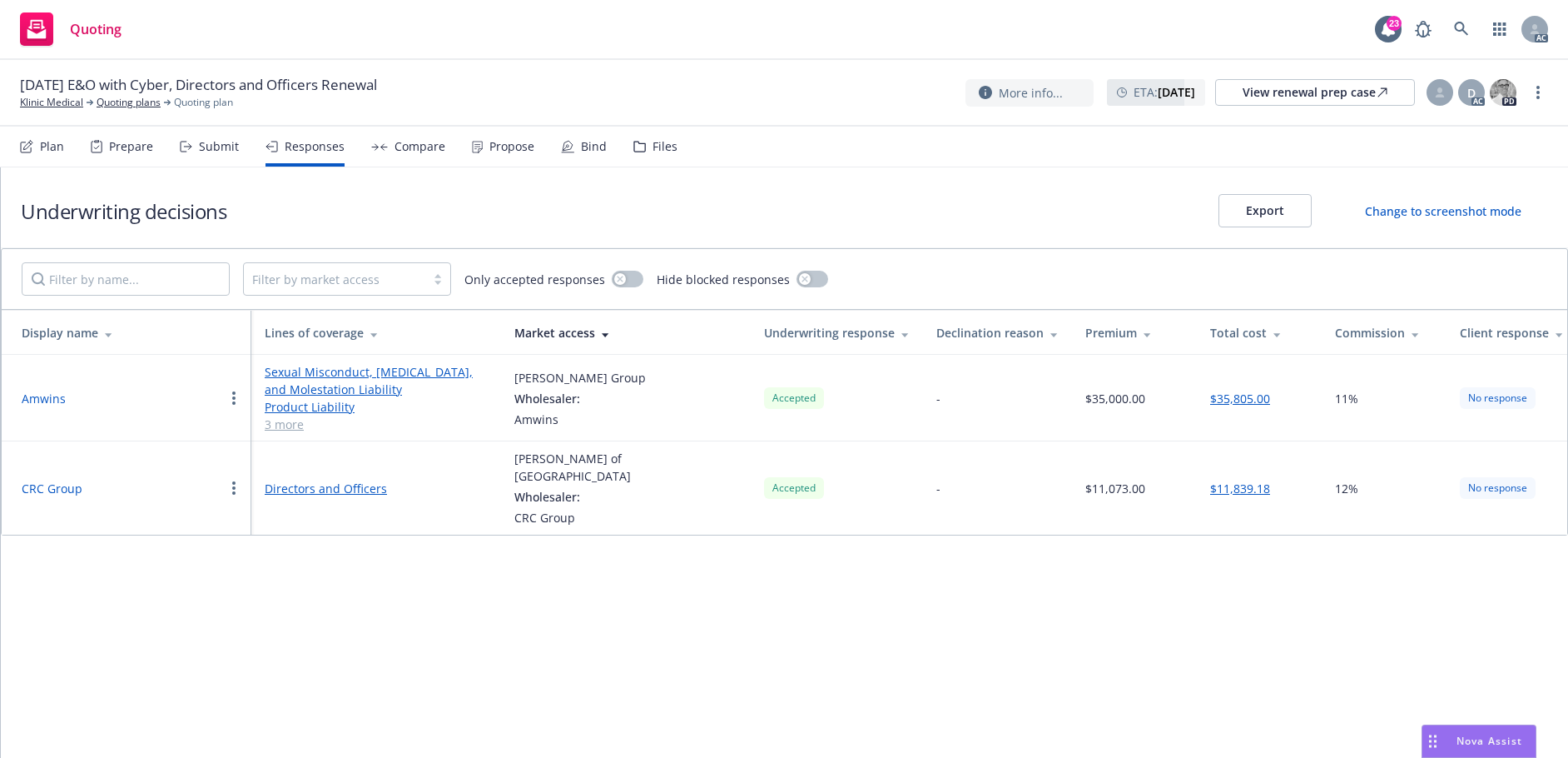
click at [44, 397] on button "Amwins" at bounding box center [43, 398] width 44 height 18
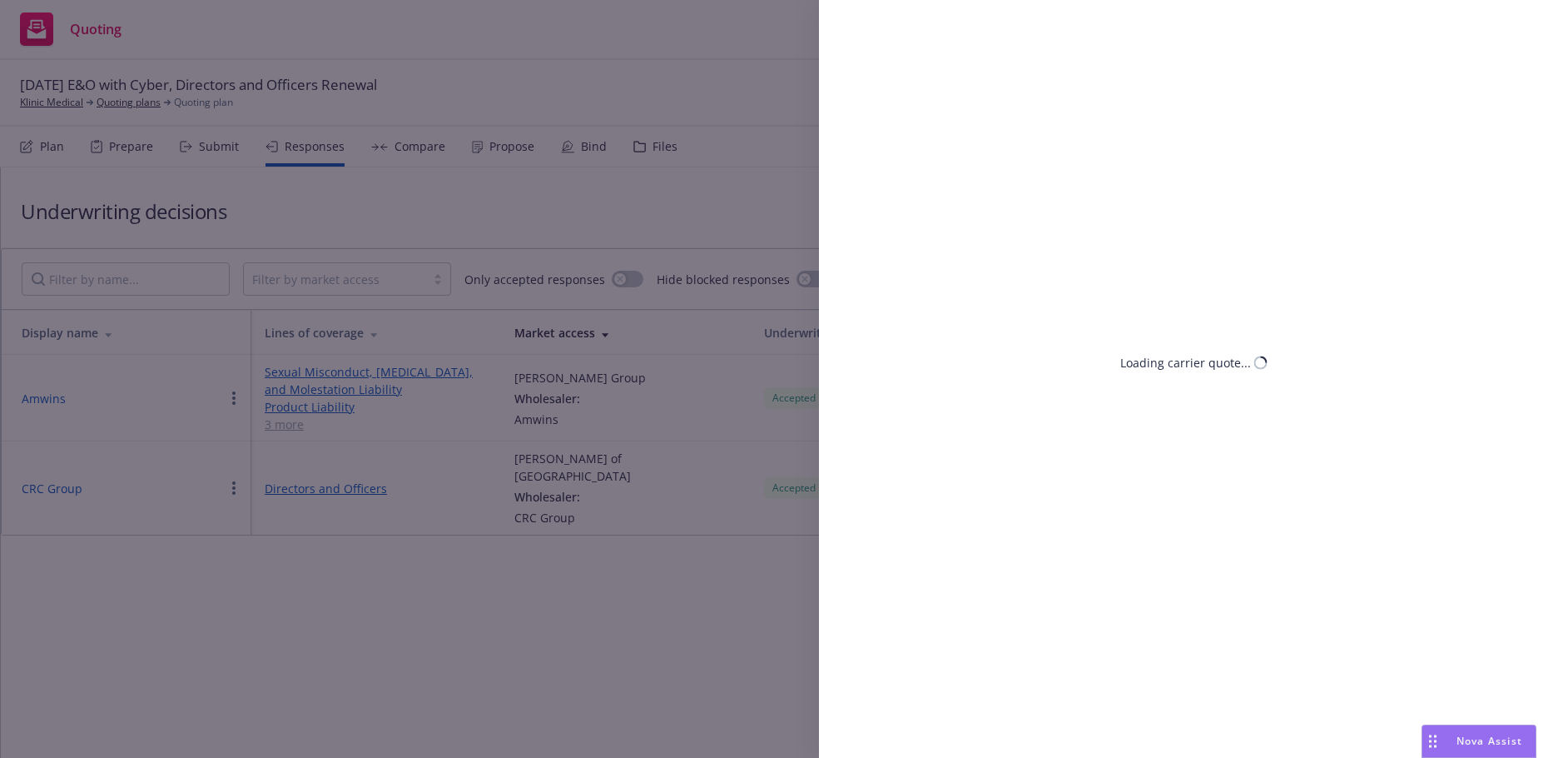
select select "WA"
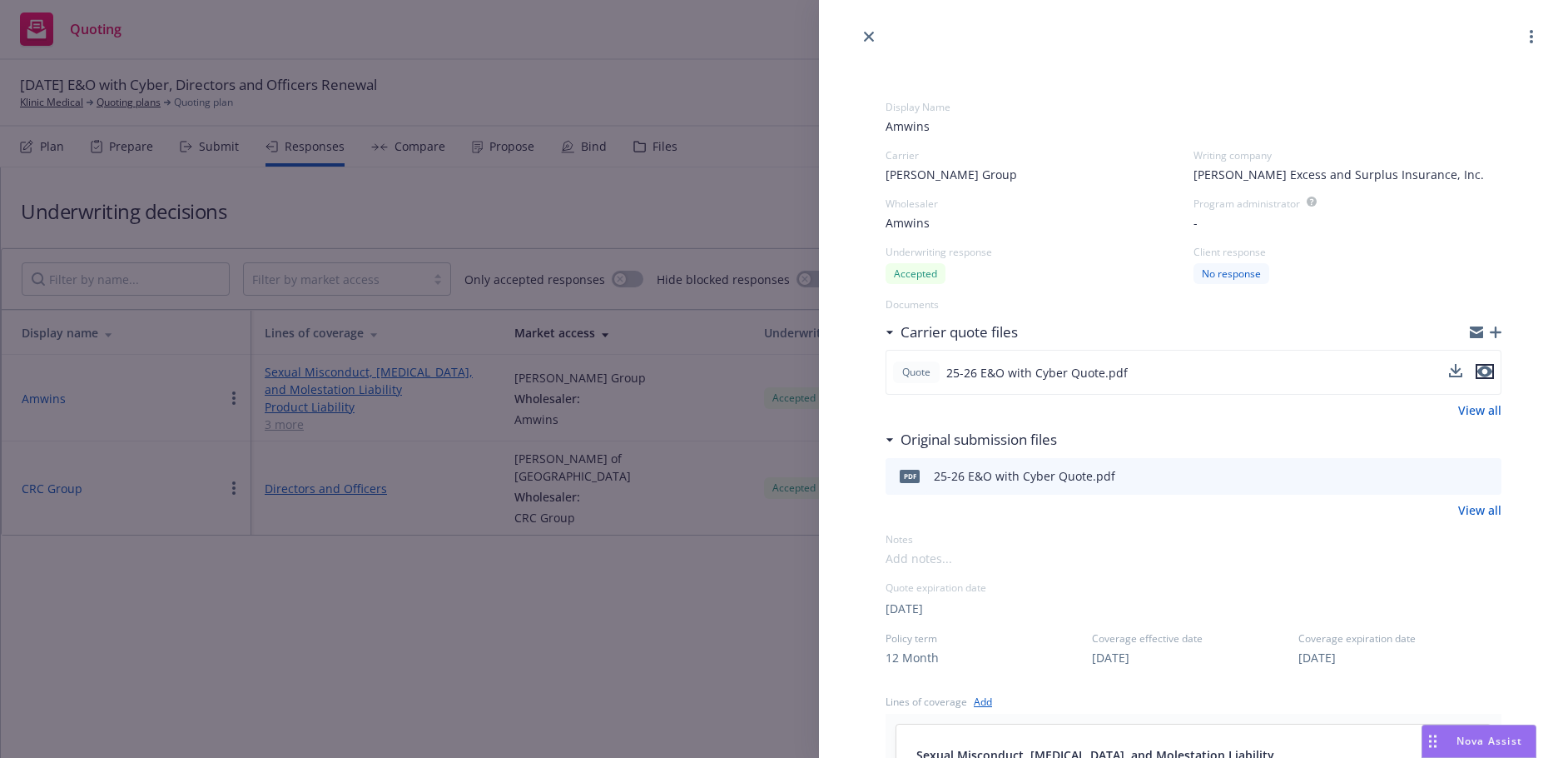
click at [1477, 369] on icon "preview file" at bounding box center [1485, 372] width 15 height 11
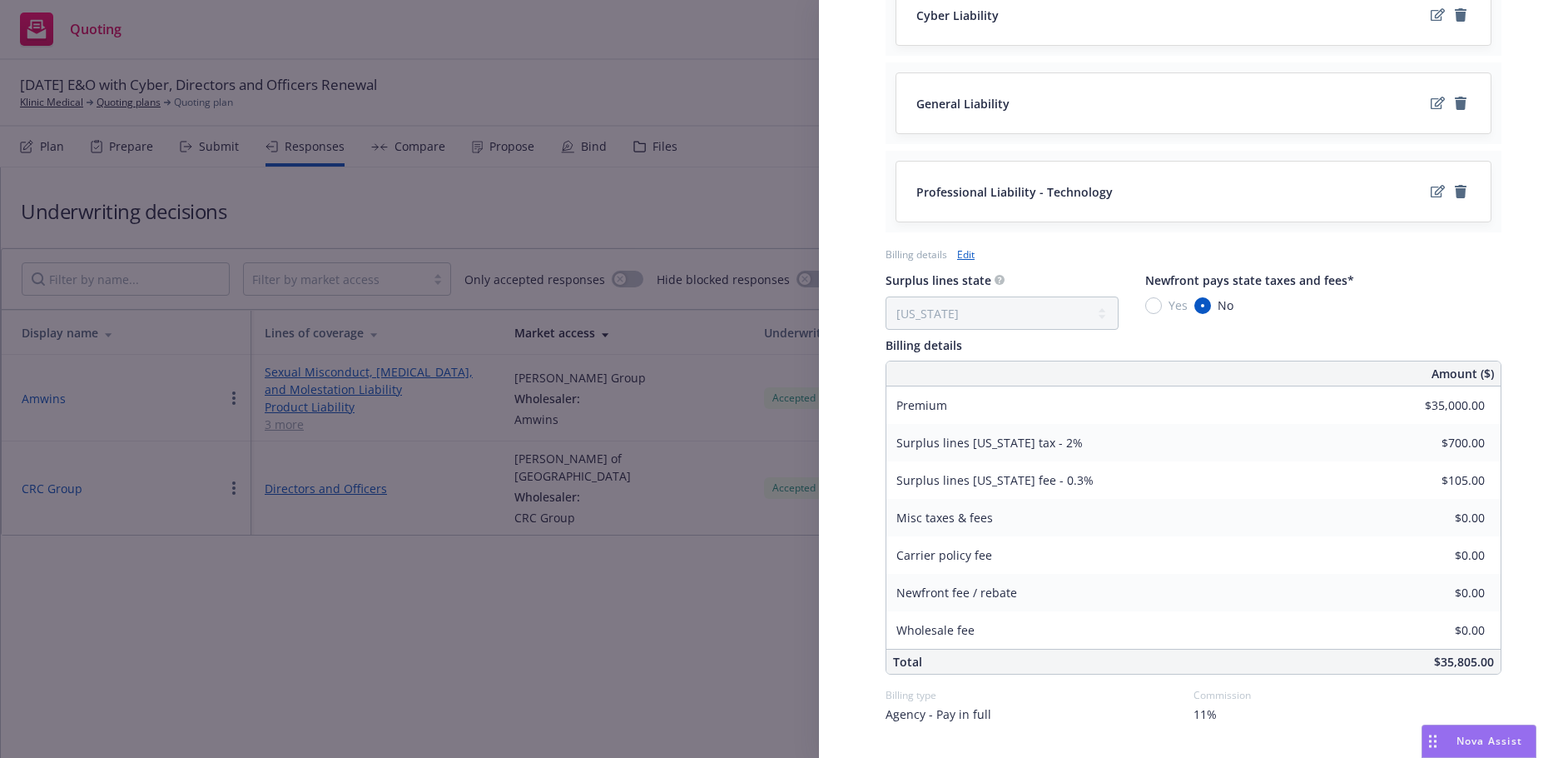
scroll to position [961, 0]
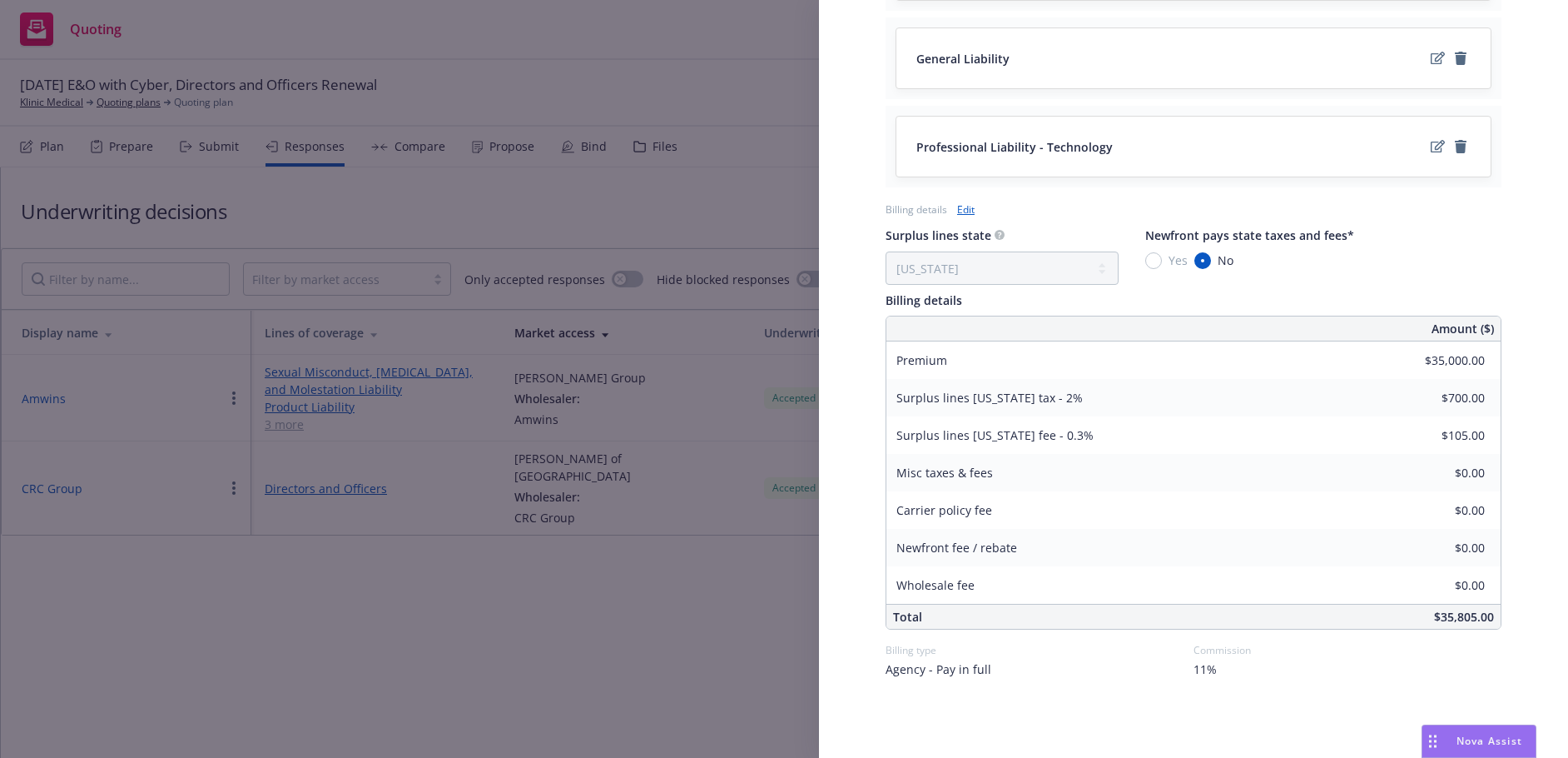
drag, startPoint x: 675, startPoint y: 660, endPoint x: 388, endPoint y: 67, distance: 658.8
click at [675, 660] on div "Display Name Amwins Carrier Beazley Group Writing company Beazley Excess and Su…" at bounding box center [784, 379] width 1568 height 758
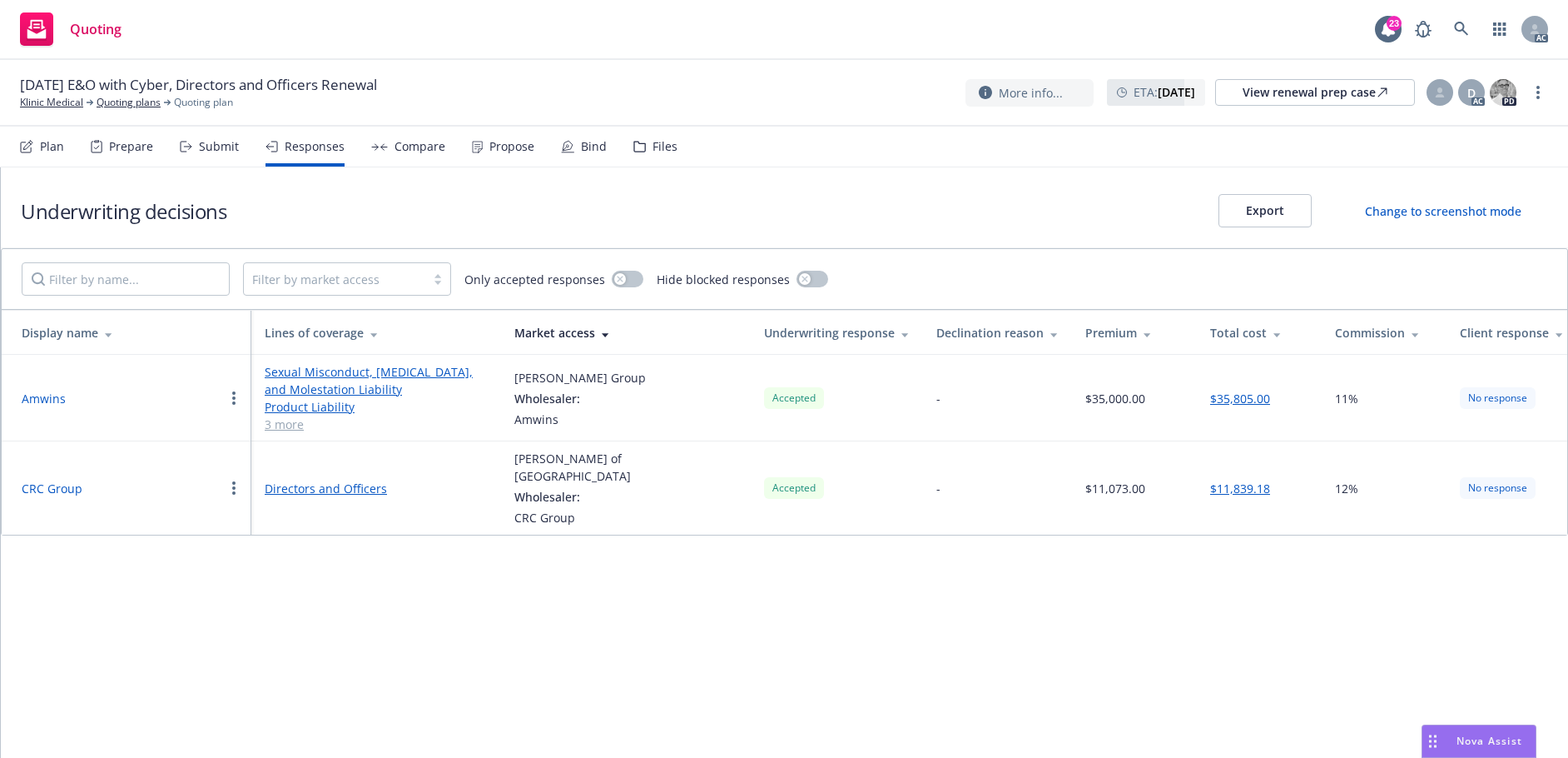
click at [37, 396] on button "Amwins" at bounding box center [43, 398] width 44 height 18
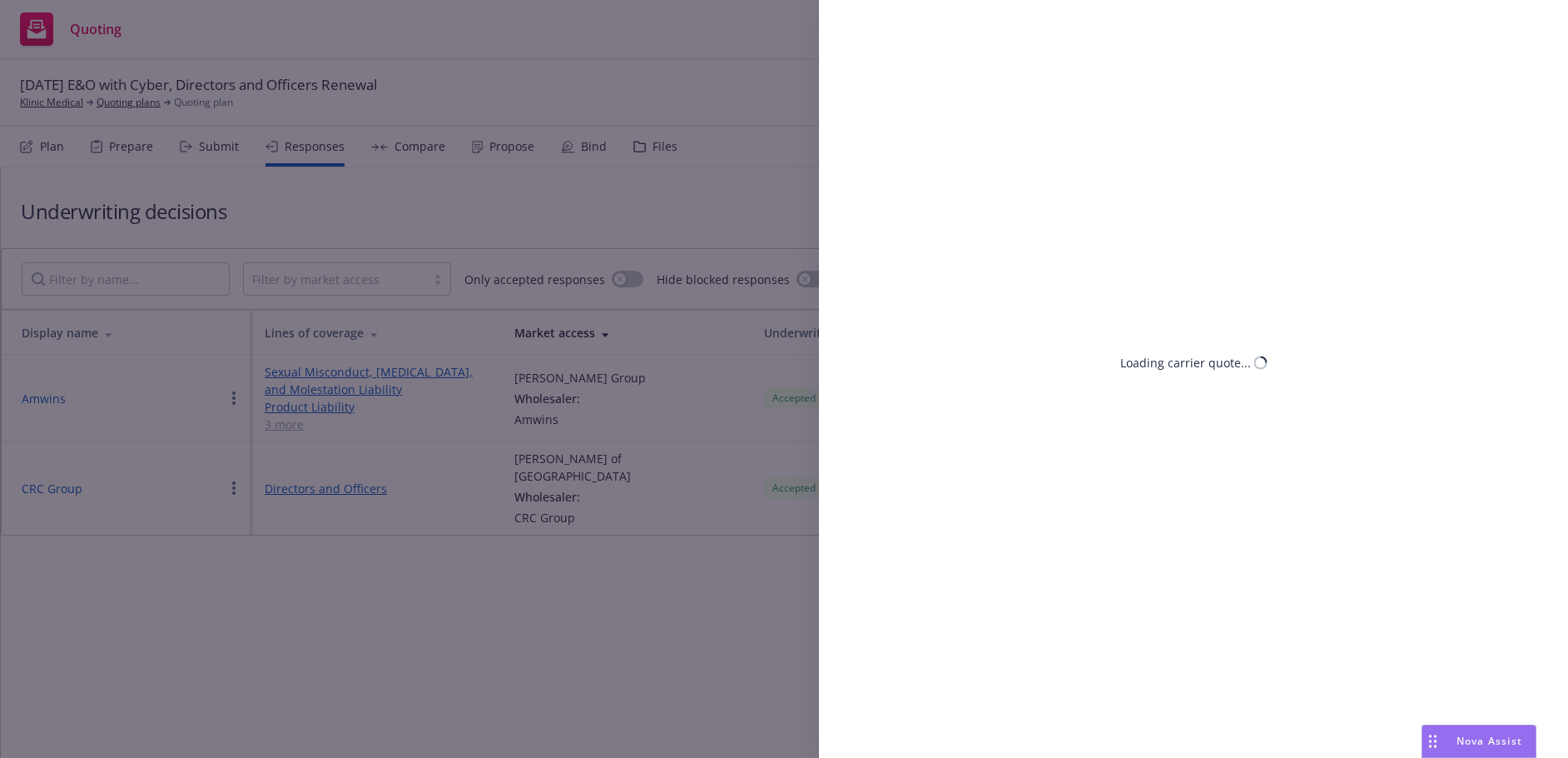
select select "WA"
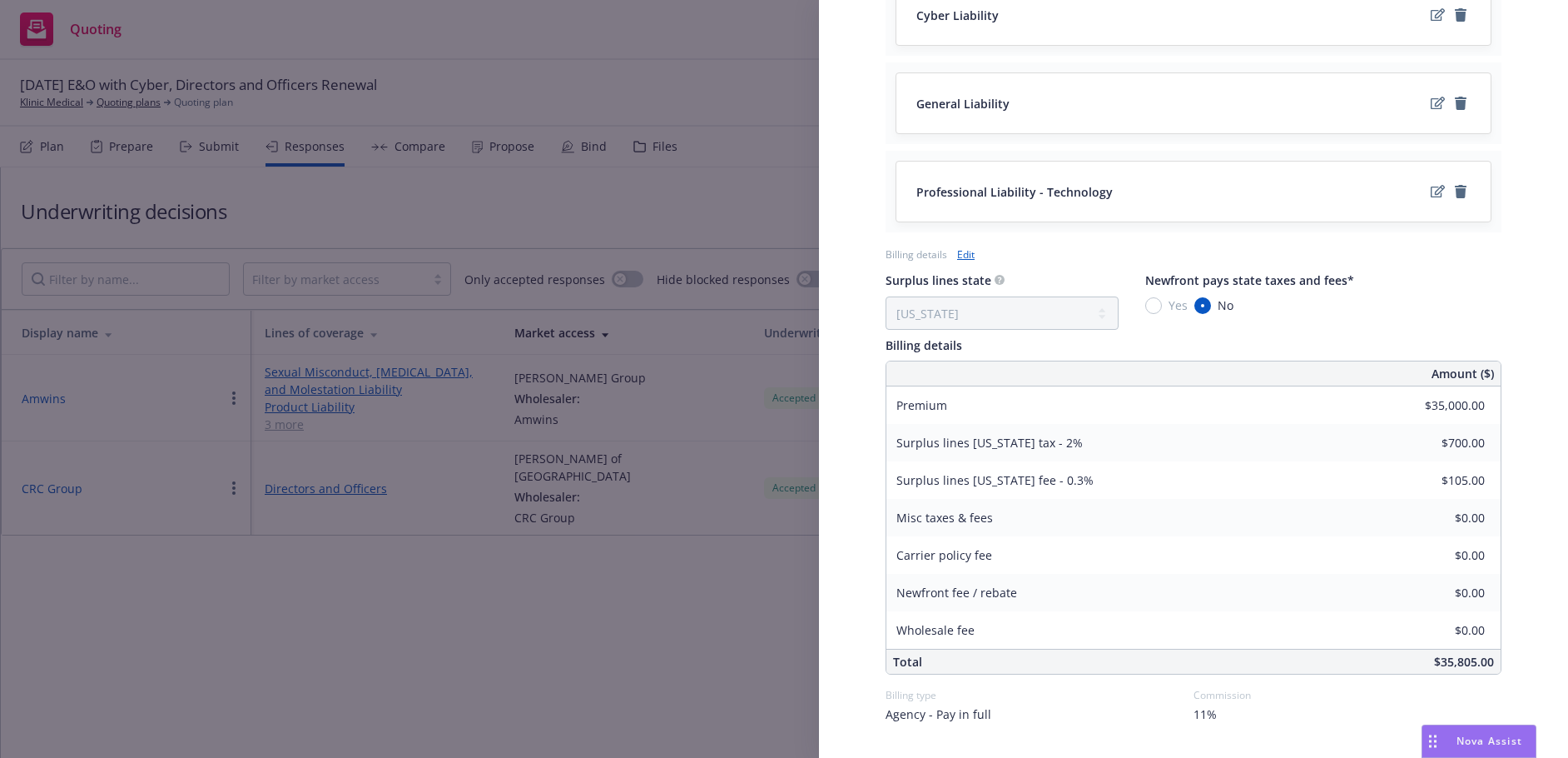
scroll to position [961, 0]
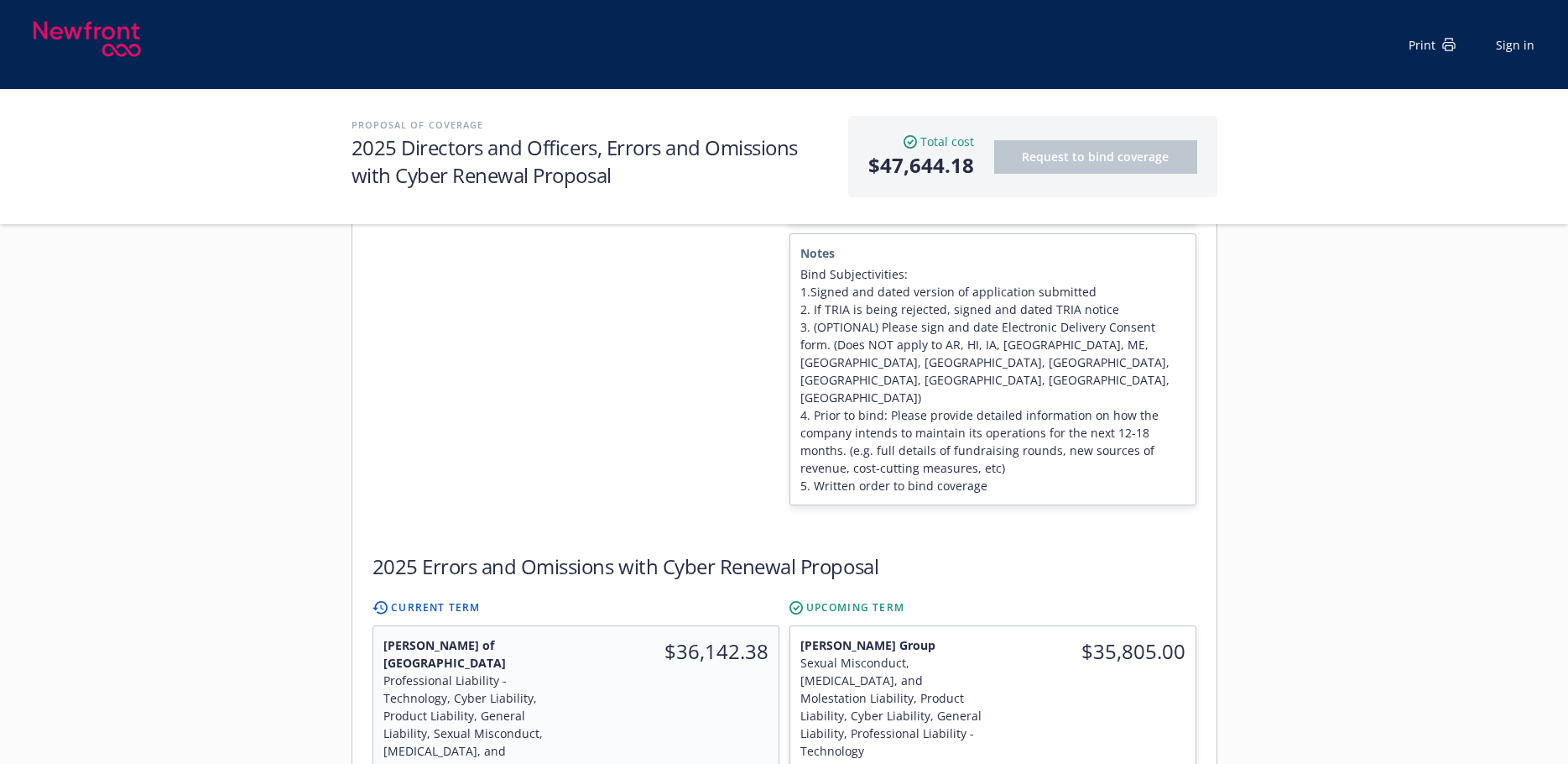
scroll to position [839, 0]
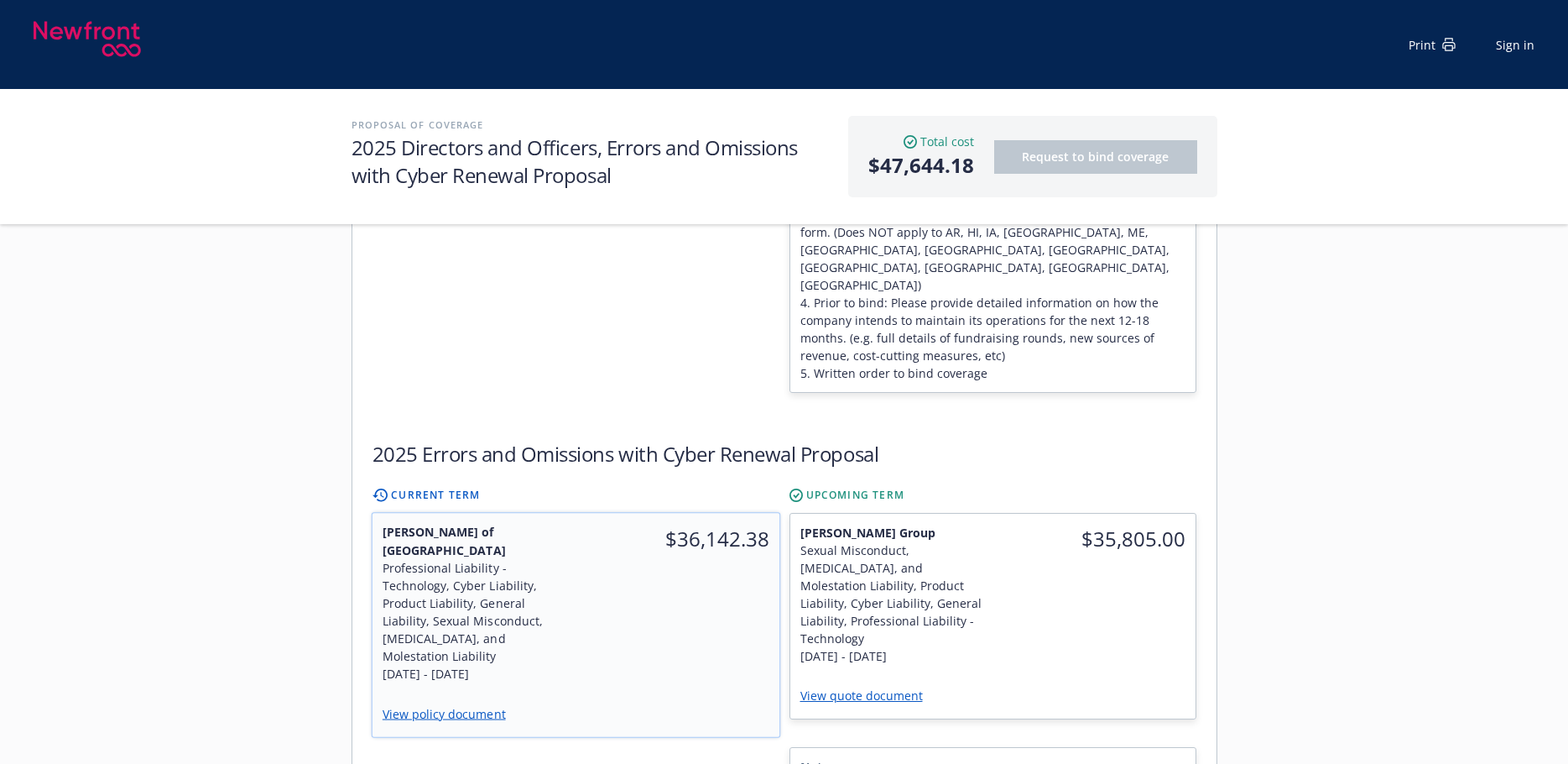
click at [686, 531] on div "$36,142.38" at bounding box center [677, 603] width 204 height 179
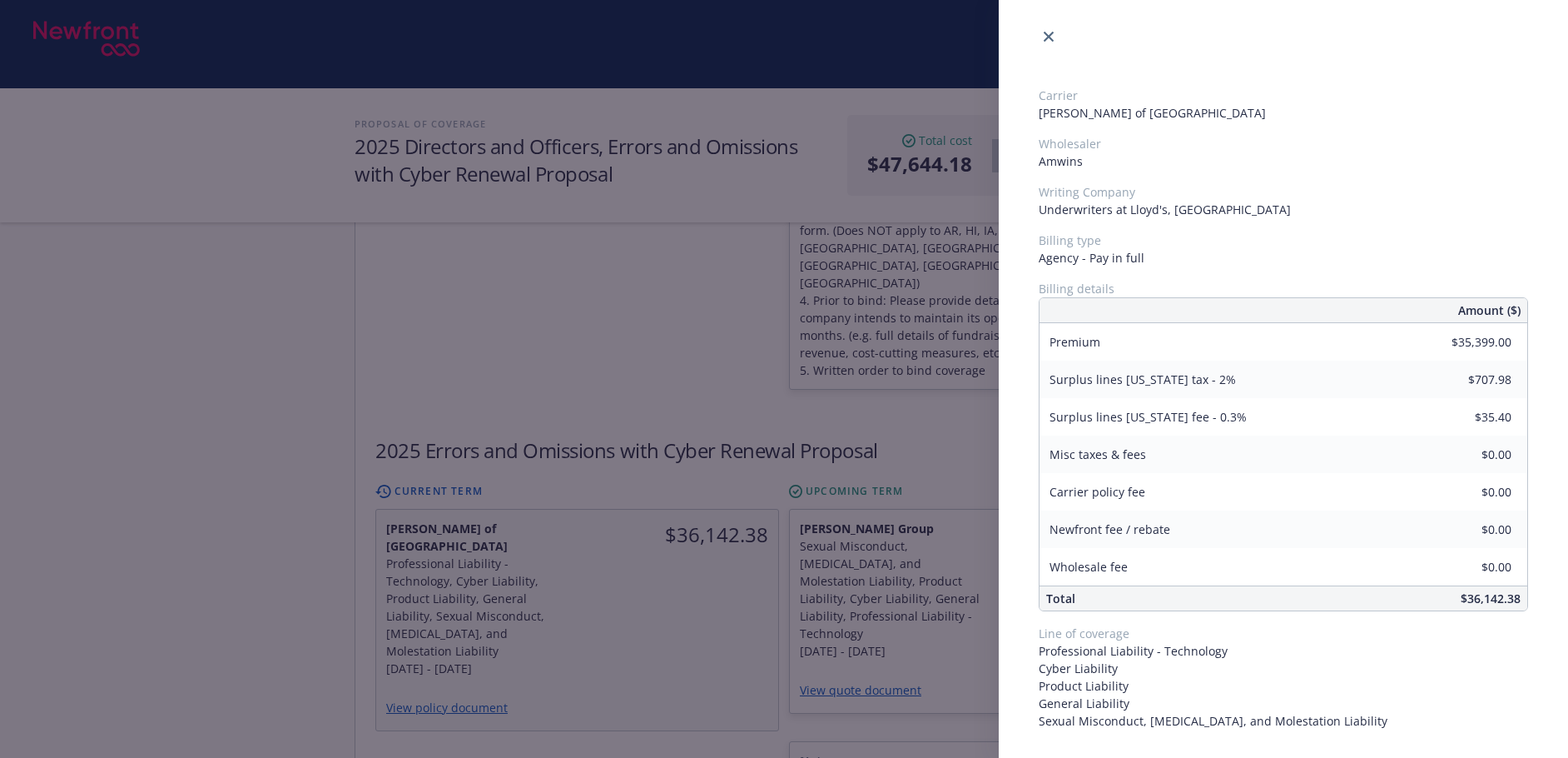
click at [702, 615] on div "Carrier [PERSON_NAME] of London Wholesaler Amwins Writing Company Underwriters …" at bounding box center [784, 379] width 1568 height 758
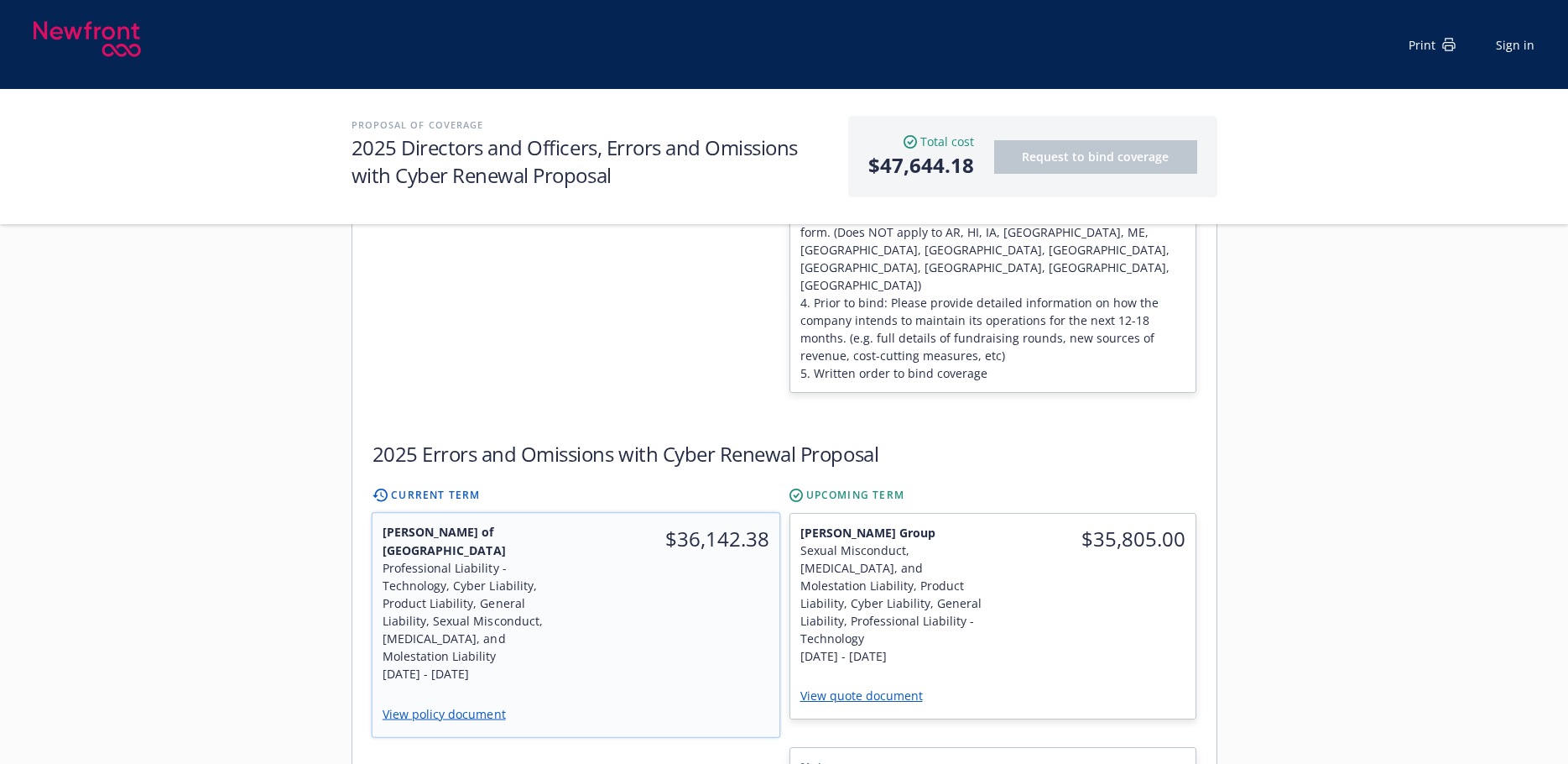
click at [701, 514] on div "$36,142.38" at bounding box center [677, 603] width 204 height 179
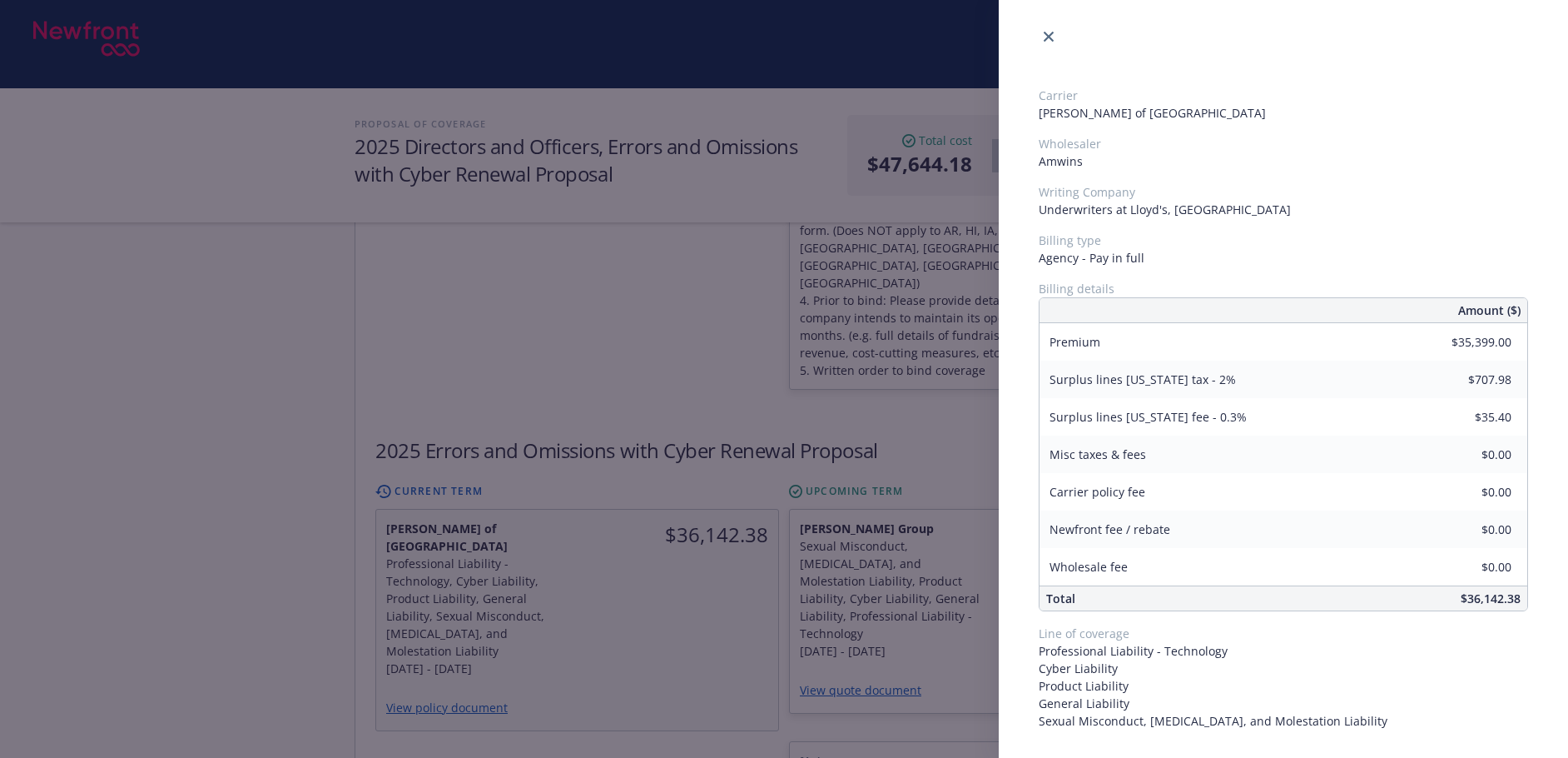
click at [680, 626] on div "Carrier [PERSON_NAME] of London Wholesaler Amwins Writing Company Underwriters …" at bounding box center [784, 379] width 1568 height 758
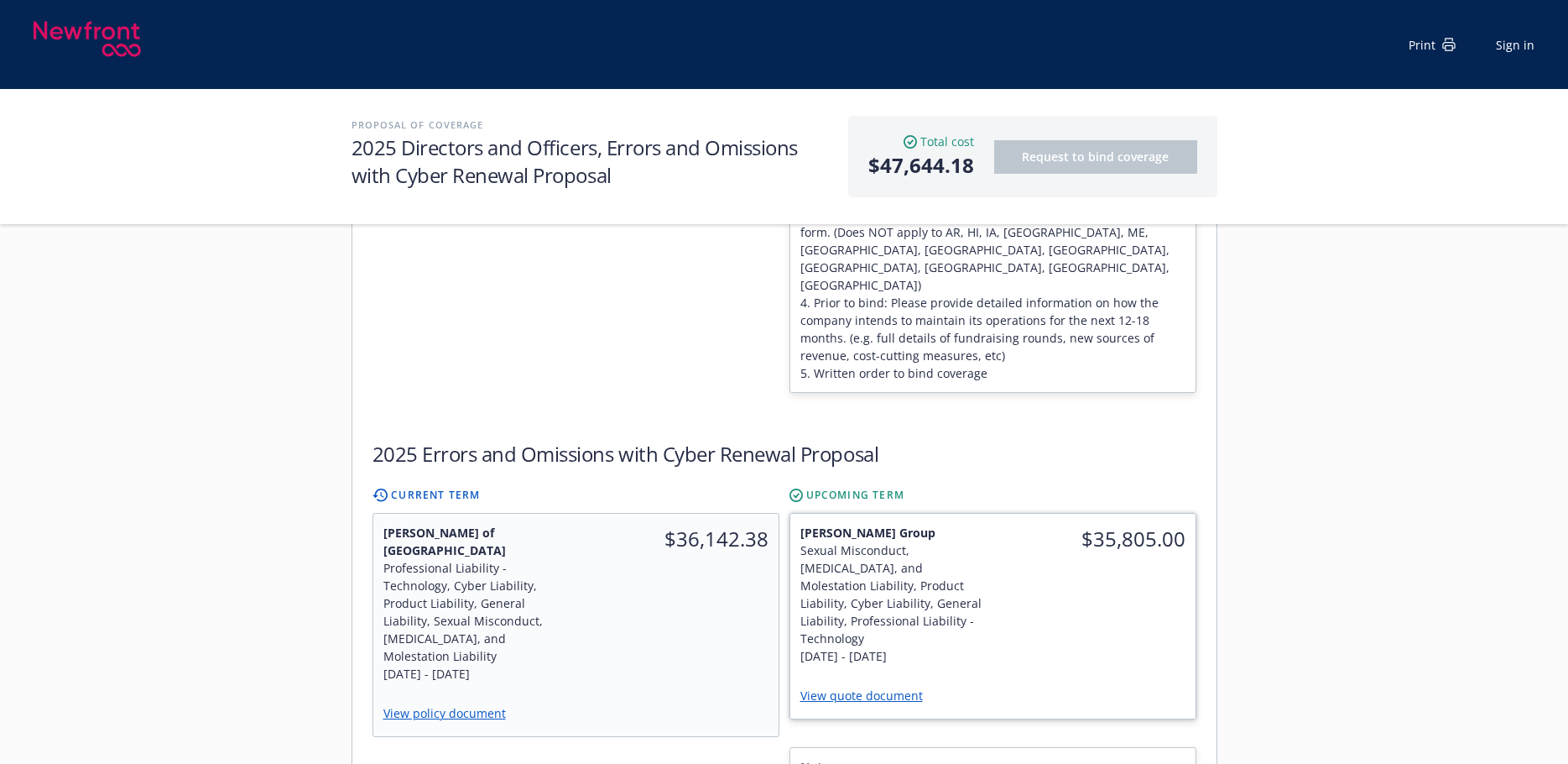
click at [1028, 513] on div "$35,805.00" at bounding box center [1093, 593] width 203 height 161
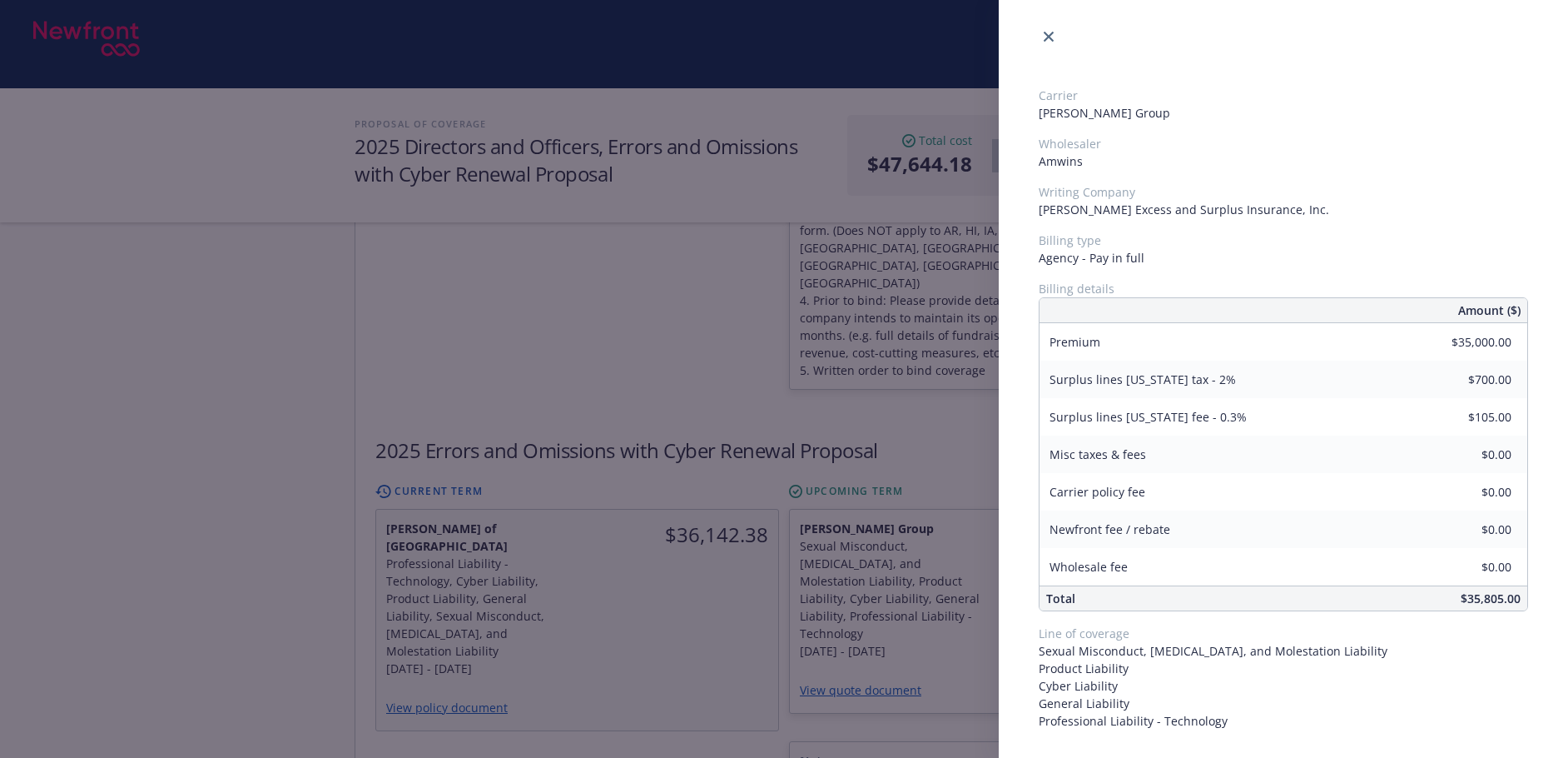
click at [757, 587] on div "Carrier [PERSON_NAME] Group Wholesaler Amwins Writing Company [PERSON_NAME] Exc…" at bounding box center [784, 379] width 1568 height 758
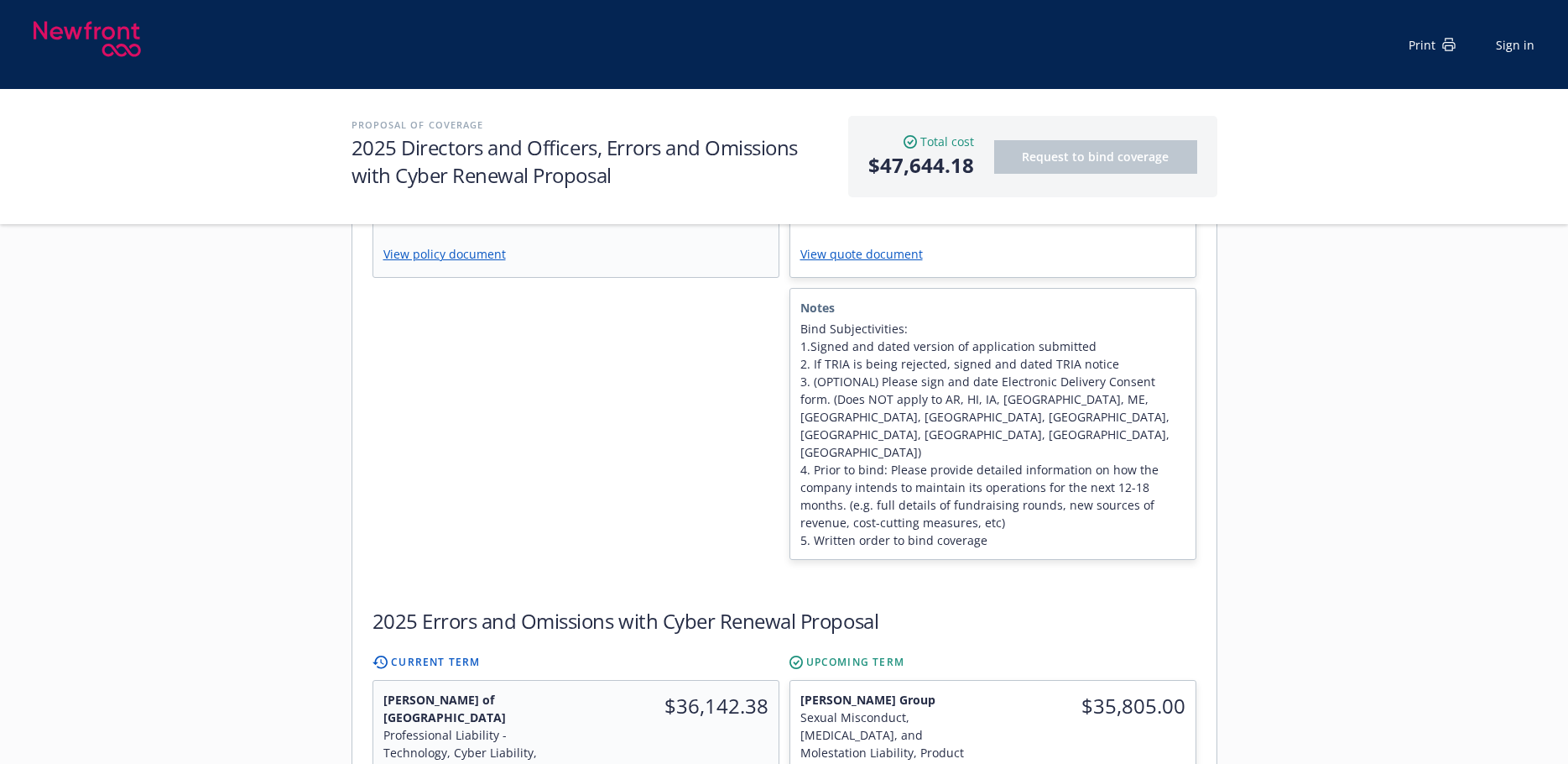
scroll to position [923, 0]
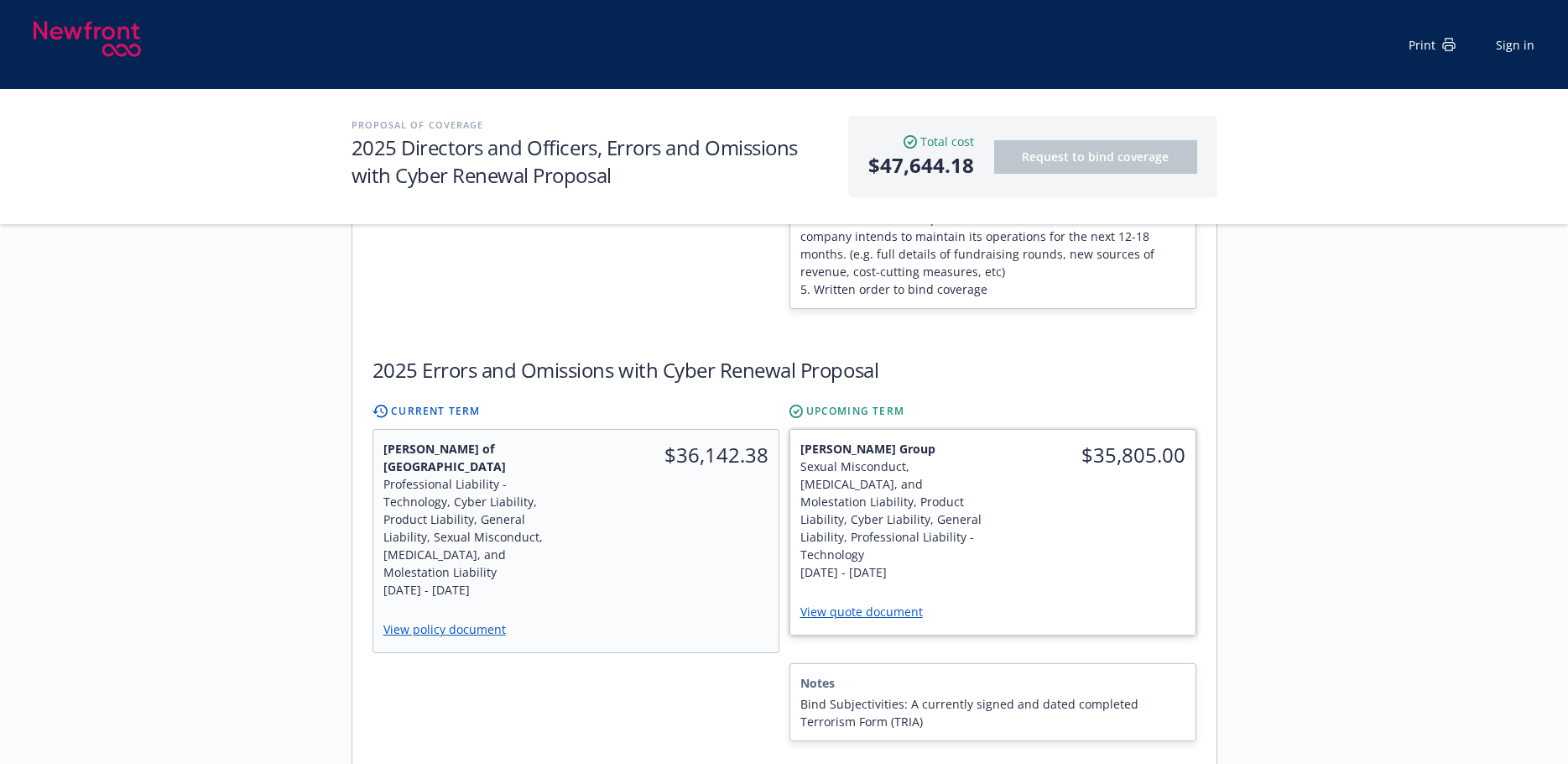
click at [1059, 429] on div "$35,805.00" at bounding box center [1093, 509] width 203 height 161
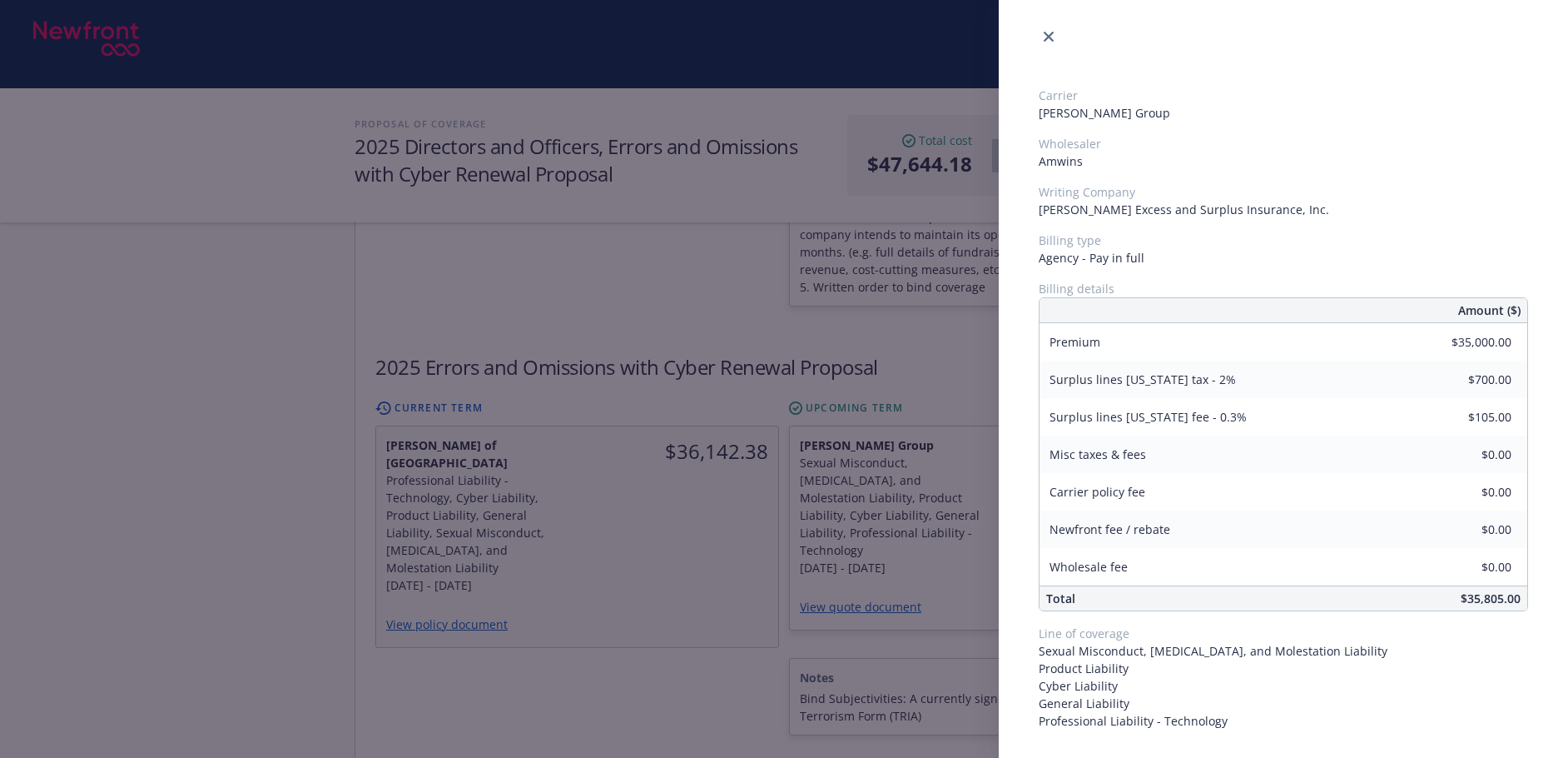
click at [501, 554] on div "Carrier [PERSON_NAME] Group Wholesaler Amwins Writing Company [PERSON_NAME] Exc…" at bounding box center [784, 379] width 1568 height 758
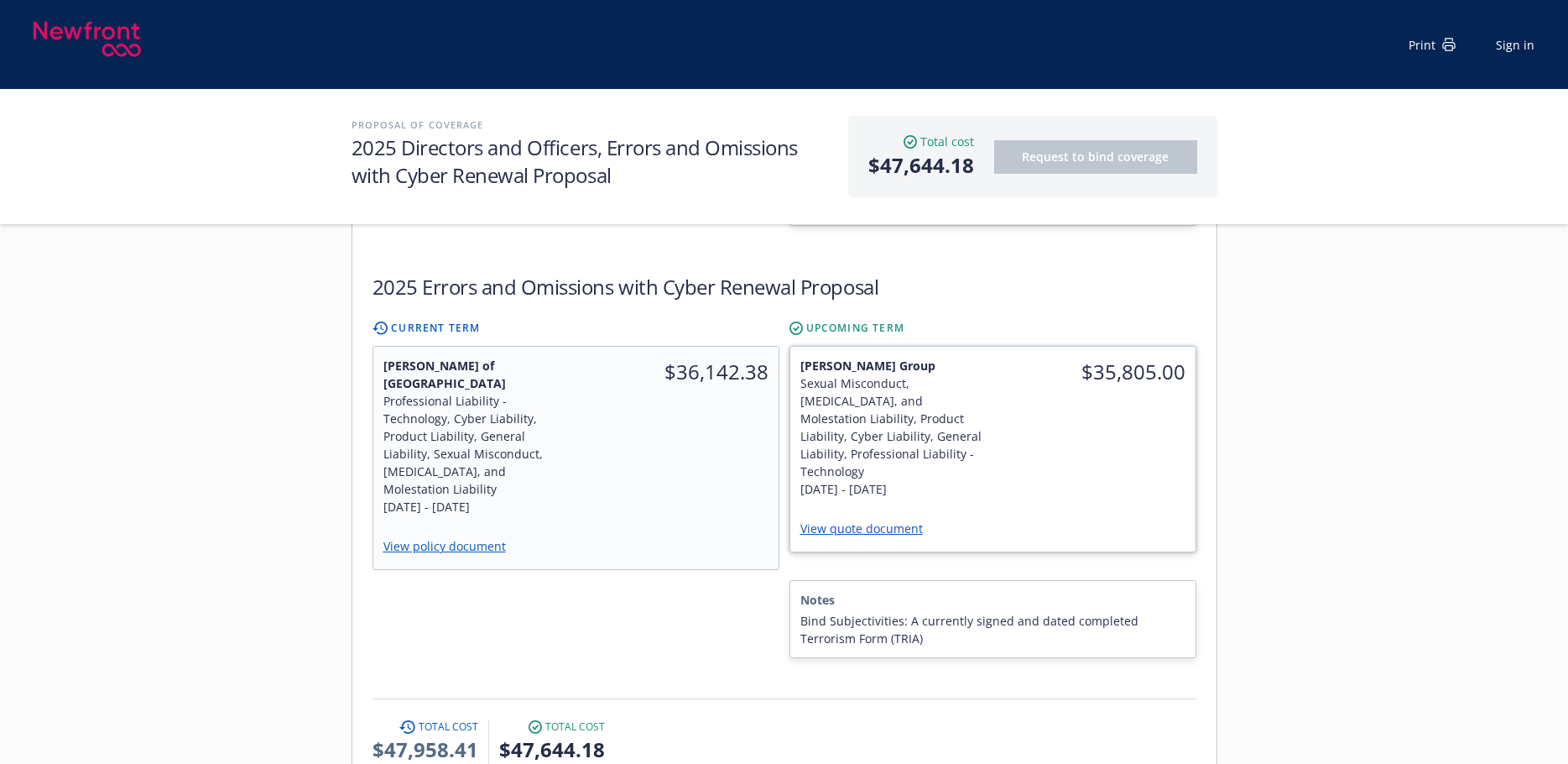
scroll to position [1007, 0]
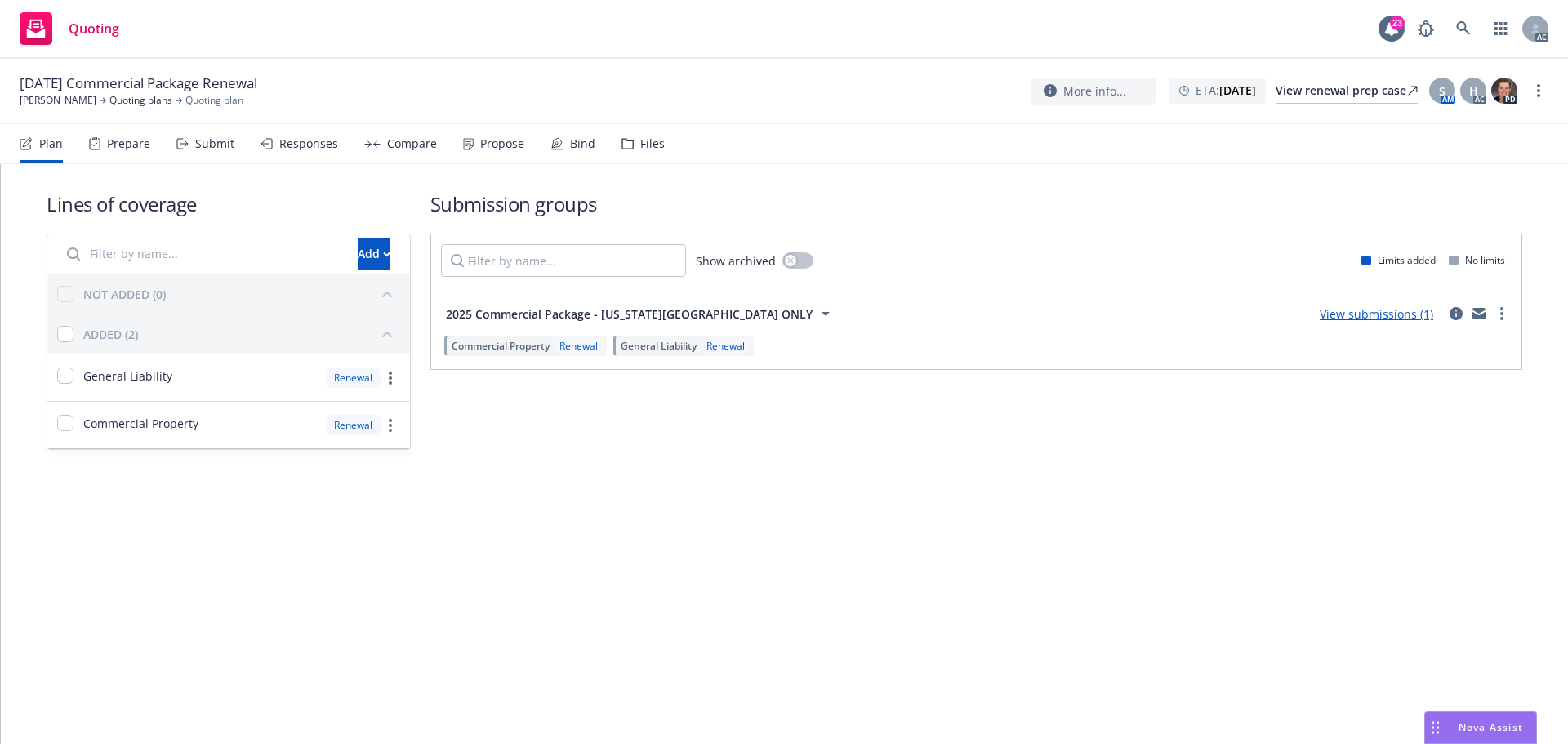
click at [197, 146] on div "Submit" at bounding box center [215, 143] width 39 height 13
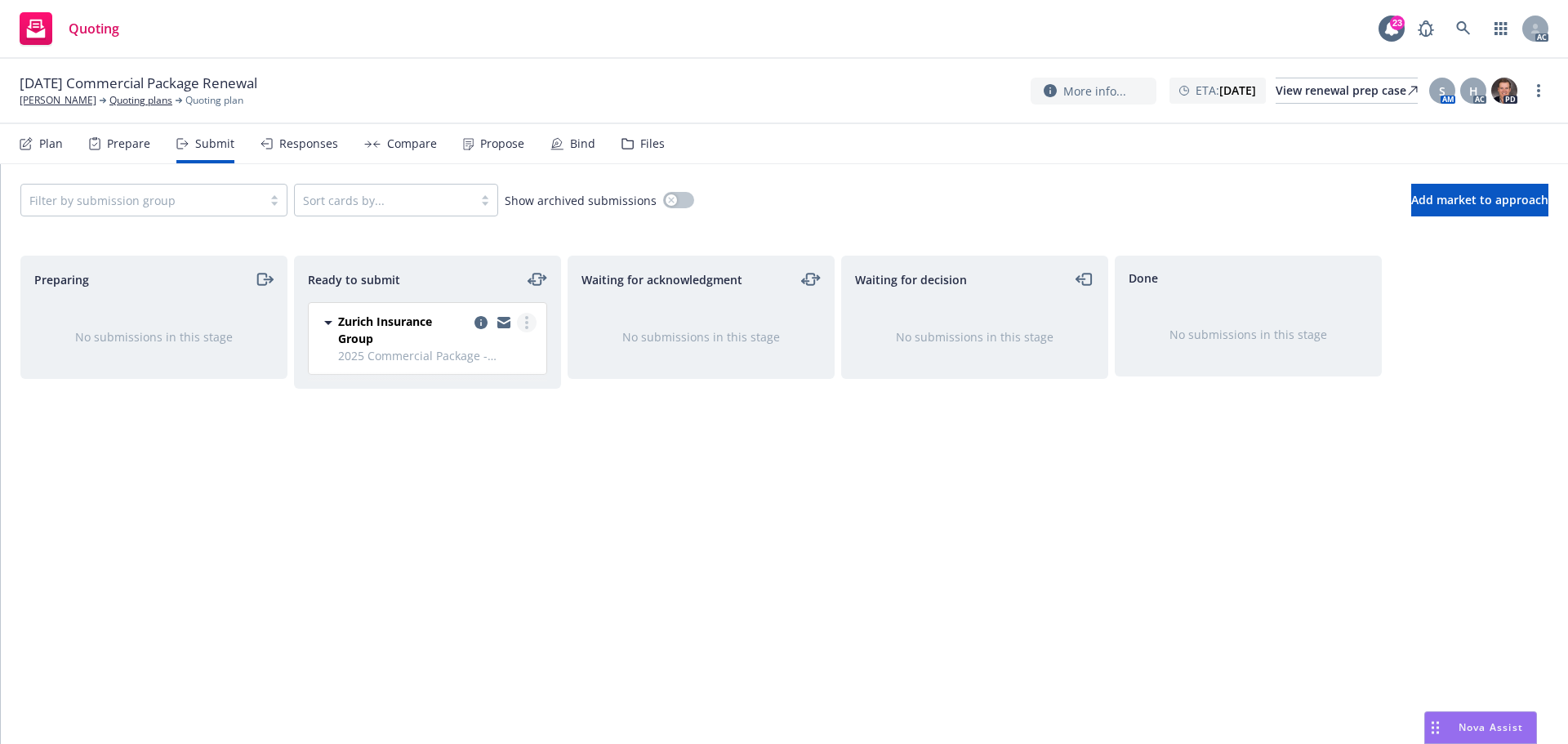
click at [523, 320] on link "more" at bounding box center [526, 322] width 19 height 19
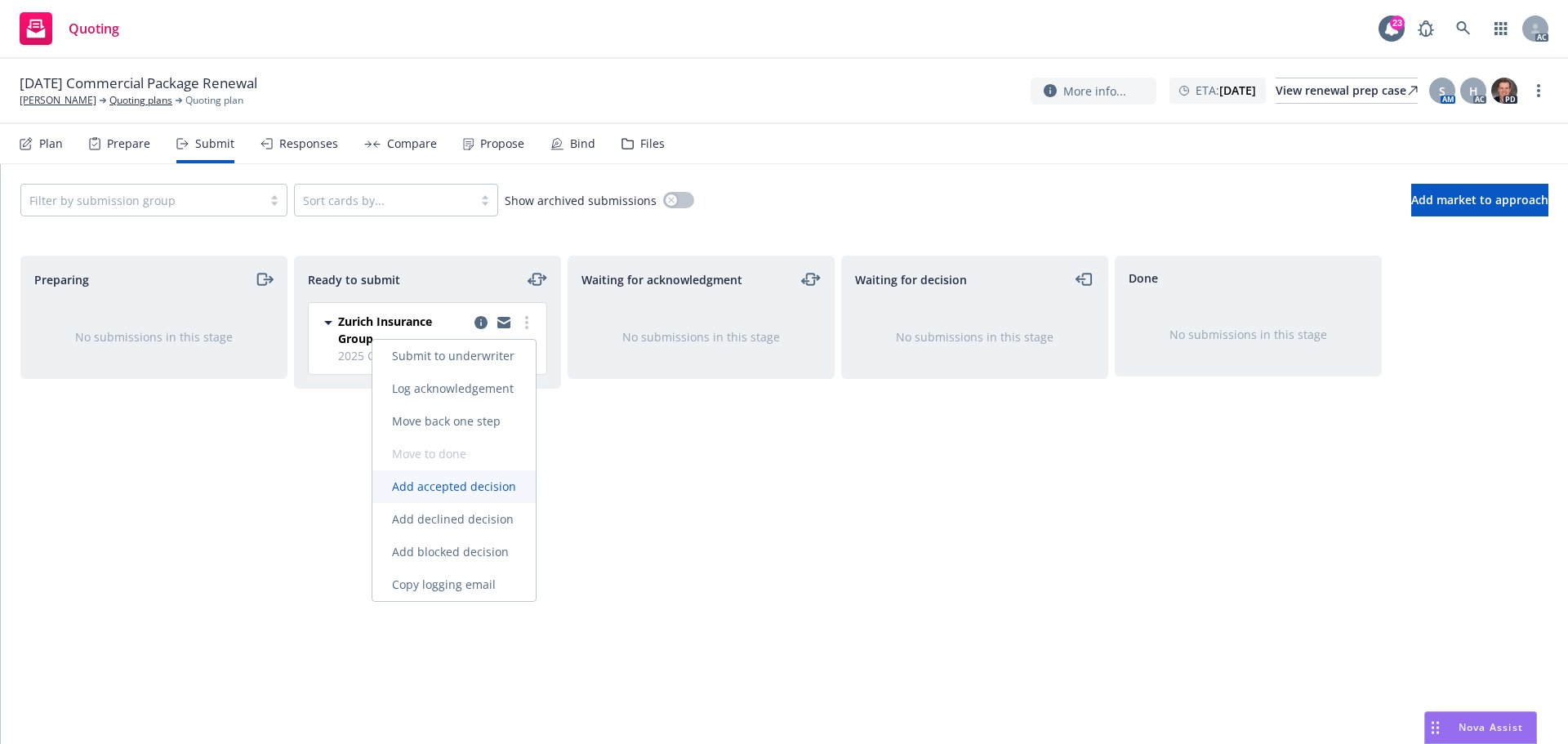
click at [447, 487] on span "Add accepted decision" at bounding box center [454, 486] width 163 height 16
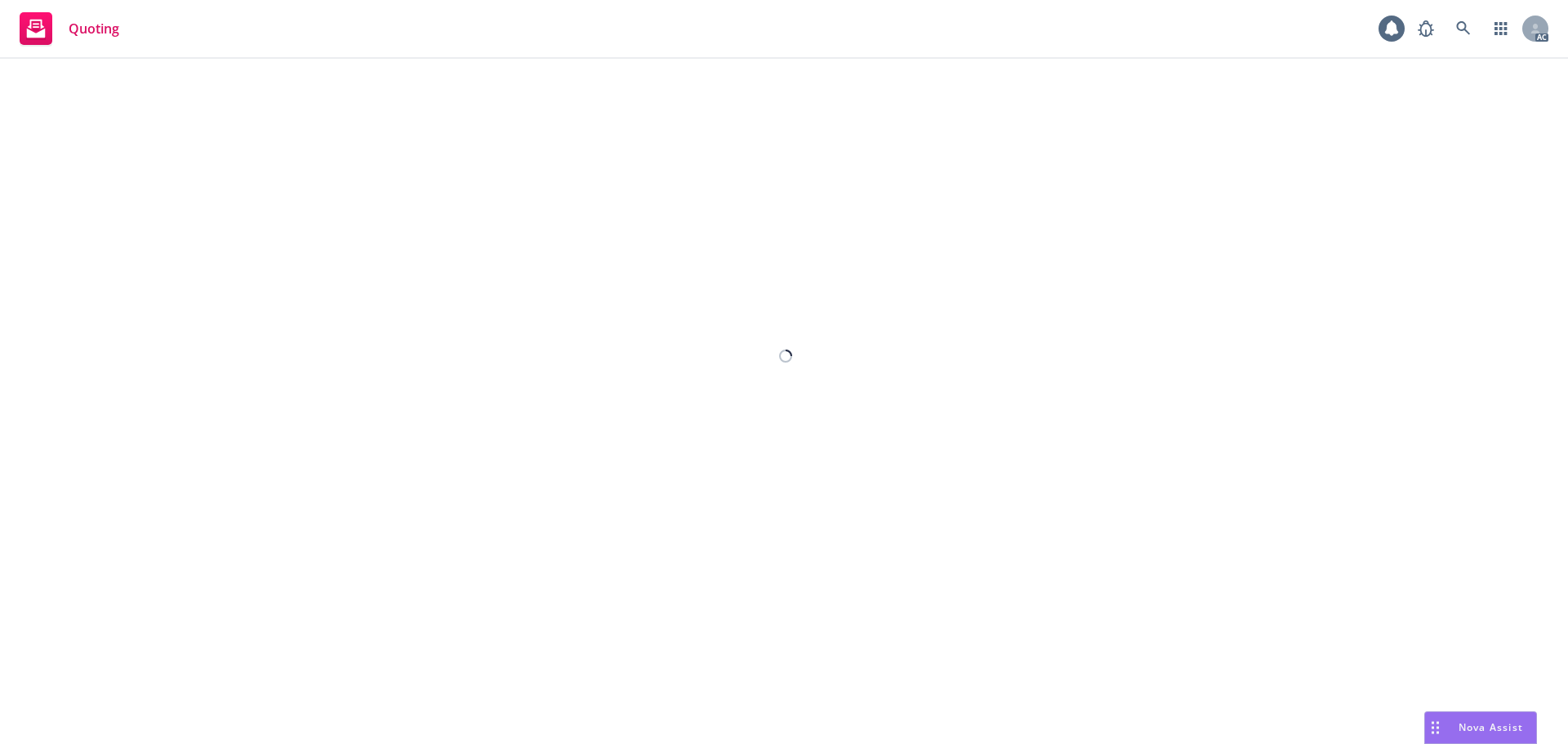
select select "12"
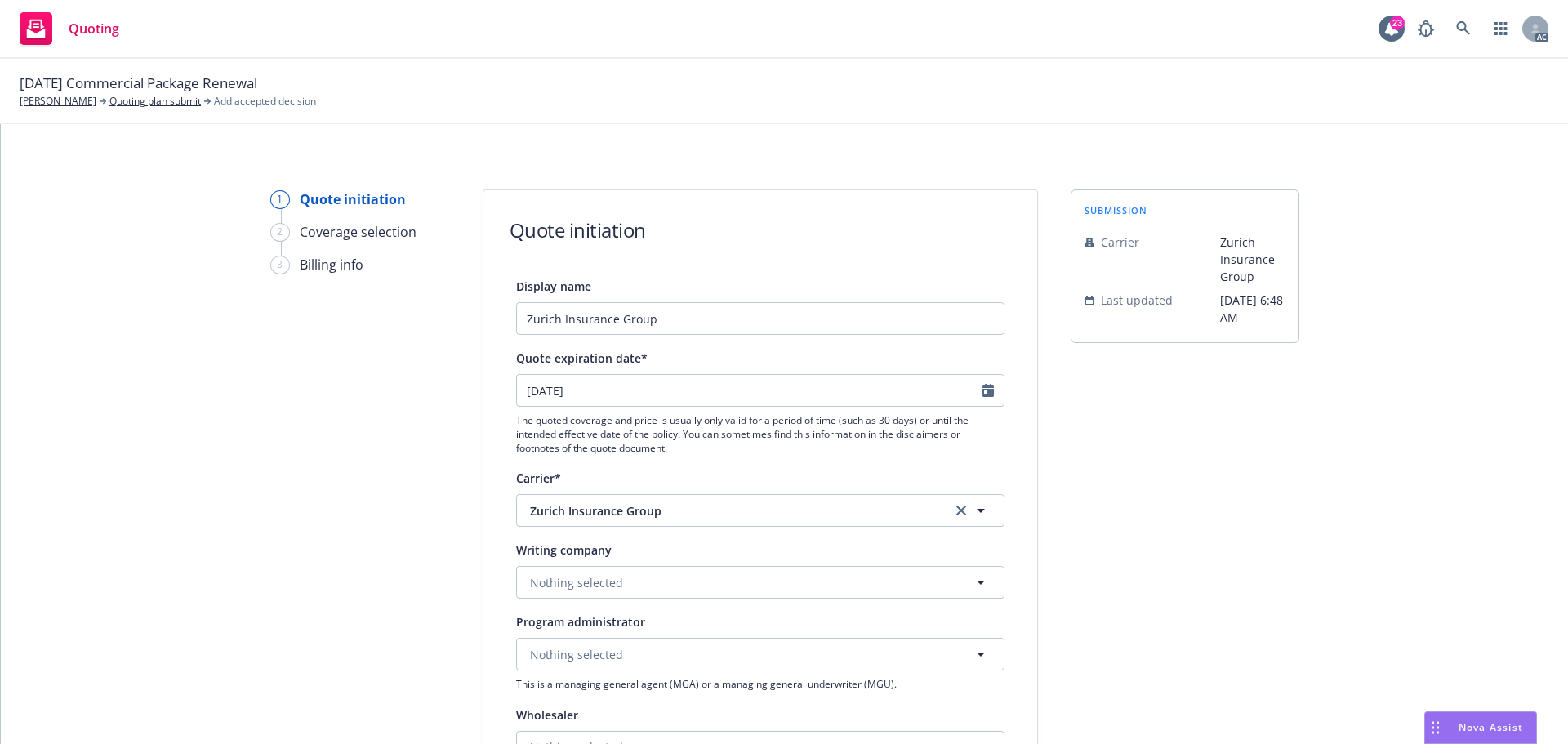
scroll to position [572, 0]
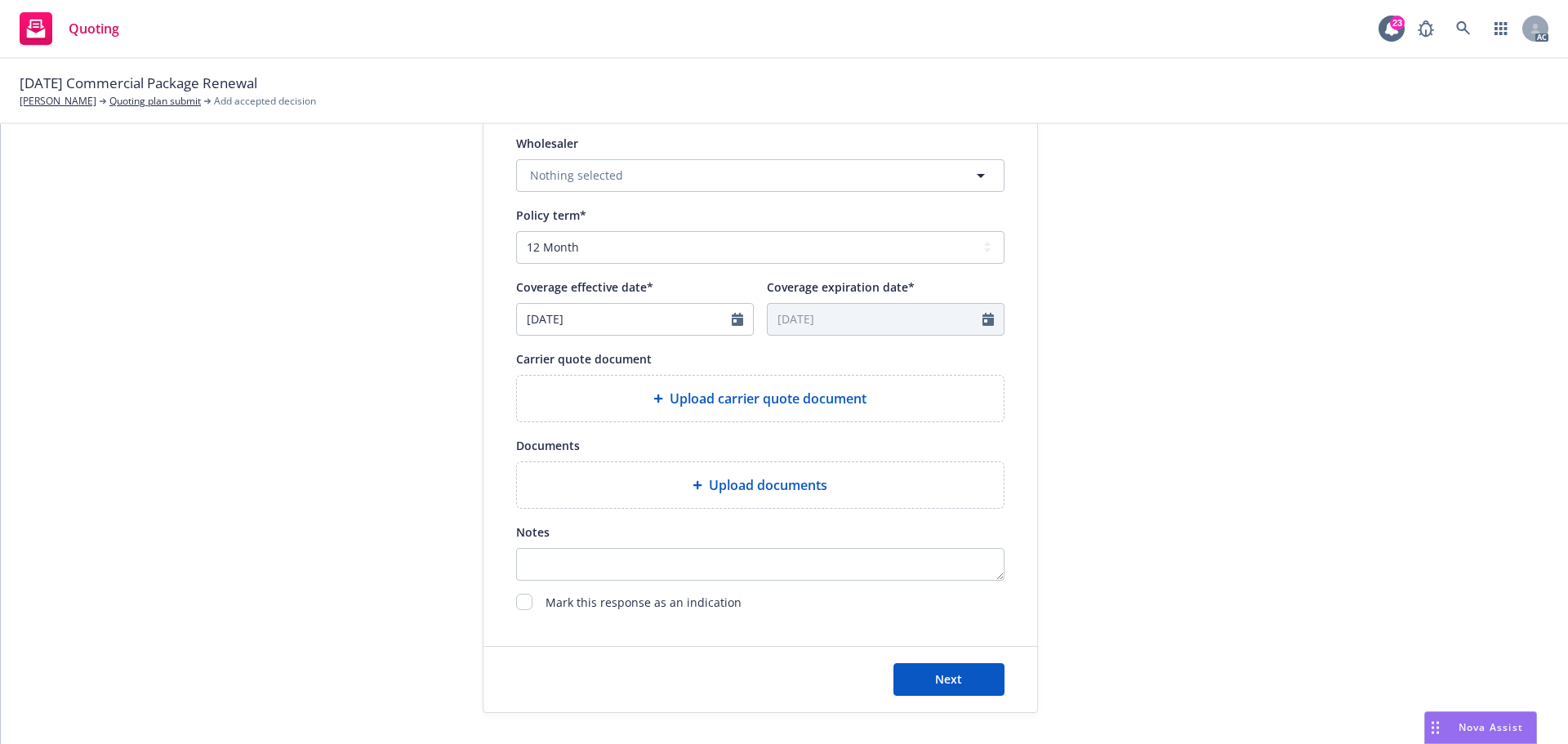
click at [803, 407] on span "Upload carrier quote document" at bounding box center [767, 398] width 196 height 19
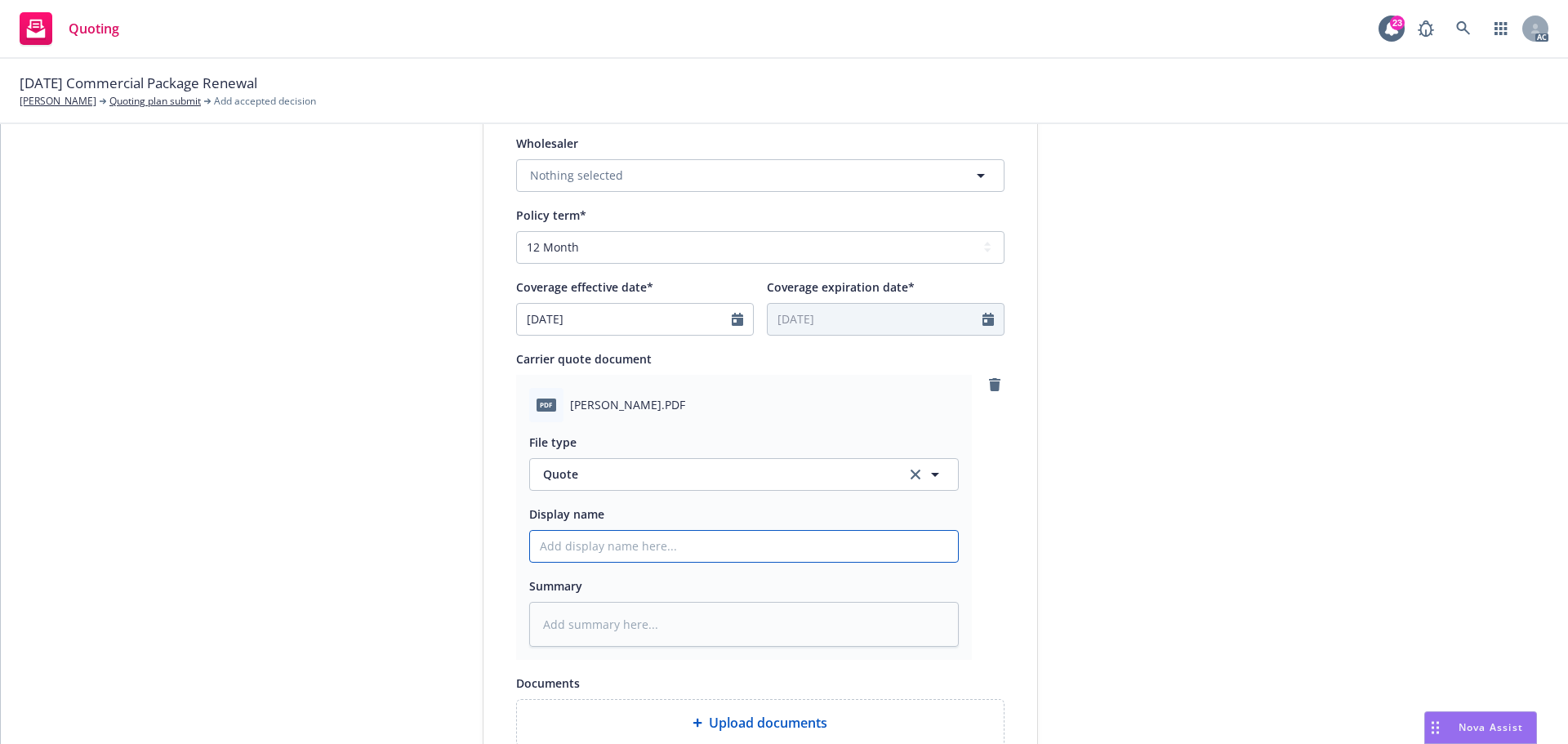
click at [588, 550] on input "Display name" at bounding box center [744, 547] width 428 height 31
type input "25-26 D&O Quote"
drag, startPoint x: 83, startPoint y: 84, endPoint x: 213, endPoint y: 74, distance: 130.4
click at [213, 74] on span "10/19/25 Commercial Package Renewal" at bounding box center [138, 83] width 238 height 21
copy span "Commercial Package"
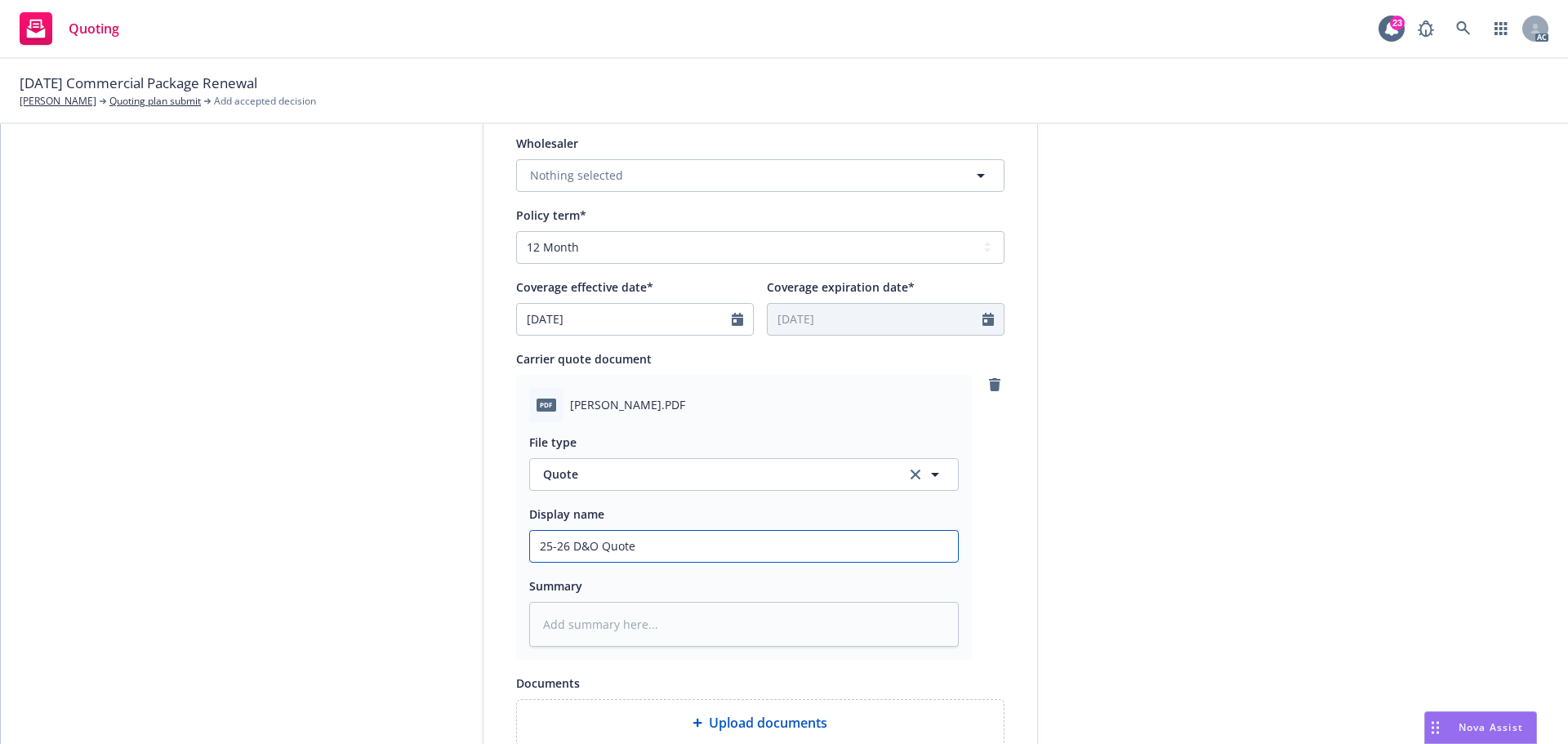
drag, startPoint x: 566, startPoint y: 550, endPoint x: 590, endPoint y: 551, distance: 24.0
click at [590, 551] on input "25-26 D&O Quote" at bounding box center [744, 547] width 428 height 31
paste input "Commercial Package"
type textarea "x"
type input "25-26 Commercial Package Quote"
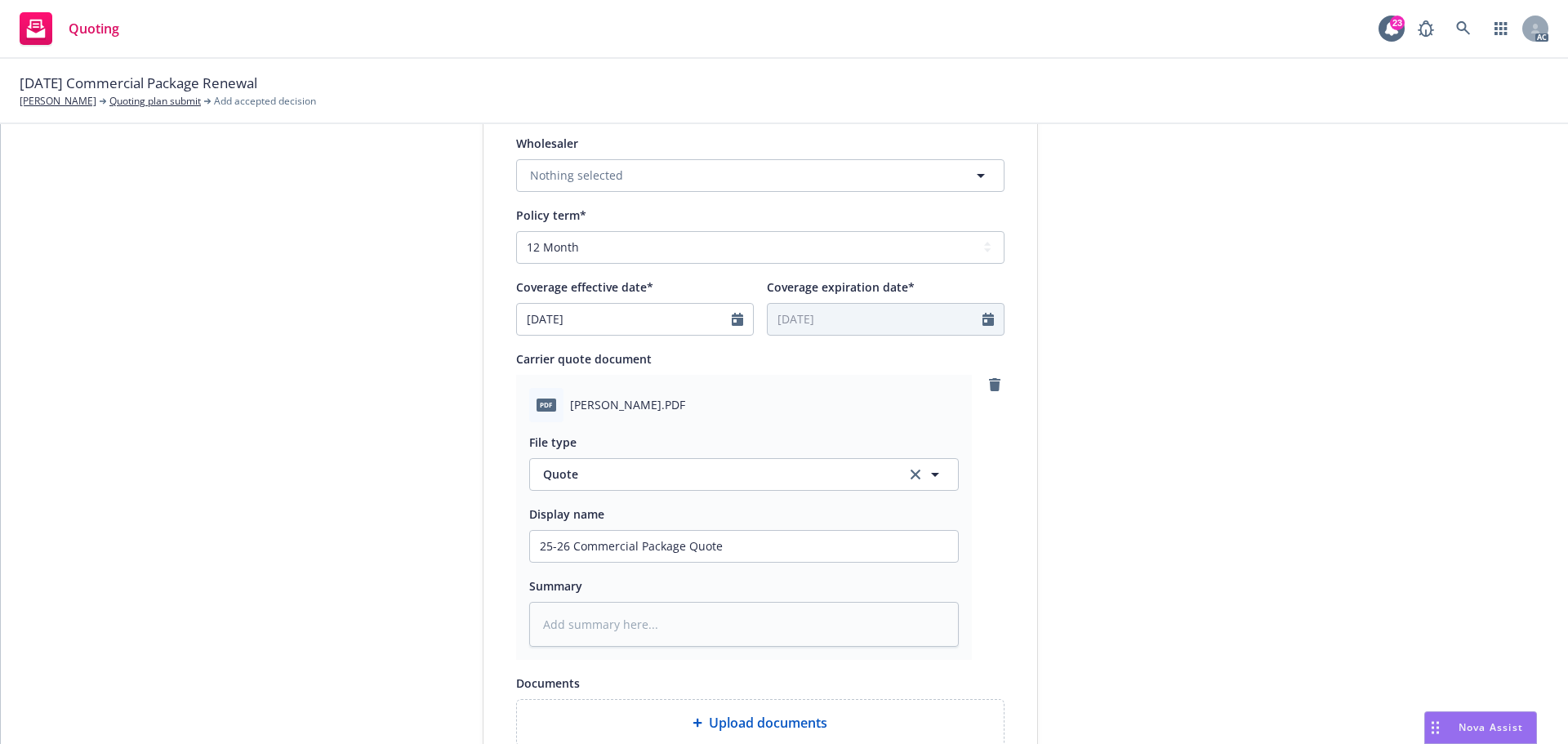
scroll to position [245, 0]
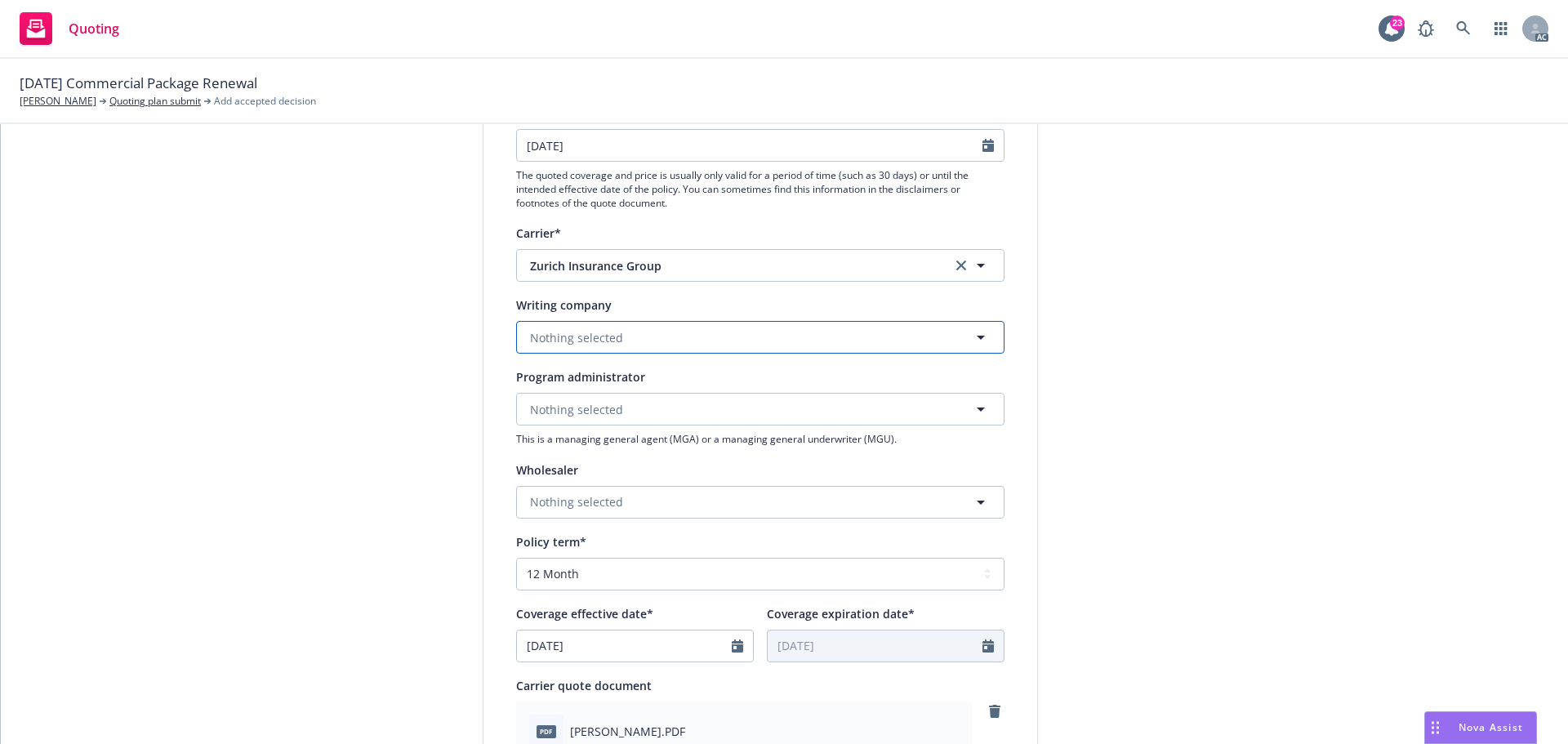
click at [582, 330] on span "Nothing selected" at bounding box center [576, 338] width 93 height 17
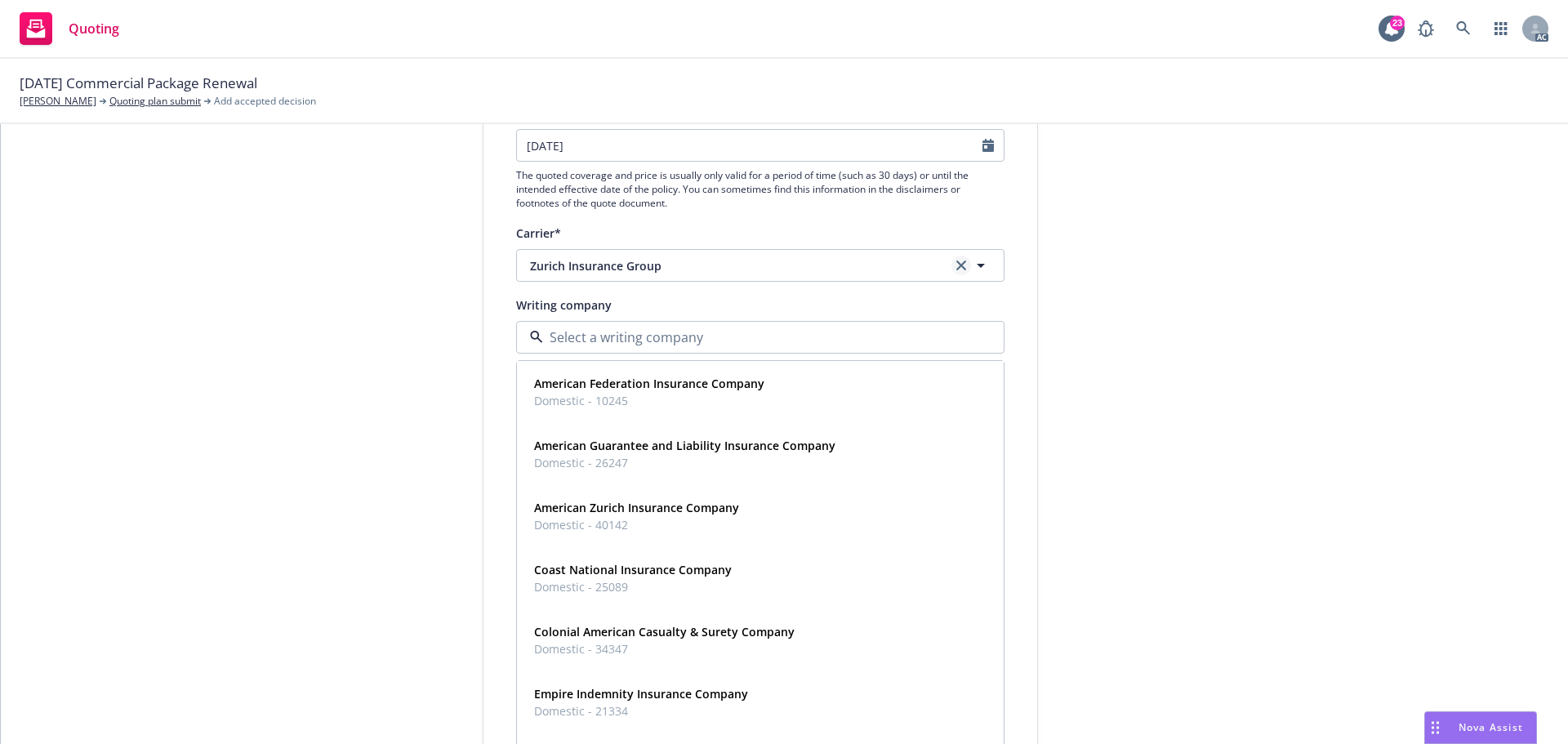
click at [957, 265] on icon "clear selection" at bounding box center [961, 265] width 10 height 10
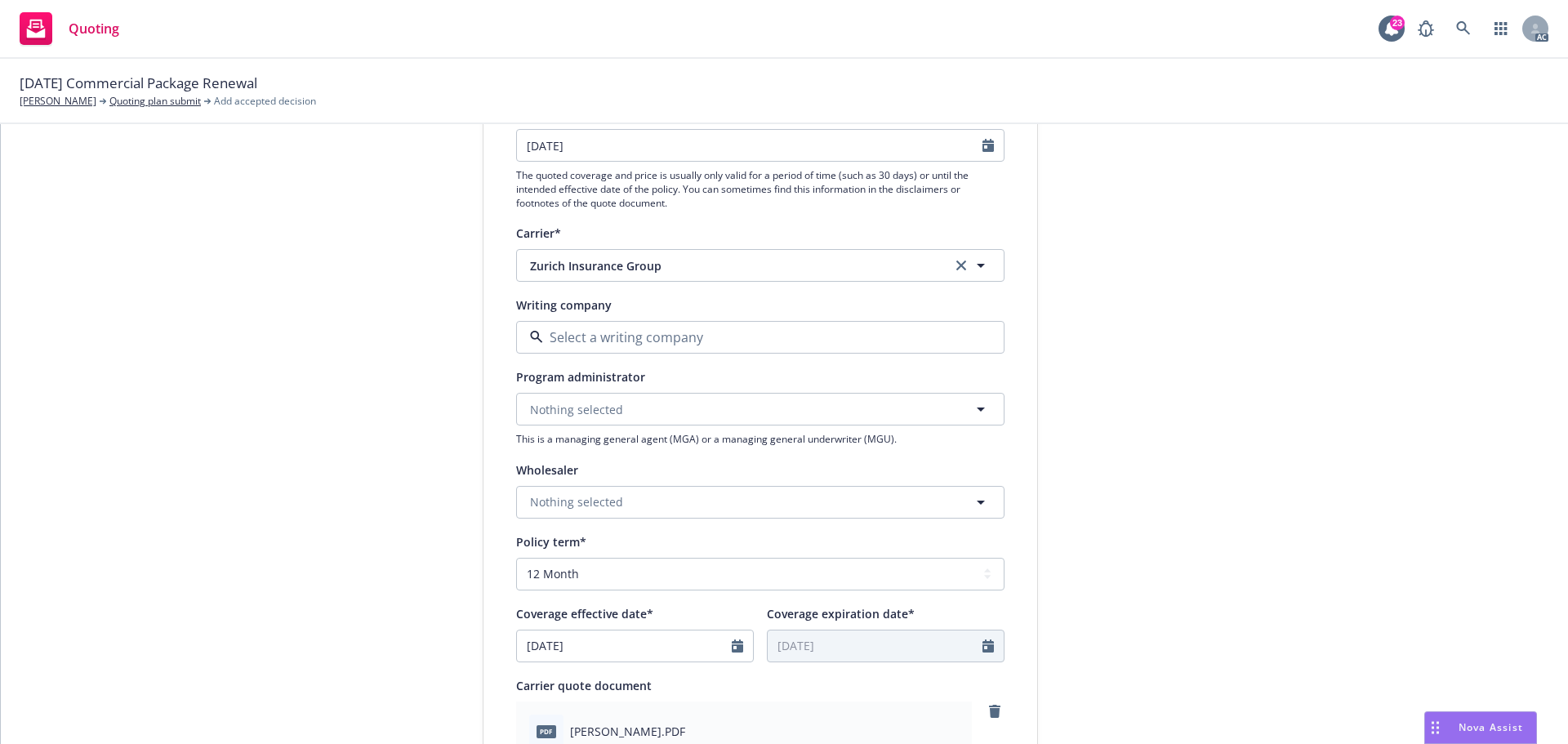
type textarea "x"
click at [590, 330] on span "Loading..." at bounding box center [579, 338] width 53 height 17
paste input "Commercial Package"
type input "Commercial Package"
type textarea "x"
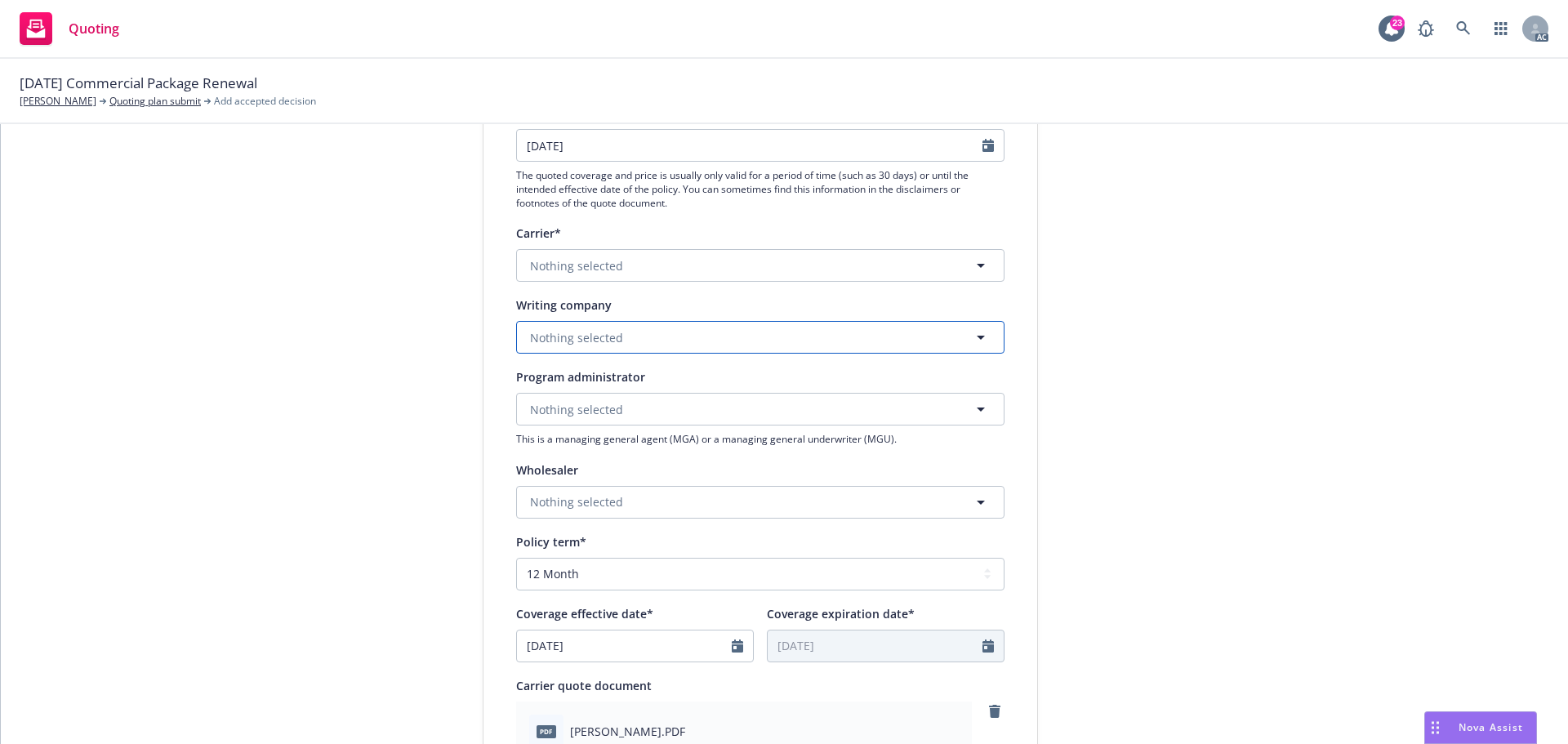
click at [558, 335] on span "Nothing selected" at bounding box center [576, 338] width 93 height 17
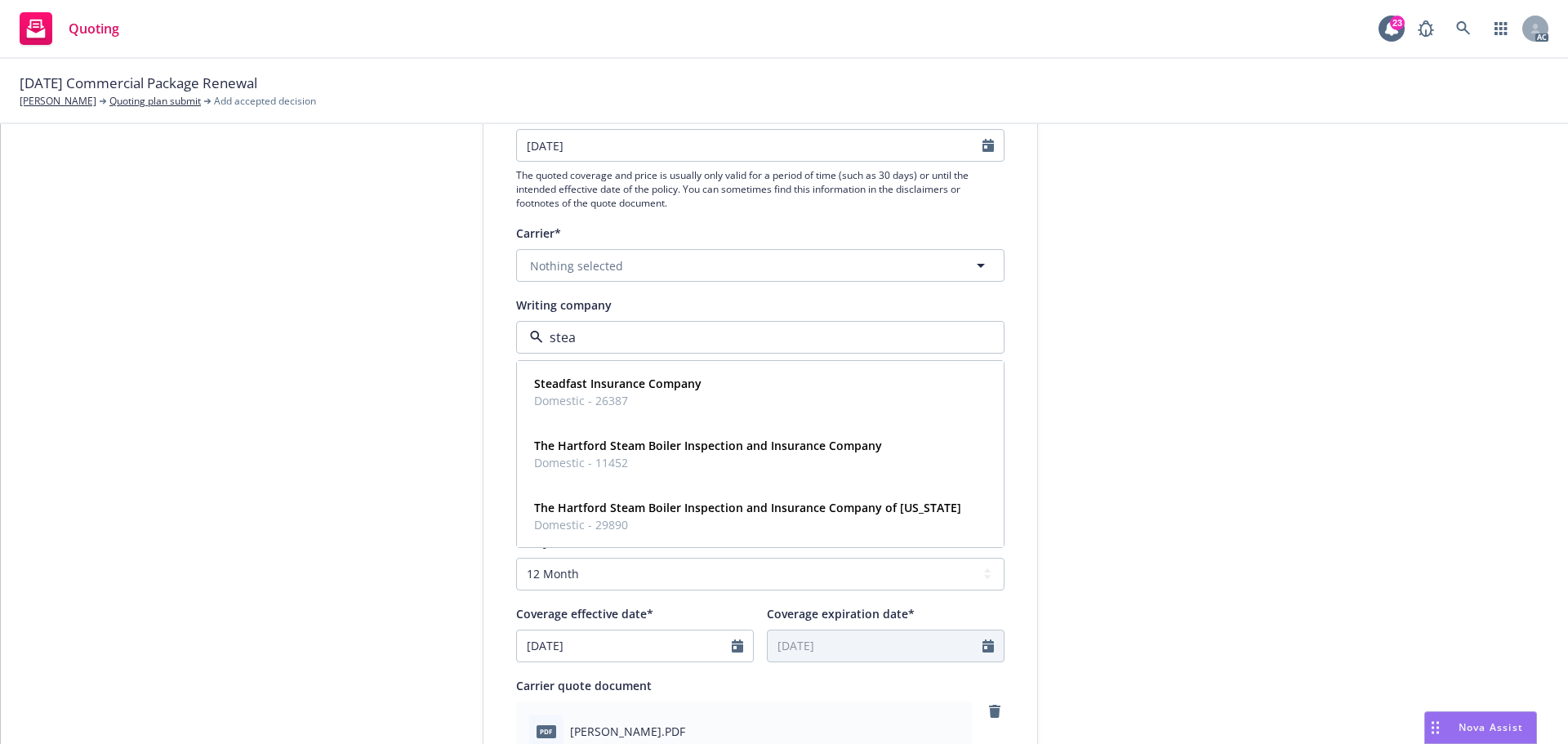
type input "stead"
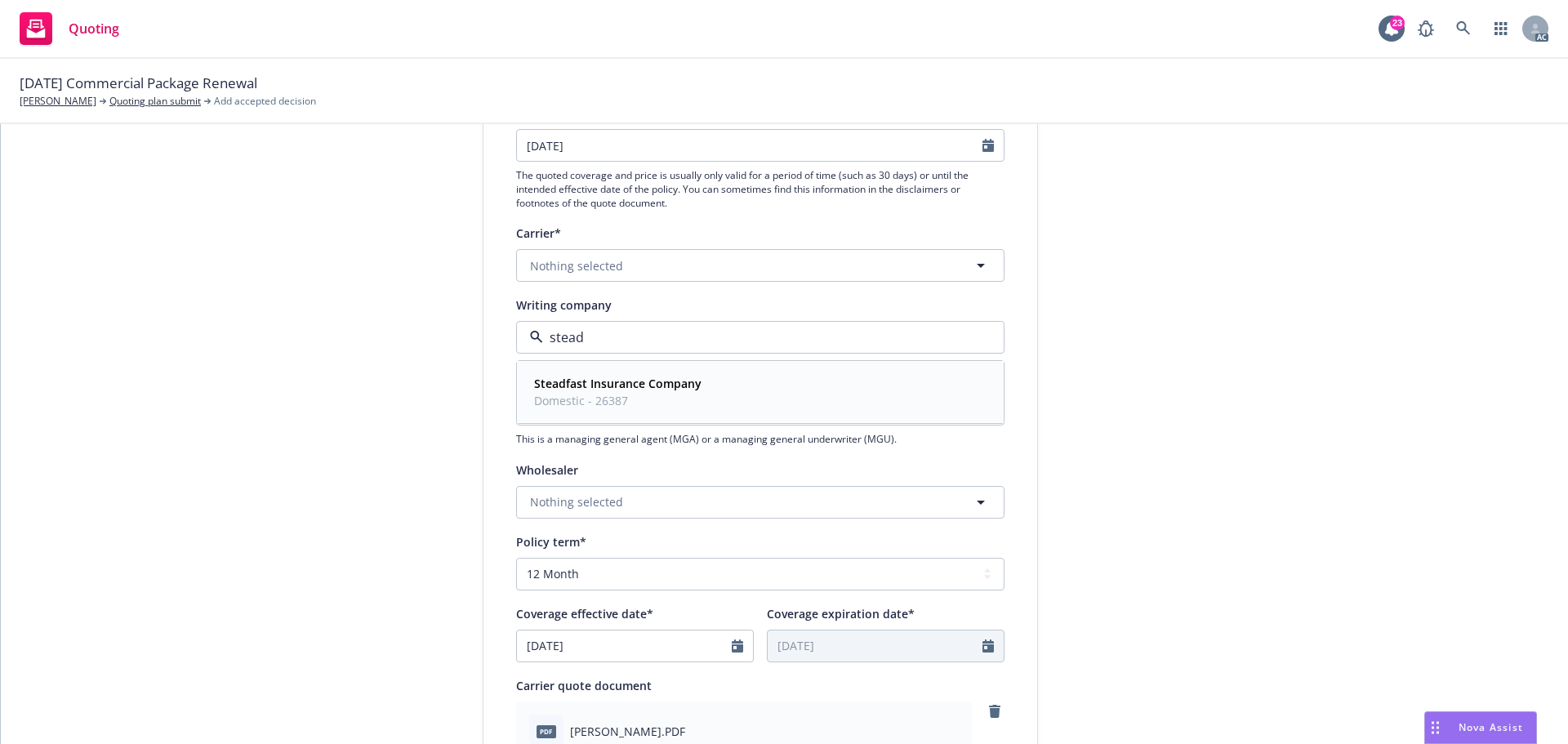
click at [619, 394] on span "Domestic - 26387" at bounding box center [618, 400] width 167 height 17
type textarea "x"
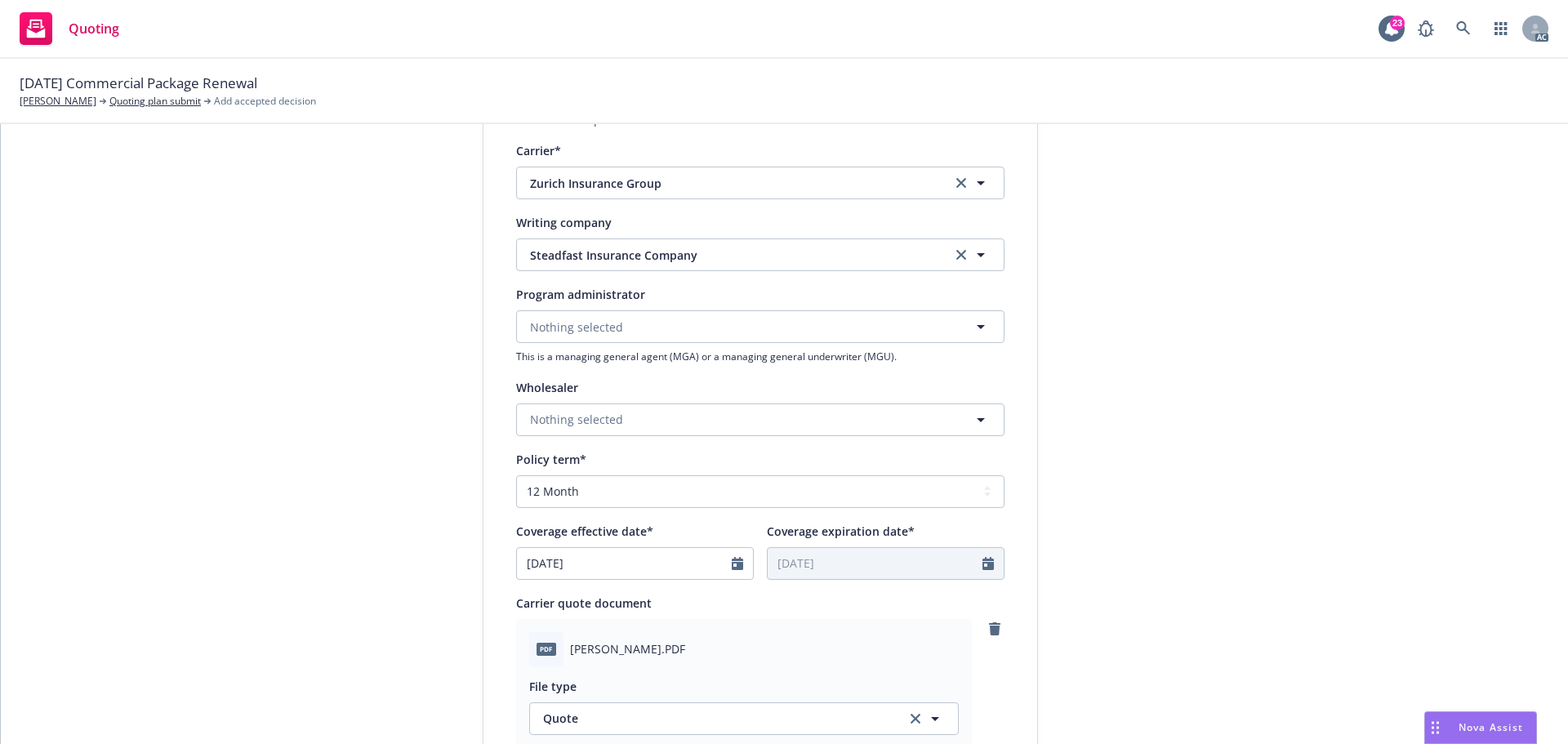
scroll to position [327, 0]
click at [1358, 504] on div "1 Quote initiation 2 Coverage selection 3 Billing info Quote initiation Display…" at bounding box center [784, 530] width 1528 height 1334
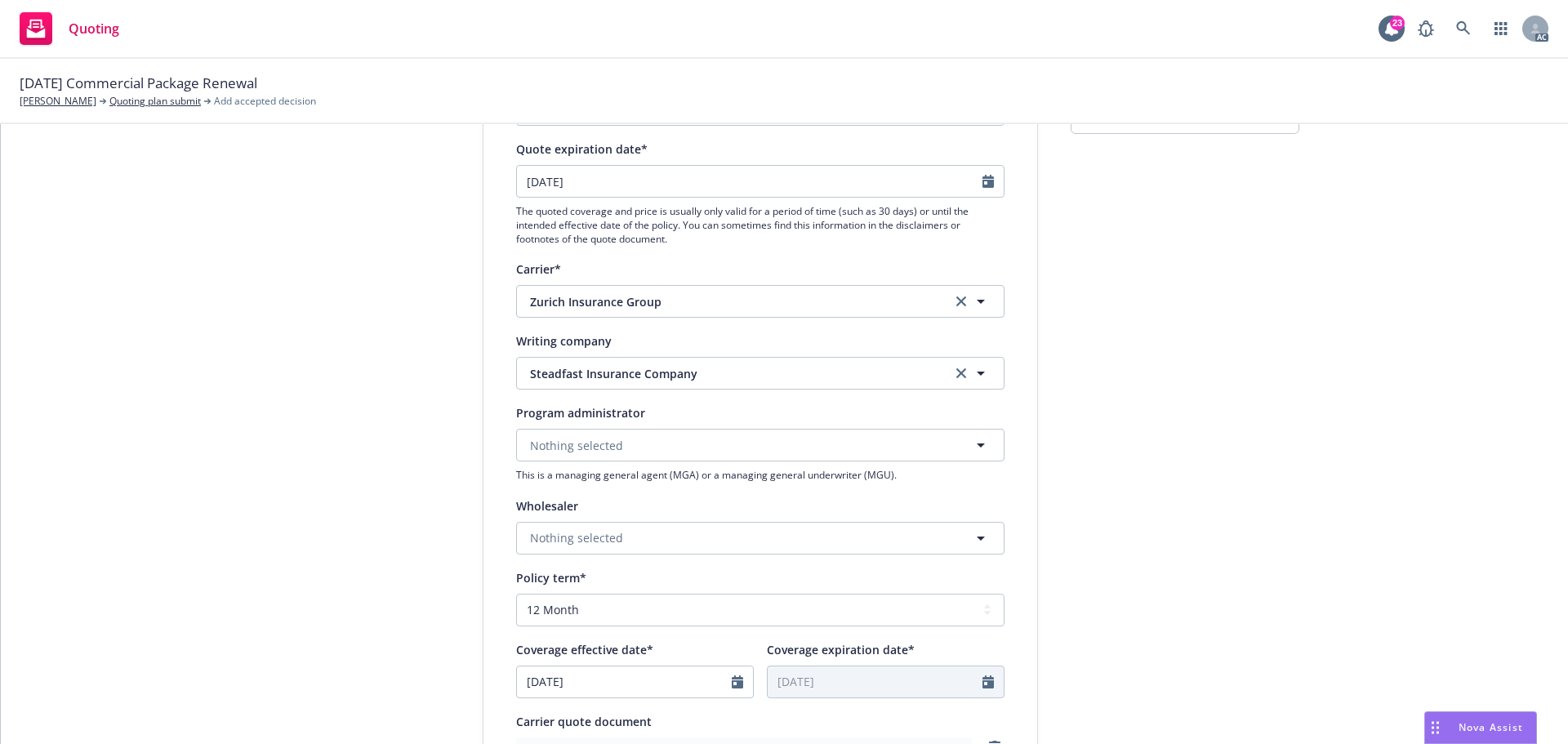
scroll to position [82, 0]
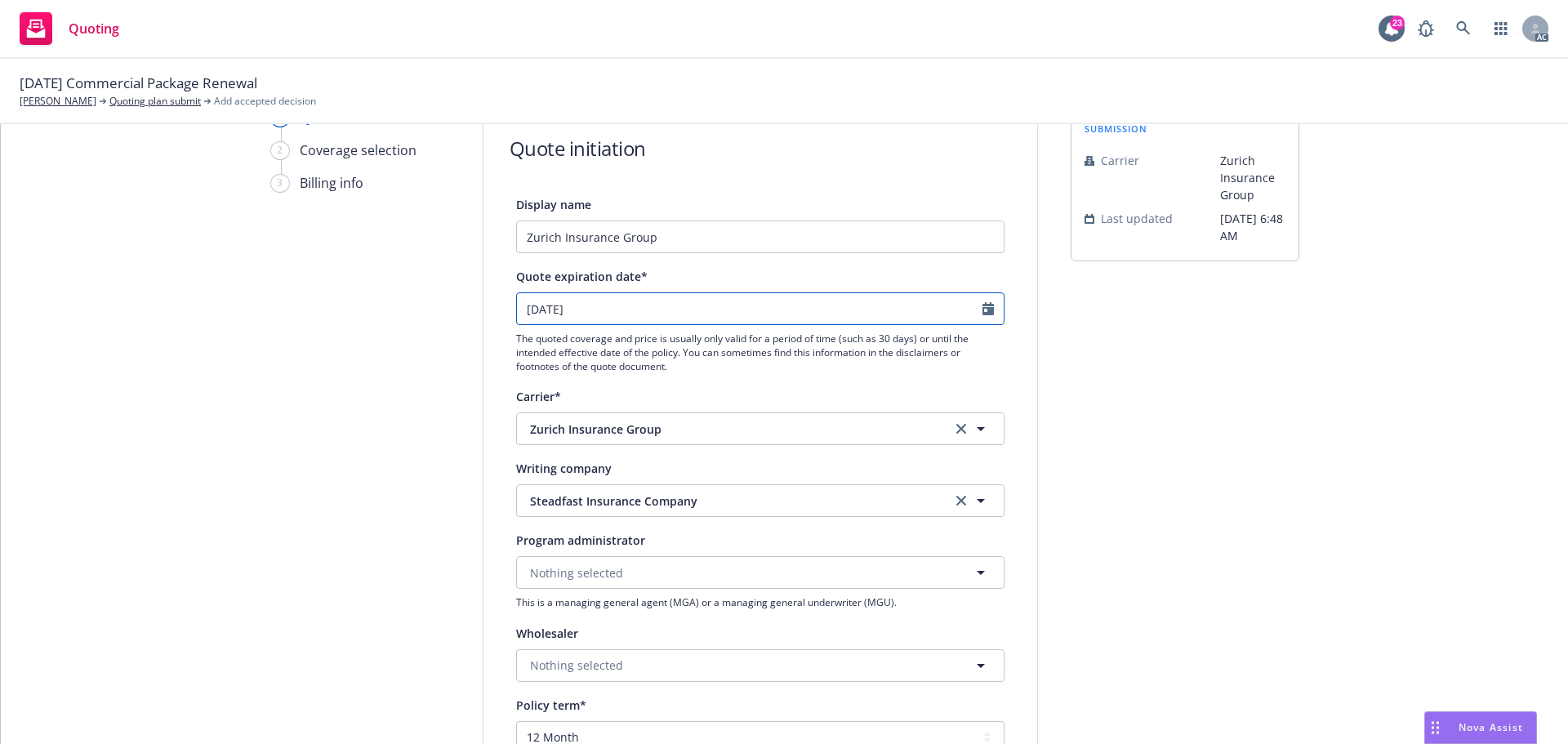
click at [973, 310] on input "09/10/2025" at bounding box center [749, 309] width 465 height 31
select select "9"
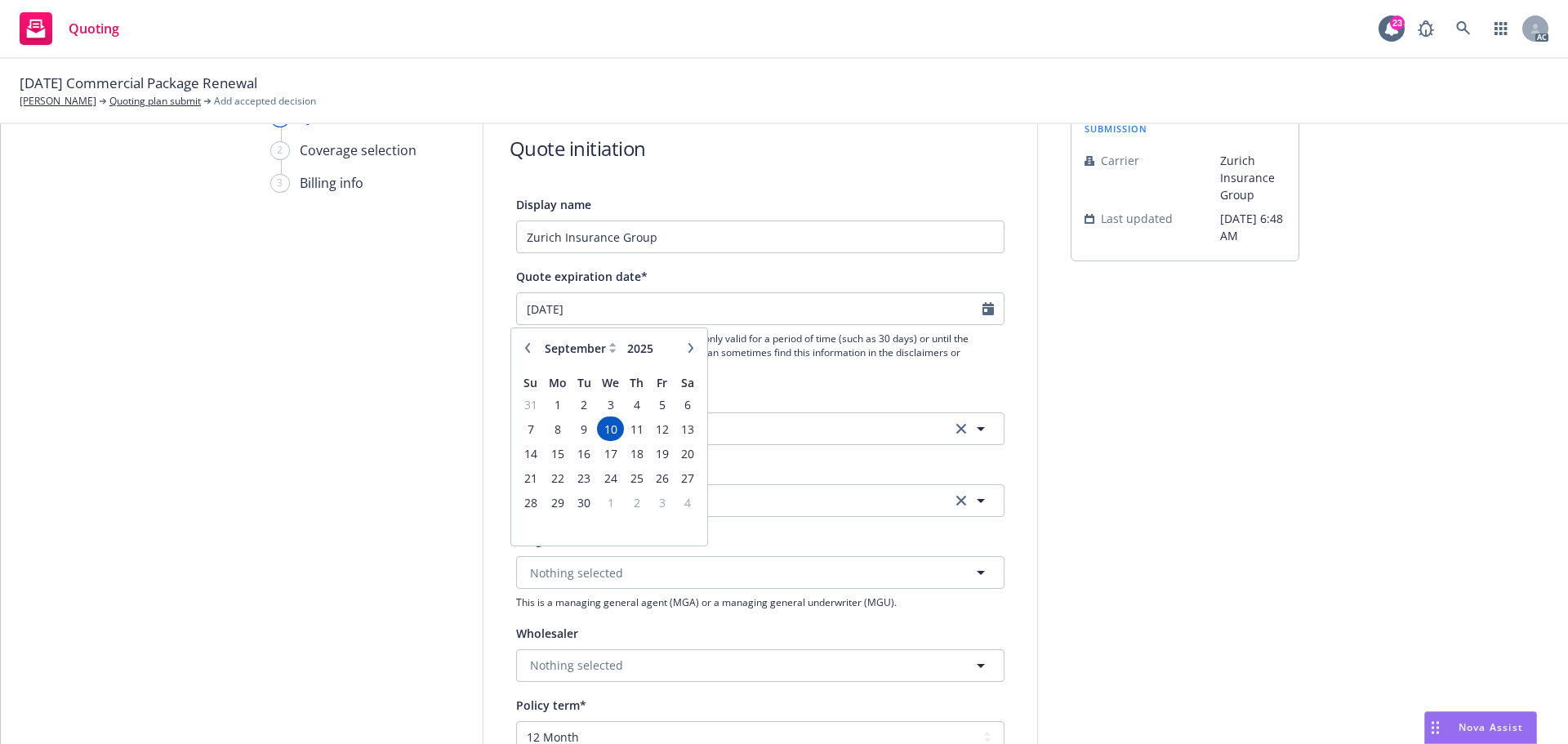
type textarea "x"
click at [527, 348] on icon "button" at bounding box center [527, 348] width 5 height 10
select select "8"
click at [536, 480] on span "17" at bounding box center [531, 479] width 22 height 20
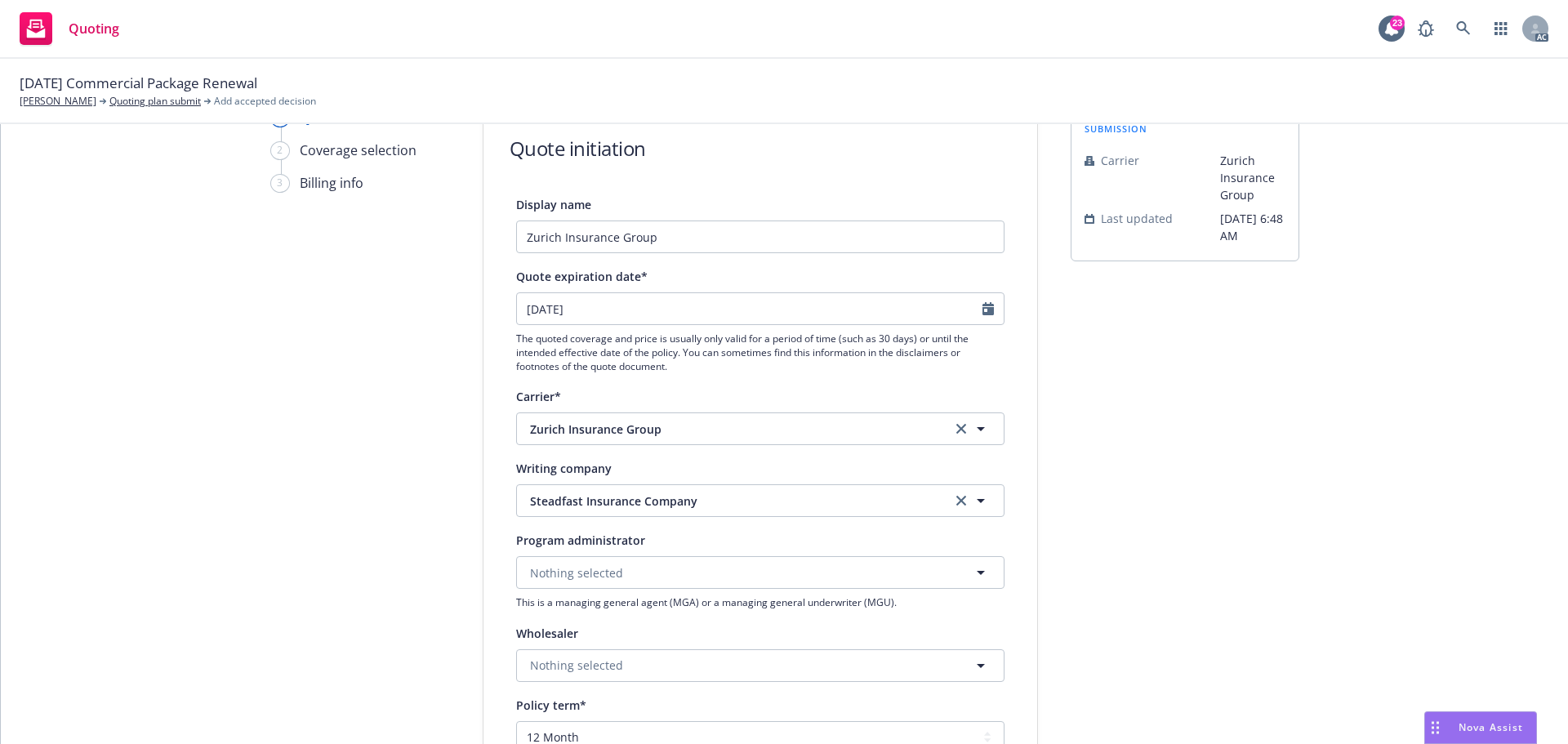
type input "08/17/2025"
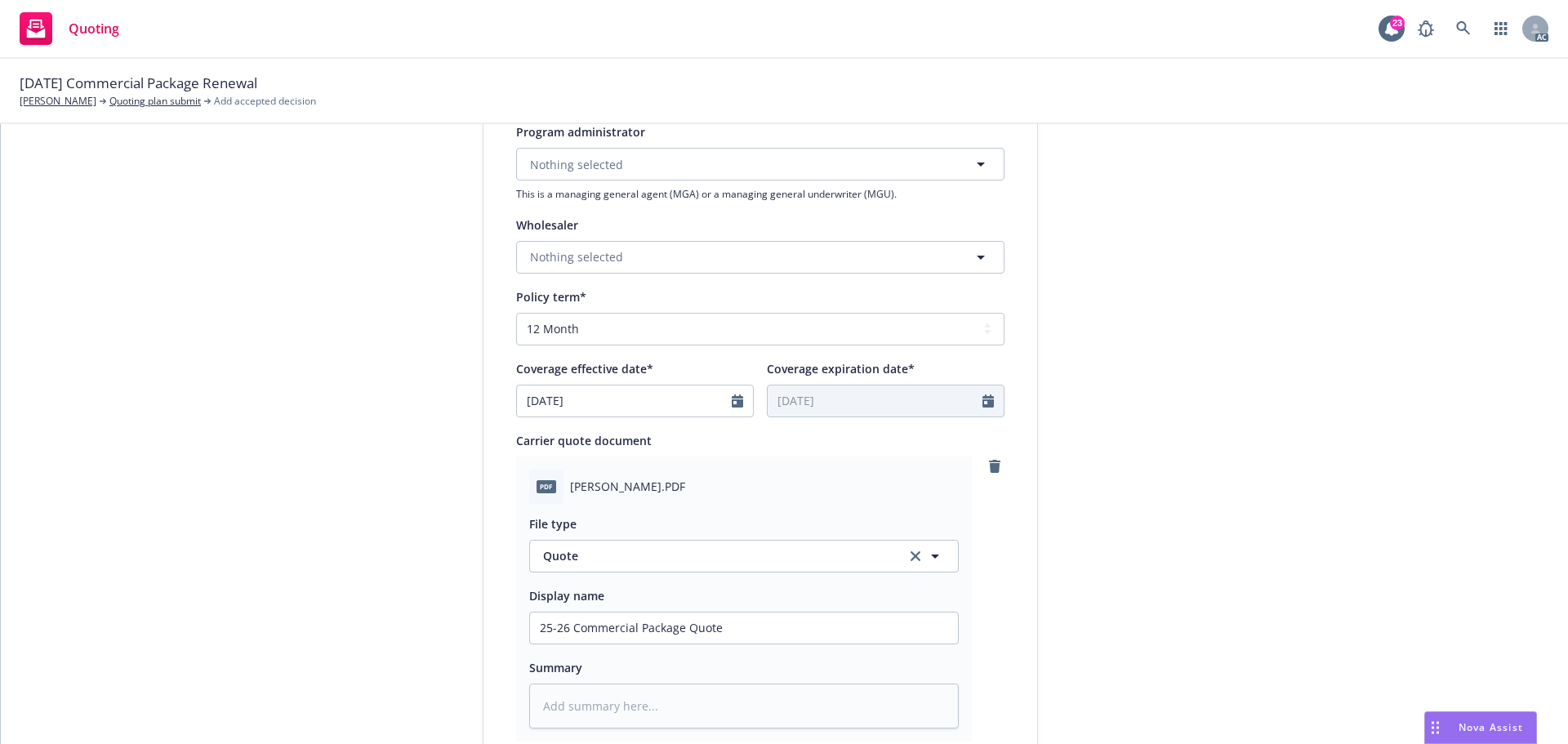
scroll to position [844, 0]
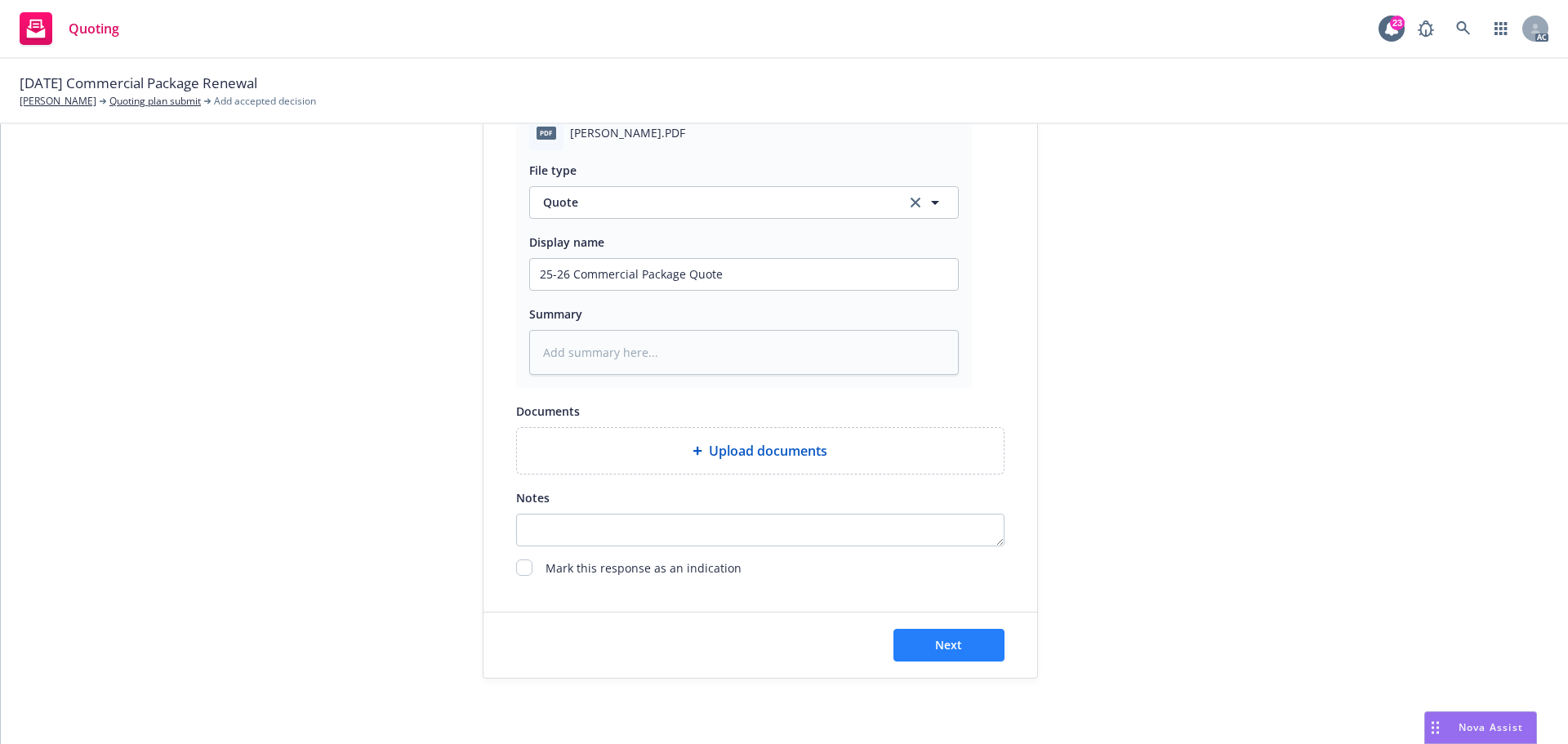
click at [936, 662] on div "Next" at bounding box center [760, 645] width 554 height 65
click at [943, 650] on span "Next" at bounding box center [948, 645] width 27 height 16
type textarea "x"
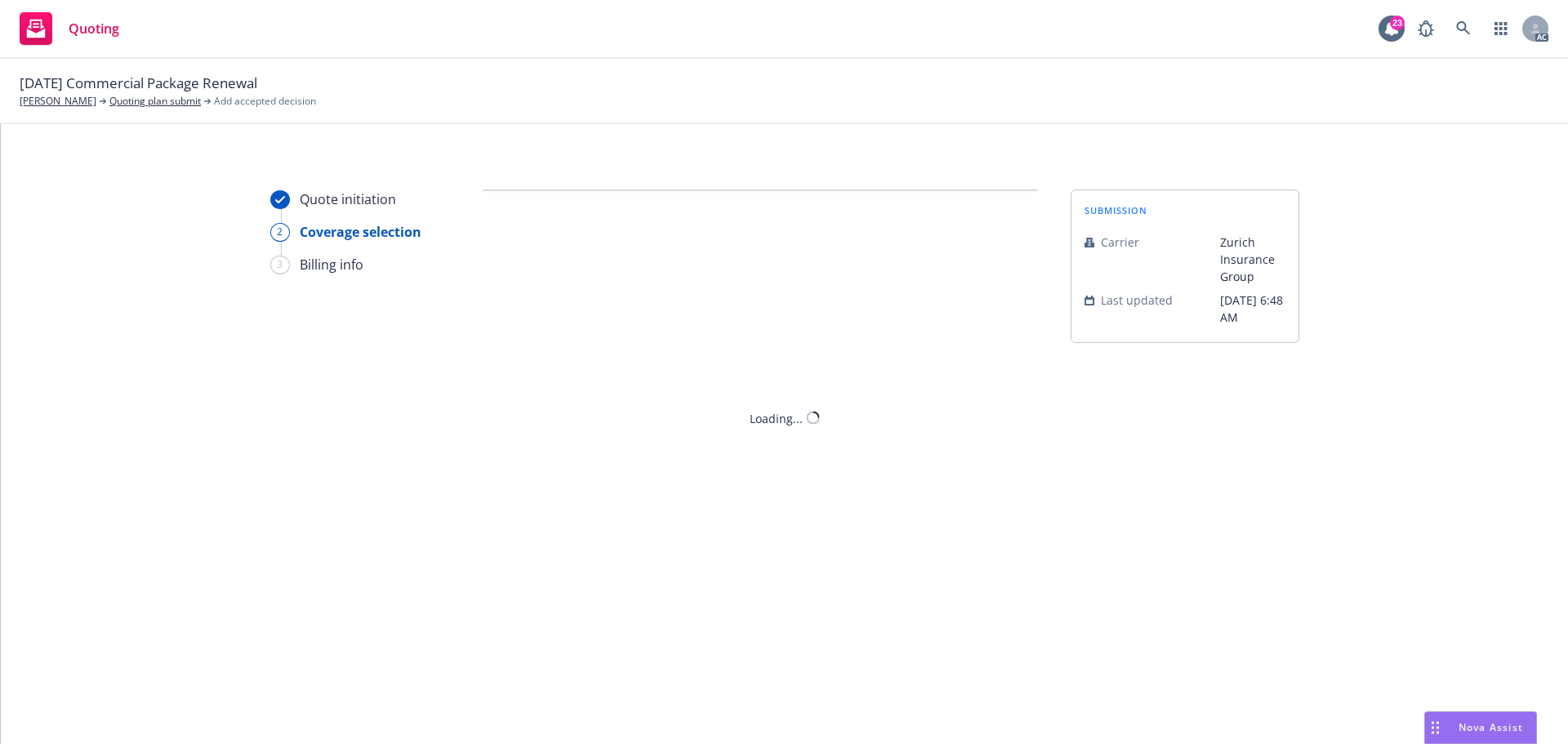
scroll to position [0, 0]
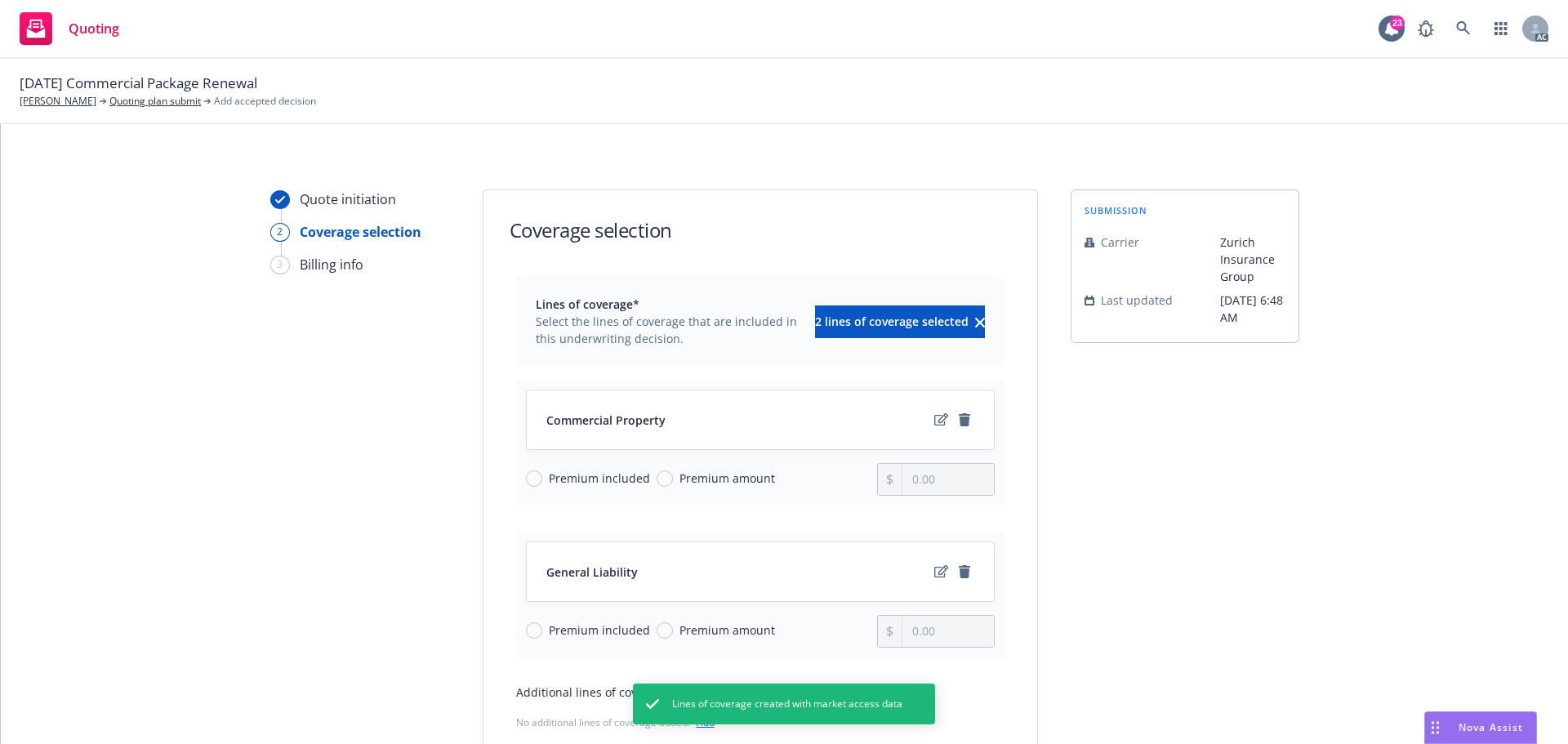
click at [1107, 699] on div "submission Carrier Zurich Insurance Group Last updated 6/3, 6:48 AM" at bounding box center [1184, 539] width 229 height 701
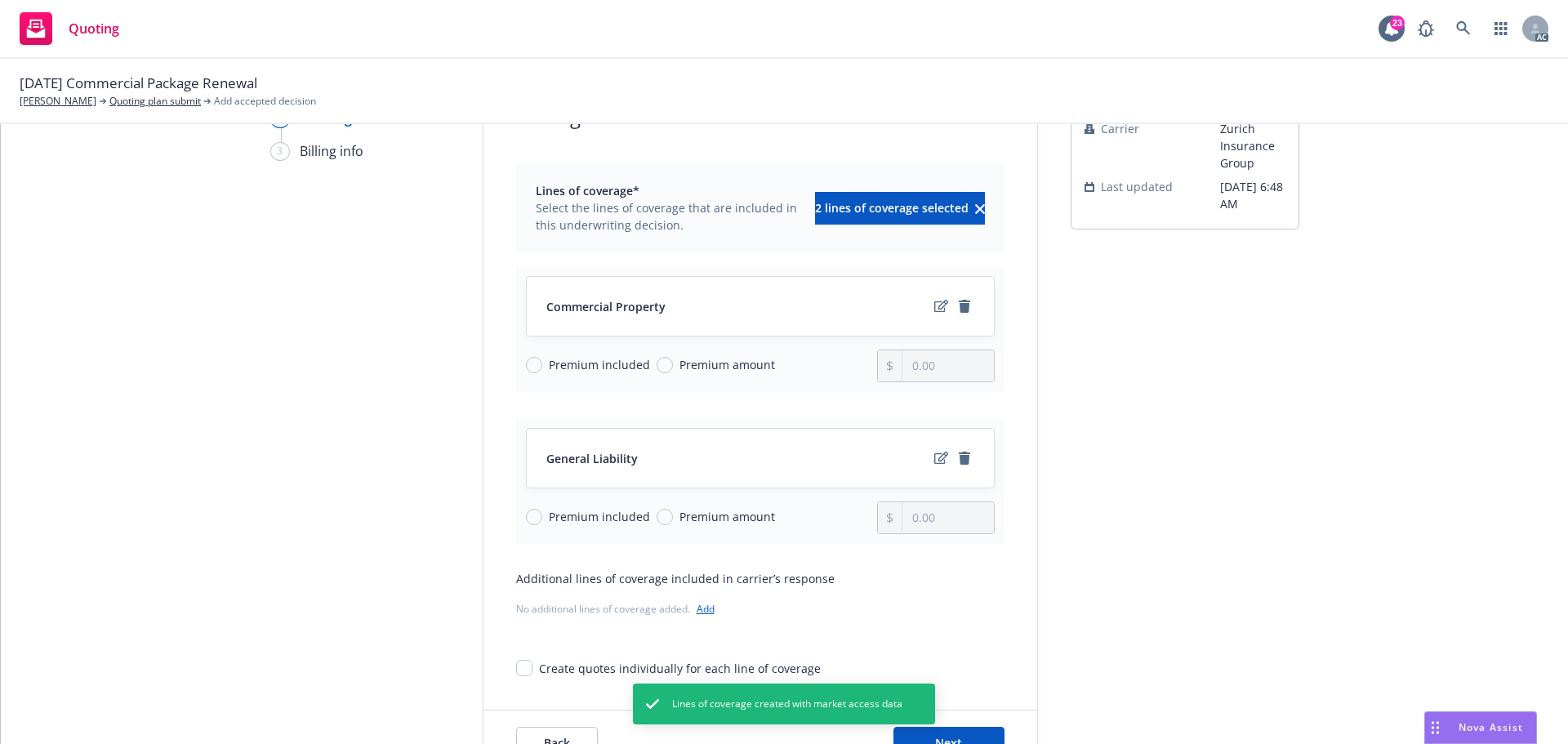
scroll to position [211, 0]
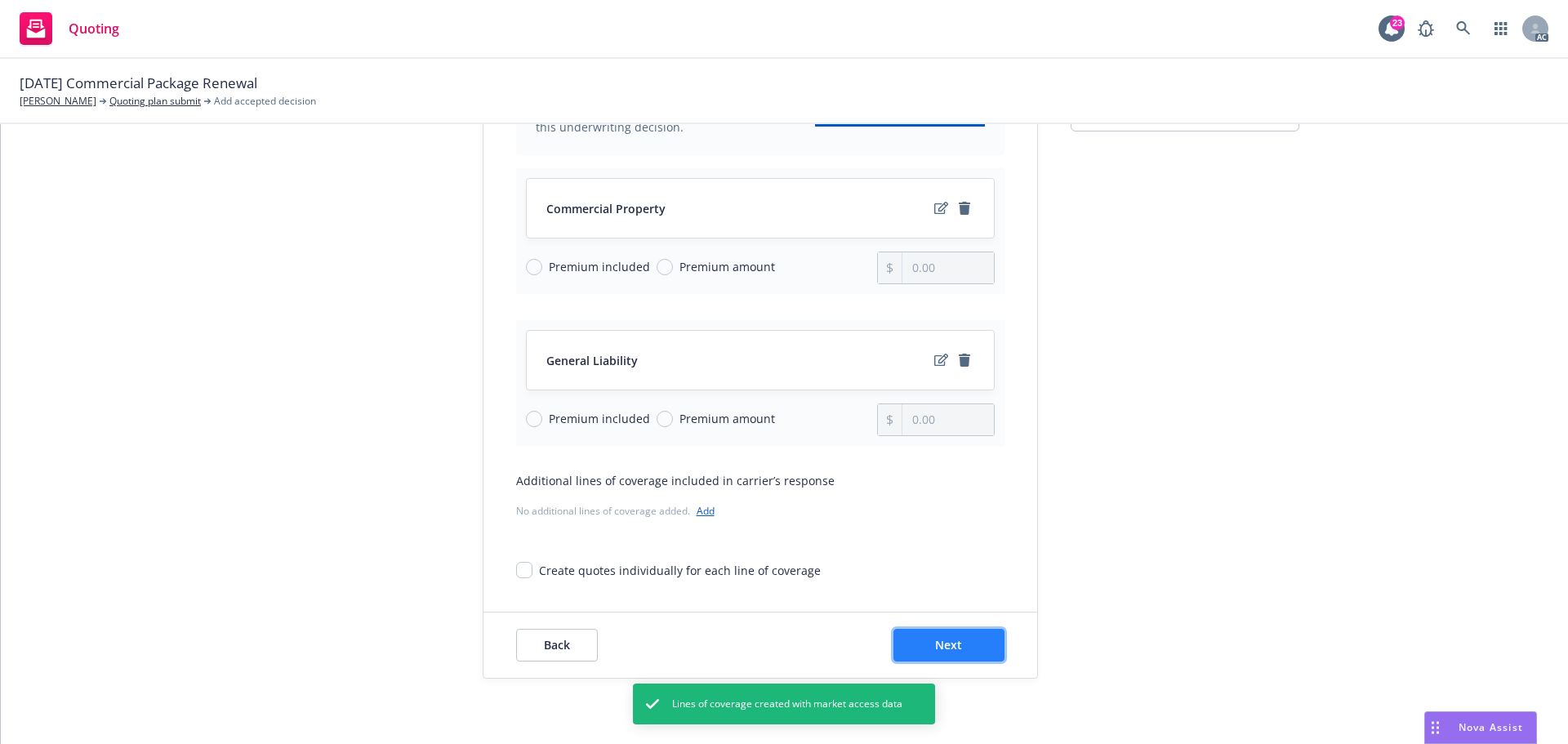
click at [966, 642] on button "Next" at bounding box center [948, 646] width 111 height 33
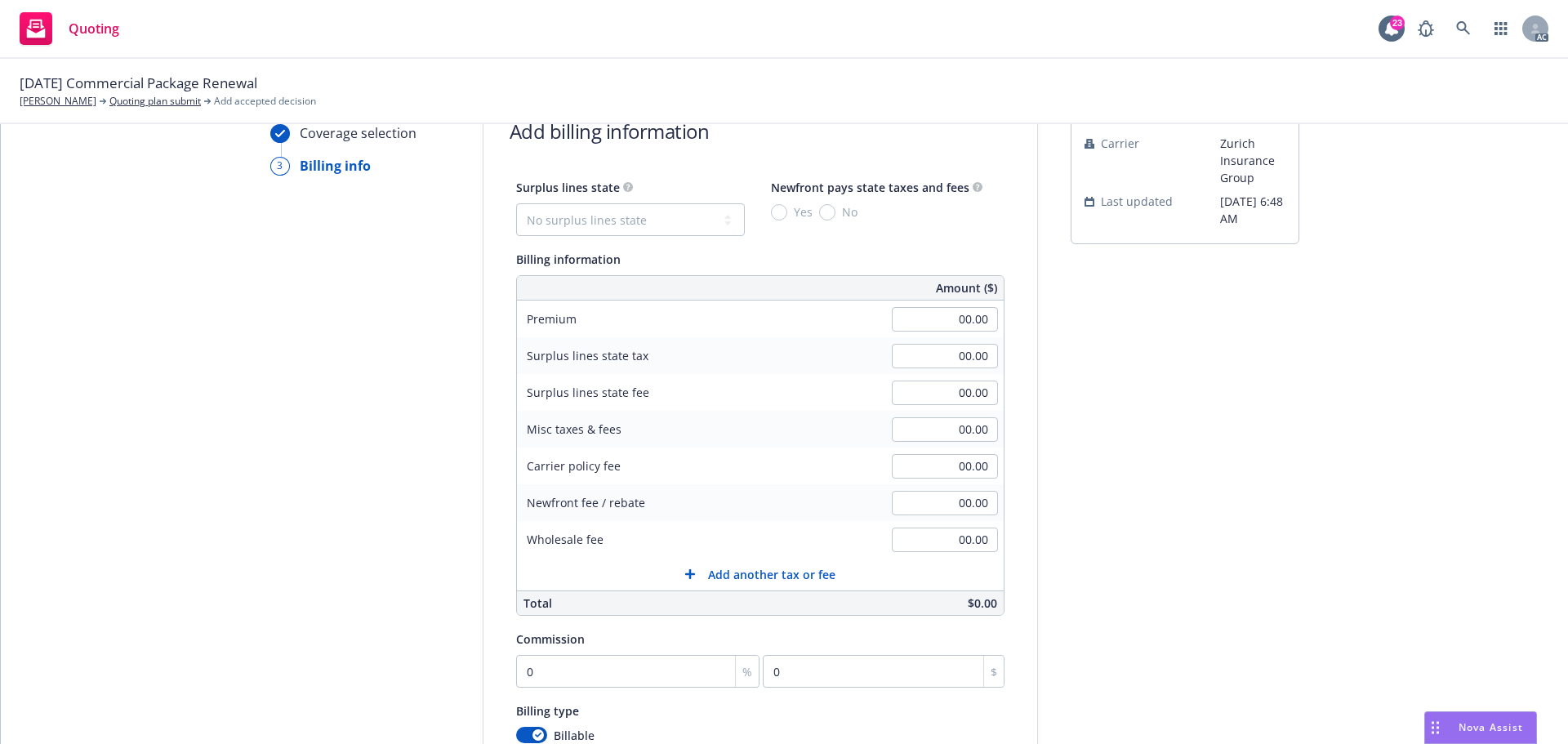
scroll to position [0, 0]
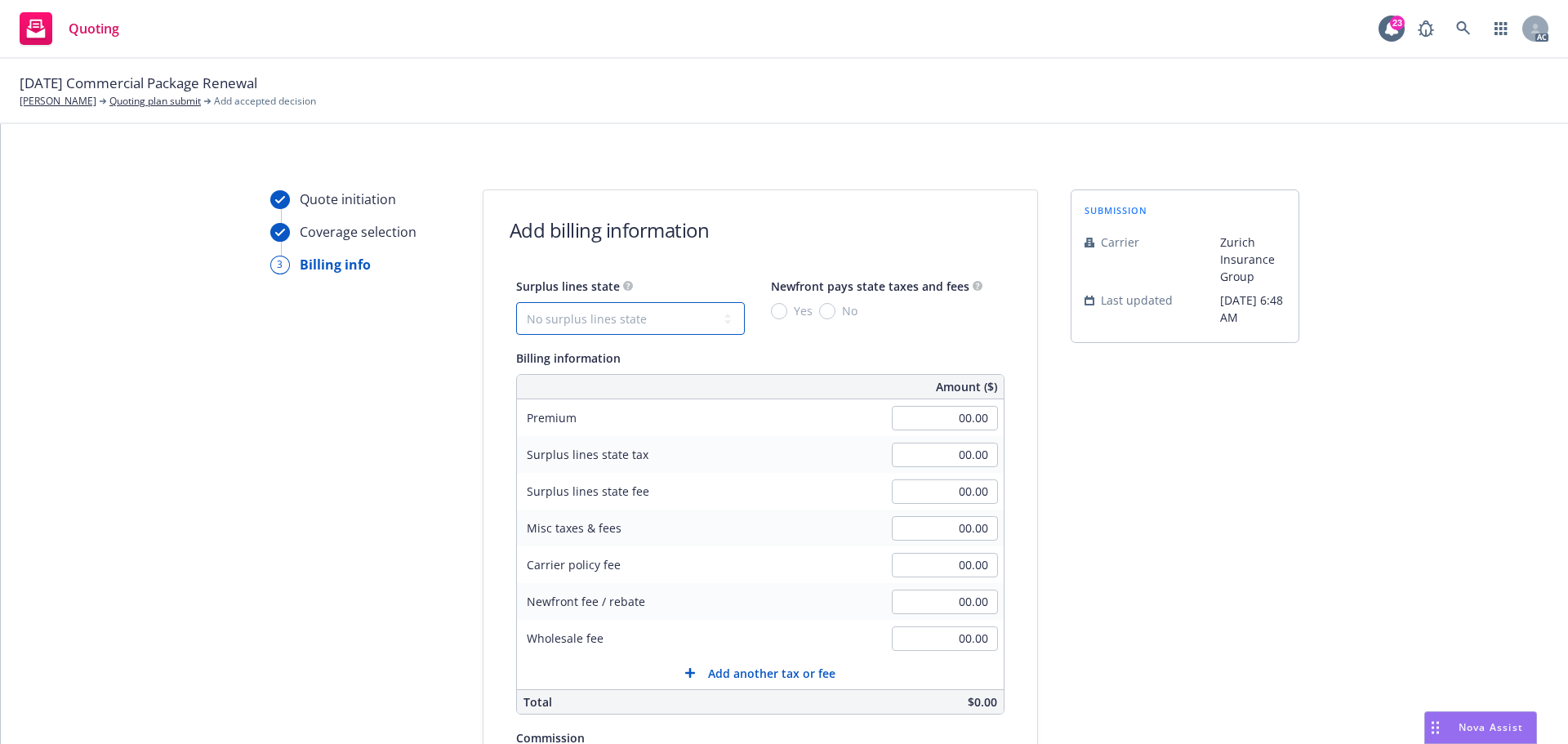
click at [619, 317] on select "No surplus lines state Alaska Alabama Arkansas Arizona California Colorado Conn…" at bounding box center [630, 319] width 229 height 33
select select "CA"
click at [516, 302] on select "No surplus lines state Alaska Alabama Arkansas Arizona California Colorado Conn…" at bounding box center [630, 319] width 229 height 33
click at [819, 317] on input "No" at bounding box center [827, 311] width 17 height 17
radio input "true"
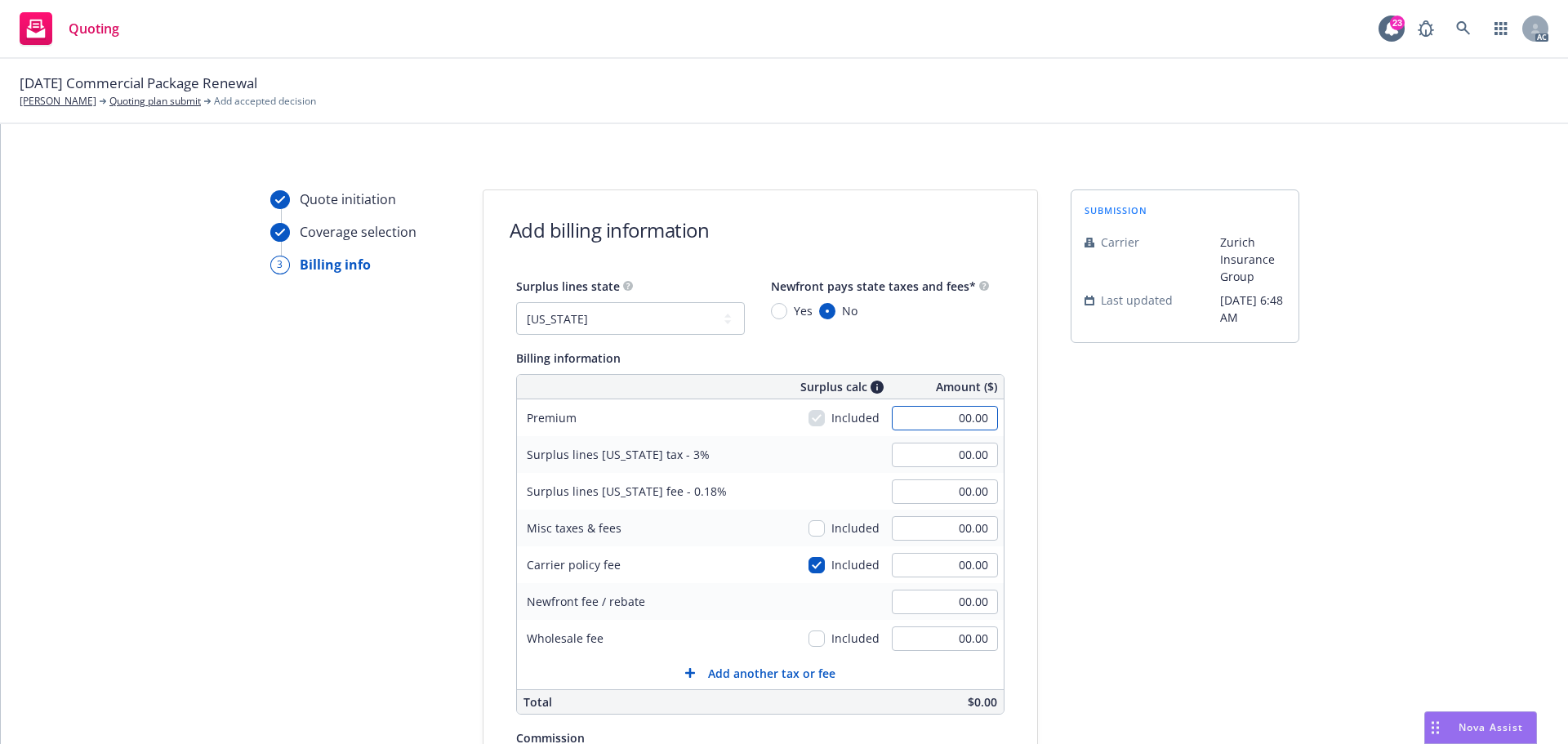
click at [899, 415] on input "00.00" at bounding box center [945, 418] width 106 height 25
type input "2,952.00"
type input "88.56"
type input "5.31"
click at [1300, 592] on div "Quote initiation Coverage selection 3 Billing info Add billing information Surp…" at bounding box center [784, 607] width 1528 height 836
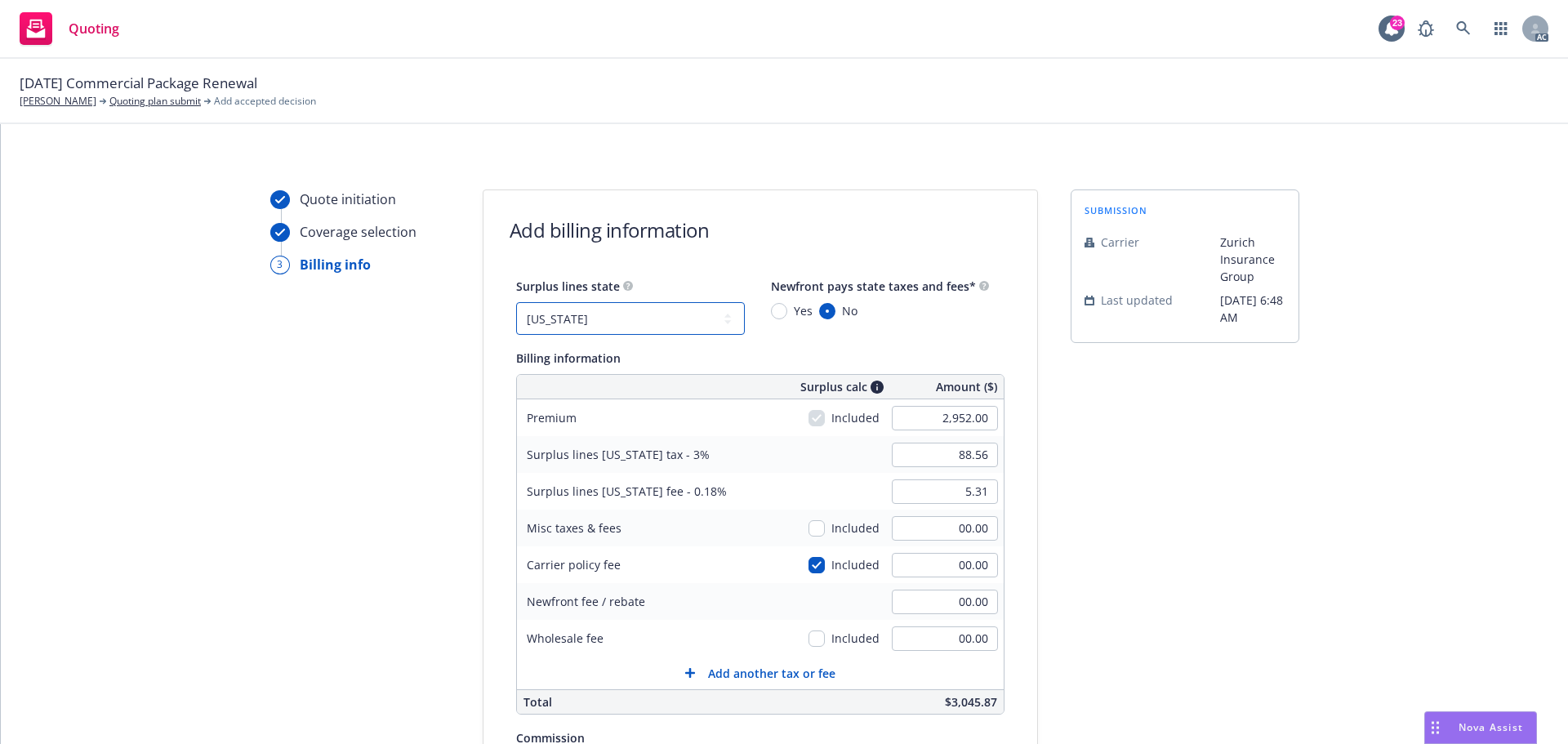
click at [596, 315] on select "No surplus lines state Alaska Alabama Arkansas Arizona California Colorado Conn…" at bounding box center [630, 319] width 229 height 33
select select "NONE"
click at [516, 302] on select "No surplus lines state Alaska Alabama Arkansas Arizona California Colorado Conn…" at bounding box center [630, 319] width 229 height 33
type input "00.00"
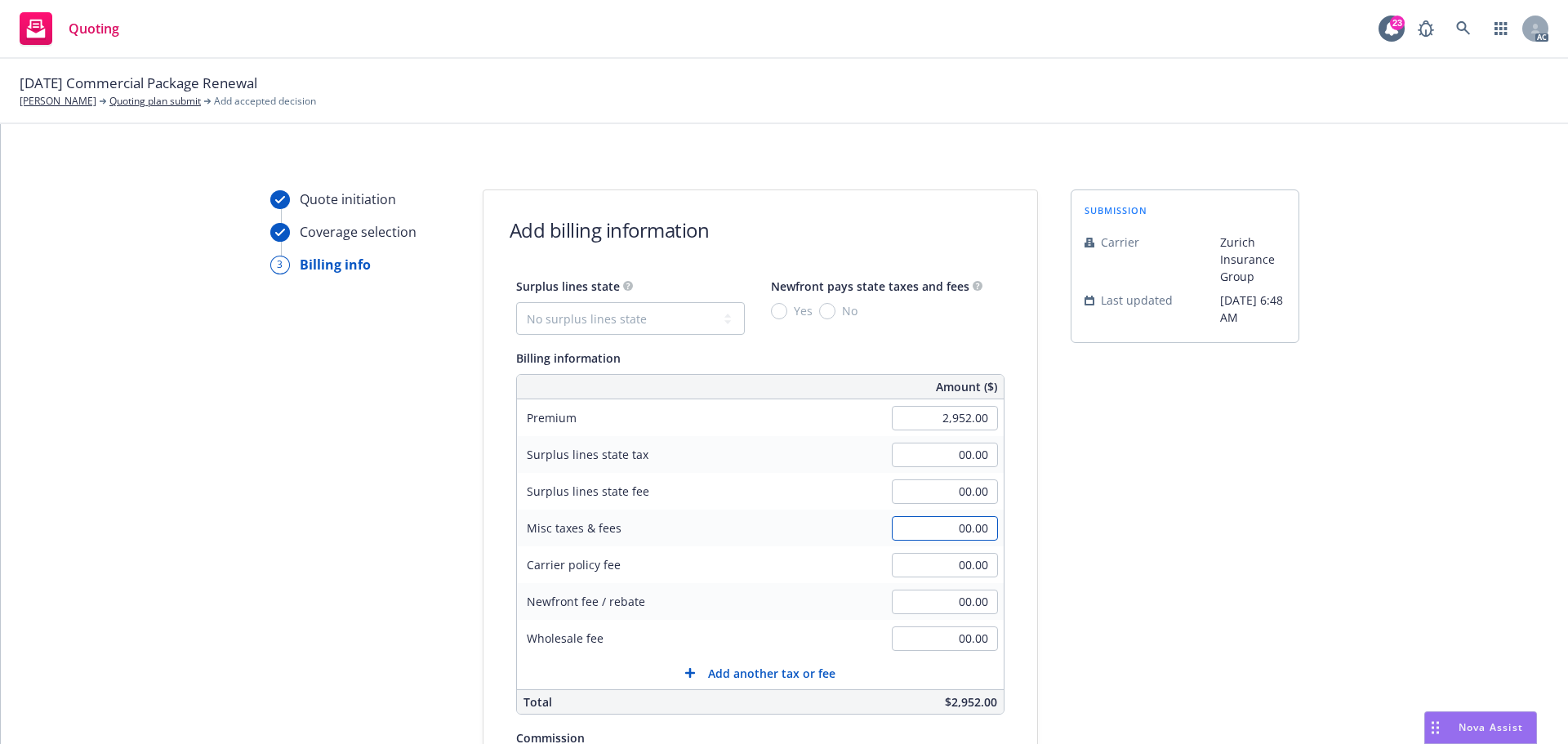
click at [942, 522] on input "00.00" at bounding box center [945, 528] width 106 height 25
type input "143.87"
drag, startPoint x: 1379, startPoint y: 571, endPoint x: 1372, endPoint y: 563, distance: 10.6
click at [1378, 570] on div "Quote initiation Coverage selection 3 Billing info Add billing information Surp…" at bounding box center [784, 607] width 1528 height 836
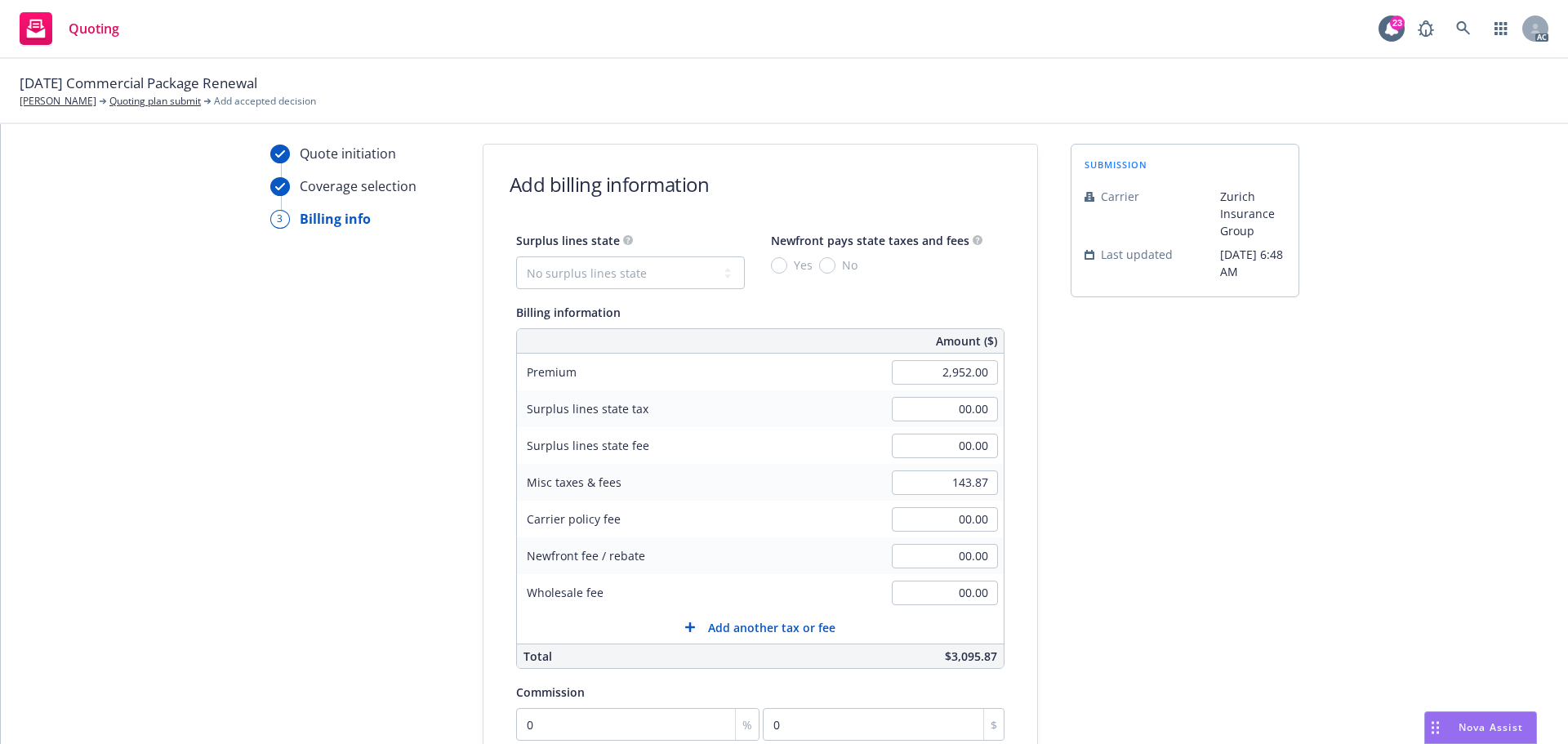
scroll to position [82, 0]
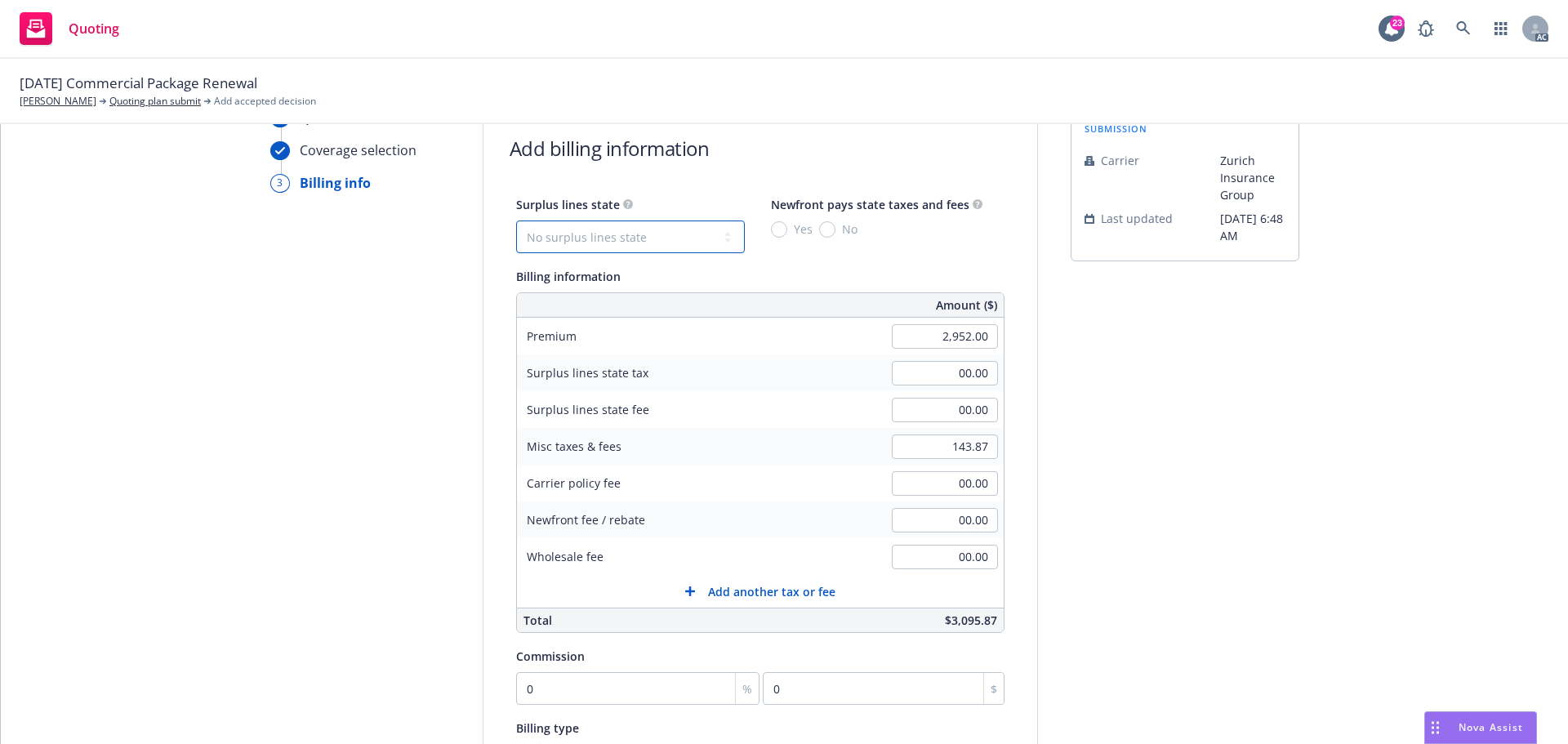
click at [659, 247] on select "No surplus lines state Alaska Alabama Arkansas Arizona California Colorado Conn…" at bounding box center [630, 237] width 229 height 33
select select "CA"
click at [516, 220] on select "No surplus lines state Alaska Alabama Arkansas Arizona California Colorado Conn…" at bounding box center [630, 237] width 229 height 33
type input "88.56"
type input "5.31"
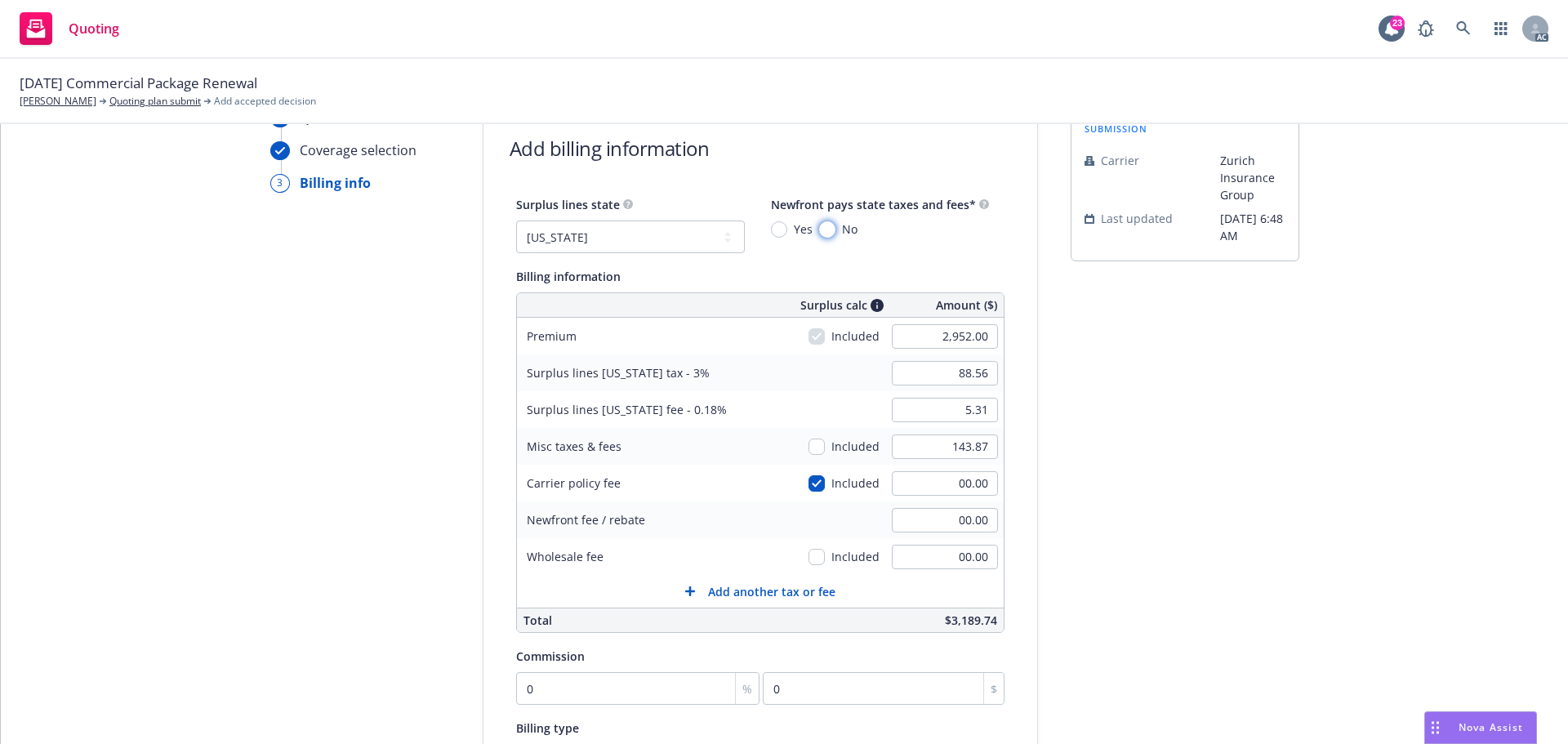
click at [819, 230] on input "No" at bounding box center [827, 230] width 17 height 17
radio input "true"
click at [551, 692] on input "0" at bounding box center [638, 689] width 244 height 33
type input "1"
type input "29.52"
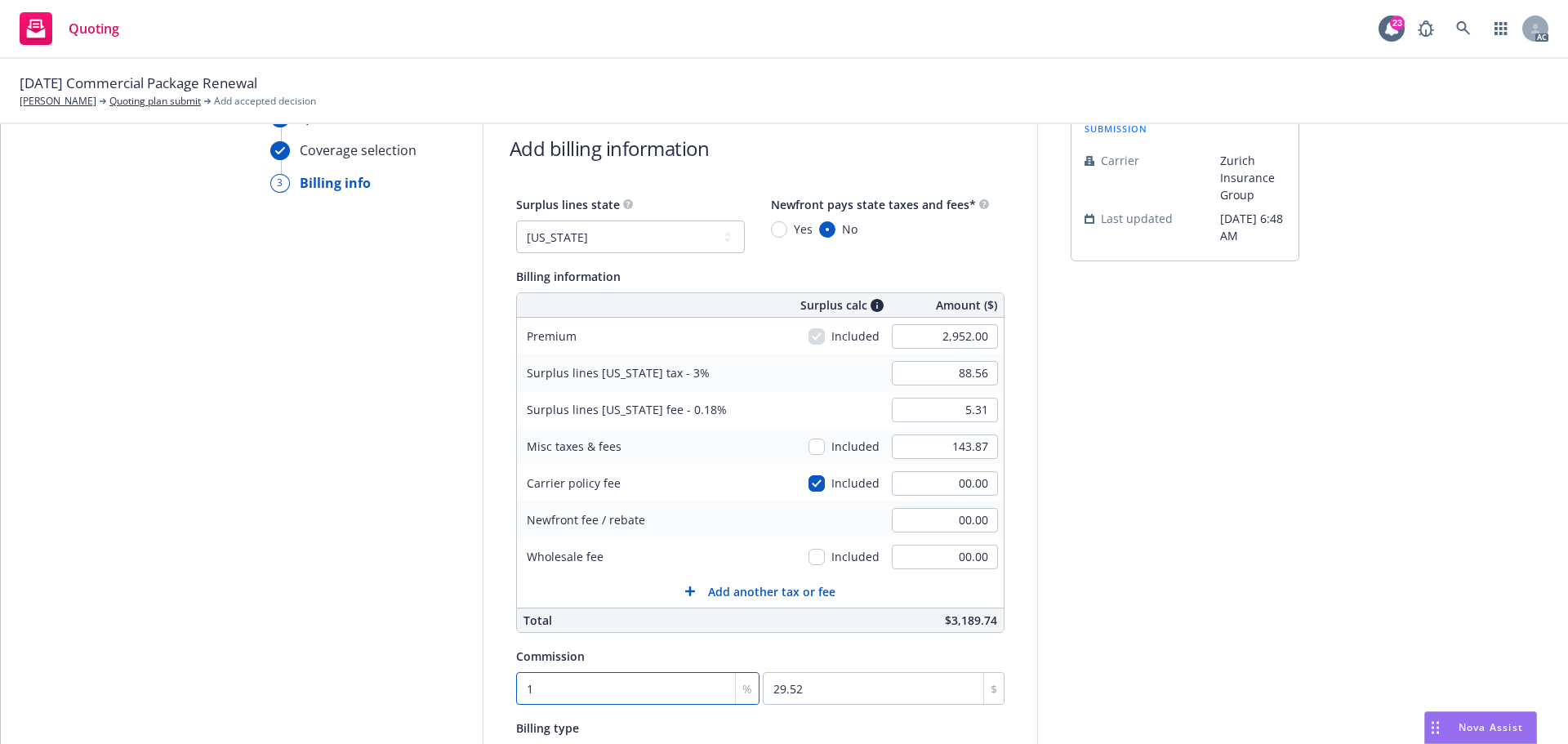
type input "10"
type input "295.2"
type input "10"
click at [1334, 528] on div "Quote initiation Coverage selection 3 Billing info Add billing information Surp…" at bounding box center [784, 525] width 1528 height 836
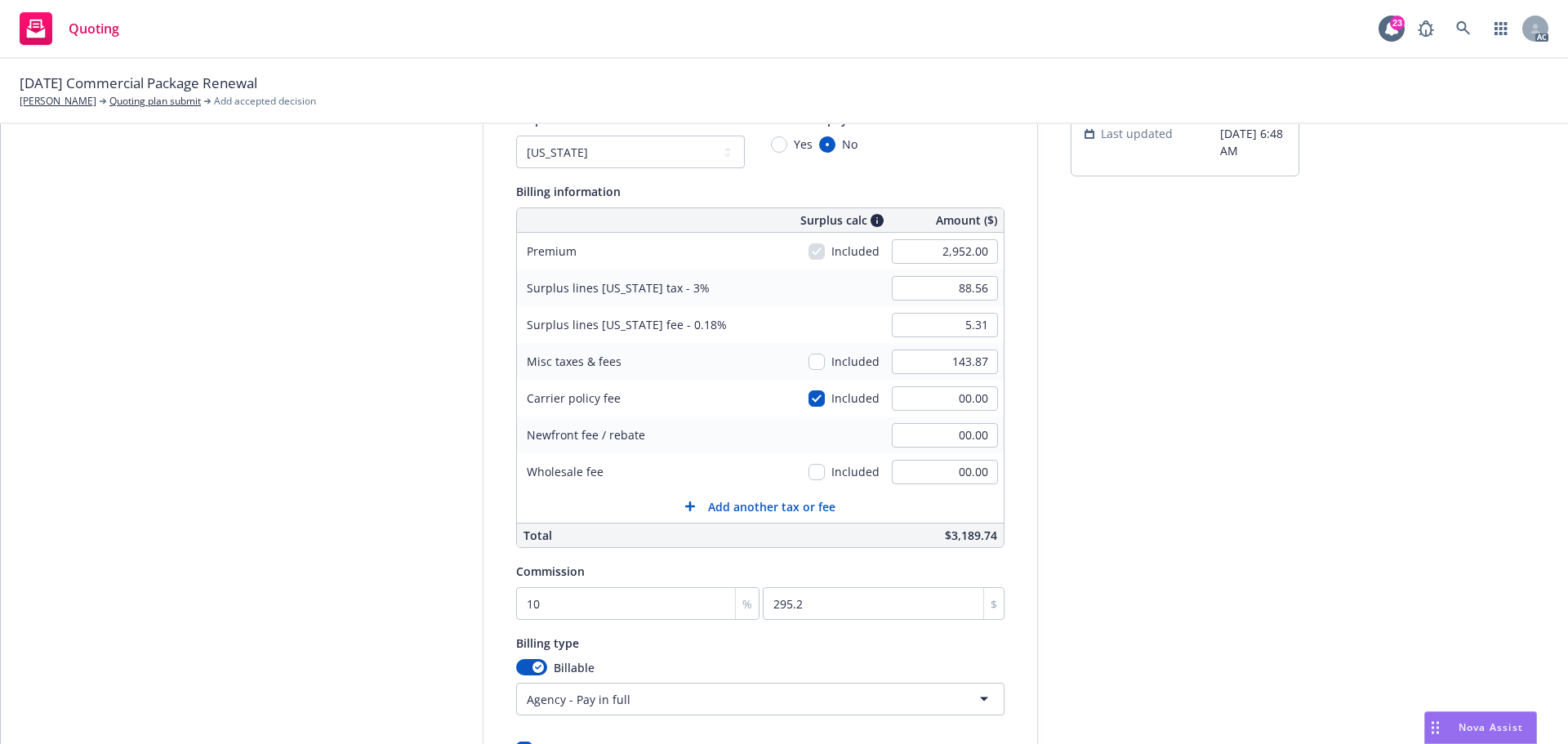
scroll to position [245, 0]
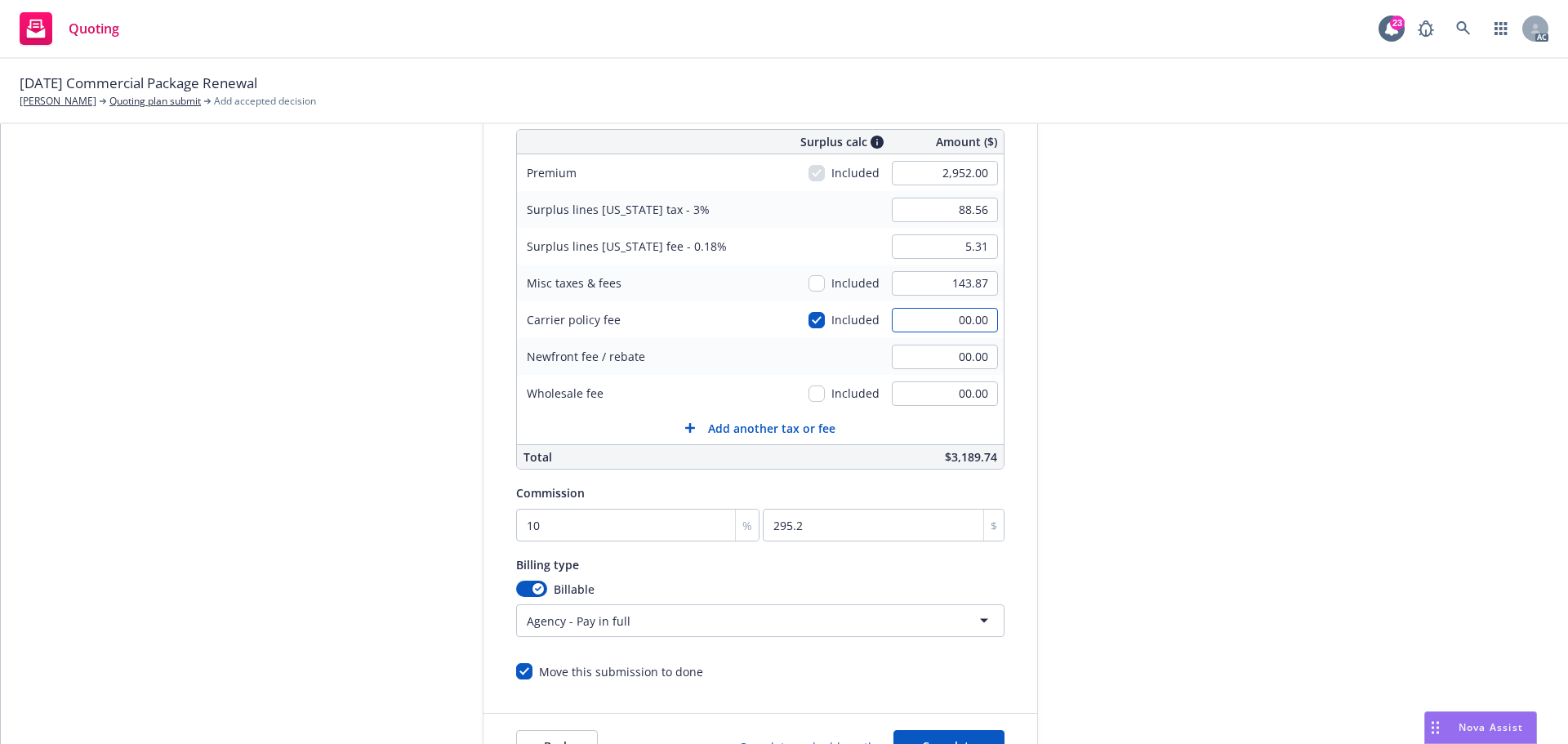
click at [930, 318] on input "00.00" at bounding box center [945, 320] width 106 height 25
type input "50"
type input "90.06"
type input "5.40"
click at [1111, 332] on div "submission Carrier Zurich Insurance Group Last updated 6/3, 6:48 AM" at bounding box center [1184, 363] width 229 height 836
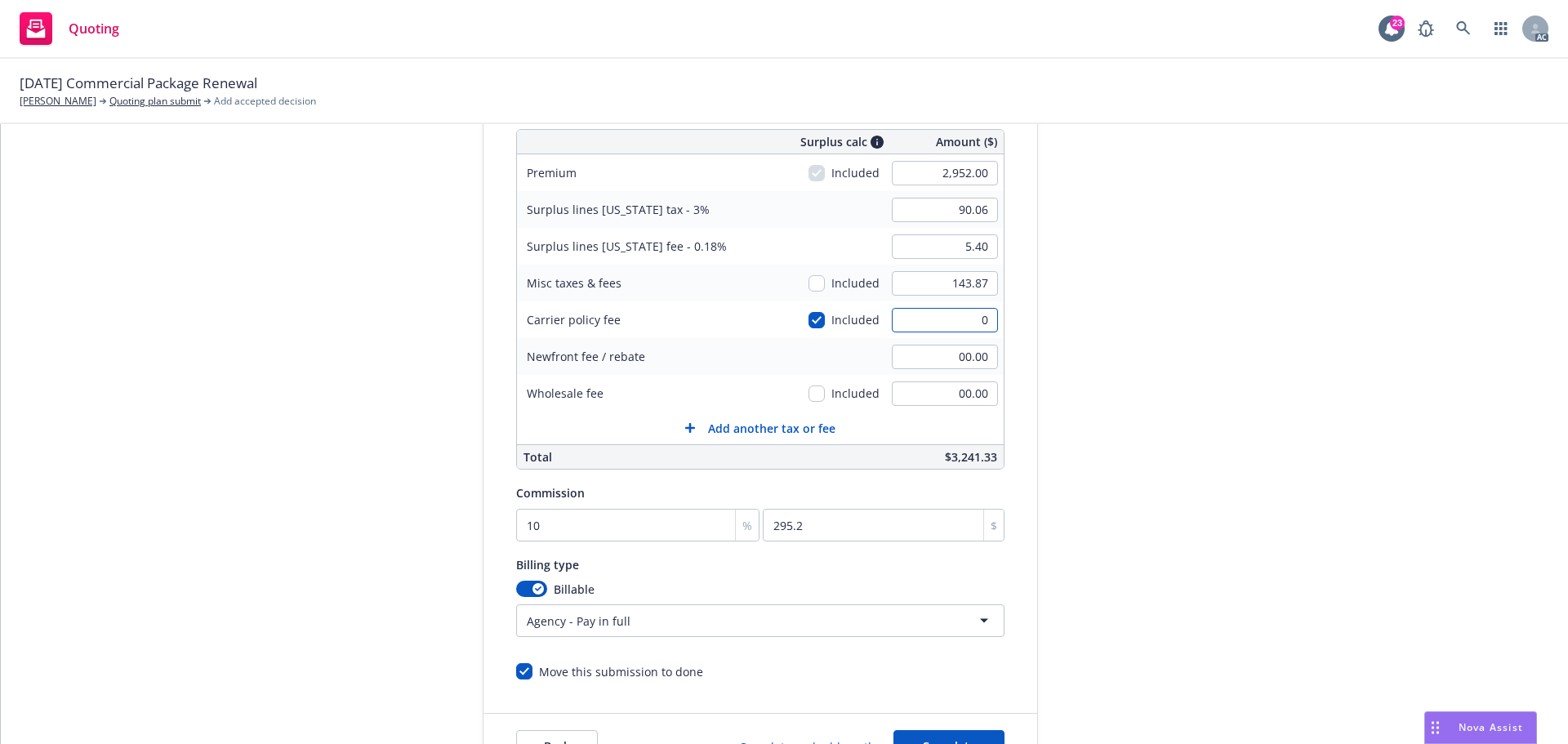
type input "0"
type input "88.56"
type input "5.31"
type input "00.00"
click at [1114, 424] on div "submission Carrier Zurich Insurance Group Last updated 6/3, 6:48 AM" at bounding box center [1184, 363] width 229 height 836
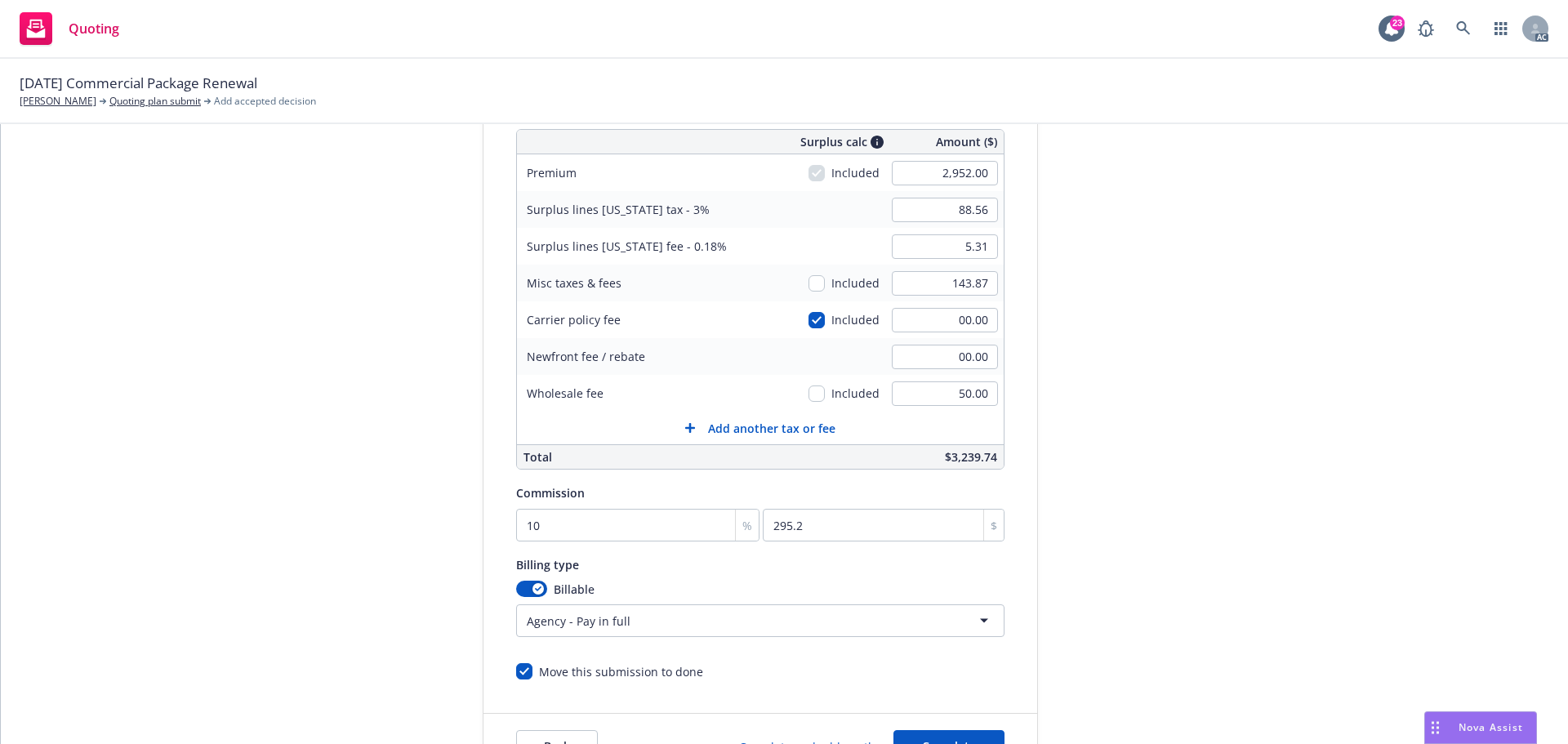
click at [1194, 399] on div "submission Carrier Zurich Insurance Group Last updated 6/3, 6:48 AM" at bounding box center [1184, 363] width 229 height 836
type input "00.00"
click at [1145, 378] on div "submission Carrier Zurich Insurance Group Last updated 6/3, 6:48 AM" at bounding box center [1184, 363] width 229 height 836
type input "50.00"
click at [1301, 319] on div "Quote initiation Coverage selection 3 Billing info Add billing information Surp…" at bounding box center [784, 363] width 1528 height 836
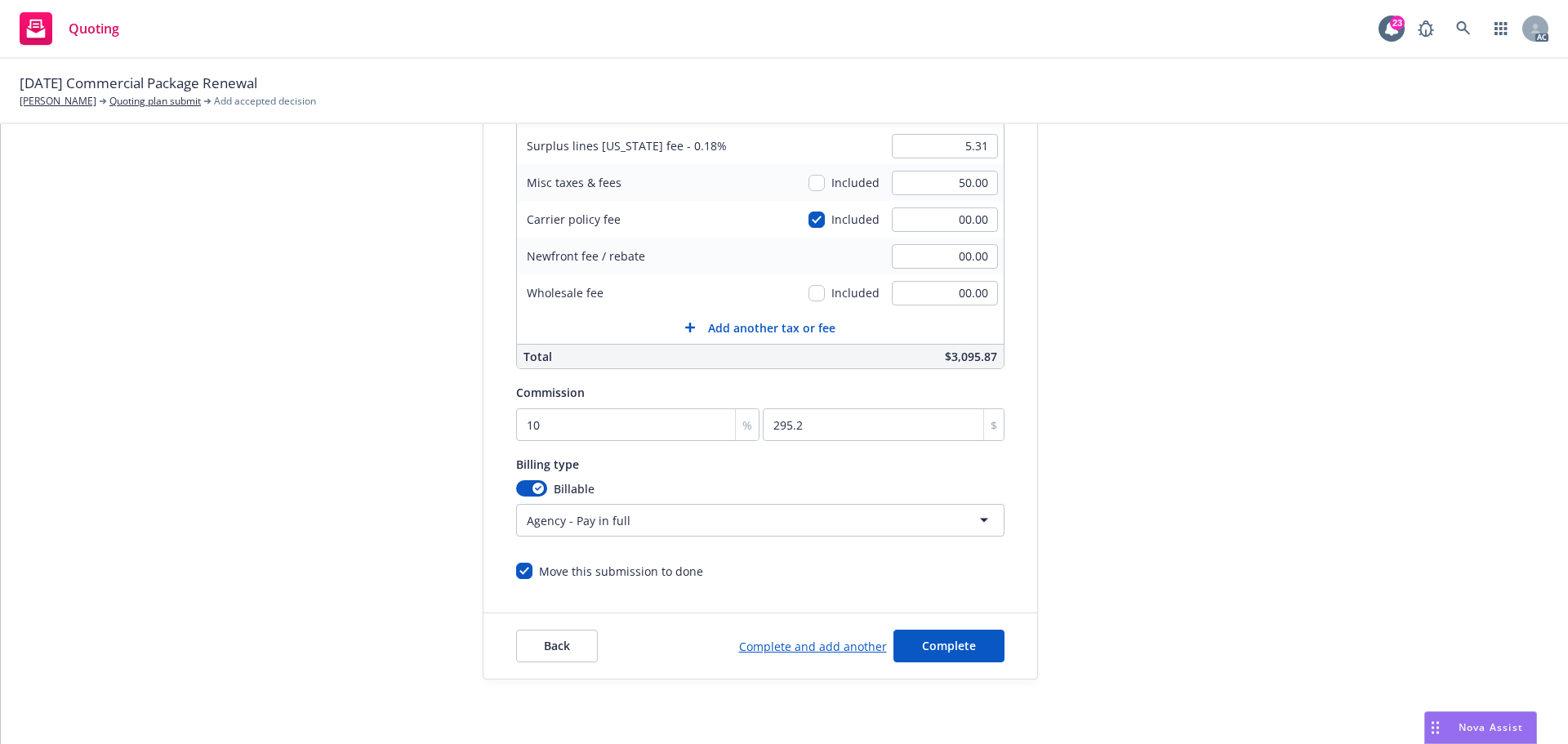
scroll to position [346, 0]
click at [958, 648] on span "Complete" at bounding box center [948, 645] width 54 height 16
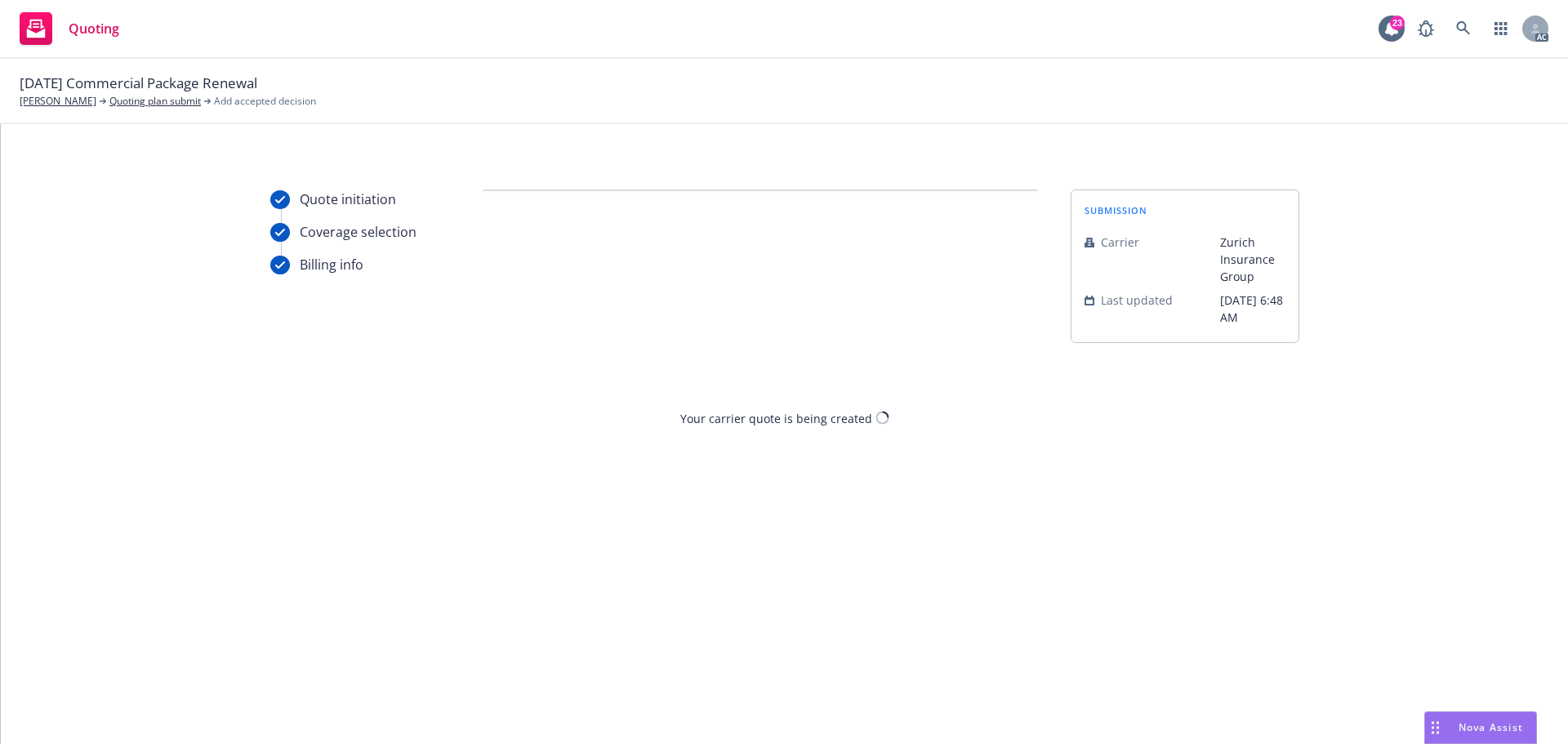
scroll to position [0, 0]
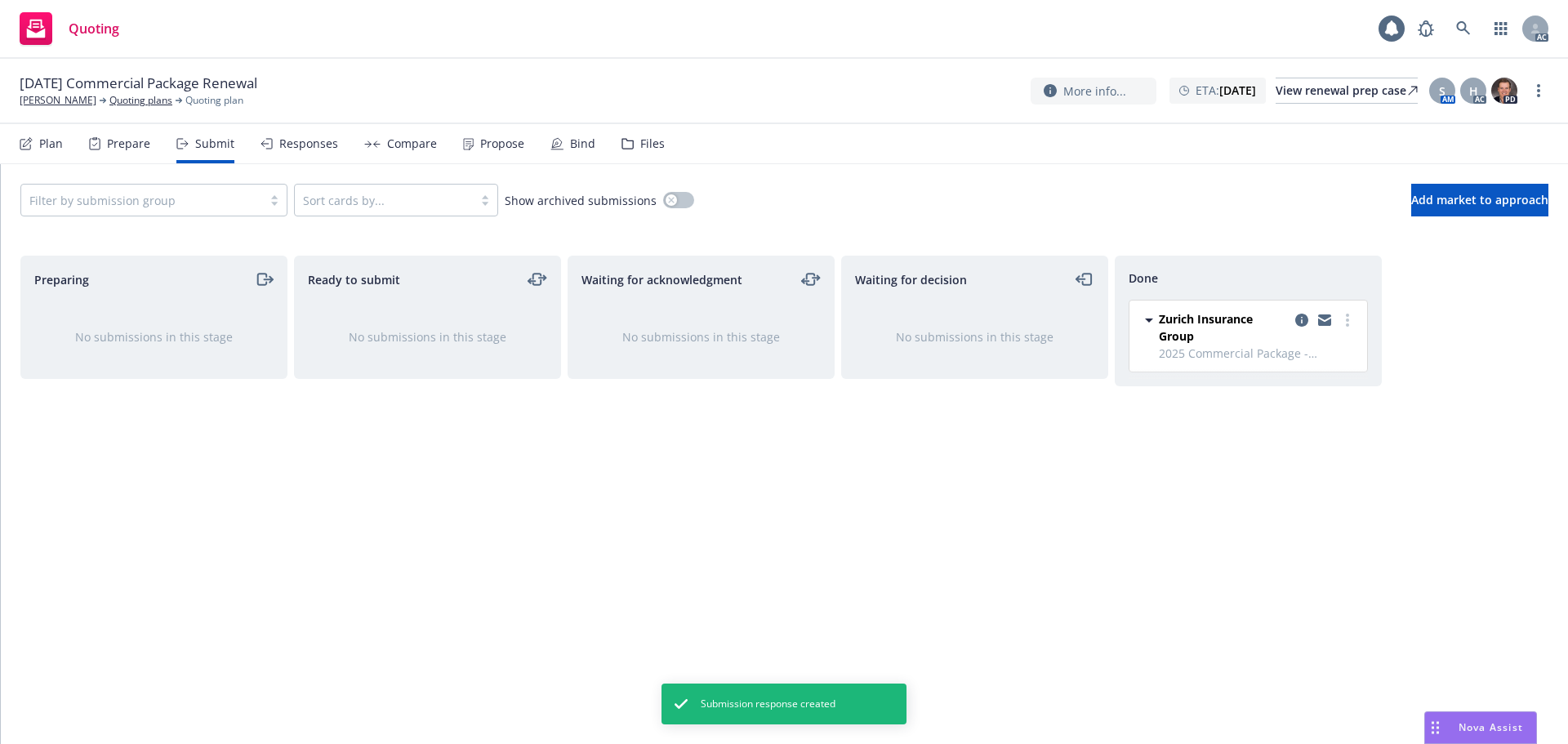
drag, startPoint x: 477, startPoint y: 145, endPoint x: 487, endPoint y: 162, distance: 19.7
click at [480, 145] on div "Propose" at bounding box center [502, 143] width 44 height 13
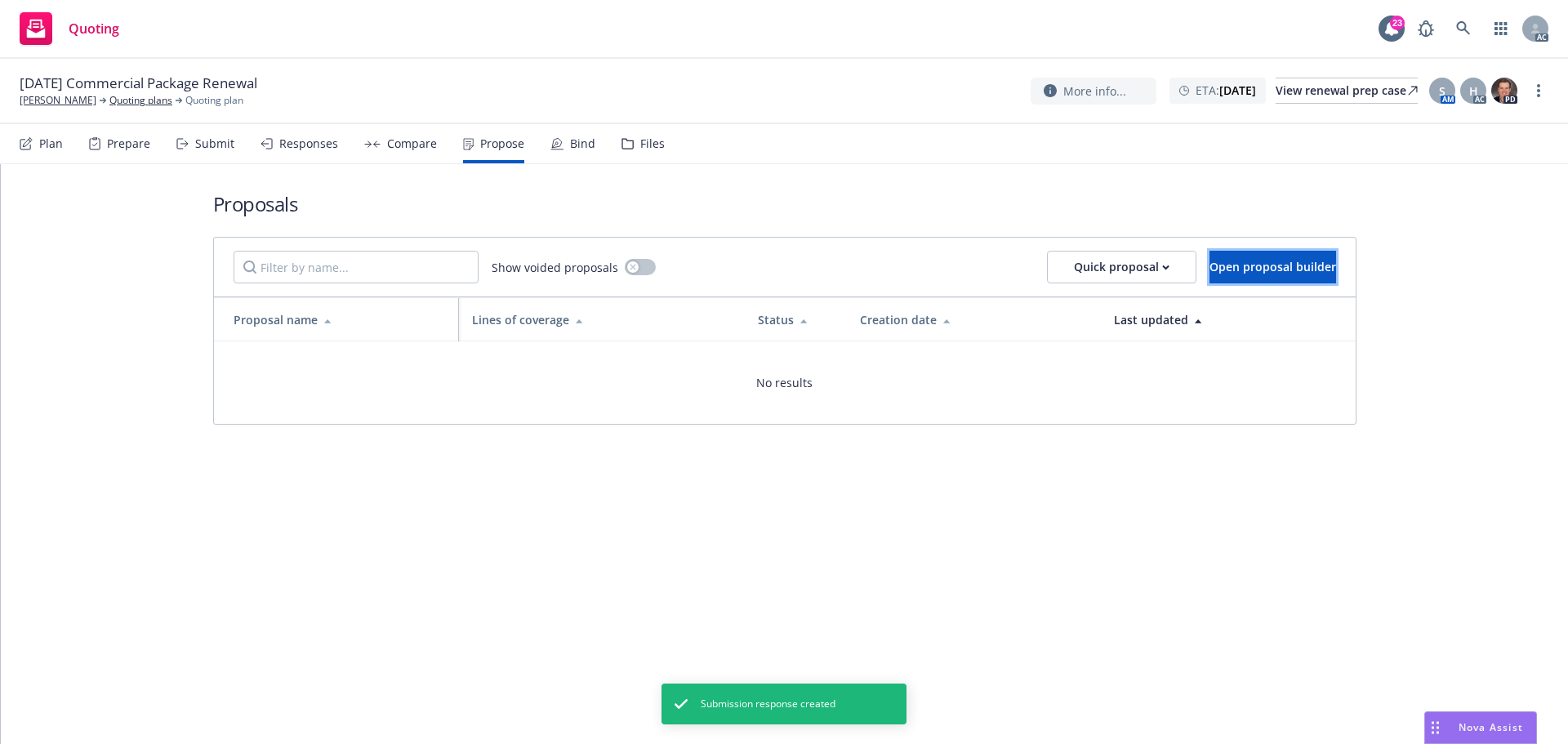
drag, startPoint x: 1247, startPoint y: 266, endPoint x: 554, endPoint y: 366, distance: 700.2
click at [1245, 266] on span "Open proposal builder" at bounding box center [1272, 266] width 127 height 16
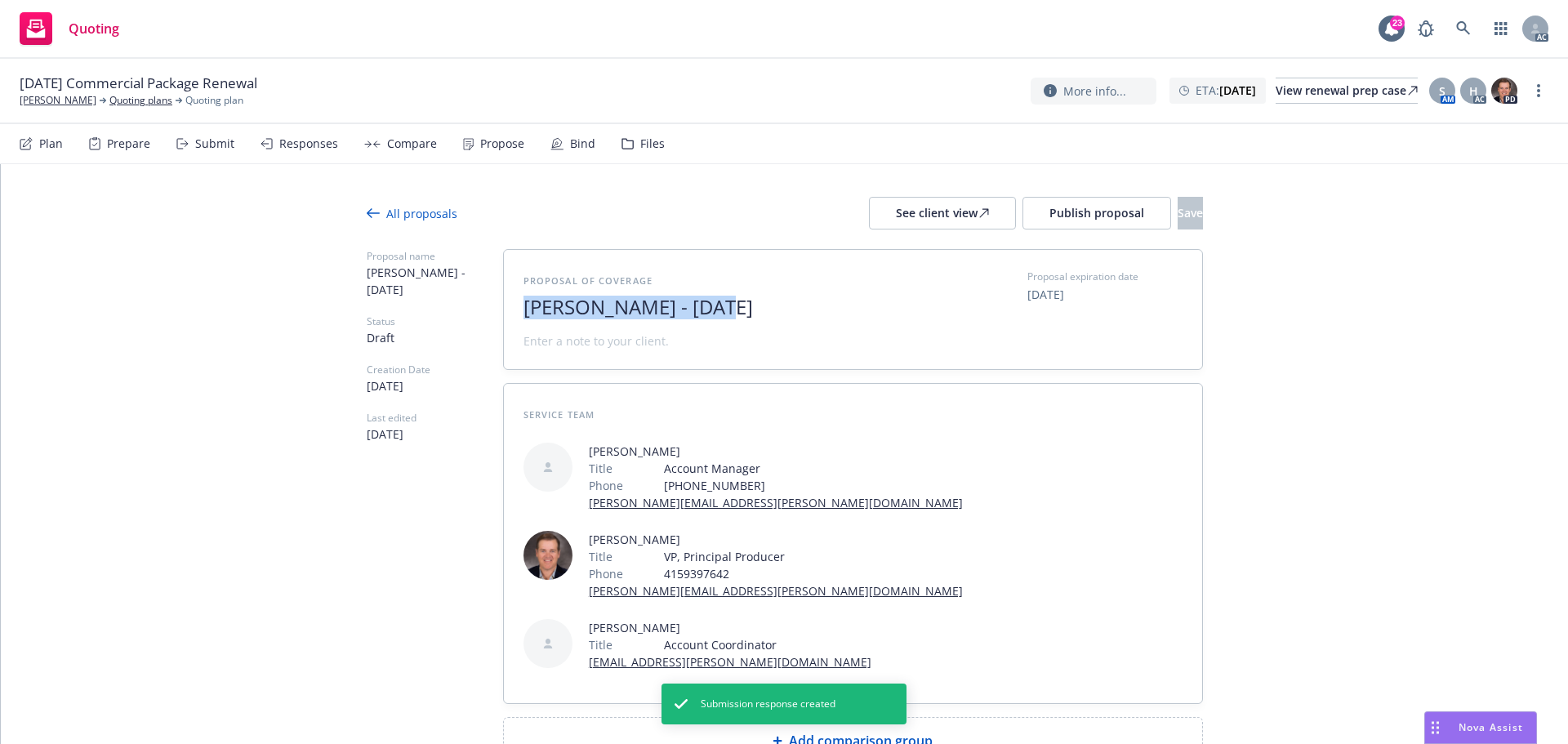
drag, startPoint x: 699, startPoint y: 310, endPoint x: 475, endPoint y: 312, distance: 224.0
click at [475, 312] on div "Proposal name Eric Larson - August 2025 Status Draft Creation Date 08/11/2025 L…" at bounding box center [784, 506] width 836 height 515
click at [596, 312] on span "2025" at bounding box center [723, 308] width 400 height 24
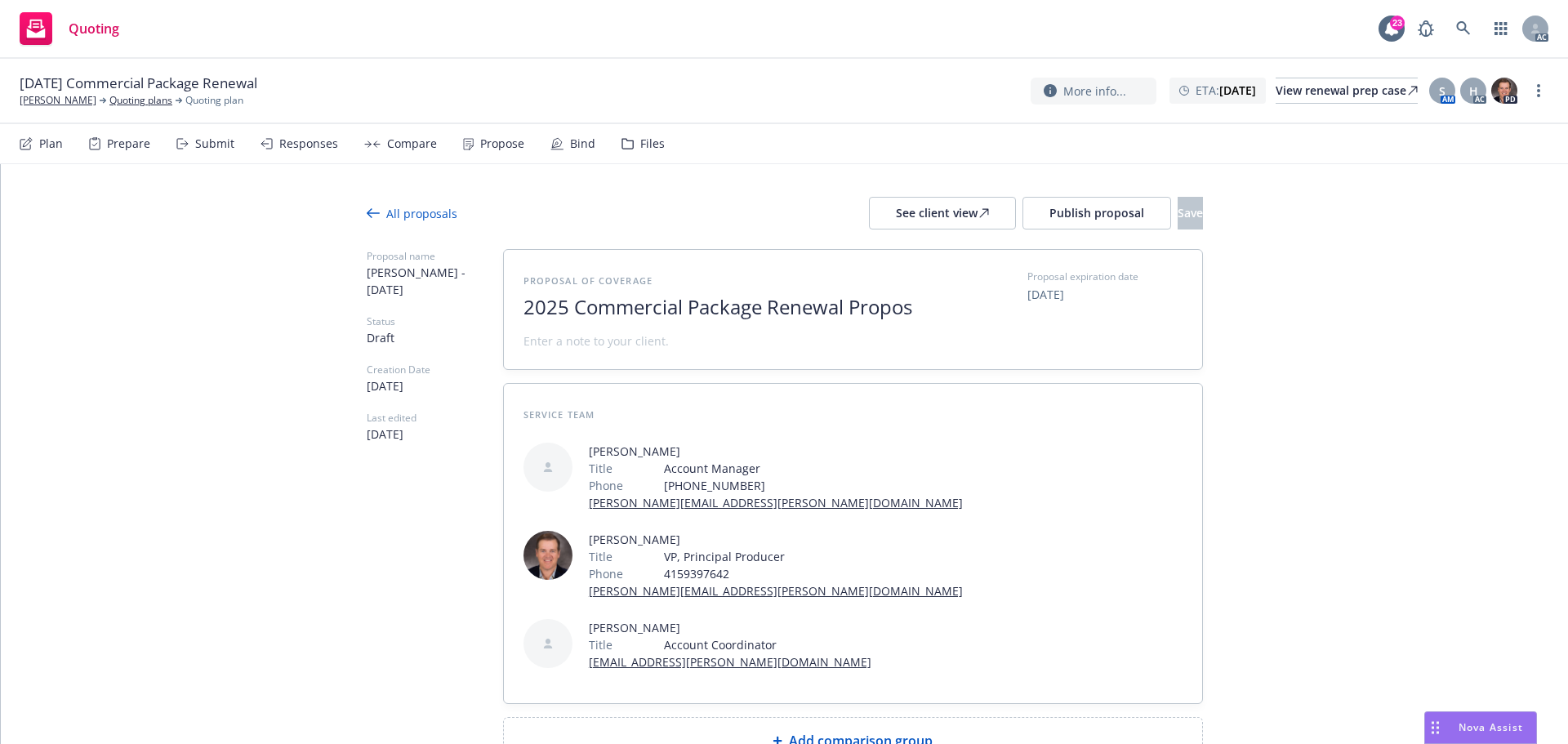
scroll to position [1, 0]
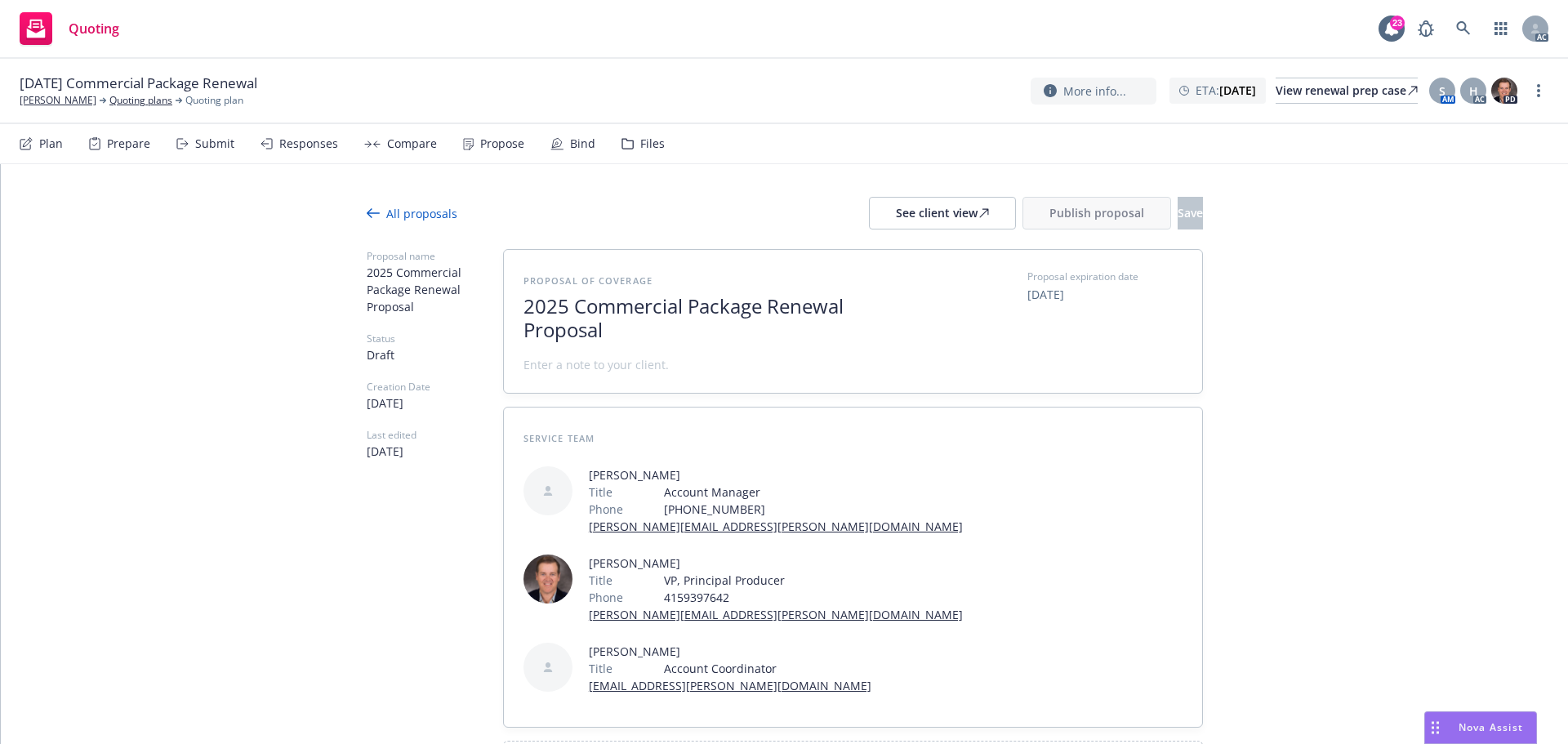
click at [546, 369] on span at bounding box center [596, 365] width 145 height 17
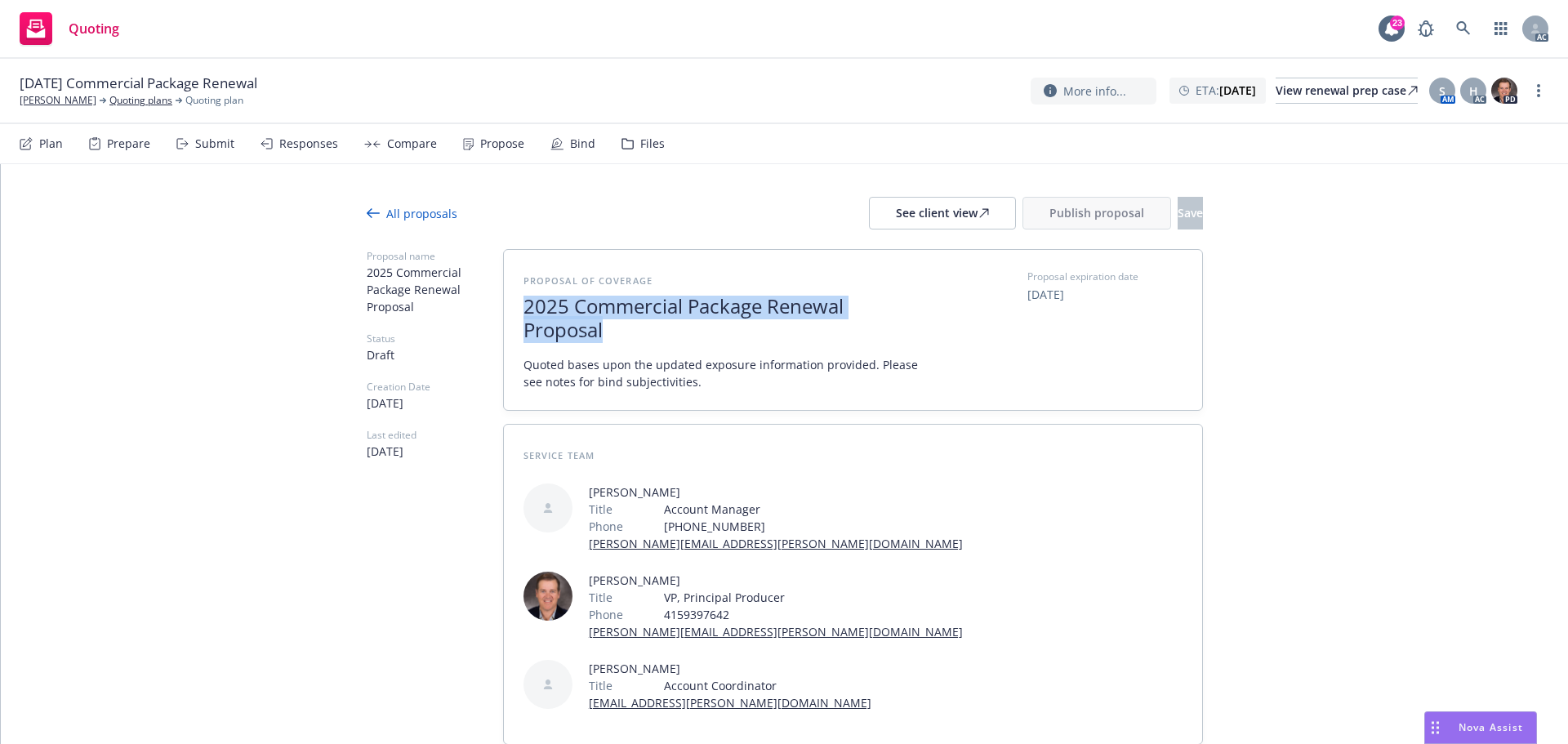
drag, startPoint x: 632, startPoint y: 348, endPoint x: 486, endPoint y: 313, distance: 150.1
click at [486, 313] on div "Proposal name 2025 Commercial Package Renewal Proposal Status Draft Creation Da…" at bounding box center [784, 527] width 836 height 557
click at [610, 331] on span "2025 Commercial Package Renewal Proposal" at bounding box center [723, 319] width 400 height 48
drag, startPoint x: 609, startPoint y: 333, endPoint x: 507, endPoint y: 305, distance: 105.8
click at [507, 305] on div "Proposal of coverage 2025 Commercial Package Renewal Proposal Quoted bases upon…" at bounding box center [853, 330] width 699 height 160
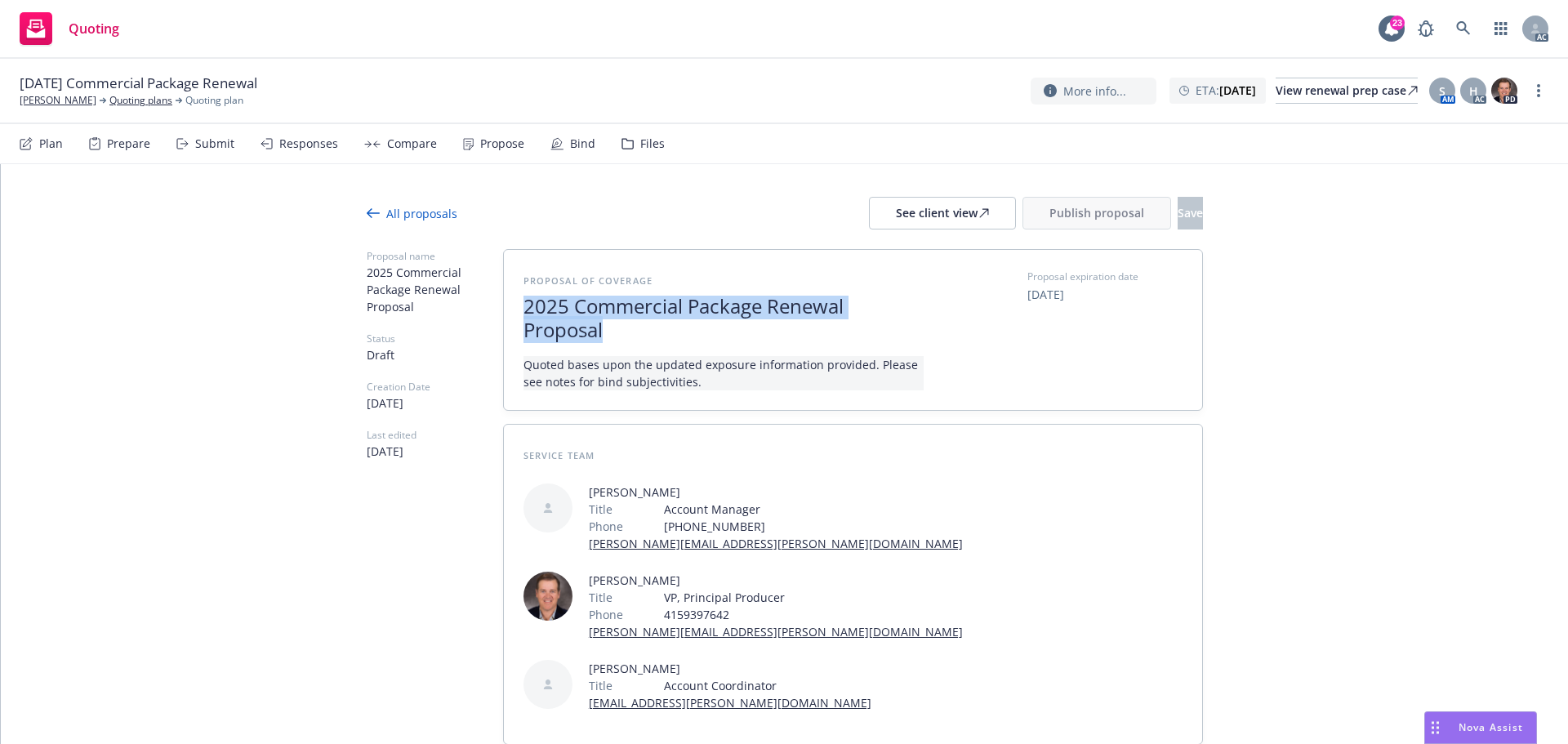
copy span "2025 Commercial Package Renewal Proposal"
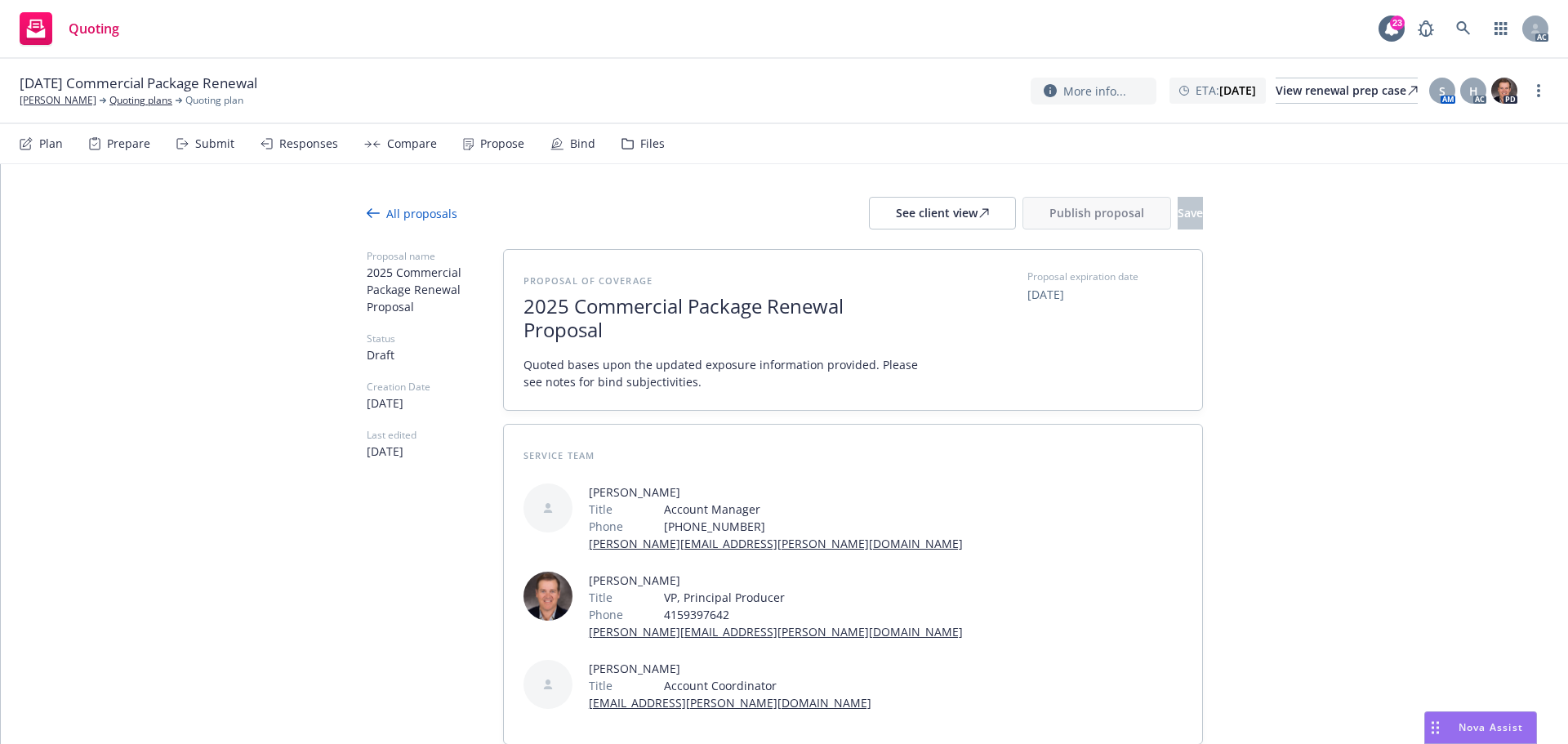
type textarea "x"
paste span
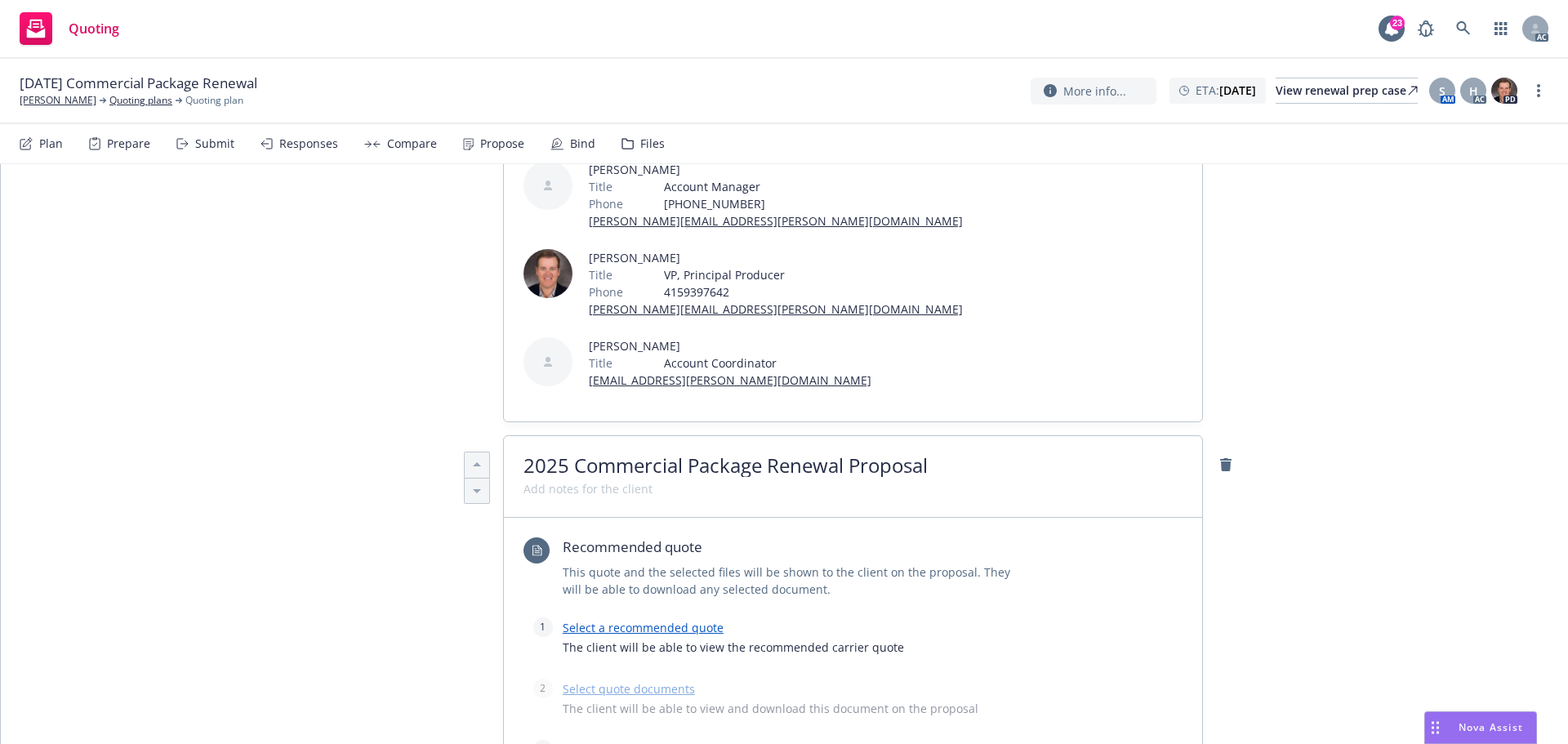
scroll to position [327, 0]
click at [624, 616] on link "Select a recommended quote" at bounding box center [643, 624] width 161 height 16
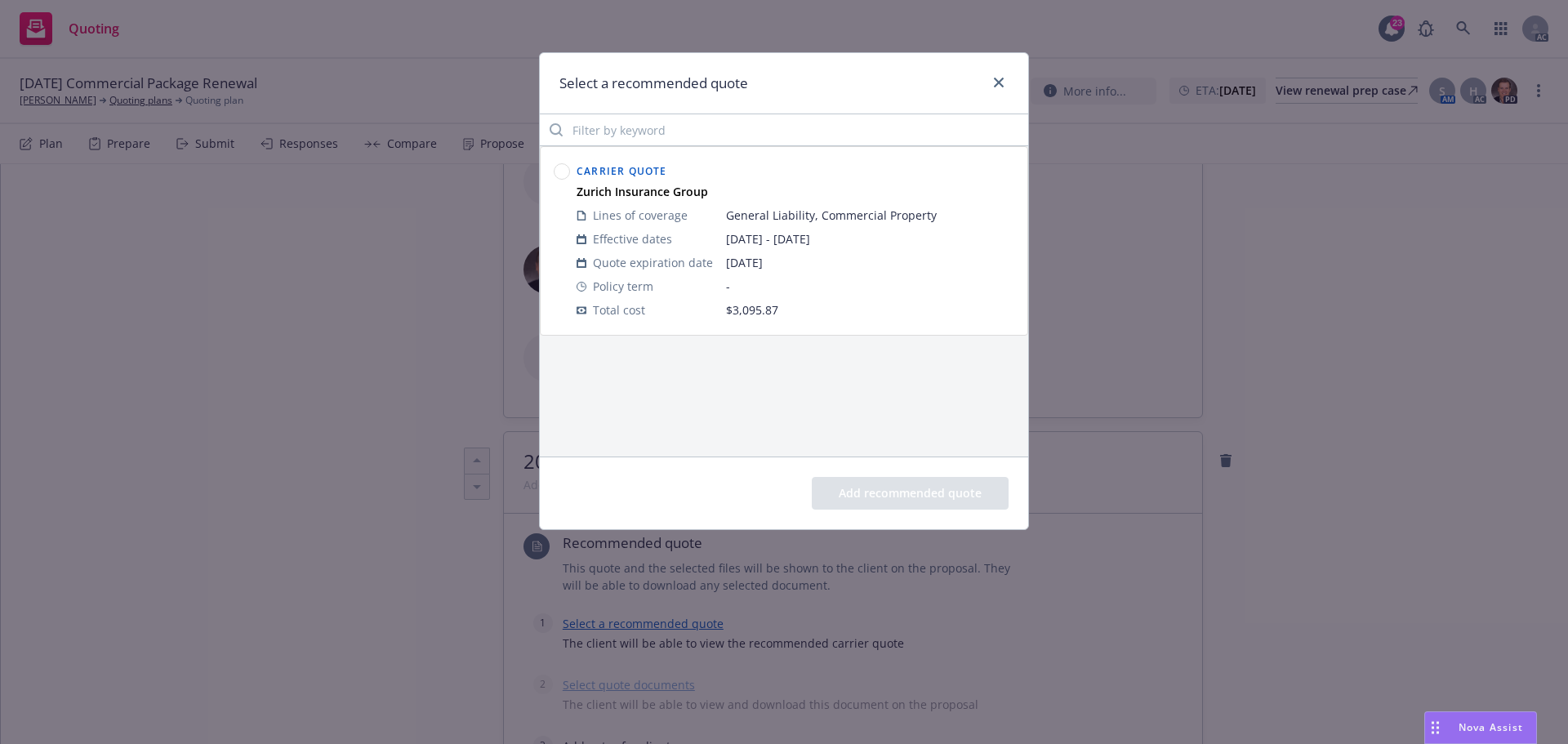
click at [563, 175] on circle at bounding box center [562, 172] width 16 height 16
drag, startPoint x: 936, startPoint y: 491, endPoint x: 926, endPoint y: 486, distance: 11.2
click at [936, 492] on button "Add recommended quote" at bounding box center [910, 494] width 196 height 33
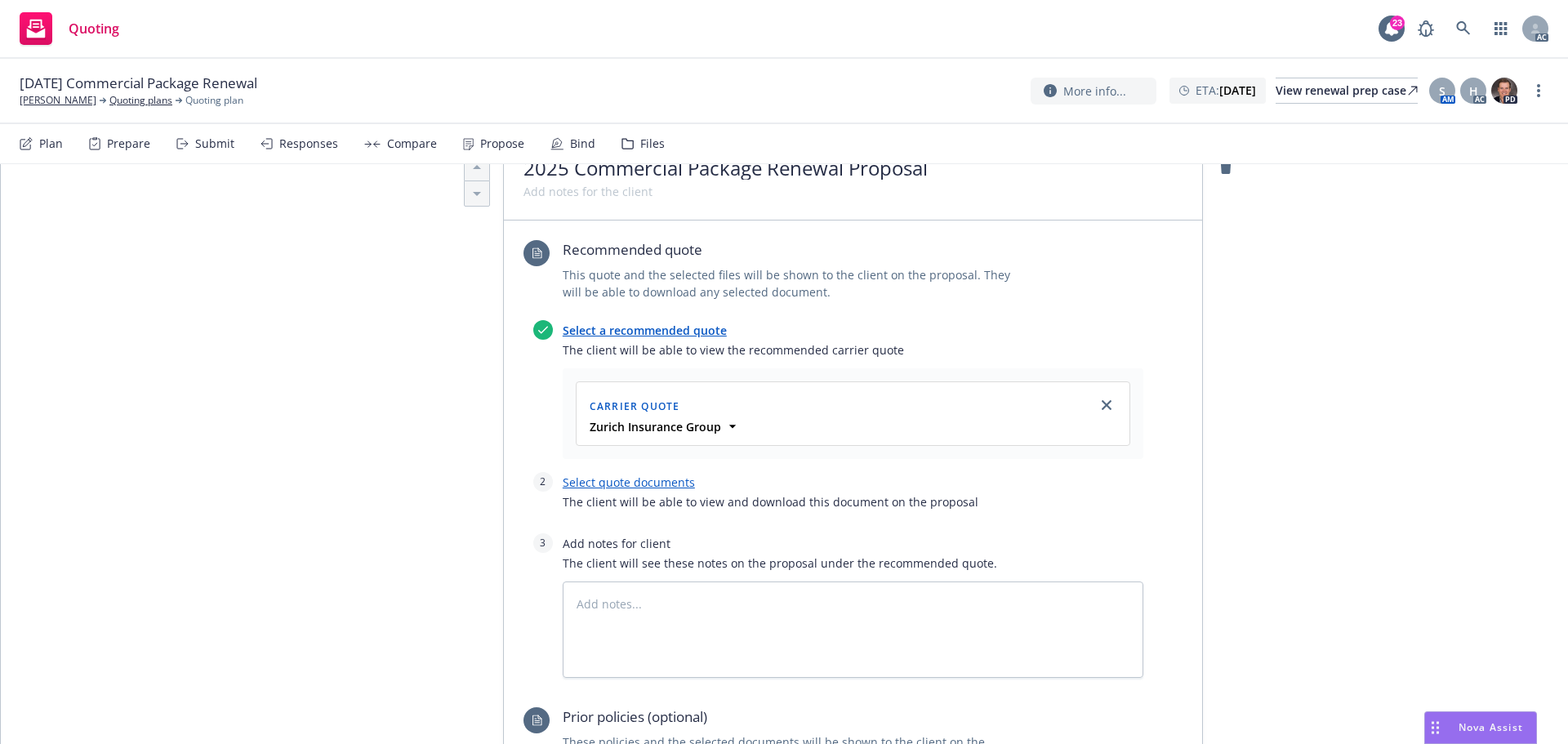
scroll to position [654, 0]
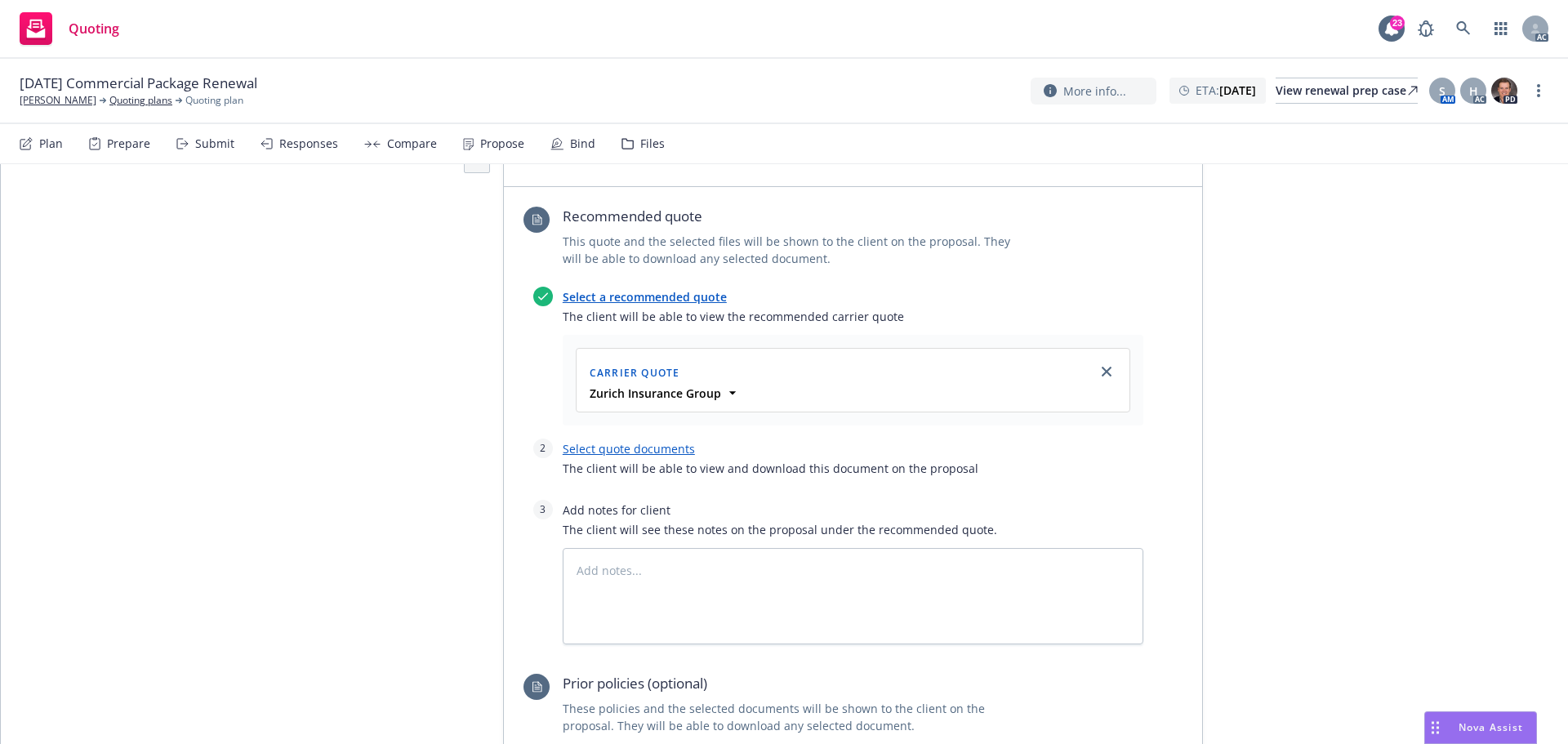
click at [642, 441] on link "Select quote documents" at bounding box center [629, 448] width 132 height 16
type textarea "x"
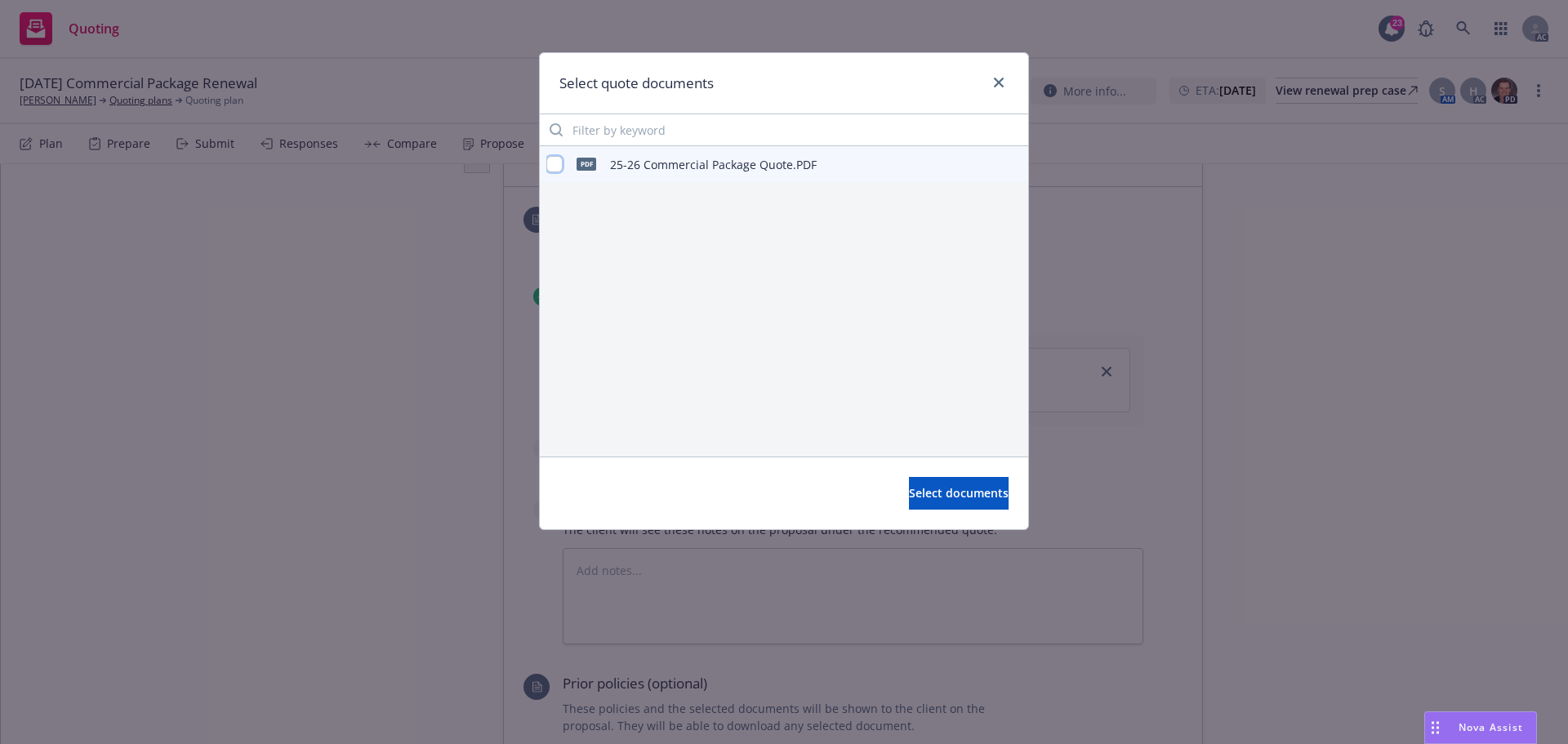
click at [555, 163] on input "checkbox" at bounding box center [554, 164] width 17 height 17
checkbox input "true"
click at [935, 492] on span "Select documents" at bounding box center [958, 492] width 100 height 16
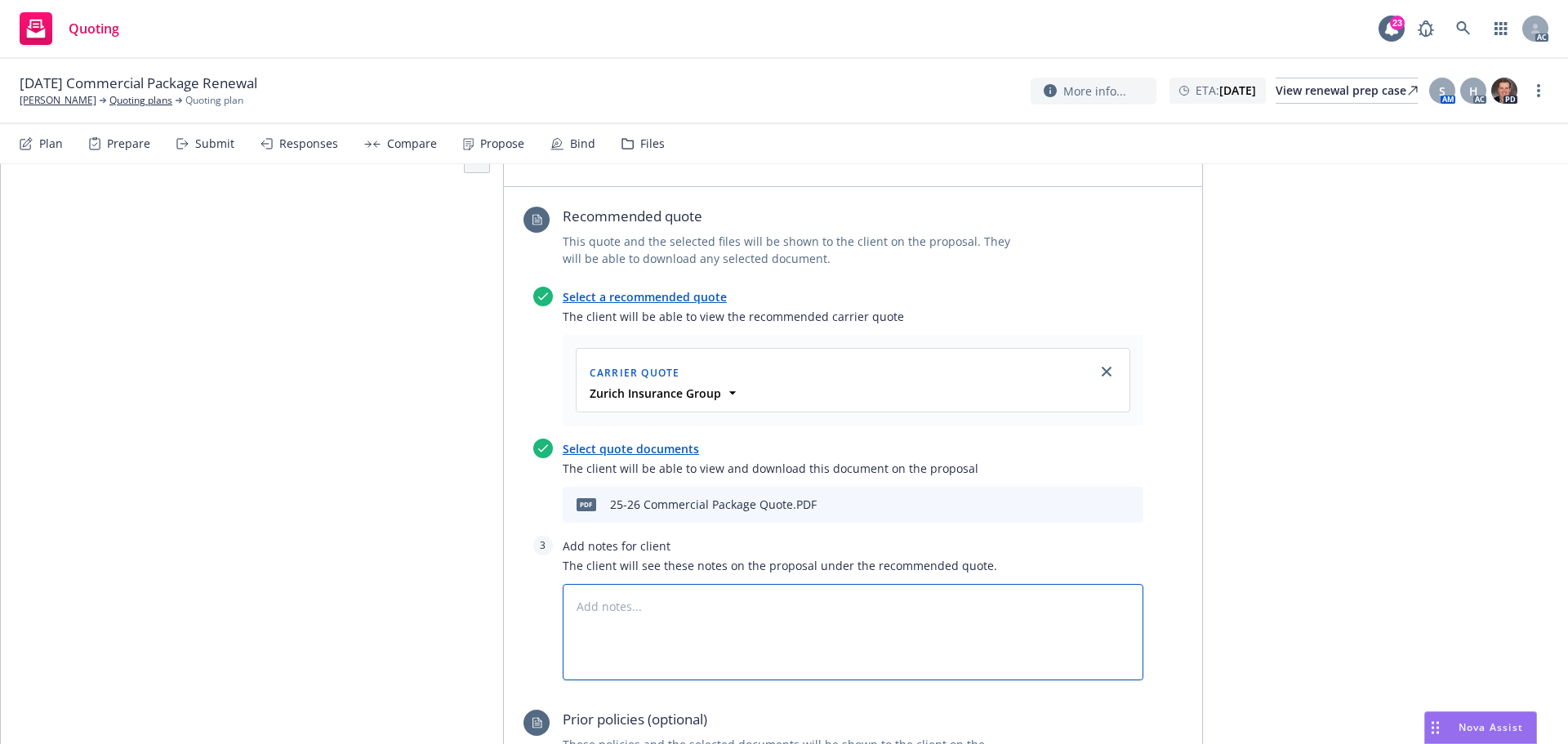
click at [662, 584] on textarea at bounding box center [853, 632] width 581 height 96
type textarea "x"
type textarea "B"
type textarea "x"
type textarea "Bin"
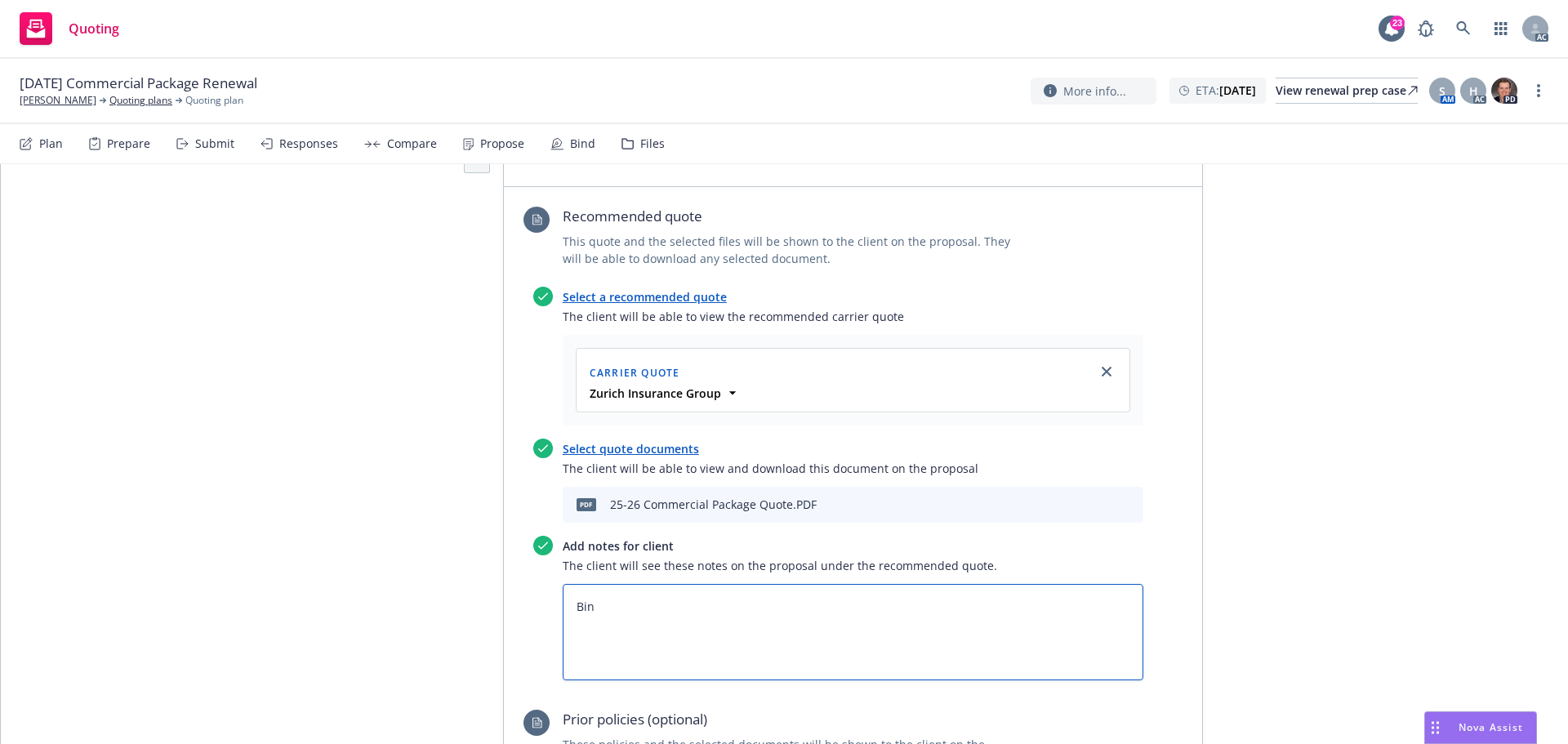
type textarea "x"
type textarea "Bind"
type textarea "x"
type textarea "Bind S"
type textarea "x"
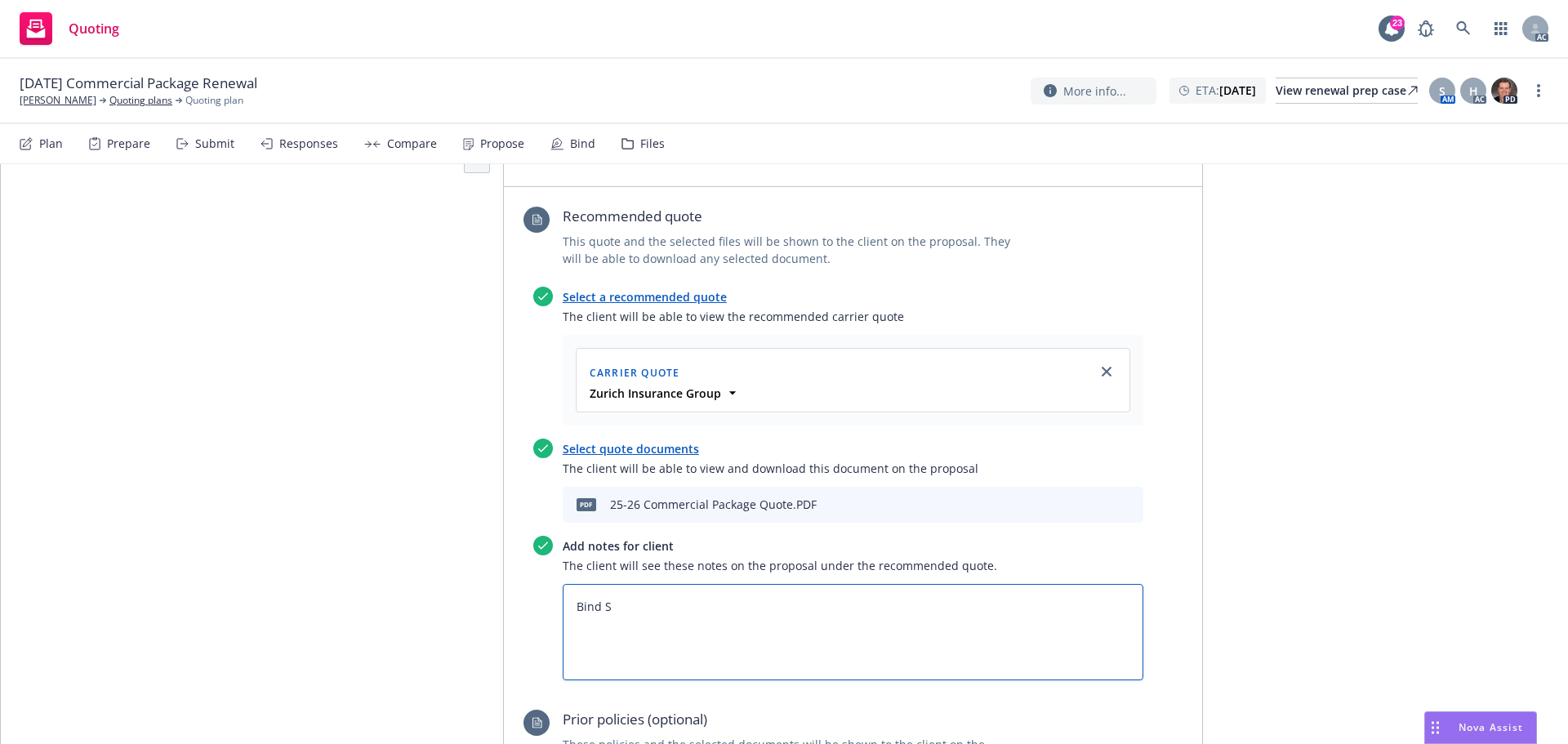
type textarea "Bind Su"
type textarea "x"
type textarea "Bind Sub"
type textarea "x"
type textarea "Bind Subj"
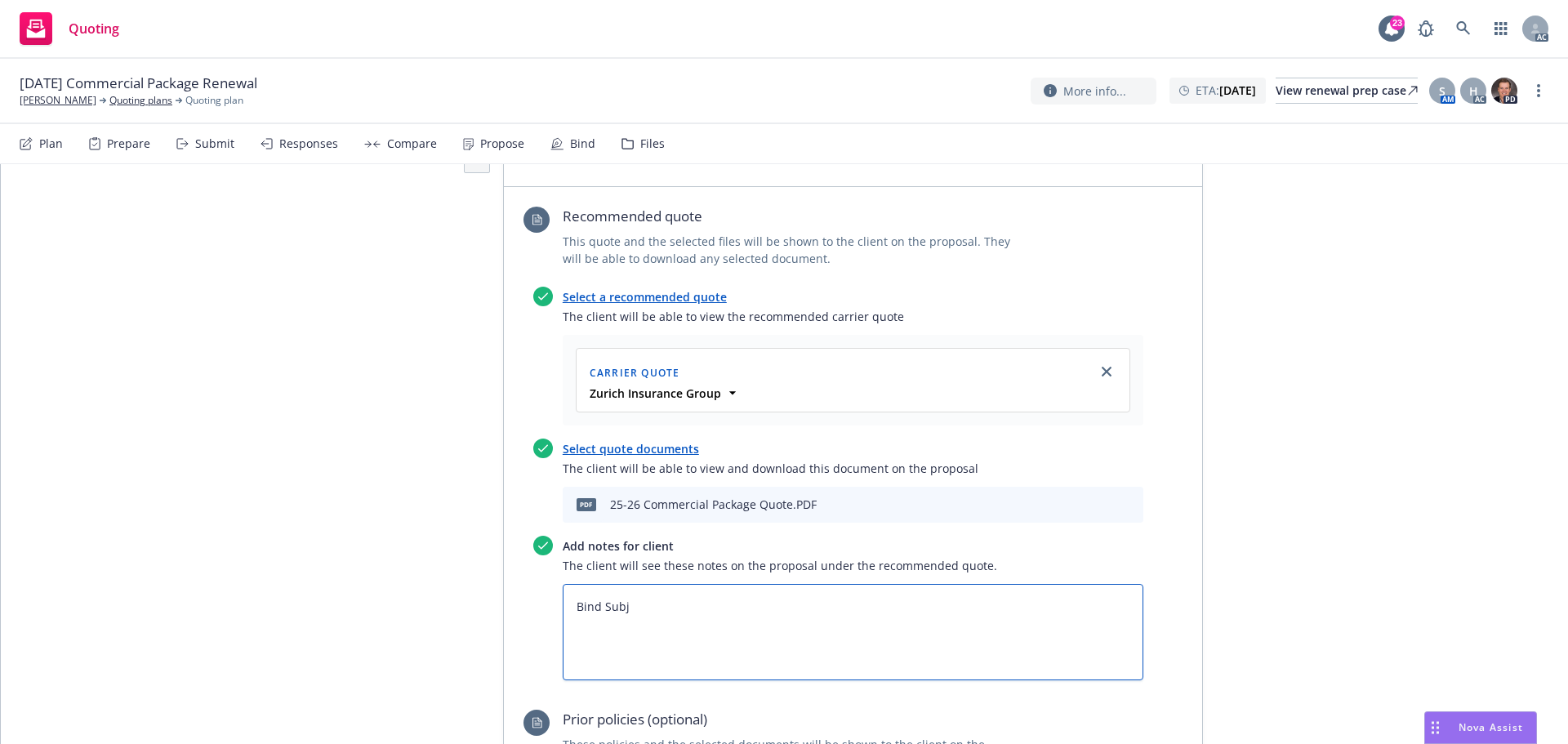
type textarea "x"
type textarea "Bind Subje"
type textarea "x"
type textarea "Bind Subjec"
type textarea "x"
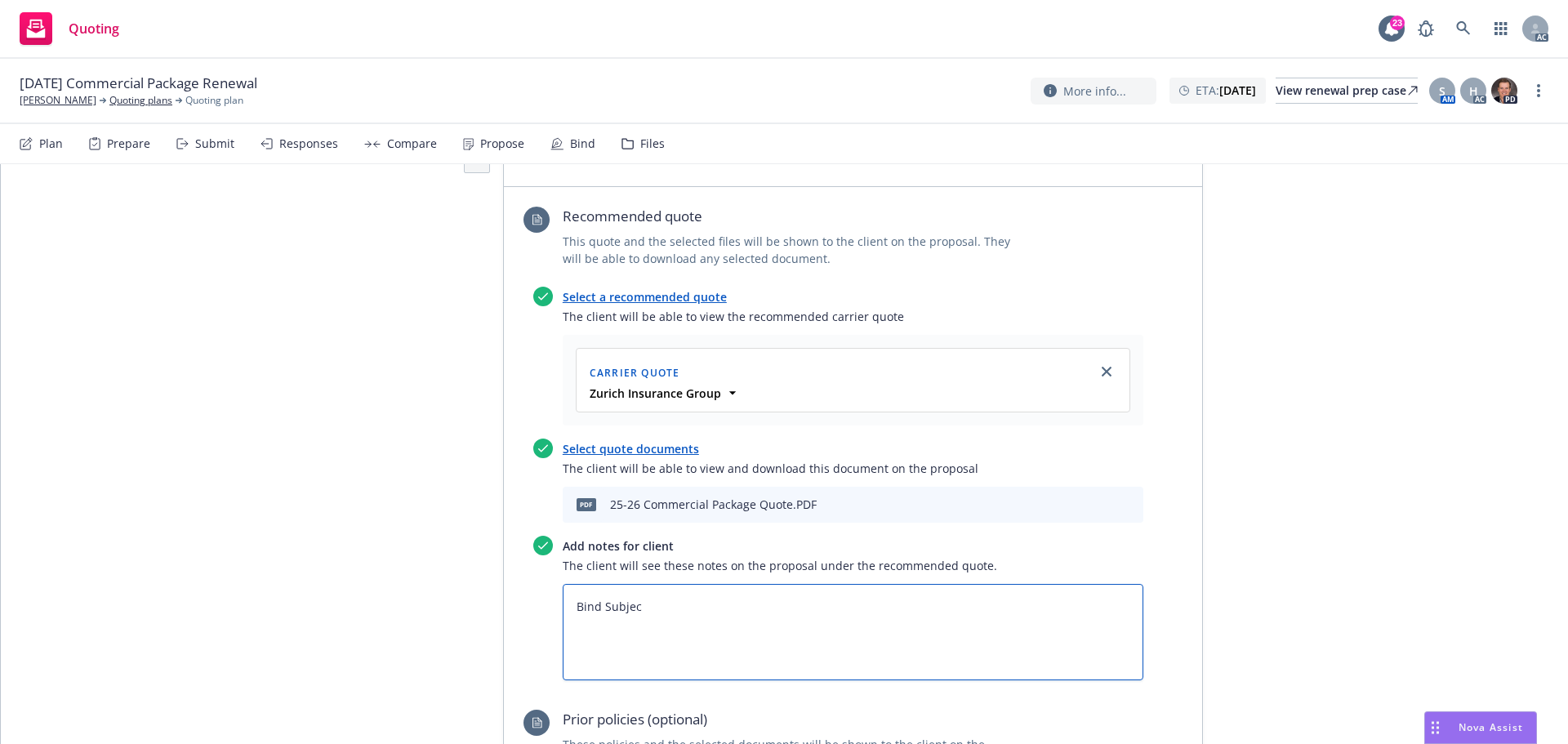
type textarea "Bind Subject"
type textarea "x"
type textarea "Bind Subjecti"
type textarea "x"
type textarea "Bind Subjectiv"
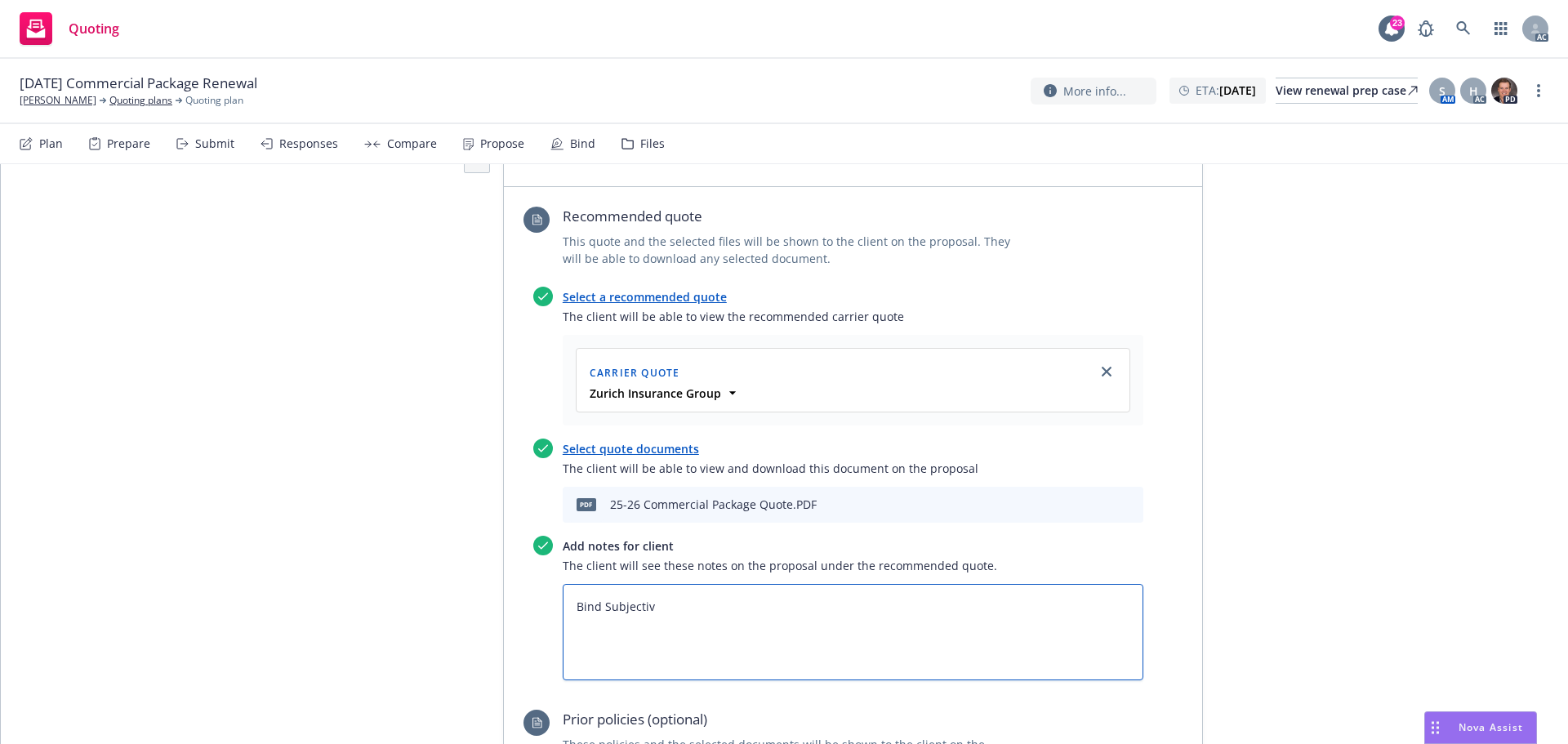
type textarea "x"
type textarea "Bind Subjectivi"
type textarea "x"
type textarea "Bind Subjectivit"
type textarea "x"
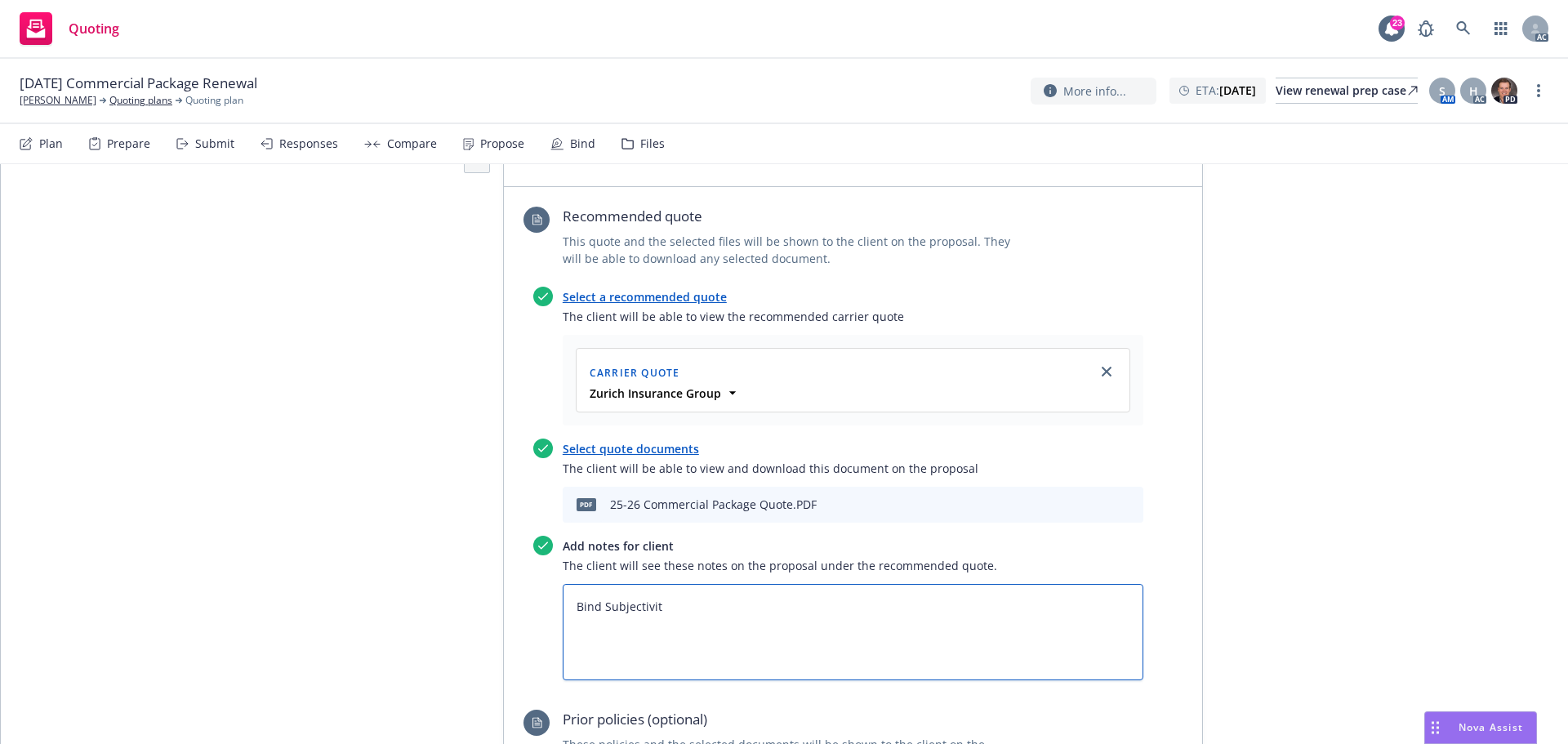
type textarea "Bind Subjectiviti"
type textarea "x"
type textarea "Bind Subjectivitie"
type textarea "x"
type textarea "Bind Subjectivities"
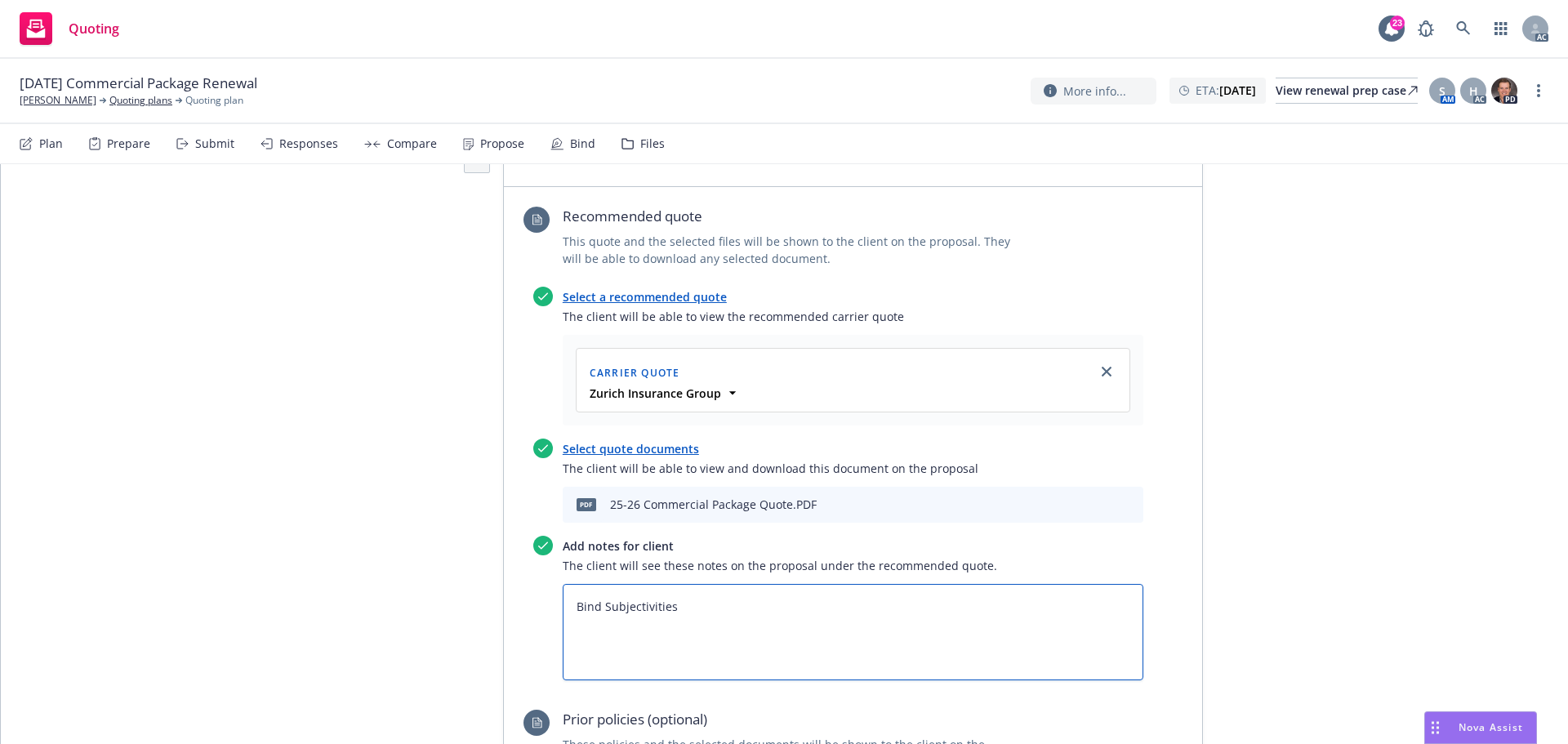
type textarea "x"
type textarea "Bind Subjectivities:"
type textarea "x"
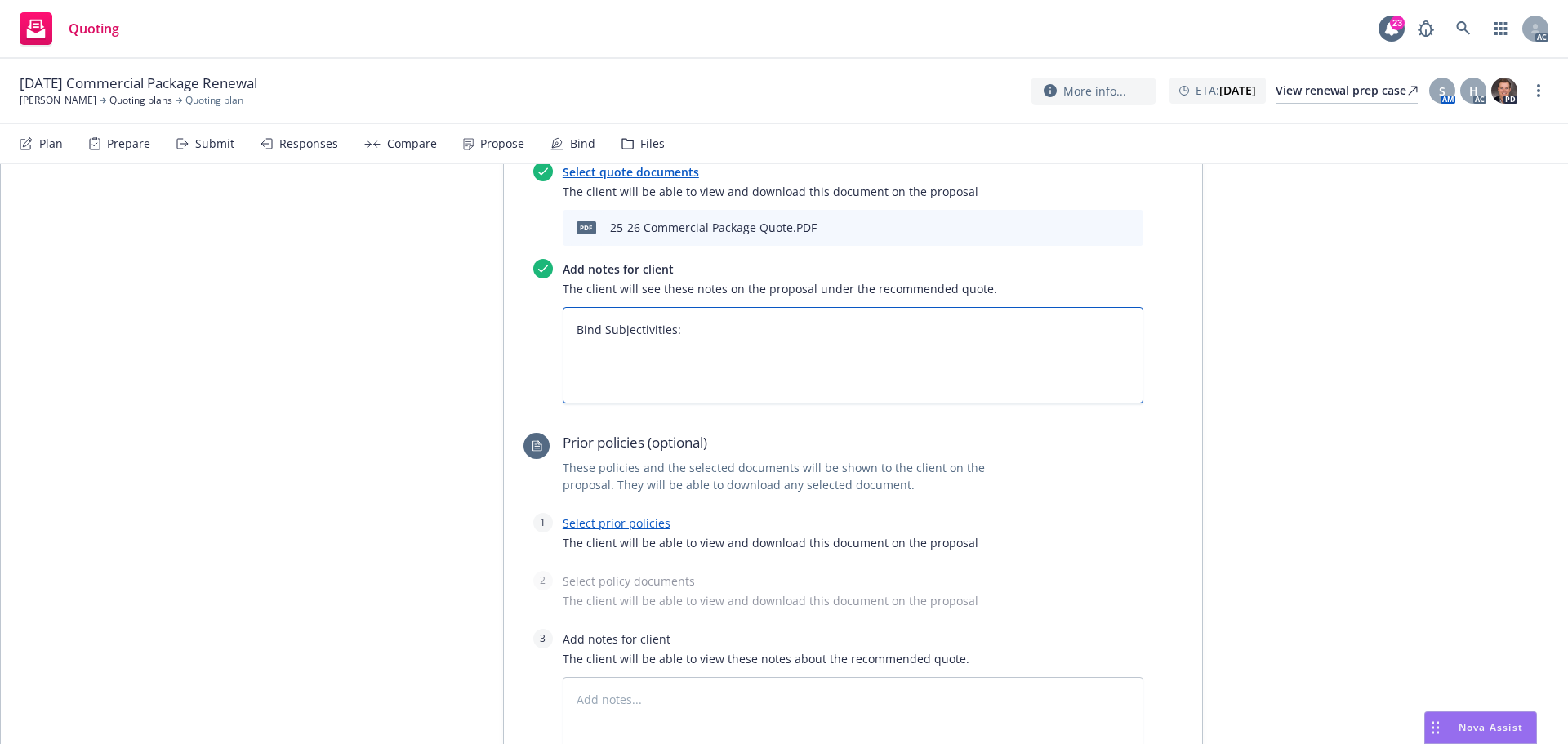
scroll to position [1062, 0]
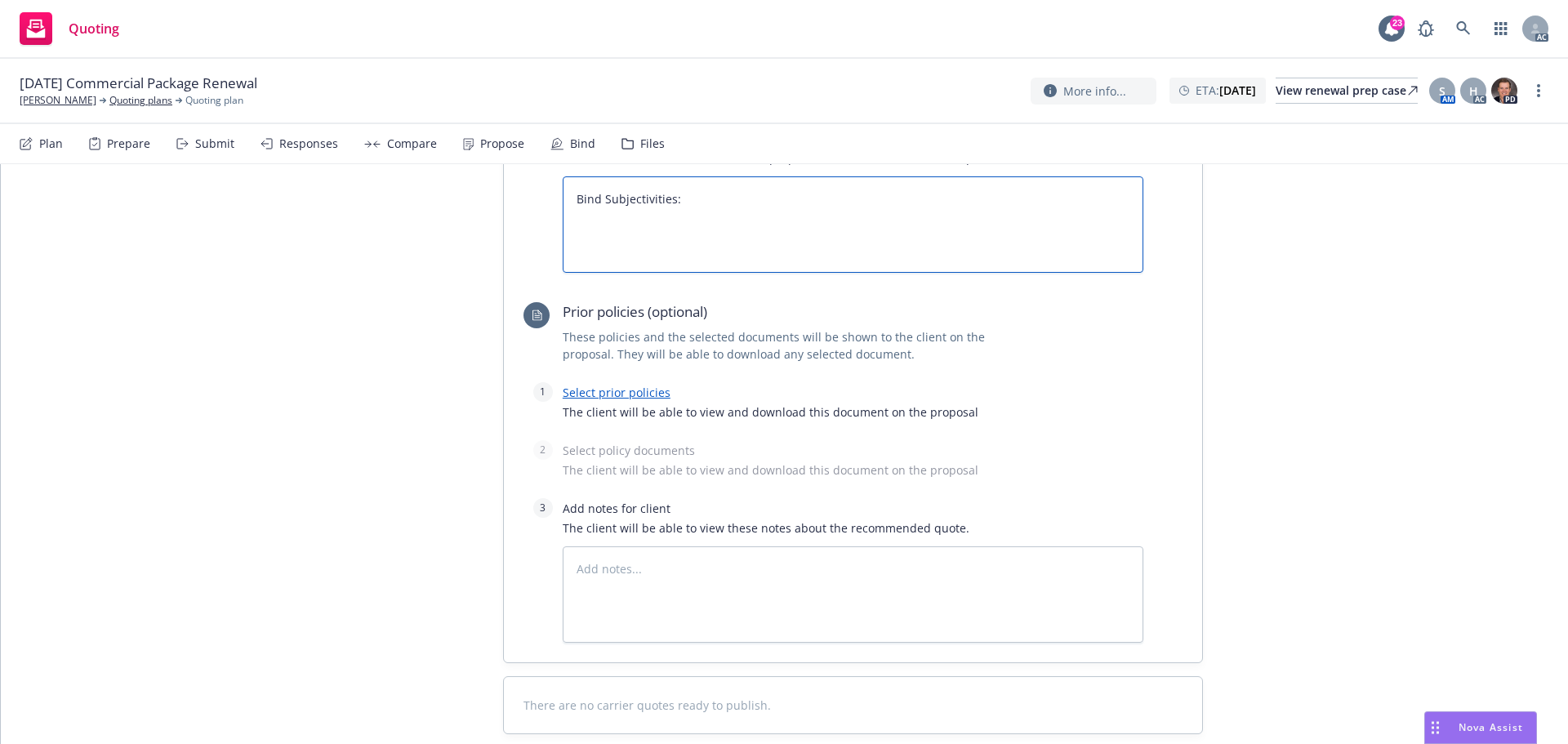
type textarea "Bind Subjectivities:"
drag, startPoint x: 616, startPoint y: 503, endPoint x: 626, endPoint y: 382, distance: 121.4
click at [616, 547] on textarea at bounding box center [853, 594] width 581 height 96
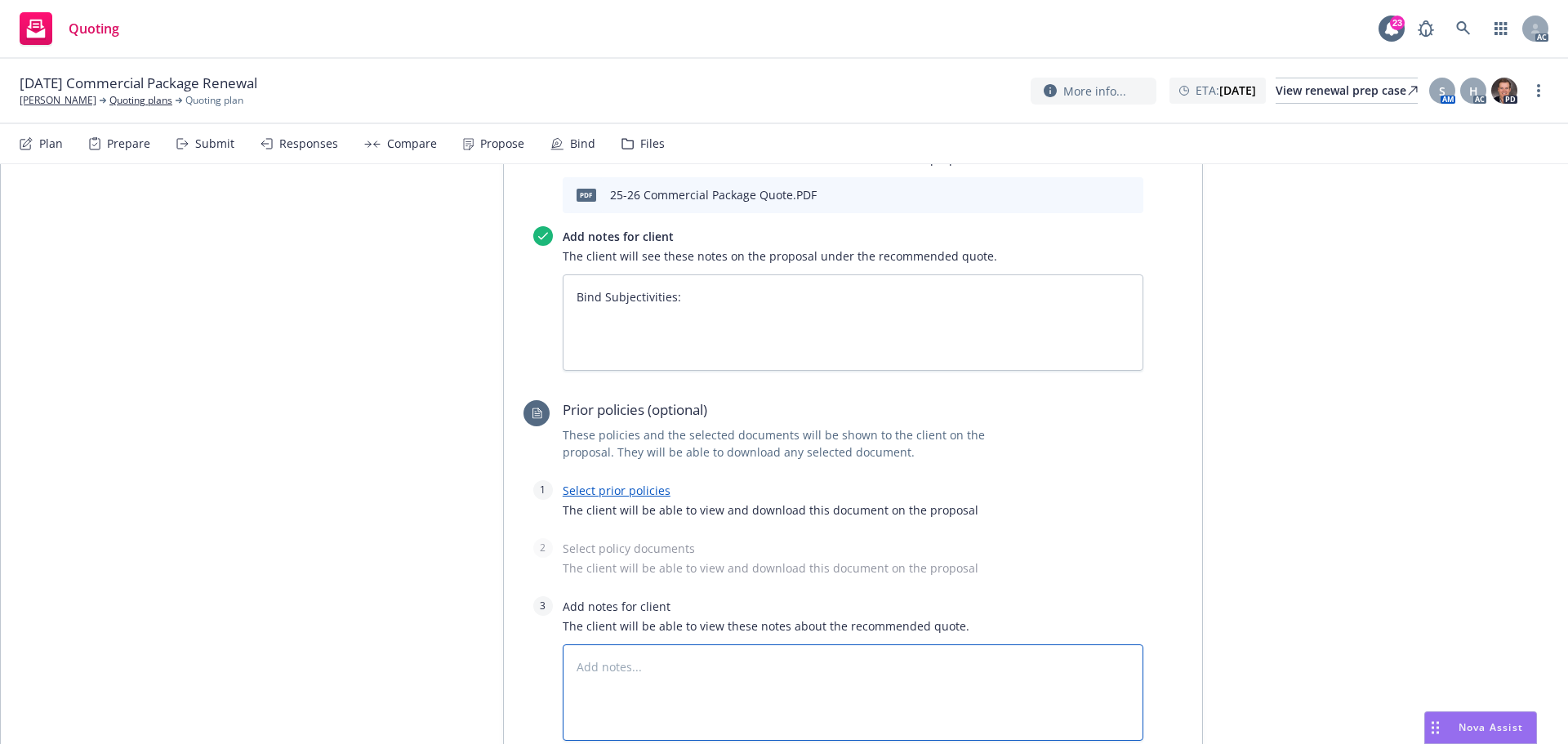
scroll to position [817, 0]
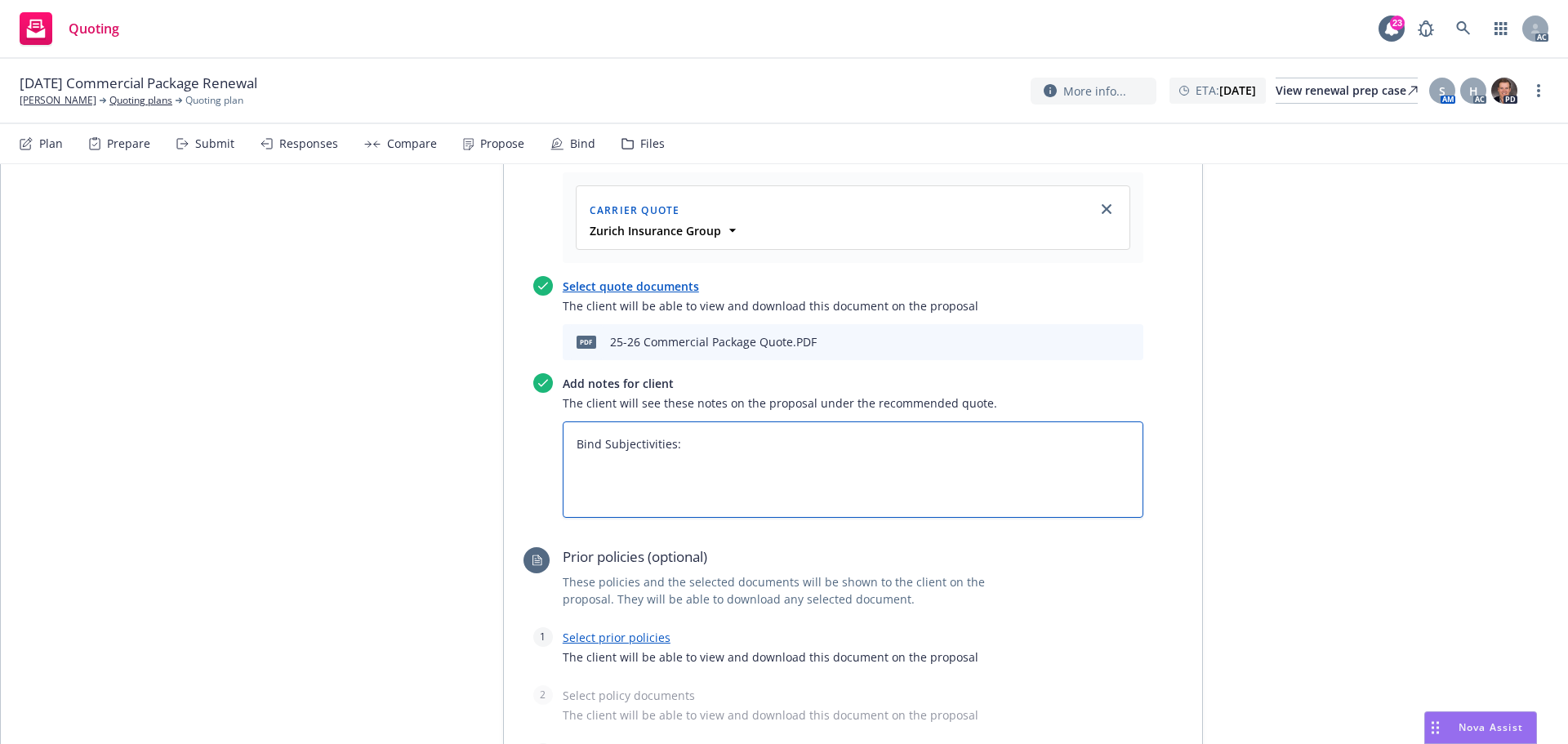
click at [610, 422] on textarea "Bind Subjectivities:" at bounding box center [853, 469] width 581 height 96
paste textarea "Completed & Signed CA Surplus Lines form D-1  Completed & Signed Diligent Sear…"
type textarea "x"
type textarea "Bind Subjectivities: Completed & Signed CA Surplus Lines form D-1  Completed &…"
click at [571, 422] on textarea "Bind Subjectivities: Completed & Signed CA Surplus Lines form D-1  Completed &…" at bounding box center [853, 469] width 581 height 96
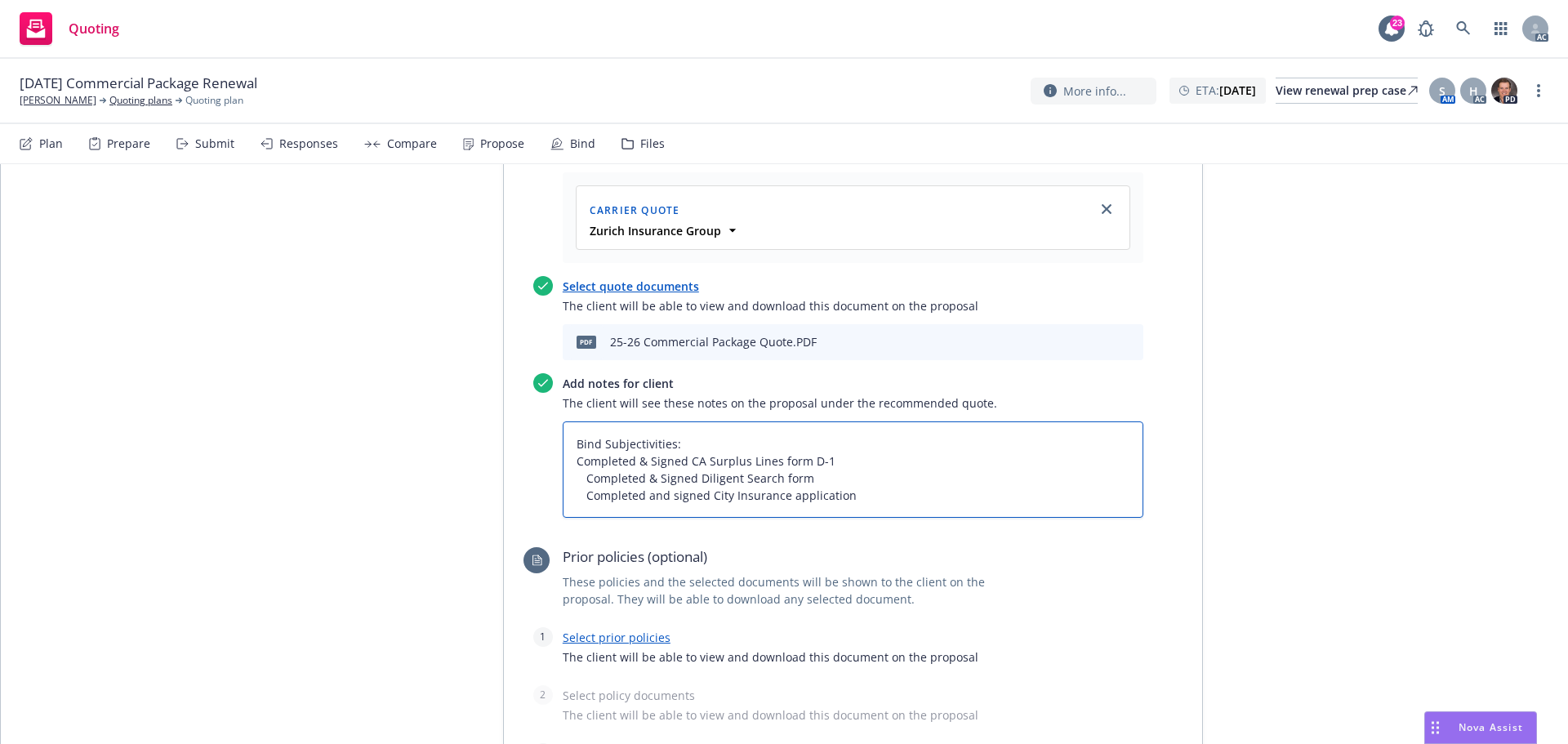
type textarea "x"
type textarea "Bind Subjectivities: 1Completed & Signed CA Surplus Lines form D-1  Completed …"
type textarea "x"
type textarea "Bind Subjectivities: 1. Completed & Signed CA Surplus Lines form D-1  Complete…"
click at [579, 422] on textarea "Bind Subjectivities: 1. Completed & Signed CA Surplus Lines form D-1  Complete…" at bounding box center [853, 469] width 581 height 96
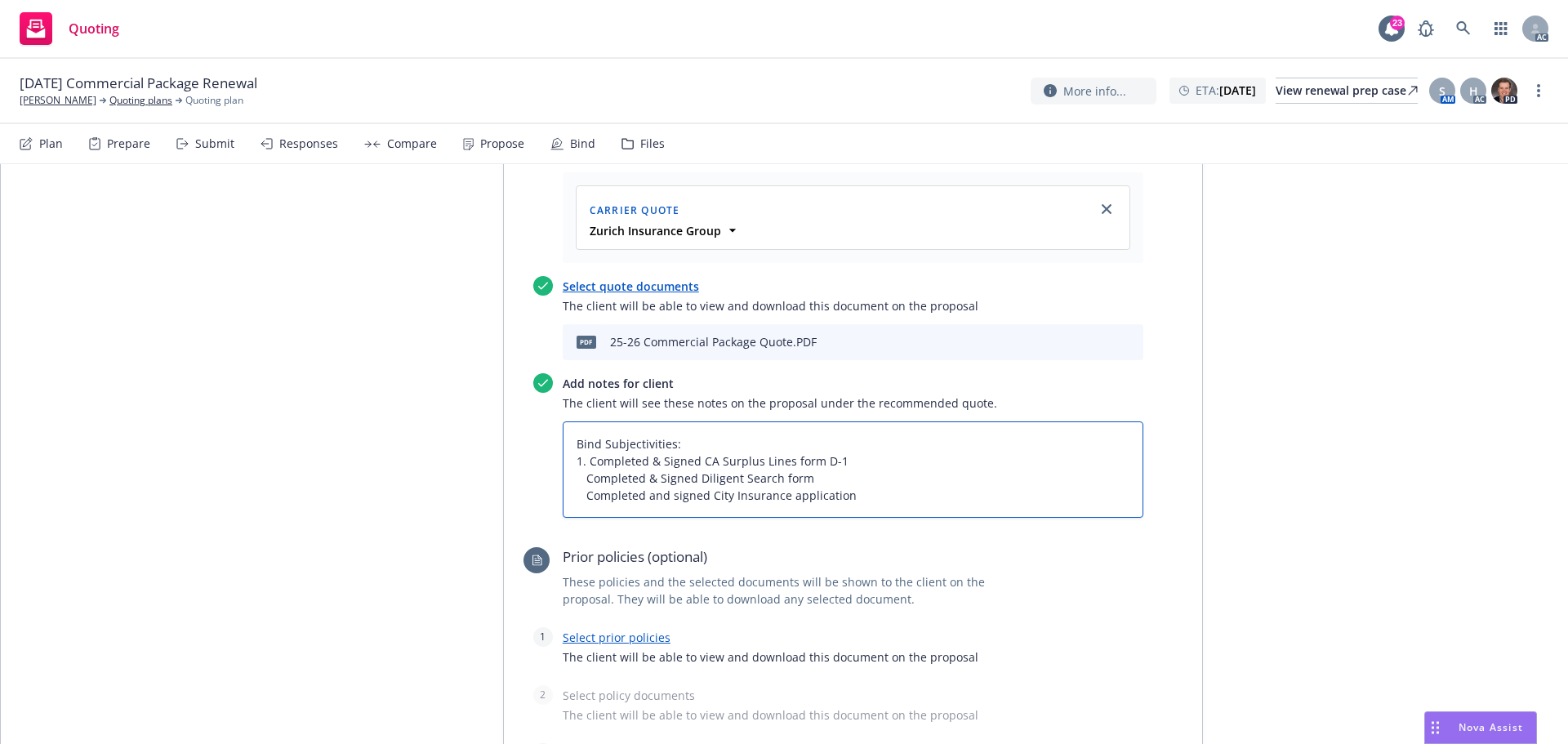
type textarea "x"
type textarea "Bind Subjectivities: 1. Completed & Signed CA Surplus Lines form D-1 Completed…"
type textarea "x"
type textarea "Bind Subjectivities: 1. Completed & Signed CA Surplus Lines form D-1 2Complete…"
type textarea "x"
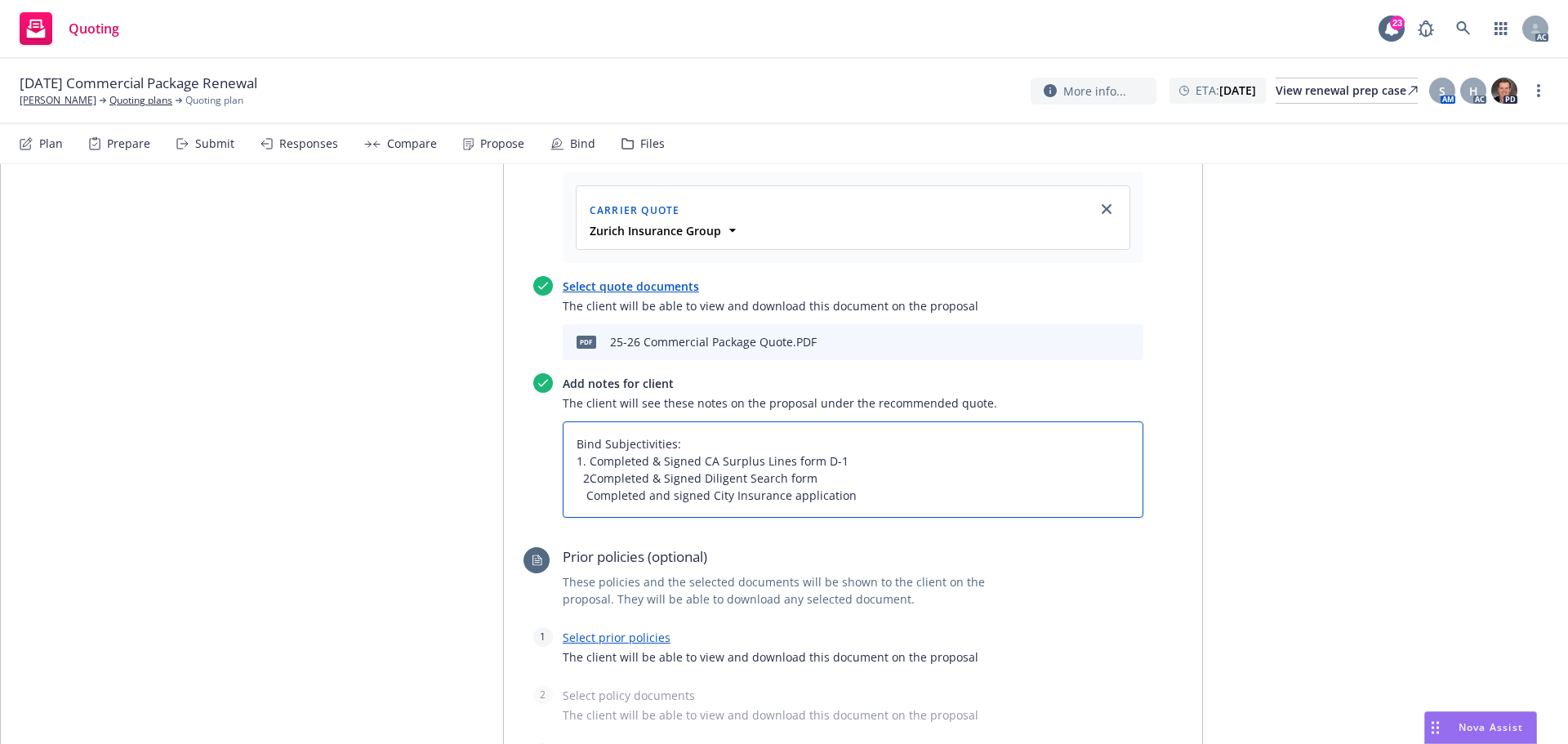
type textarea "Bind Subjectivities: 1. Completed & Signed CA Surplus Lines form D-1 2.Complet…"
type textarea "x"
type textarea "Bind Subjectivities: 1. Completed & Signed CA Surplus Lines form D-1 2. Comple…"
click at [571, 422] on textarea "Bind Subjectivities: 1. Completed & Signed CA Surplus Lines form D-1 2. Comple…" at bounding box center [853, 469] width 581 height 96
type textarea "x"
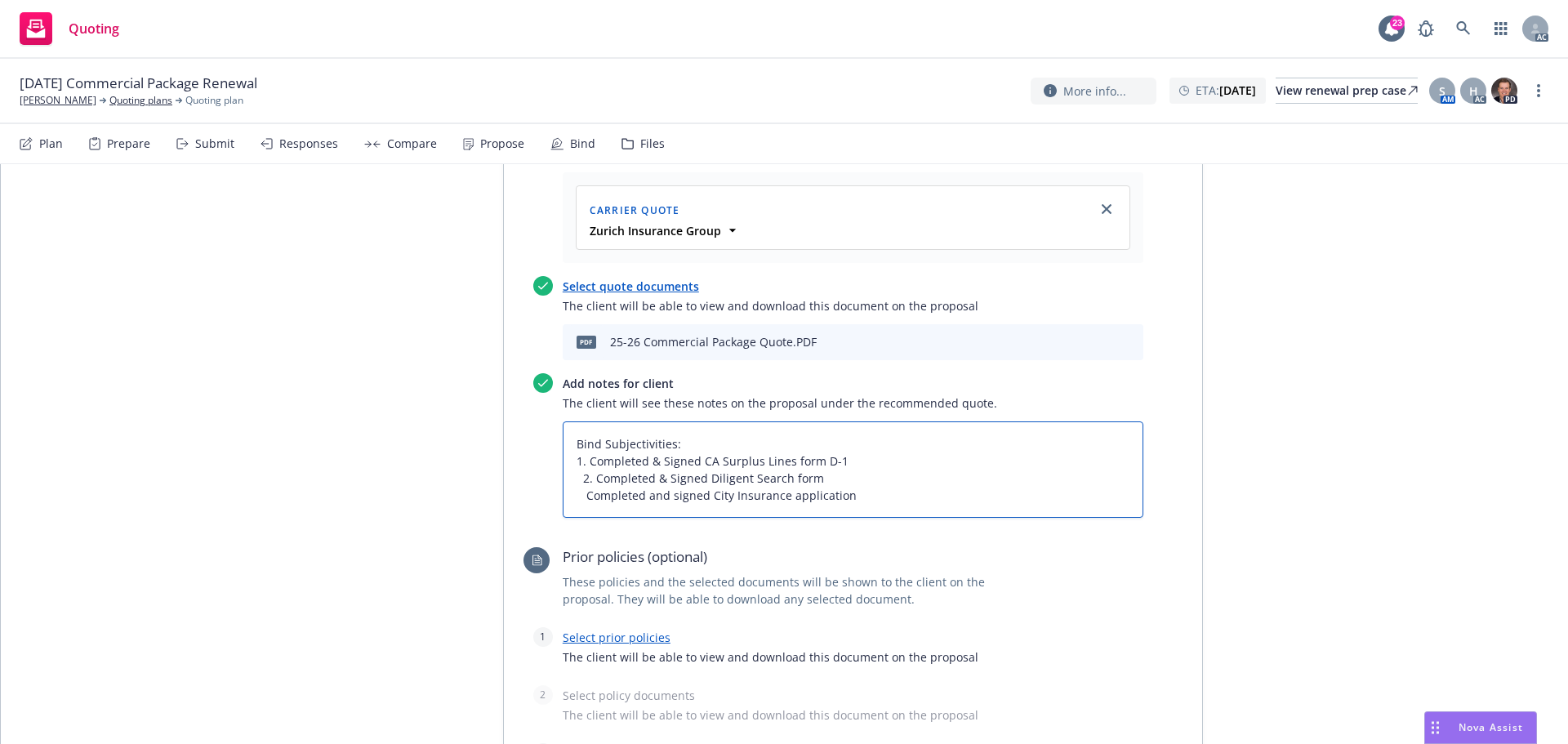
type textarea "Bind Subjectivities: 1. Completed & Signed CA Surplus Lines form D-1 2. Complet…"
click at [582, 422] on textarea "Bind Subjectivities: 1. Completed & Signed CA Surplus Lines form D-1 2. Complet…" at bounding box center [853, 469] width 581 height 96
type textarea "x"
type textarea "Bind Subjectivities: 1. Completed & Signed CA Surplus Lines form D-1 2. Complet…"
type textarea "x"
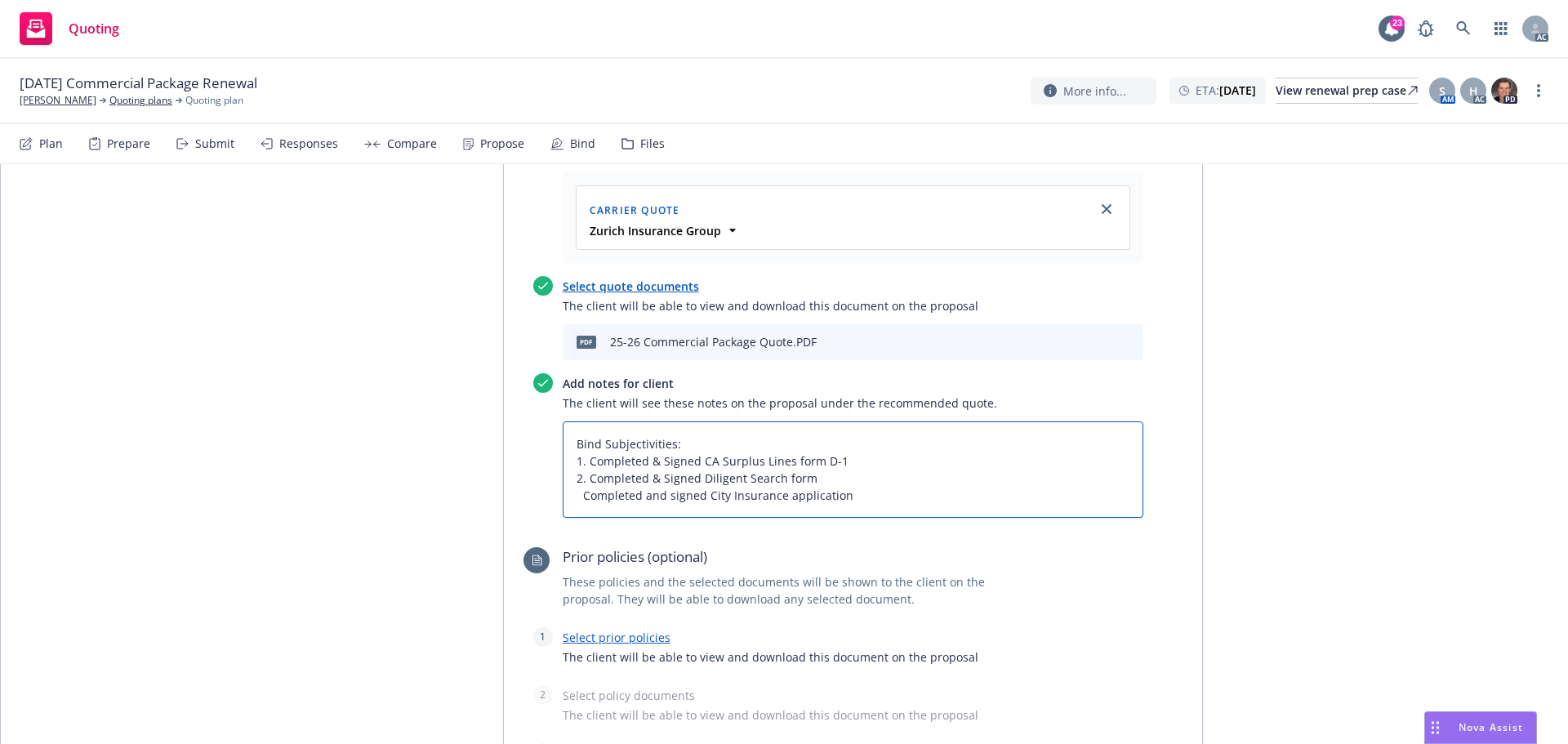
type textarea "Bind Subjectivities: 1. Completed & Signed CA Surplus Lines form D-1 2. Complet…"
type textarea "x"
type textarea "Bind Subjectivities: 1. Completed & Signed CA Surplus Lines form D-1 2. Complet…"
type textarea "x"
type textarea "Bind Subjectivities: 1. Completed & Signed CA Surplus Lines form D-1 2. Complet…"
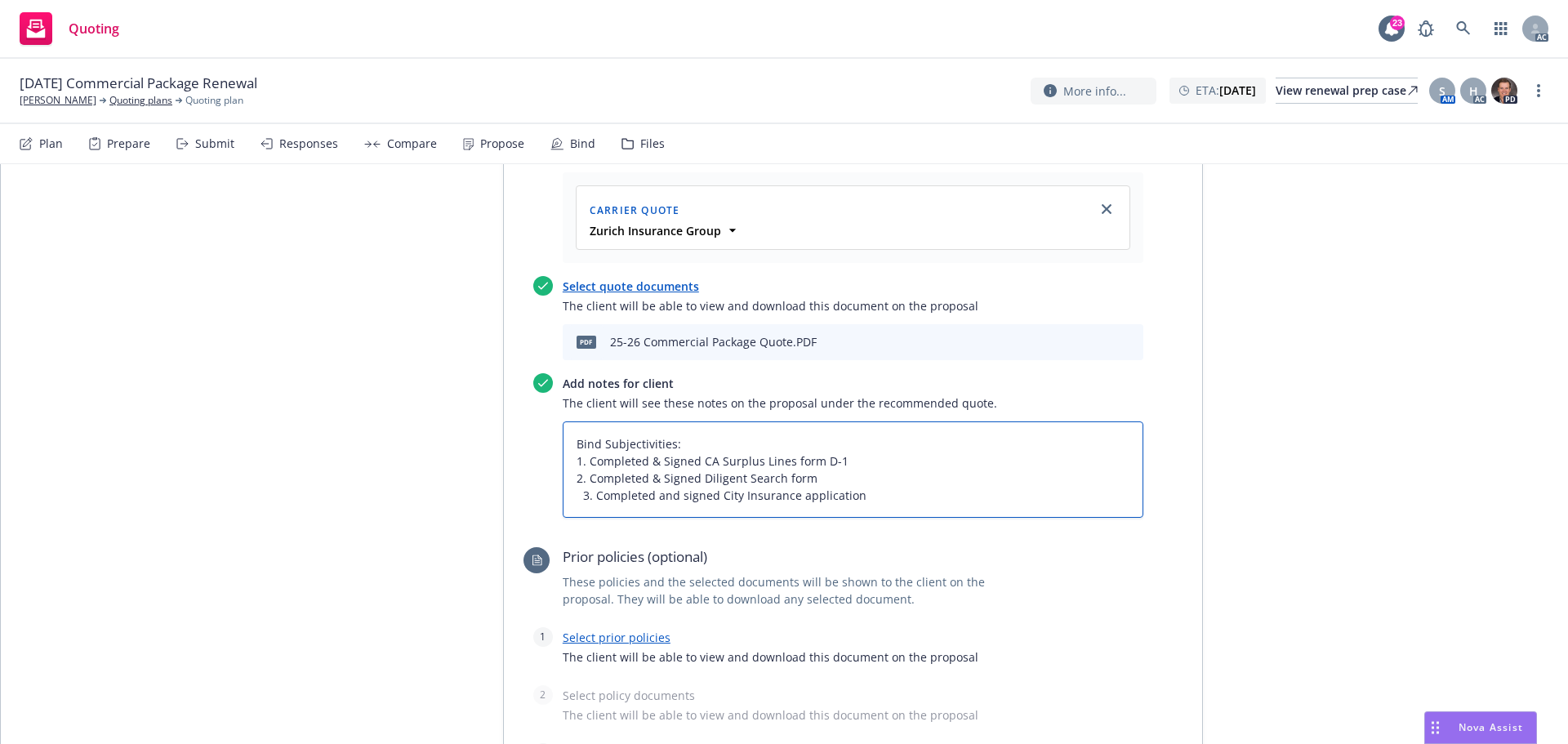
click at [579, 422] on textarea "Bind Subjectivities: 1. Completed & Signed CA Surplus Lines form D-1 2. Complet…" at bounding box center [853, 469] width 581 height 96
type textarea "x"
type textarea "Bind Subjectivities: 1. Completed & Signed CA Surplus Lines form D-1 2. Complet…"
click at [603, 630] on link "Select prior policies" at bounding box center [616, 637] width 107 height 16
type textarea "x"
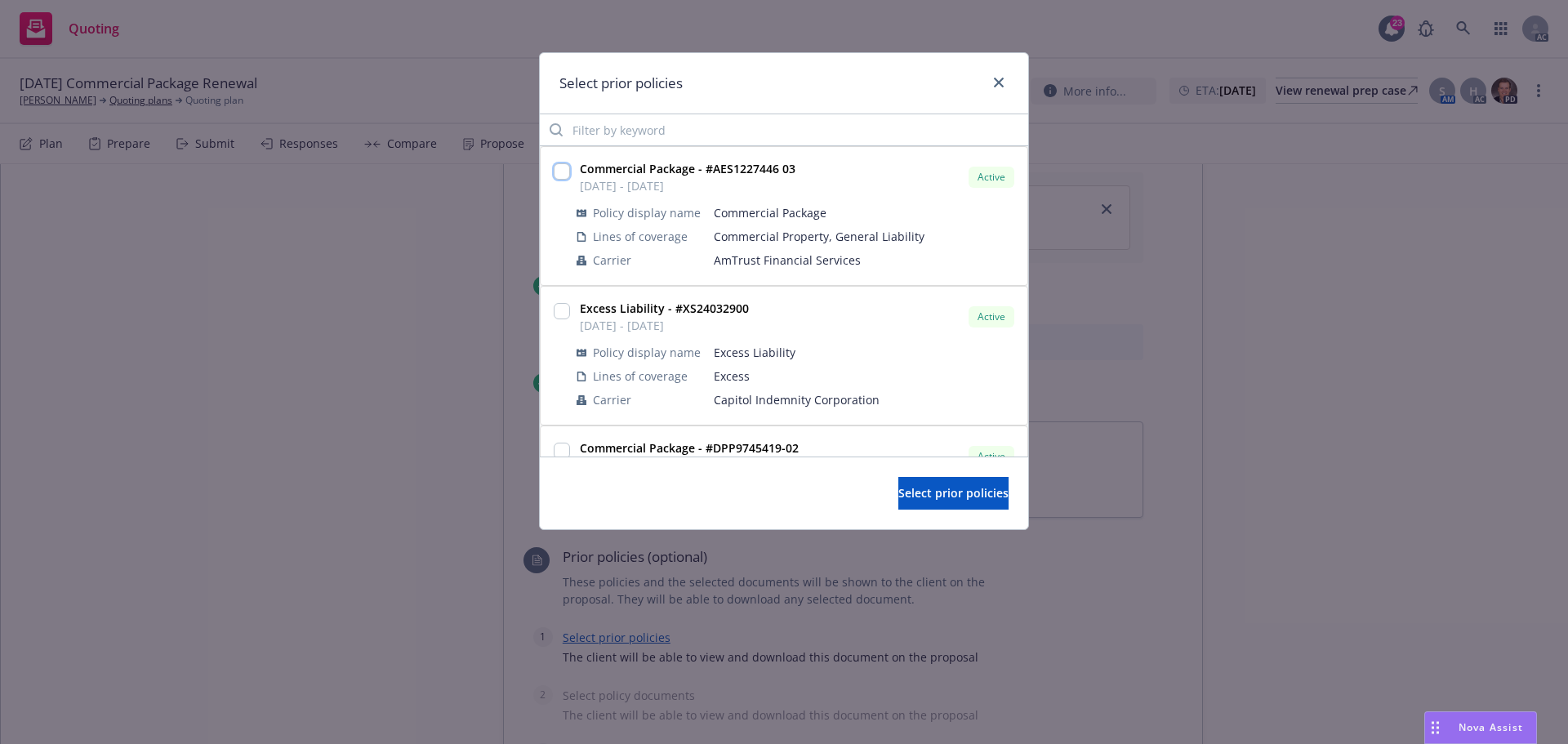
click at [556, 172] on input "checkbox" at bounding box center [562, 172] width 17 height 17
click at [566, 169] on input "checkbox" at bounding box center [562, 172] width 17 height 17
checkbox input "false"
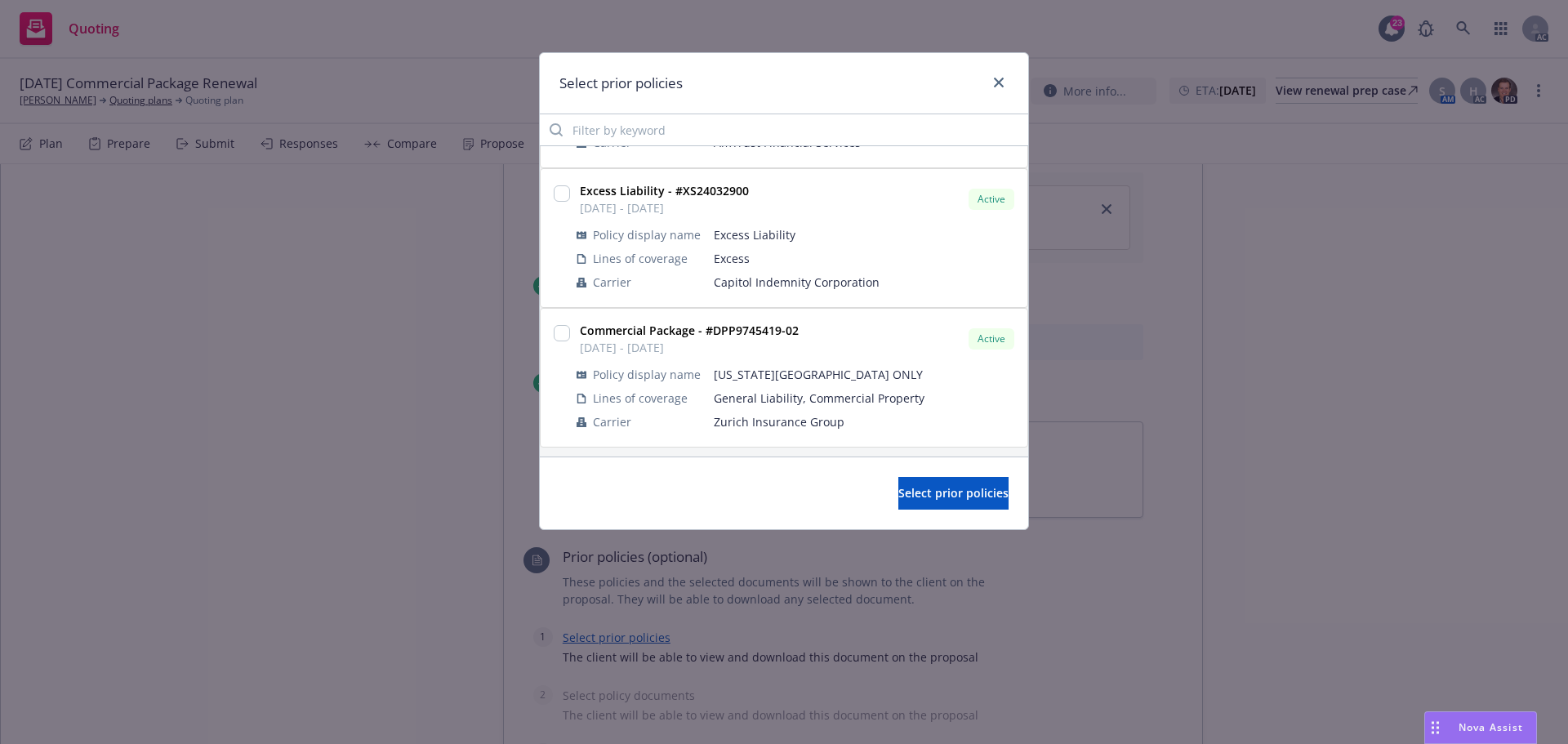
scroll to position [122, 0]
click at [559, 332] on input "checkbox" at bounding box center [562, 330] width 17 height 17
checkbox input "true"
click at [953, 496] on span "Select prior policies" at bounding box center [954, 492] width 110 height 16
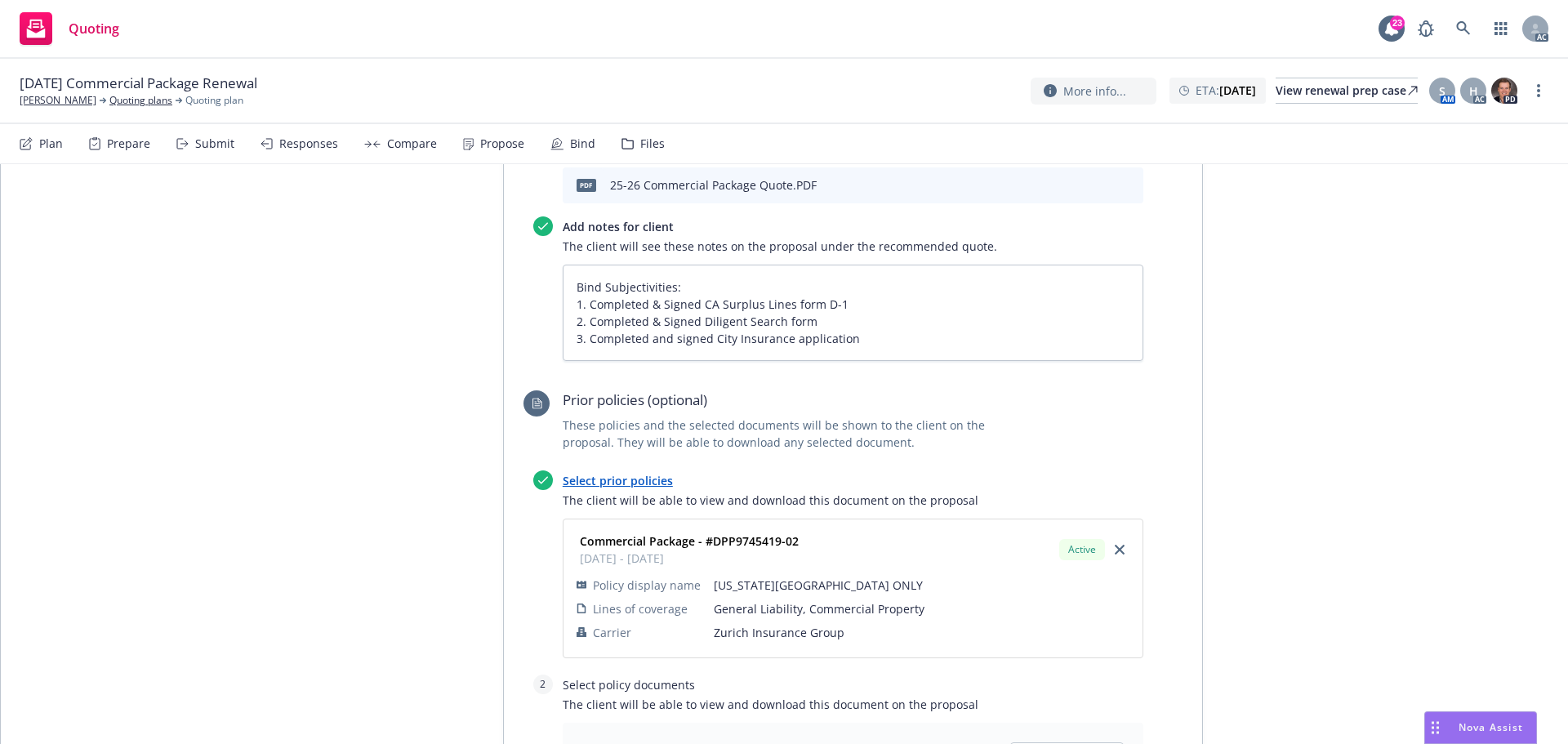
scroll to position [1225, 0]
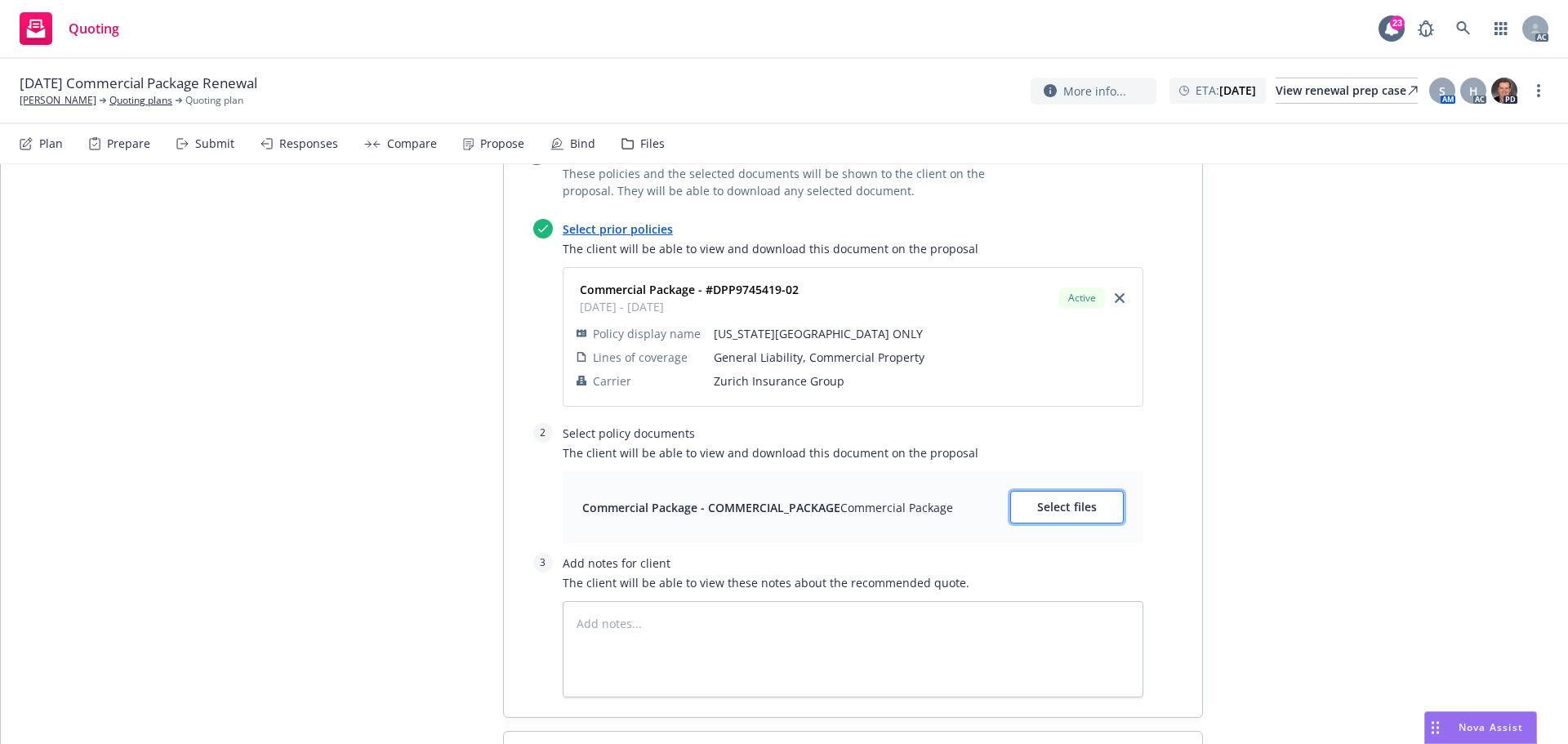
click at [1061, 491] on button "Select files" at bounding box center [1067, 508] width 114 height 33
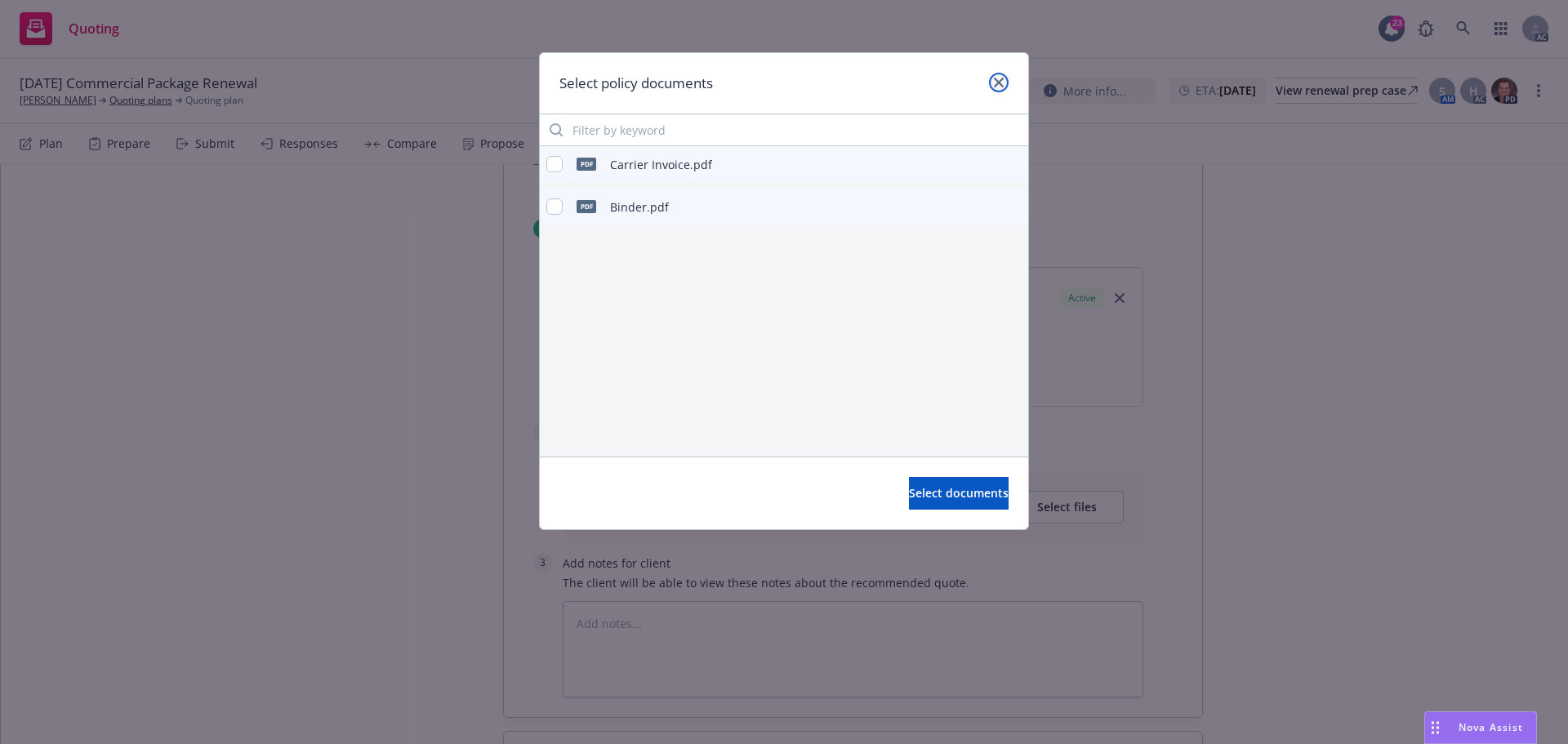
click at [1002, 84] on icon "close" at bounding box center [999, 83] width 10 height 10
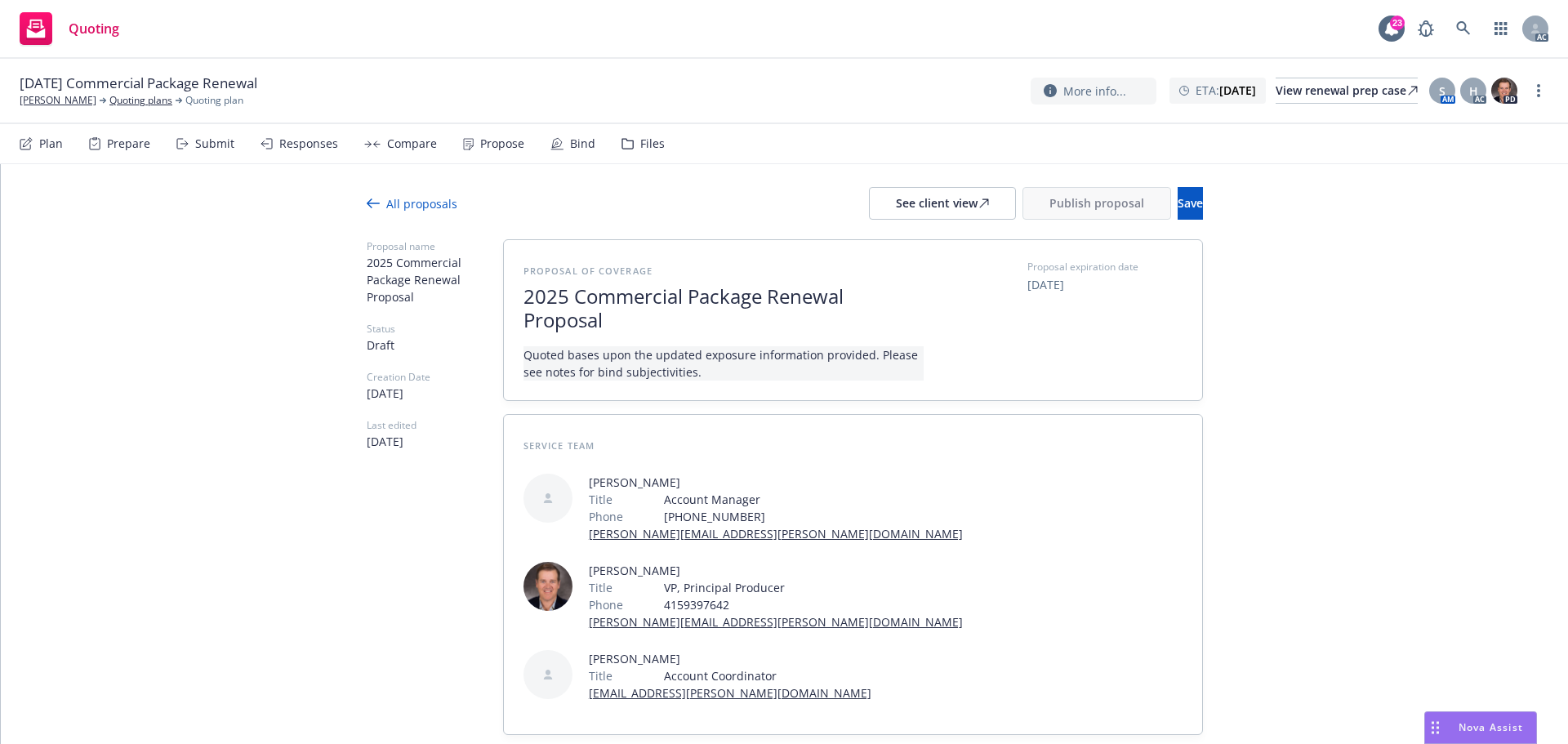
scroll to position [0, 0]
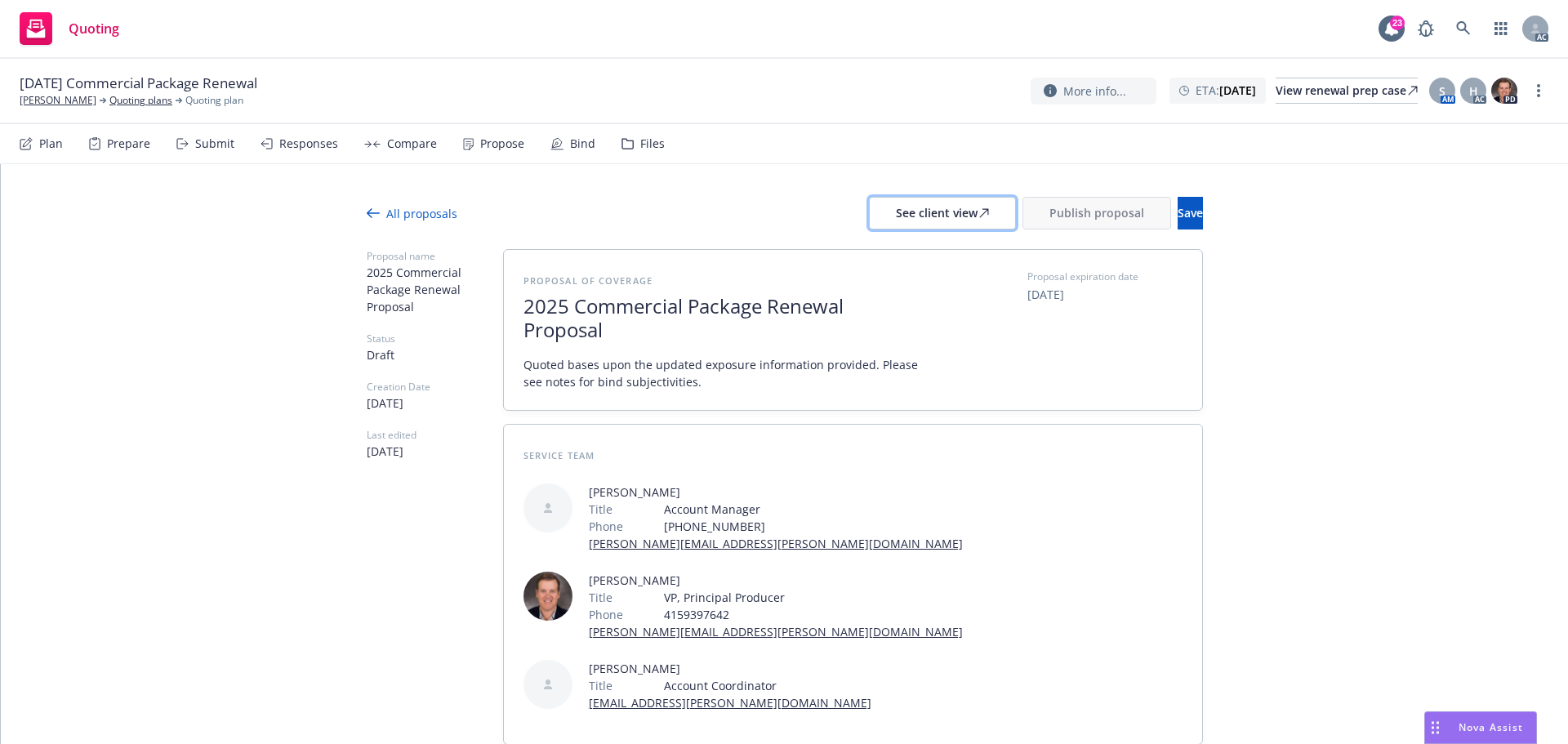
click at [900, 209] on div "See client view" at bounding box center [942, 213] width 93 height 31
type textarea "x"
click at [279, 145] on div "Responses" at bounding box center [308, 143] width 59 height 13
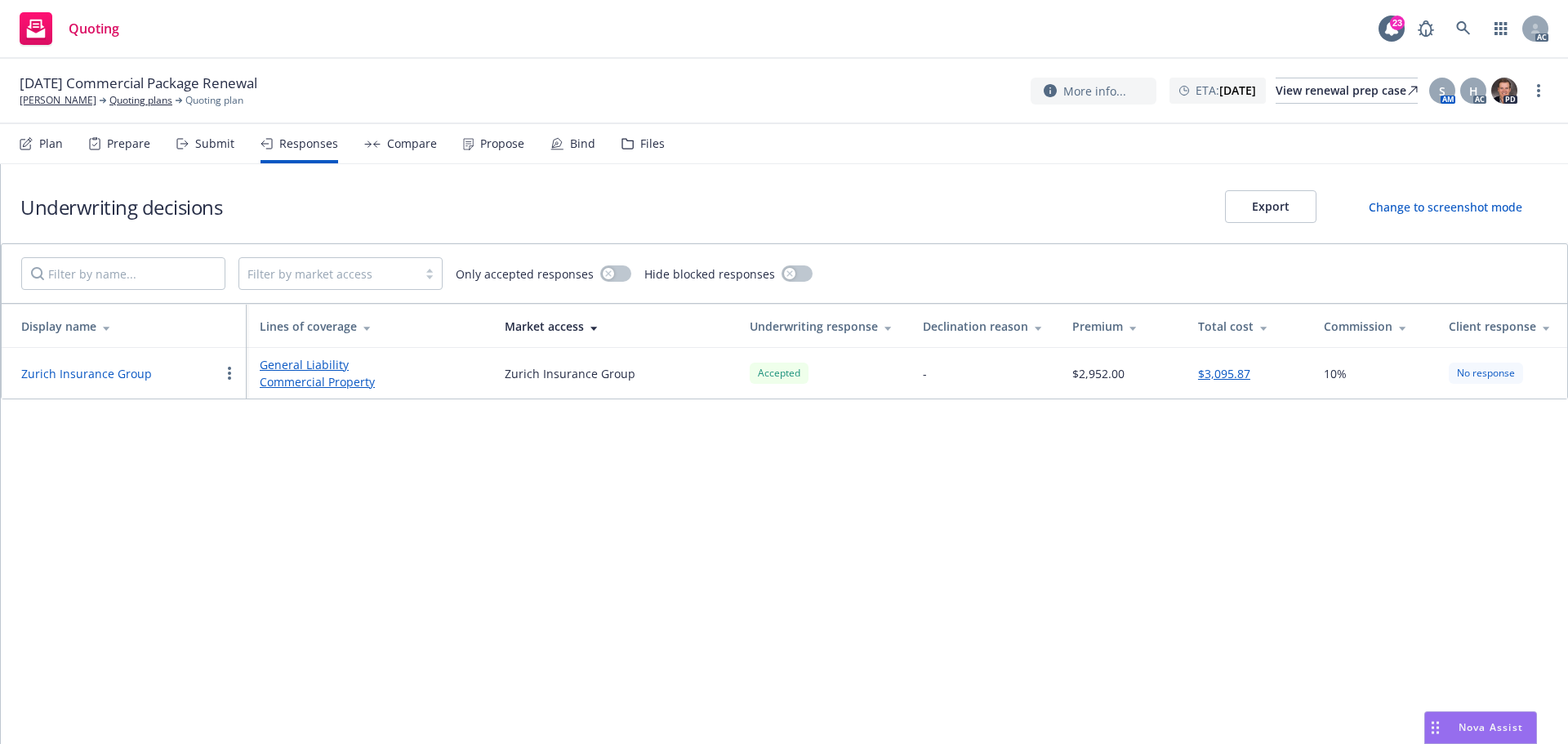
click at [90, 369] on button "Zurich Insurance Group" at bounding box center [86, 374] width 130 height 17
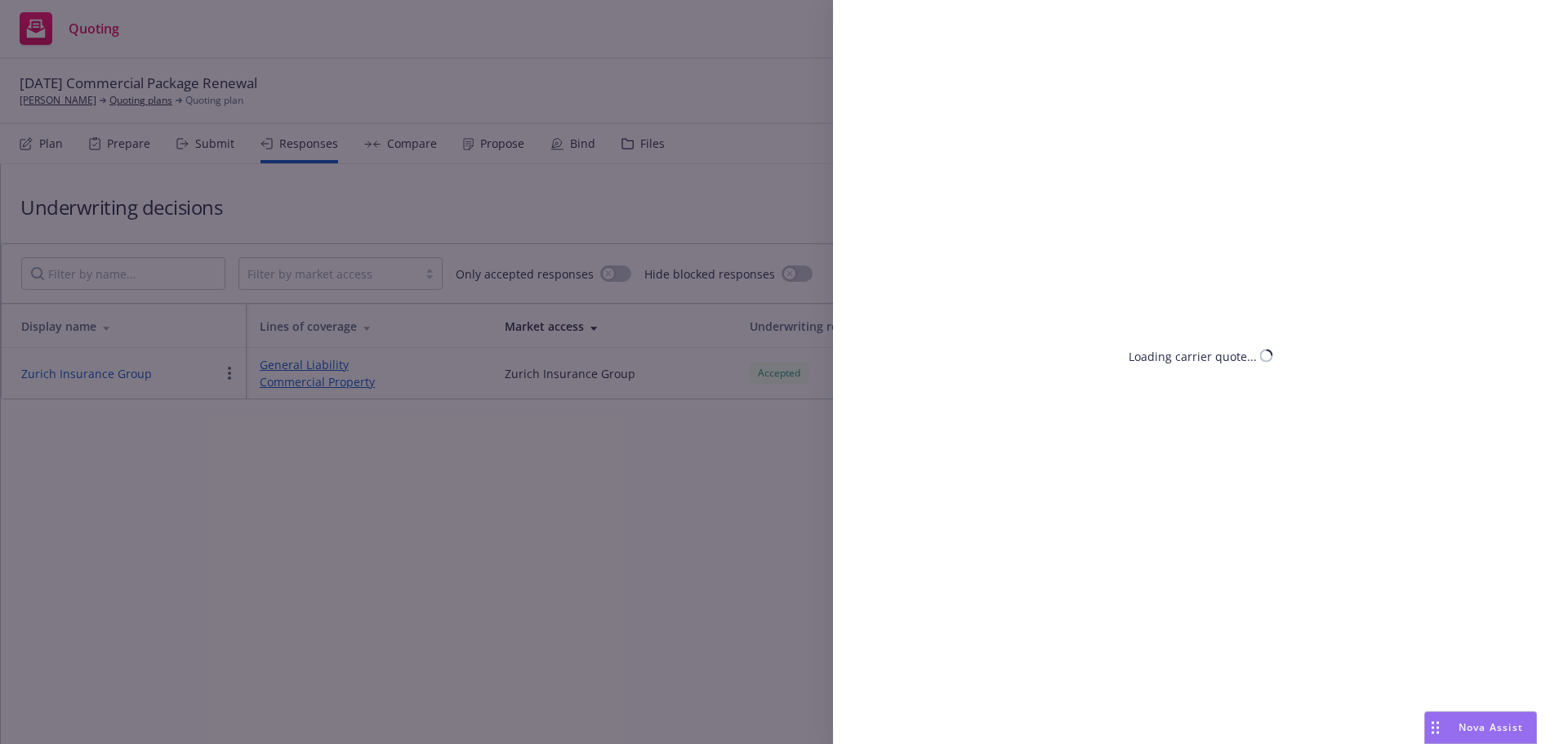
select select "CA"
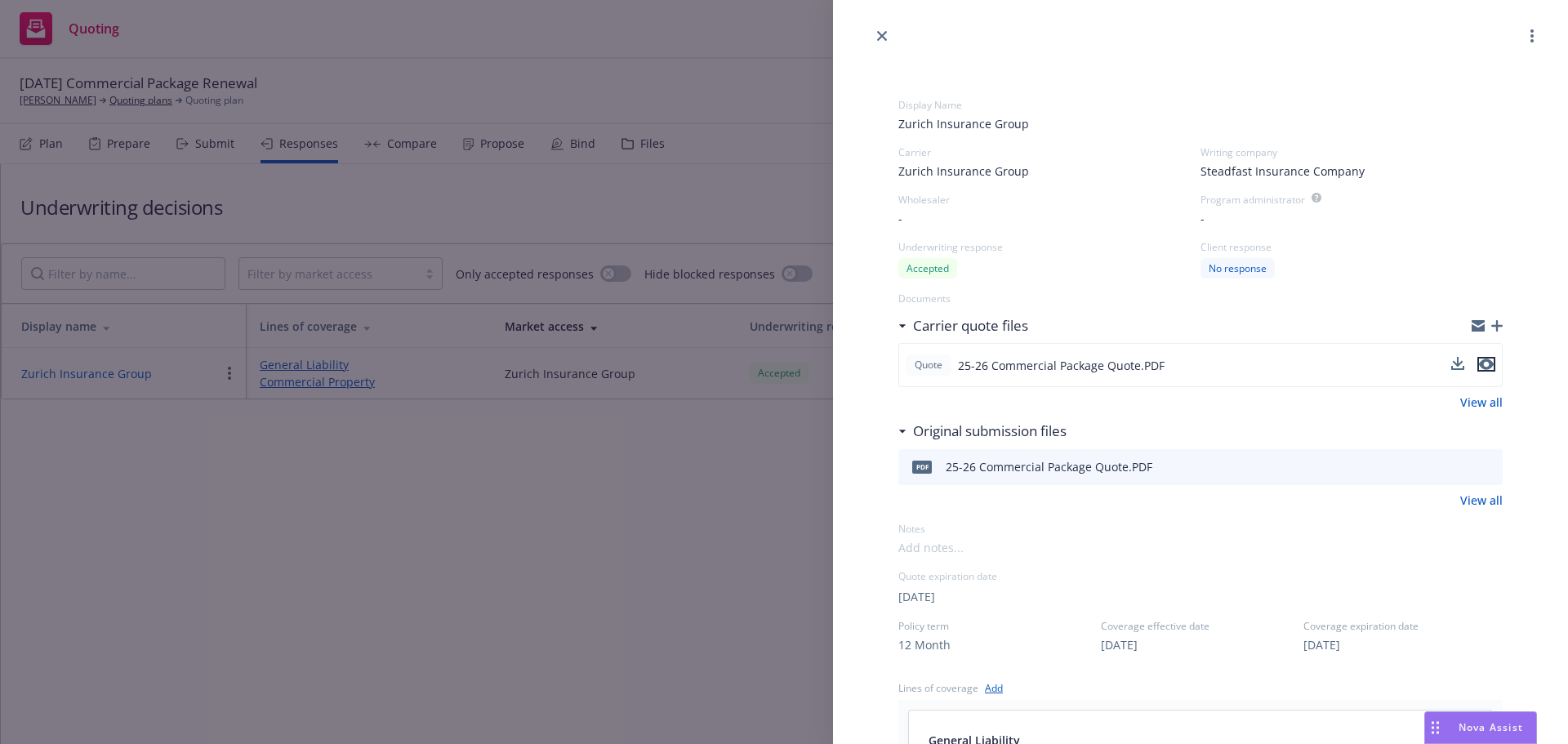
click at [1479, 366] on icon "preview file" at bounding box center [1486, 365] width 15 height 11
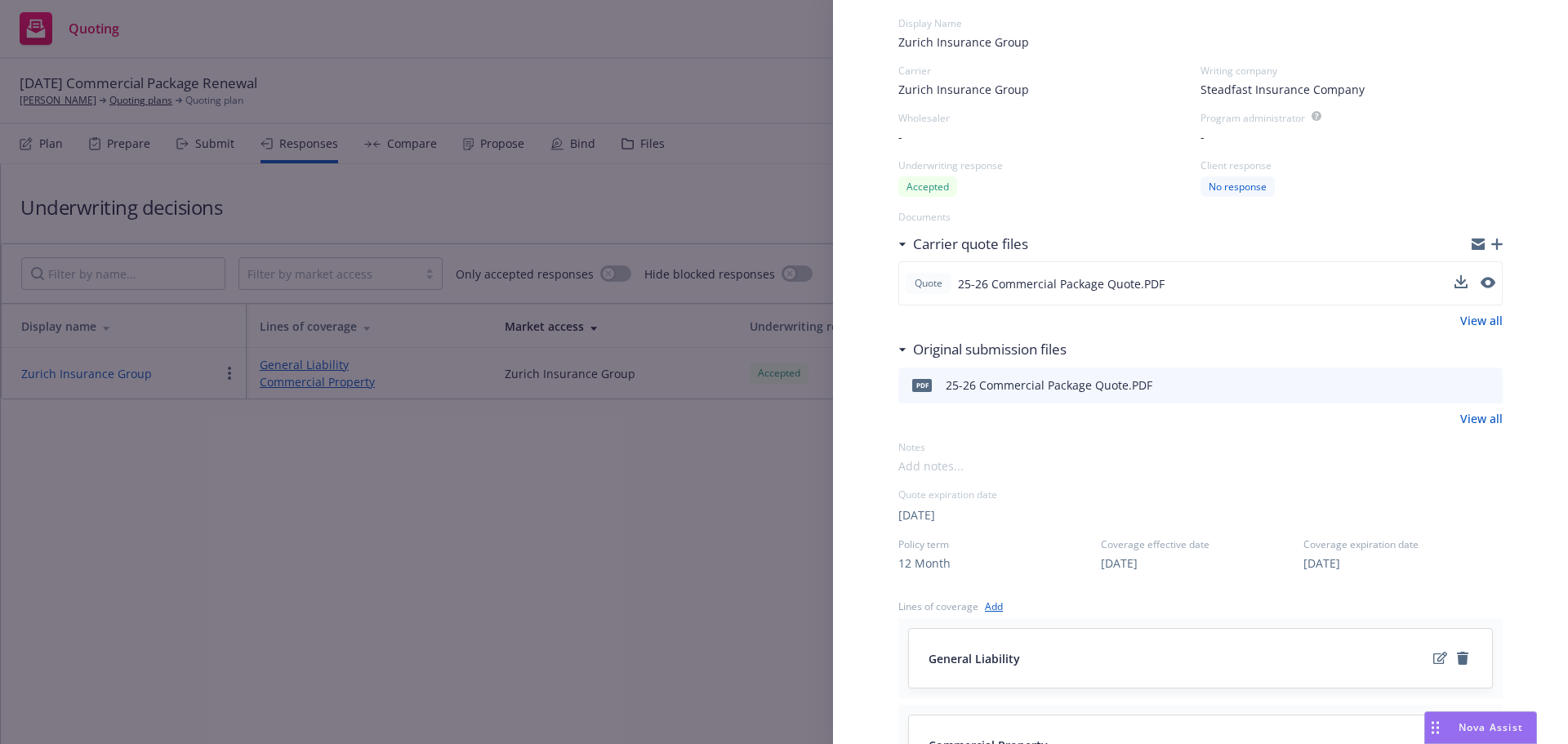
click at [1431, 484] on div "Display Name Zurich Insurance Group Carrier Zurich Insurance Group Writing comp…" at bounding box center [1201, 628] width 604 height 1277
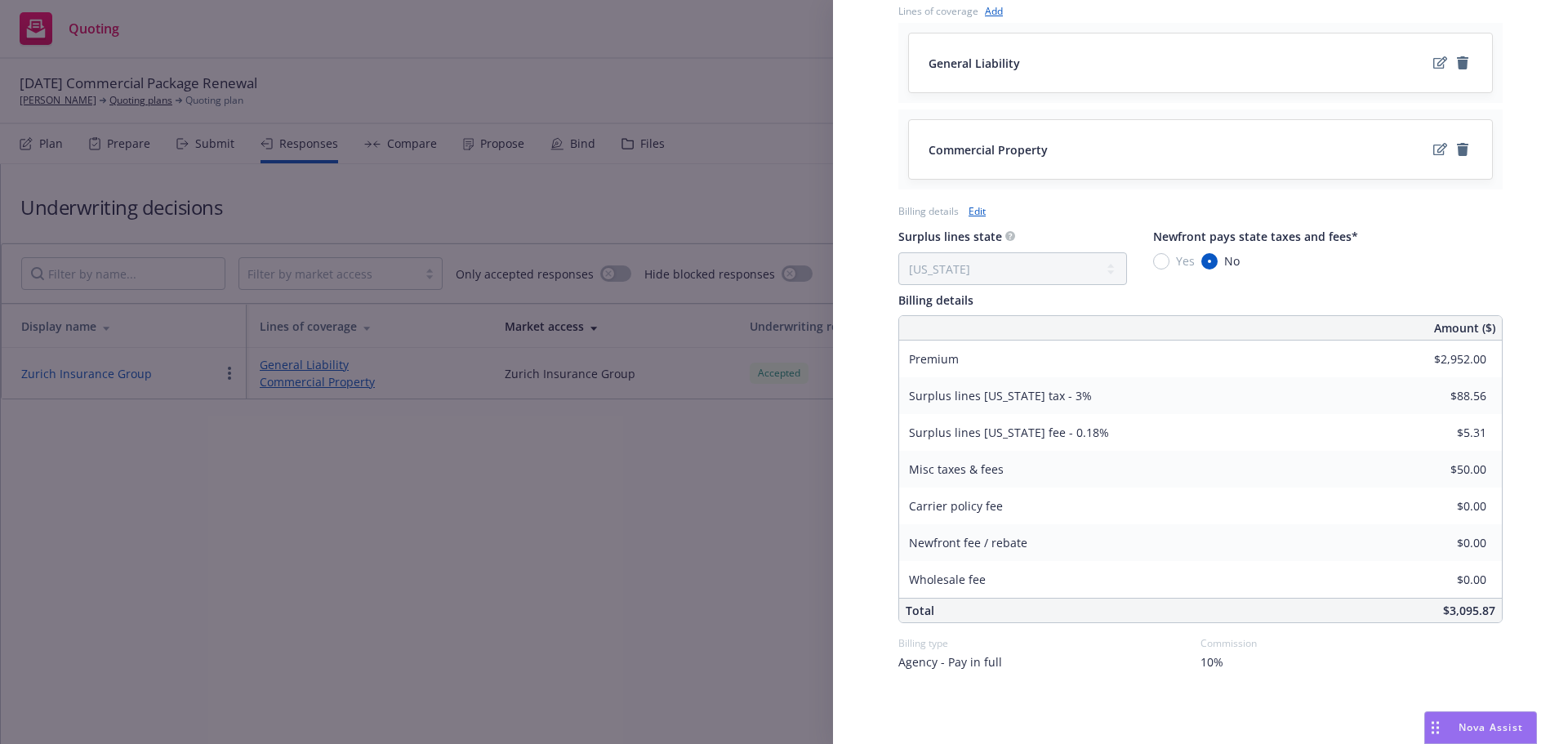
scroll to position [682, 0]
click at [975, 204] on link "Edit" at bounding box center [977, 206] width 17 height 17
select select "CA"
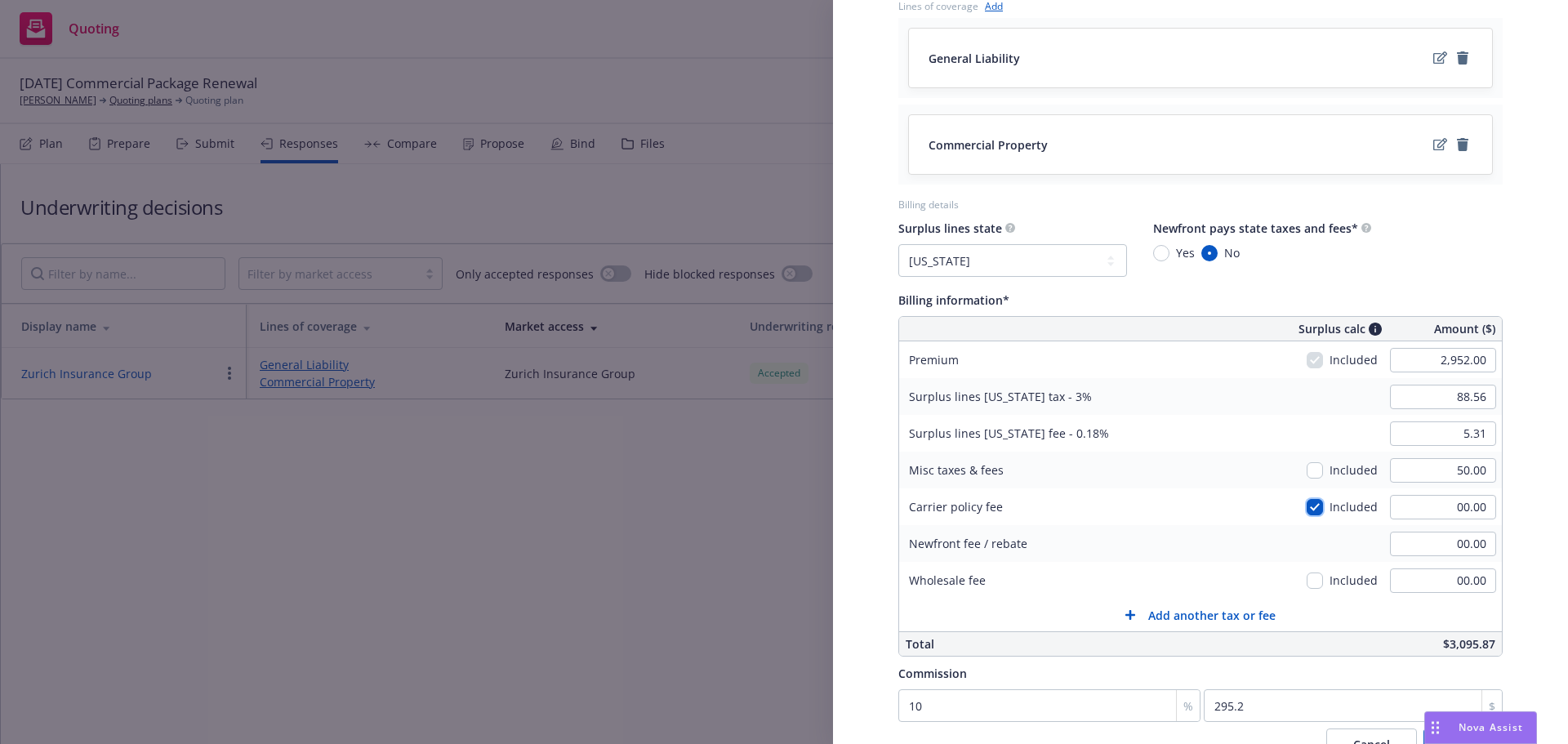
click at [1310, 509] on input "checkbox" at bounding box center [1315, 508] width 17 height 17
checkbox input "false"
click at [1446, 507] on input "00.00" at bounding box center [1443, 507] width 106 height 25
type input "50.00"
type input "00.00"
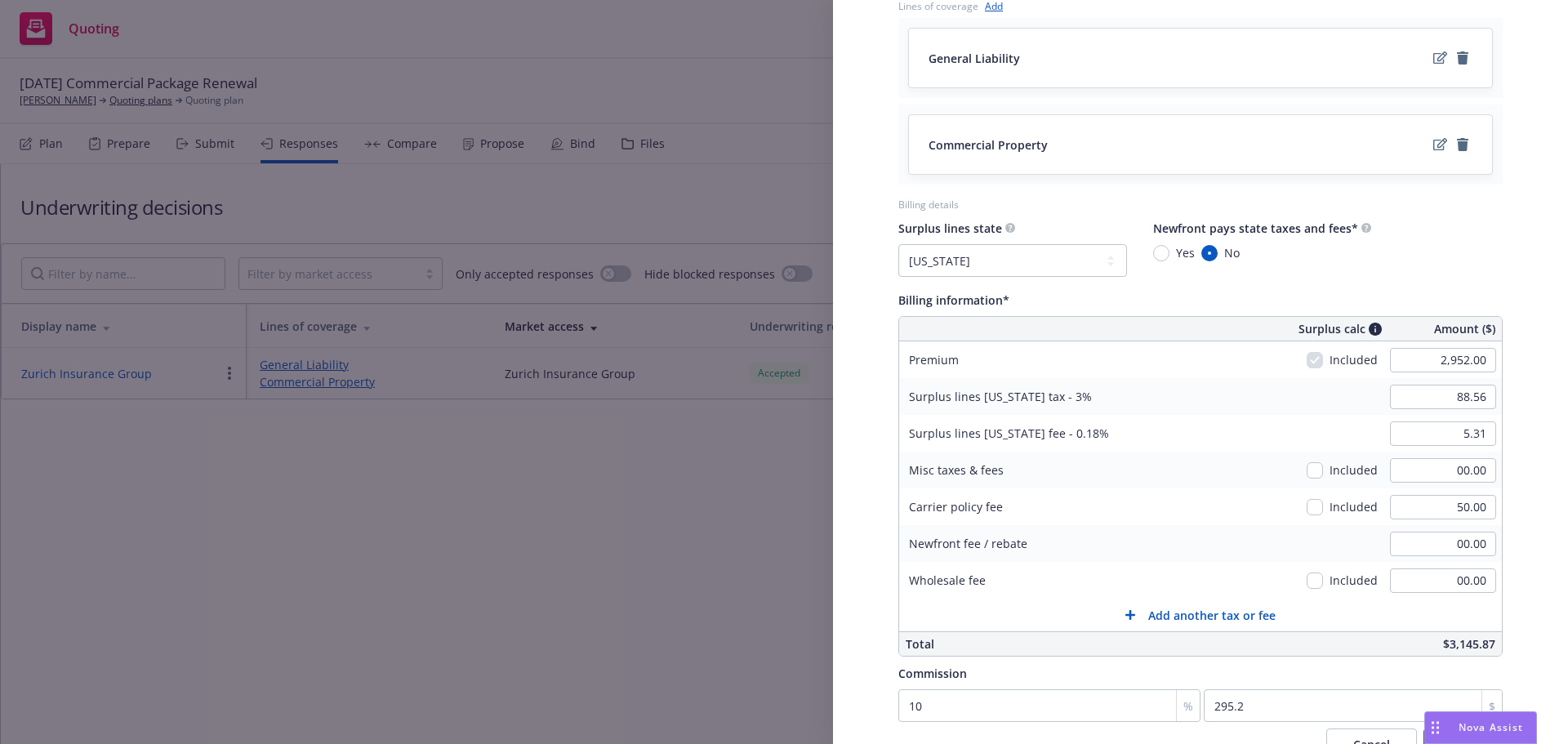
click at [1523, 449] on div "Display Name Zurich Insurance Group Carrier Zurich Insurance Group Writing comp…" at bounding box center [1200, 125] width 735 height 1524
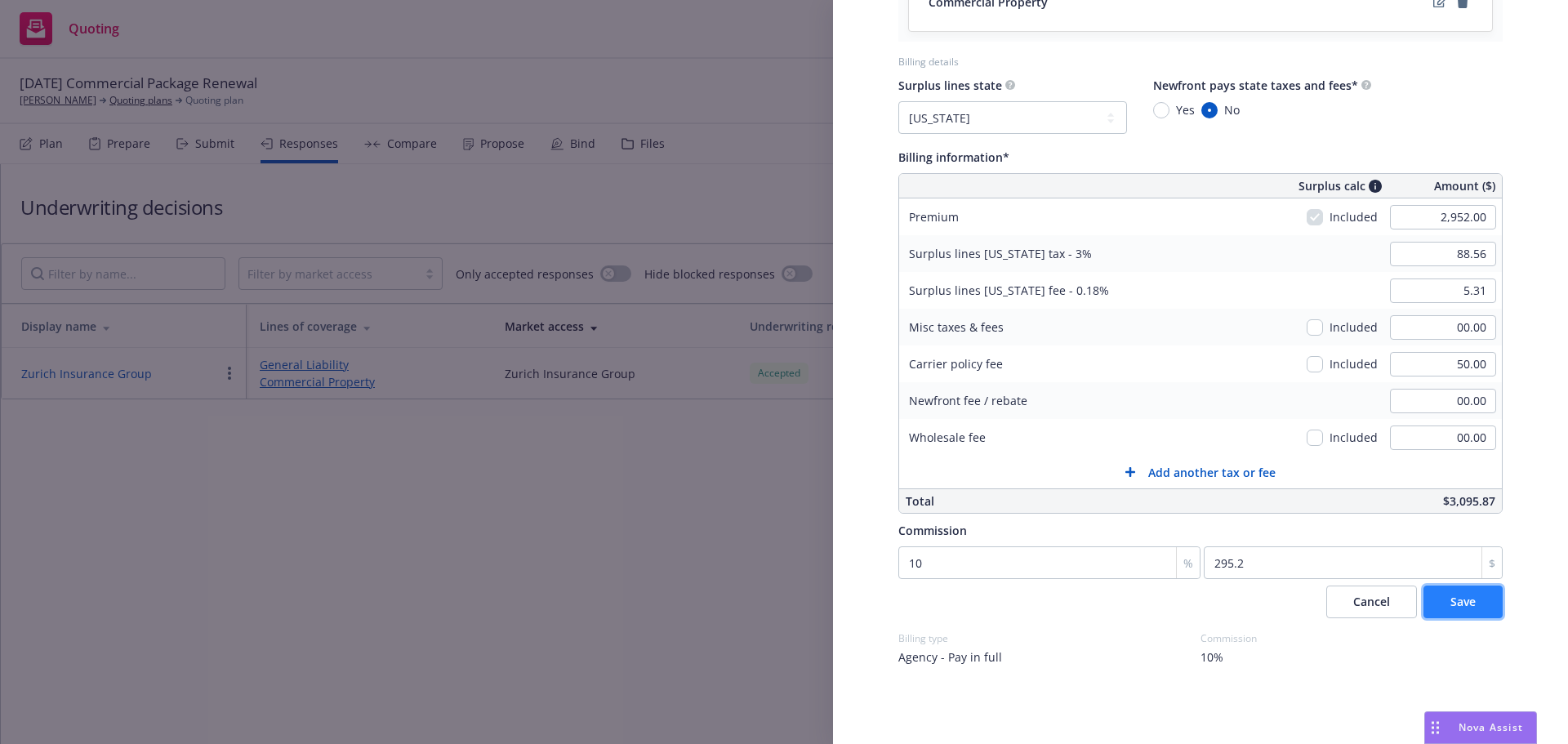
click at [1465, 602] on button "Save" at bounding box center [1463, 603] width 79 height 33
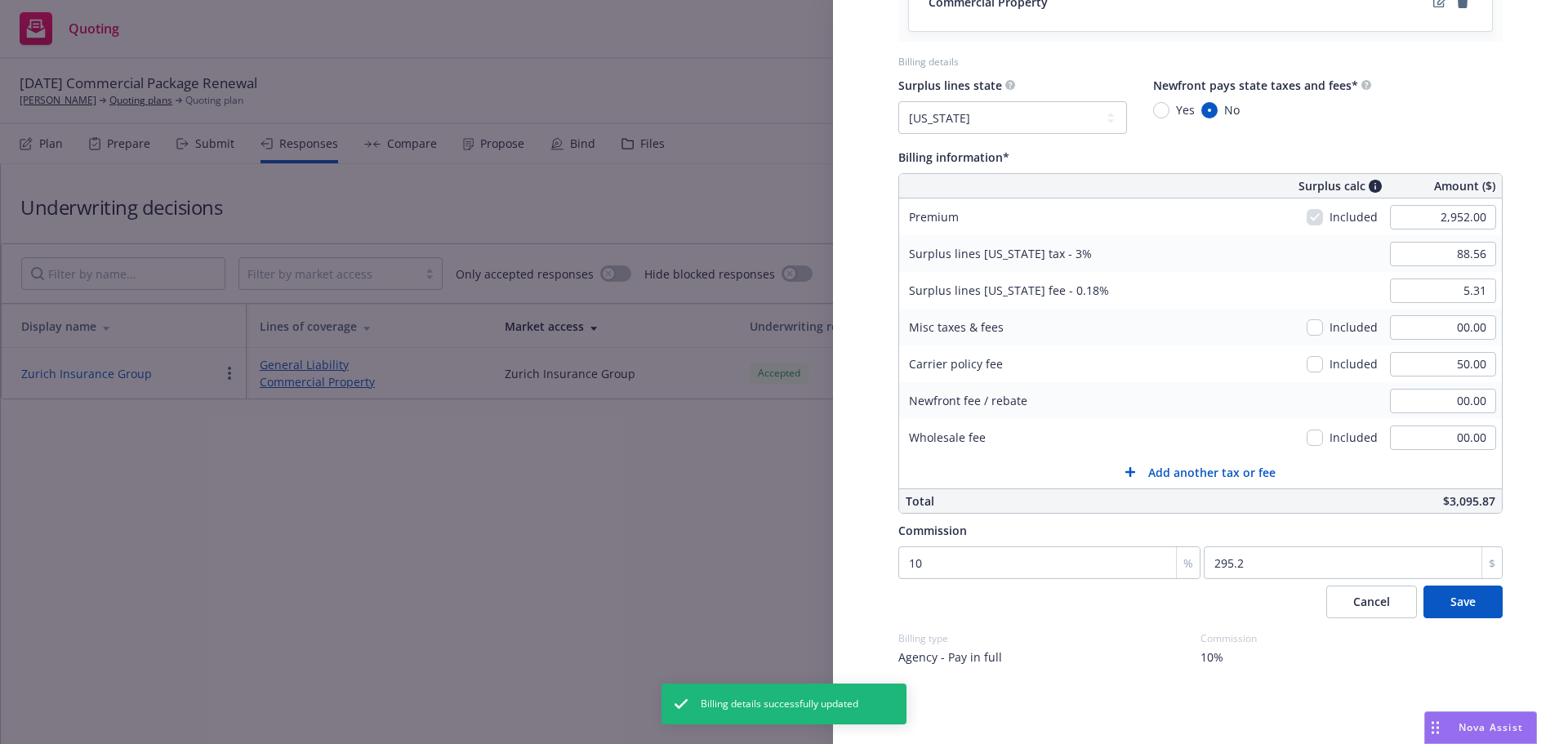
select select "CA"
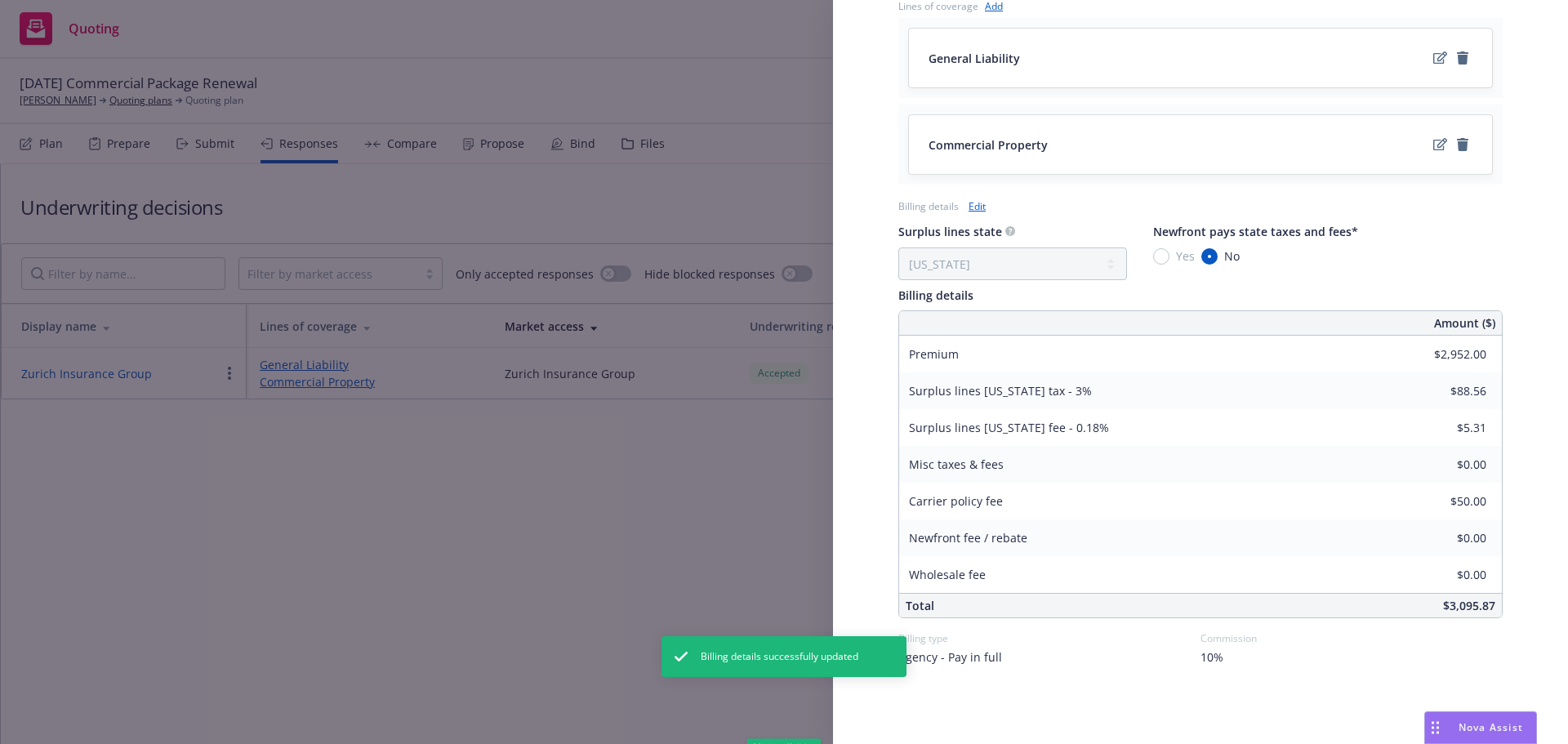
scroll to position [682, 0]
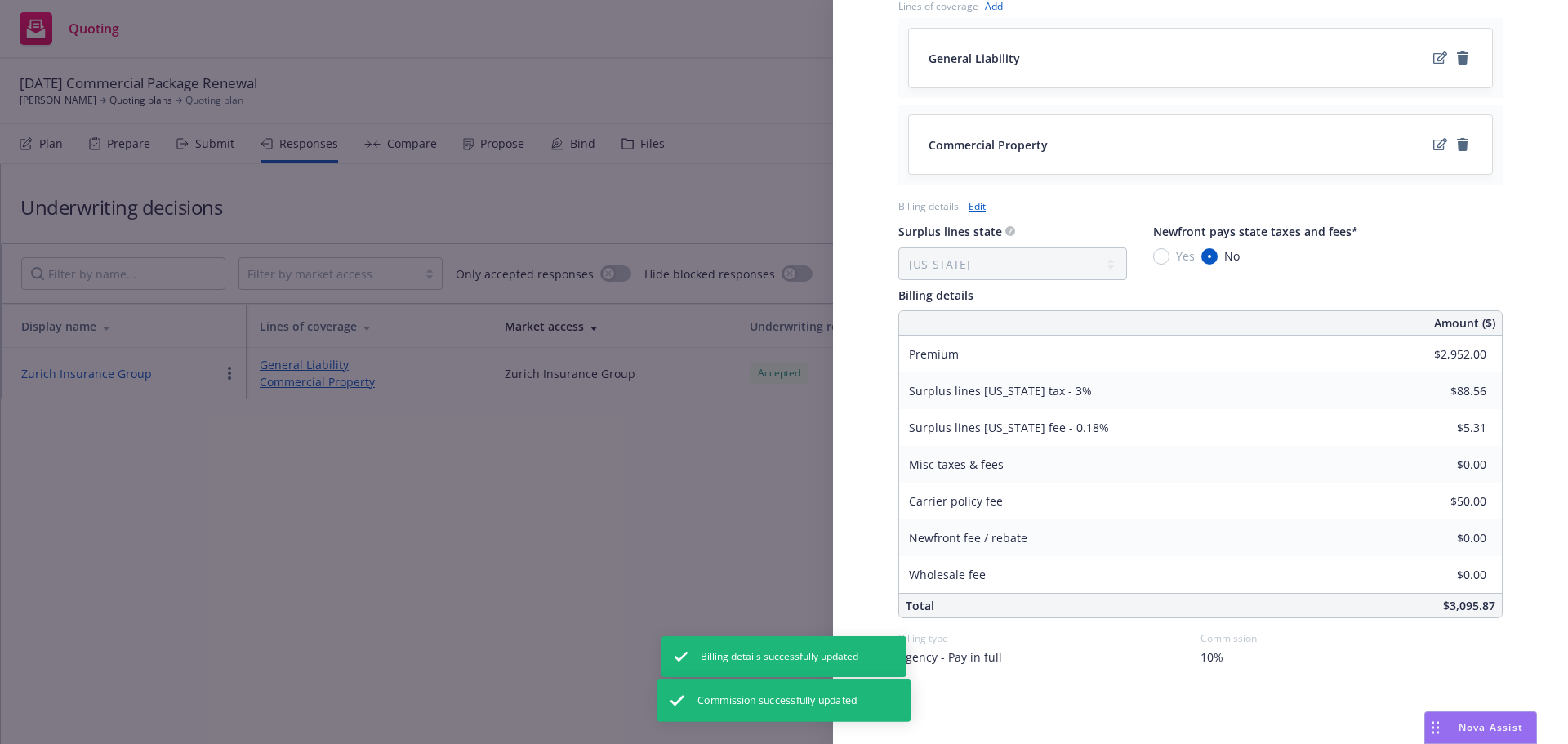
click at [530, 573] on div "Display Name Zurich Insurance Group Carrier Zurich Insurance Group Writing comp…" at bounding box center [784, 372] width 1568 height 744
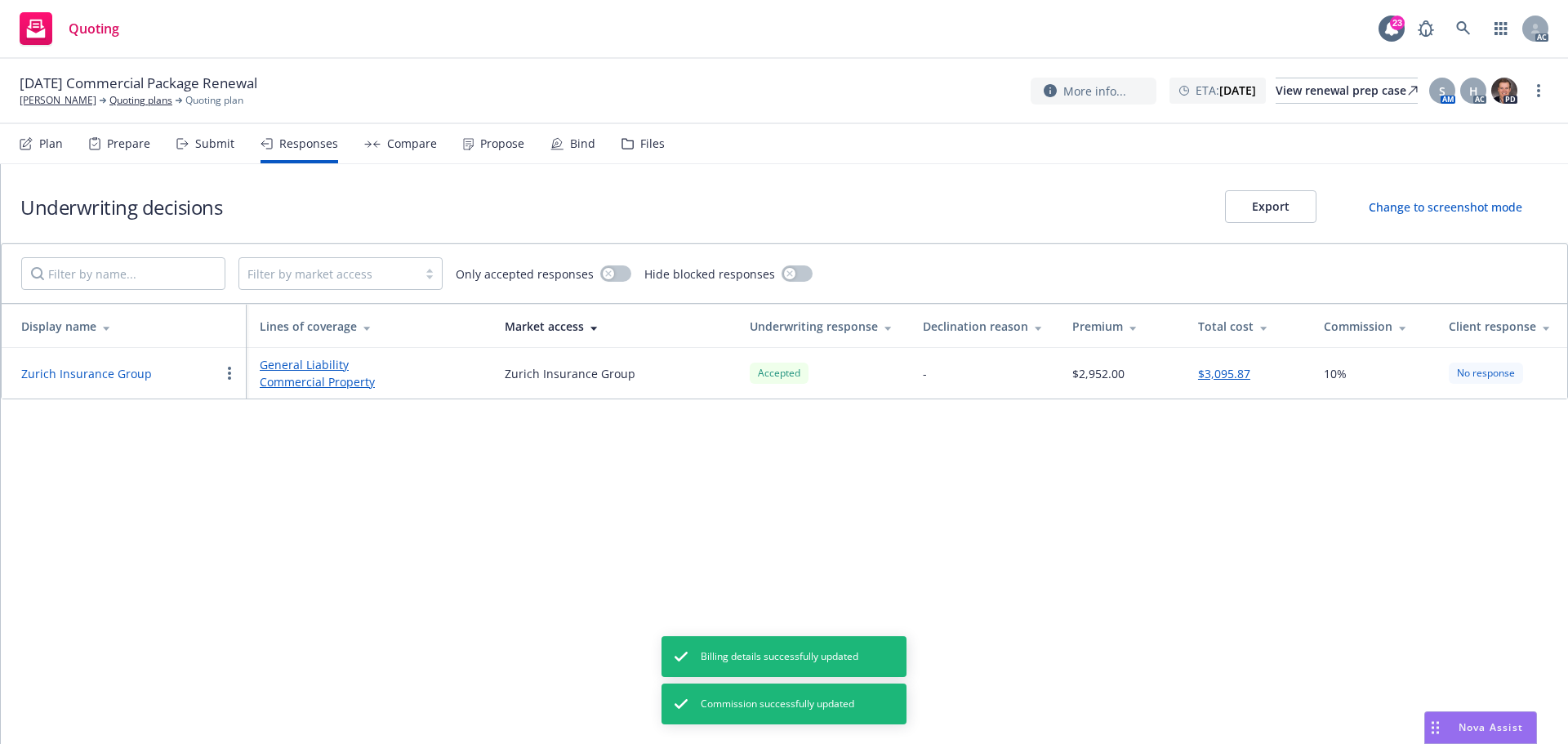
click at [93, 373] on button "Zurich Insurance Group" at bounding box center [86, 374] width 130 height 17
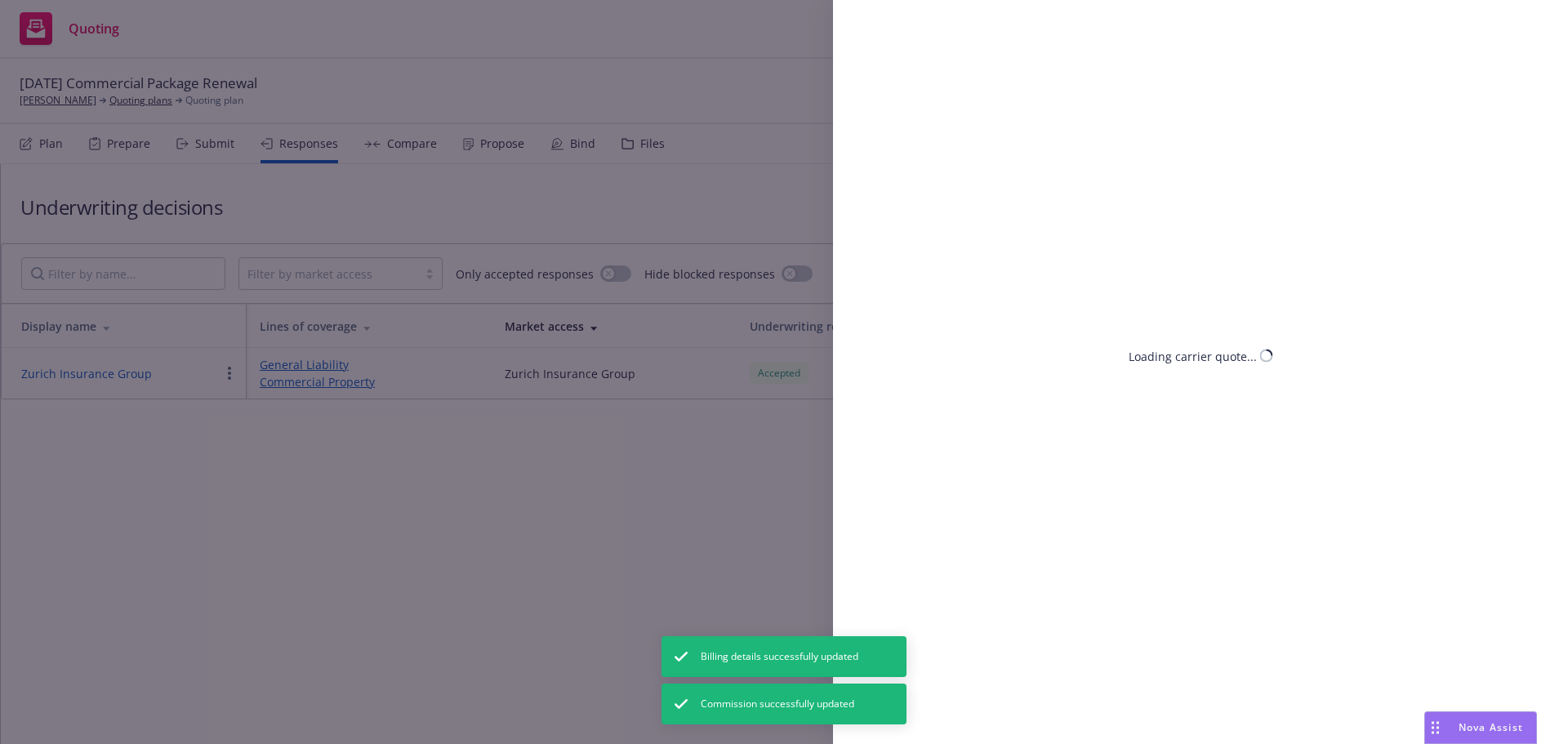
select select "CA"
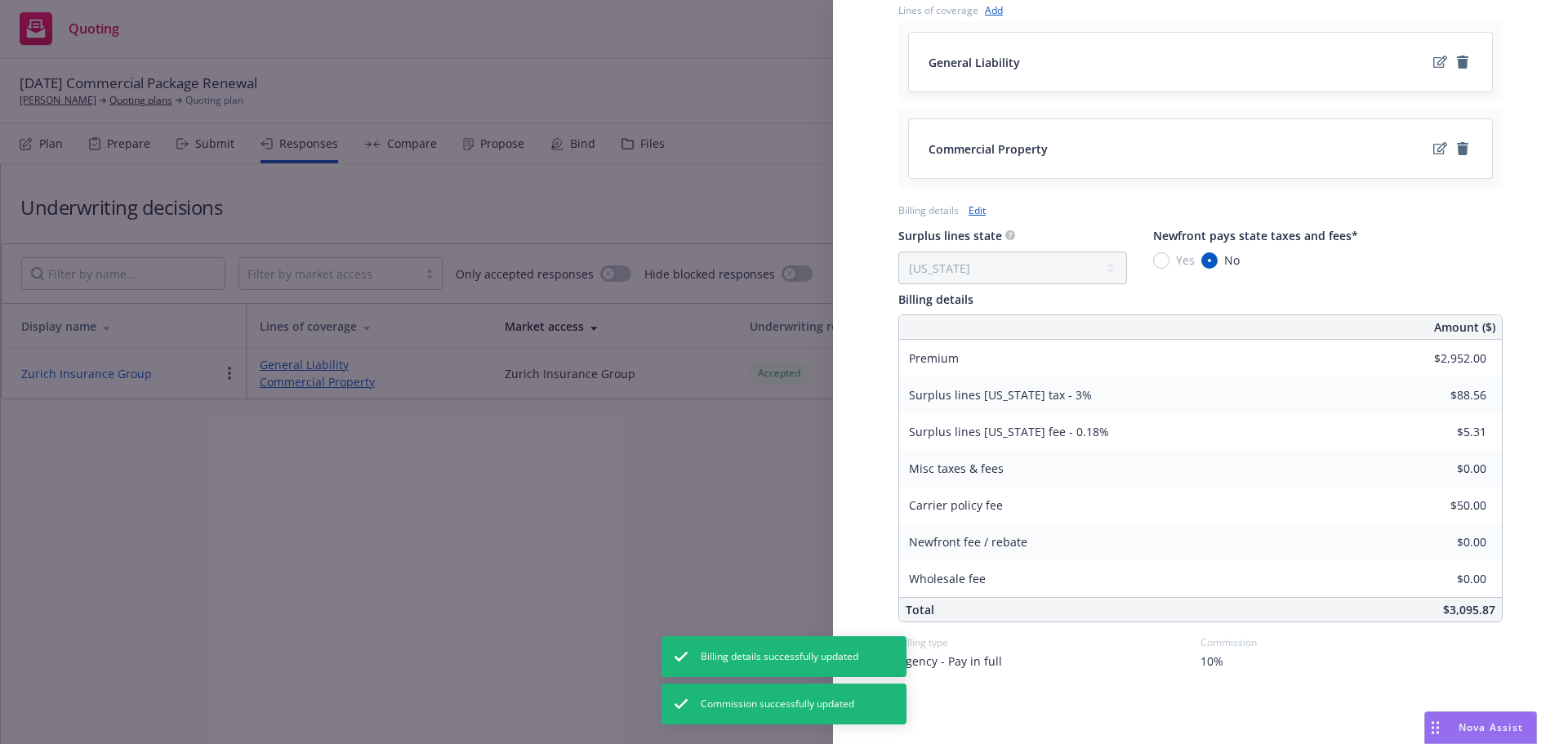
scroll to position [682, 0]
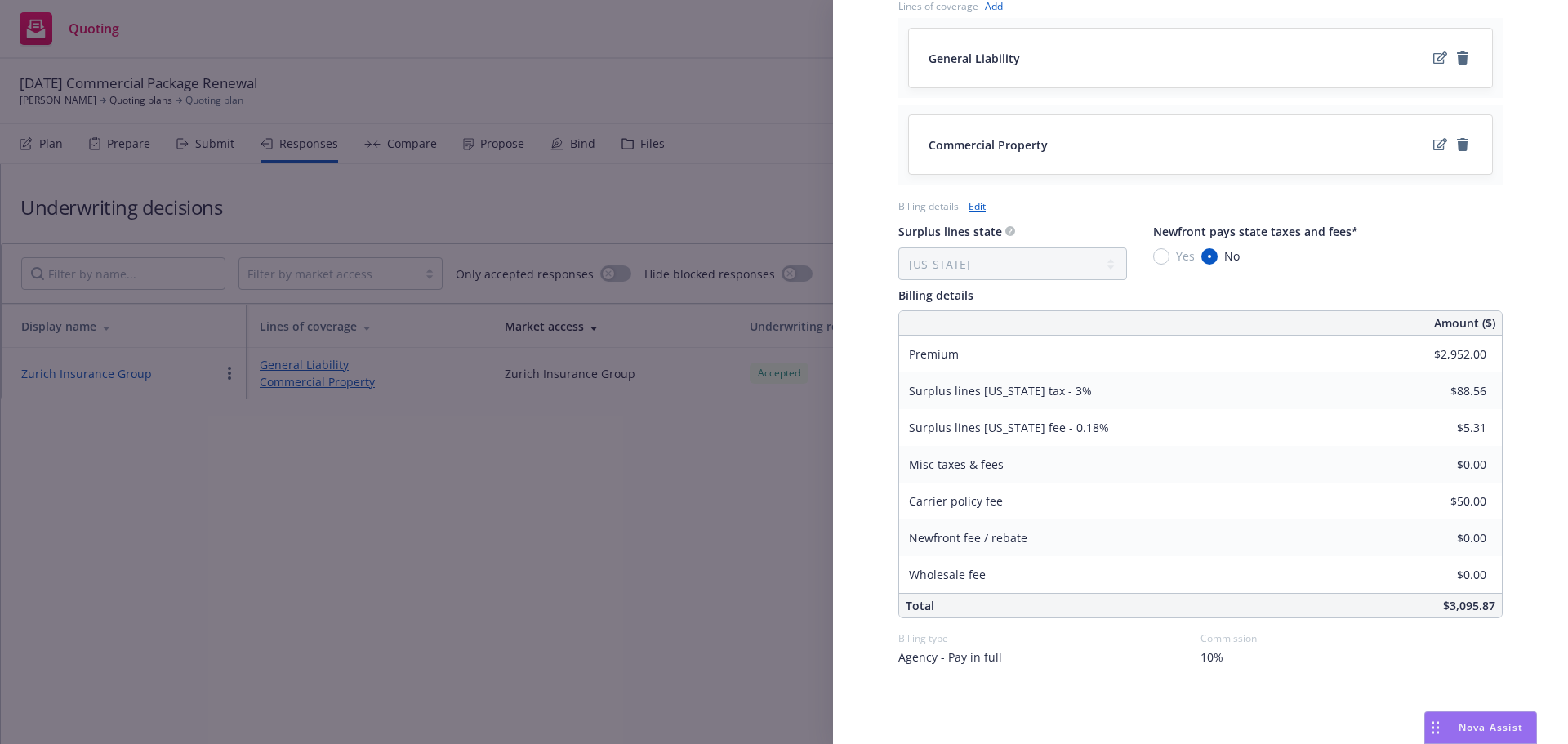
click at [572, 614] on div "Display Name Zurich Insurance Group Carrier Zurich Insurance Group Writing comp…" at bounding box center [784, 372] width 1568 height 744
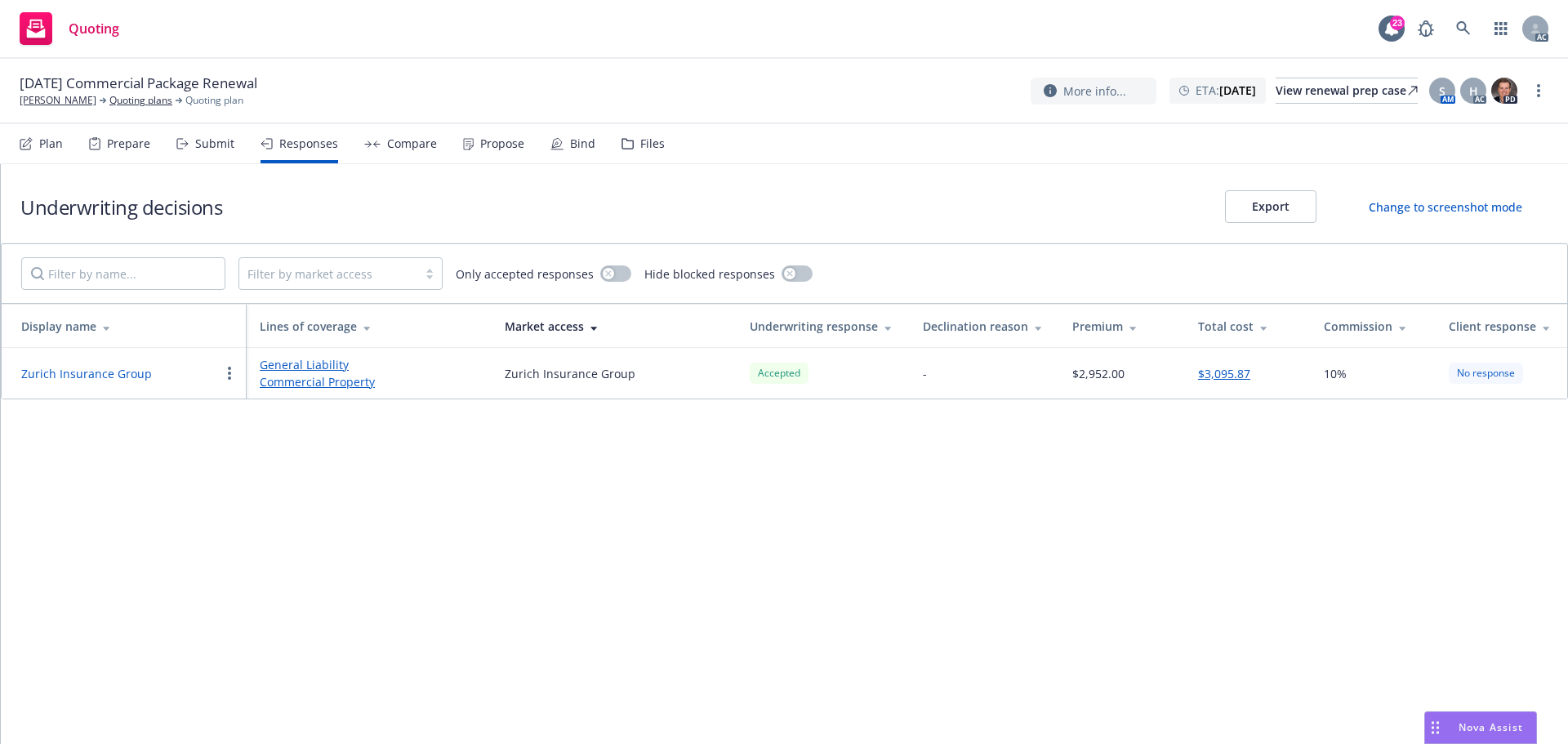
drag, startPoint x: 618, startPoint y: 558, endPoint x: 579, endPoint y: 557, distance: 39.0
click at [596, 558] on div "Underwriting decisions Export Change to screenshot mode Filter by market access…" at bounding box center [784, 455] width 1567 height 581
click at [121, 378] on button "Zurich Insurance Group" at bounding box center [86, 374] width 130 height 17
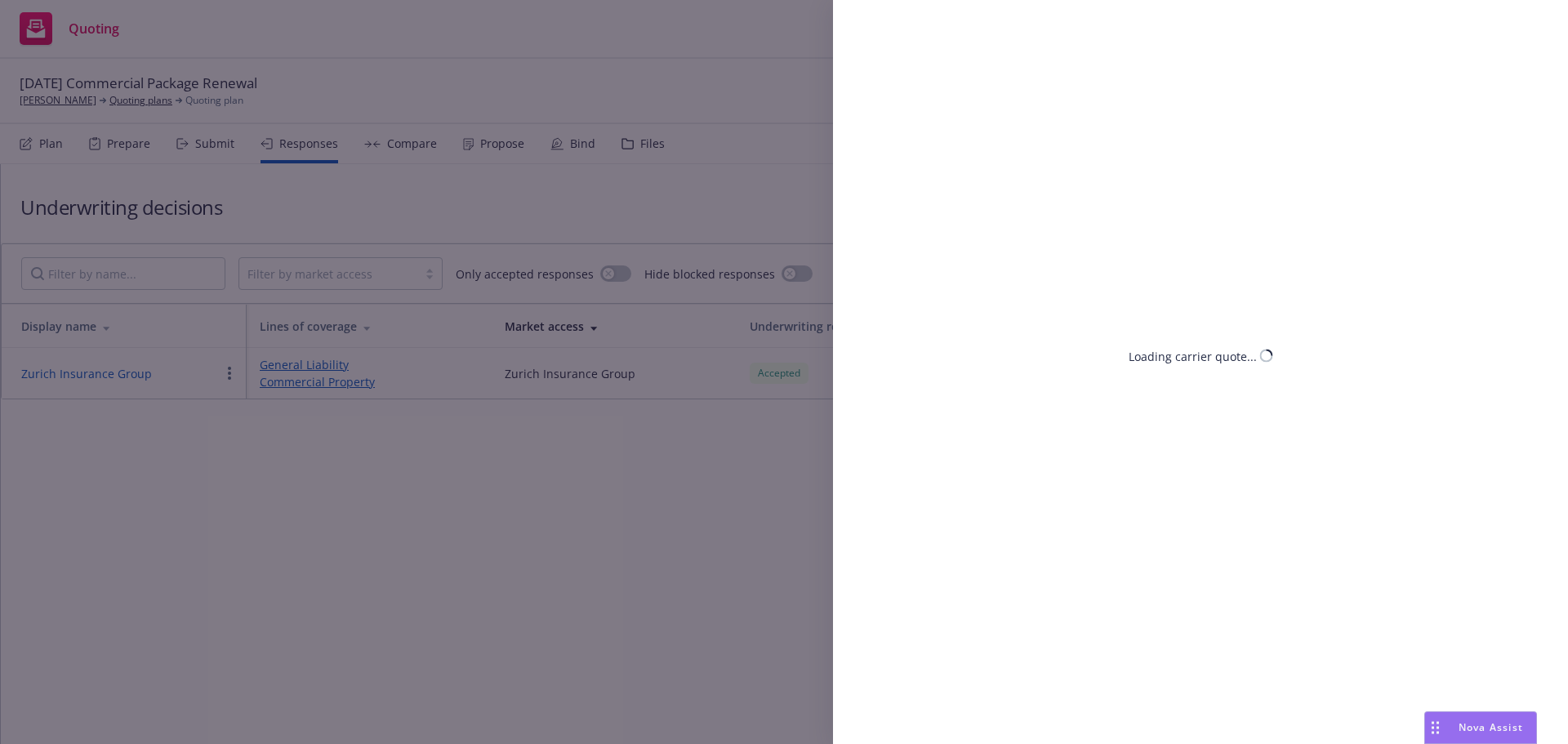
select select "CA"
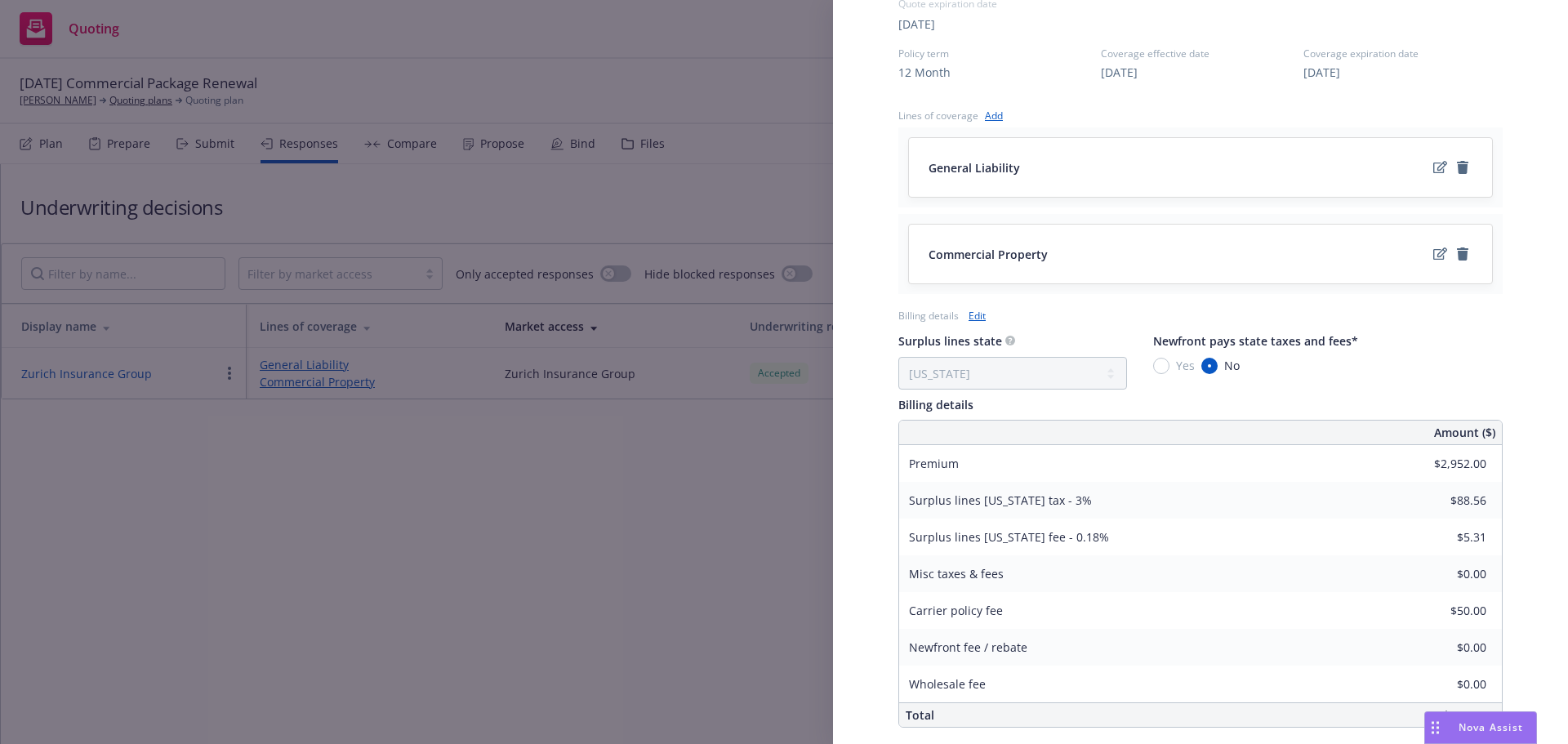
scroll to position [682, 0]
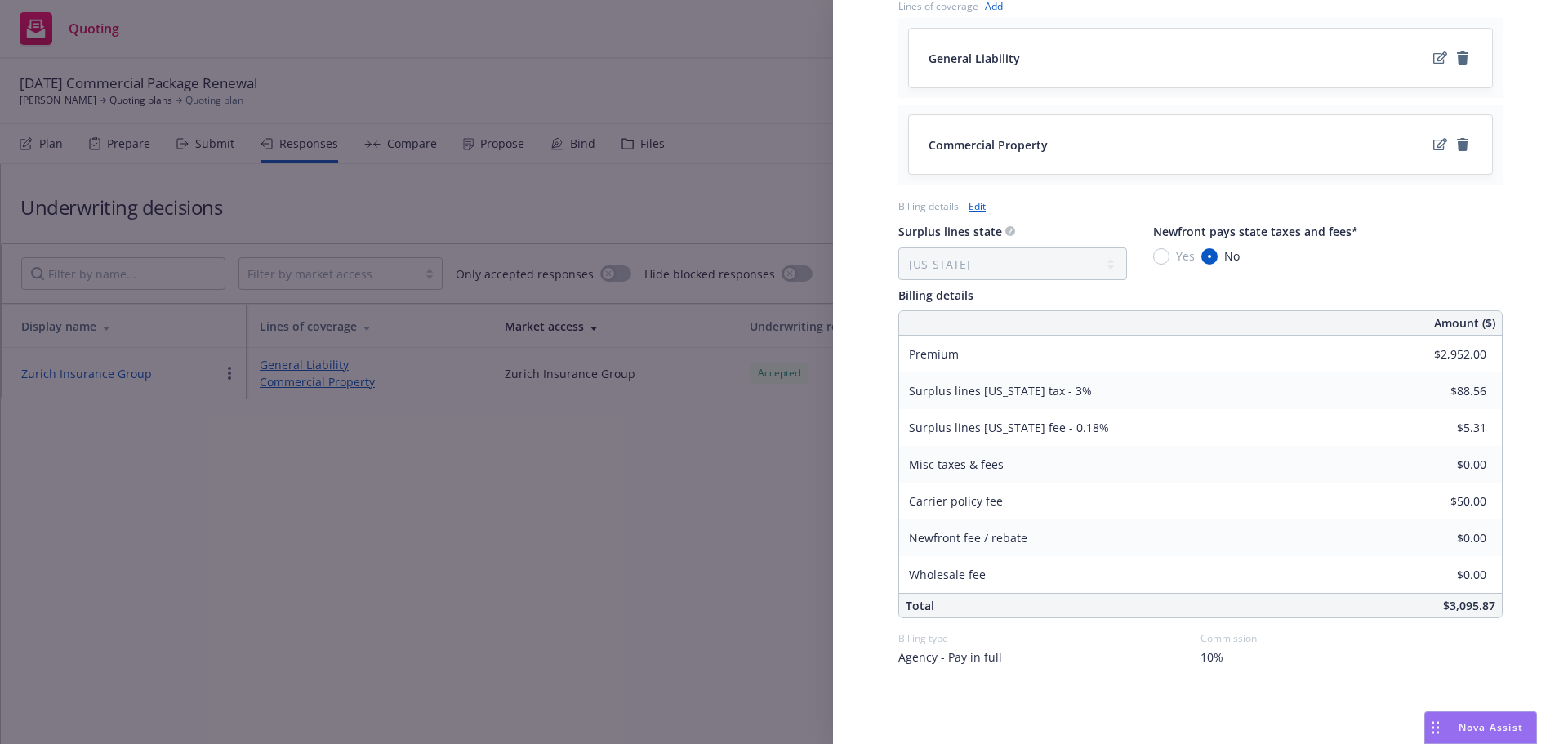
drag, startPoint x: 366, startPoint y: 529, endPoint x: 463, endPoint y: 24, distance: 514.2
click at [366, 528] on div "Display Name Zurich Insurance Group Carrier Zurich Insurance Group Writing comp…" at bounding box center [784, 372] width 1568 height 744
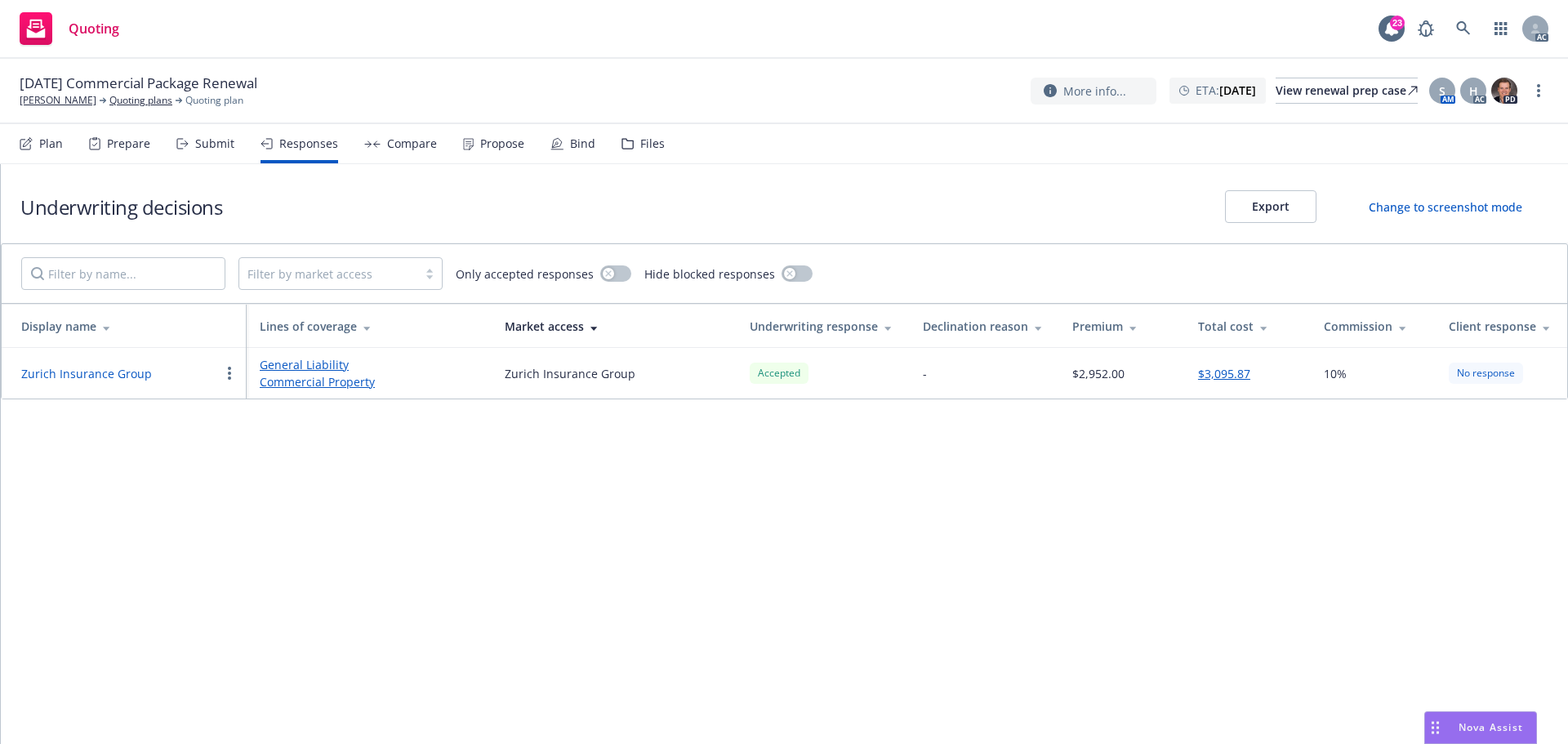
click at [74, 373] on button "Zurich Insurance Group" at bounding box center [86, 374] width 130 height 17
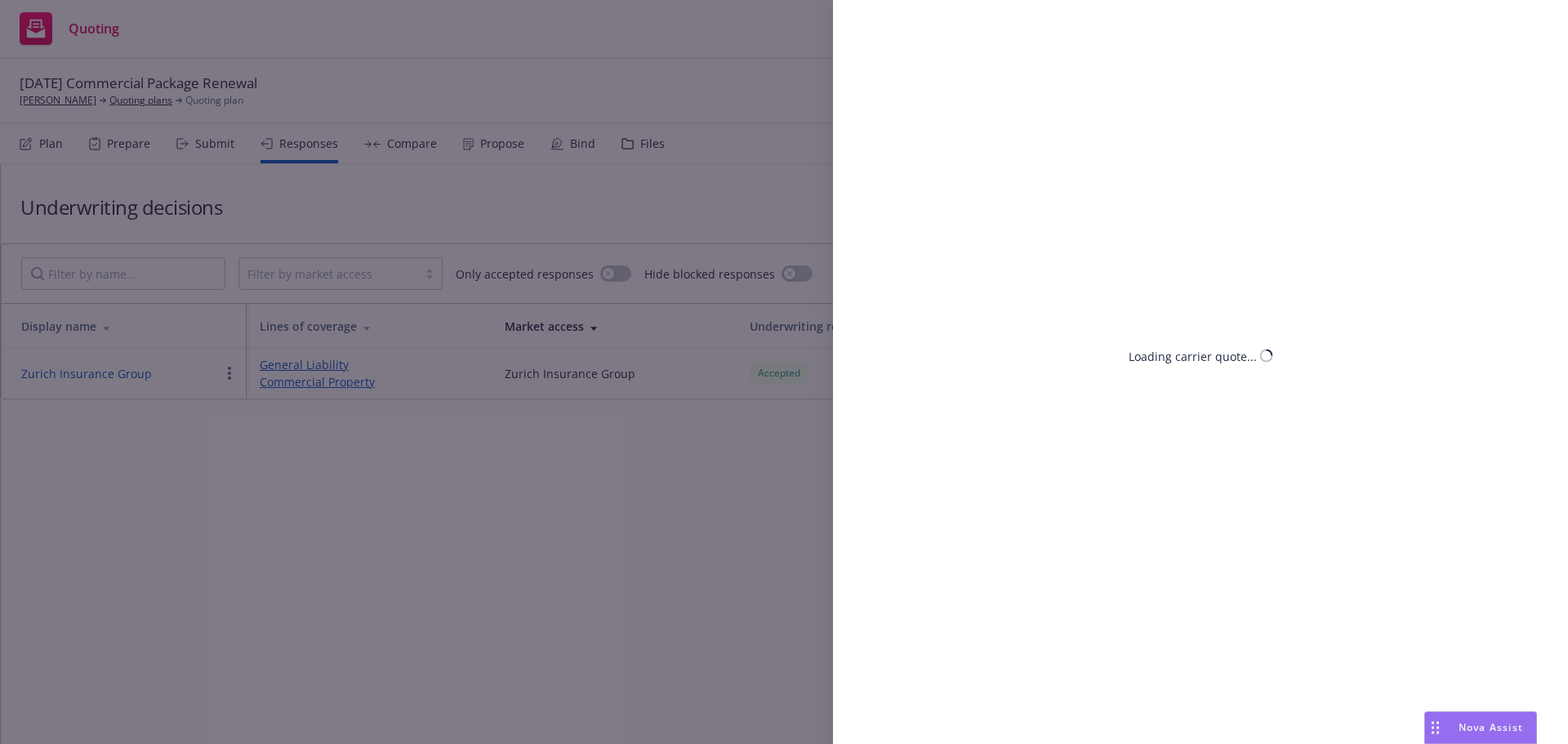
select select "CA"
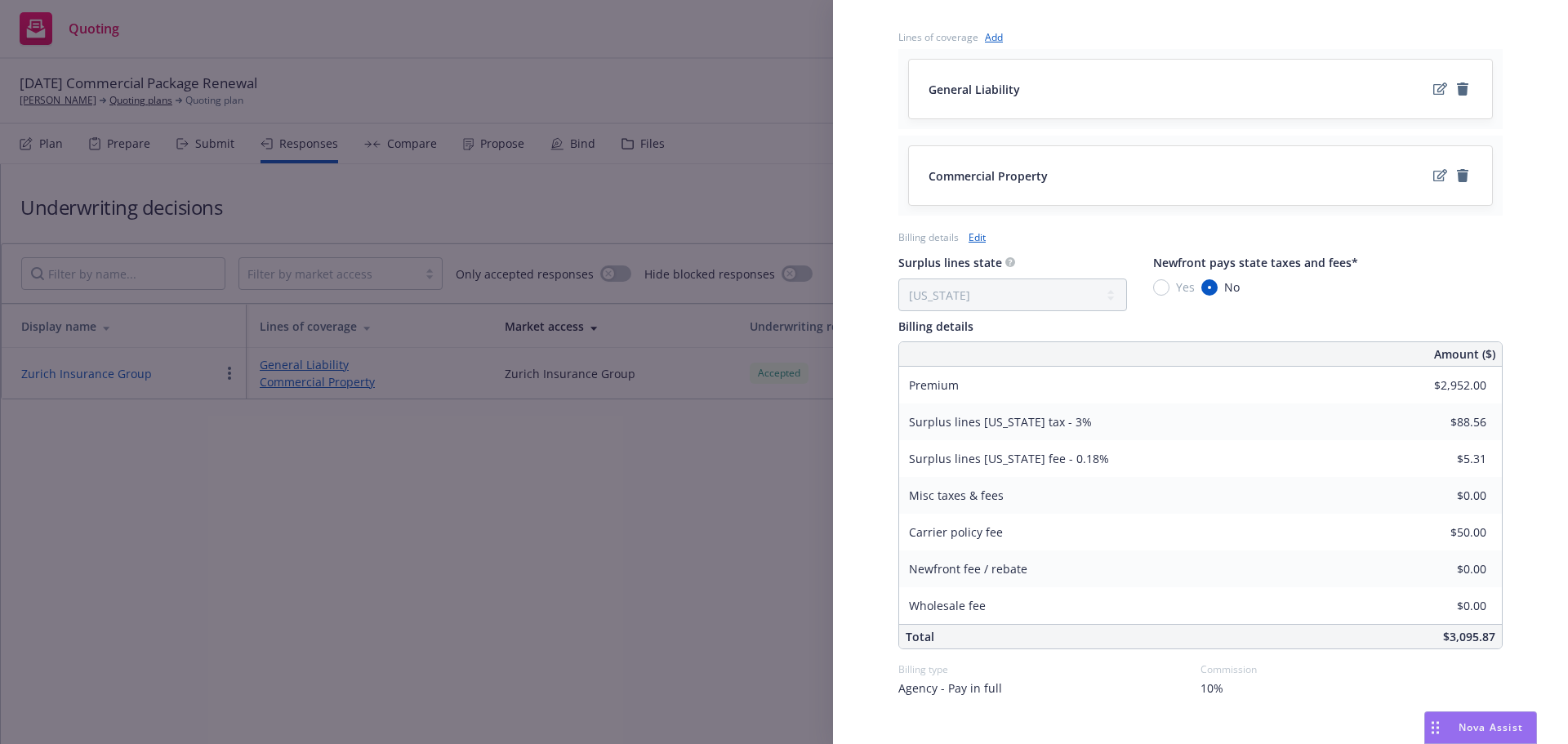
scroll to position [654, 0]
drag, startPoint x: 667, startPoint y: 553, endPoint x: 986, endPoint y: 19, distance: 622.0
click at [669, 534] on div "Display Name Zurich Insurance Group Carrier Zurich Insurance Group Writing comp…" at bounding box center [784, 372] width 1568 height 744
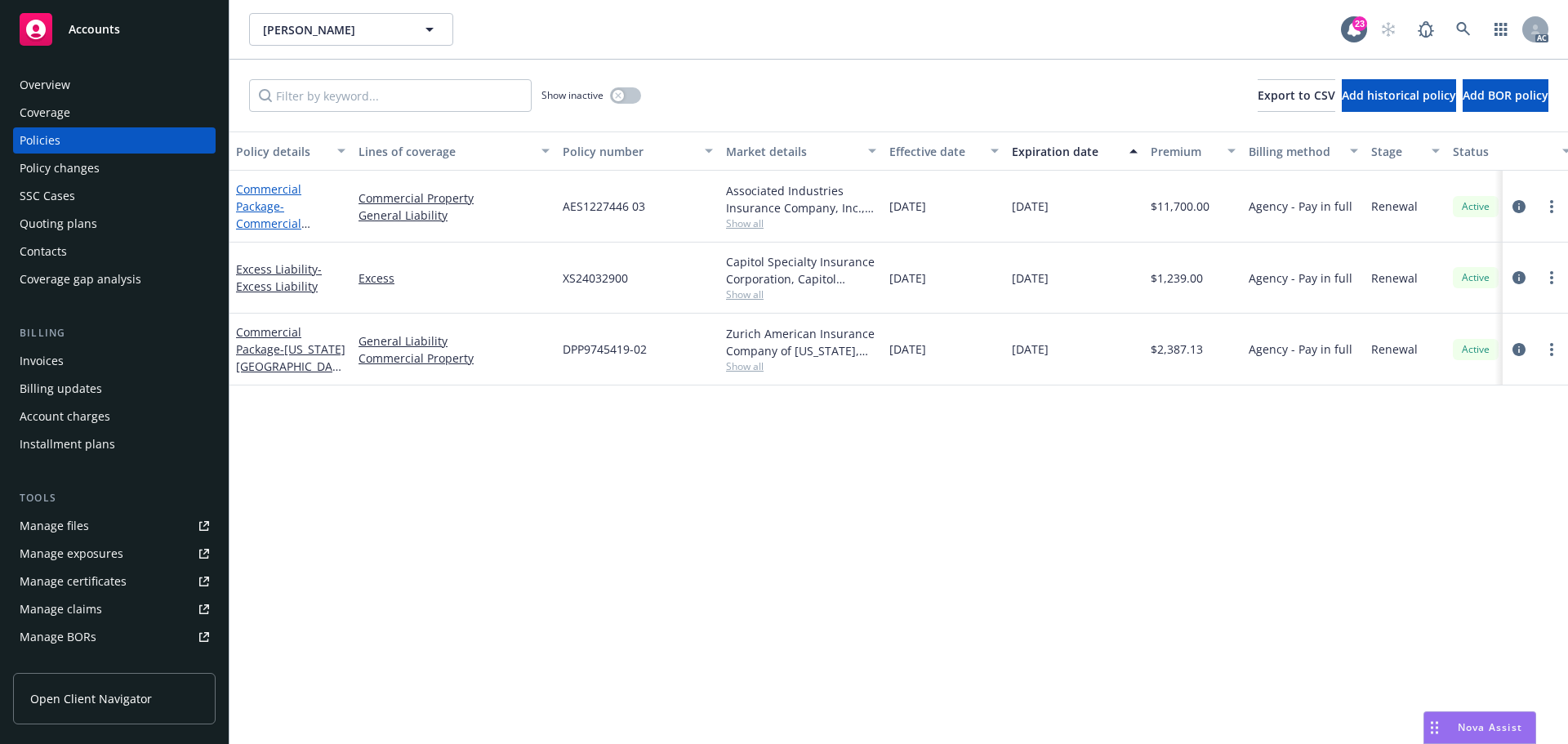
click at [270, 224] on span "- Commercial Package" at bounding box center [273, 223] width 74 height 50
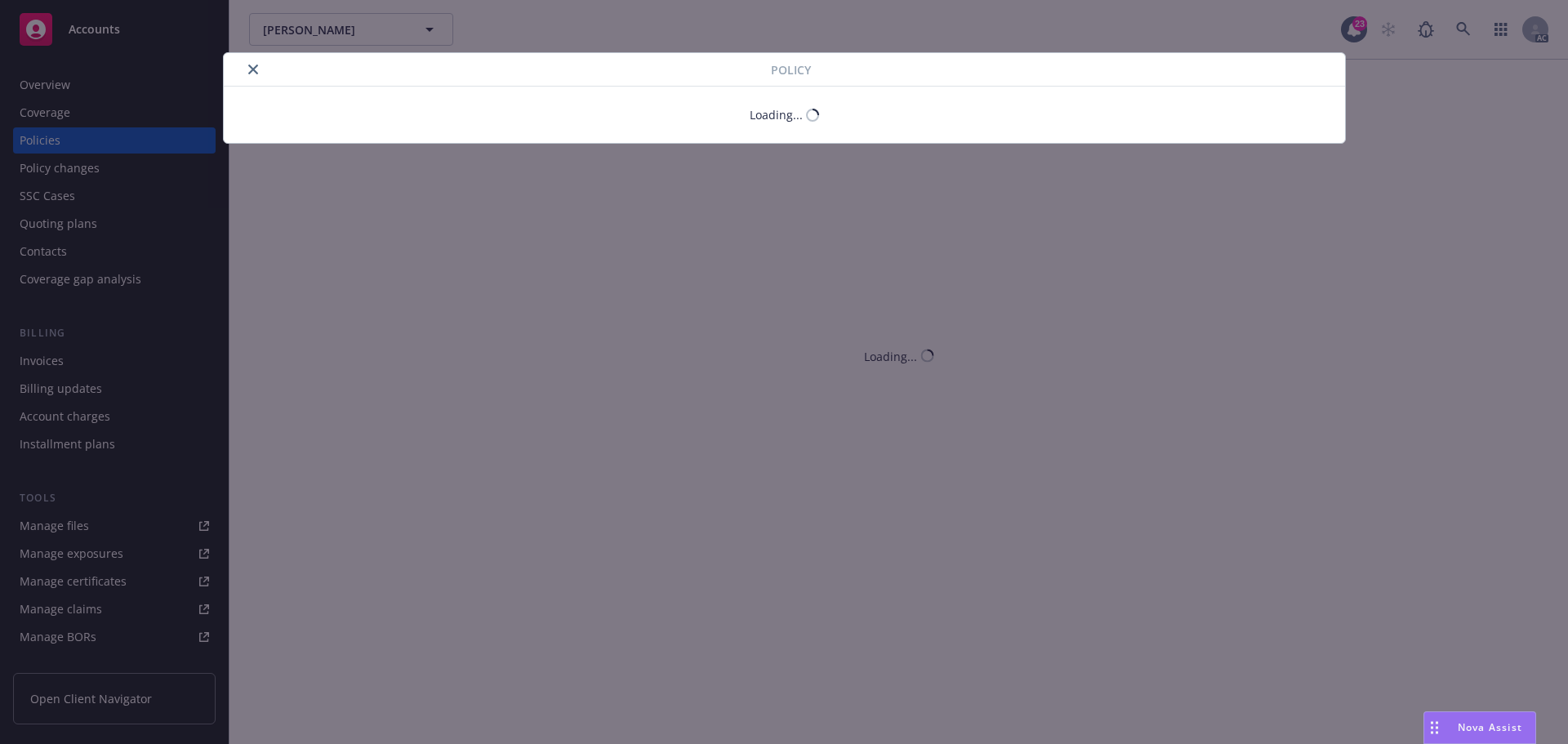
click at [250, 68] on button "close" at bounding box center [252, 69] width 19 height 19
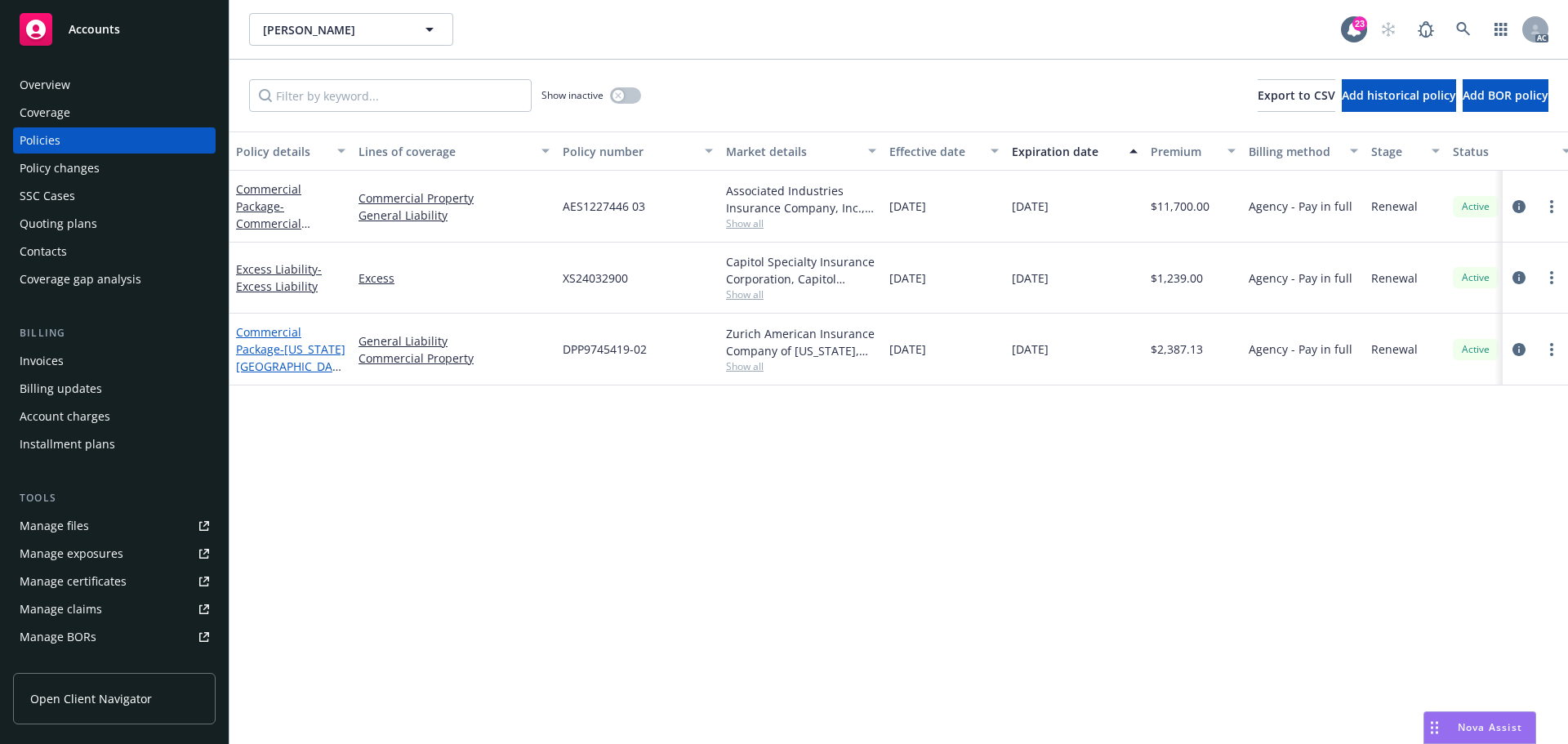
click at [272, 364] on span "- [US_STATE][GEOGRAPHIC_DATA] ONLY" at bounding box center [290, 366] width 109 height 50
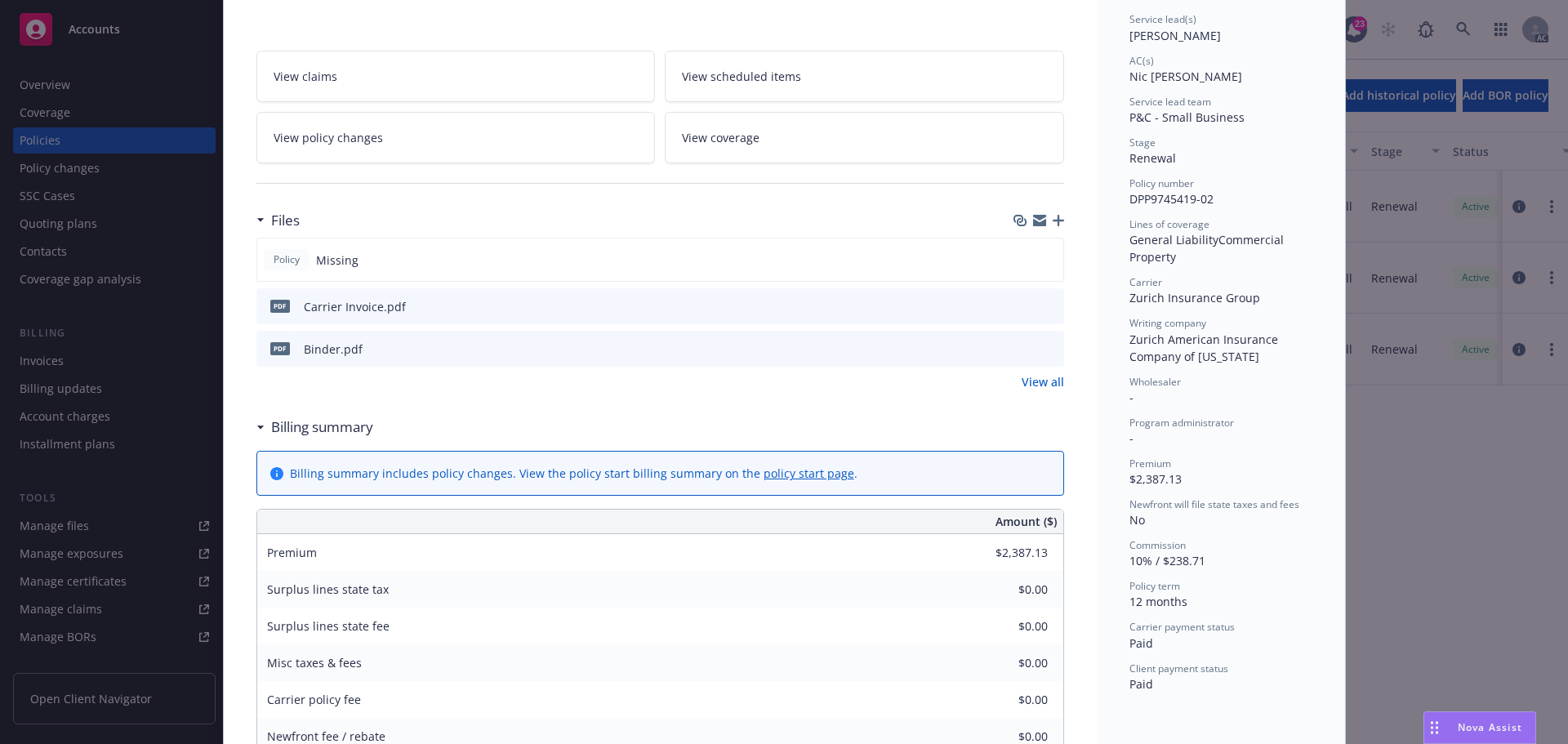
scroll to position [245, 0]
click at [1045, 343] on icon "preview file" at bounding box center [1048, 347] width 15 height 11
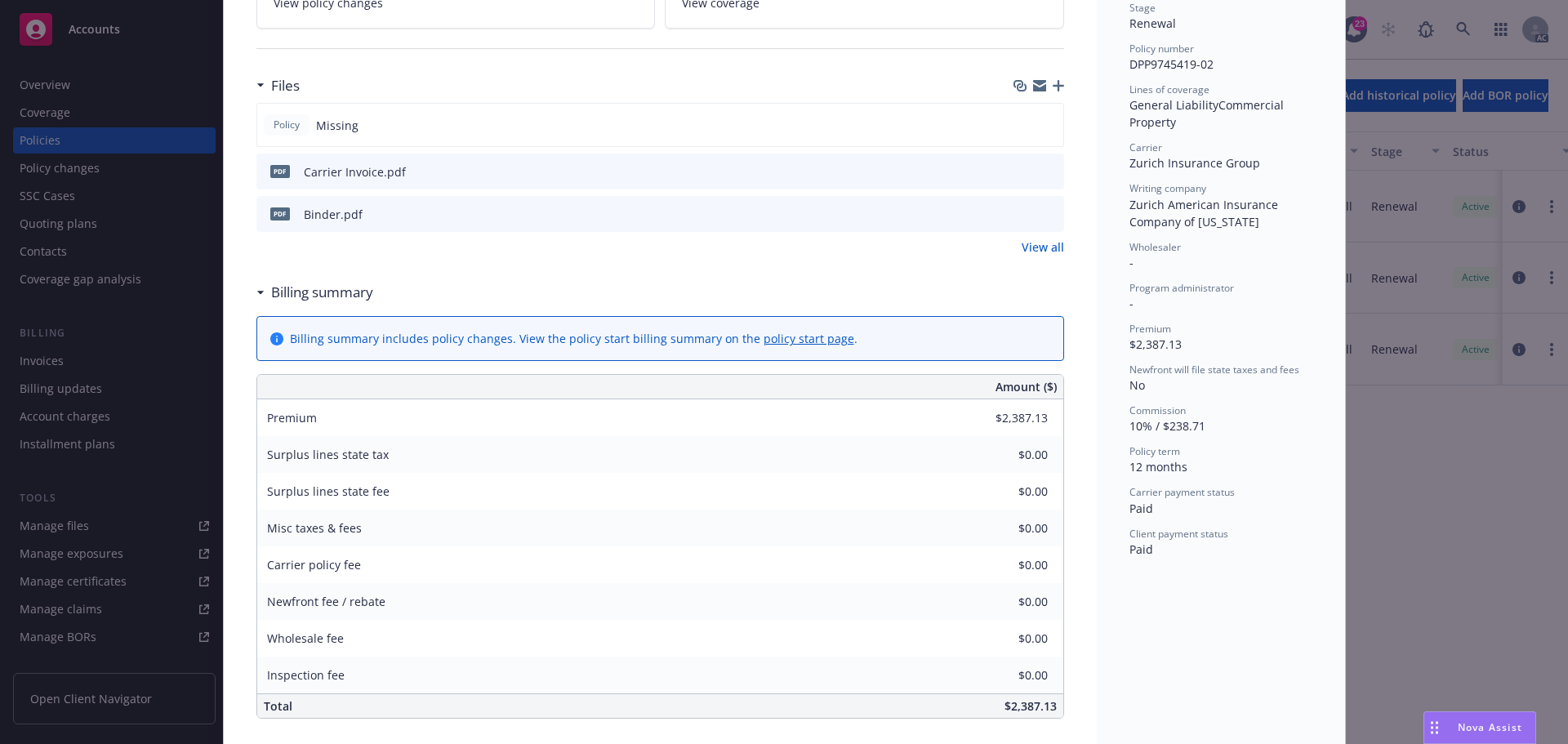
scroll to position [409, 0]
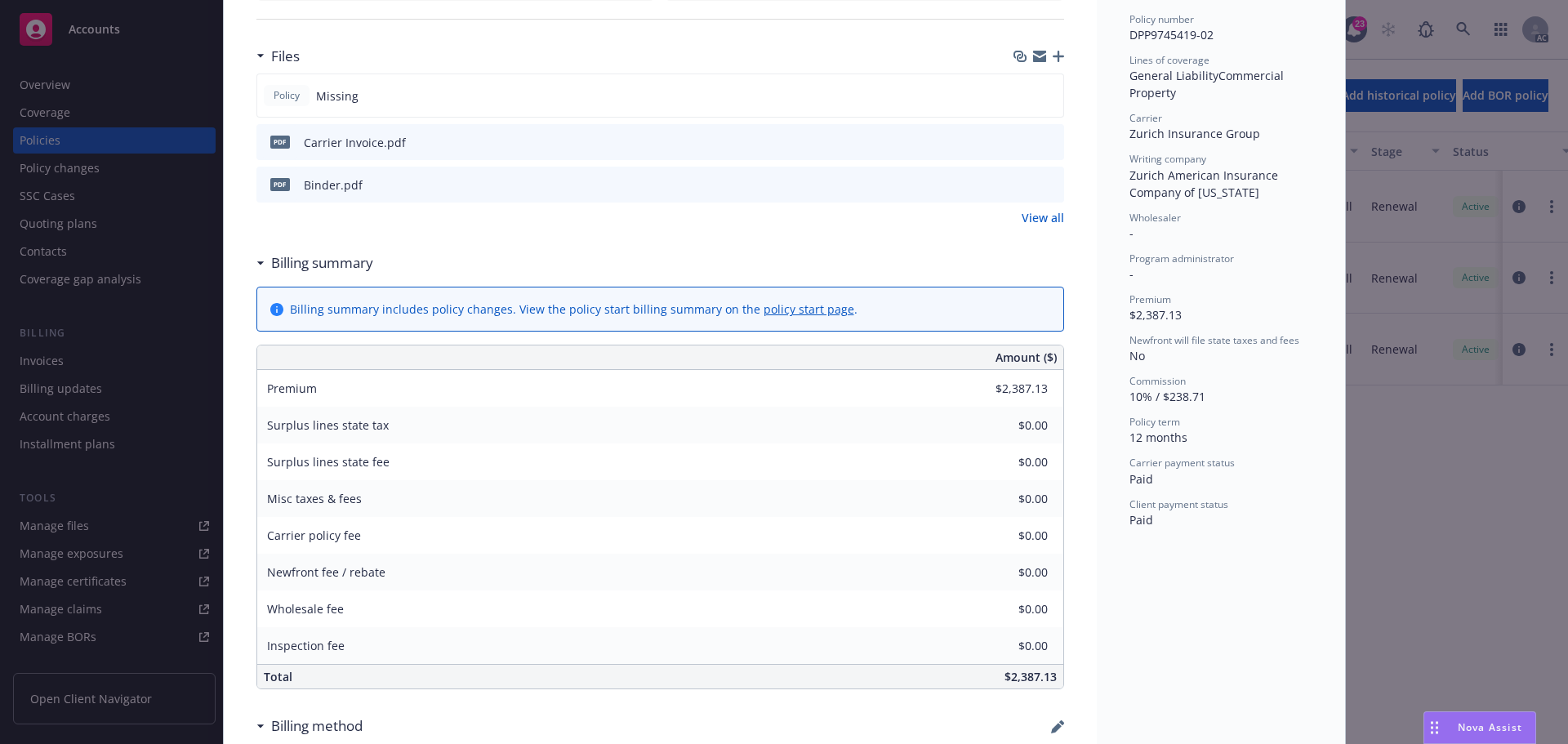
click at [1434, 722] on icon "Drag to move" at bounding box center [1435, 728] width 7 height 13
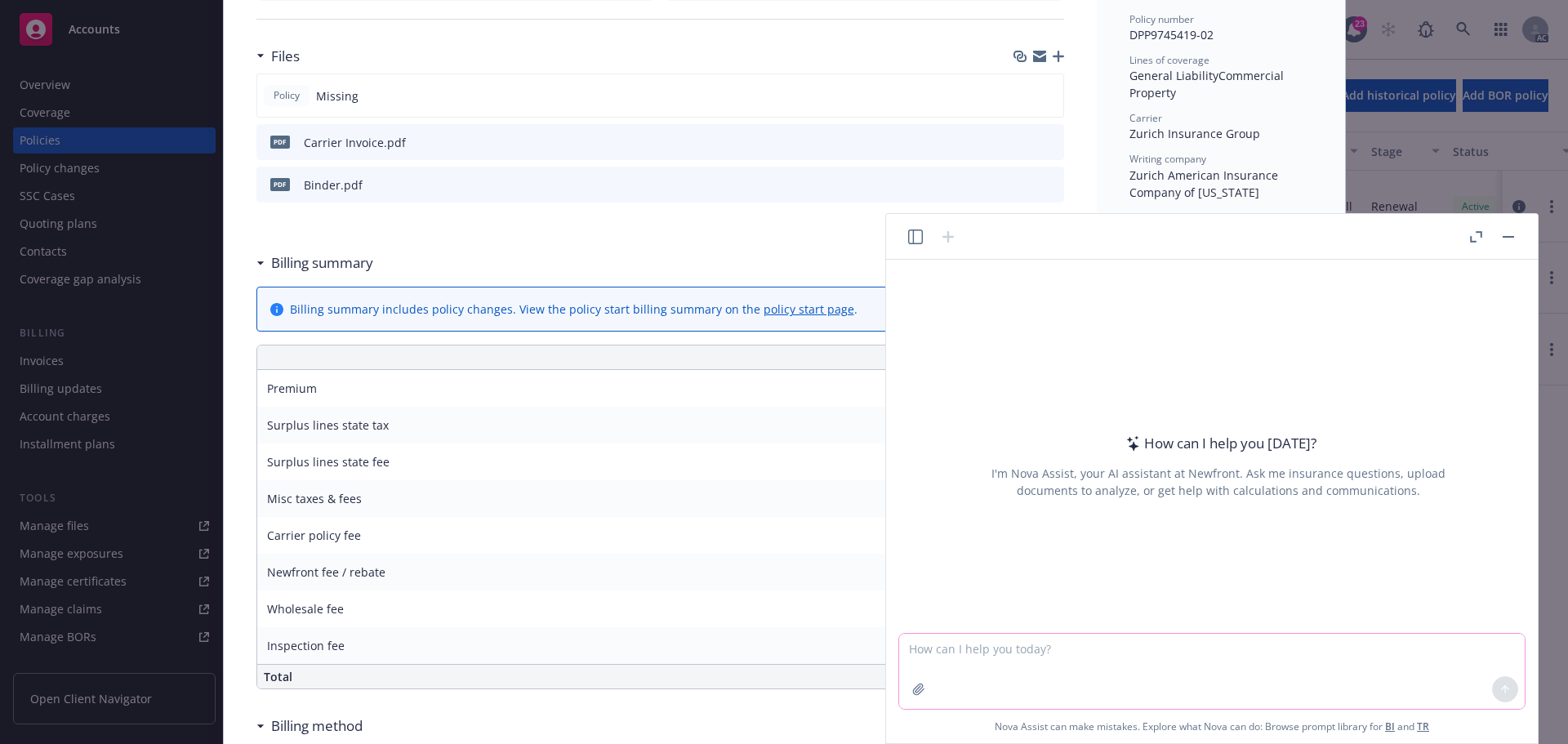
click at [1027, 666] on textarea at bounding box center [1211, 671] width 625 height 75
paste textarea "Commercial Package"
drag, startPoint x: 1069, startPoint y: 636, endPoint x: 895, endPoint y: 637, distance: 174.0
click at [895, 637] on div "How can I help you [DATE]? I'm Nova Assist, your AI assistant at Newfront. Ask …" at bounding box center [1212, 502] width 652 height 484
paste textarea "Steadfast Insurance Compan"
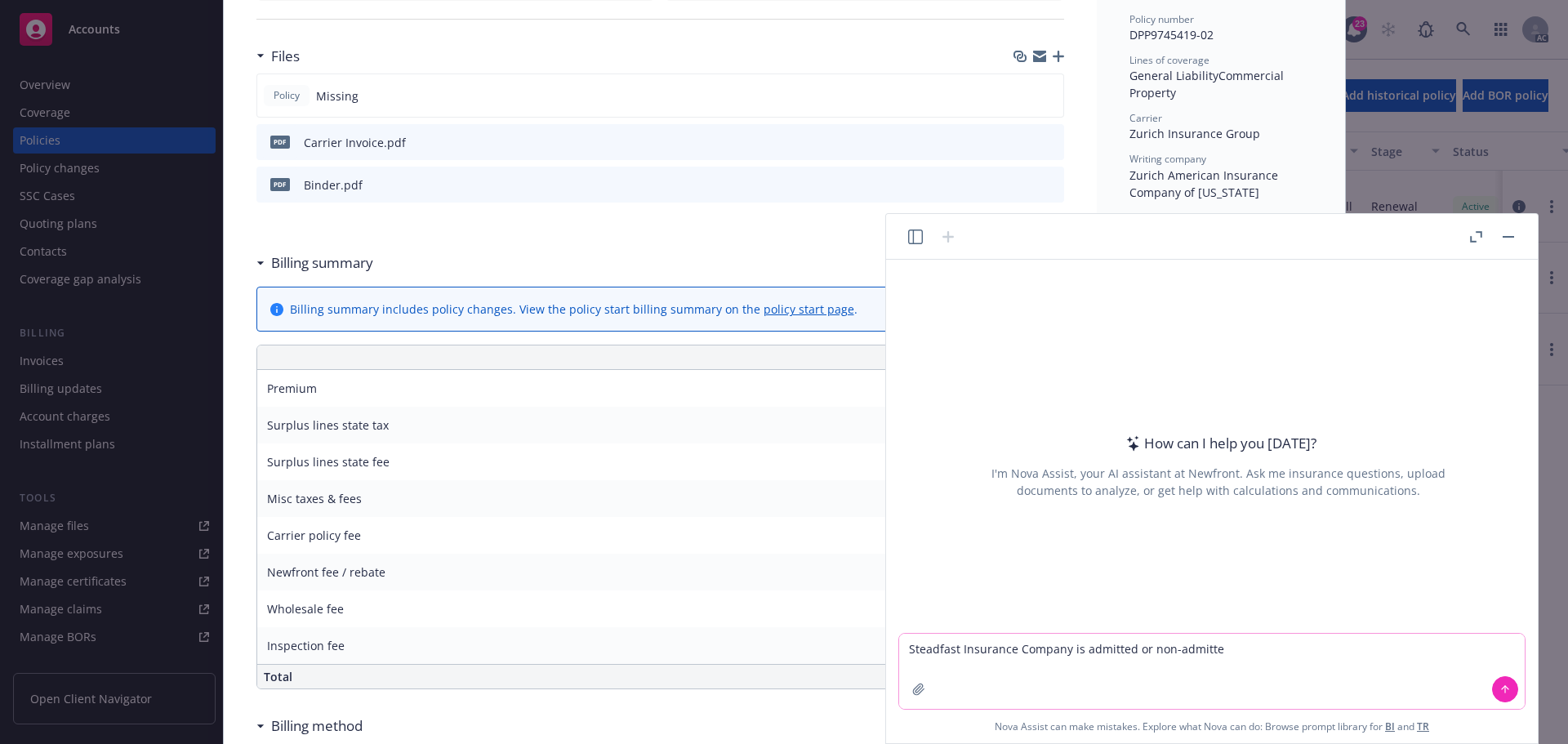
type textarea "Steadfast Insurance Company is admitted or non-admitted"
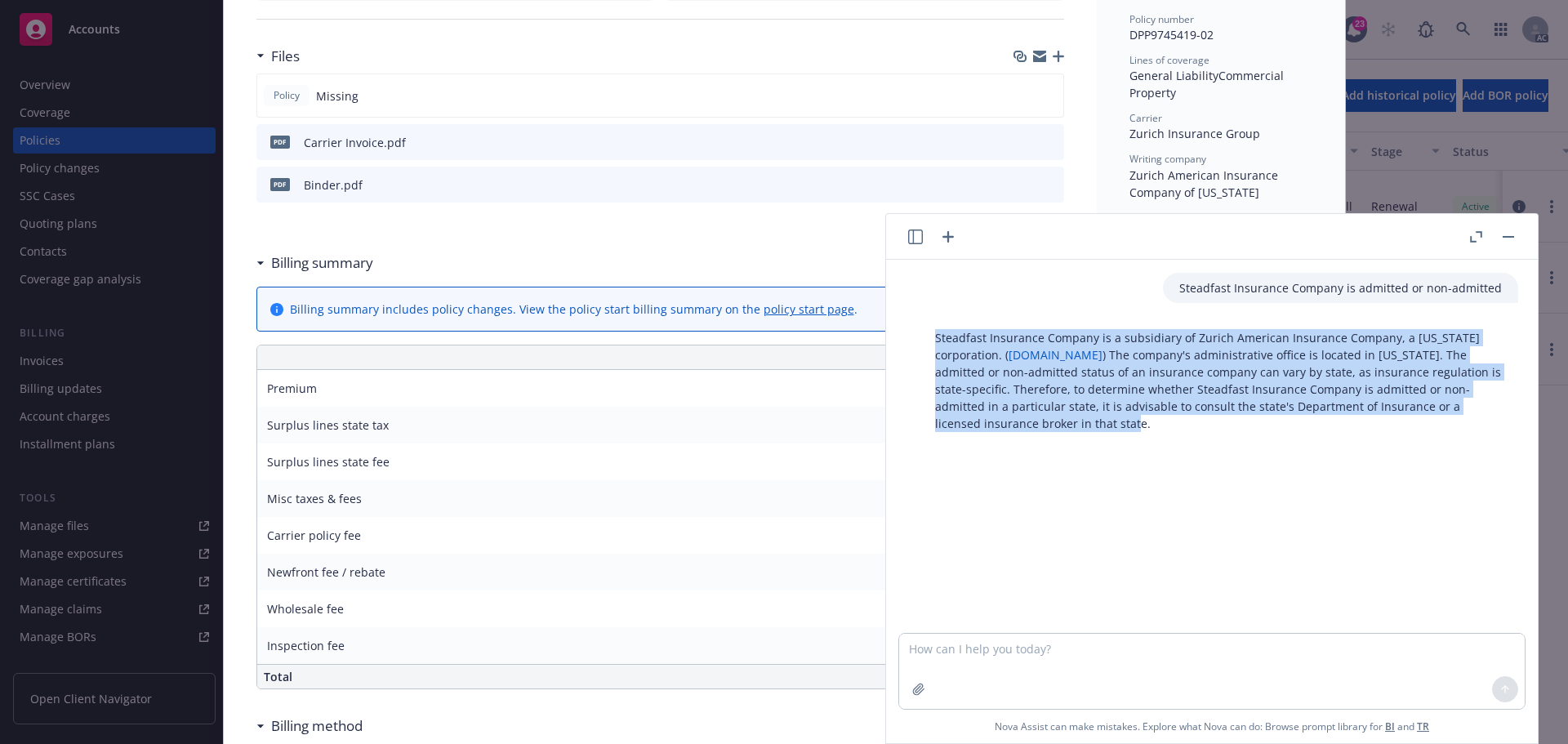
drag, startPoint x: 998, startPoint y: 406, endPoint x: 923, endPoint y: 335, distance: 103.3
click at [923, 335] on div "Steadfast Insurance Company is a subsidiary of Zurich American Insurance Compan…" at bounding box center [1218, 380] width 599 height 116
copy p "Steadfast Insurance Company is a subsidiary of Zurich American Insurance Compan…"
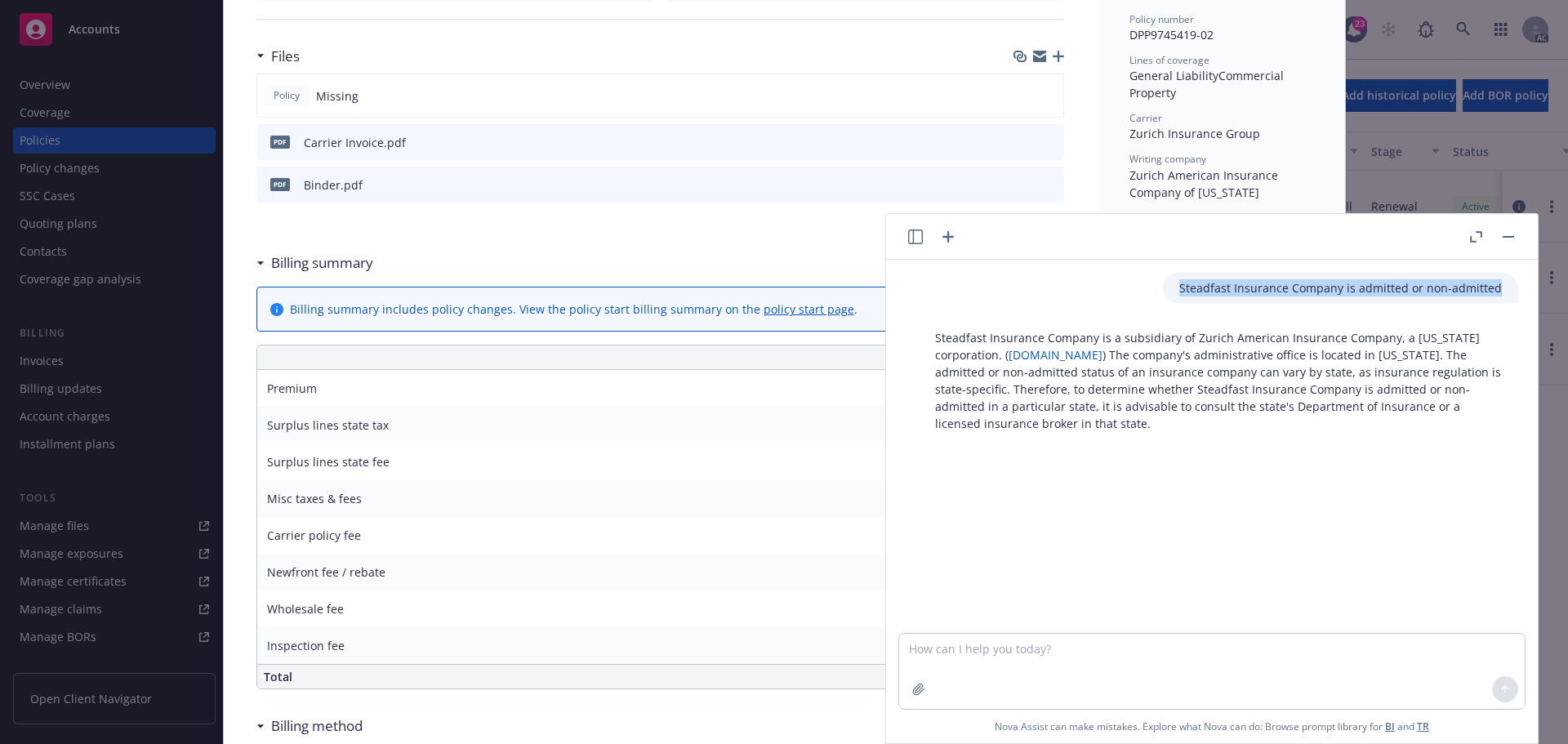
drag, startPoint x: 1177, startPoint y: 291, endPoint x: 1499, endPoint y: 299, distance: 322.1
click at [1499, 299] on div "Steadfast Insurance Company is admitted or non-admitted" at bounding box center [1340, 287] width 355 height 30
copy p "Steadfast Insurance Company is admitted or non-admitted"
click at [1100, 666] on textarea at bounding box center [1211, 671] width 625 height 75
paste textarea "Steadfast Insurance Company is admitted or non-admitted"
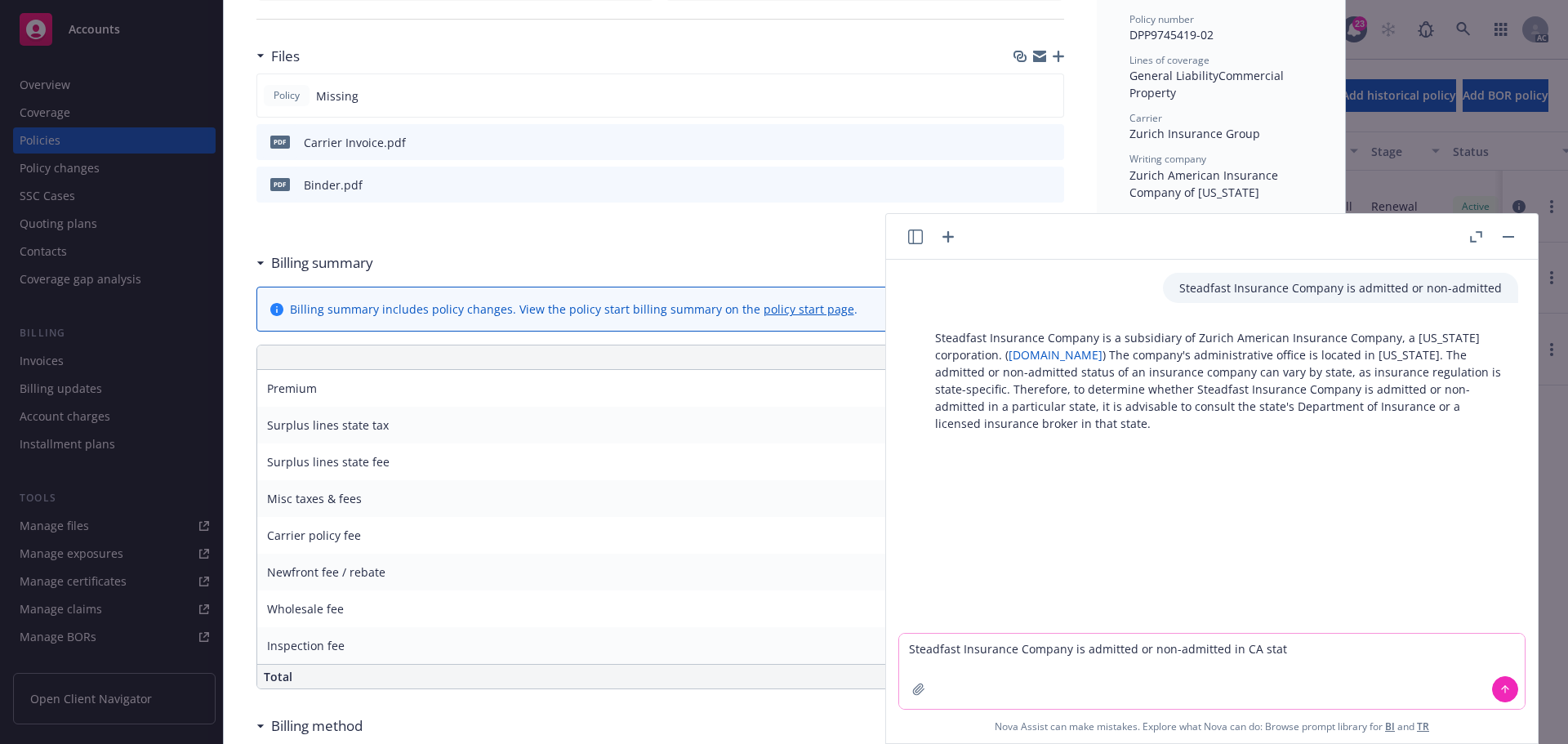
type textarea "Steadfast Insurance Company is admitted or non-admitted in CA state"
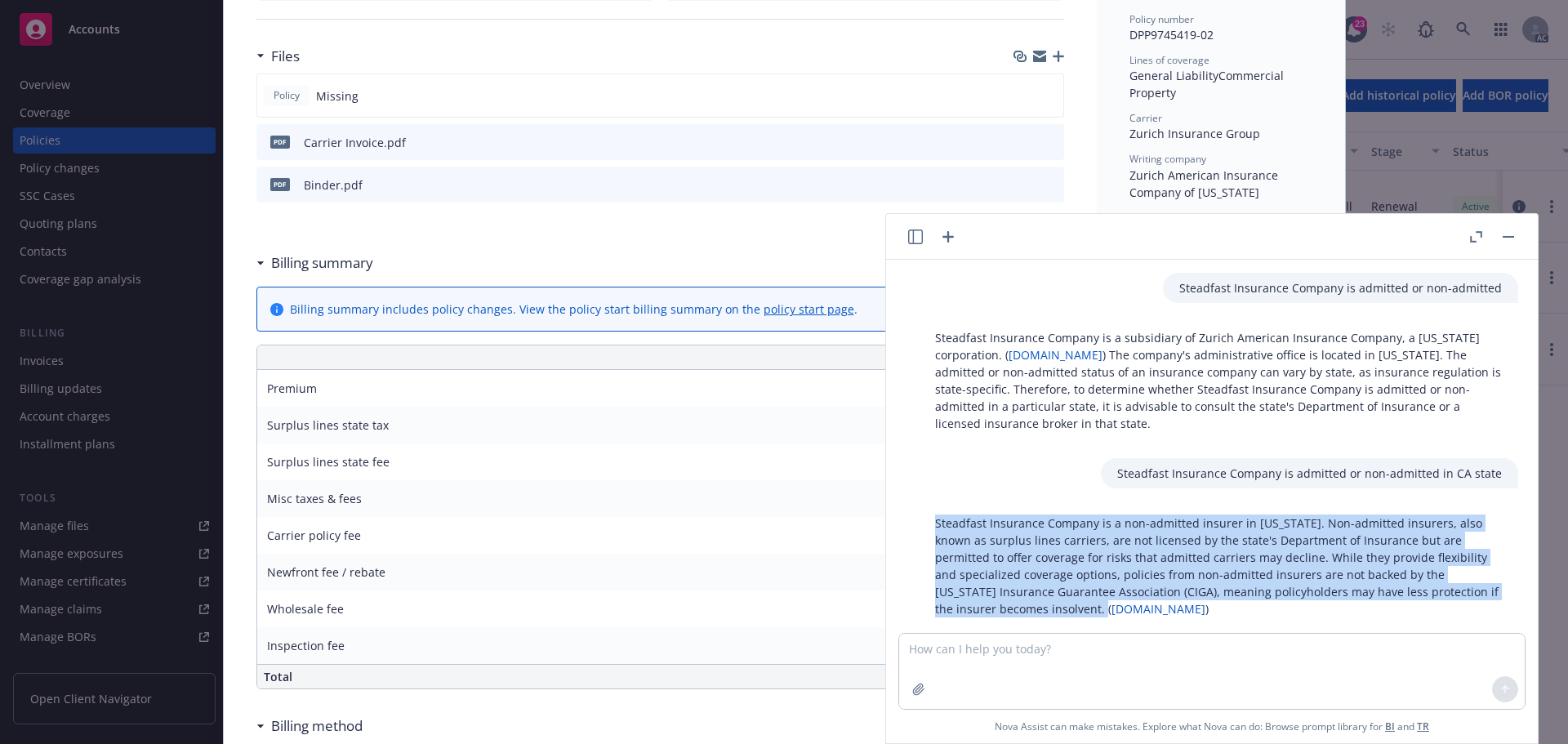
drag, startPoint x: 937, startPoint y: 523, endPoint x: 1039, endPoint y: 614, distance: 136.7
click at [1039, 614] on p "Steadfast Insurance Company is a non-admitted insurer in [US_STATE]. Non-admitt…" at bounding box center [1218, 566] width 566 height 103
copy p "Steadfast Insurance Company is a non-admitted insurer in [US_STATE]. Non-admitt…"
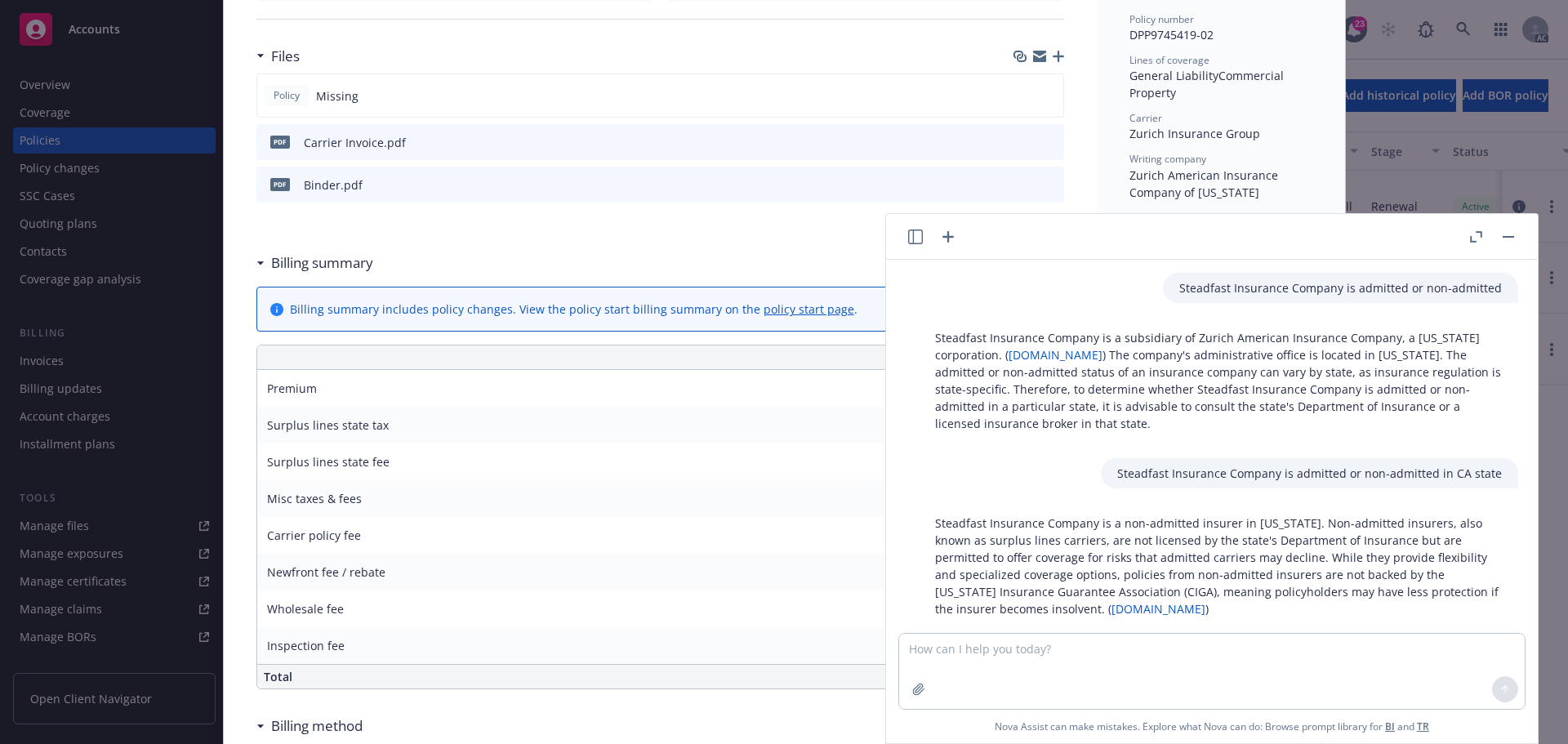
click at [1497, 237] on div at bounding box center [1492, 236] width 52 height 19
click at [1508, 231] on button "button" at bounding box center [1507, 236] width 19 height 19
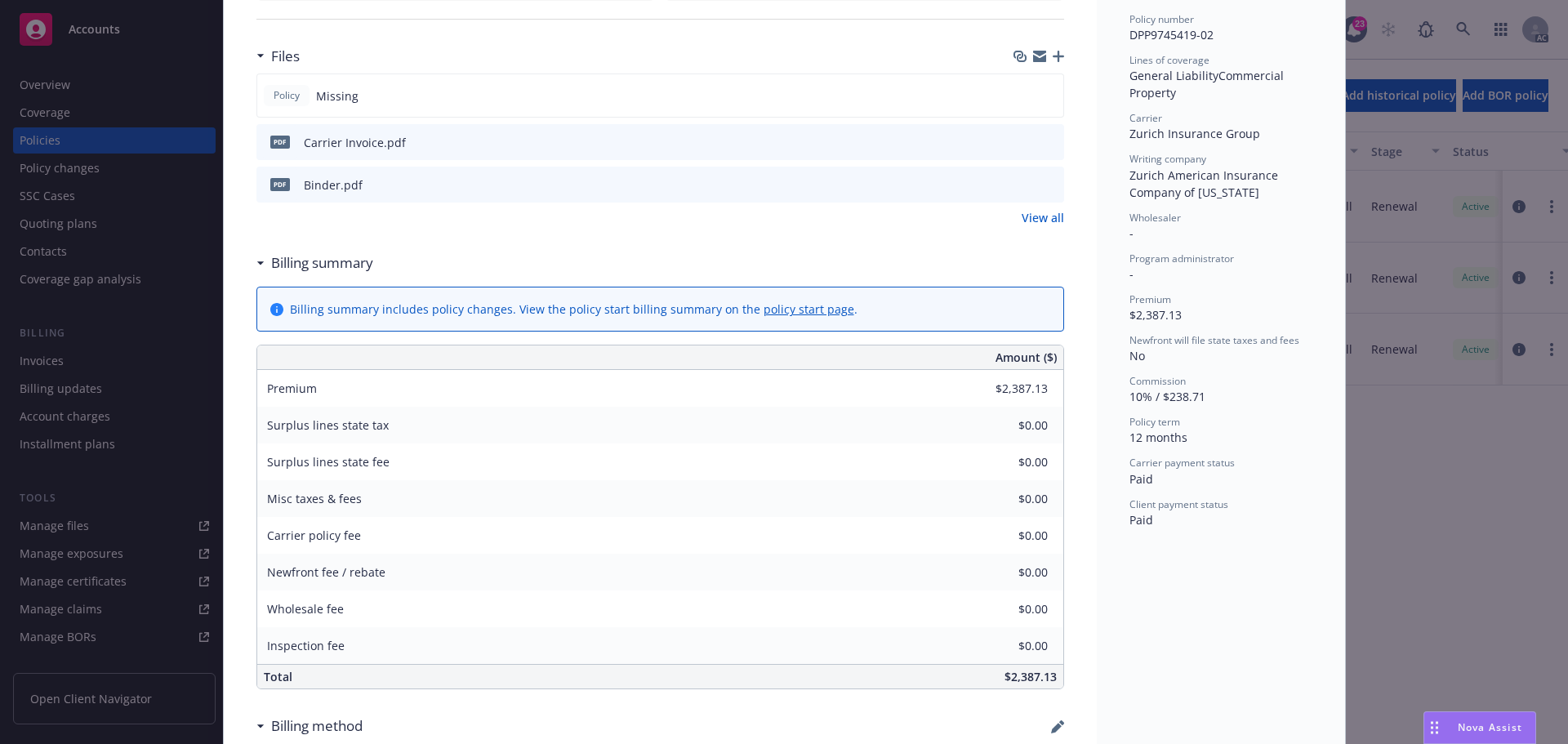
click at [1047, 142] on icon "preview file" at bounding box center [1048, 141] width 15 height 11
drag, startPoint x: 1249, startPoint y: 199, endPoint x: 1114, endPoint y: 177, distance: 136.8
click at [1114, 177] on div "Status Active Effective dates [DATE] - [DATE] Producer(s) [PERSON_NAME] Service…" at bounding box center [1221, 705] width 248 height 2039
copy span "Zurich American Insurance Company of [US_STATE]"
click at [1431, 725] on icon "Drag to move" at bounding box center [1435, 728] width 7 height 13
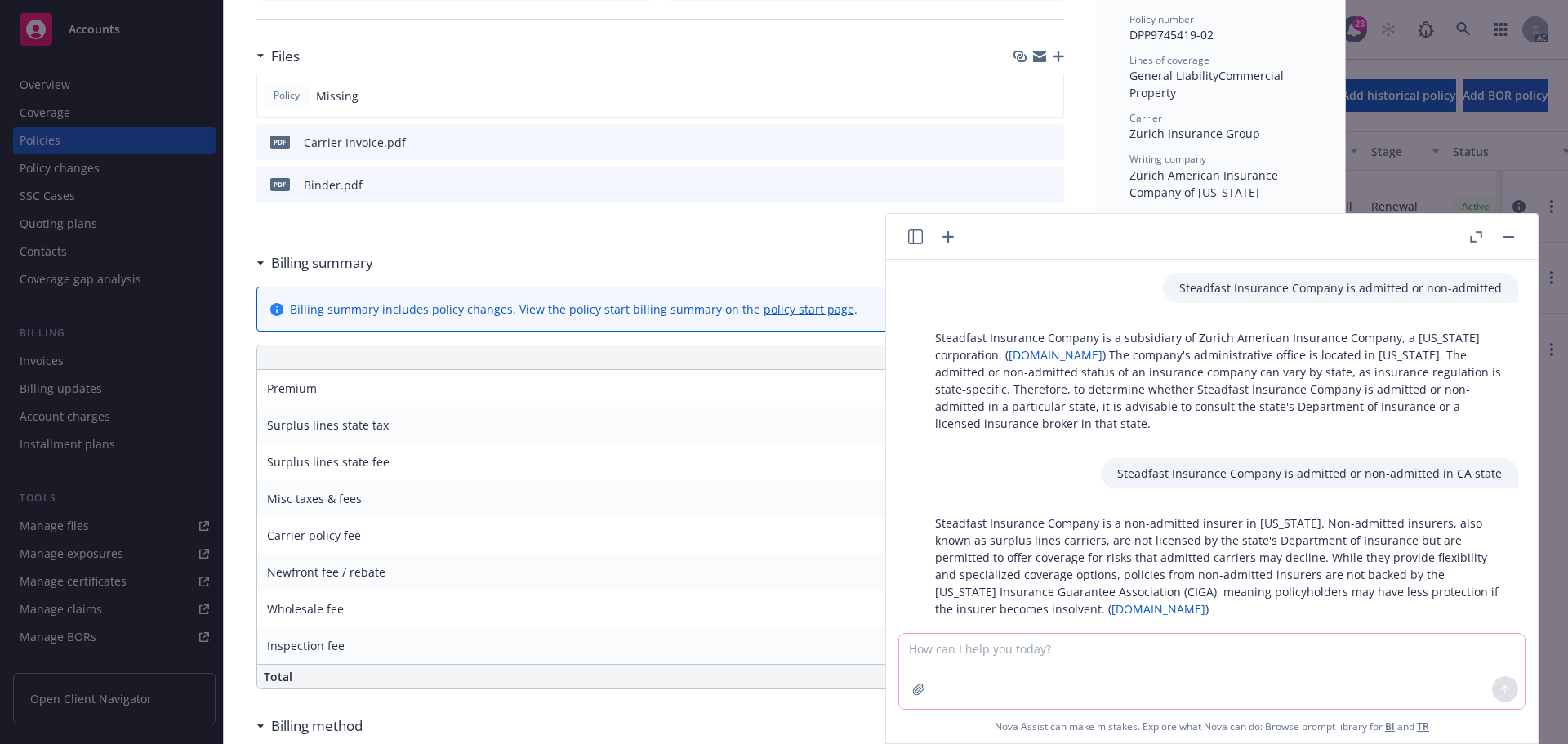
click at [1043, 668] on textarea at bounding box center [1211, 671] width 625 height 75
paste textarea "Zurich American Insurance Company of [US_STATE]"
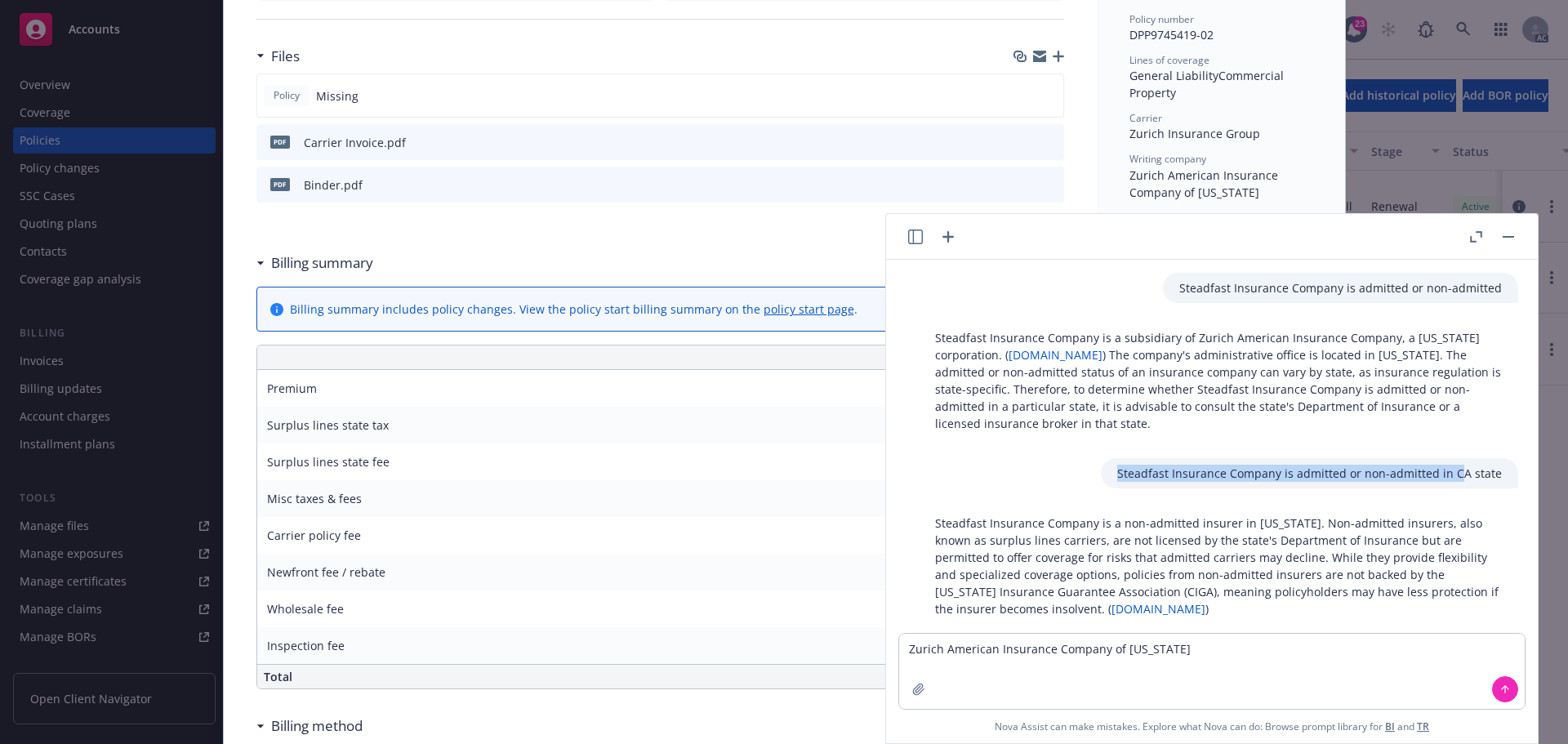
drag, startPoint x: 1114, startPoint y: 474, endPoint x: 1436, endPoint y: 477, distance: 322.0
click at [1445, 476] on div "Steadfast Insurance Company is admitted or non-admitted in CA state" at bounding box center [1309, 473] width 418 height 30
click at [1320, 481] on p "Steadfast Insurance Company is admitted or non-admitted in CA state" at bounding box center [1309, 473] width 385 height 17
drag, startPoint x: 1282, startPoint y: 472, endPoint x: 1507, endPoint y: 480, distance: 225.1
click at [1507, 480] on div "Steadfast Insurance Company is admitted or non-admitted in CA state" at bounding box center [1218, 473] width 625 height 30
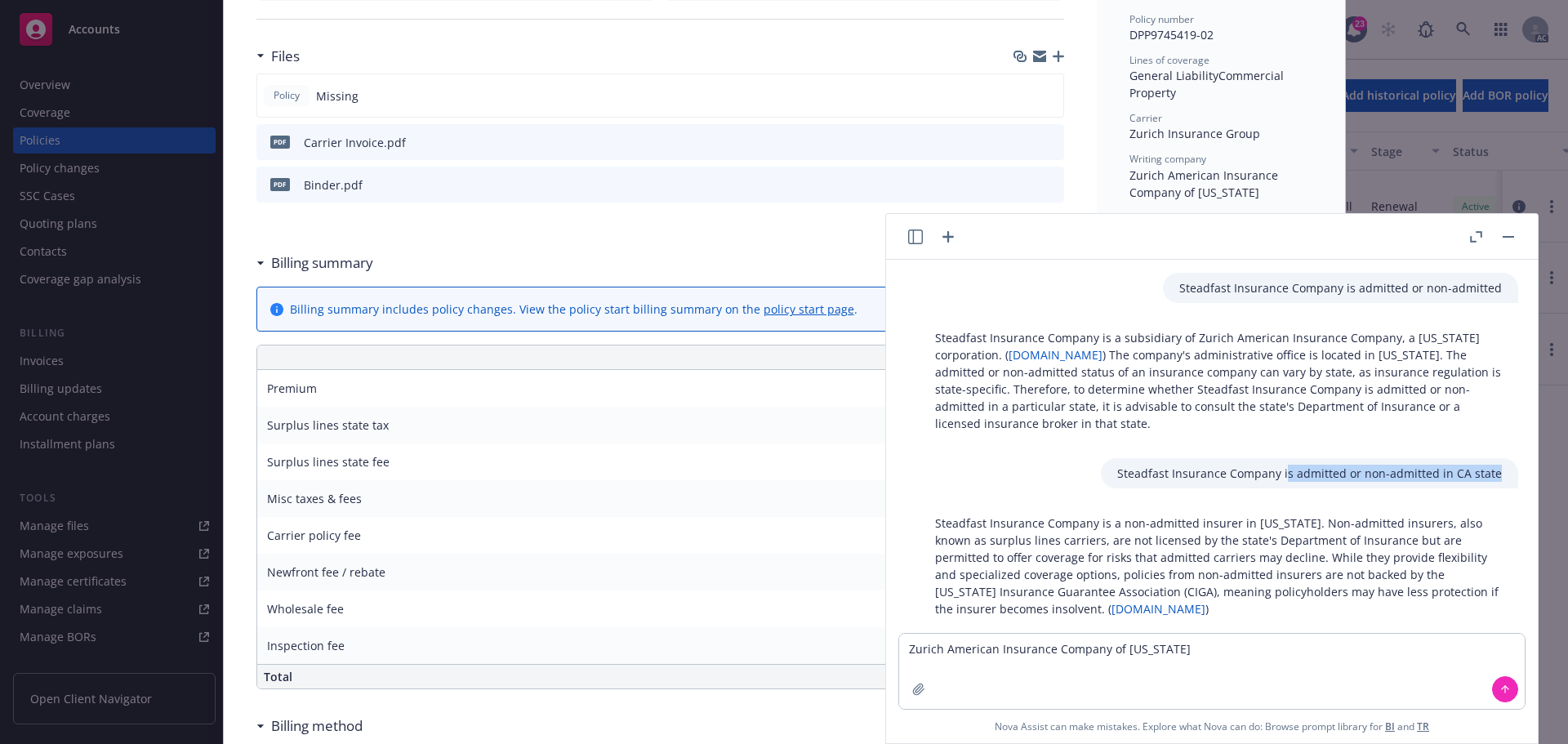
click at [1321, 489] on div "Steadfast Insurance Company is admitted or non-admitted Steadfast Insurance Com…" at bounding box center [1212, 446] width 639 height 374
click at [1278, 473] on p "Steadfast Insurance Company is admitted or non-admitted in CA state" at bounding box center [1309, 473] width 385 height 17
drag, startPoint x: 1294, startPoint y: 473, endPoint x: 1502, endPoint y: 476, distance: 208.0
click at [1502, 476] on div "Steadfast Insurance Company is admitted or non-admitted in CA state" at bounding box center [1309, 473] width 418 height 30
copy p "is admitted or non-admitted in CA state"
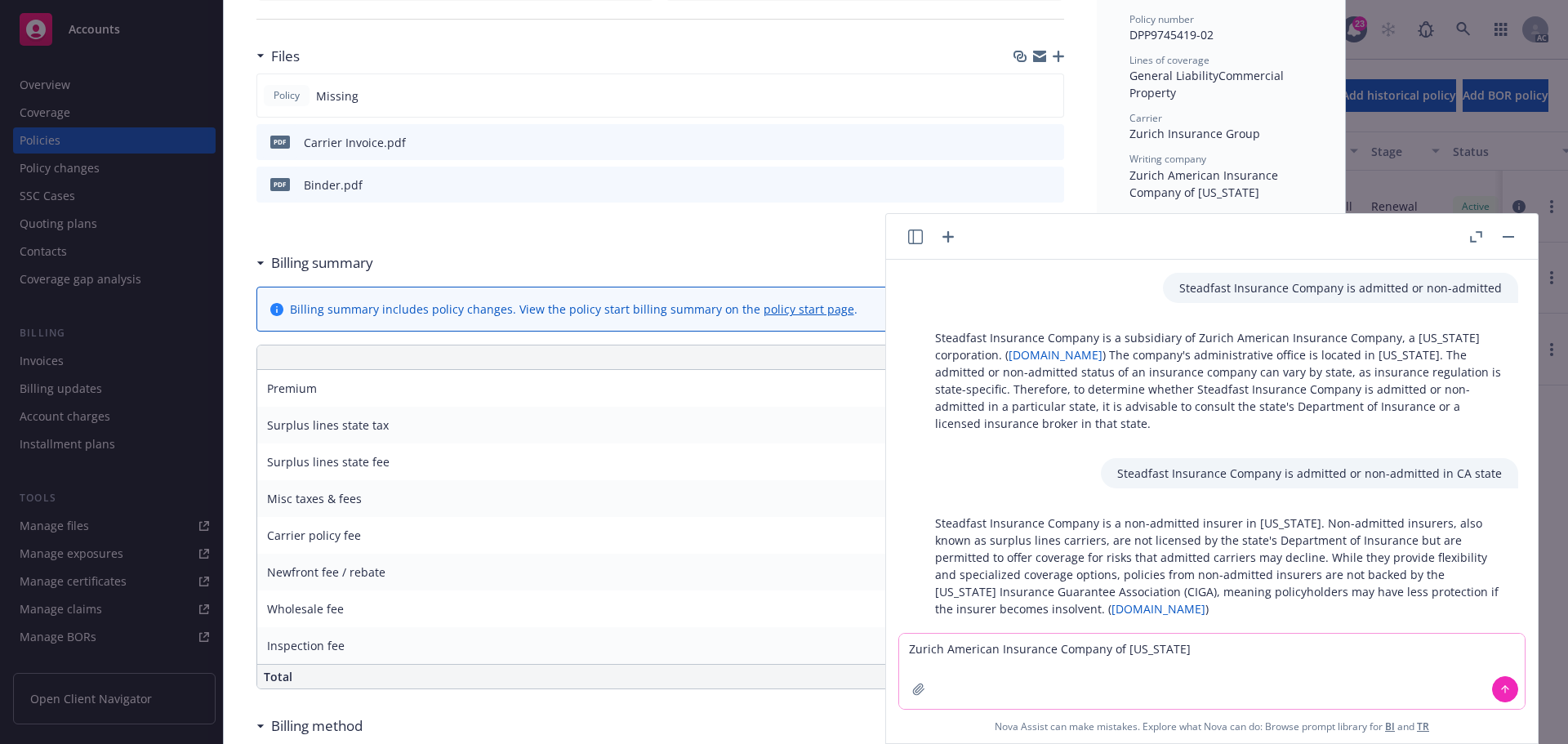
click at [1229, 644] on textarea "Zurich American Insurance Company of [US_STATE]" at bounding box center [1211, 671] width 625 height 75
paste textarea "is admitted or non-admitted in CA state"
type textarea "Zurich American Insurance Company of [US_STATE] is admitted or non-admitted in …"
click at [1504, 696] on button at bounding box center [1505, 690] width 26 height 26
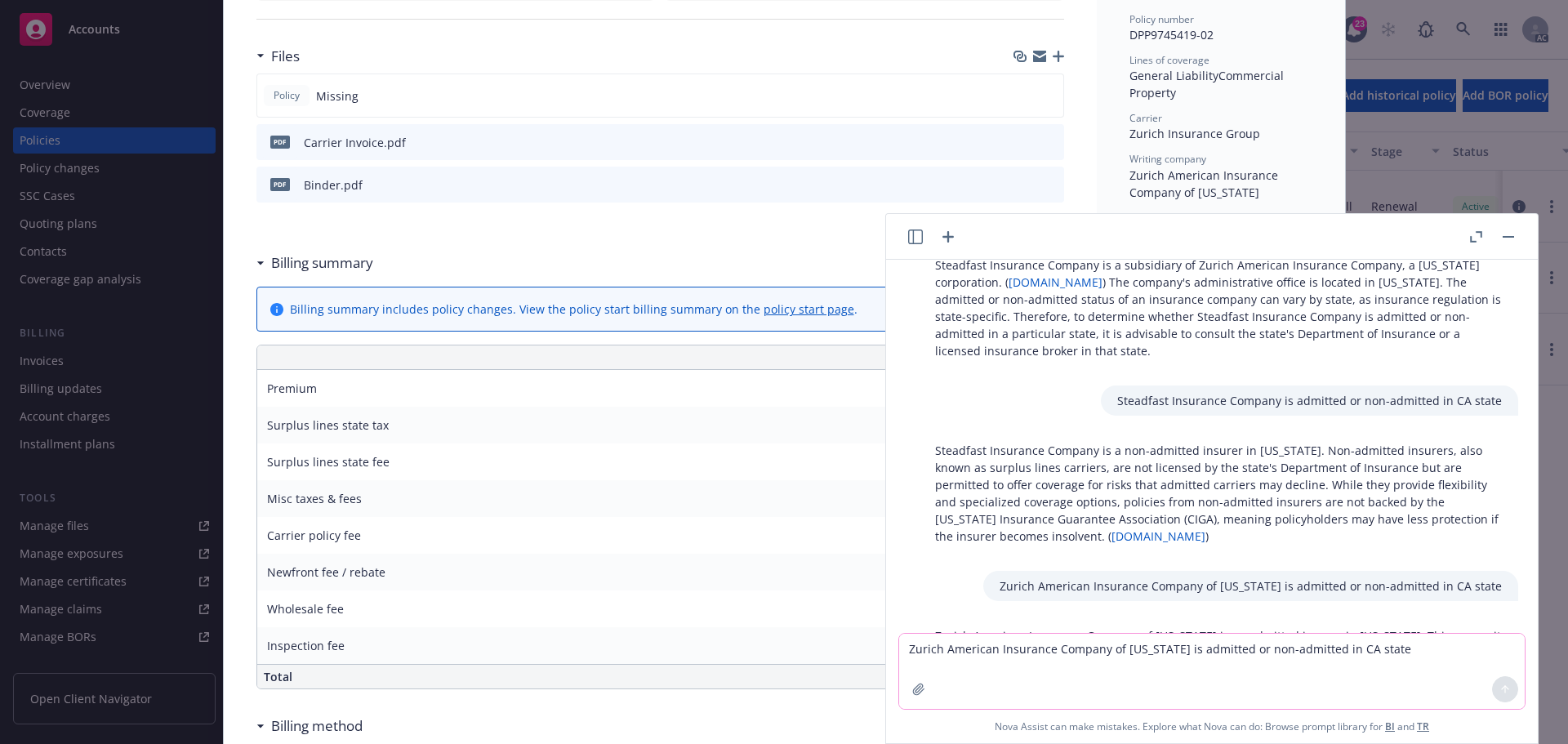
scroll to position [181, 0]
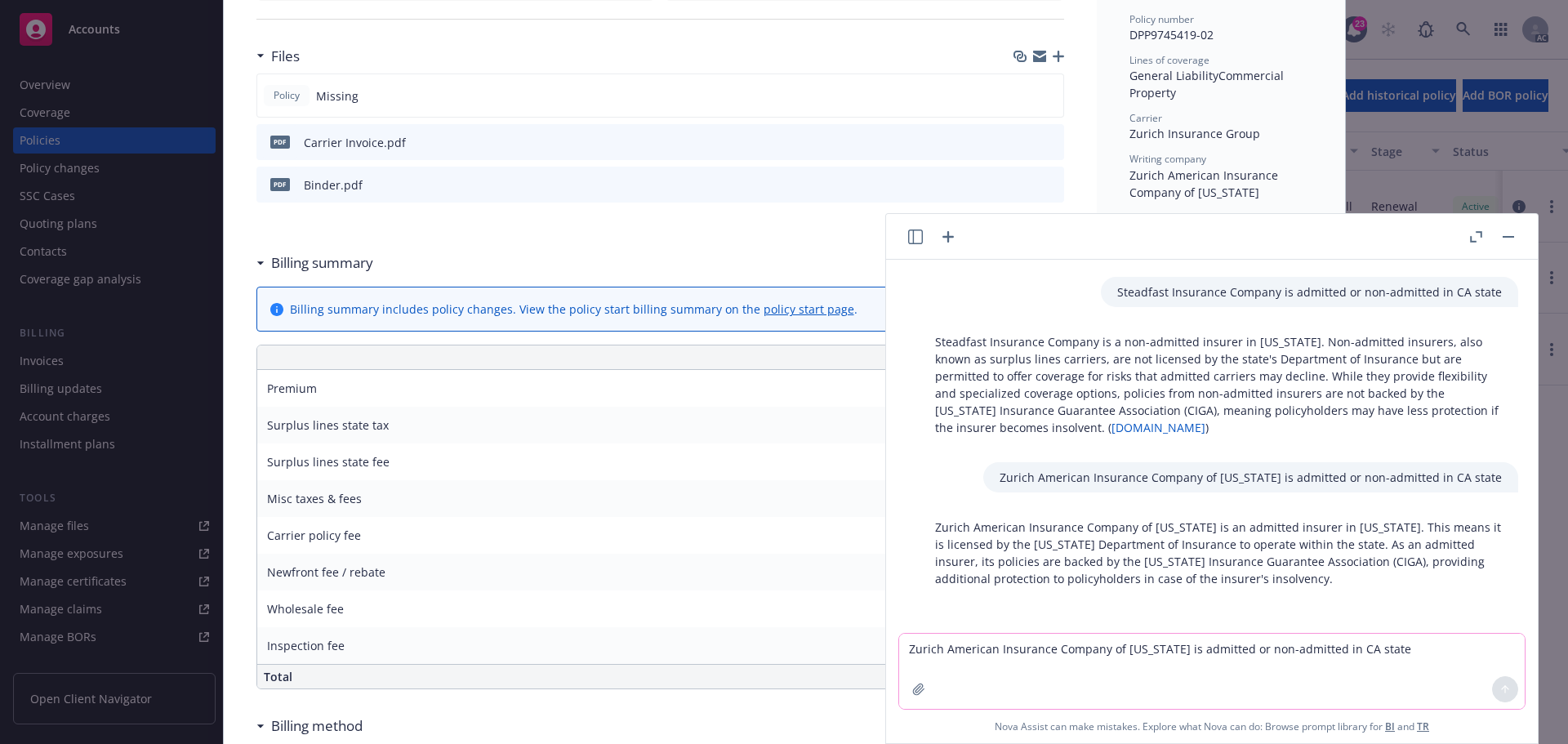
click at [1499, 244] on div at bounding box center [1492, 236] width 52 height 19
click at [1518, 235] on button "button" at bounding box center [1507, 236] width 19 height 19
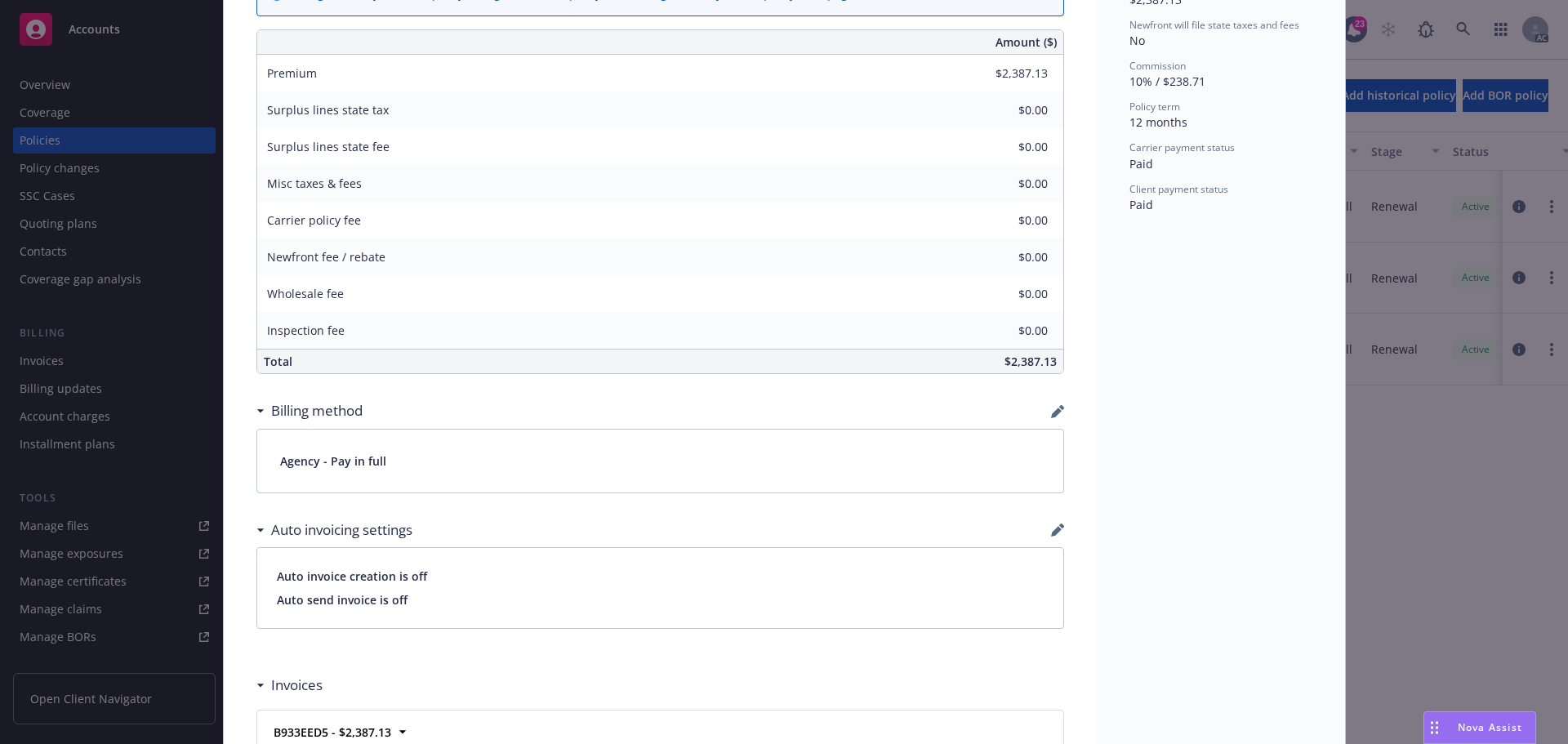
scroll to position [736, 0]
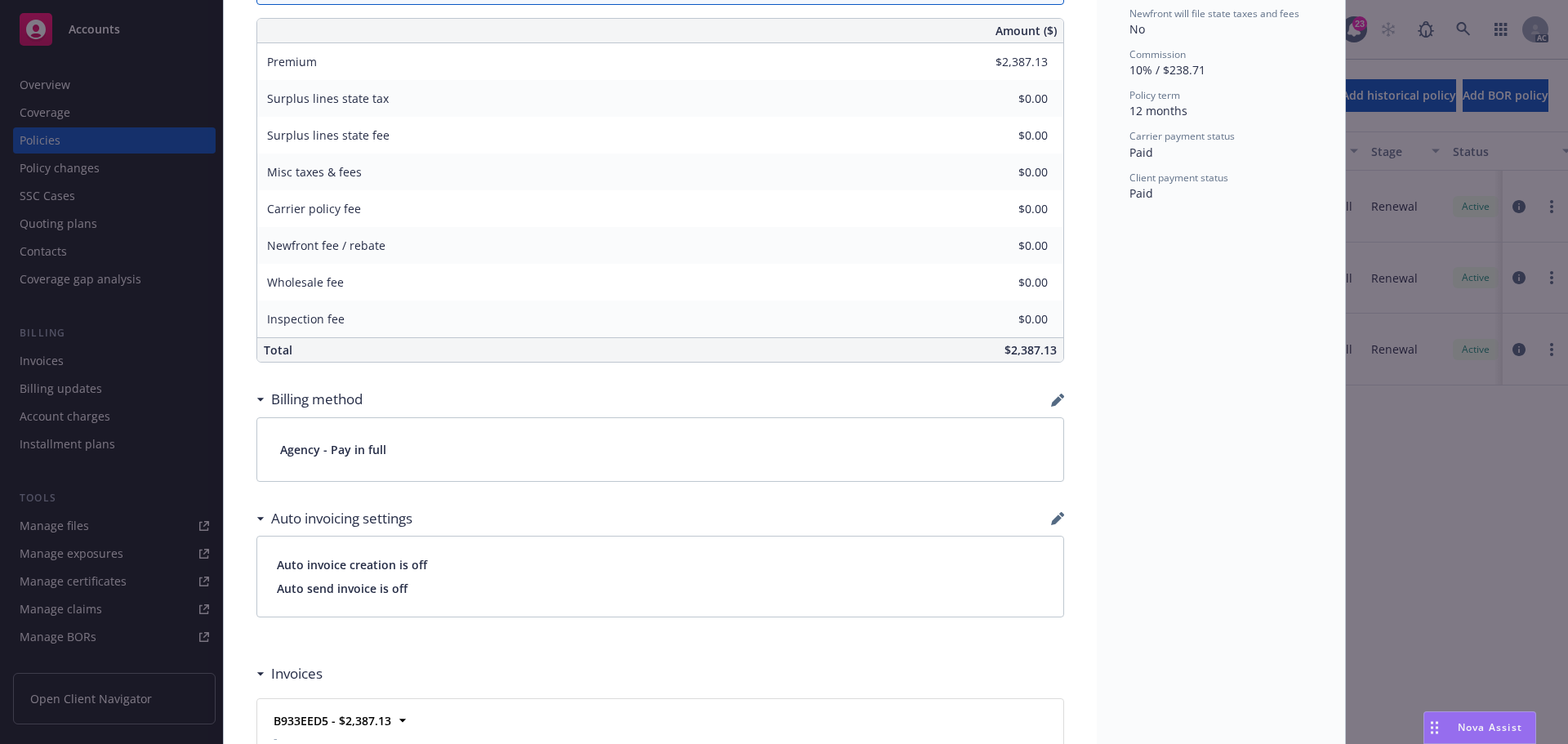
click at [1437, 718] on div "Drag to move" at bounding box center [1434, 728] width 20 height 31
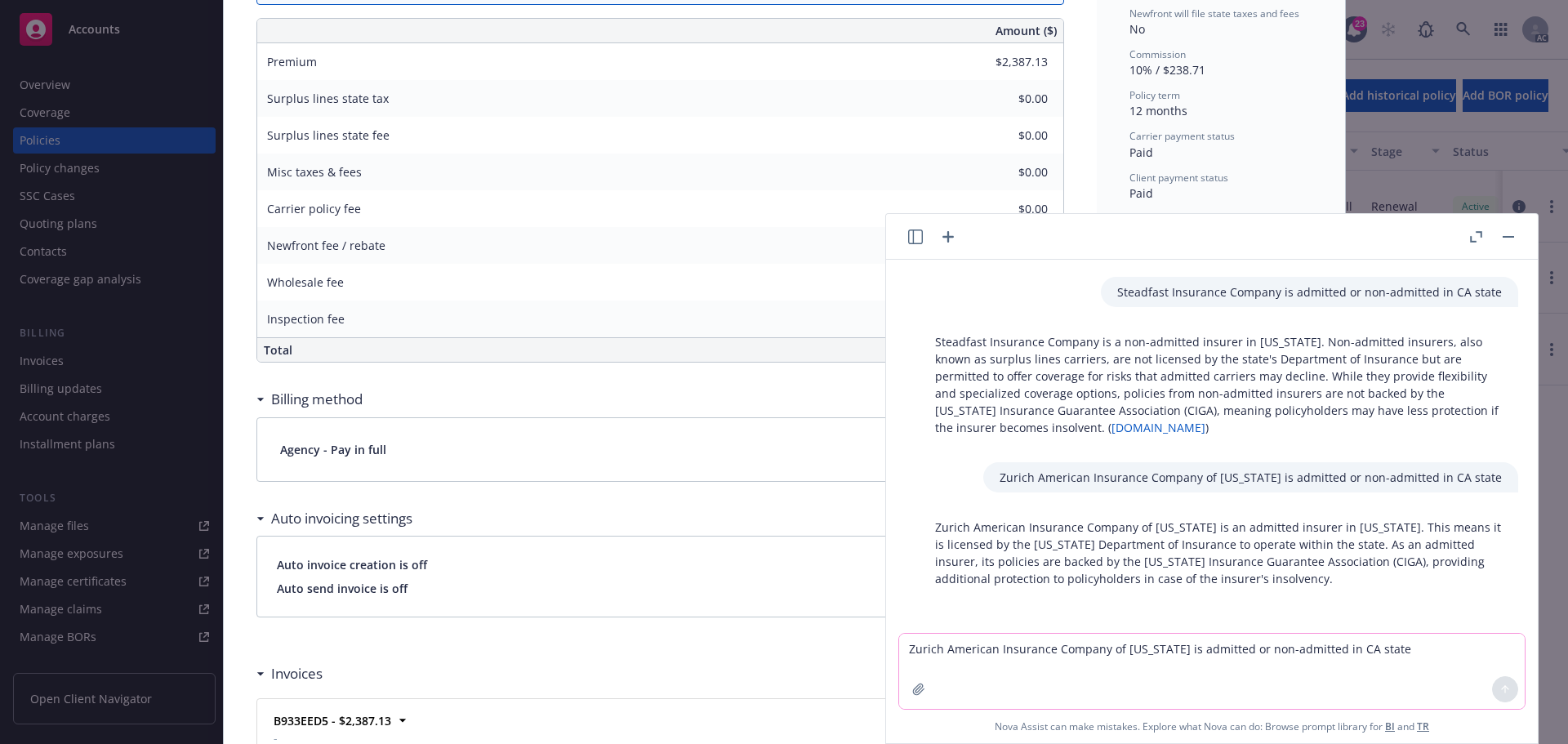
click at [1061, 675] on textarea "Zurich American Insurance Company of Illinois is admitted or non-admitted in CA…" at bounding box center [1211, 671] width 625 height 75
paste textarea "Administrative Fee"
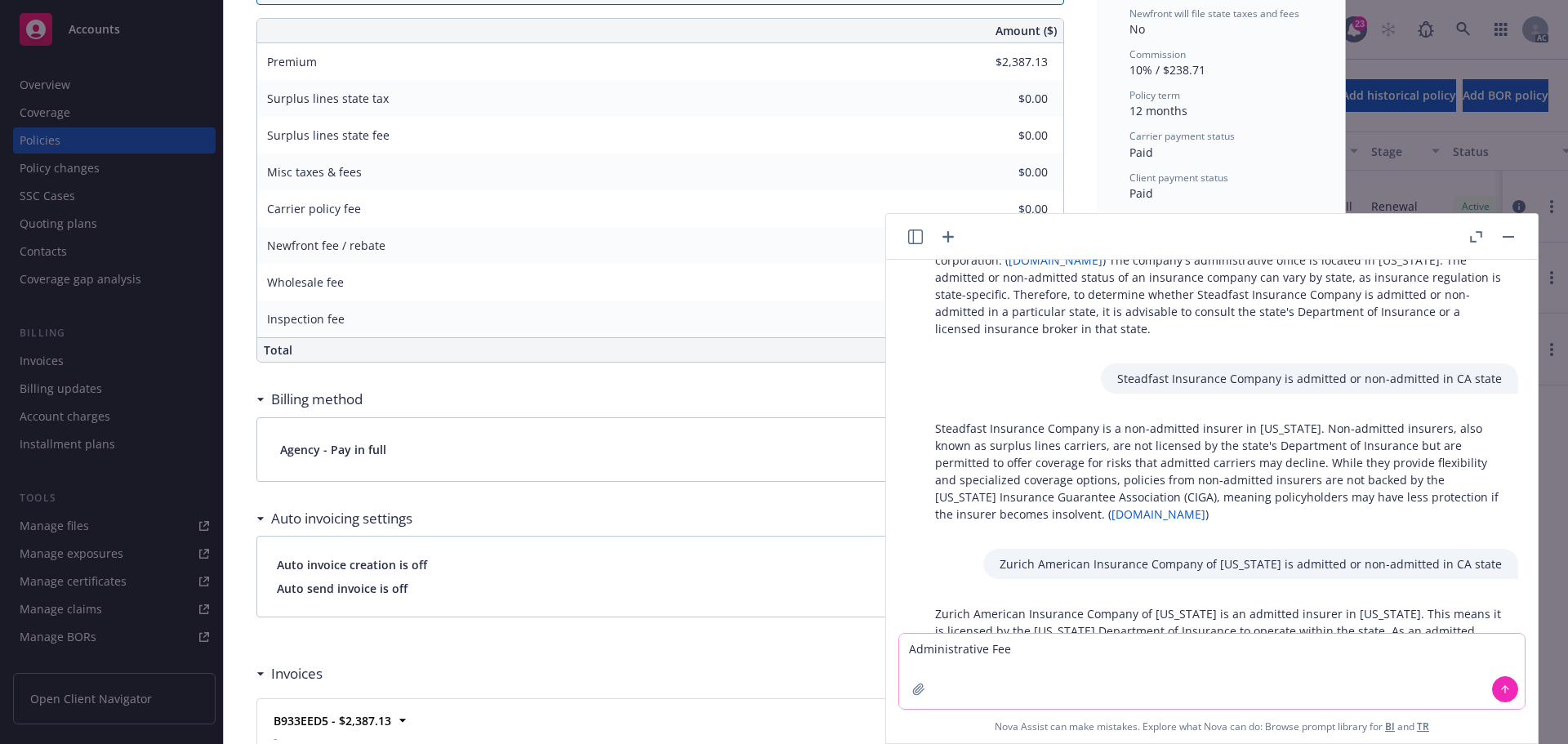
scroll to position [18, 0]
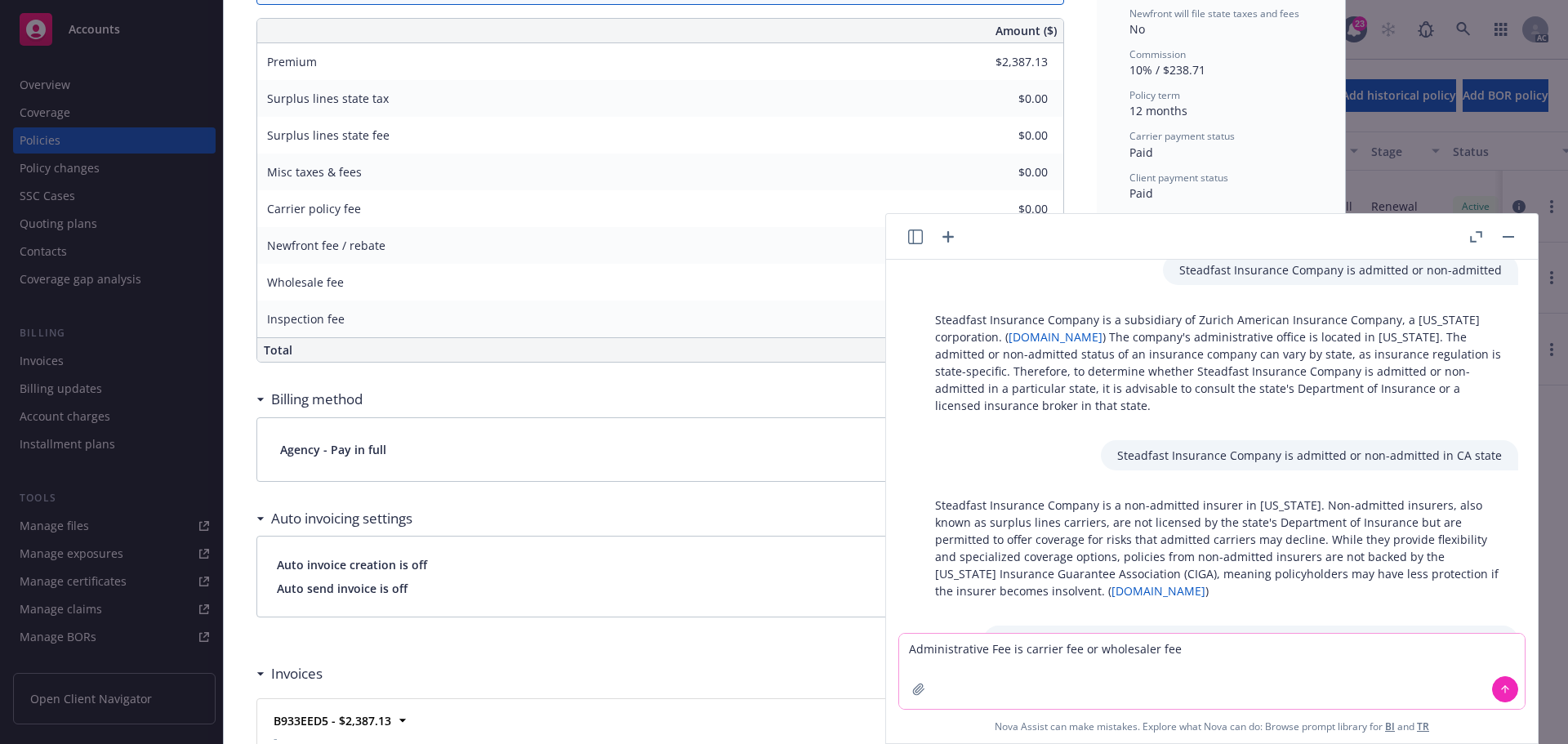
type textarea "Administrative Fee is carrier fee or wholesaler fee?"
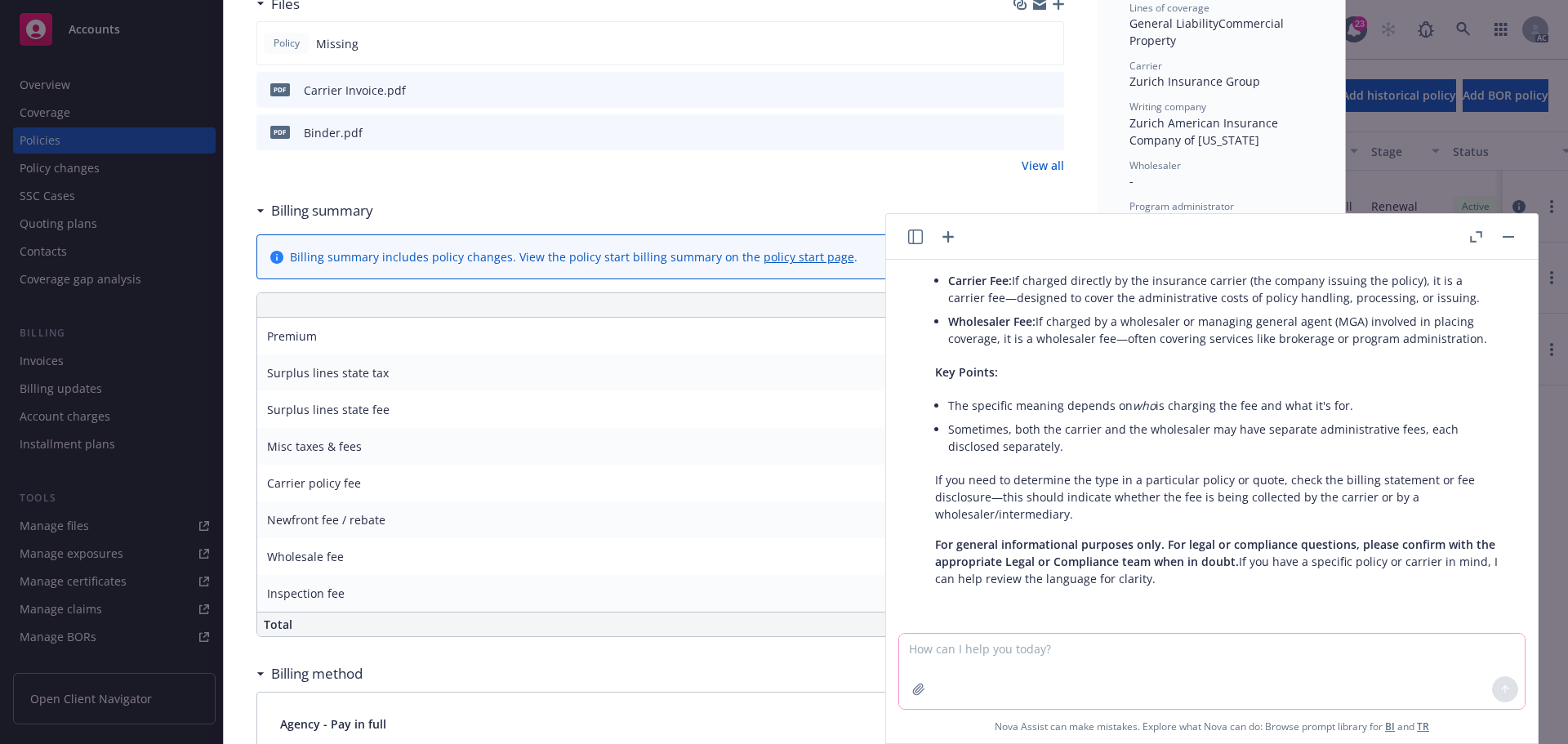
scroll to position [327, 0]
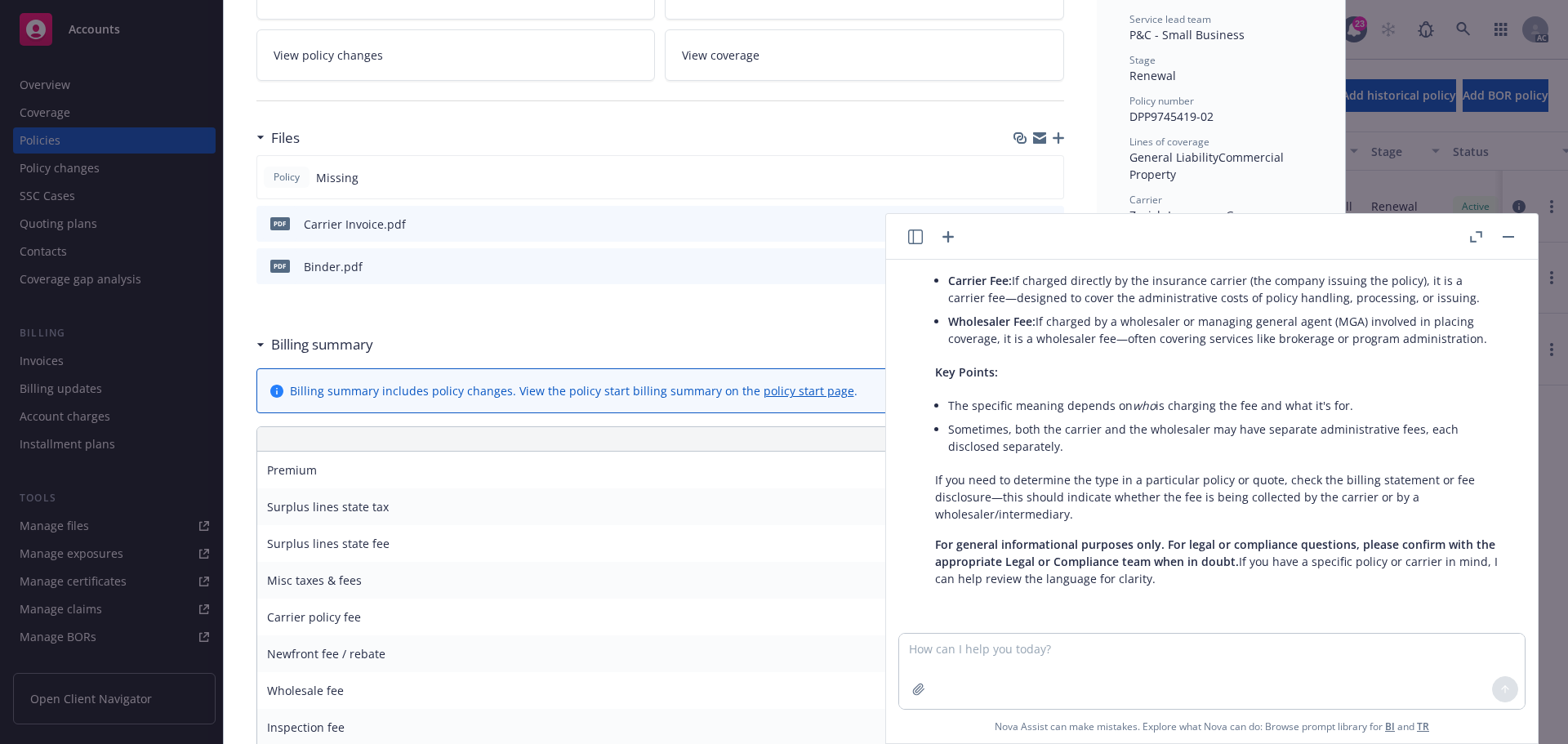
click at [1500, 237] on button "button" at bounding box center [1507, 236] width 19 height 19
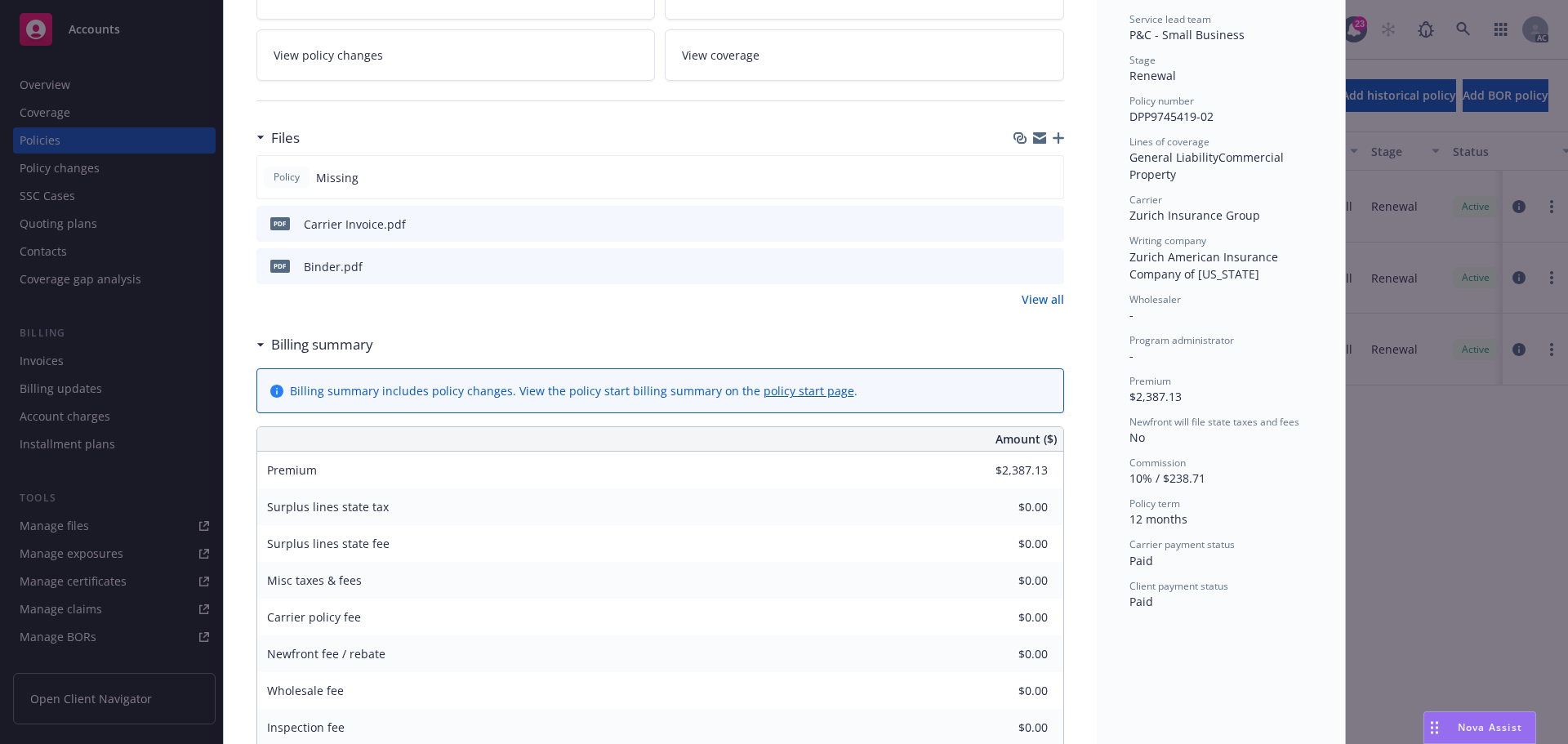
click at [1041, 263] on icon "preview file" at bounding box center [1048, 265] width 15 height 11
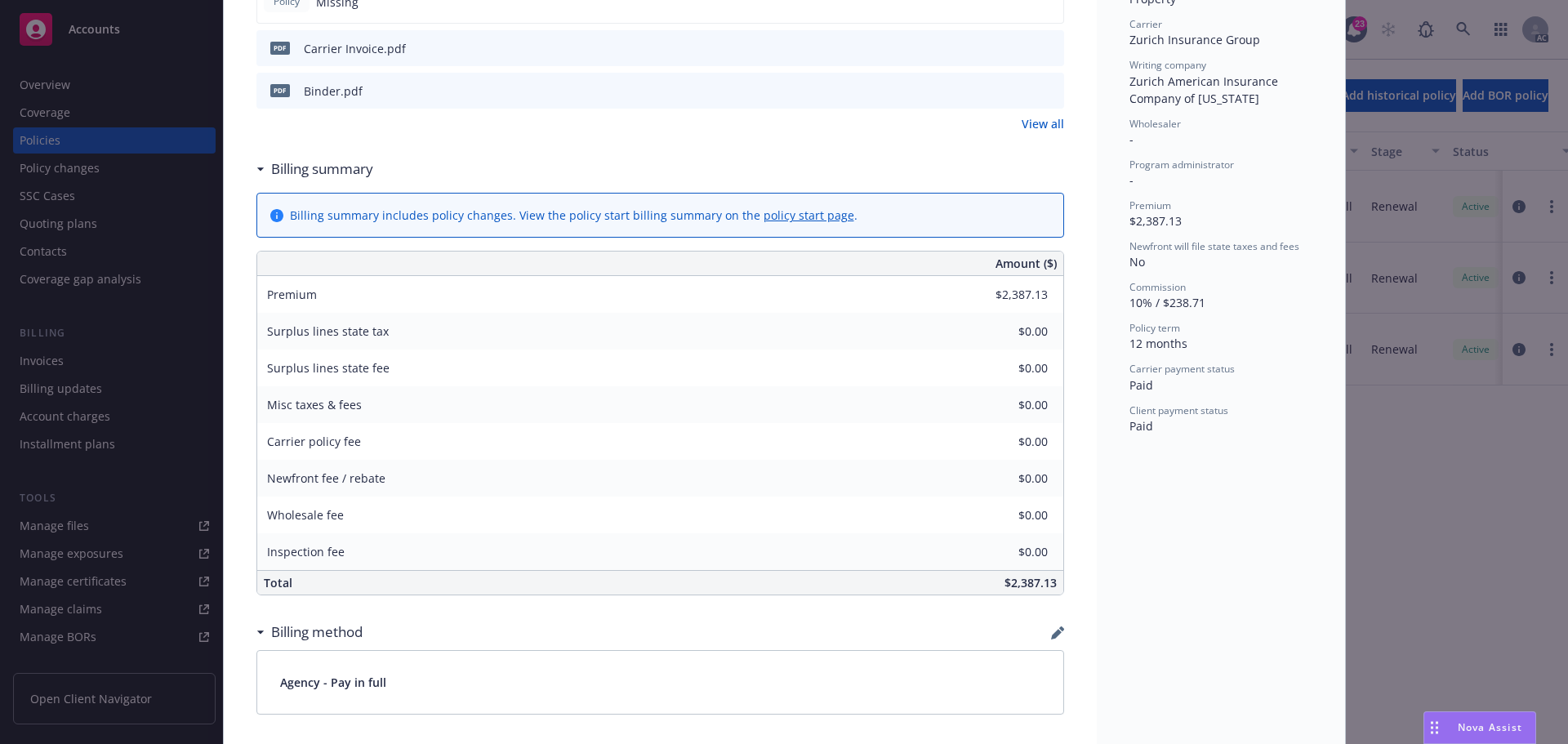
scroll to position [409, 0]
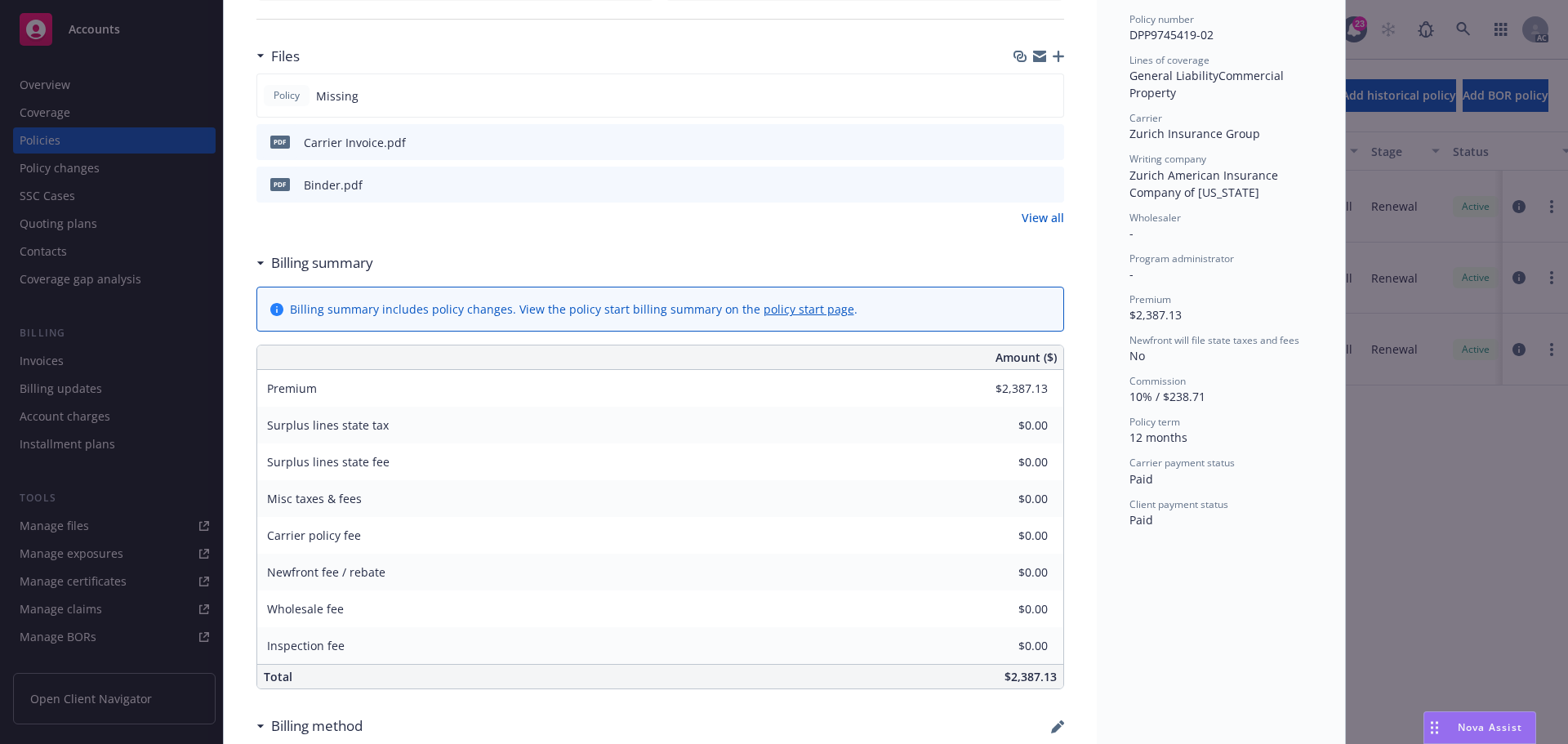
click at [1041, 141] on icon "preview file" at bounding box center [1048, 141] width 15 height 11
drag, startPoint x: 277, startPoint y: 543, endPoint x: 330, endPoint y: 542, distance: 53.0
click at [330, 542] on span "Carrier policy fee" at bounding box center [314, 535] width 94 height 16
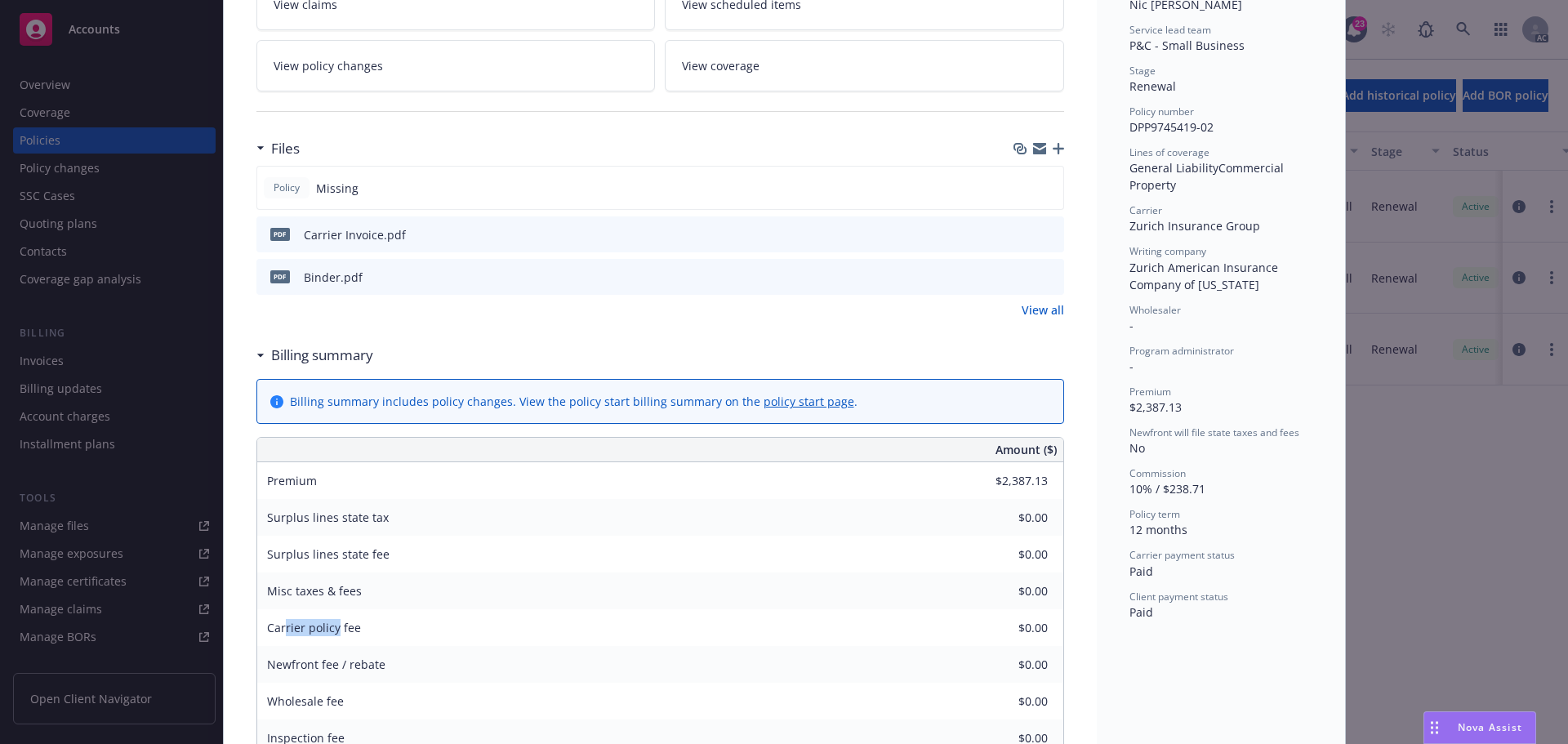
scroll to position [245, 0]
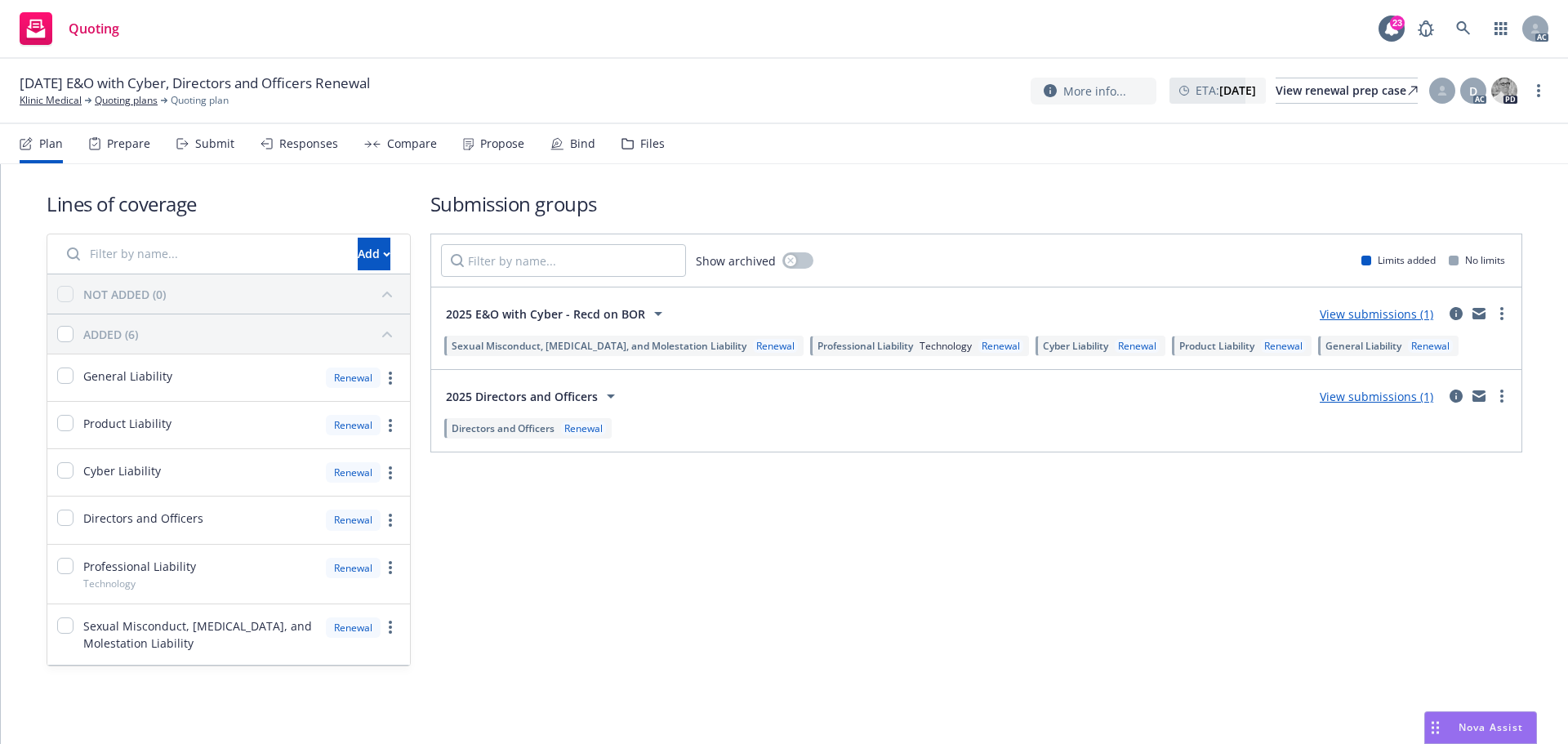
click at [192, 152] on div "Submit" at bounding box center [205, 143] width 58 height 39
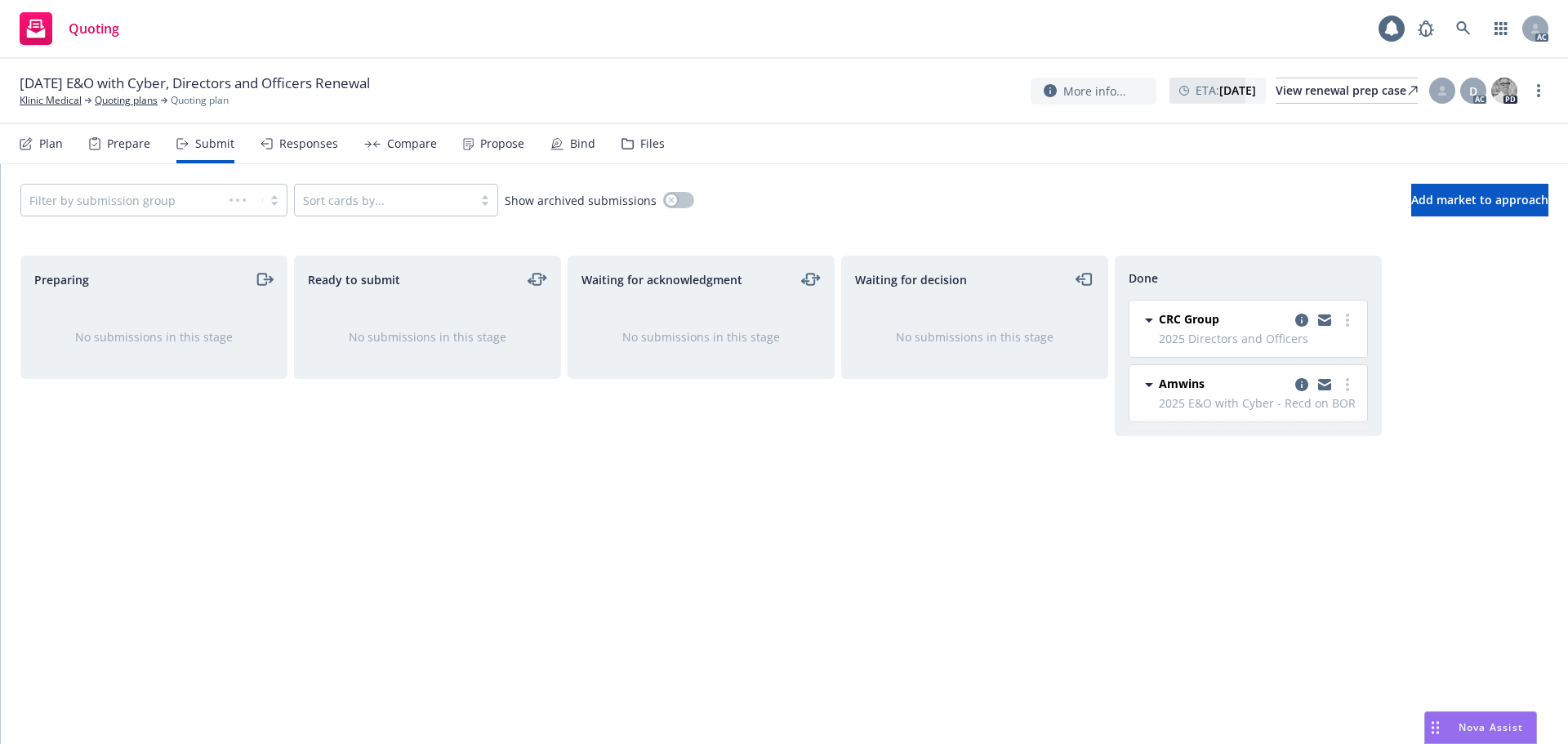
click at [270, 148] on icon at bounding box center [269, 143] width 6 height 10
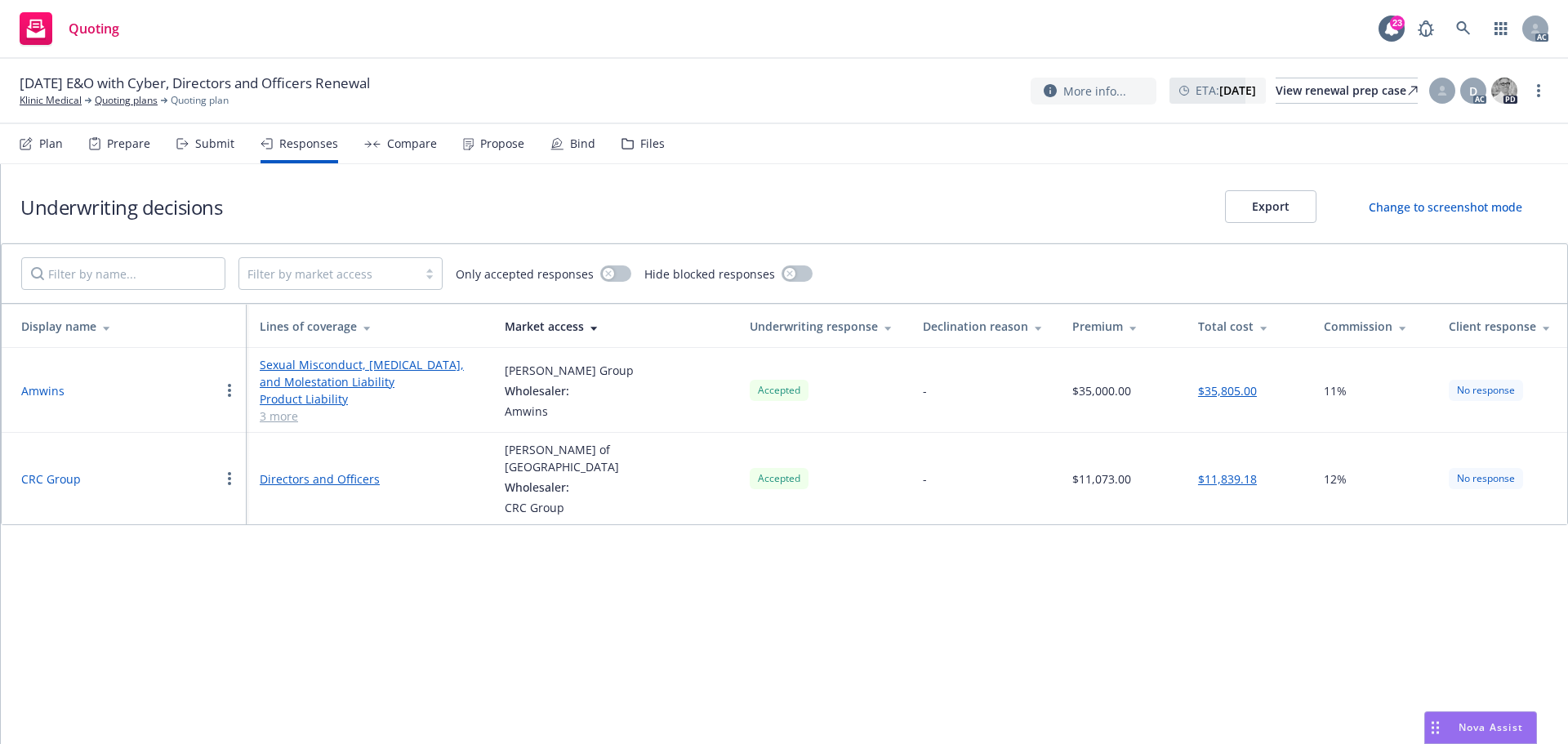
click at [497, 145] on div "Propose" at bounding box center [502, 143] width 44 height 13
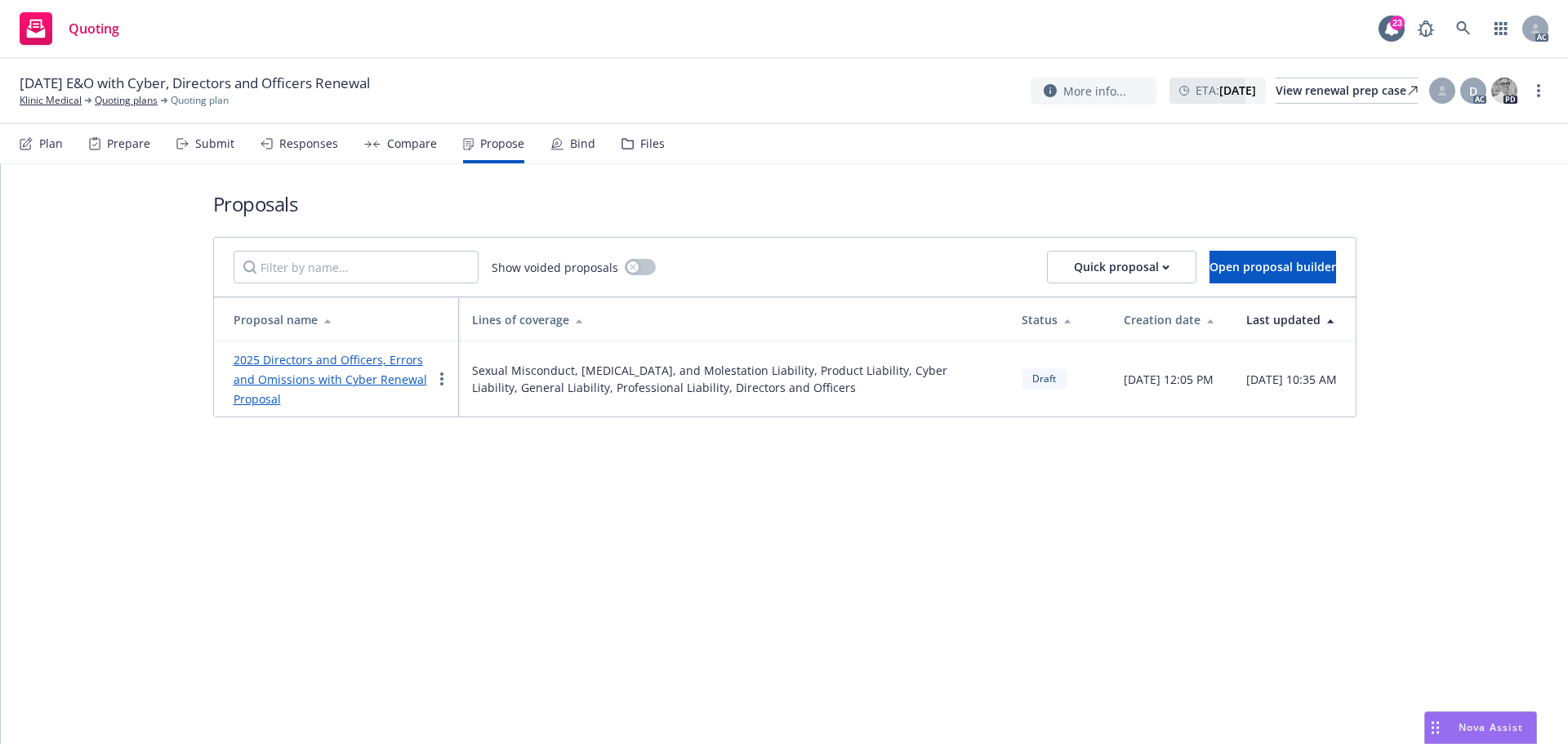
click at [287, 144] on div "Responses" at bounding box center [308, 143] width 59 height 13
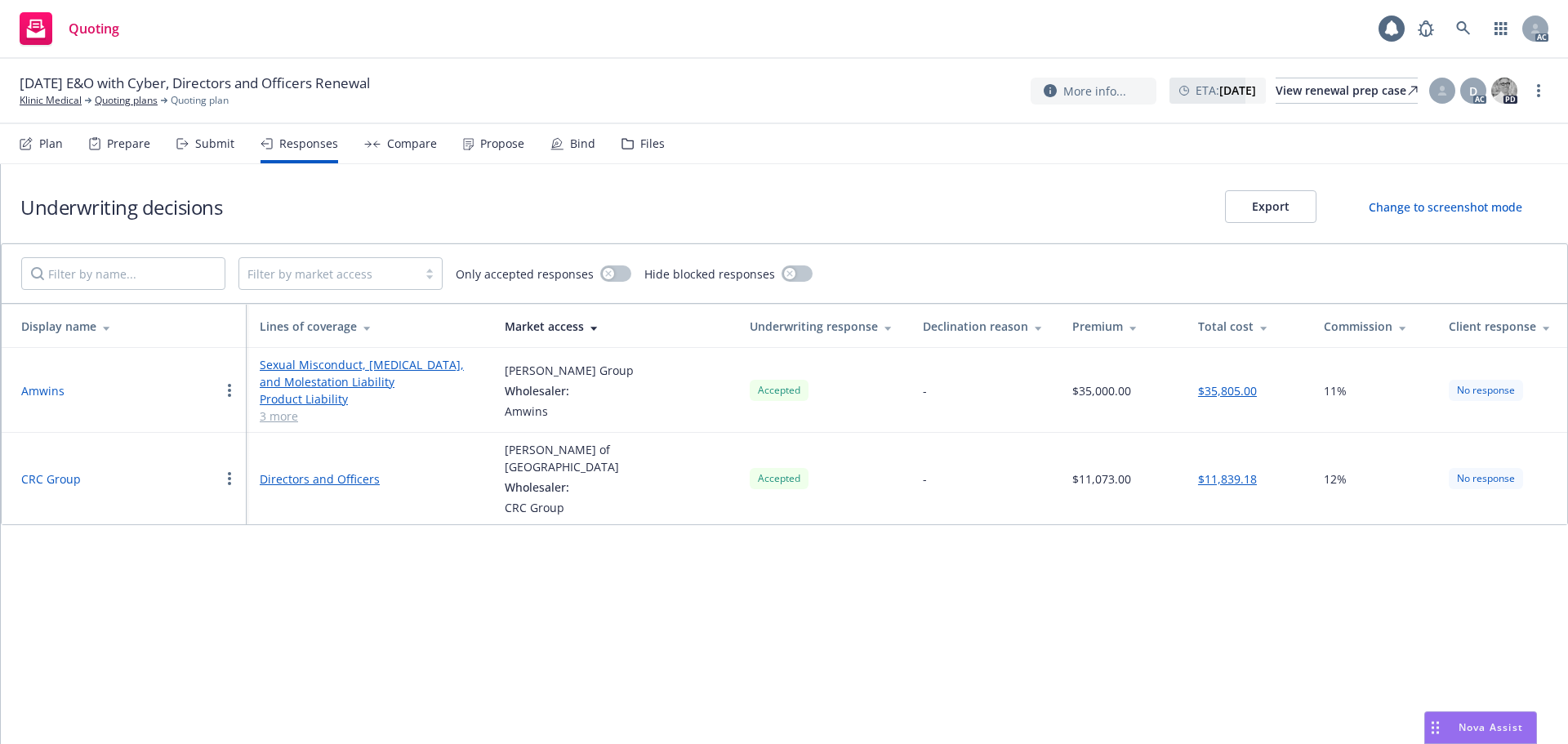
click at [46, 388] on button "Amwins" at bounding box center [42, 390] width 43 height 17
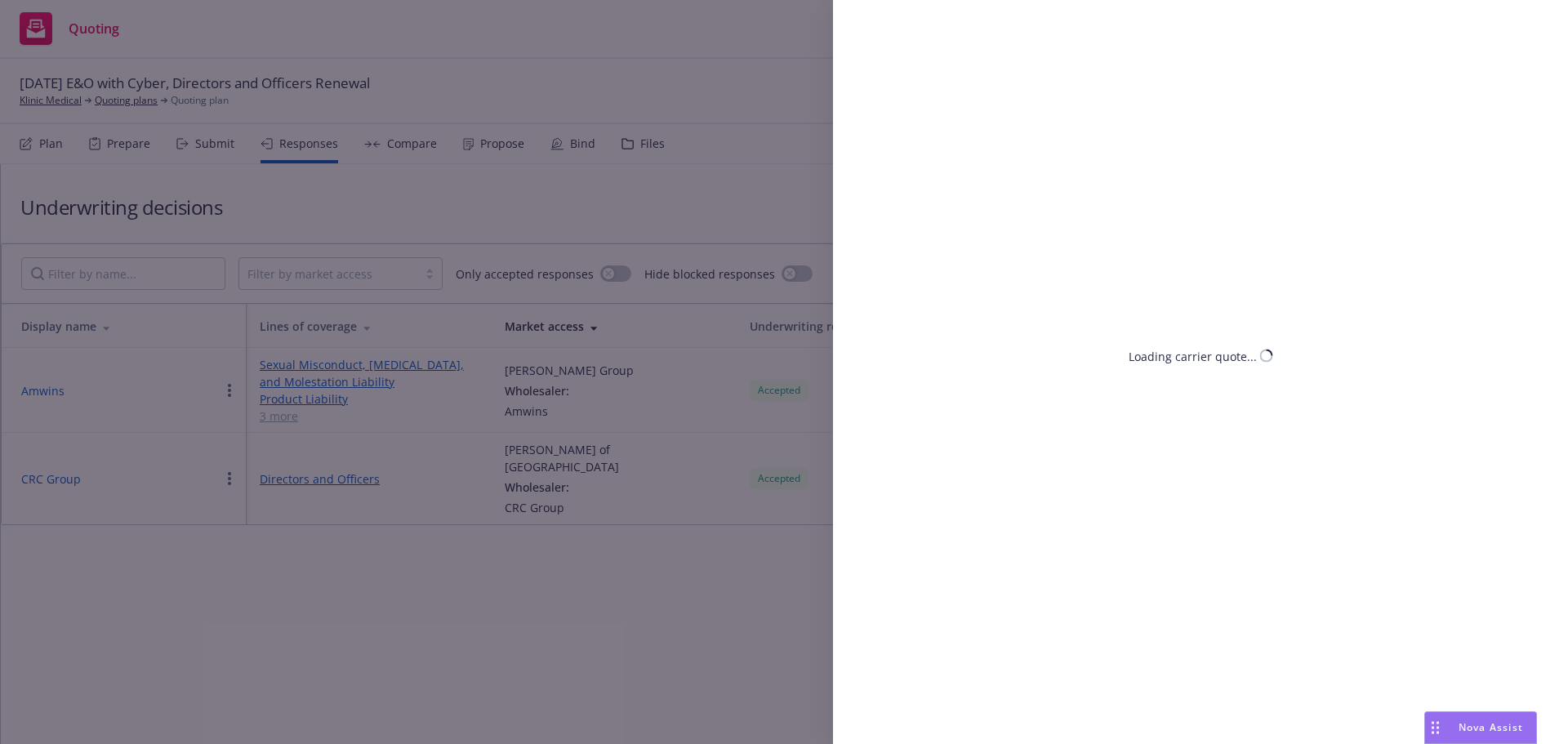
select select "WA"
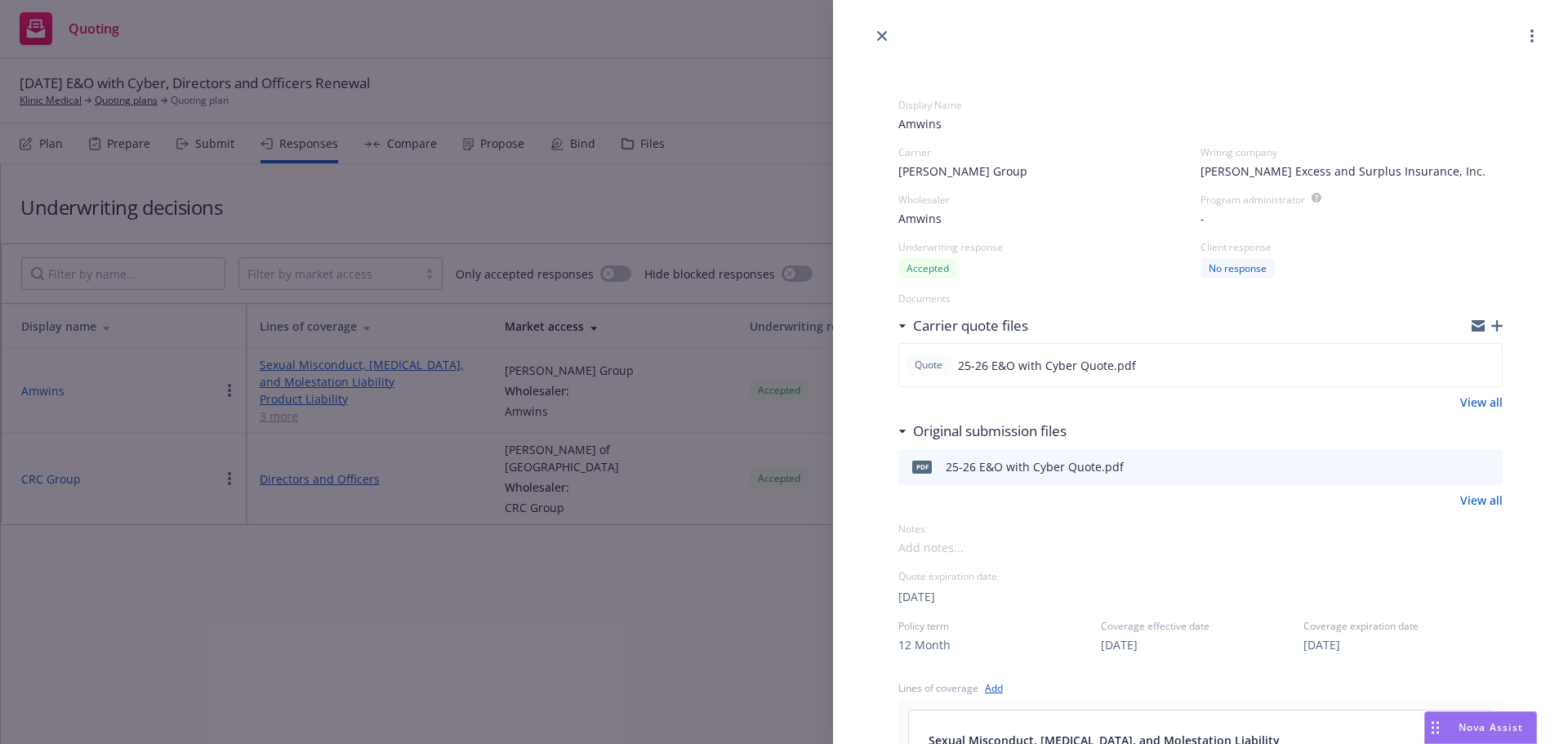
click at [722, 572] on div "Display Name Amwins Carrier [PERSON_NAME] Group Writing company [PERSON_NAME] E…" at bounding box center [784, 372] width 1568 height 744
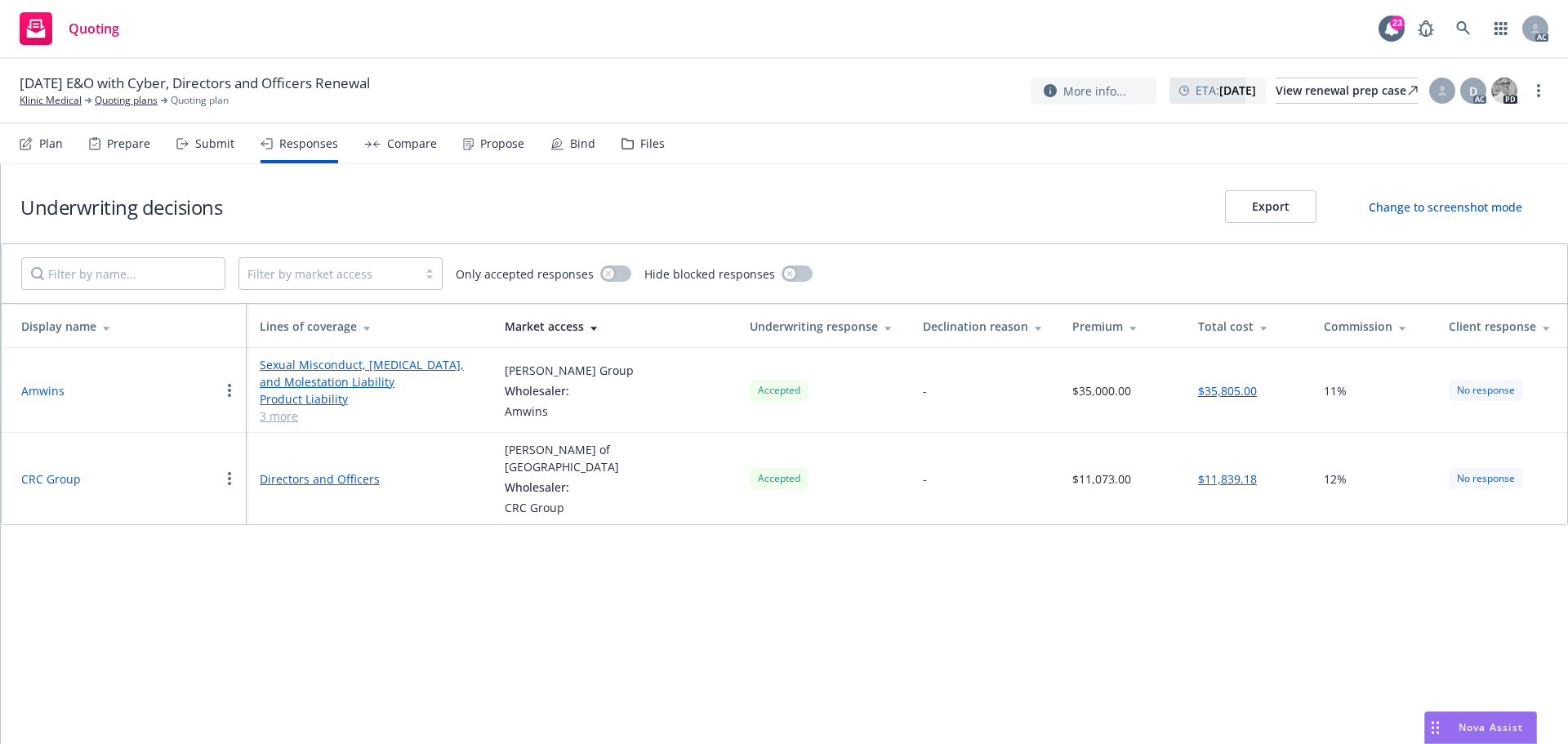
click at [492, 146] on div "Propose" at bounding box center [502, 143] width 44 height 13
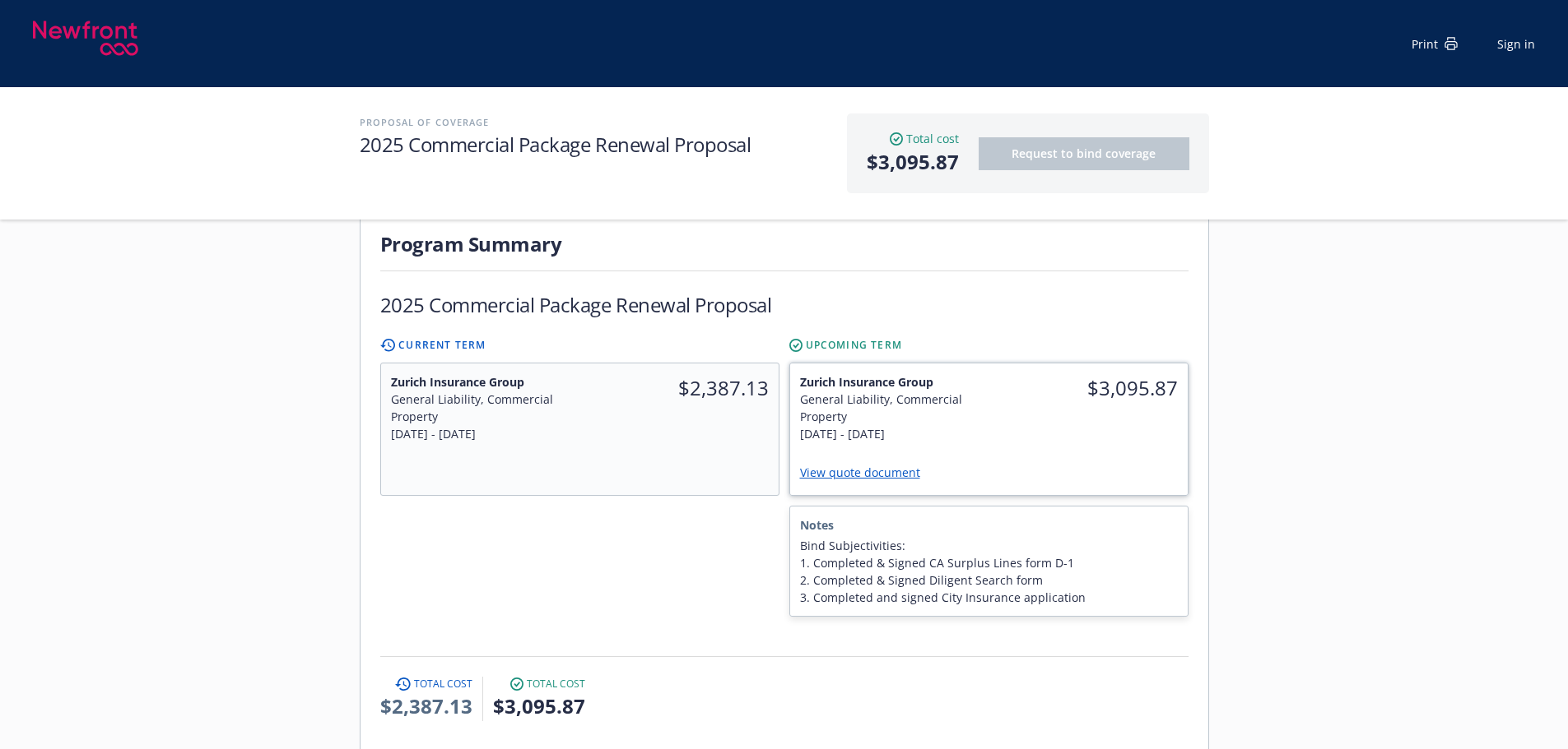
scroll to position [411, 0]
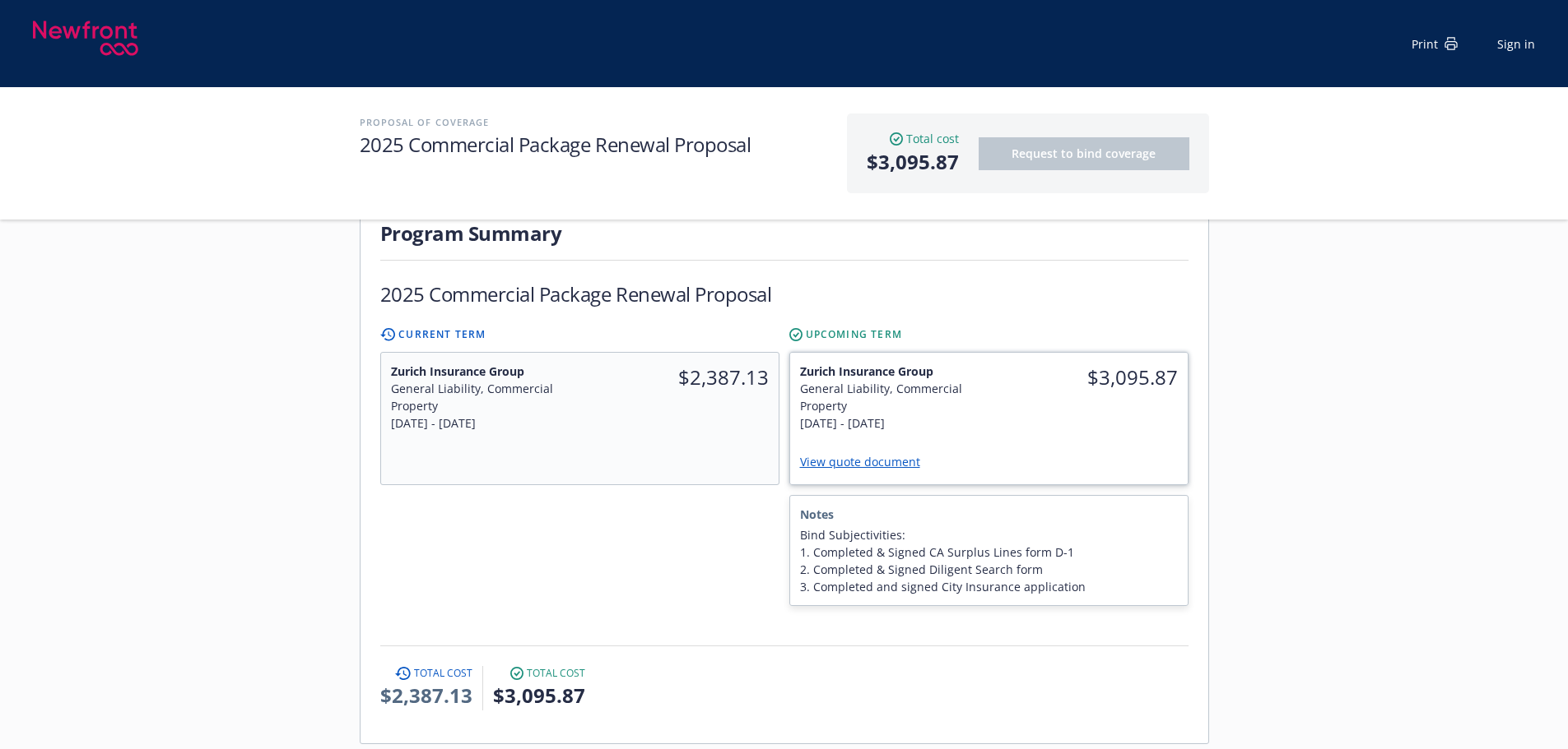
click at [994, 369] on div "$3,095.87" at bounding box center [1087, 398] width 199 height 89
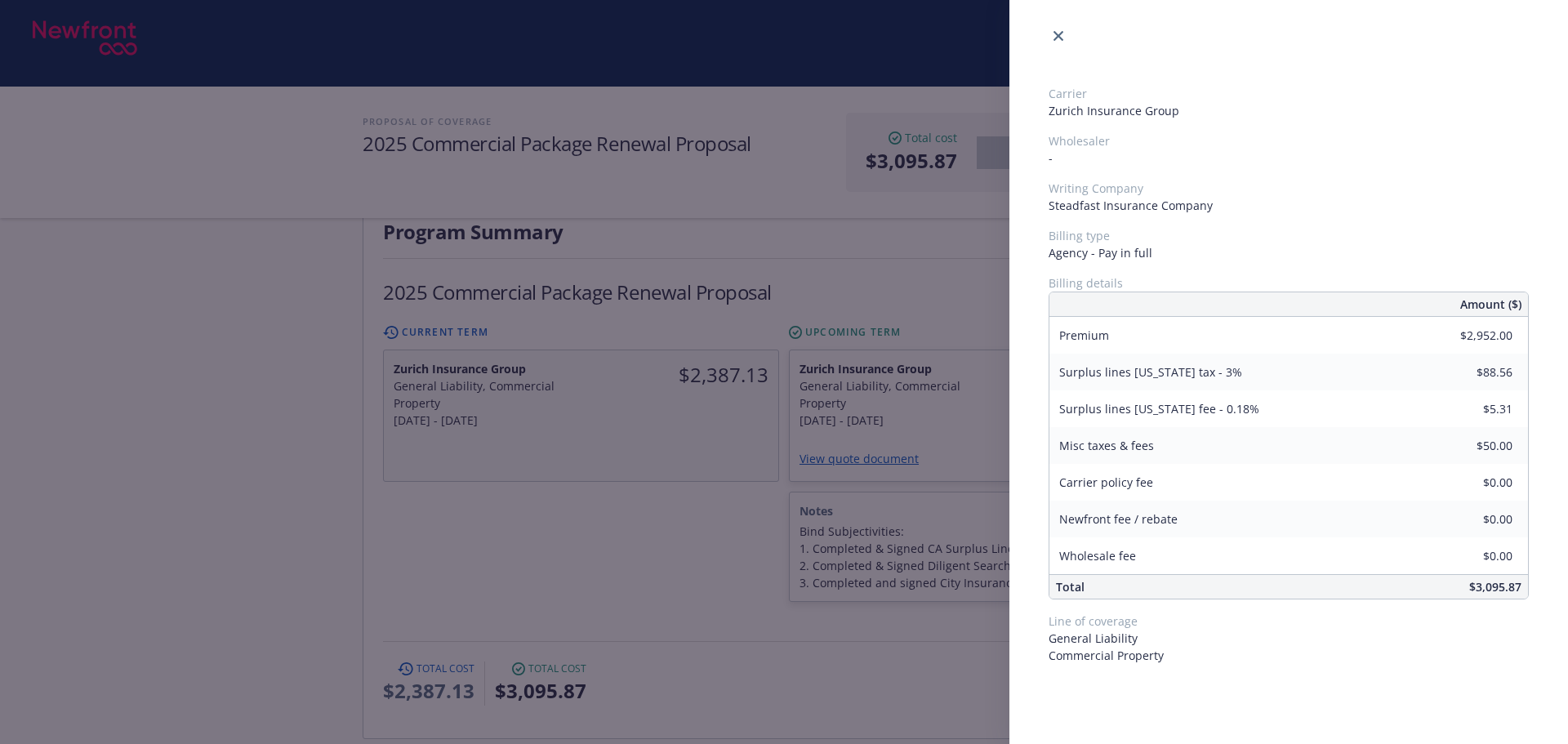
click at [703, 383] on div "Carrier Zurich Insurance Group Wholesaler - Writing Company Steadfast Insurance…" at bounding box center [784, 372] width 1568 height 744
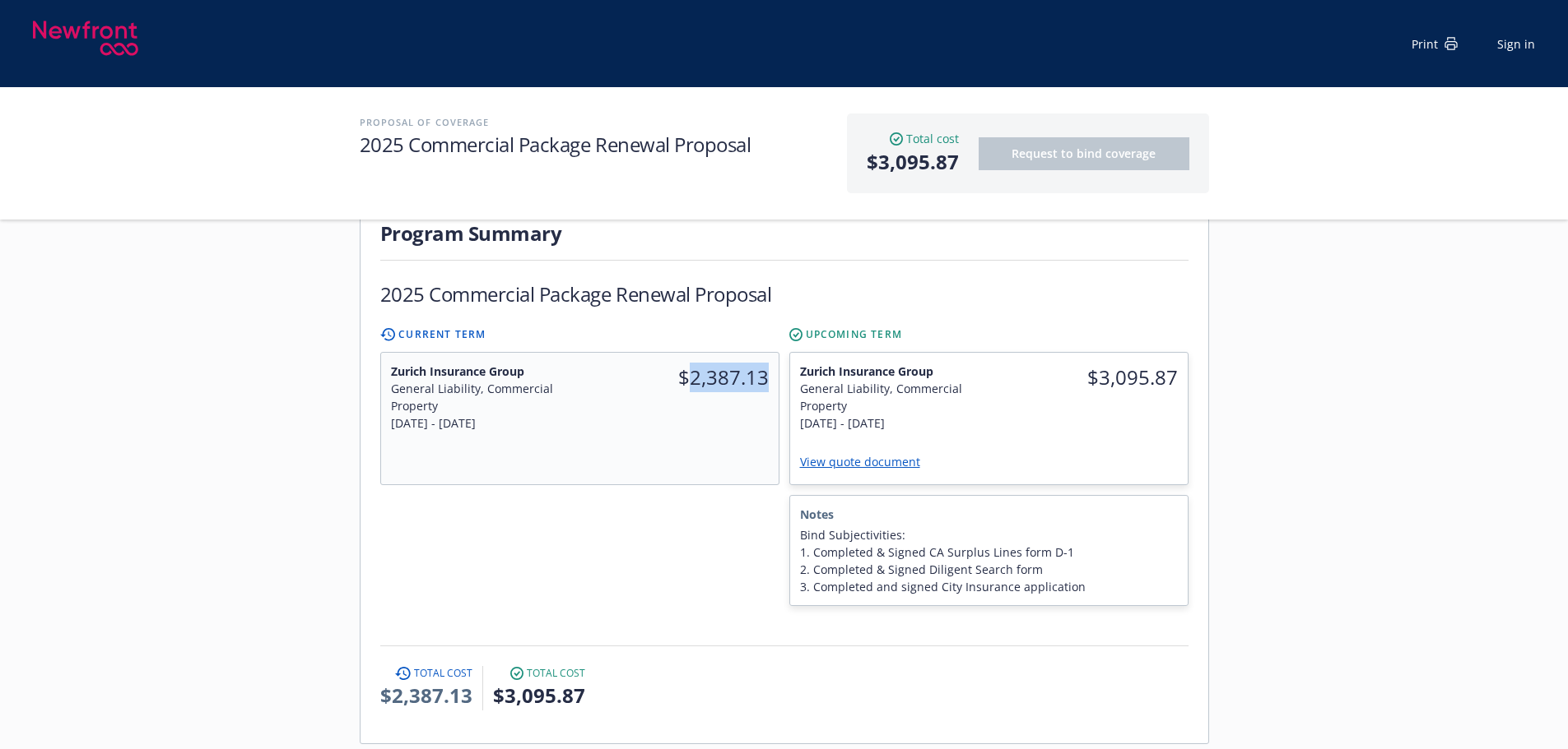
click at [709, 386] on div "$2,387.13" at bounding box center [678, 398] width 199 height 89
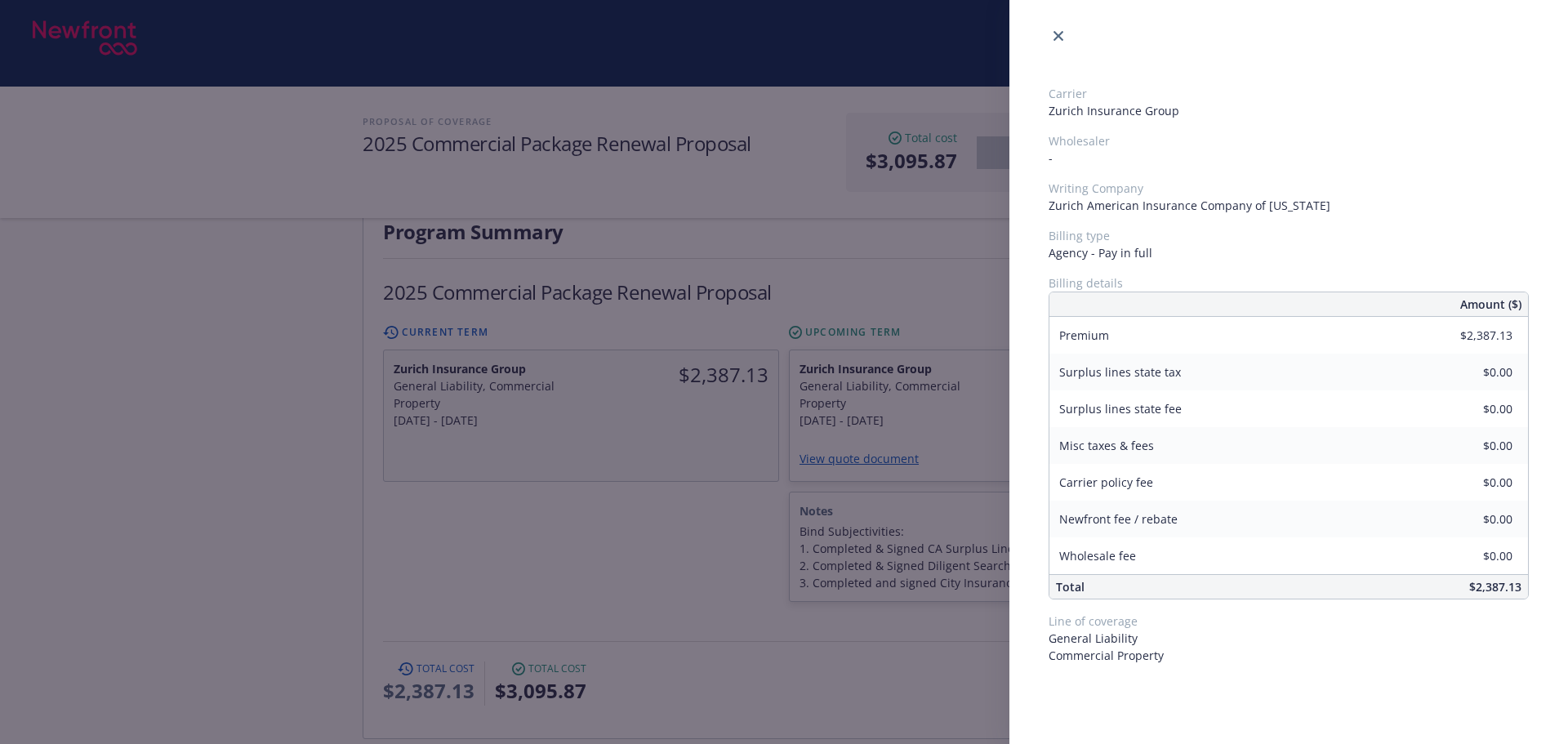
click at [684, 517] on div "Carrier Zurich Insurance Group Wholesaler - Writing Company Zurich American Ins…" at bounding box center [784, 372] width 1568 height 744
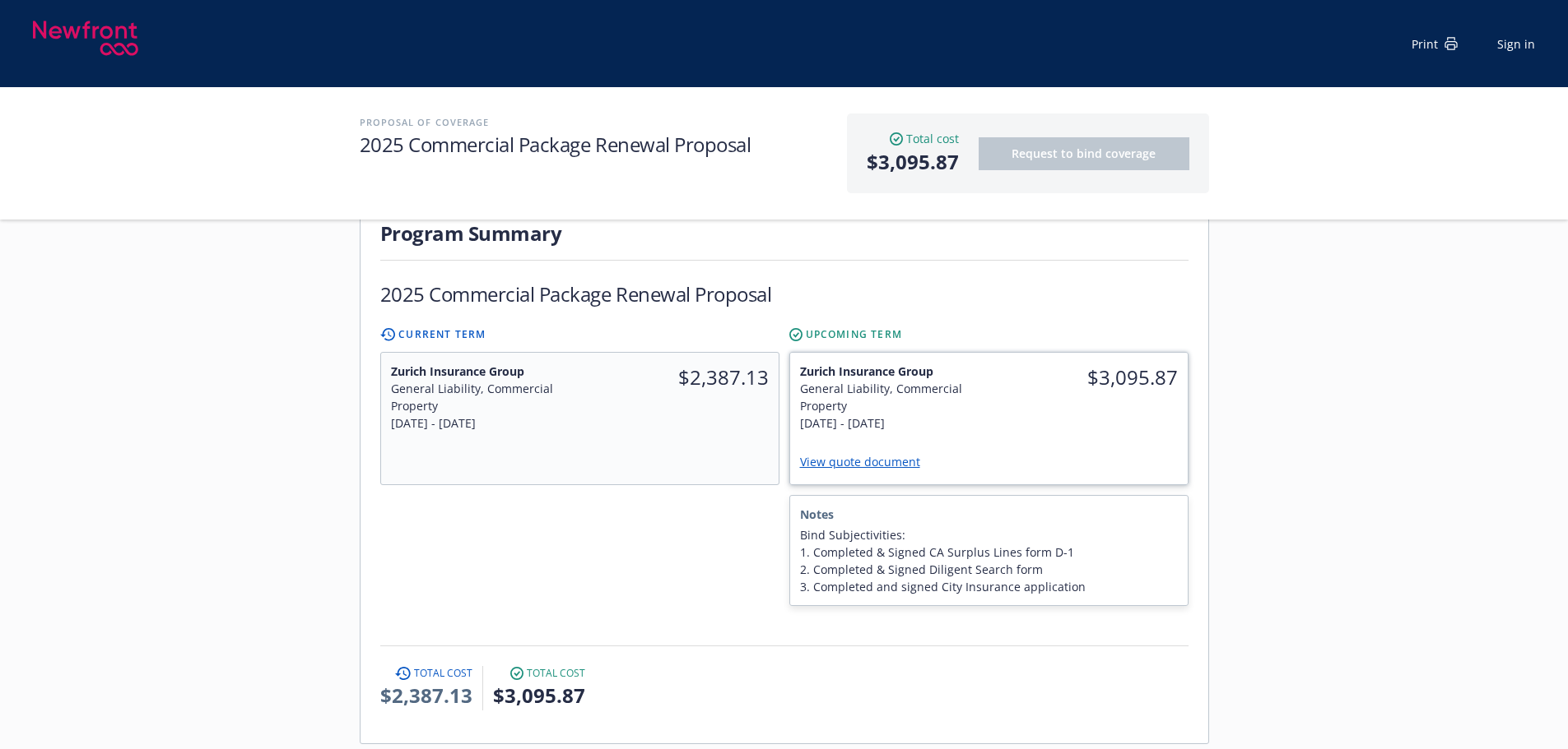
click at [1058, 376] on div "$3,095.87" at bounding box center [1087, 398] width 199 height 89
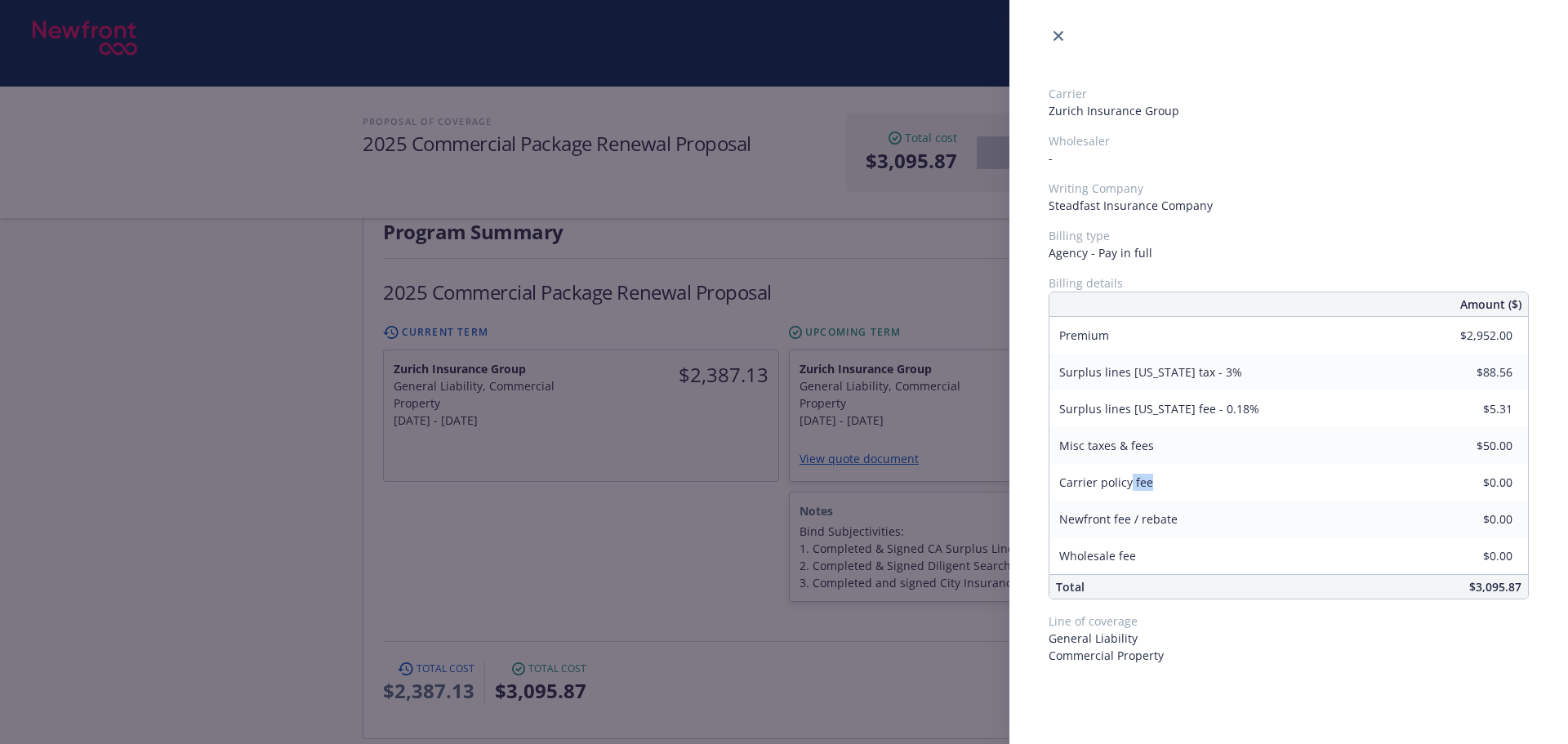
drag, startPoint x: 1131, startPoint y: 472, endPoint x: 1148, endPoint y: 479, distance: 18.4
click at [1150, 478] on div "Carrier policy fee" at bounding box center [1106, 482] width 114 height 37
click at [912, 692] on div "Carrier Zurich Insurance Group Wholesaler - Writing Company Steadfast Insurance…" at bounding box center [784, 372] width 1568 height 744
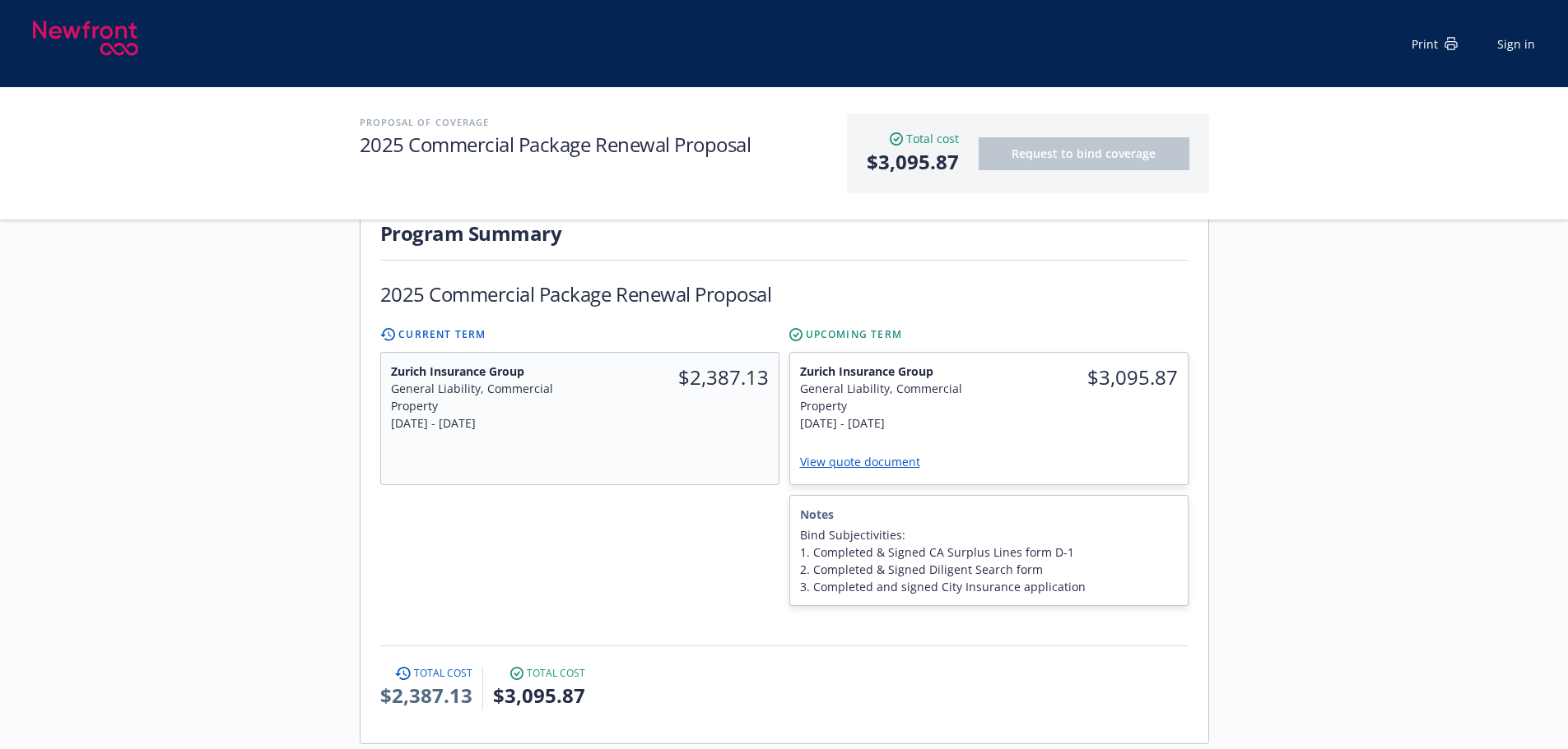
click at [531, 509] on div at bounding box center [579, 551] width 399 height 111
click at [1130, 696] on div "Program Summary 2025 Commercial Package Renewal Proposal Current Term Zurich In…" at bounding box center [784, 472] width 847 height 544
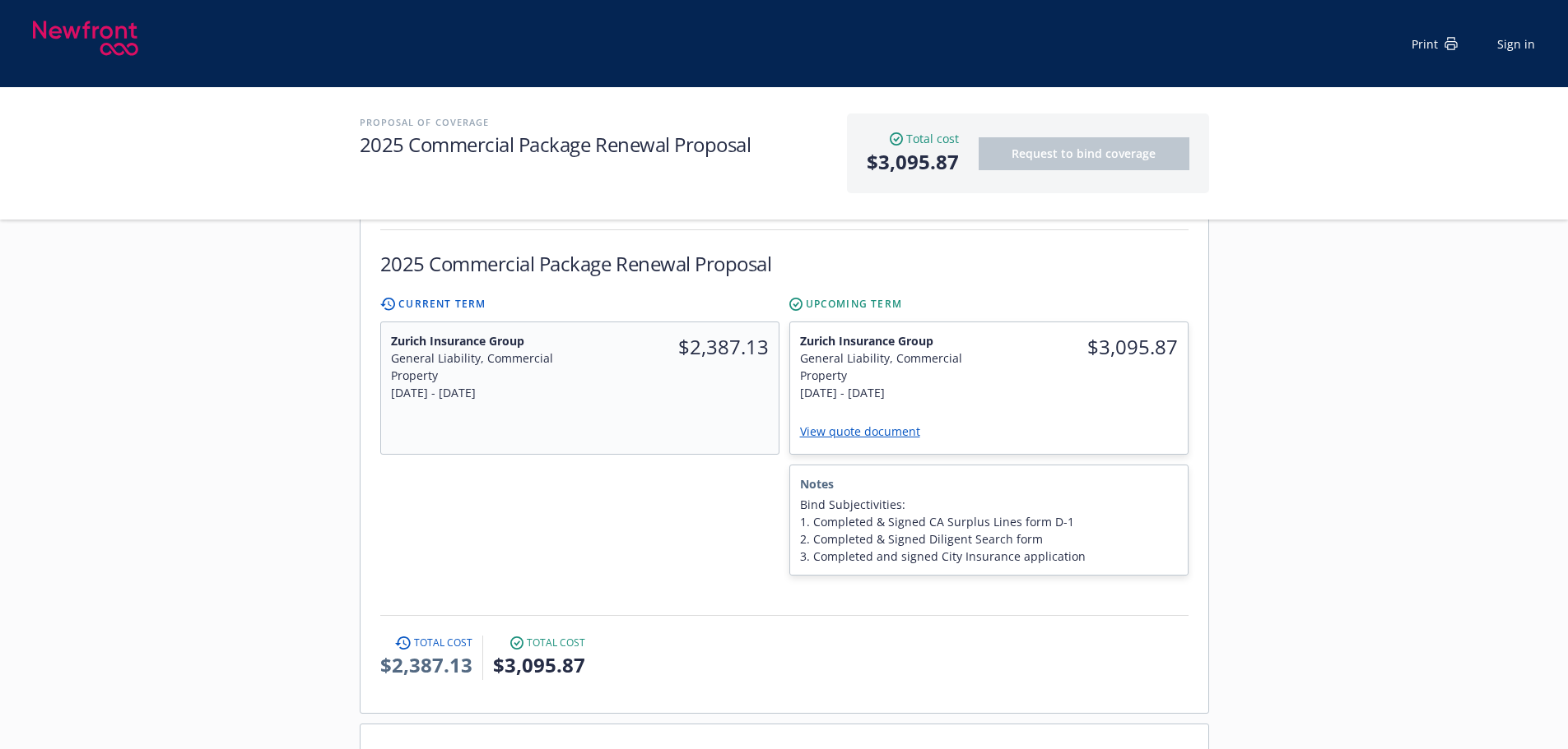
scroll to position [494, 0]
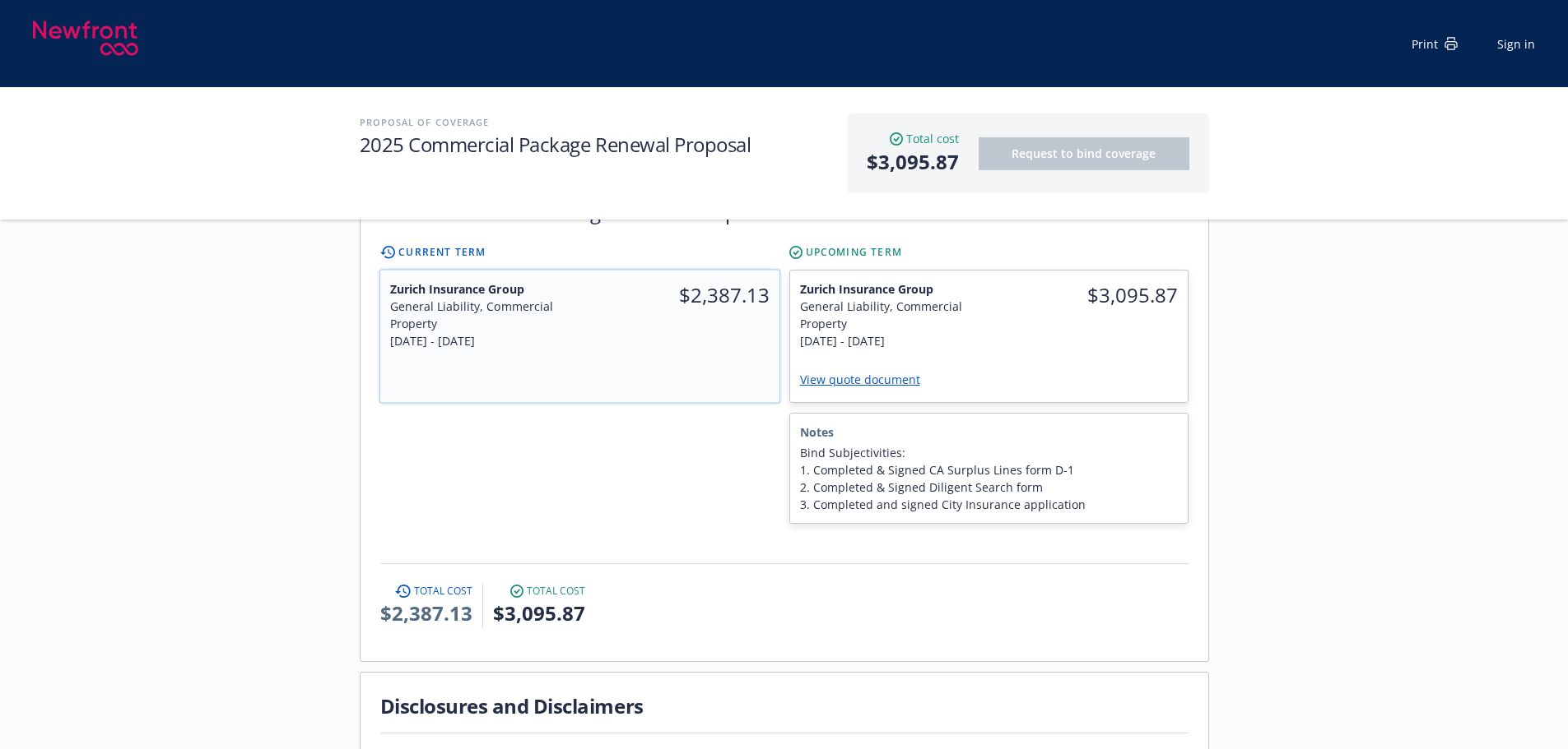
click at [572, 301] on div "Zurich Insurance Group General Liability, Commercial Property [DATE] - [DATE]" at bounding box center [479, 315] width 200 height 90
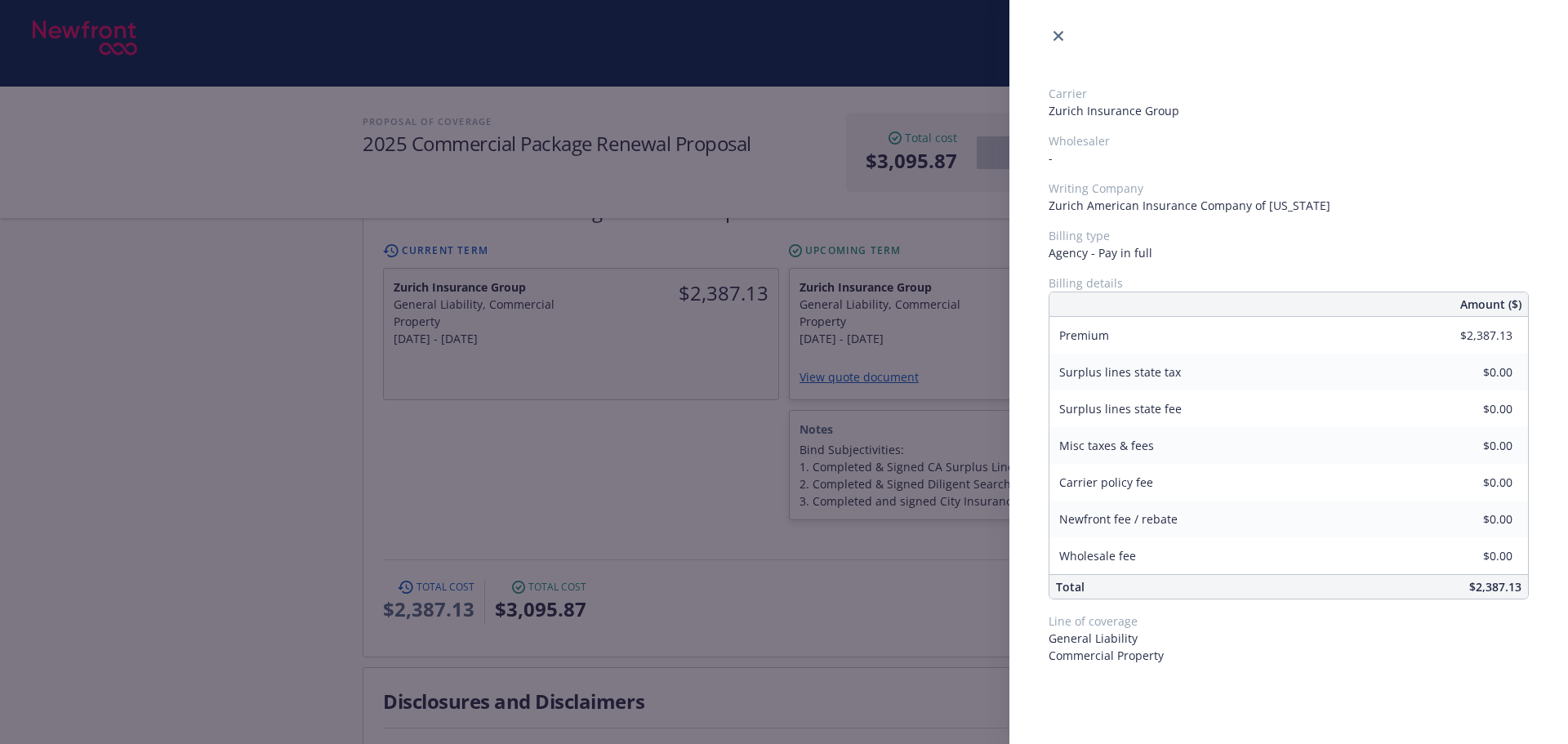
click at [644, 433] on div "Carrier Zurich Insurance Group Wholesaler - Writing Company Zurich American Ins…" at bounding box center [784, 372] width 1568 height 744
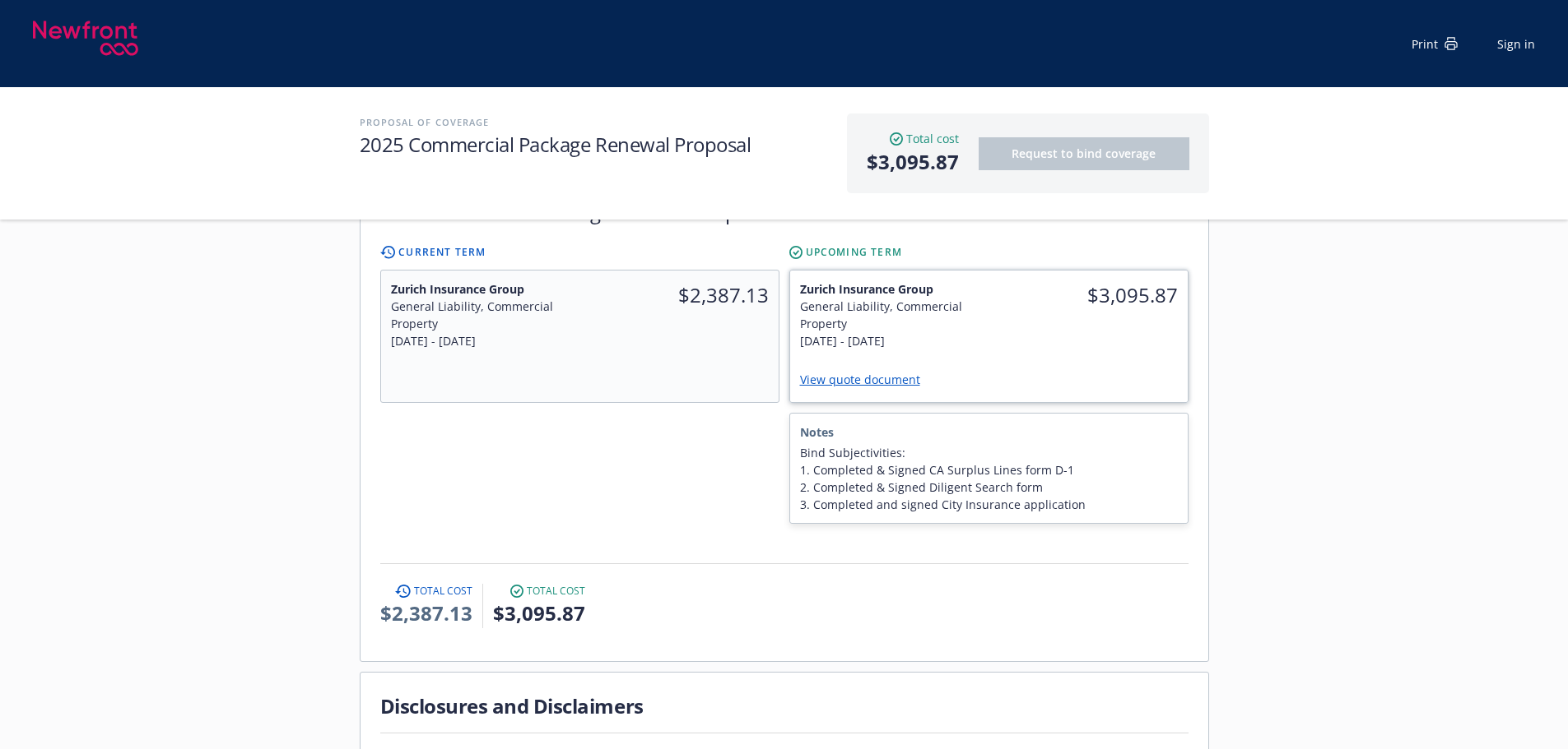
click at [964, 332] on div "[DATE] - [DATE]" at bounding box center [890, 340] width 179 height 18
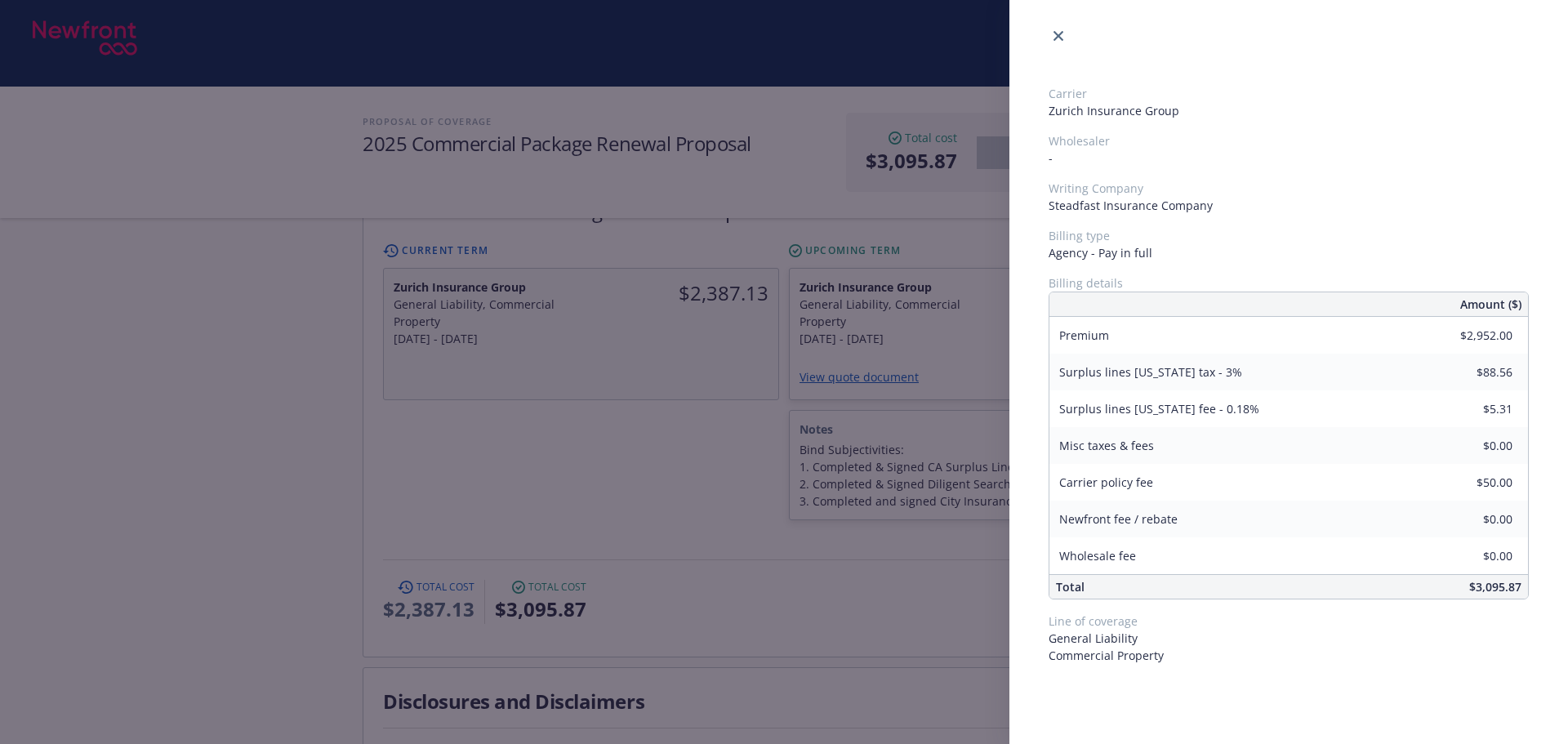
click at [602, 385] on div "Carrier Zurich Insurance Group Wholesaler - Writing Company Steadfast Insurance…" at bounding box center [784, 372] width 1568 height 744
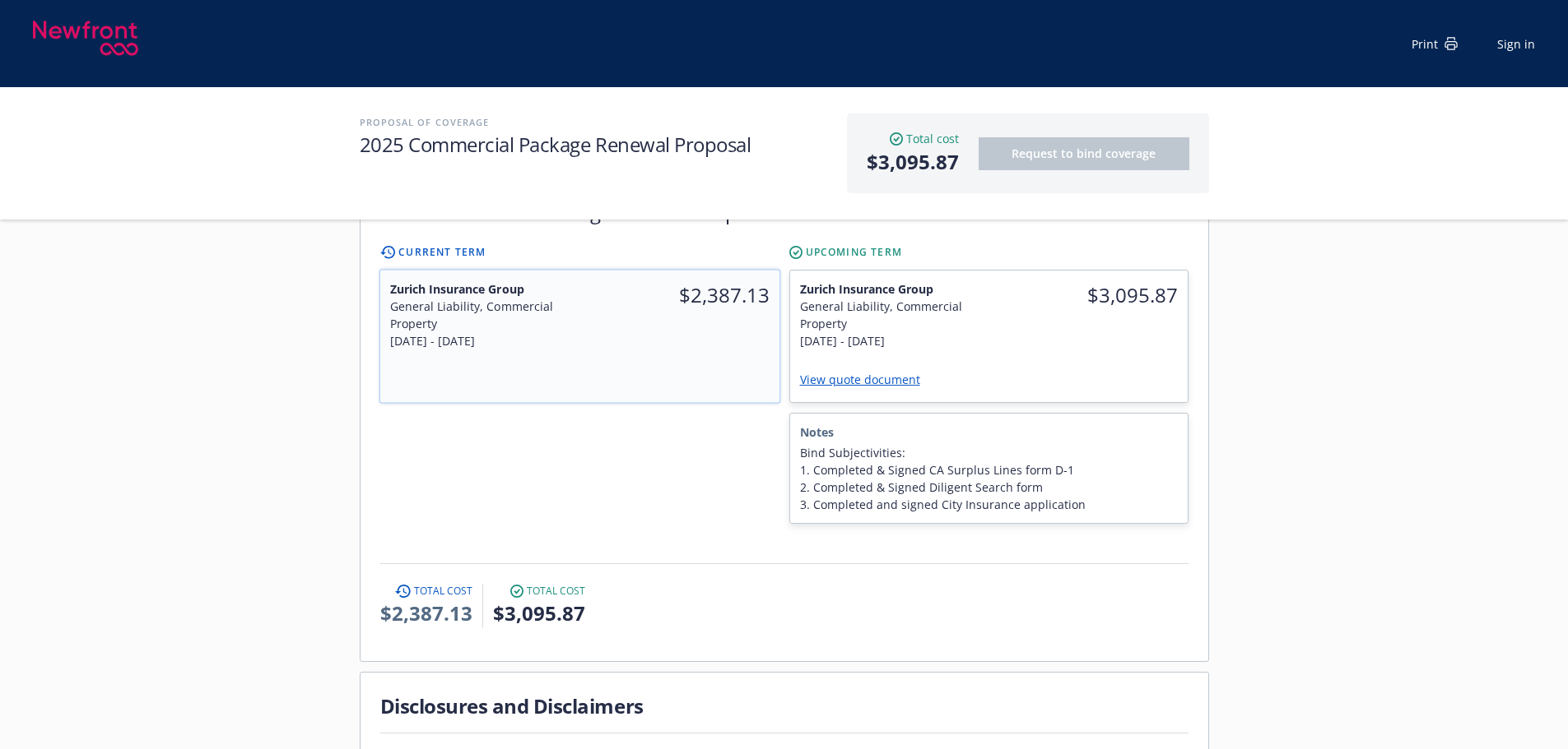
click at [625, 313] on div "$2,387.13" at bounding box center [679, 315] width 200 height 90
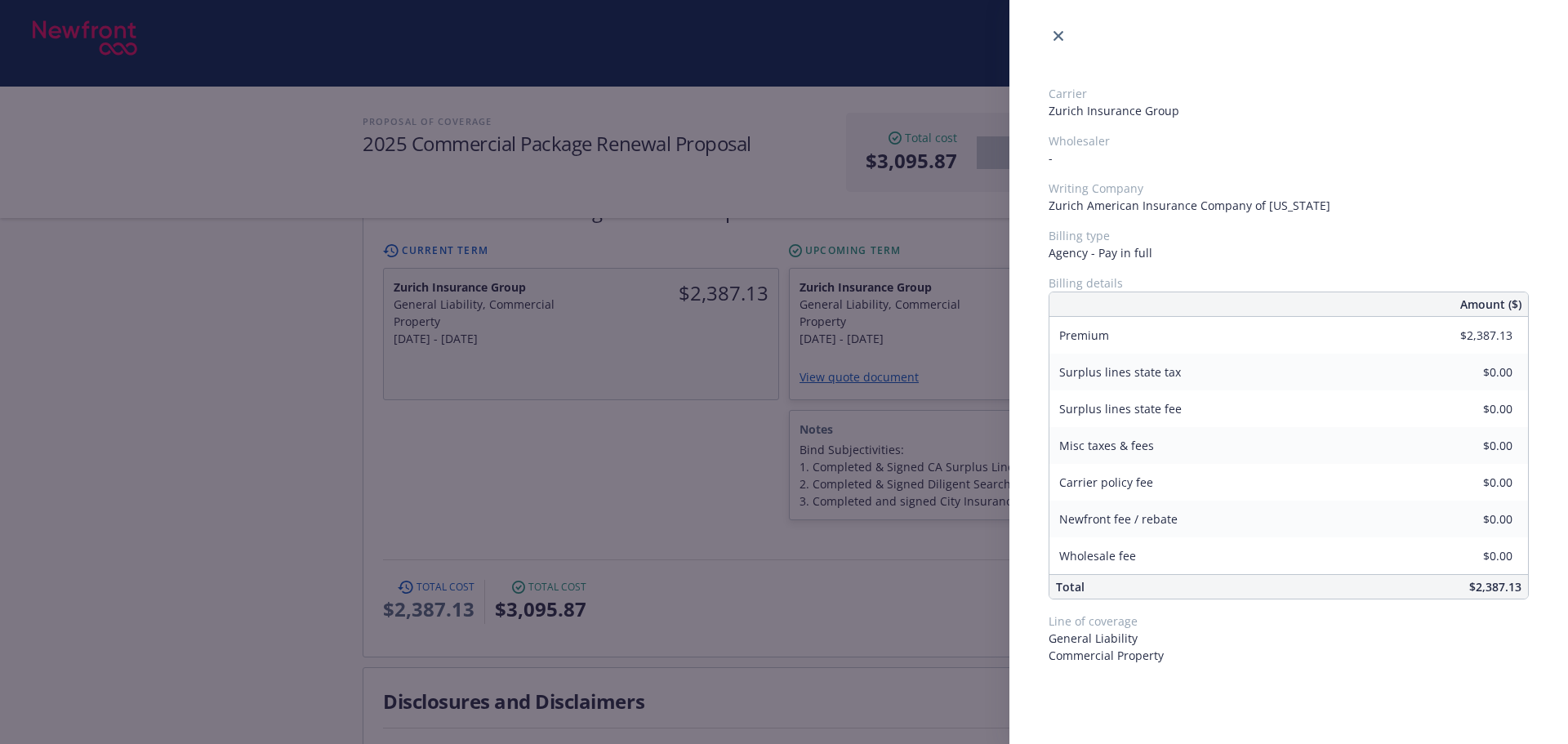
click at [584, 411] on div "Carrier Zurich Insurance Group Wholesaler - Writing Company Zurich American Ins…" at bounding box center [784, 372] width 1568 height 744
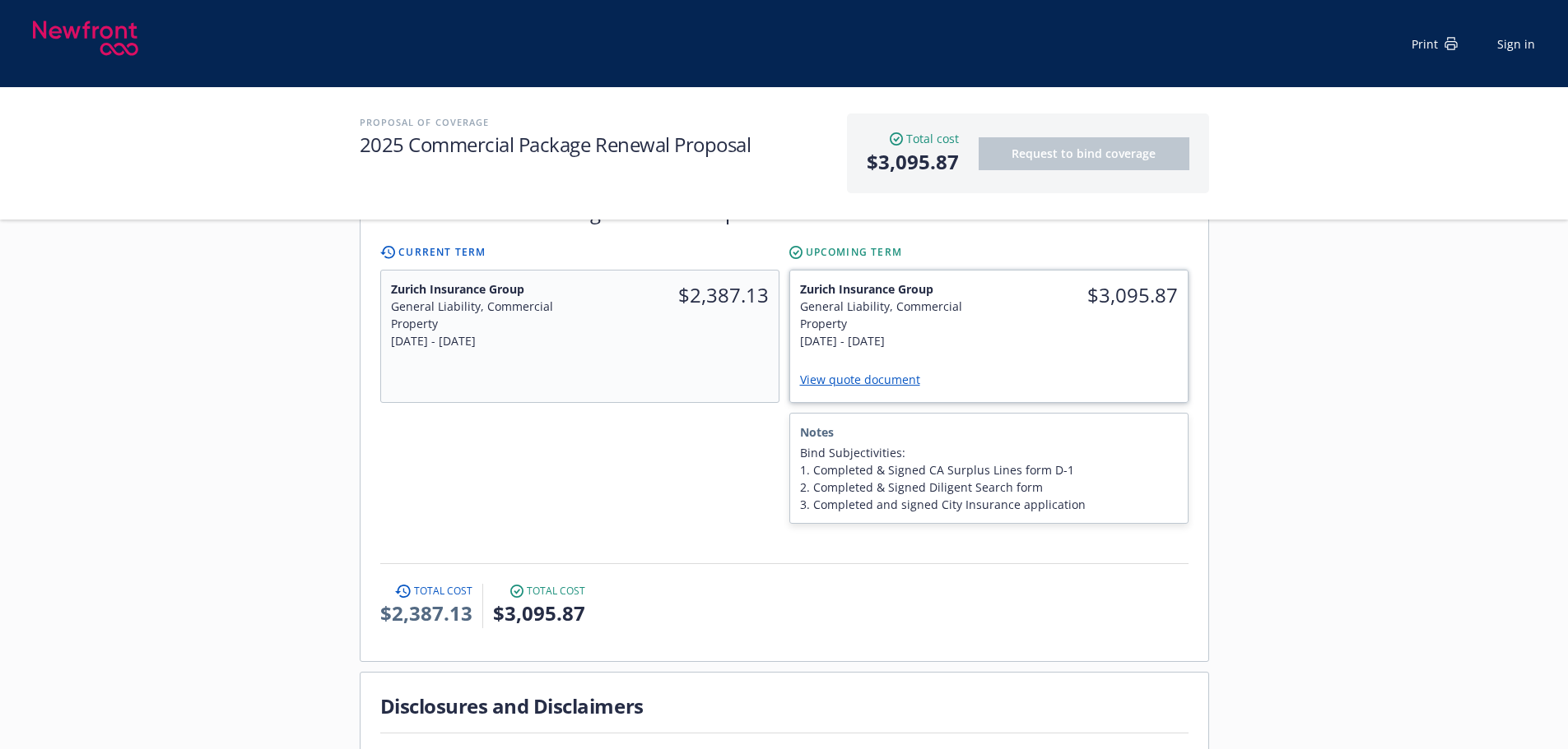
click at [1025, 316] on div "$3,095.87" at bounding box center [1087, 315] width 199 height 89
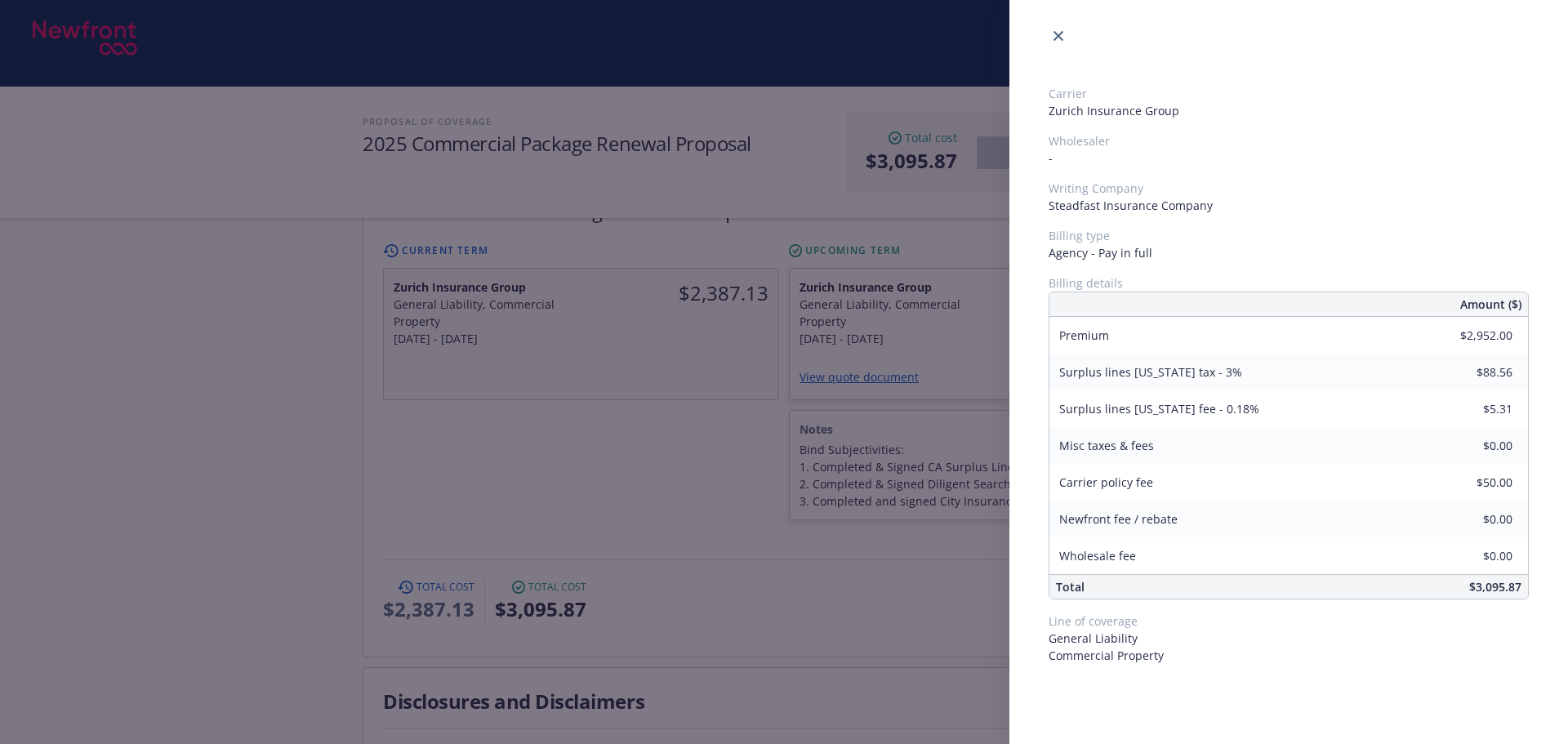
click at [669, 424] on div "Carrier Zurich Insurance Group Wholesaler - Writing Company Steadfast Insurance…" at bounding box center [784, 372] width 1568 height 744
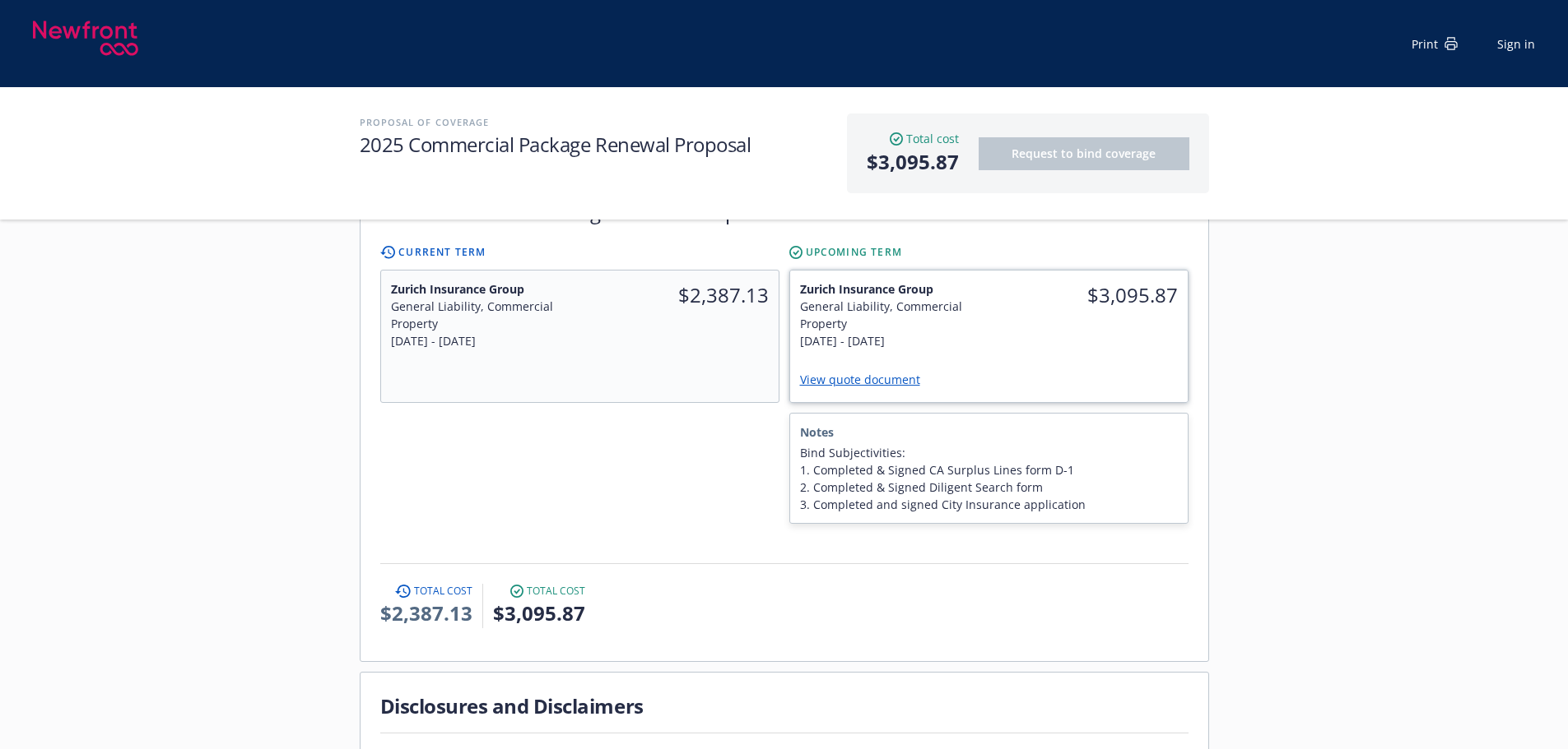
click at [1077, 271] on div "$3,095.87" at bounding box center [1087, 295] width 199 height 49
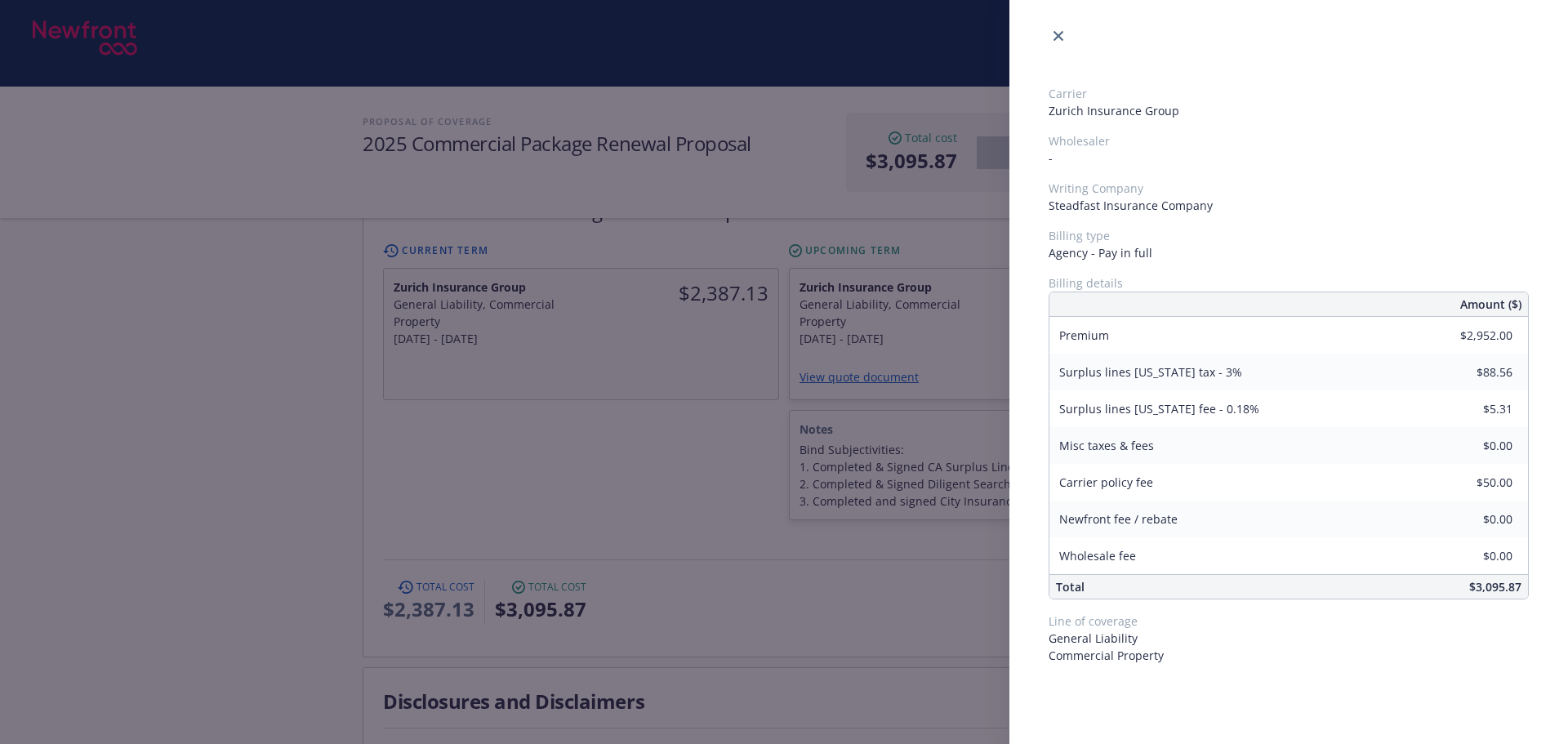
click at [663, 514] on div "Carrier Zurich Insurance Group Wholesaler - Writing Company Steadfast Insurance…" at bounding box center [784, 372] width 1568 height 744
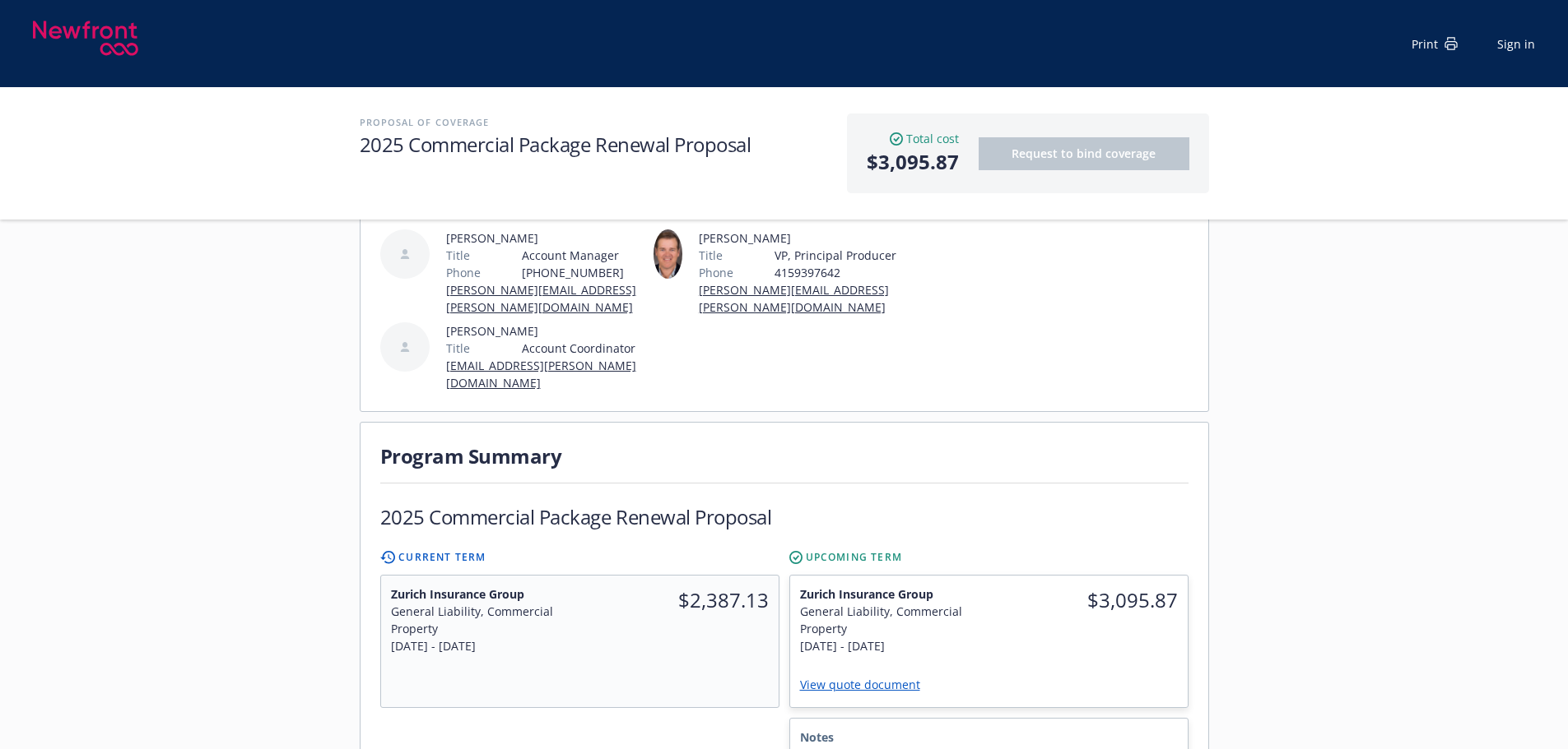
scroll to position [0, 0]
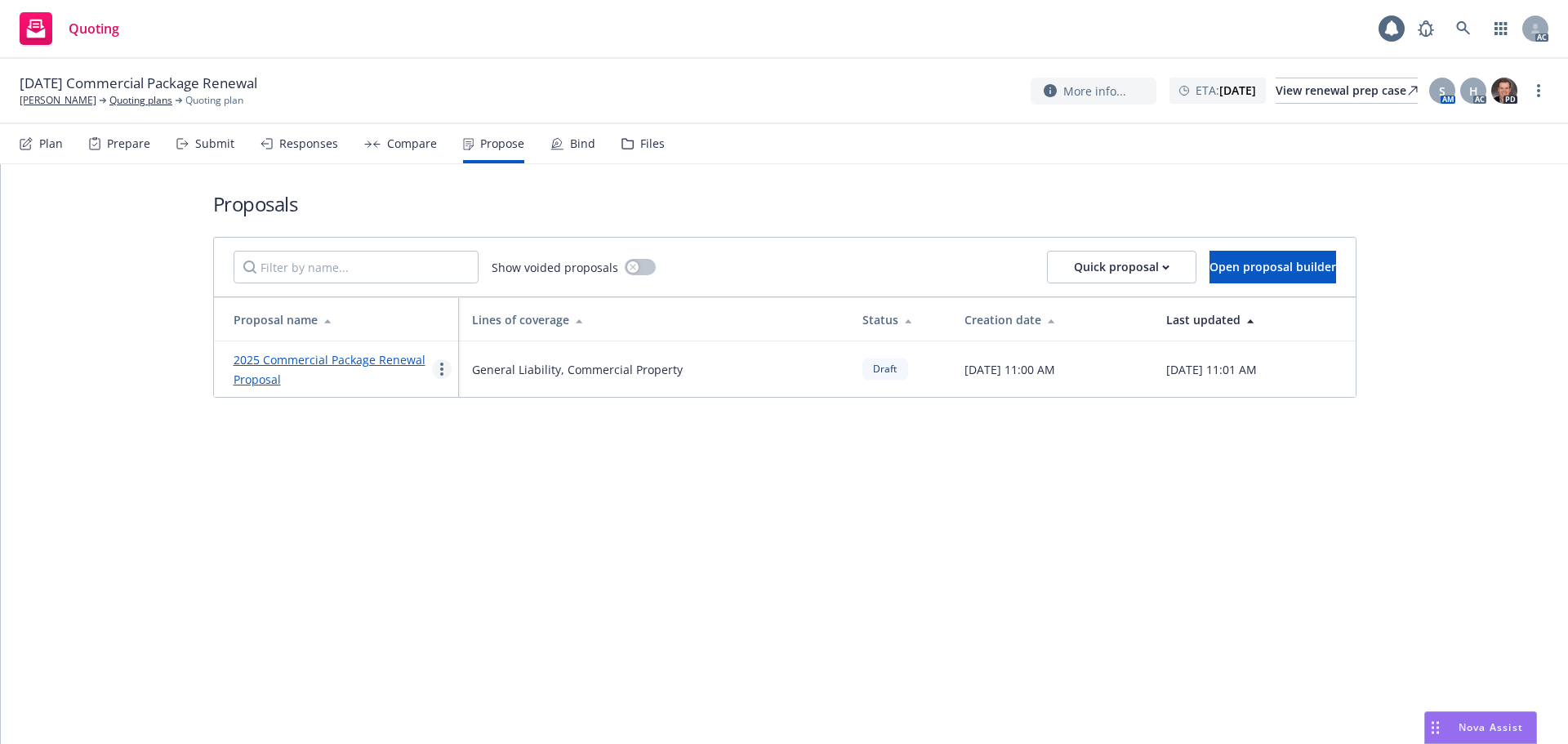
click at [442, 375] on circle "more" at bounding box center [442, 375] width 4 height 4
click at [291, 141] on div "Responses" at bounding box center [308, 143] width 59 height 13
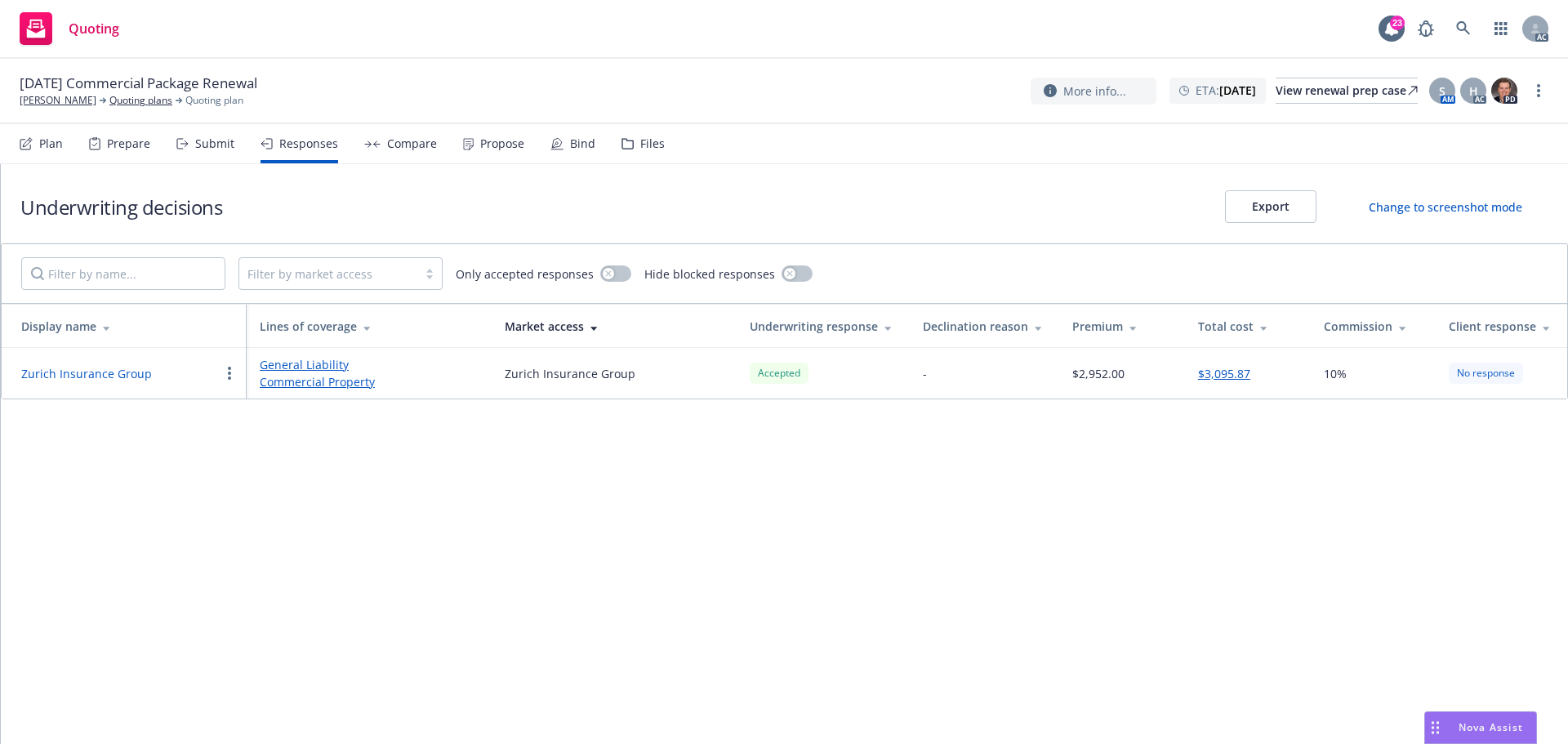
click at [480, 150] on div "Propose" at bounding box center [502, 143] width 44 height 13
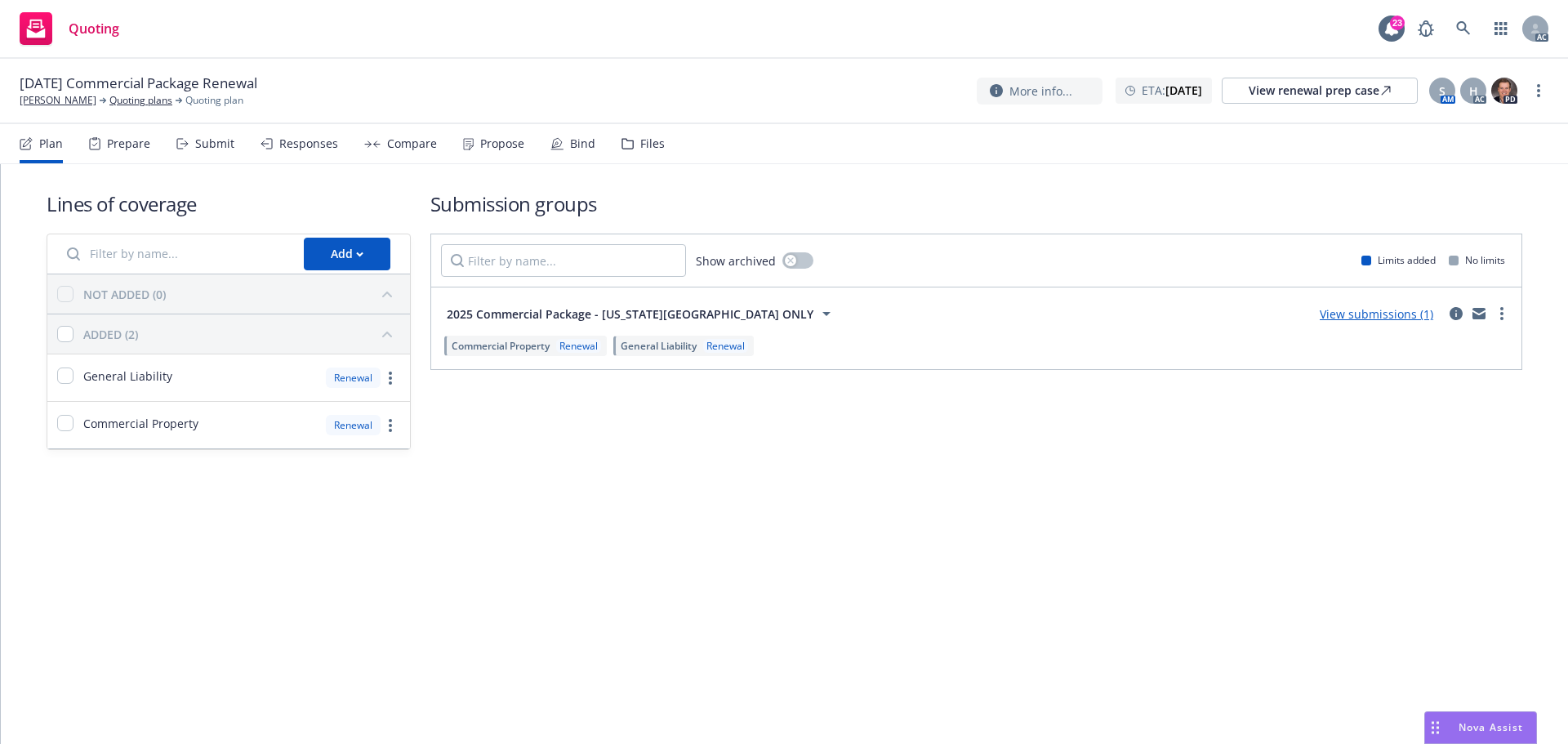
click at [488, 133] on div "Propose" at bounding box center [493, 143] width 62 height 39
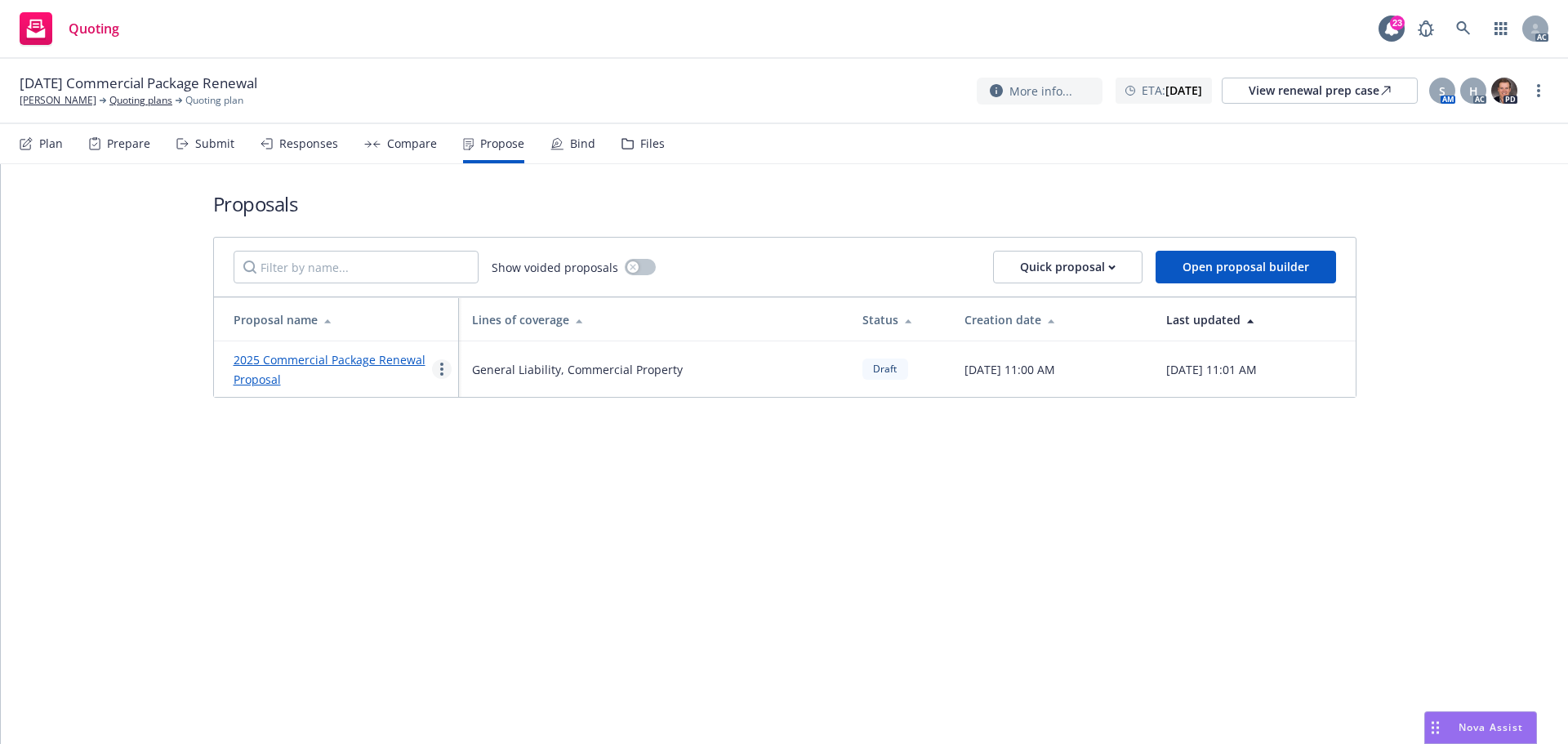
click at [437, 371] on link "more" at bounding box center [442, 368] width 19 height 19
click at [466, 529] on link "See client view" at bounding box center [505, 540] width 145 height 33
click at [442, 371] on icon "more" at bounding box center [442, 369] width 4 height 13
drag, startPoint x: 935, startPoint y: 517, endPoint x: 607, endPoint y: 307, distance: 389.5
click at [935, 517] on div "Proposals Show voided proposals Quick proposal Open proposal builder Proposal n…" at bounding box center [784, 455] width 1567 height 581
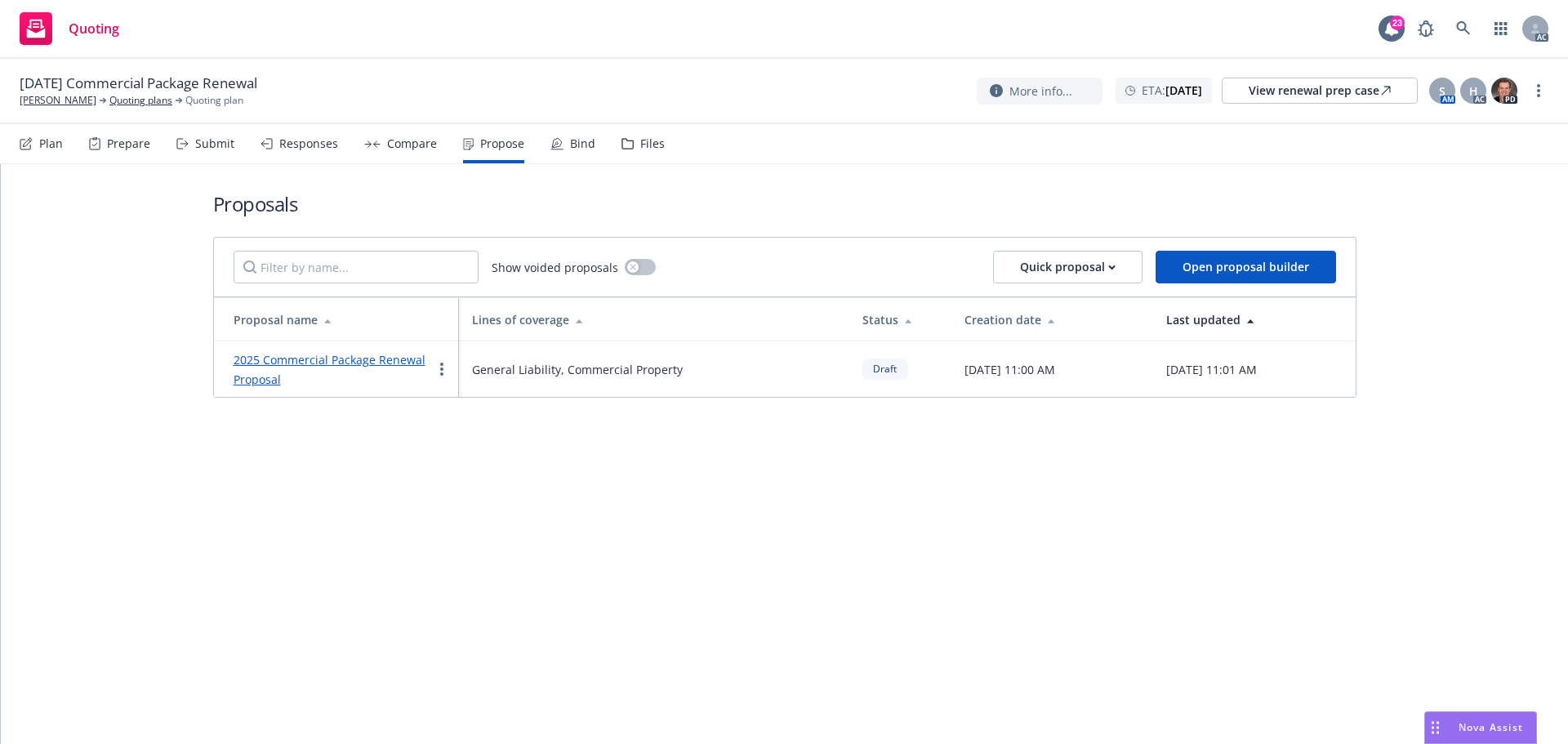
click at [292, 148] on div "Responses" at bounding box center [308, 143] width 59 height 13
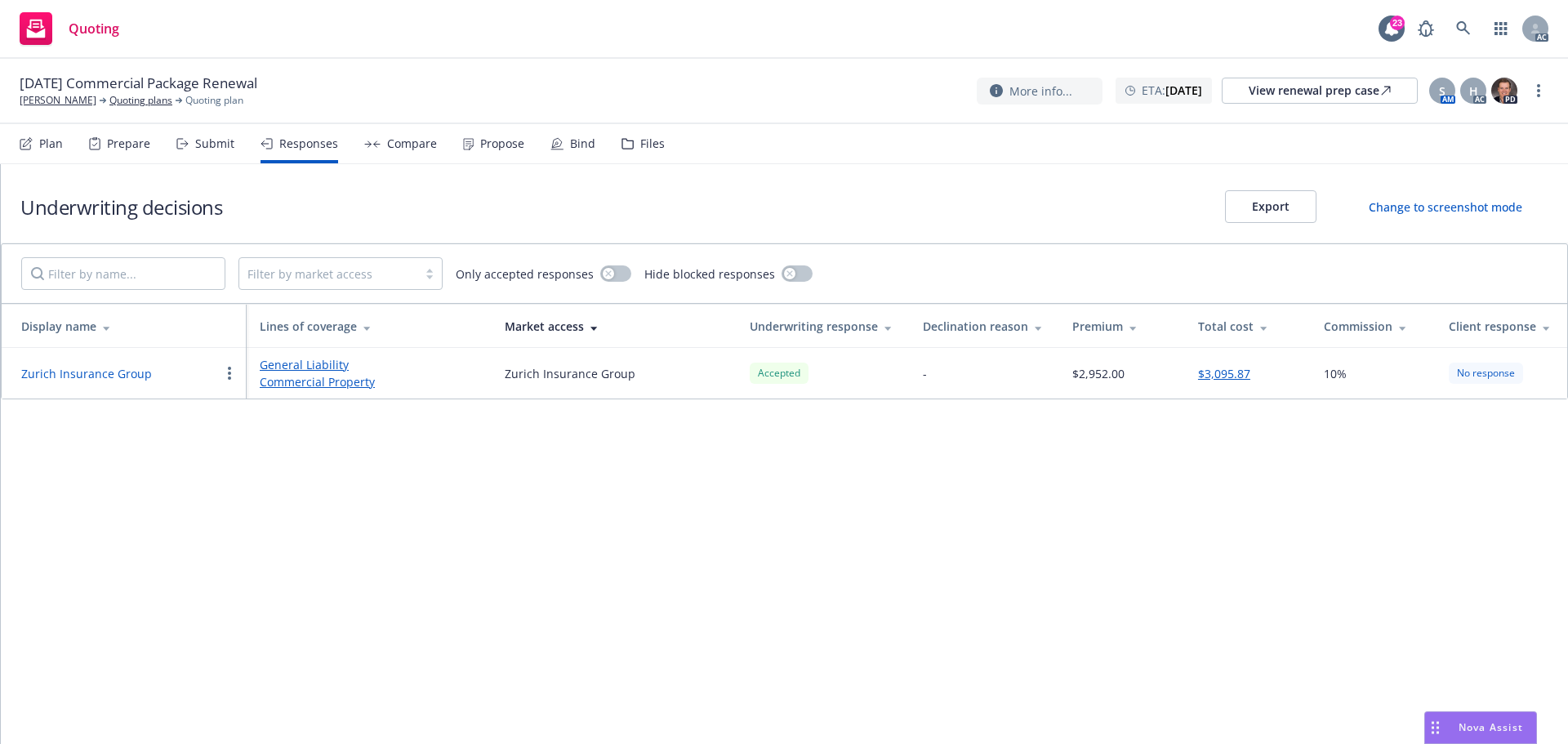
click at [106, 377] on button "Zurich Insurance Group" at bounding box center [86, 374] width 130 height 17
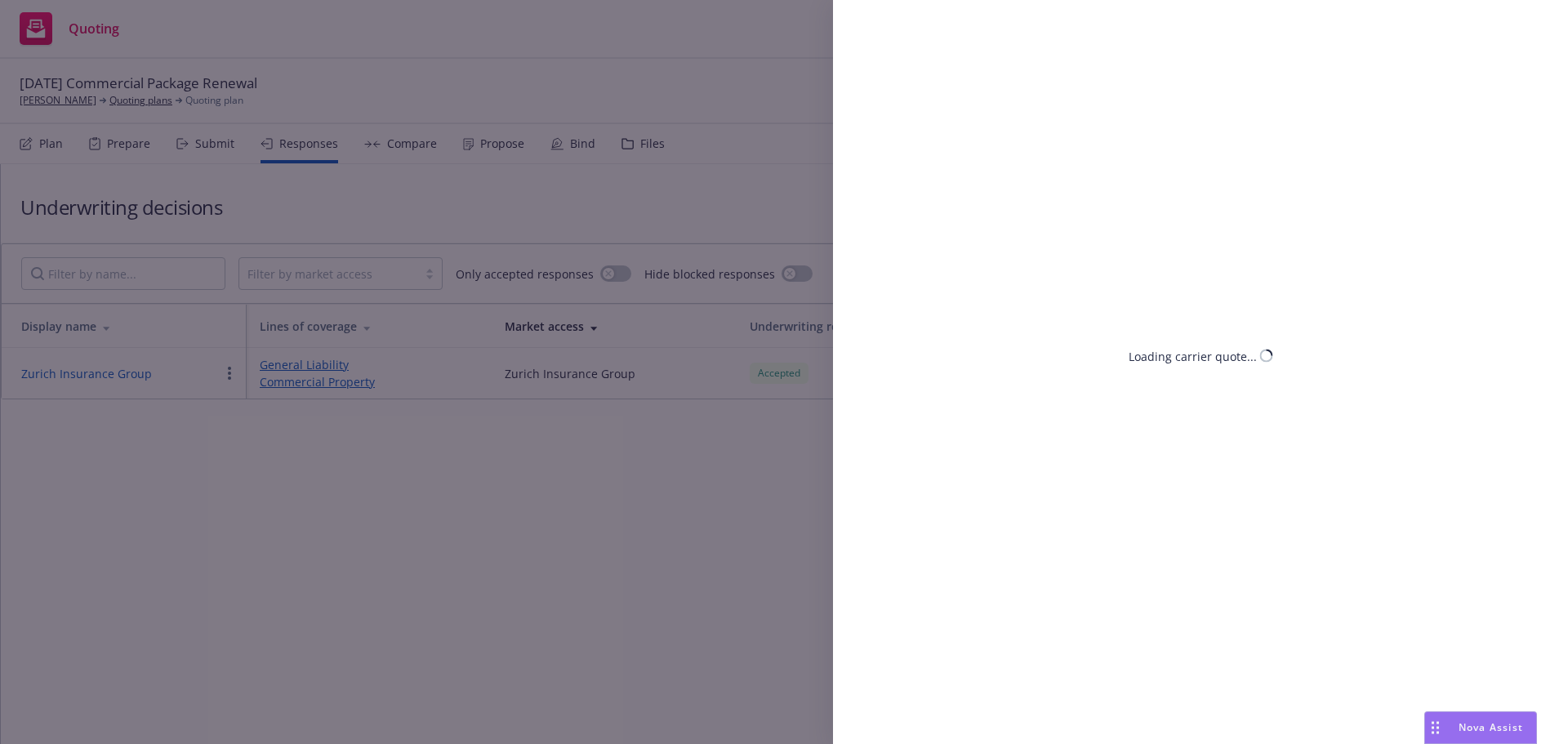
select select "CA"
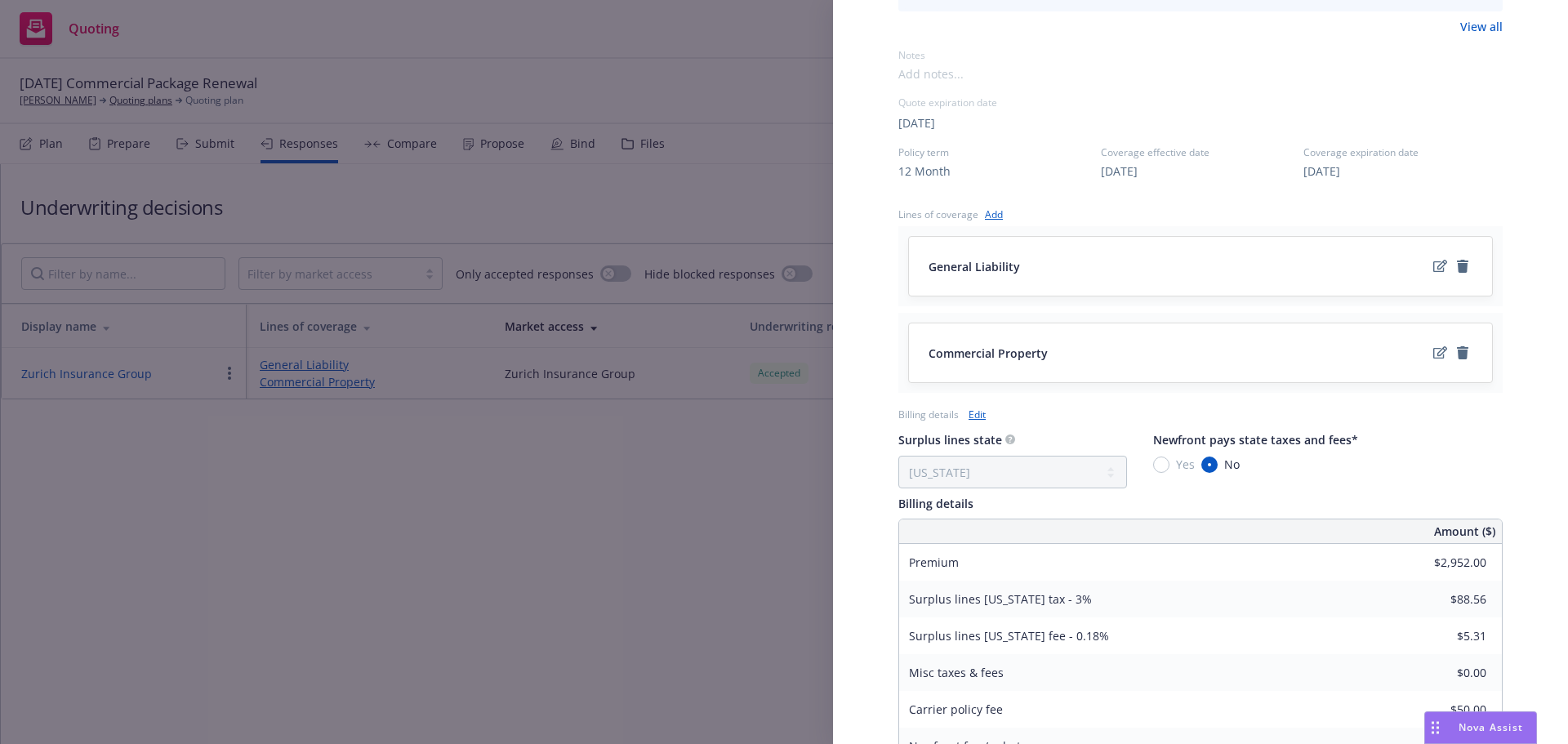
scroll to position [490, 0]
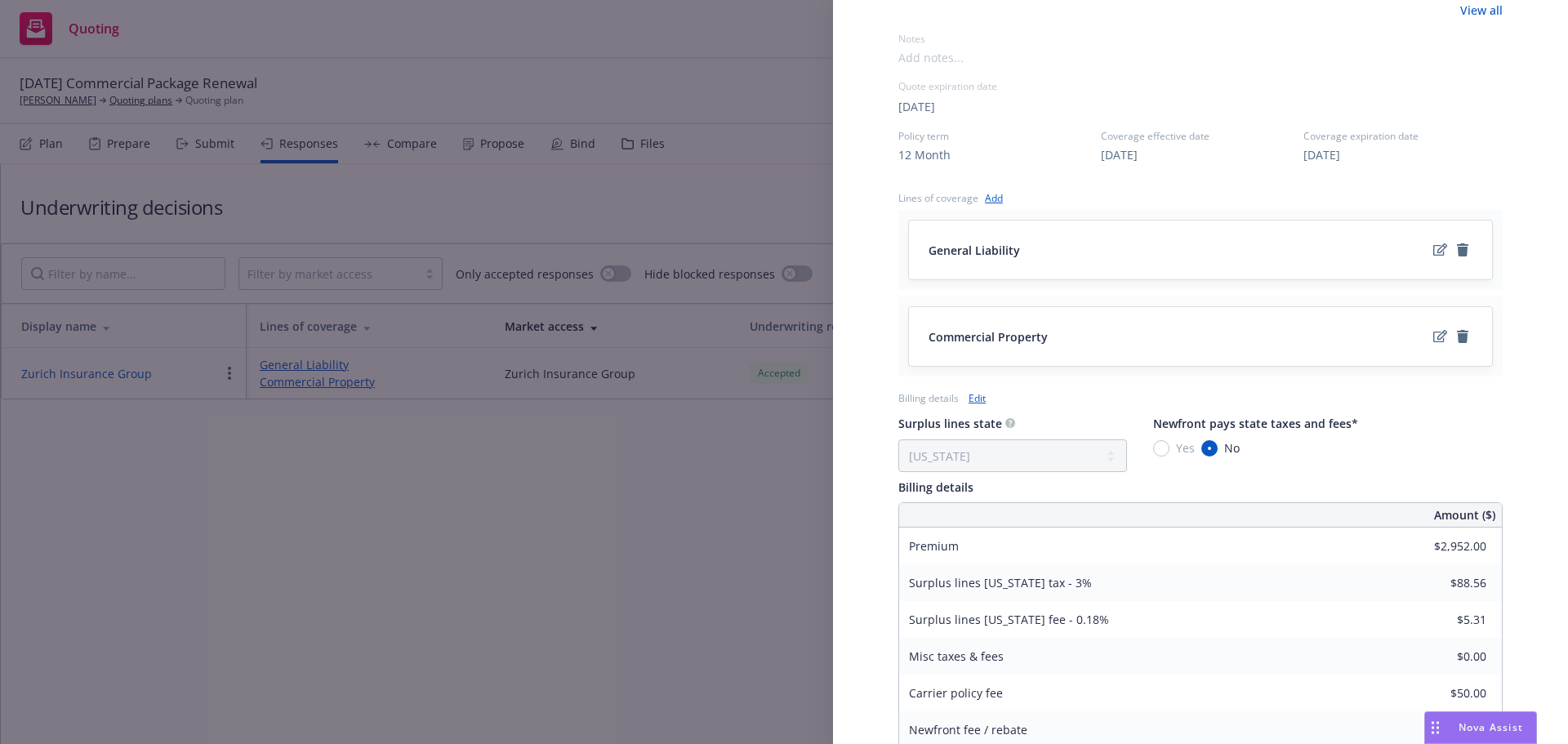
click at [541, 495] on div "Display Name Zurich Insurance Group Carrier Zurich Insurance Group Writing comp…" at bounding box center [784, 372] width 1568 height 744
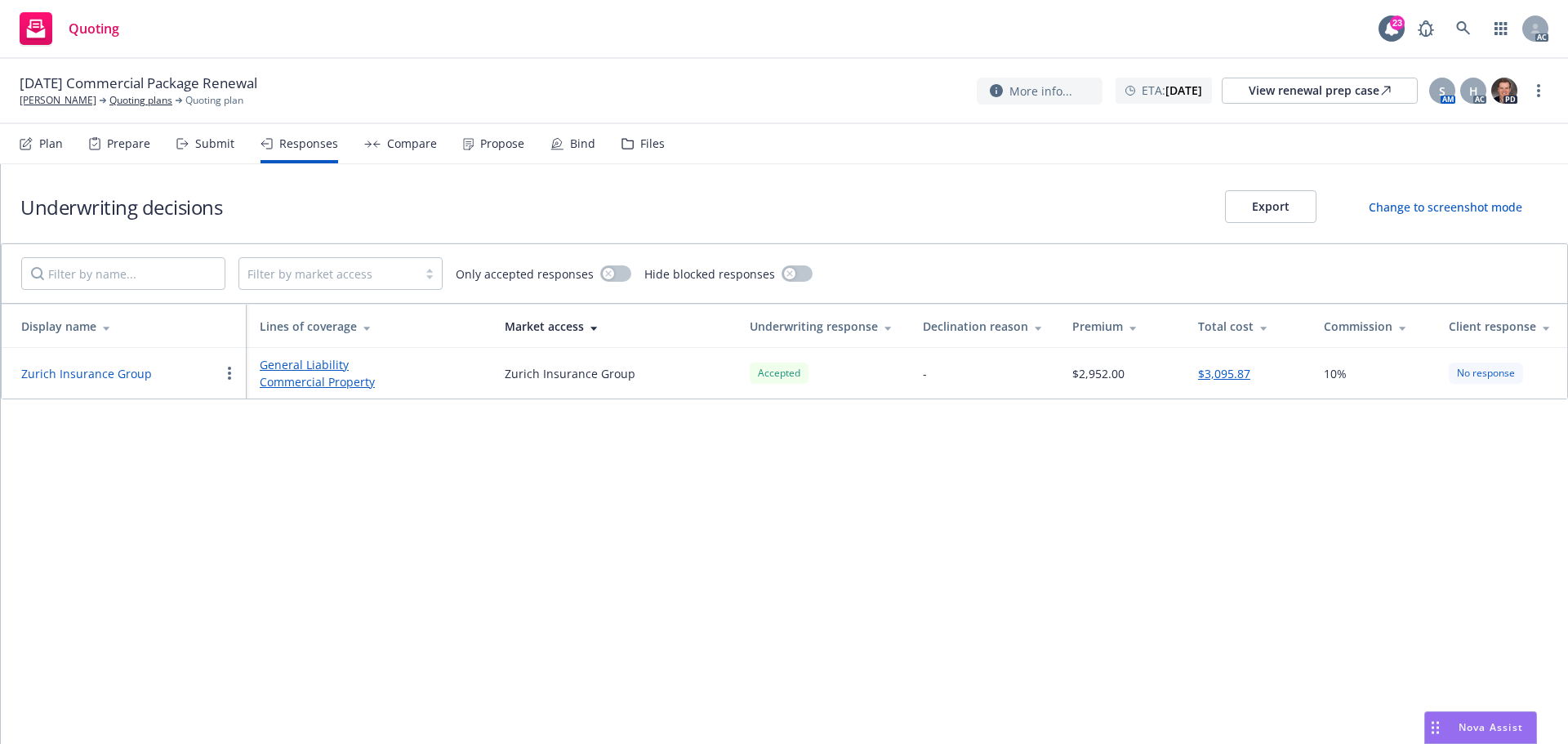
click at [485, 146] on div "Propose" at bounding box center [502, 143] width 44 height 13
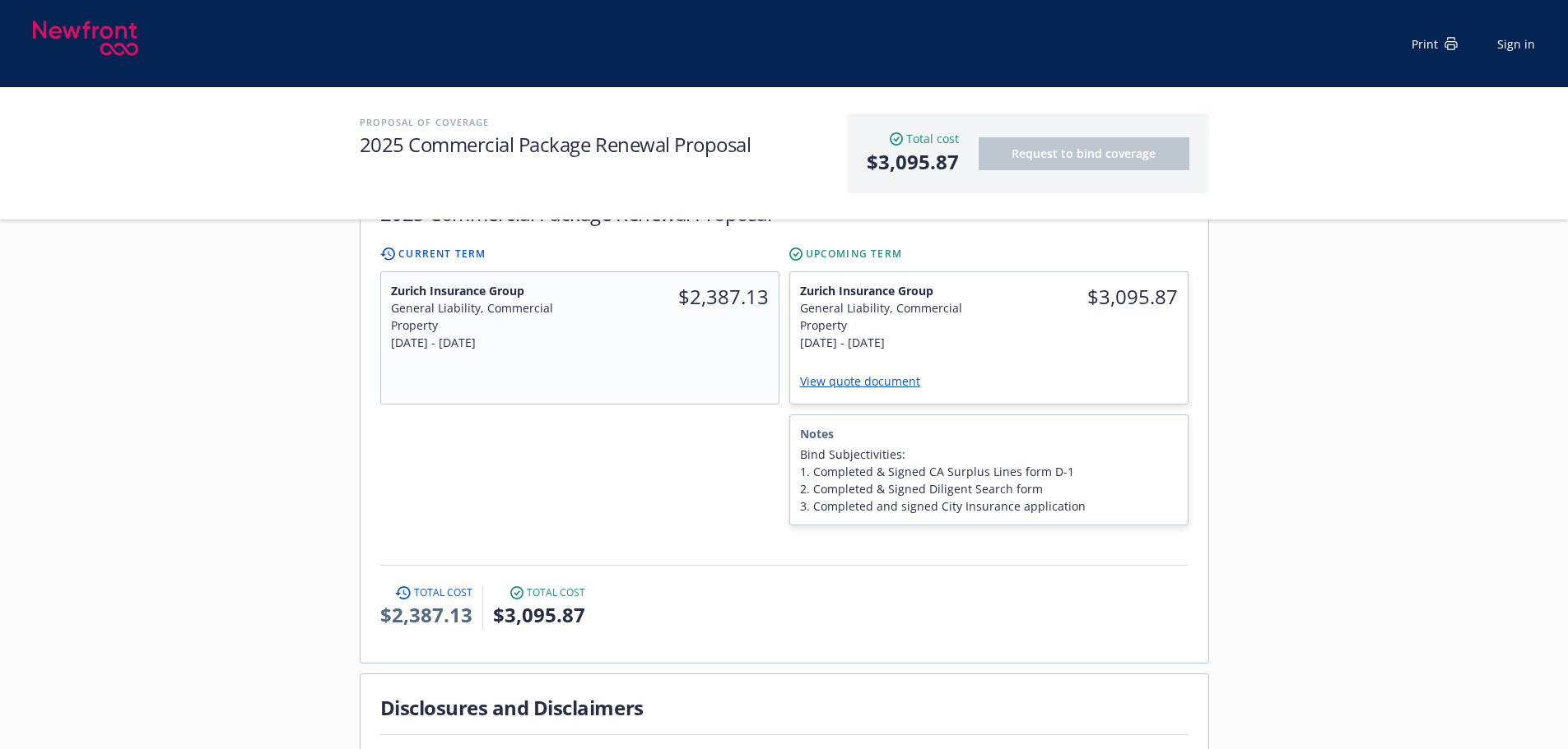
scroll to position [494, 0]
click at [877, 372] on link "View quote document" at bounding box center [867, 379] width 133 height 16
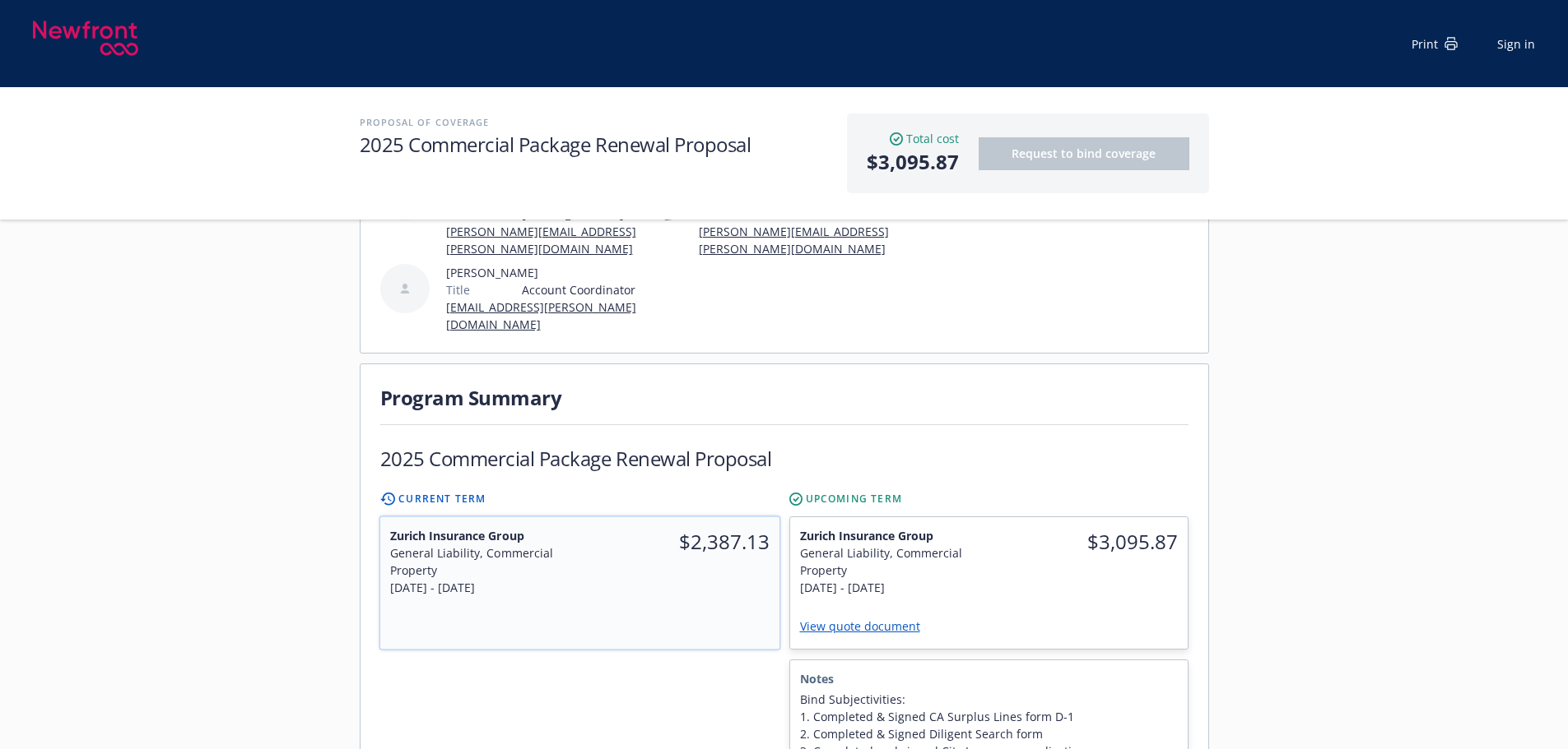
scroll to position [329, 0]
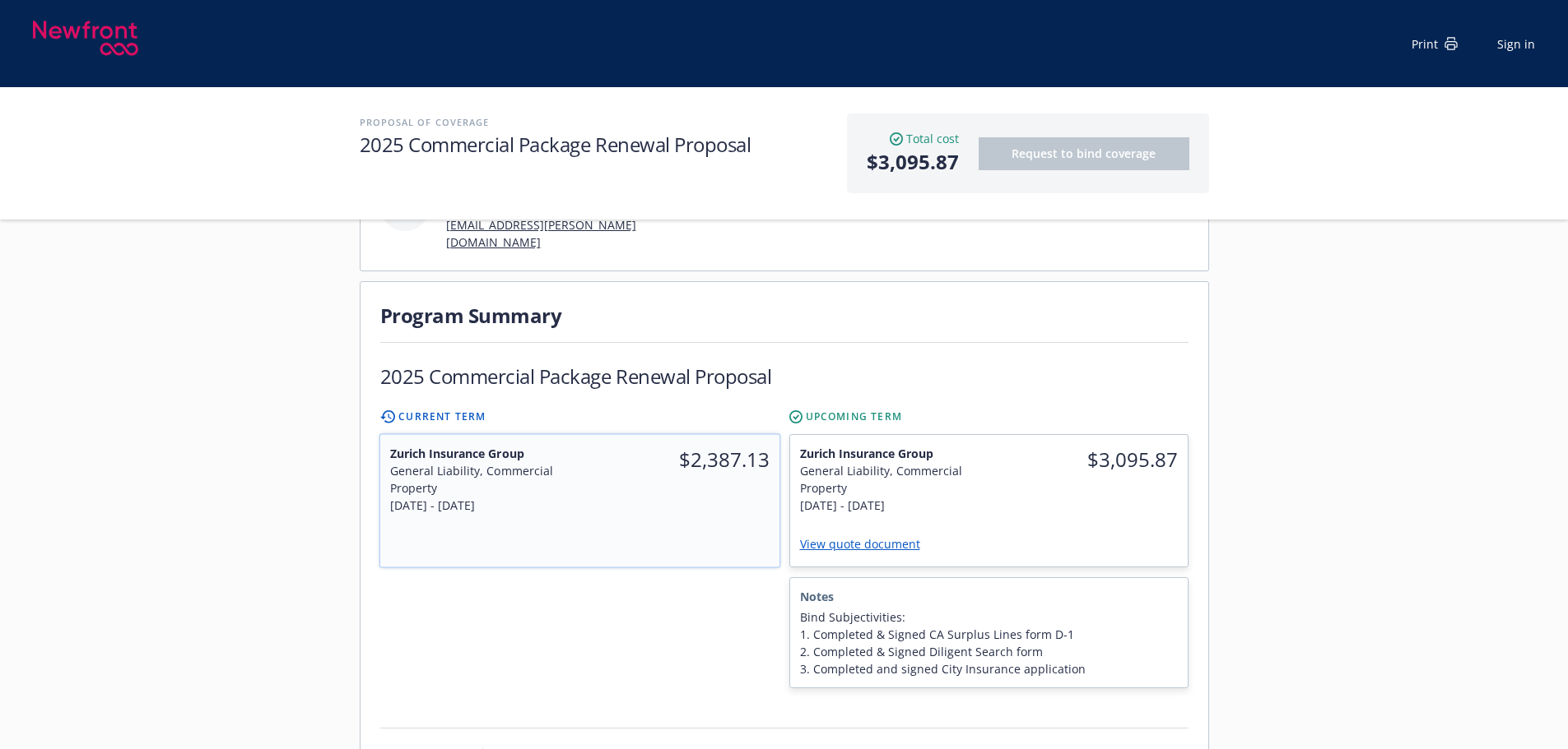
click at [617, 445] on span "$2,387.13" at bounding box center [679, 460] width 180 height 30
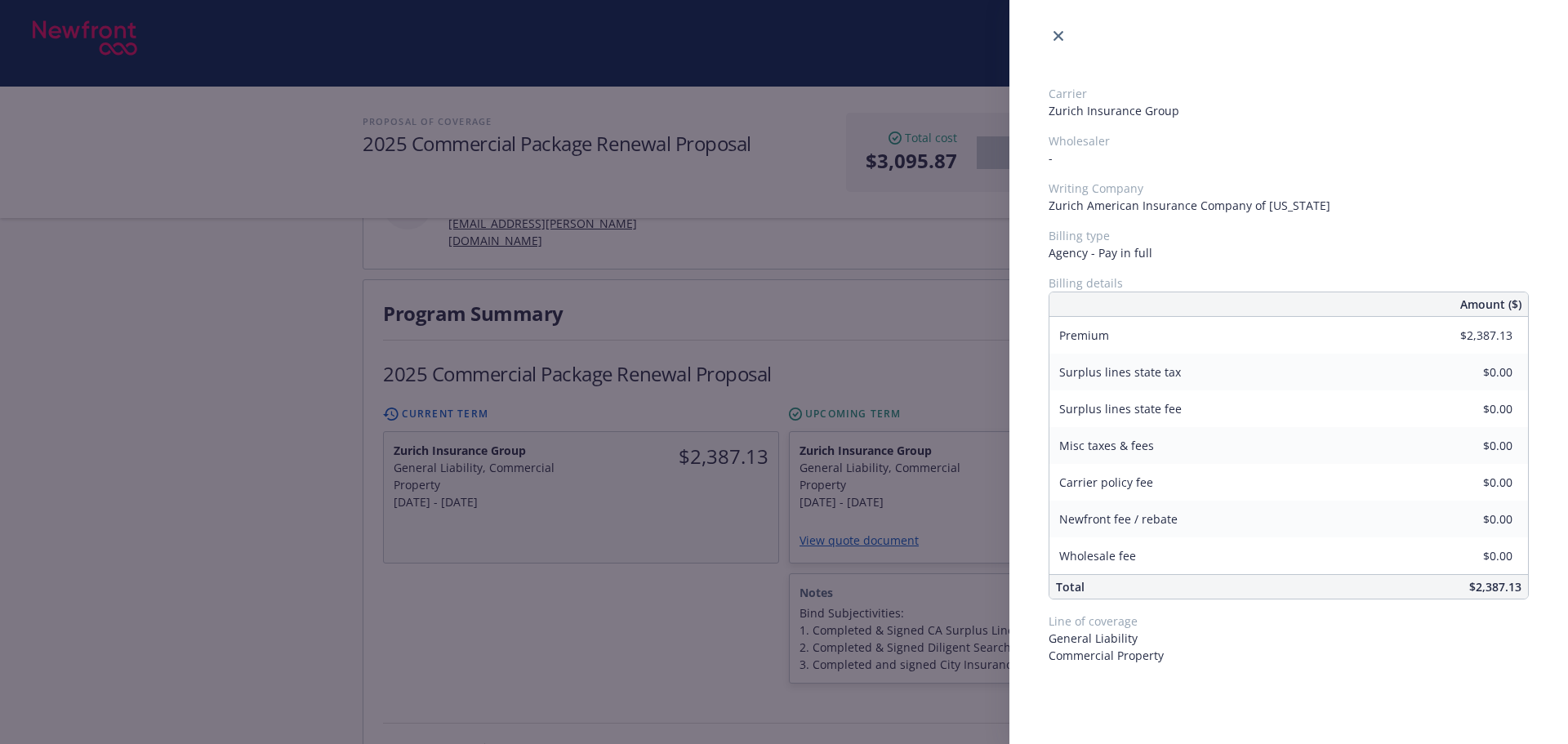
click at [666, 547] on div "Carrier Zurich Insurance Group Wholesaler - Writing Company Zurich American Ins…" at bounding box center [784, 372] width 1568 height 744
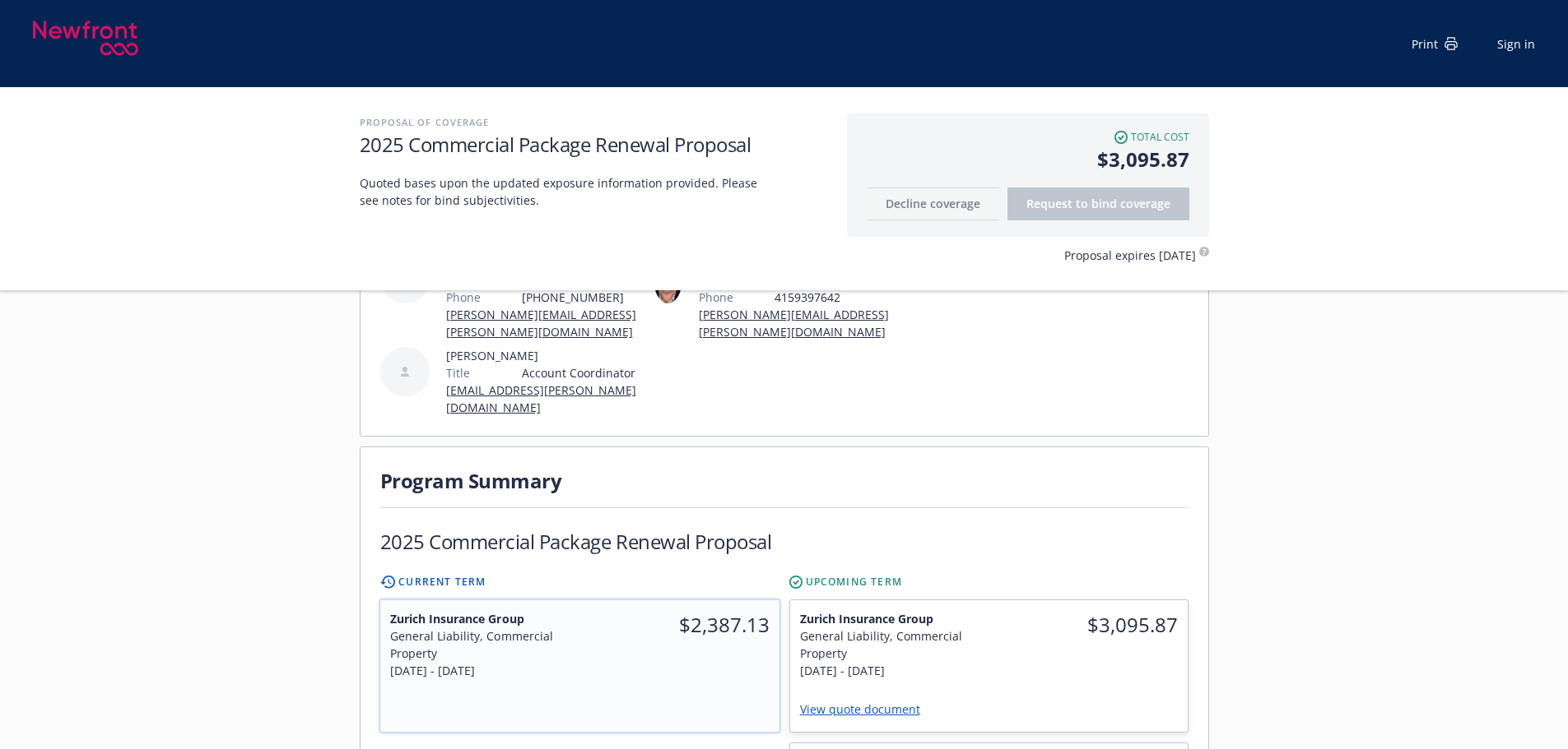
scroll to position [165, 0]
